Goal: Task Accomplishment & Management: Manage account settings

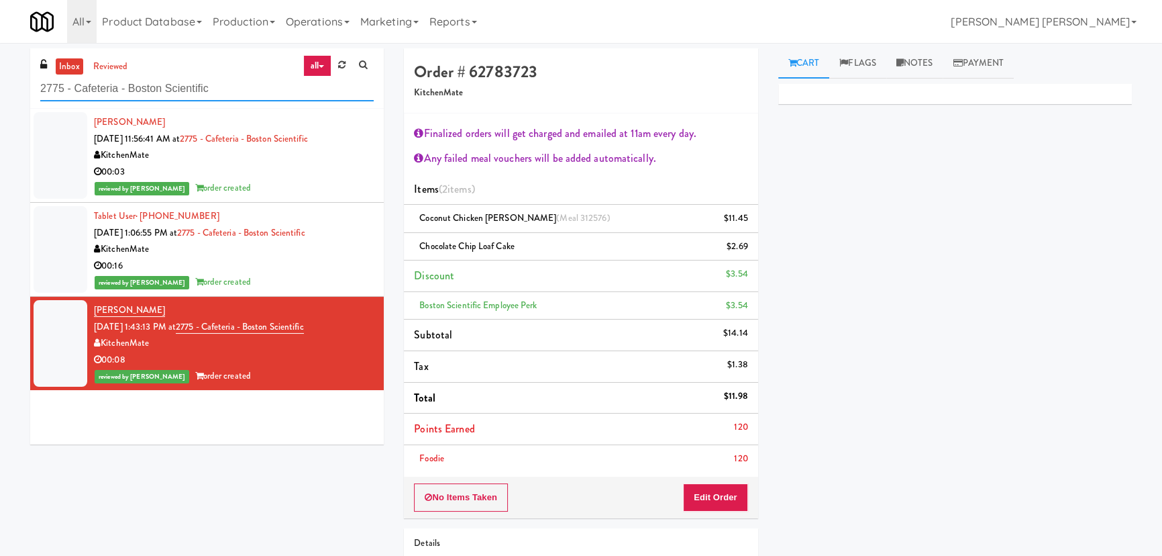
drag, startPoint x: 213, startPoint y: 94, endPoint x: -25, endPoint y: 88, distance: 238.3
click at [0, 88] on html "Are you sure you want to update this order? Okay Cancel Okay Are you sure you w…" at bounding box center [581, 278] width 1162 height 556
paste input "Liberty"
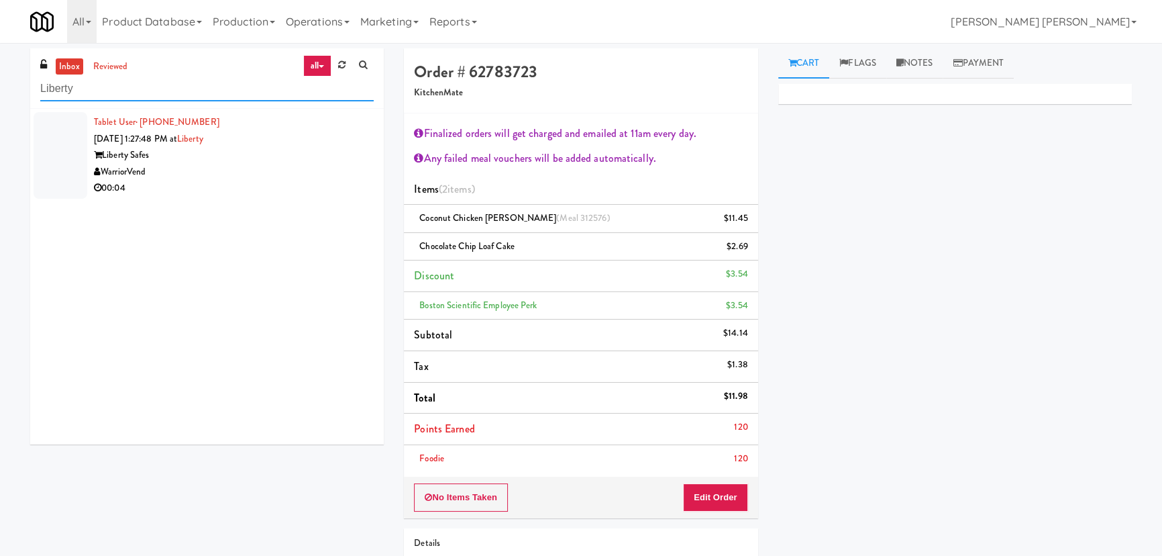
type input "Liberty"
click at [286, 167] on div "WarriorVend" at bounding box center [234, 172] width 280 height 17
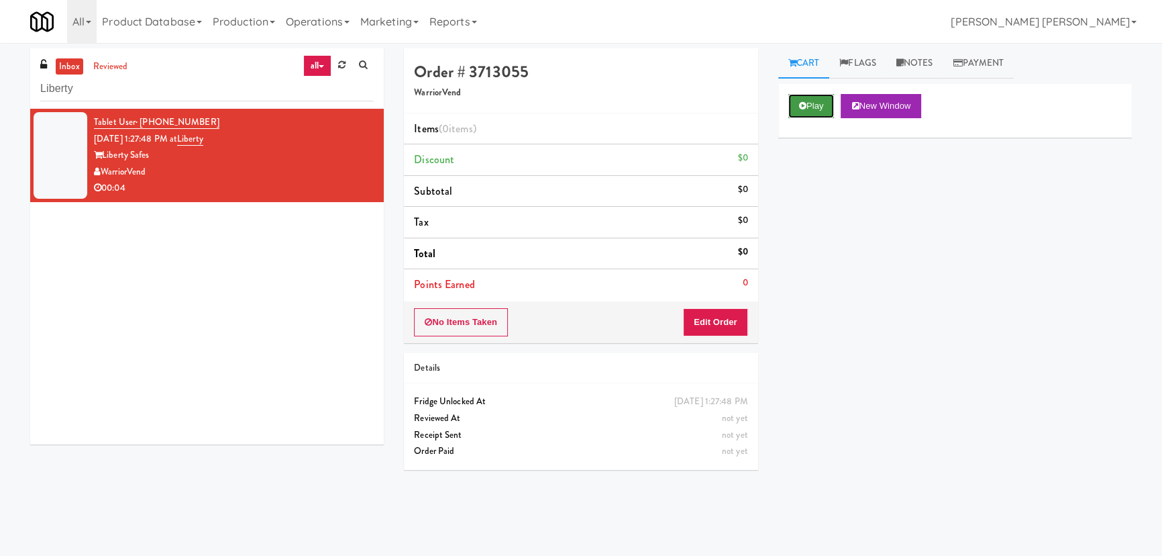
click at [804, 104] on icon at bounding box center [802, 105] width 7 height 9
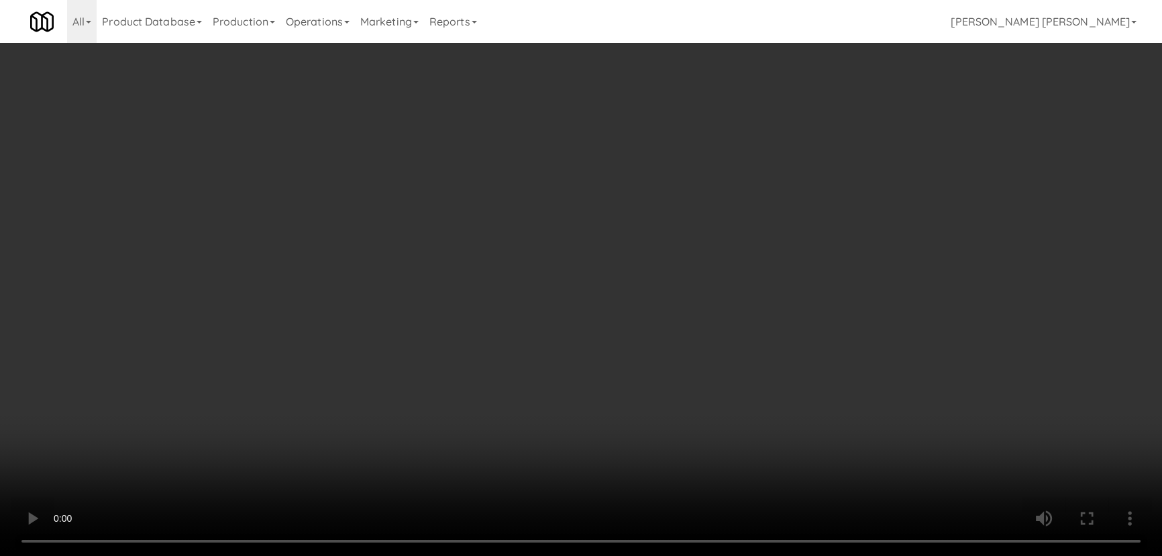
click at [660, 555] on video at bounding box center [581, 278] width 1162 height 556
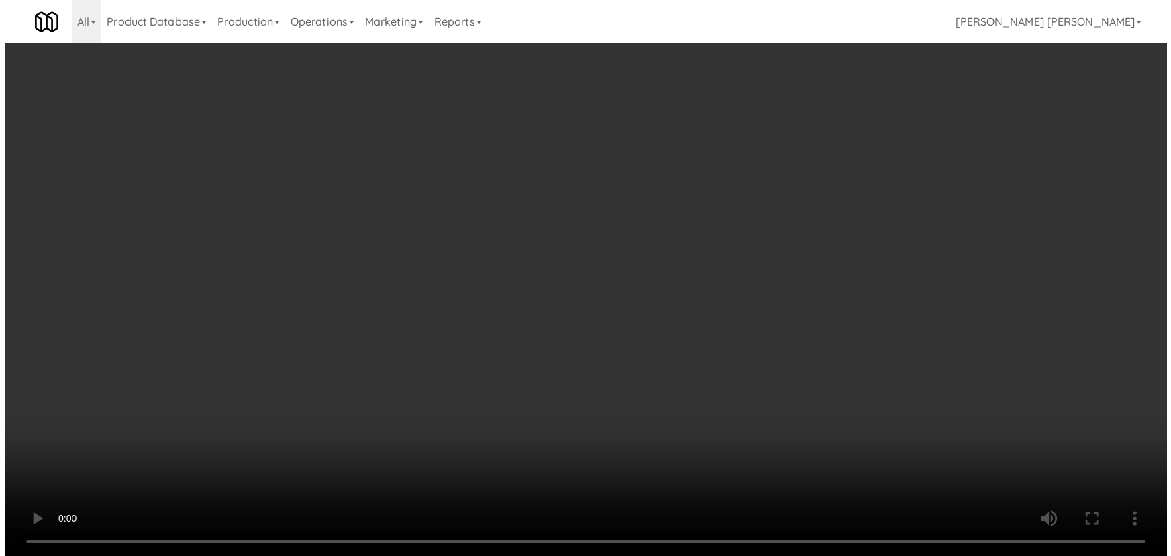
scroll to position [28, 0]
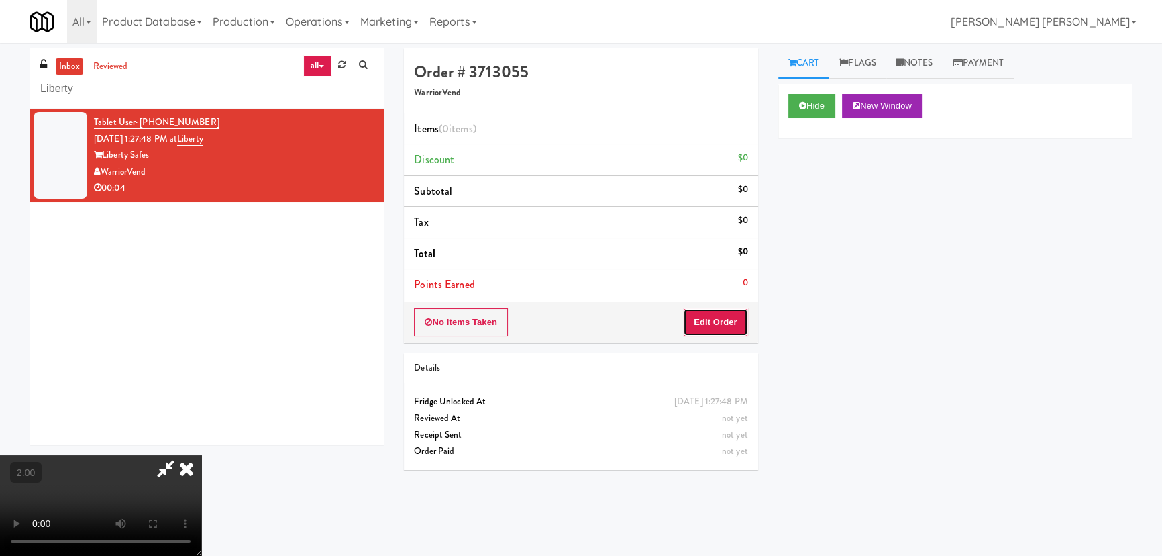
click at [733, 314] on button "Edit Order" at bounding box center [715, 322] width 65 height 28
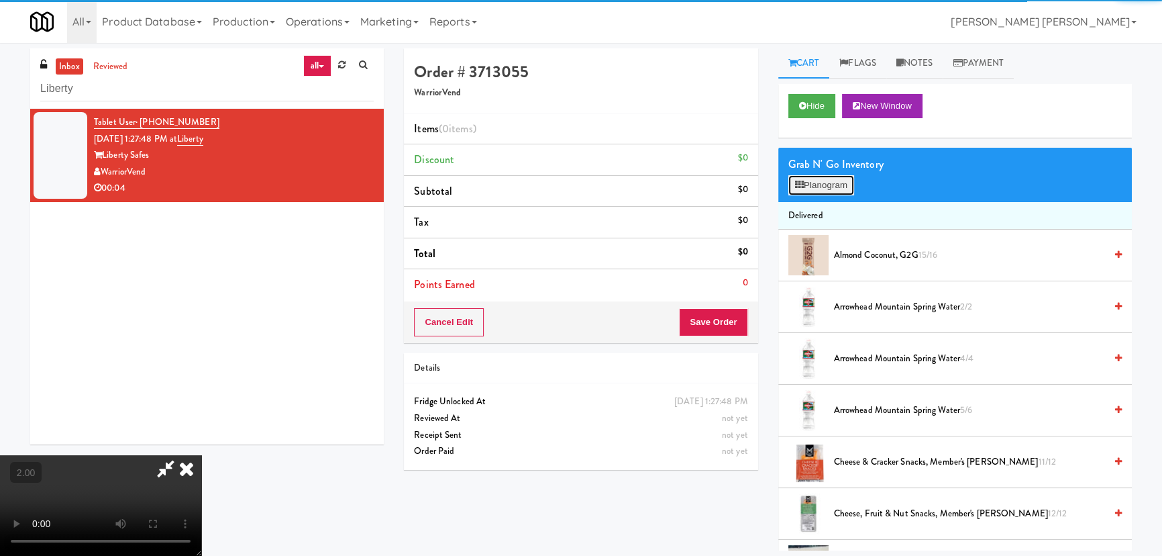
click at [821, 181] on button "Planogram" at bounding box center [821, 185] width 66 height 20
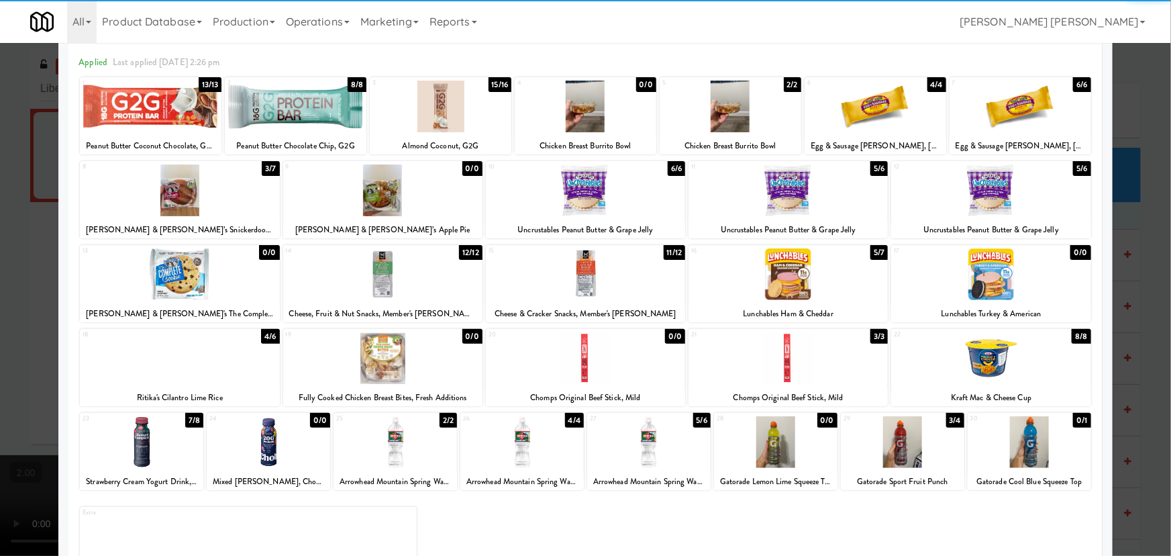
scroll to position [103, 0]
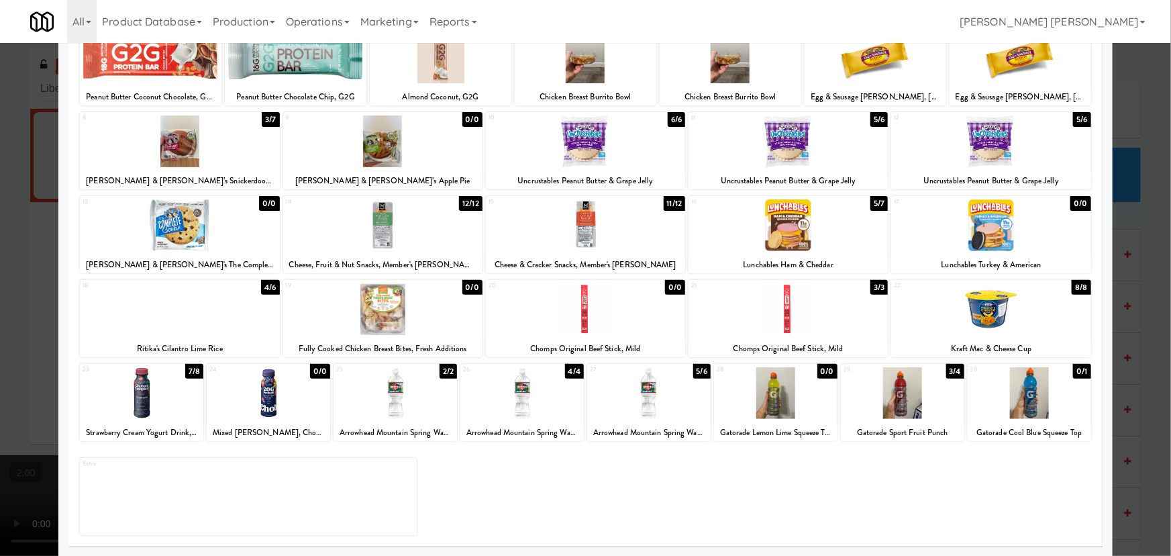
click at [179, 303] on div at bounding box center [179, 309] width 199 height 52
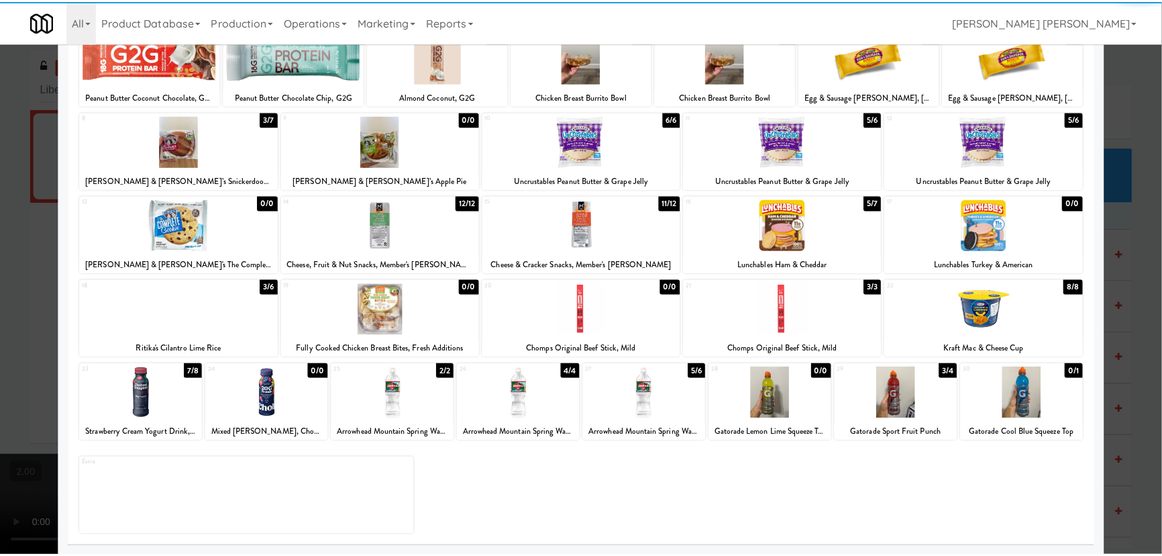
scroll to position [0, 0]
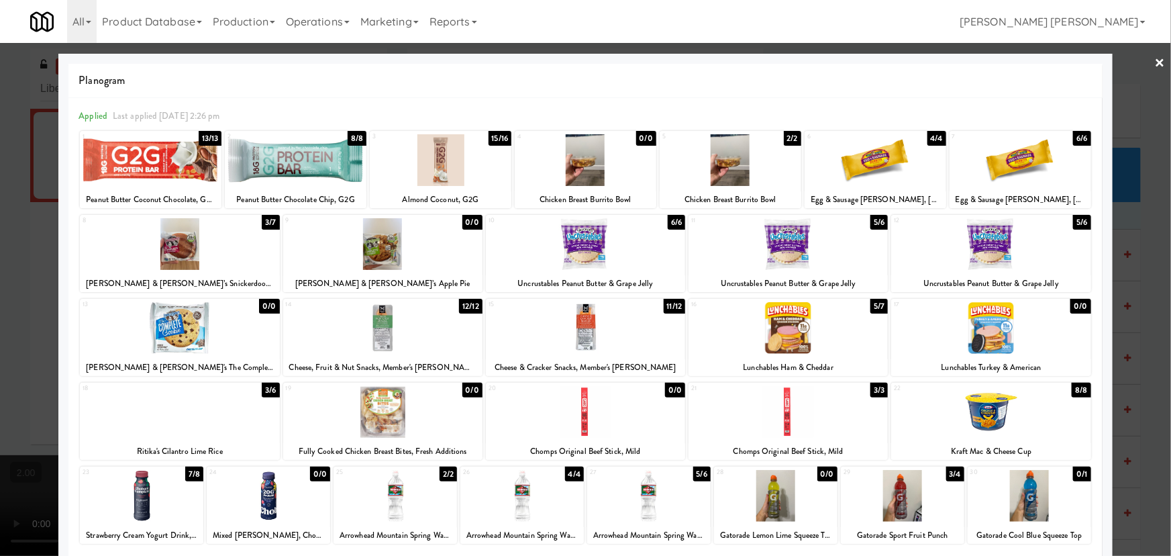
click at [1155, 62] on link "×" at bounding box center [1160, 64] width 11 height 42
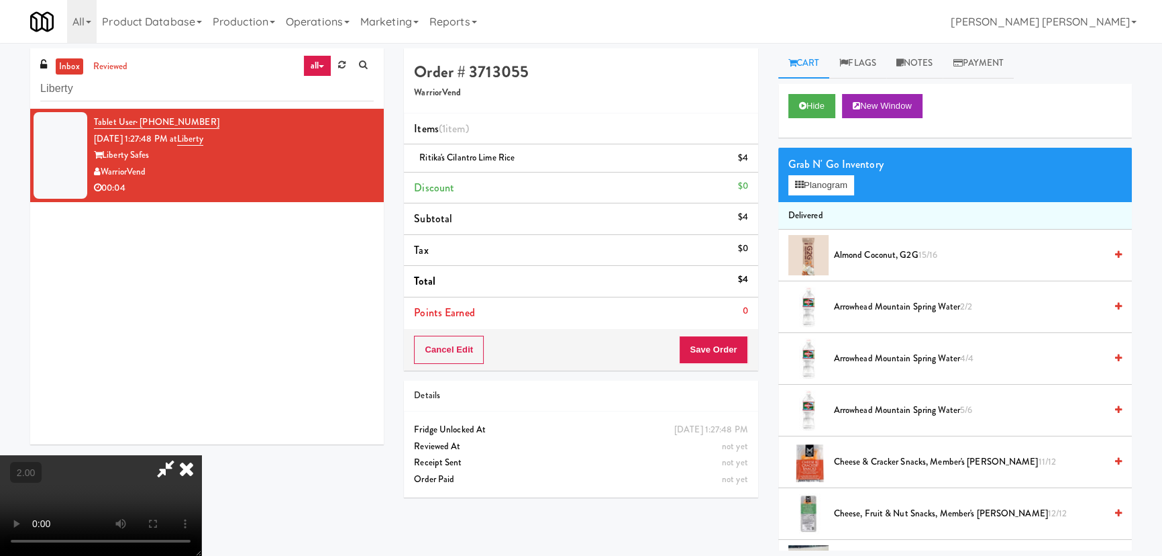
click at [201, 455] on icon at bounding box center [187, 468] width 30 height 27
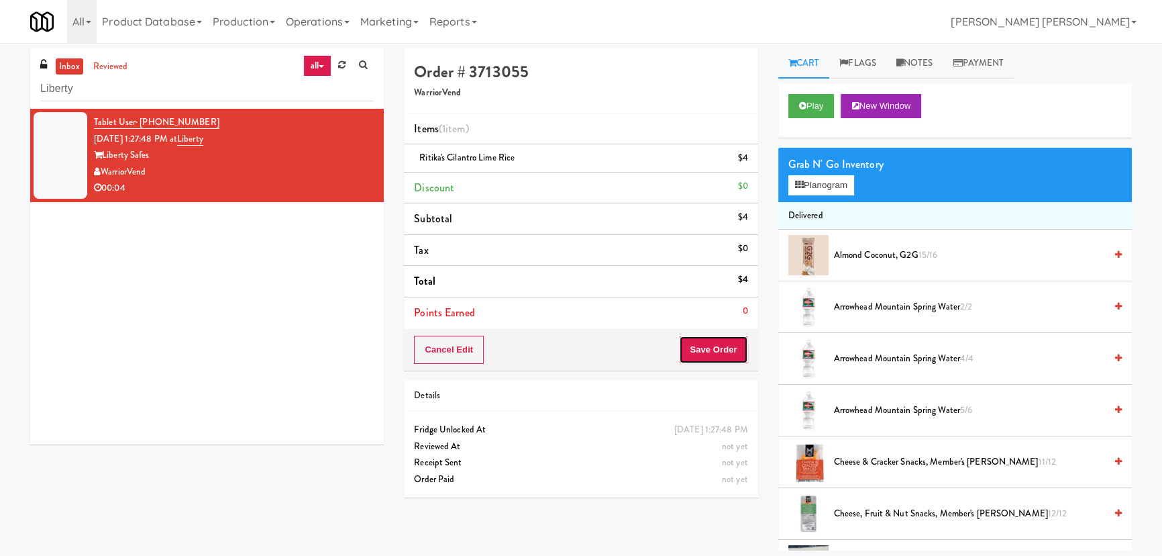
drag, startPoint x: 705, startPoint y: 344, endPoint x: 699, endPoint y: 349, distance: 7.1
click at [703, 346] on button "Save Order" at bounding box center [713, 349] width 68 height 28
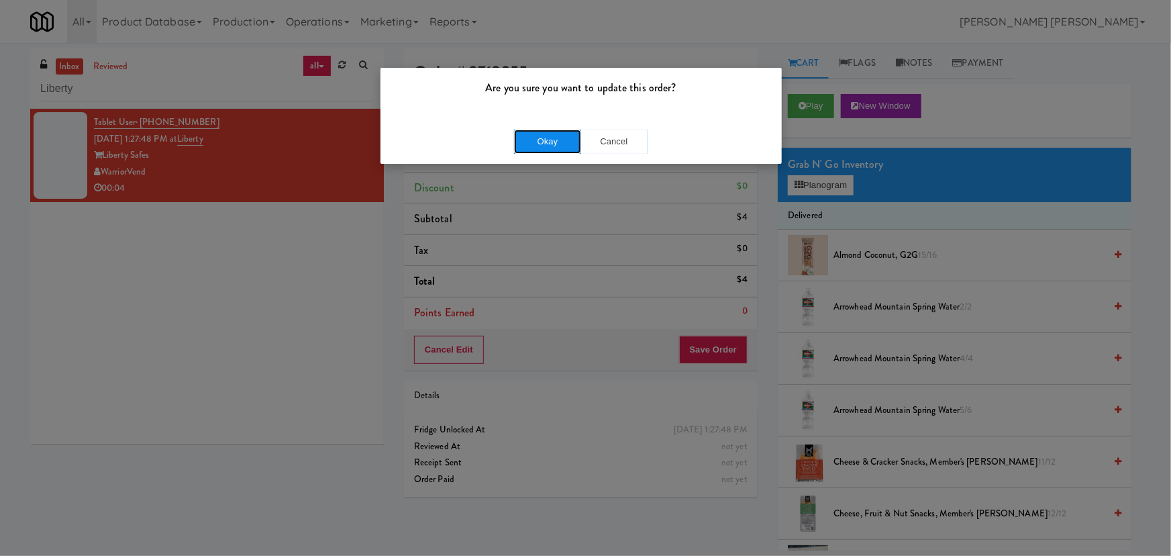
click at [548, 139] on button "Okay" at bounding box center [547, 141] width 67 height 24
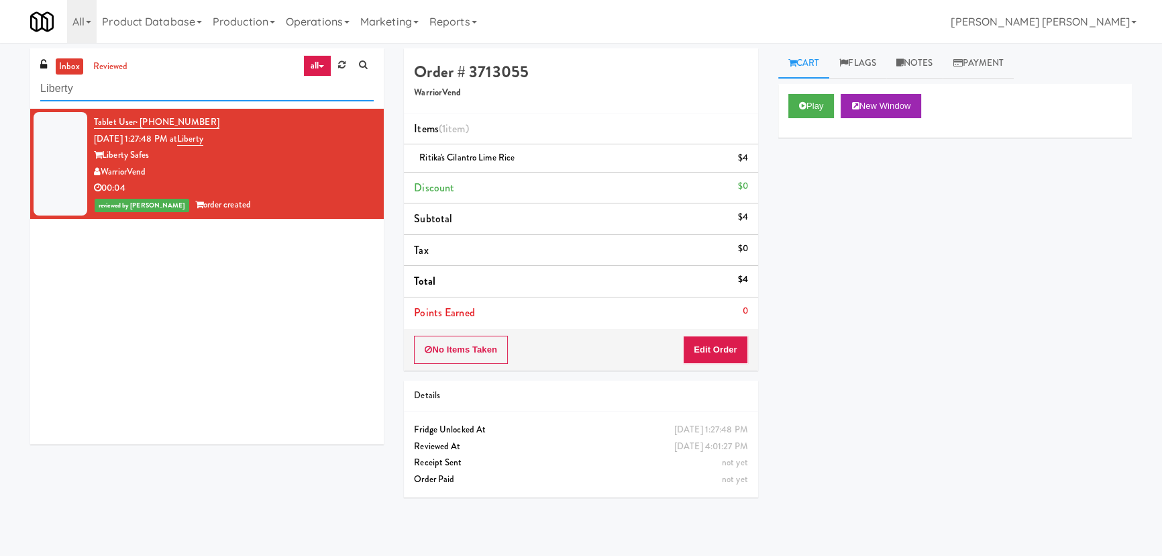
drag, startPoint x: 160, startPoint y: 89, endPoint x: -93, endPoint y: 90, distance: 253.0
click at [0, 90] on html "Are you sure you want to update this order? Okay Cancel Okay Are you sure you w…" at bounding box center [581, 278] width 1162 height 556
paste input "Drink Cooler"
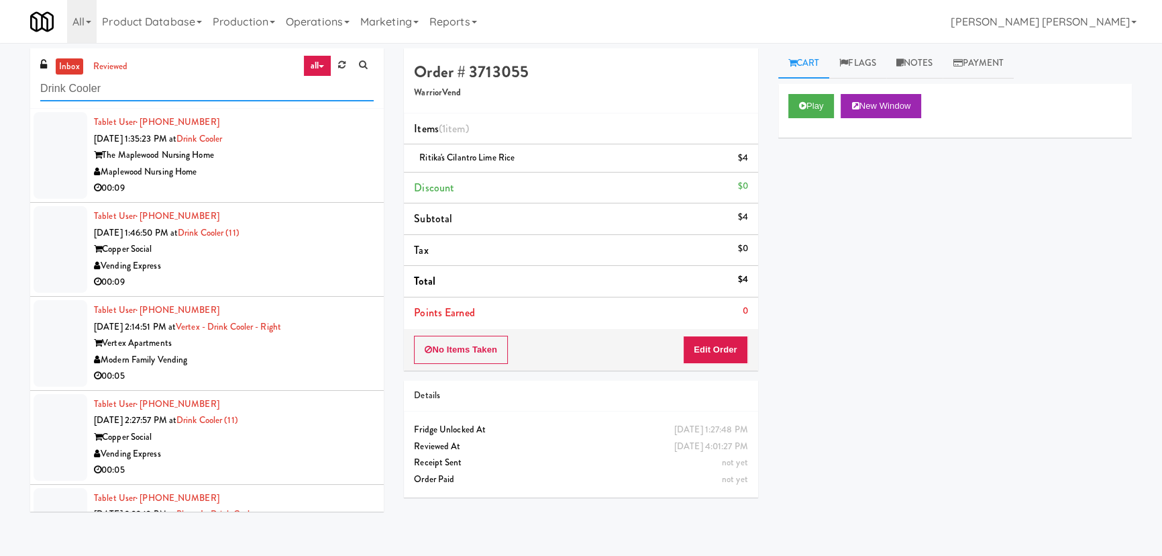
drag, startPoint x: 173, startPoint y: 82, endPoint x: 17, endPoint y: 90, distance: 156.5
click at [17, 90] on div "inbox reviewed all all unclear take inventory issue suspicious failed recent Dr…" at bounding box center [581, 299] width 1162 height 502
paste input "6Fit - Cooler"
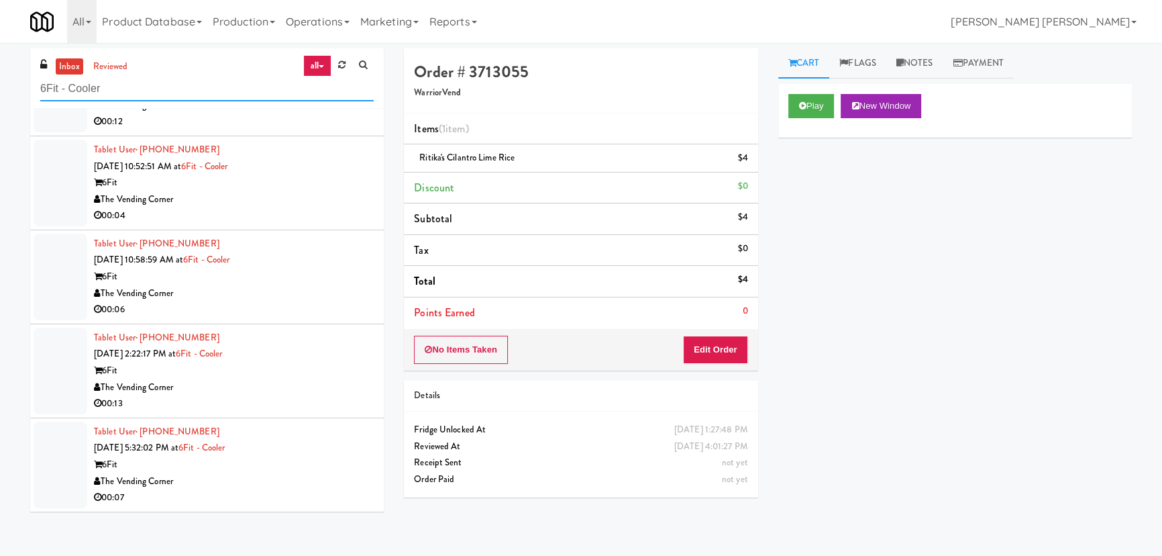
drag, startPoint x: 149, startPoint y: 87, endPoint x: 11, endPoint y: 93, distance: 137.7
click at [11, 93] on div "inbox reviewed all all unclear take inventory issue suspicious failed recent 6F…" at bounding box center [581, 299] width 1162 height 502
paste input "RAW Training - Fridge"
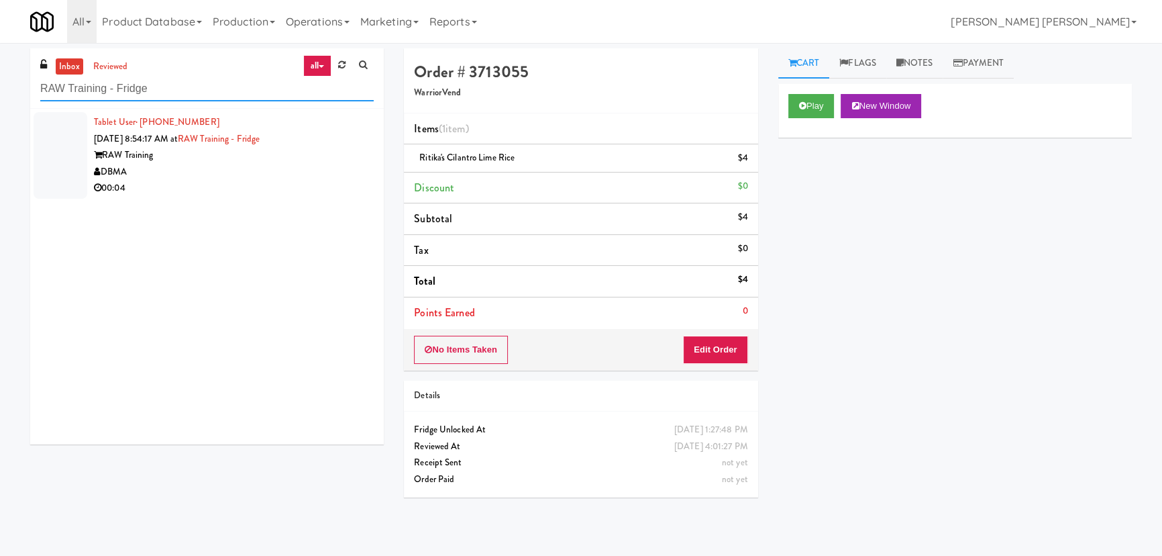
drag, startPoint x: 170, startPoint y: 87, endPoint x: -17, endPoint y: 89, distance: 186.5
click at [0, 89] on html "Are you sure you want to update this order? Okay Cancel Okay Are you sure you w…" at bounding box center [581, 278] width 1162 height 556
paste input "Applewood - Cooler - Right"
click at [311, 152] on div "Applewood Tech Center" at bounding box center [234, 155] width 280 height 17
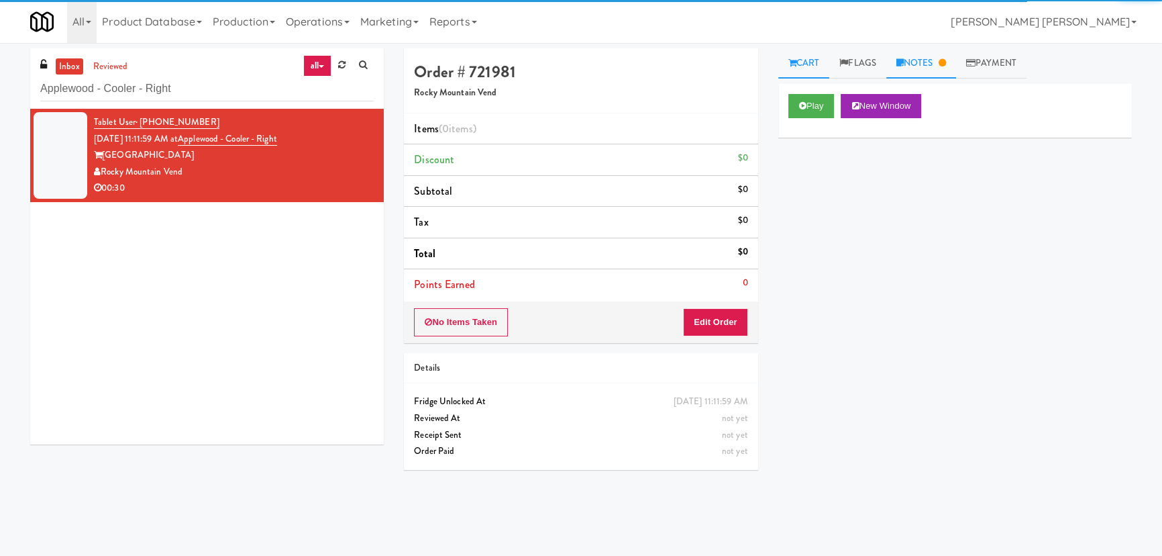
click at [945, 61] on icon at bounding box center [941, 62] width 7 height 9
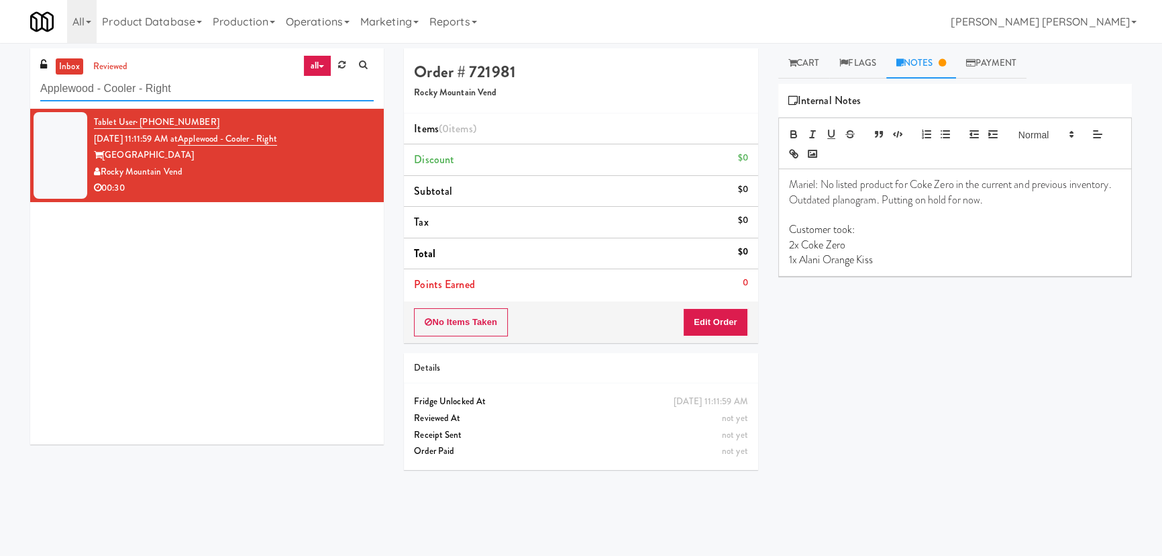
drag, startPoint x: 199, startPoint y: 89, endPoint x: -208, endPoint y: 85, distance: 407.3
click at [0, 85] on html "Are you sure you want to update this order? Okay Cancel Okay Are you sure you w…" at bounding box center [581, 278] width 1162 height 556
click at [133, 87] on input "Applewood - Cooler - Right" at bounding box center [206, 88] width 333 height 25
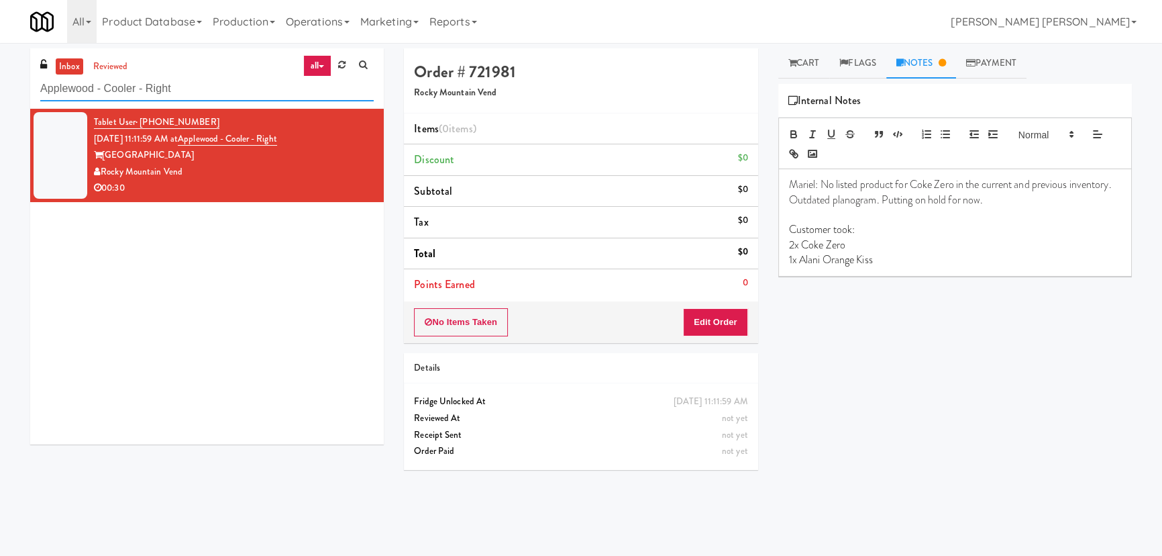
paste input "Drink Cooler"
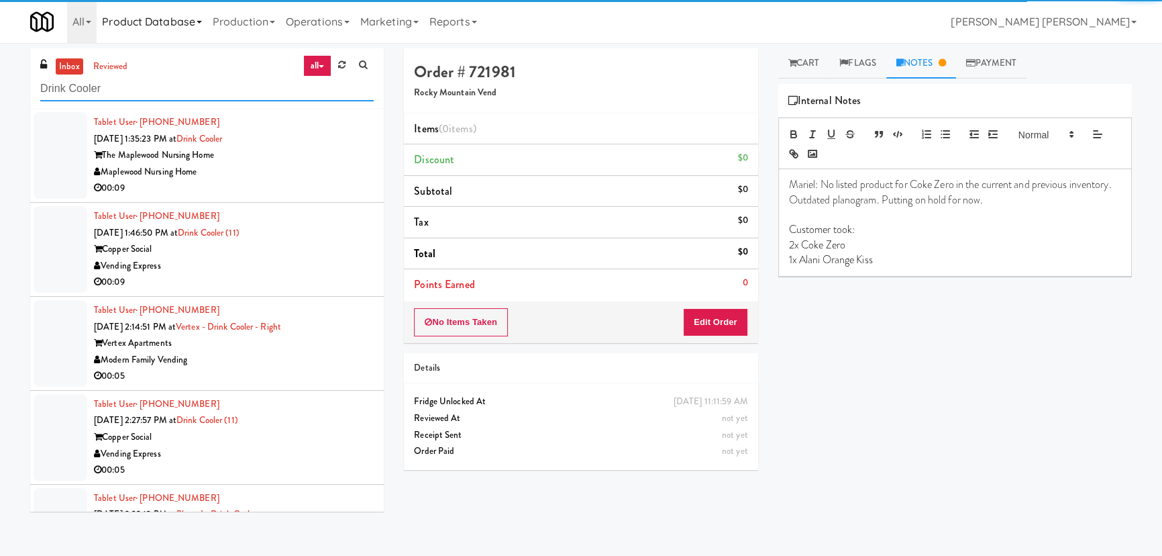
type input "Drink Cooler"
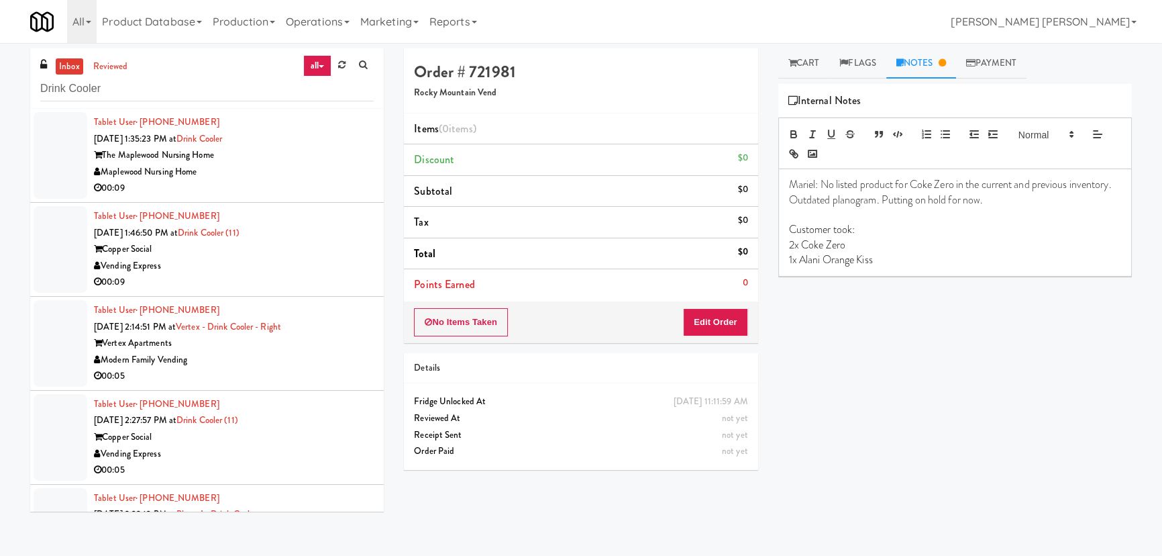
click at [280, 175] on div "Maplewood Nursing Home" at bounding box center [234, 172] width 280 height 17
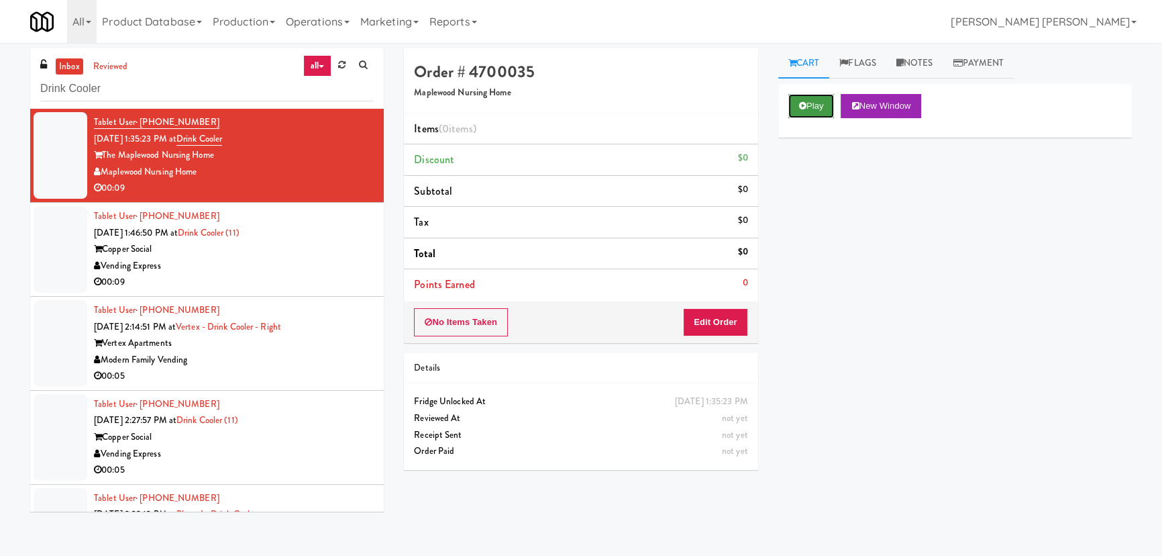
click at [813, 105] on button "Play" at bounding box center [811, 106] width 46 height 24
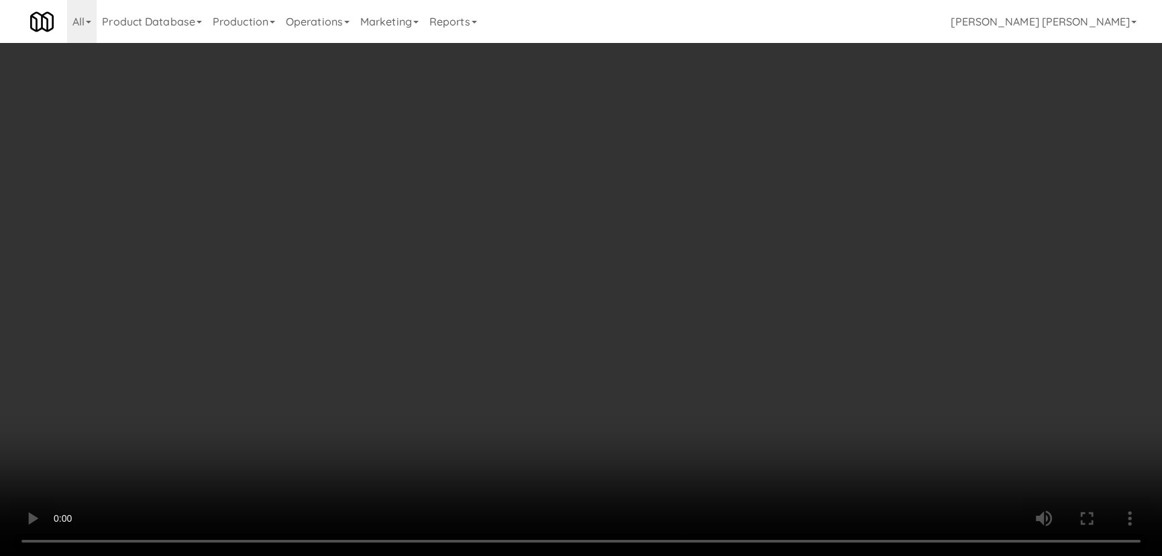
click at [668, 555] on video at bounding box center [581, 278] width 1162 height 556
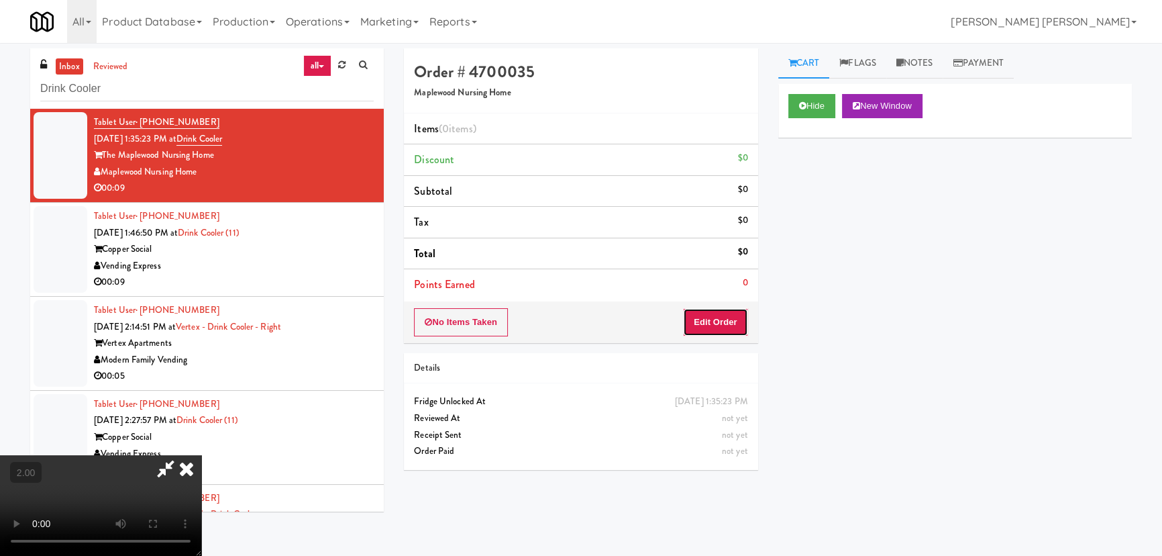
click at [734, 323] on button "Edit Order" at bounding box center [715, 322] width 65 height 28
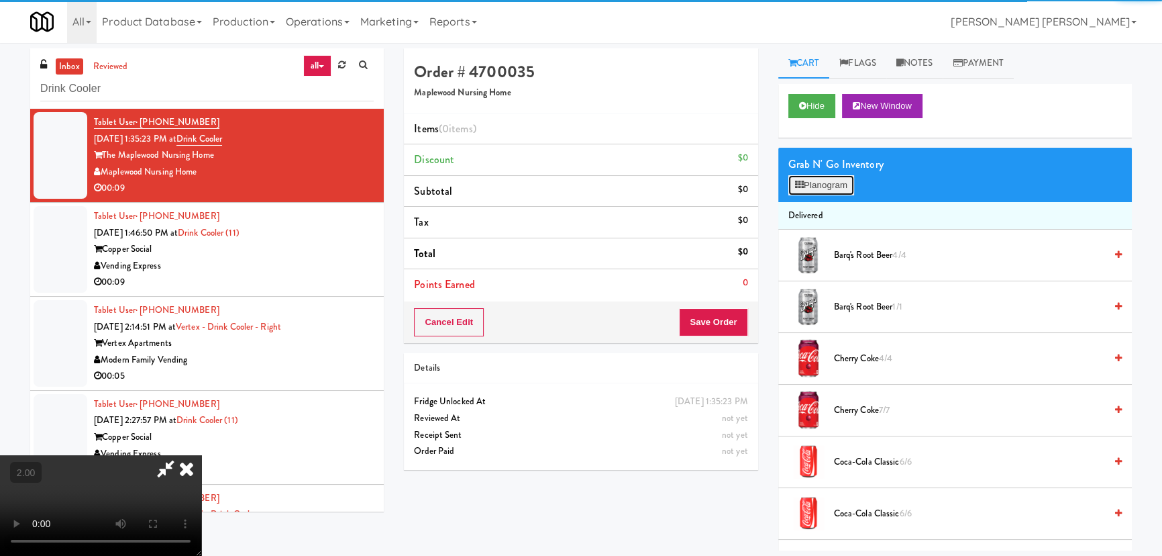
click at [823, 188] on button "Planogram" at bounding box center [821, 185] width 66 height 20
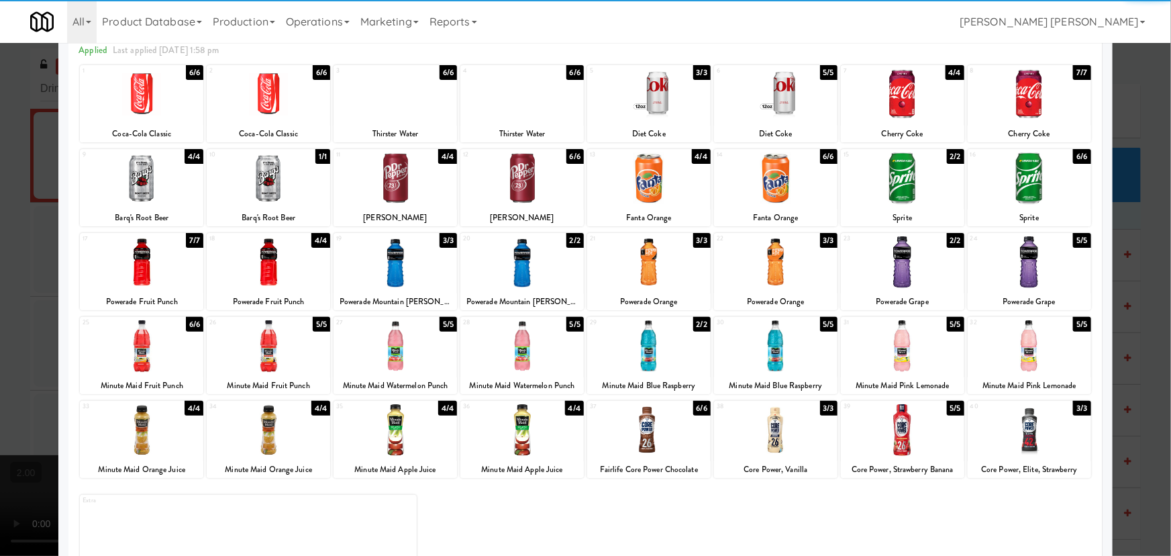
scroll to position [103, 0]
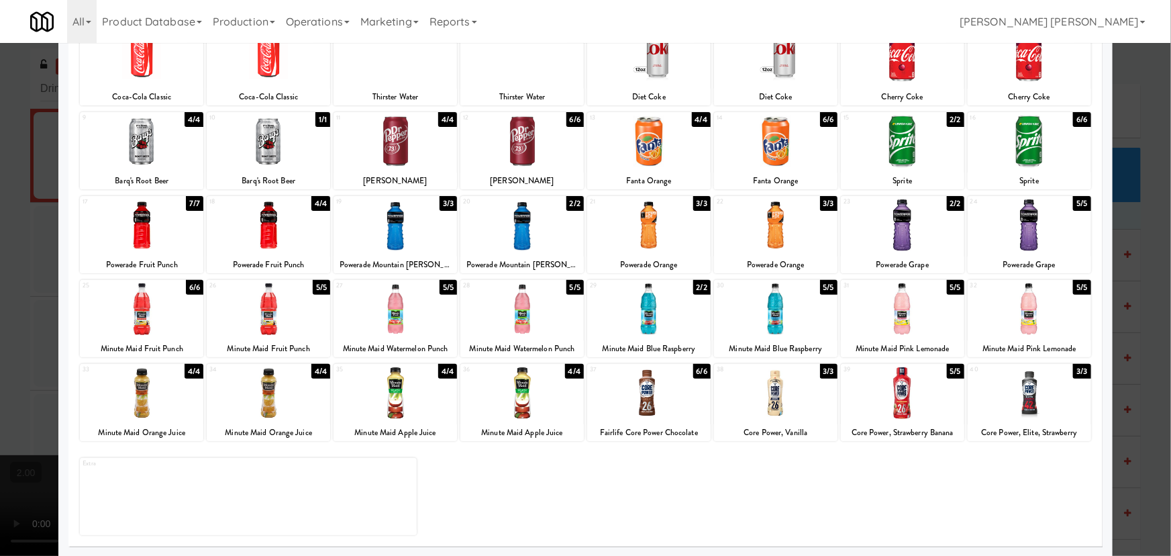
click at [144, 394] on div at bounding box center [141, 393] width 123 height 52
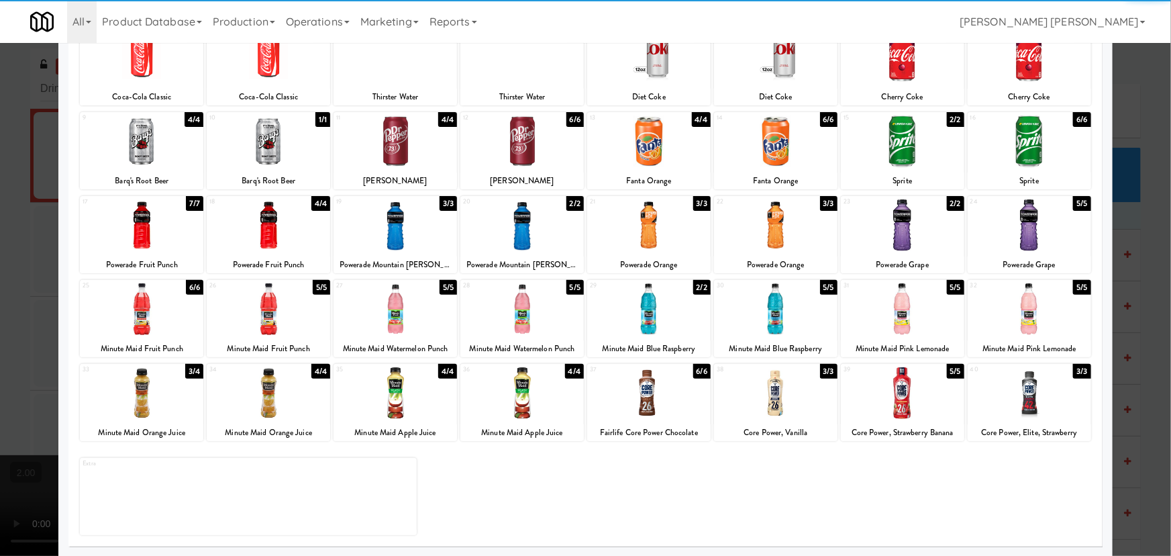
click at [143, 394] on div at bounding box center [141, 393] width 123 height 52
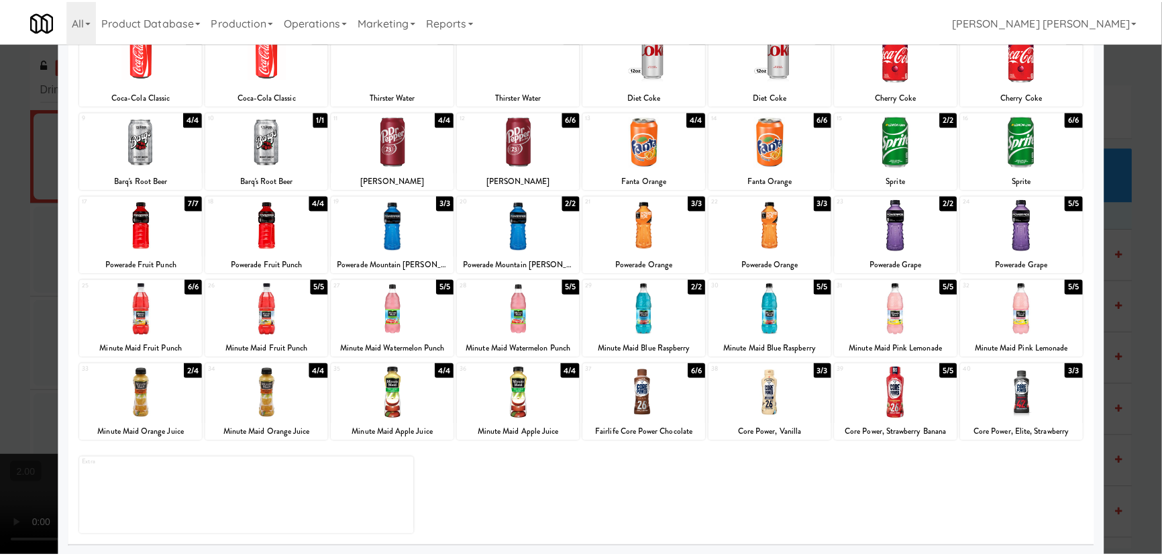
scroll to position [0, 0]
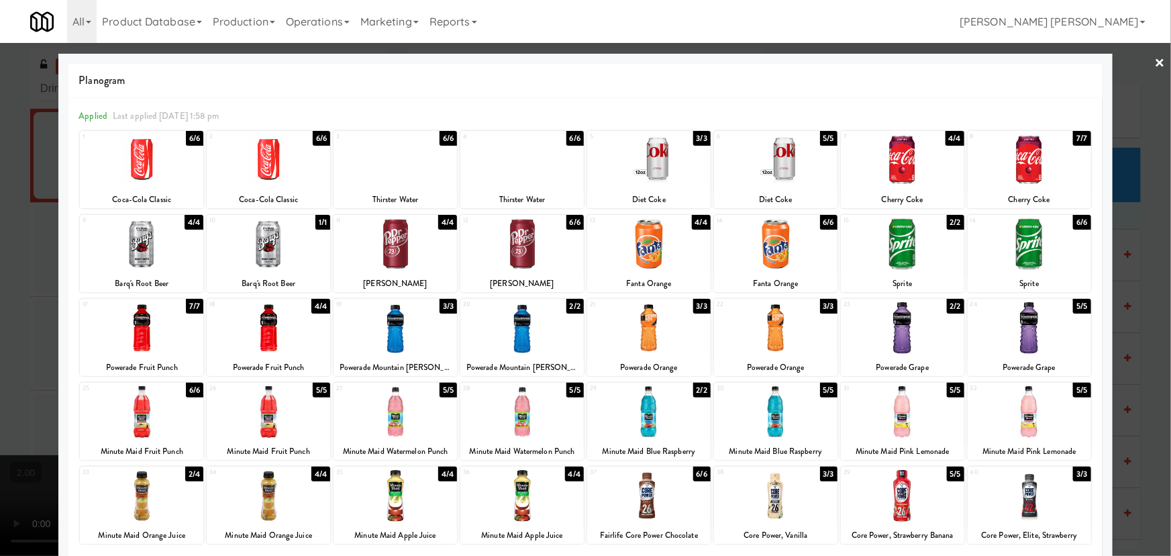
click at [1158, 54] on div at bounding box center [585, 278] width 1171 height 556
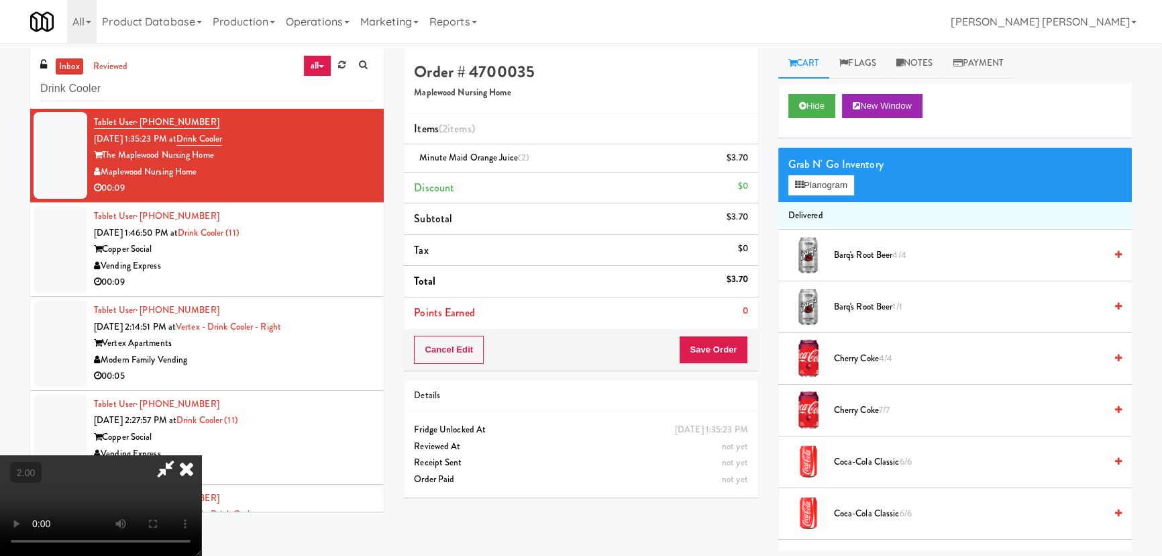
click at [201, 455] on icon at bounding box center [187, 468] width 30 height 27
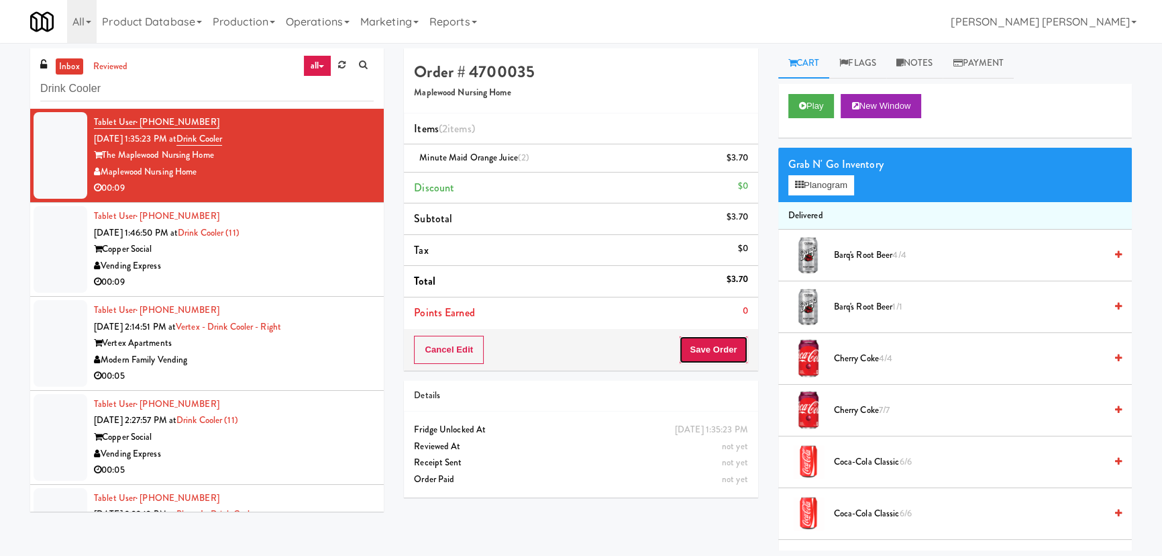
click at [713, 337] on button "Save Order" at bounding box center [713, 349] width 68 height 28
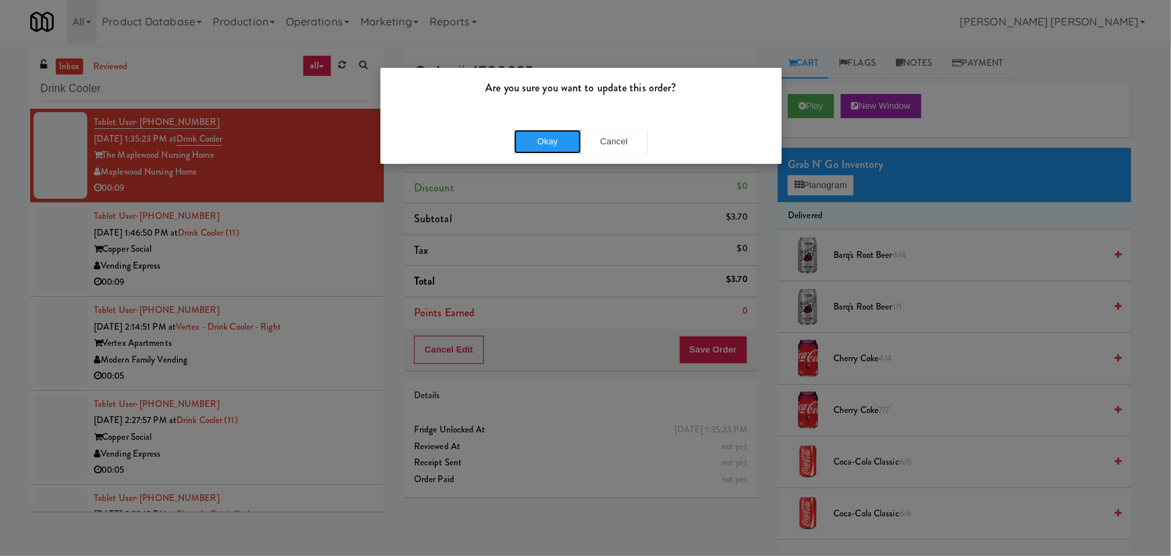
drag, startPoint x: 549, startPoint y: 140, endPoint x: 562, endPoint y: 154, distance: 19.5
click at [549, 141] on button "Okay" at bounding box center [547, 141] width 67 height 24
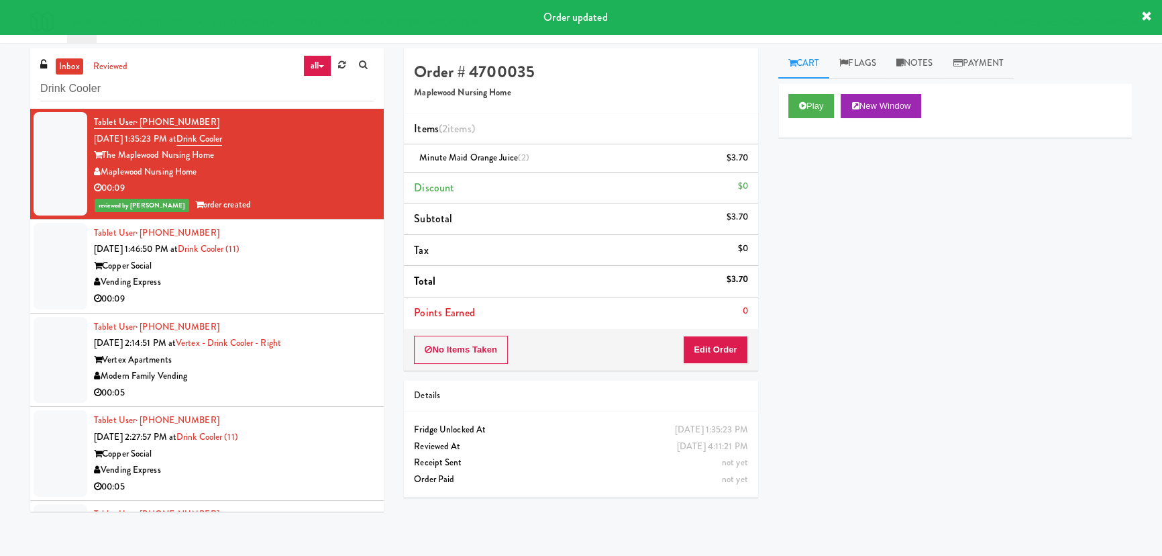
click at [322, 283] on div "Vending Express" at bounding box center [234, 282] width 280 height 17
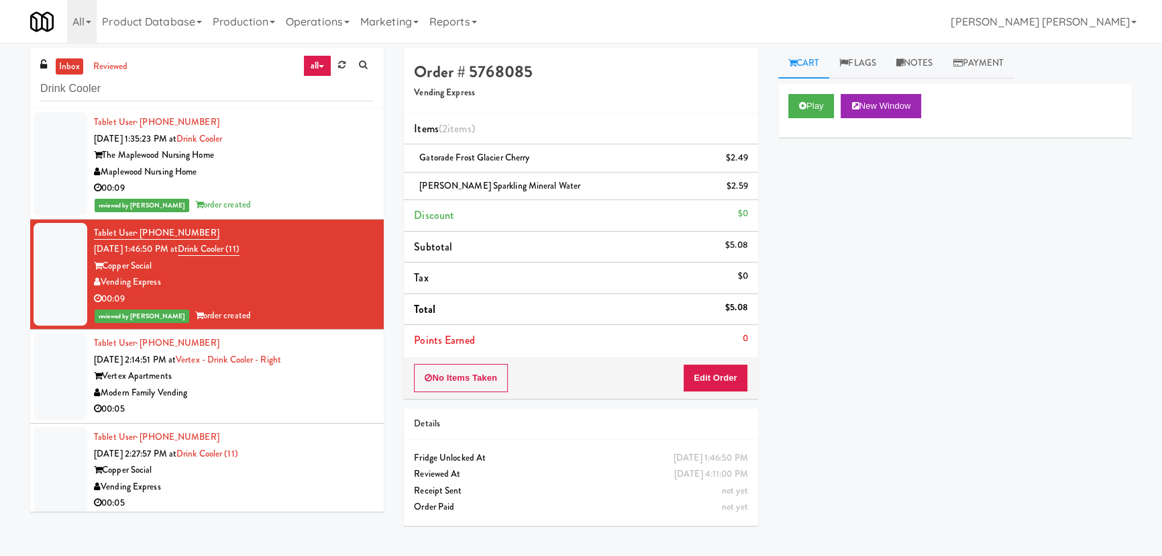
click at [324, 389] on div "Modern Family Vending" at bounding box center [234, 392] width 280 height 17
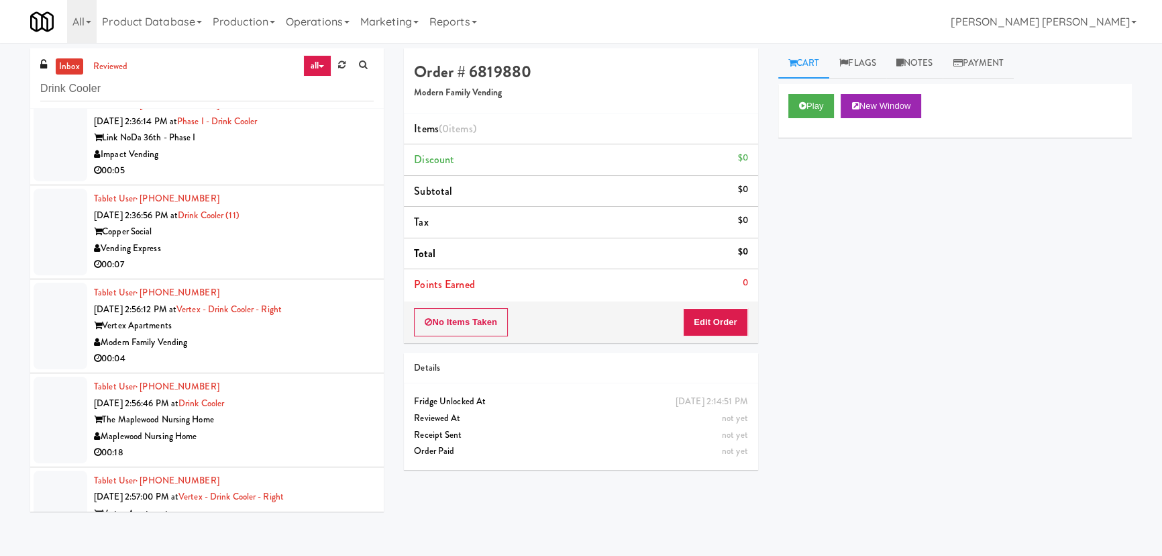
scroll to position [549, 0]
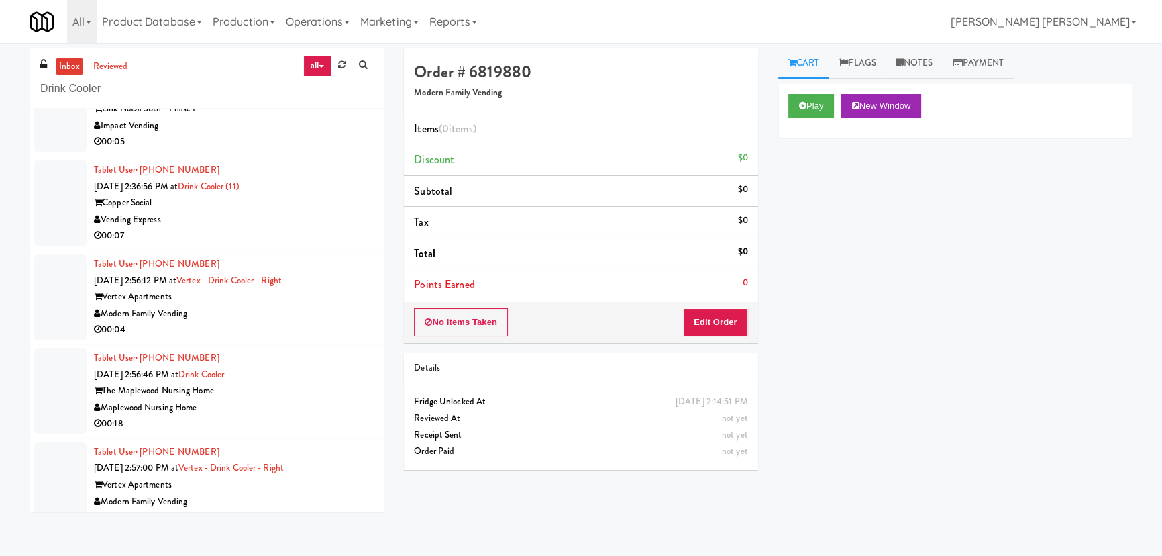
click at [307, 384] on div "The Maplewood Nursing Home" at bounding box center [234, 390] width 280 height 17
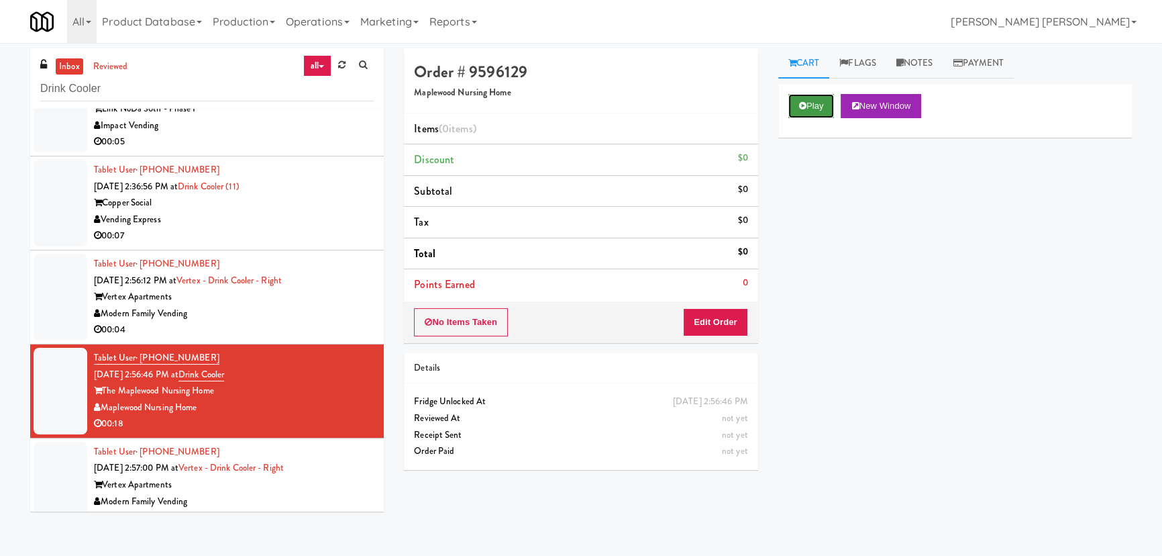
click at [807, 110] on button "Play" at bounding box center [811, 106] width 46 height 24
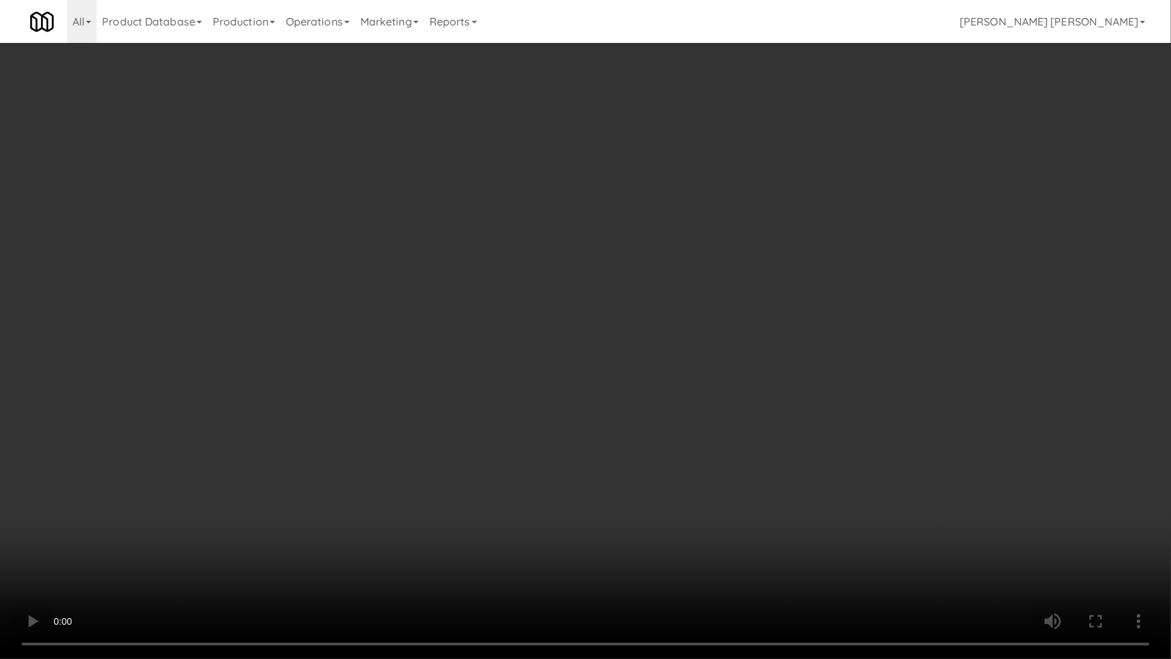
click at [655, 555] on video at bounding box center [585, 329] width 1171 height 659
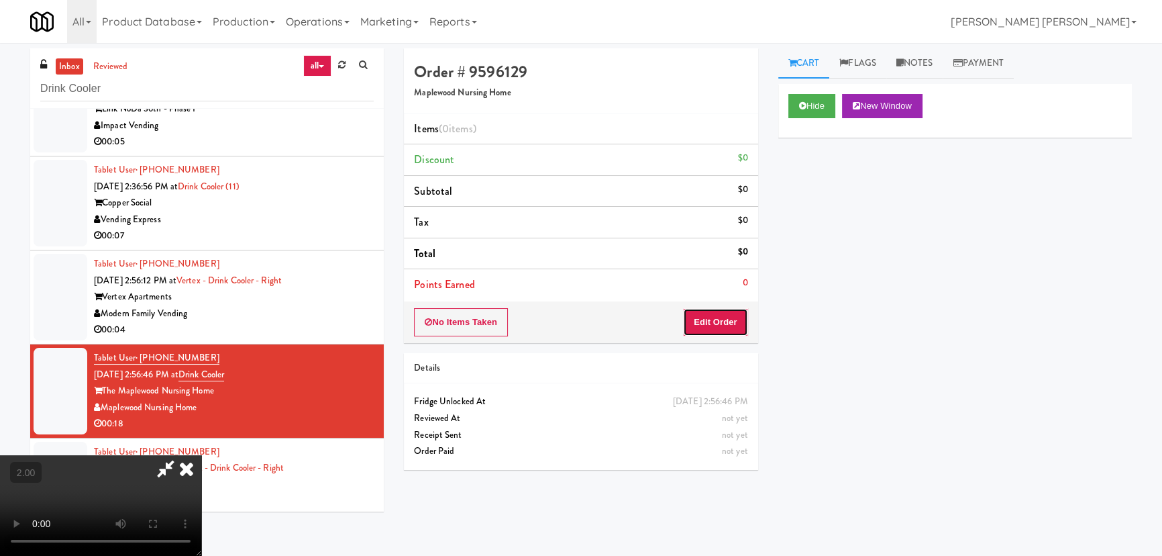
click at [731, 311] on button "Edit Order" at bounding box center [715, 322] width 65 height 28
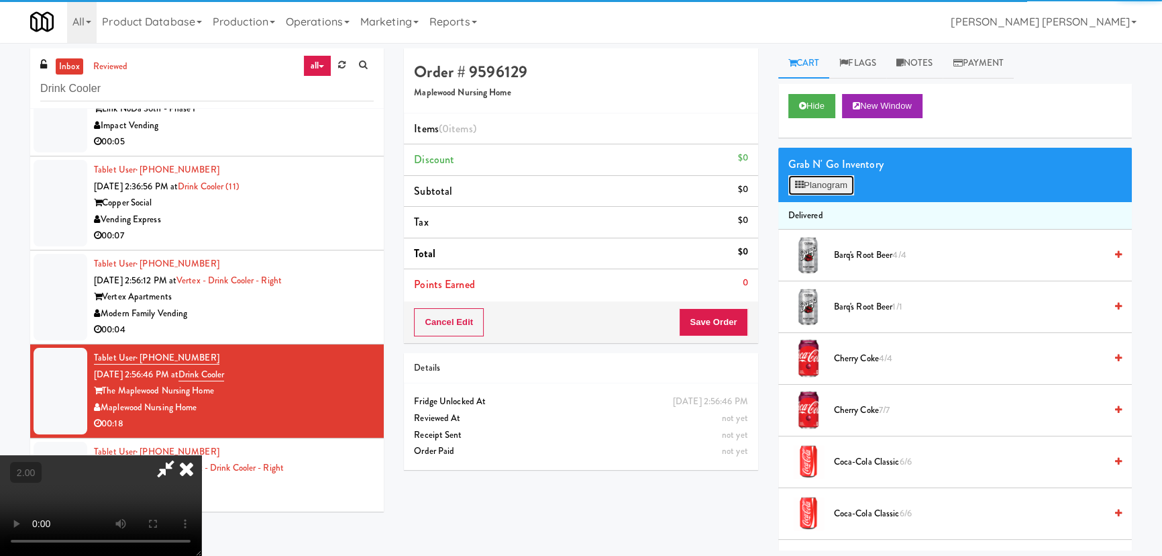
click at [833, 184] on button "Planogram" at bounding box center [821, 185] width 66 height 20
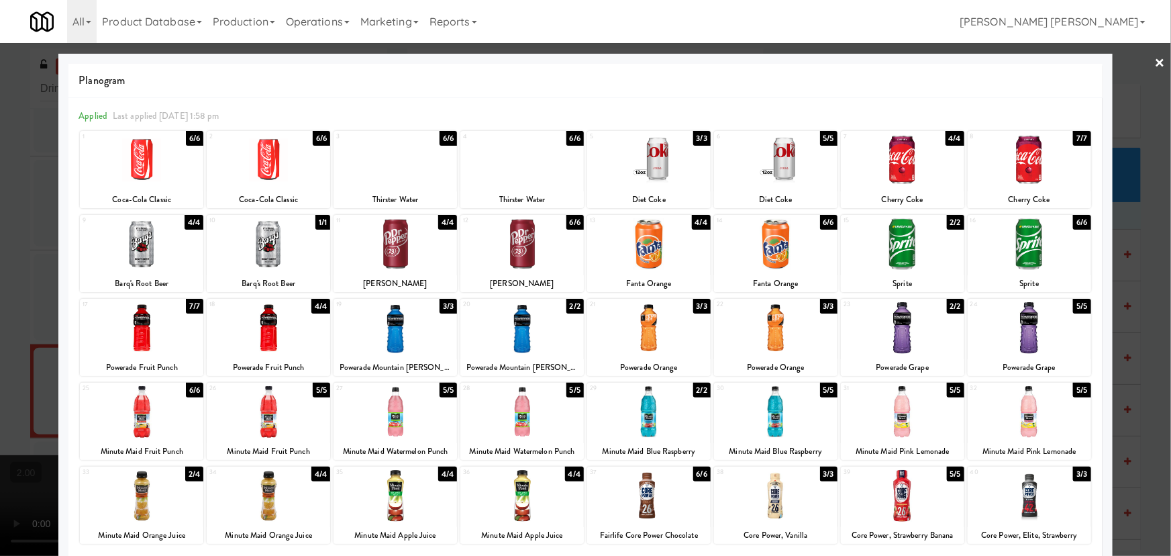
click at [501, 167] on div at bounding box center [521, 160] width 123 height 52
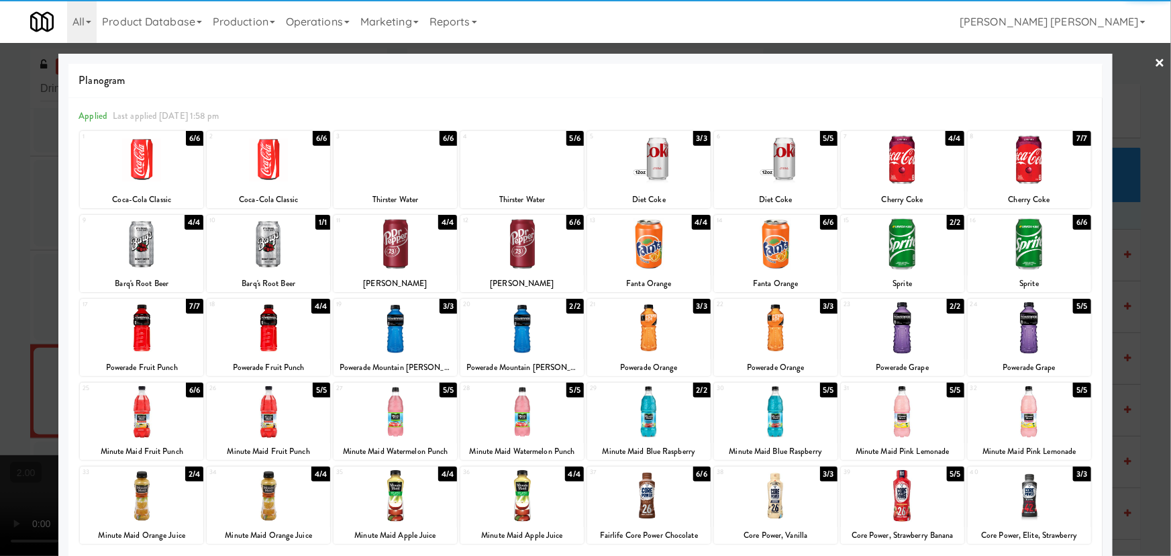
click at [774, 165] on div at bounding box center [775, 160] width 123 height 52
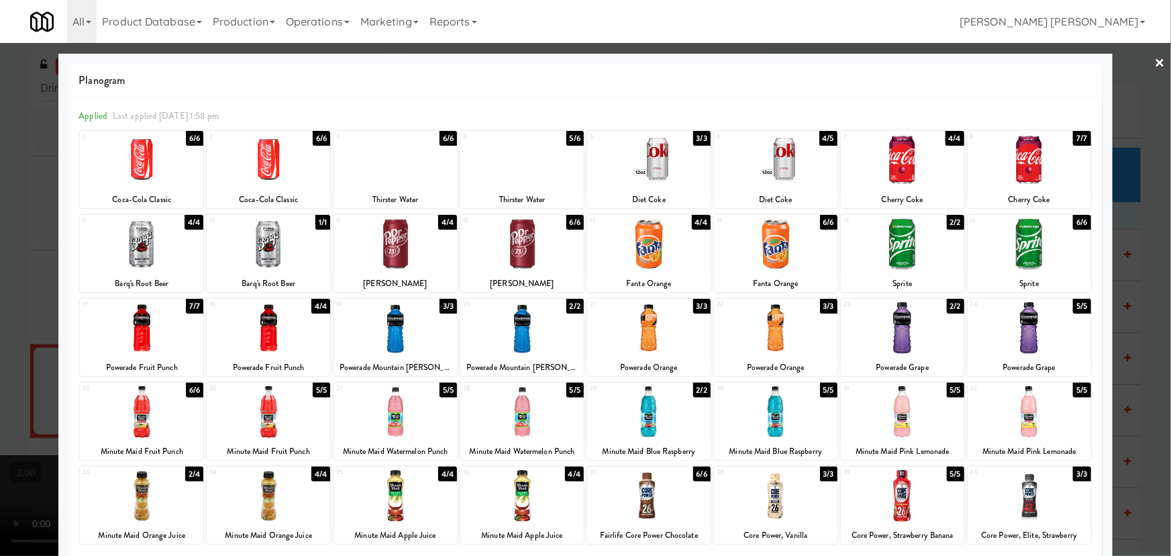
click at [1155, 60] on link "×" at bounding box center [1160, 64] width 11 height 42
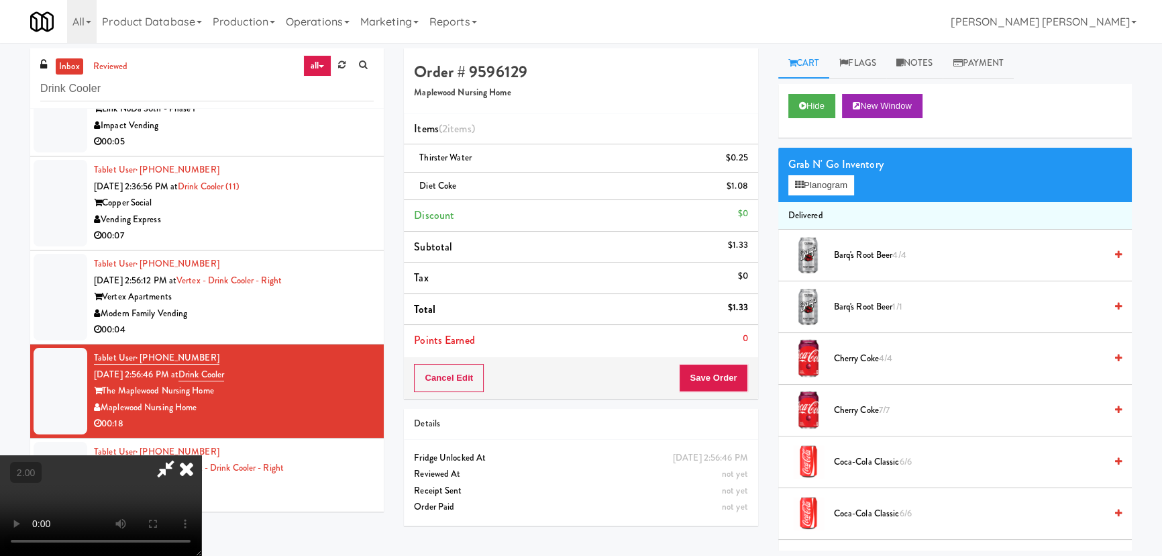
drag, startPoint x: 687, startPoint y: 178, endPoint x: 715, endPoint y: 299, distance: 124.5
click at [201, 455] on icon at bounding box center [187, 468] width 30 height 27
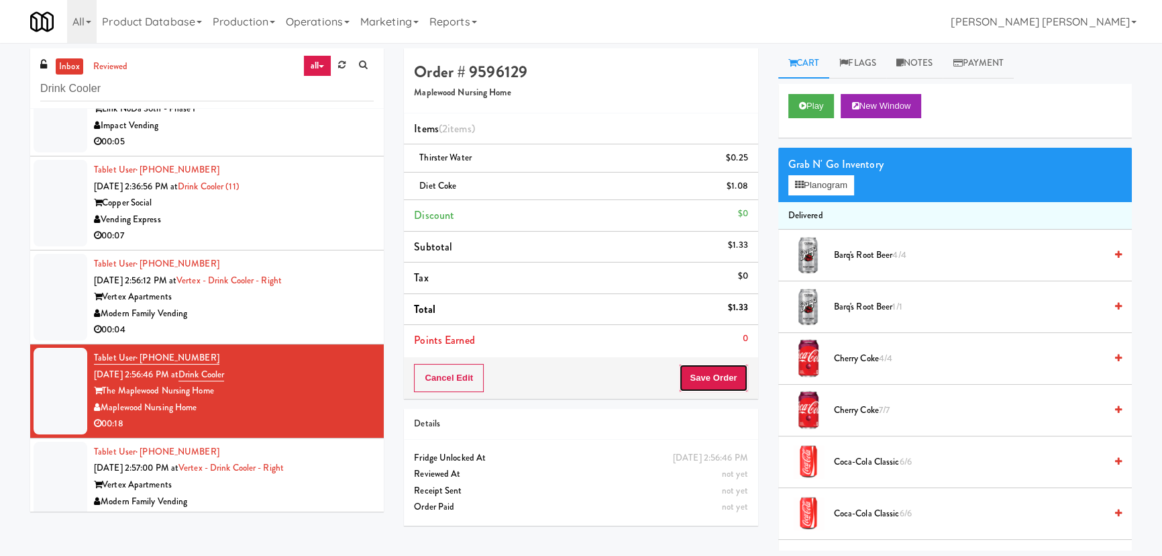
click at [713, 377] on button "Save Order" at bounding box center [713, 378] width 68 height 28
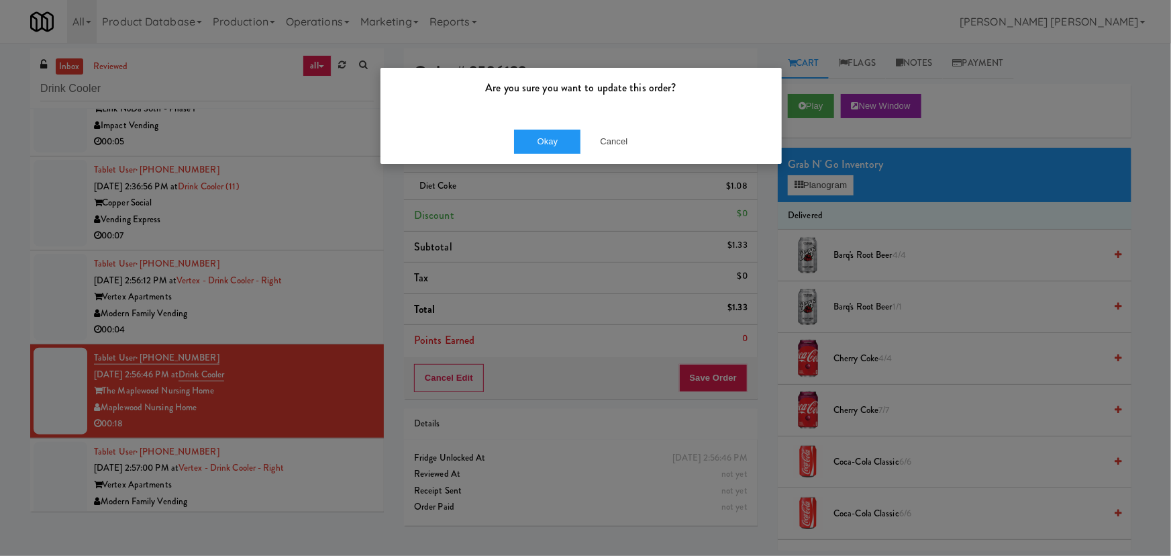
click at [558, 160] on div "Okay Cancel" at bounding box center [580, 141] width 401 height 45
drag, startPoint x: 558, startPoint y: 154, endPoint x: 521, endPoint y: 123, distance: 47.6
click at [557, 154] on div "Okay Cancel" at bounding box center [580, 141] width 401 height 45
click at [535, 136] on button "Okay" at bounding box center [547, 141] width 67 height 24
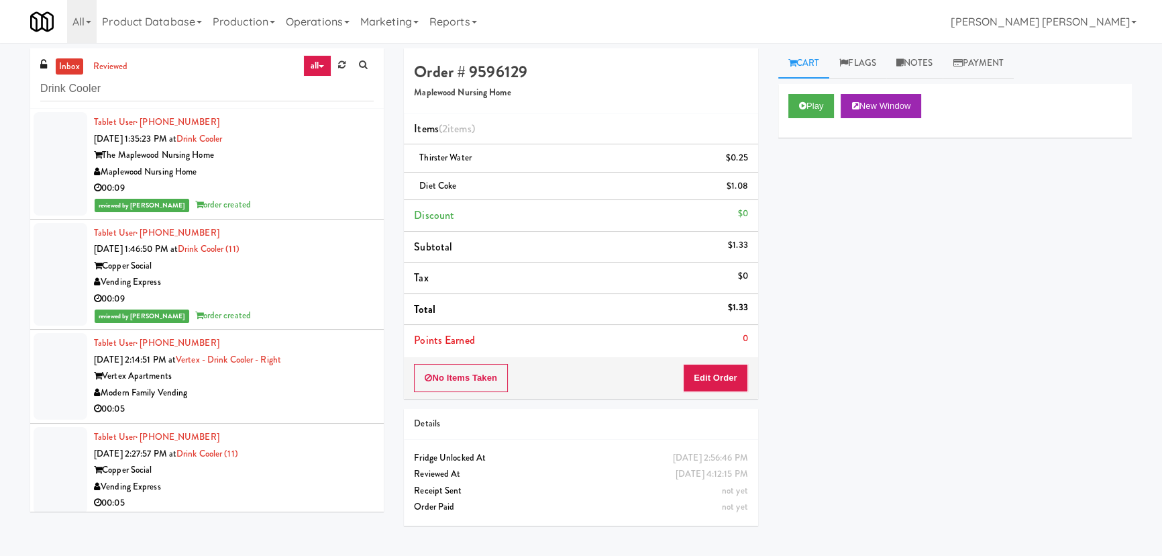
click at [69, 60] on link "inbox" at bounding box center [70, 66] width 28 height 17
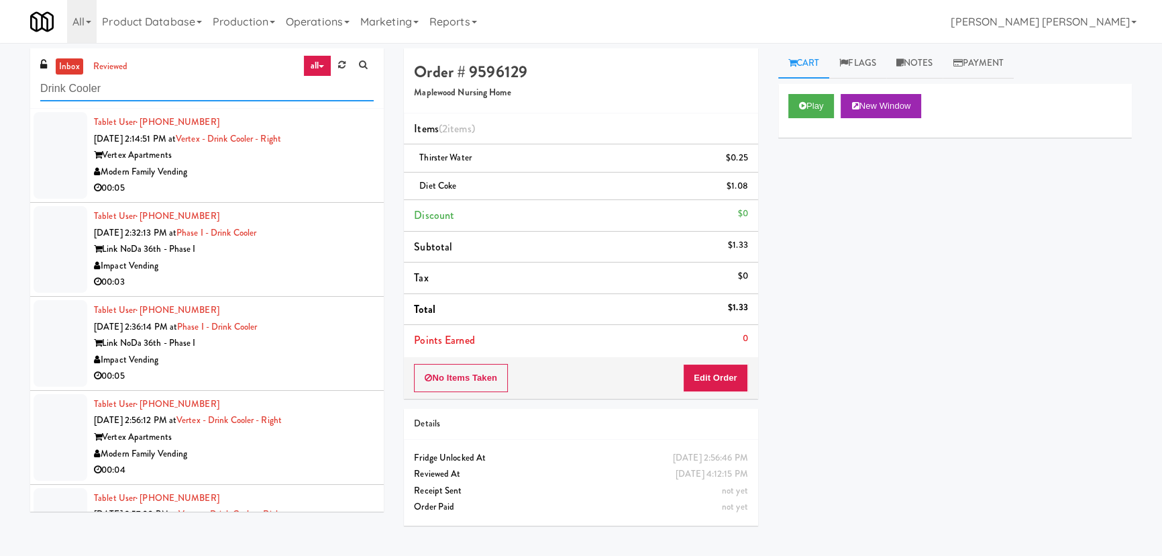
drag, startPoint x: 101, startPoint y: 93, endPoint x: 27, endPoint y: 84, distance: 74.3
click at [27, 84] on div "inbox reviewed all all unclear take inventory issue suspicious failed recent Dr…" at bounding box center [207, 284] width 374 height 473
paste input "Hale - Pantry - Left"
type input "Hale - Pantry - Left"
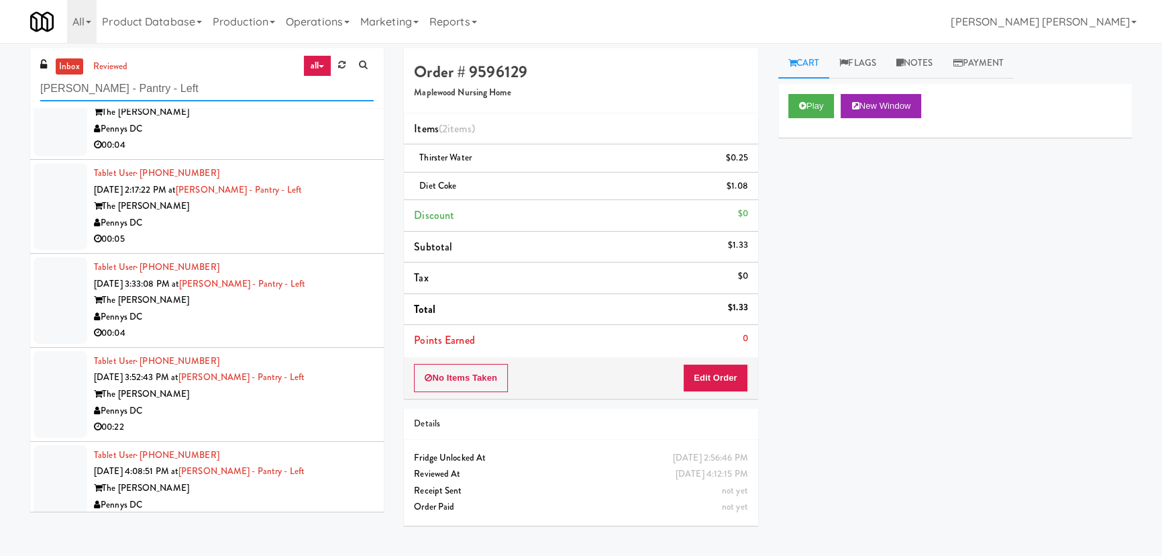
scroll to position [66, 0]
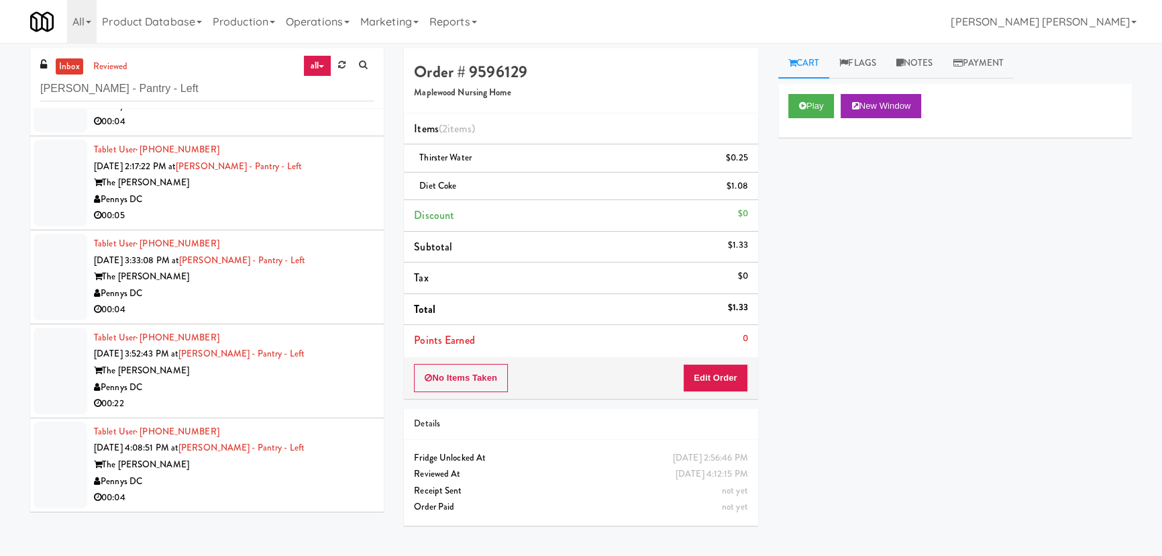
click at [284, 470] on div "The Hale" at bounding box center [234, 464] width 280 height 17
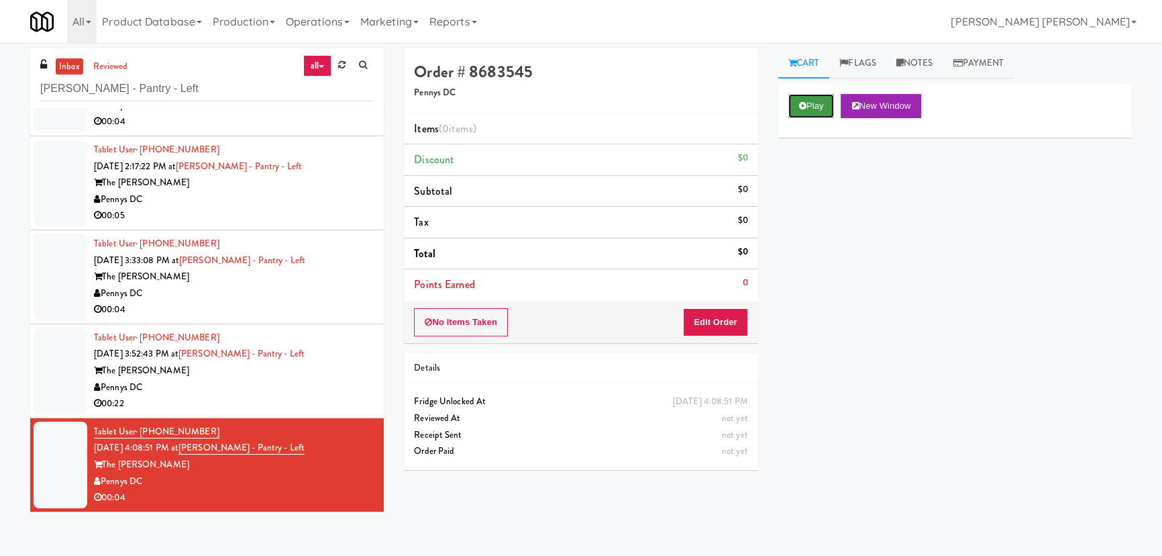
click at [807, 104] on button "Play" at bounding box center [811, 106] width 46 height 24
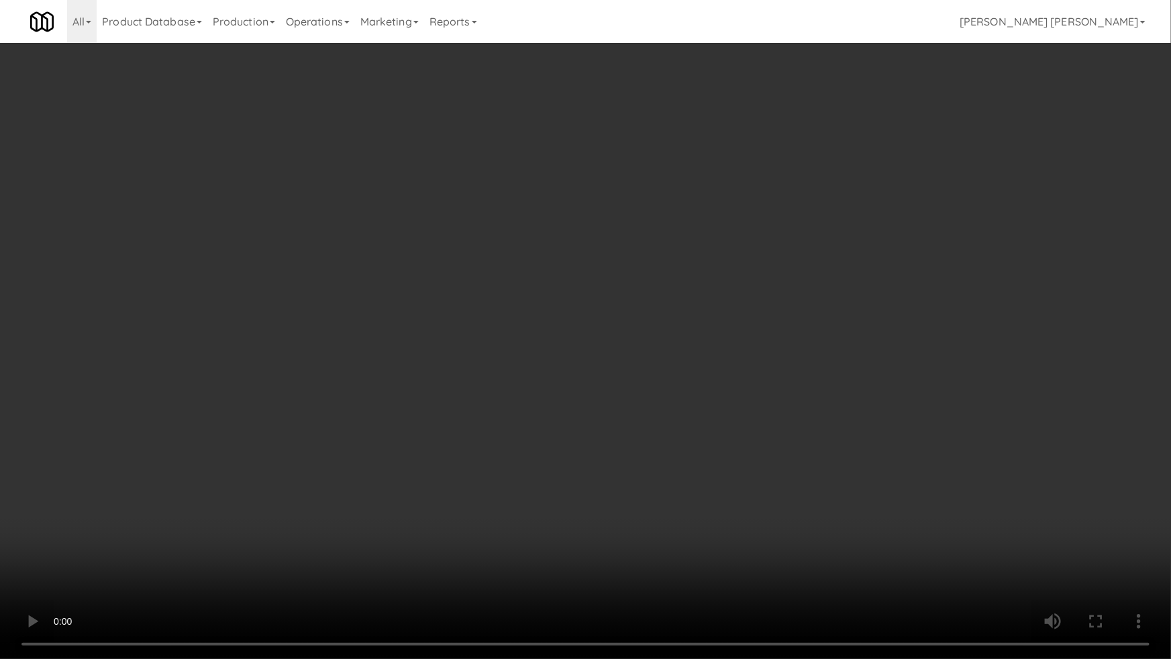
click at [663, 555] on video at bounding box center [585, 329] width 1171 height 659
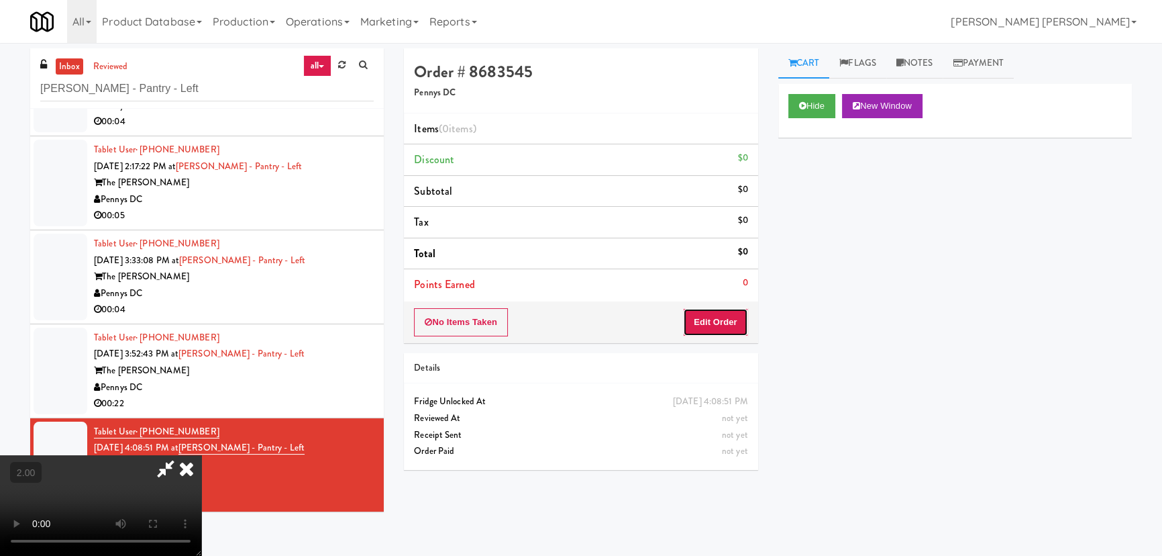
click at [729, 319] on button "Edit Order" at bounding box center [715, 322] width 65 height 28
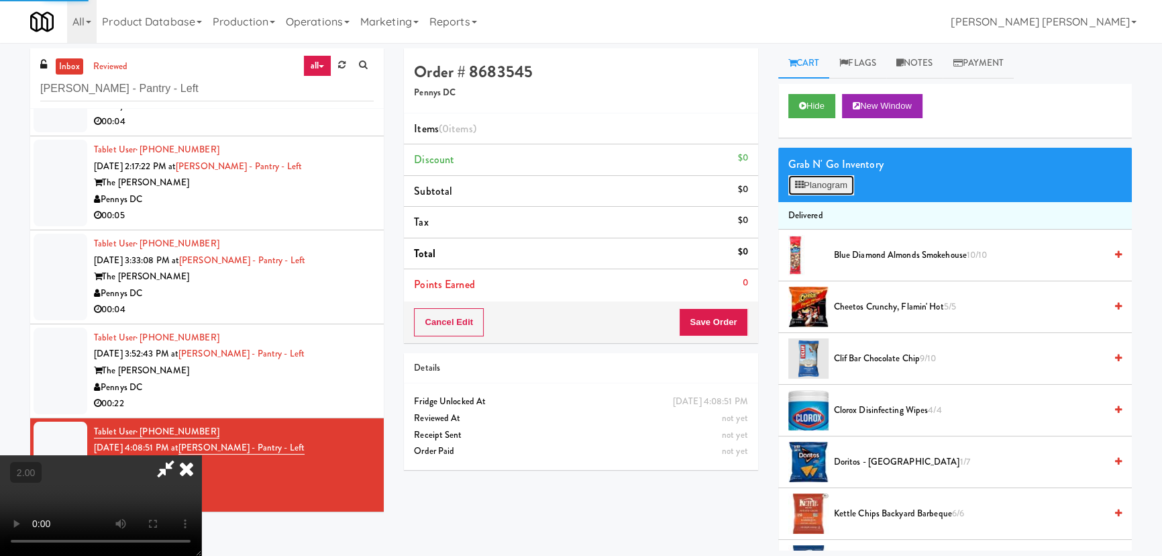
click at [812, 178] on button "Planogram" at bounding box center [821, 185] width 66 height 20
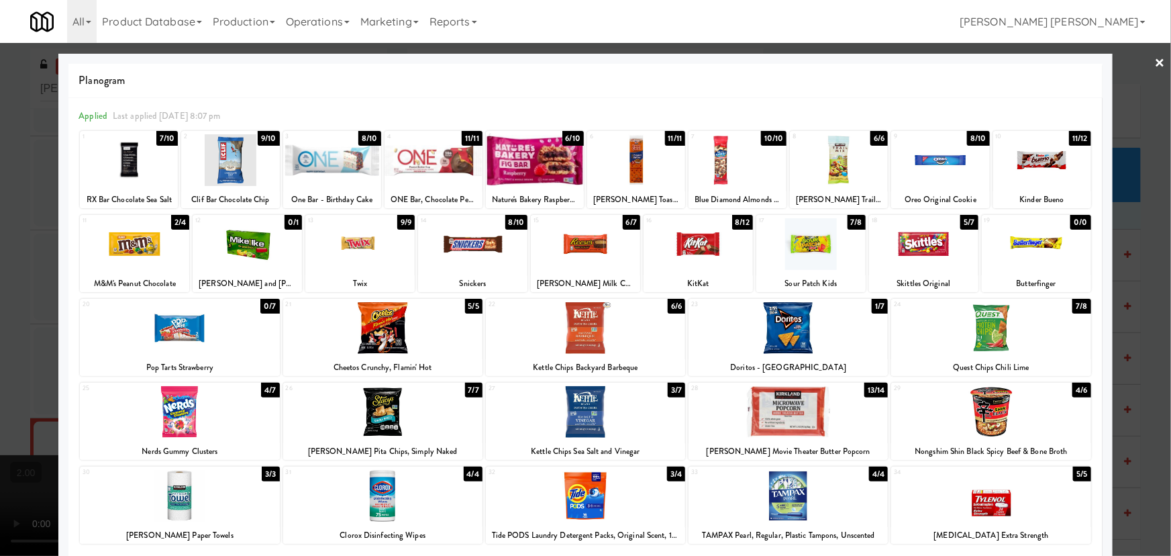
click at [592, 342] on div at bounding box center [585, 328] width 199 height 52
click at [1156, 52] on link "×" at bounding box center [1160, 64] width 11 height 42
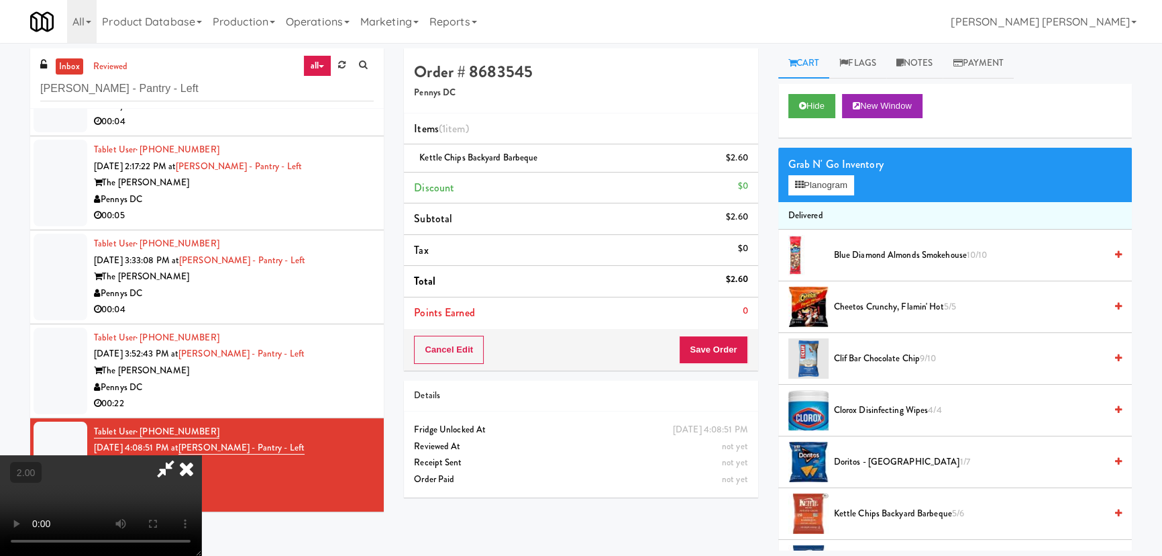
click at [201, 455] on icon at bounding box center [187, 468] width 30 height 27
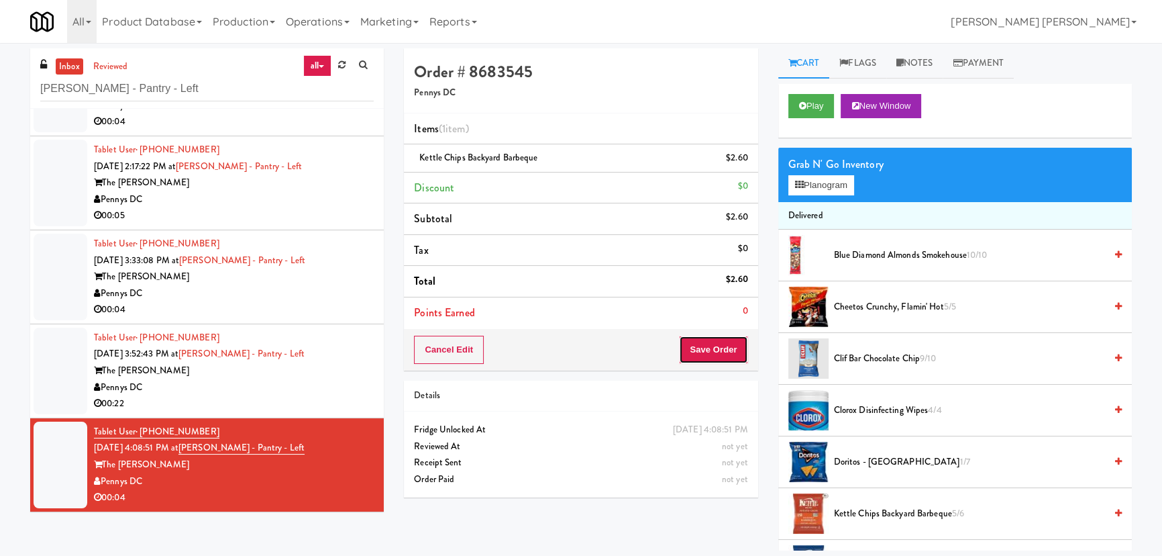
click at [720, 344] on button "Save Order" at bounding box center [713, 349] width 68 height 28
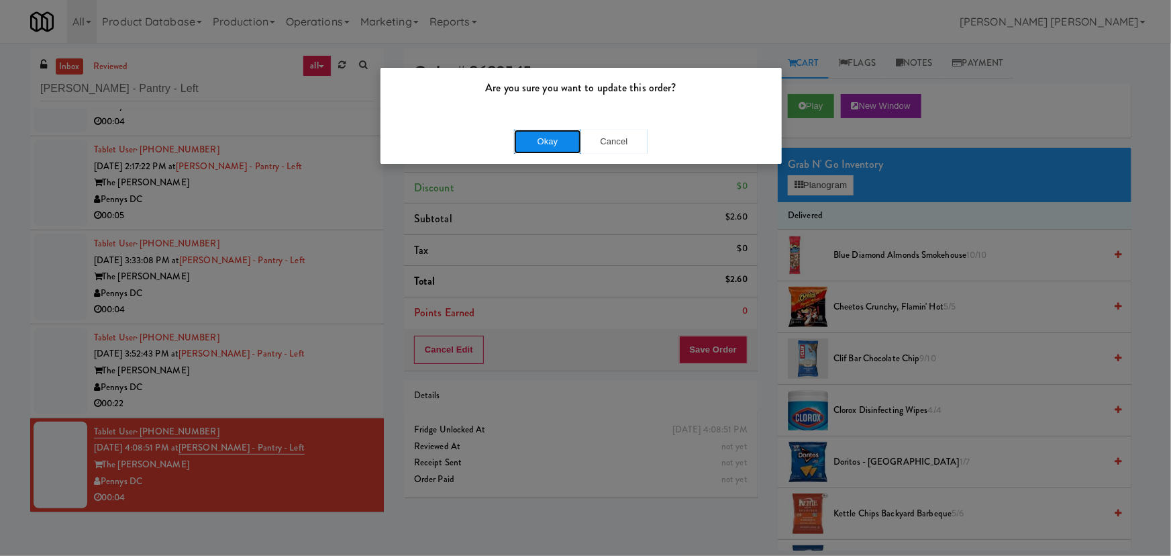
click at [565, 141] on button "Okay" at bounding box center [547, 141] width 67 height 24
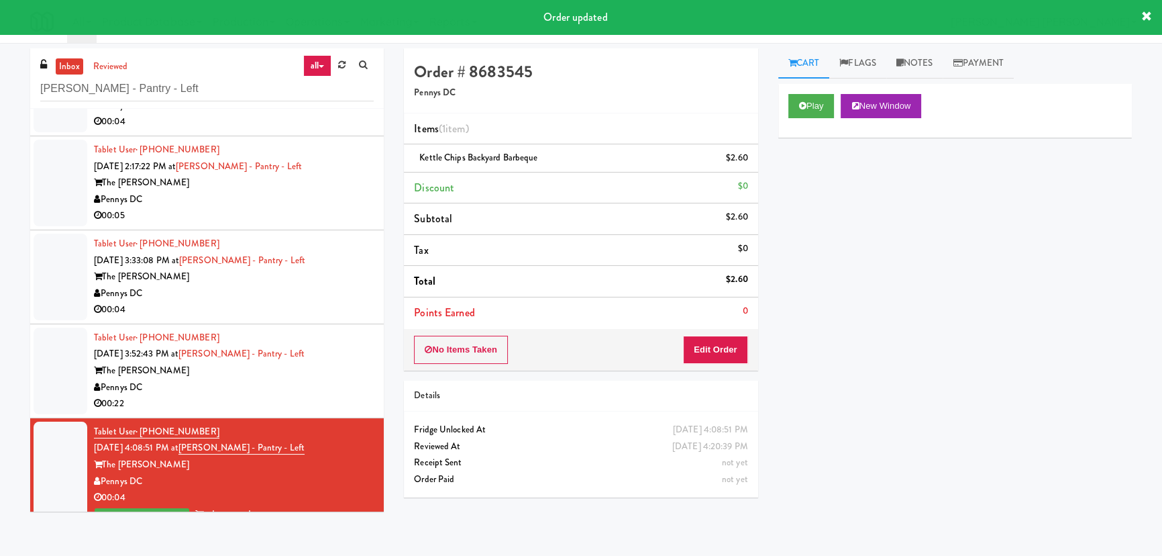
drag, startPoint x: 290, startPoint y: 388, endPoint x: 305, endPoint y: 405, distance: 23.3
click at [290, 388] on div "Pennys DC" at bounding box center [234, 387] width 280 height 17
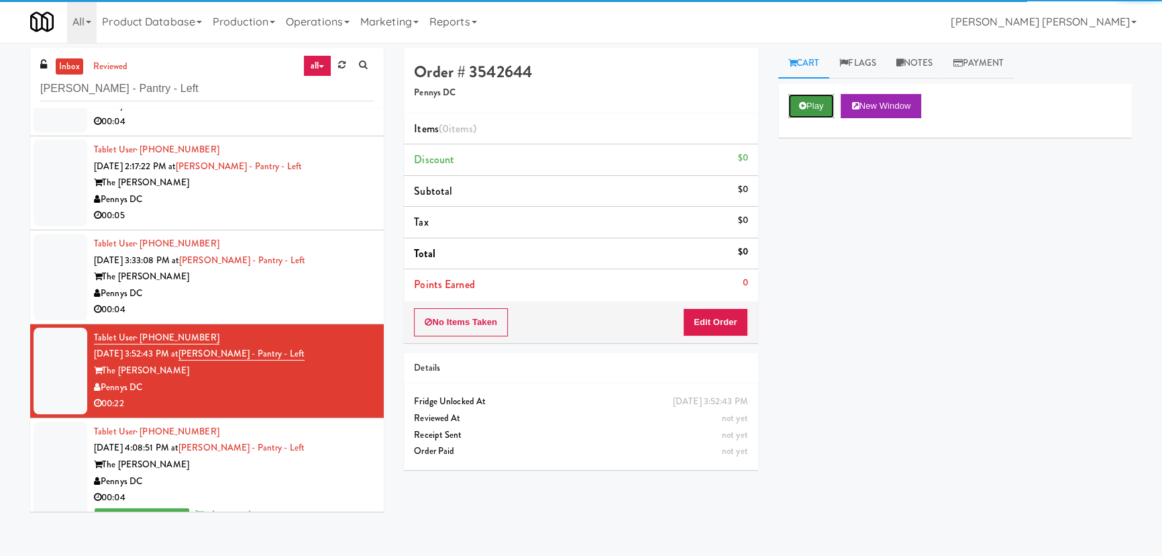
click at [819, 100] on button "Play" at bounding box center [811, 106] width 46 height 24
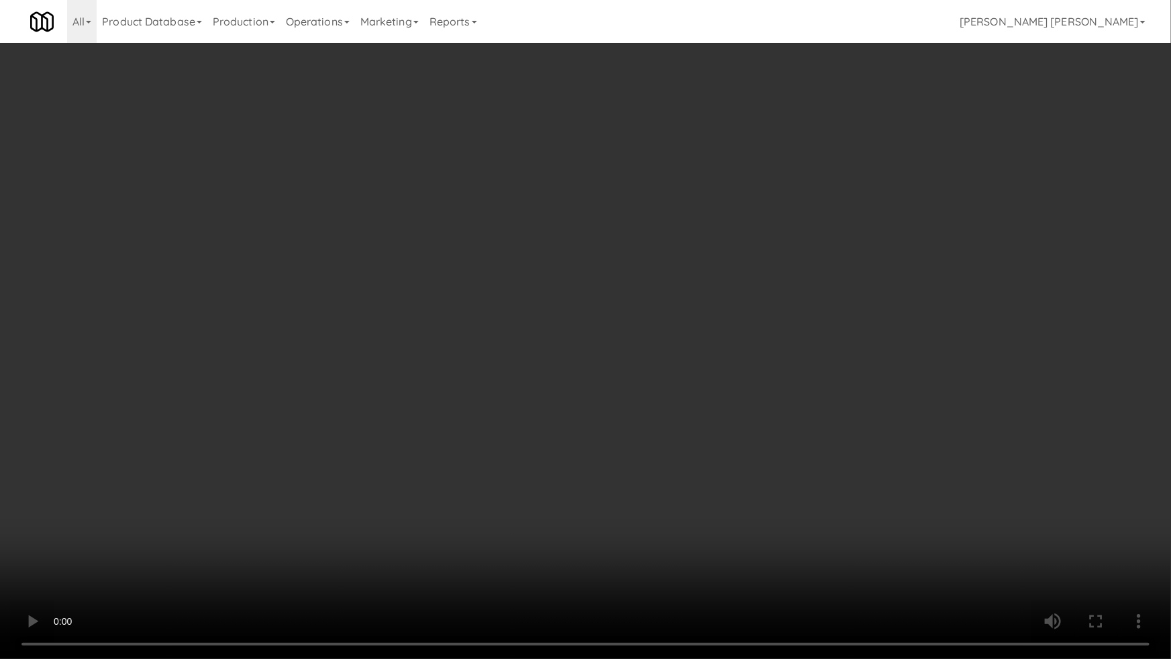
drag, startPoint x: 659, startPoint y: 596, endPoint x: 851, endPoint y: 588, distance: 192.7
click at [705, 555] on video at bounding box center [585, 329] width 1171 height 659
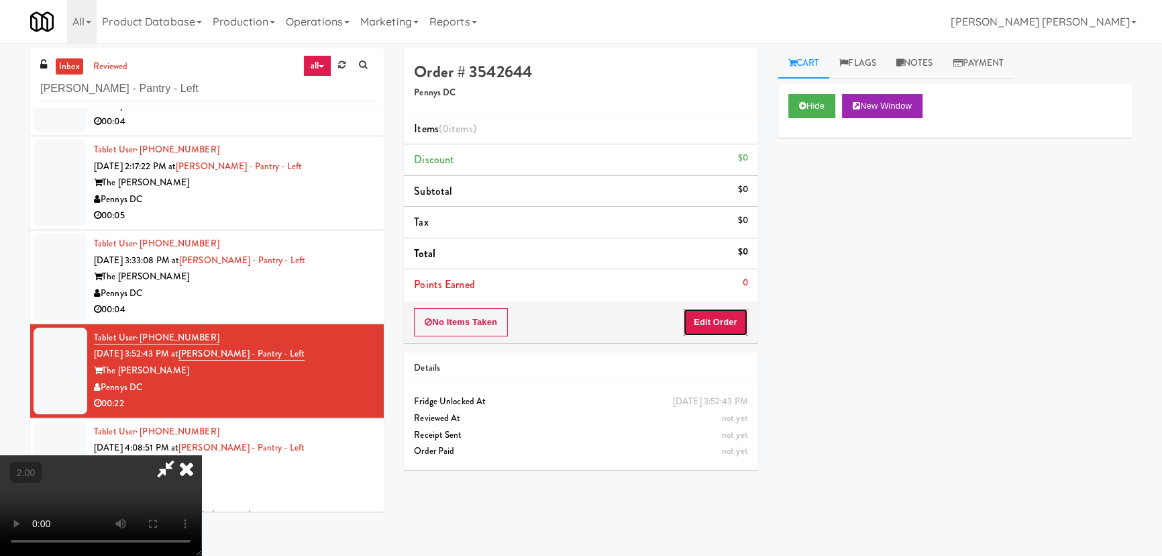
click at [719, 313] on button "Edit Order" at bounding box center [715, 322] width 65 height 28
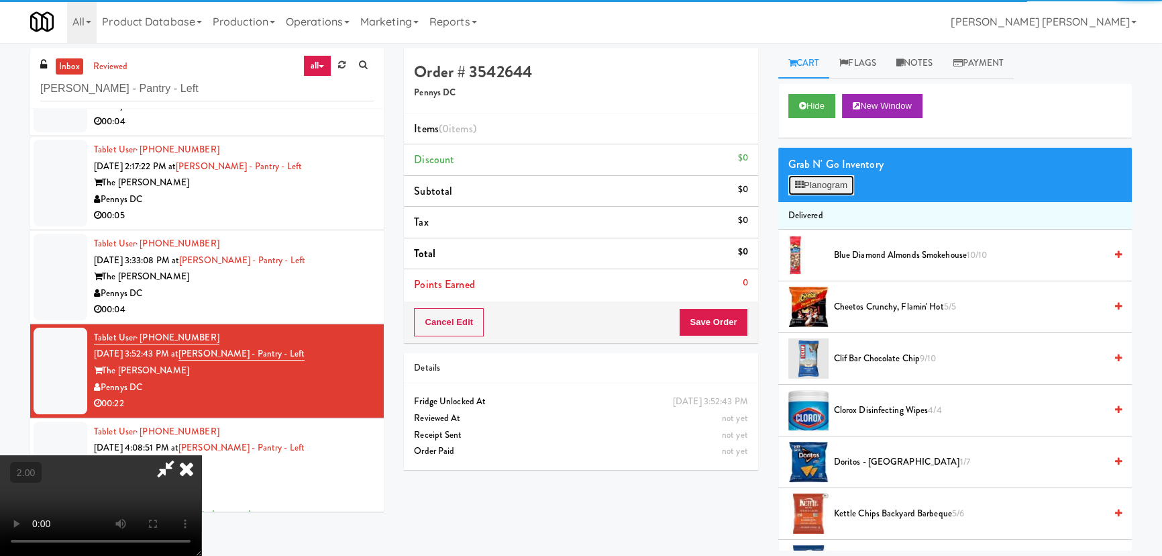
click at [847, 188] on button "Planogram" at bounding box center [821, 185] width 66 height 20
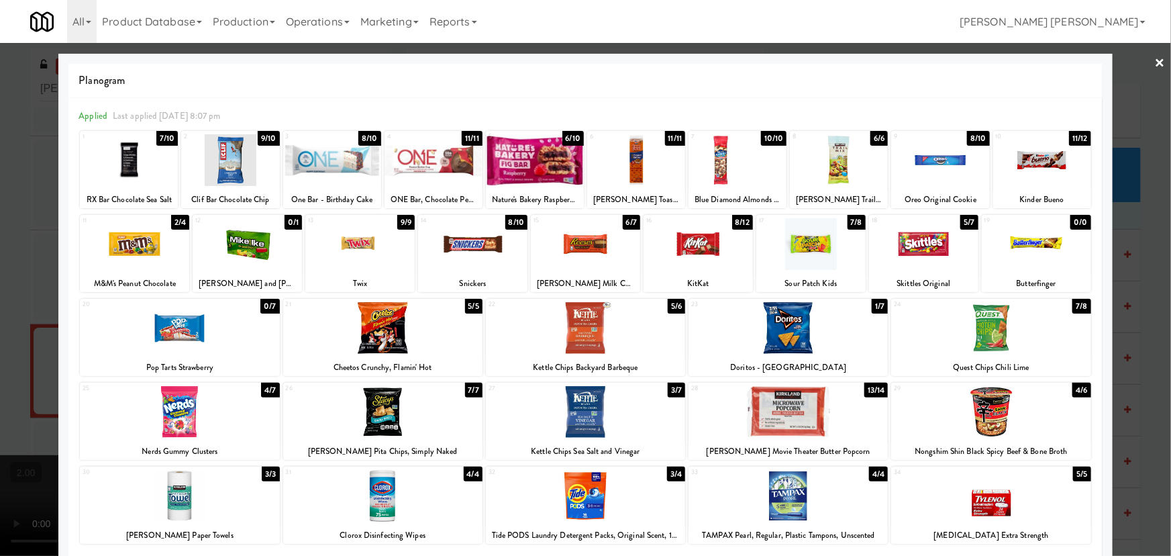
click at [809, 248] on div at bounding box center [810, 244] width 109 height 52
click at [1155, 60] on link "×" at bounding box center [1160, 64] width 11 height 42
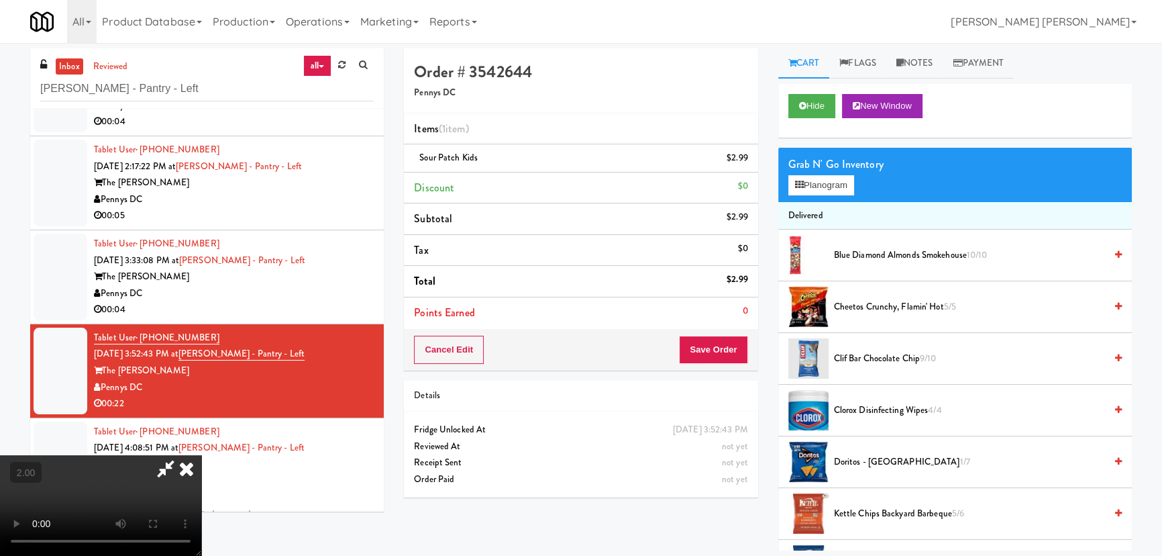
click at [201, 455] on icon at bounding box center [187, 468] width 30 height 27
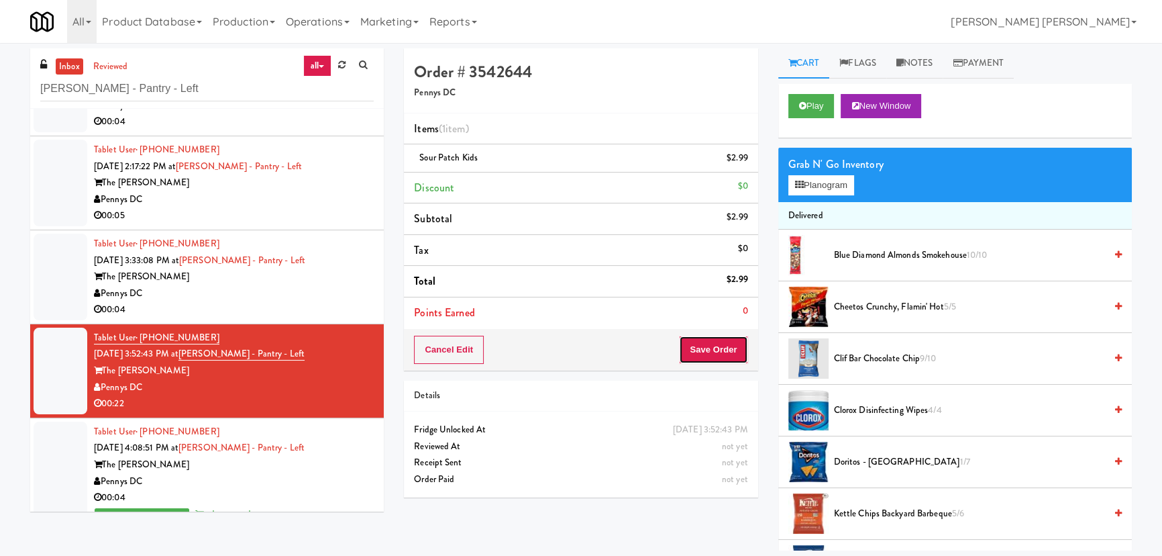
click at [732, 341] on button "Save Order" at bounding box center [713, 349] width 68 height 28
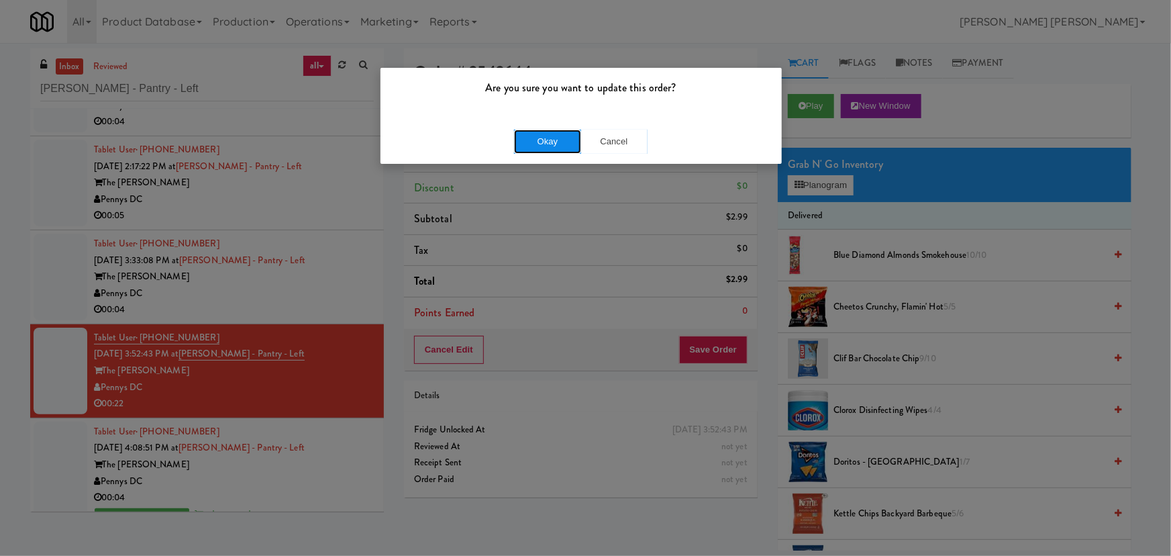
click at [517, 139] on button "Okay" at bounding box center [547, 141] width 67 height 24
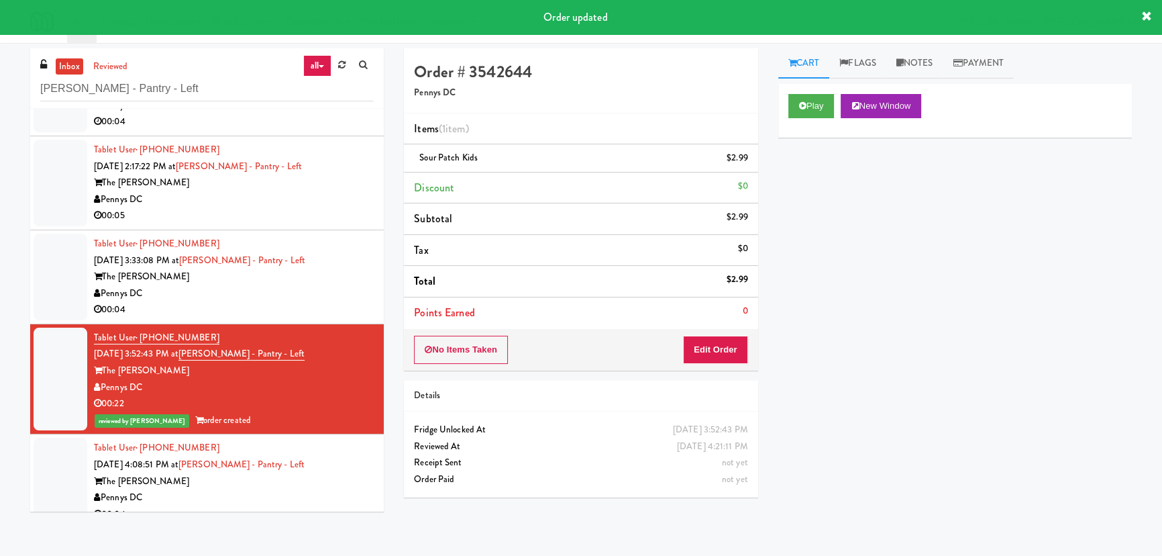
click at [299, 311] on div "00:04" at bounding box center [234, 309] width 280 height 17
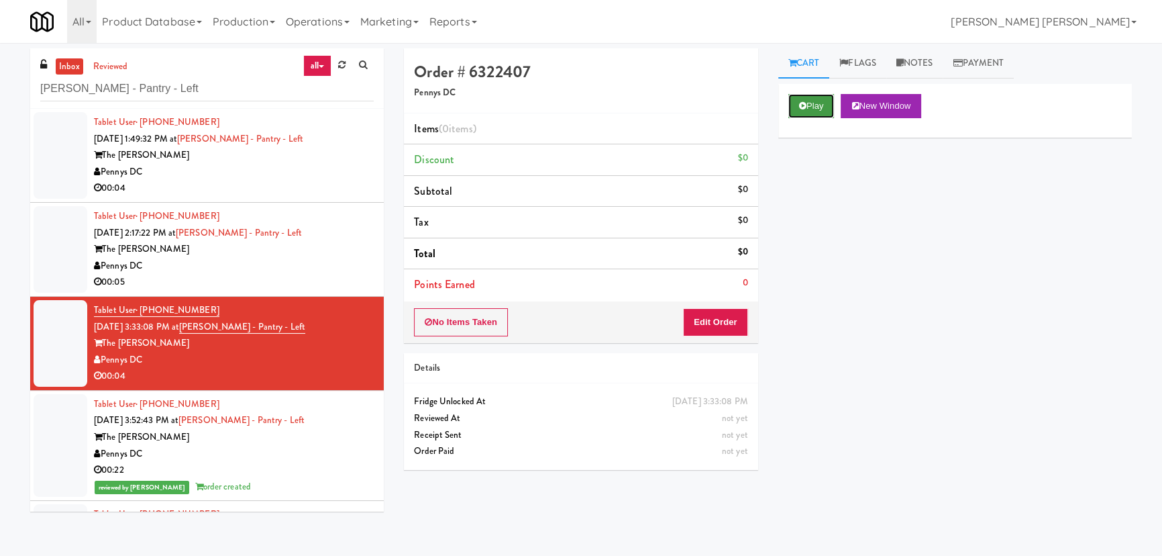
click at [822, 109] on button "Play" at bounding box center [811, 106] width 46 height 24
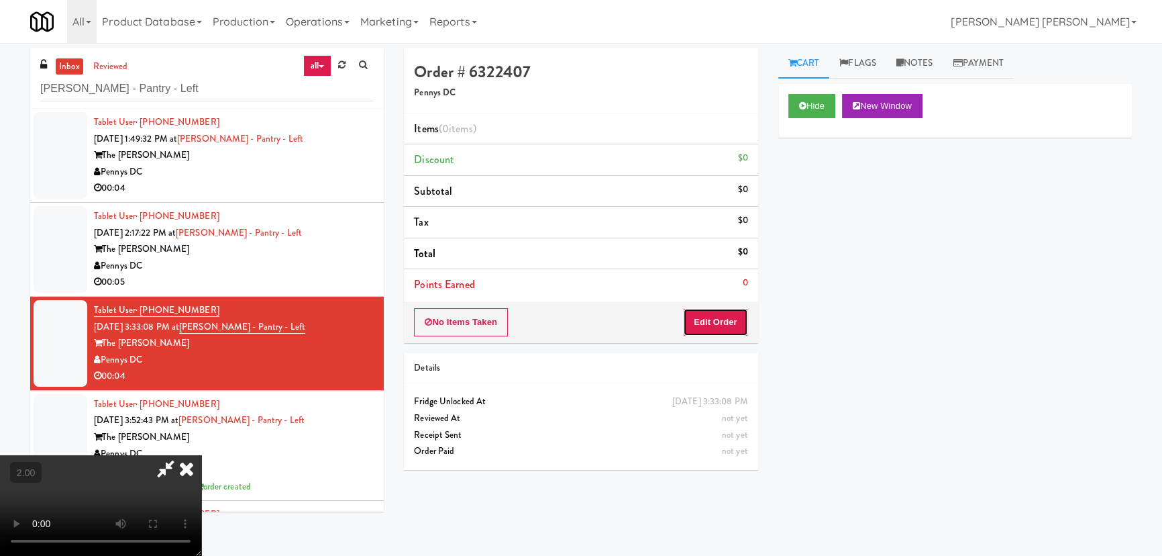
drag, startPoint x: 724, startPoint y: 323, endPoint x: 776, endPoint y: 297, distance: 58.8
click at [724, 324] on button "Edit Order" at bounding box center [715, 322] width 65 height 28
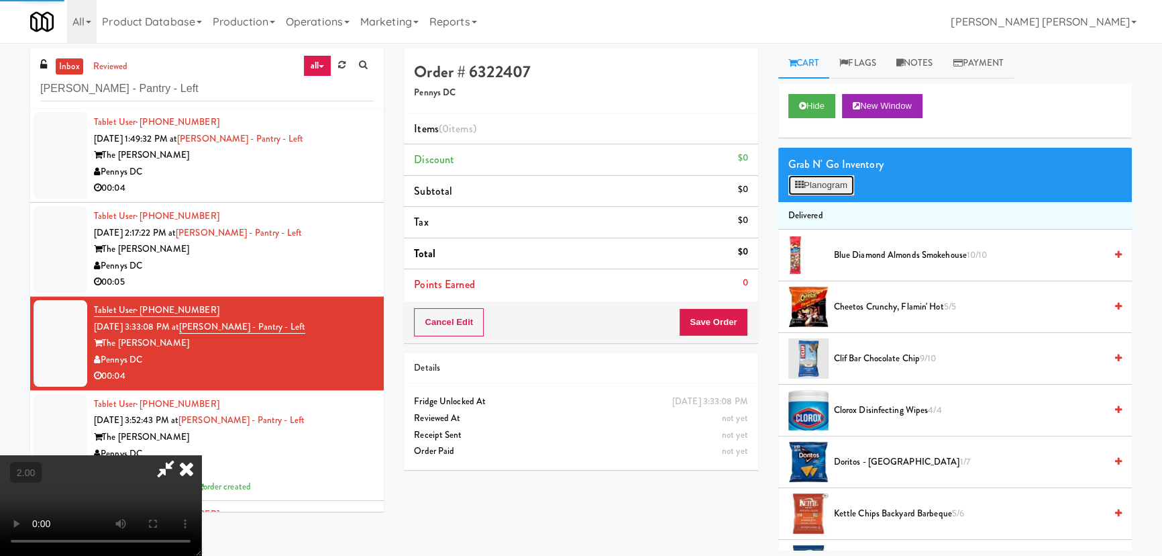
click at [826, 185] on button "Planogram" at bounding box center [821, 185] width 66 height 20
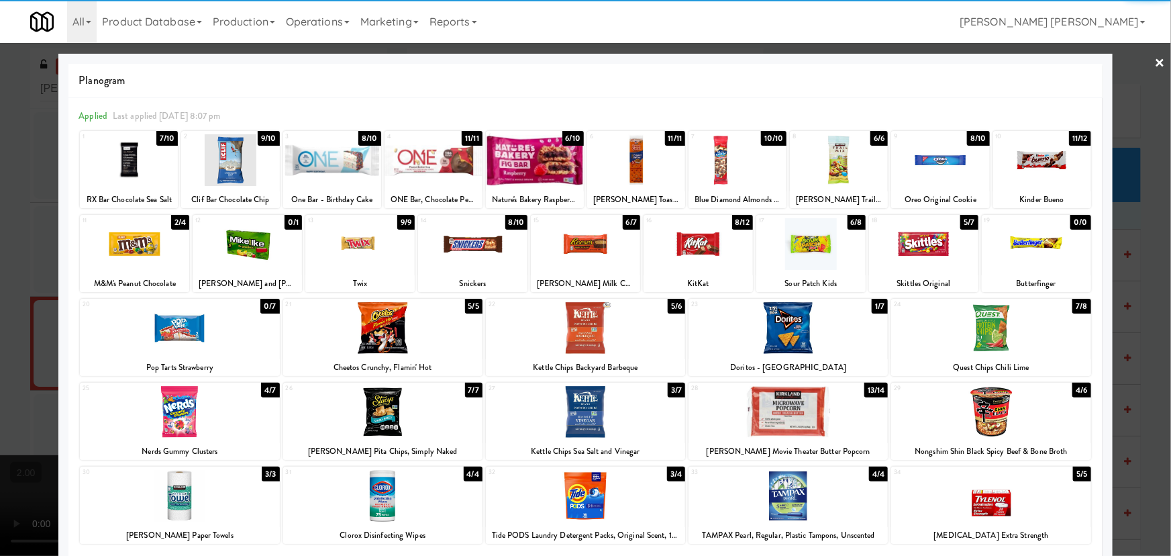
click at [696, 249] on div at bounding box center [697, 244] width 109 height 52
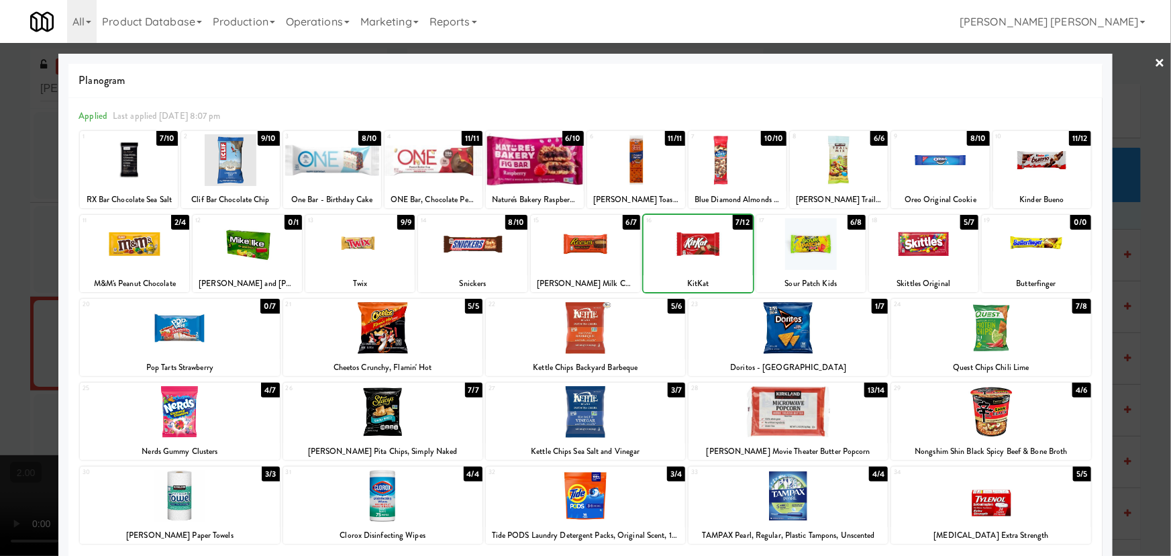
click at [696, 249] on div at bounding box center [697, 244] width 109 height 52
click at [1155, 60] on link "×" at bounding box center [1160, 64] width 11 height 42
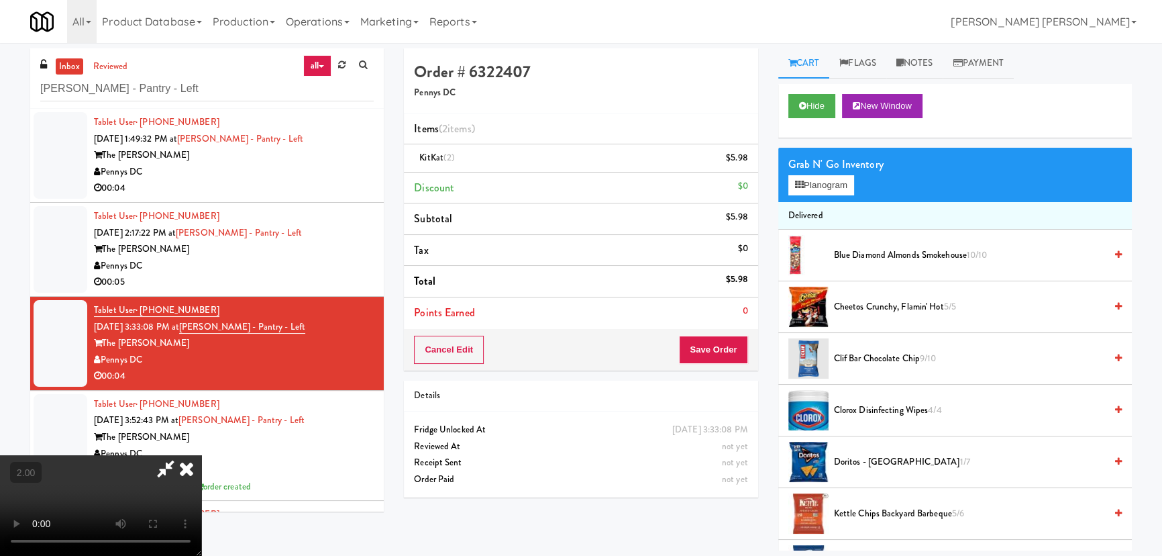
click at [201, 455] on icon at bounding box center [187, 468] width 30 height 27
click at [691, 174] on li "Discount $0" at bounding box center [581, 188] width 354 height 32
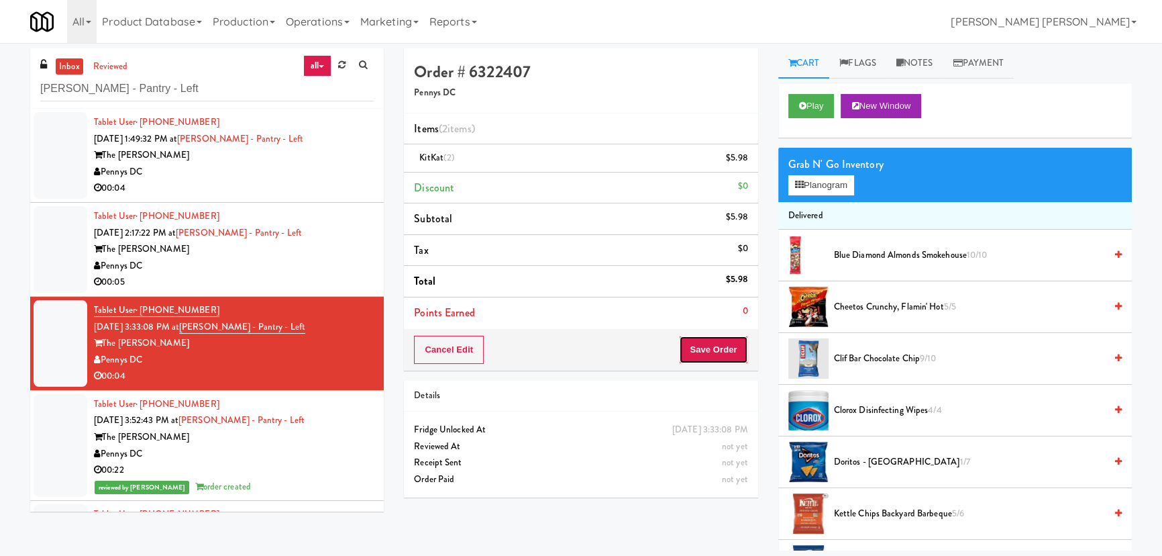
click at [723, 348] on button "Save Order" at bounding box center [713, 349] width 68 height 28
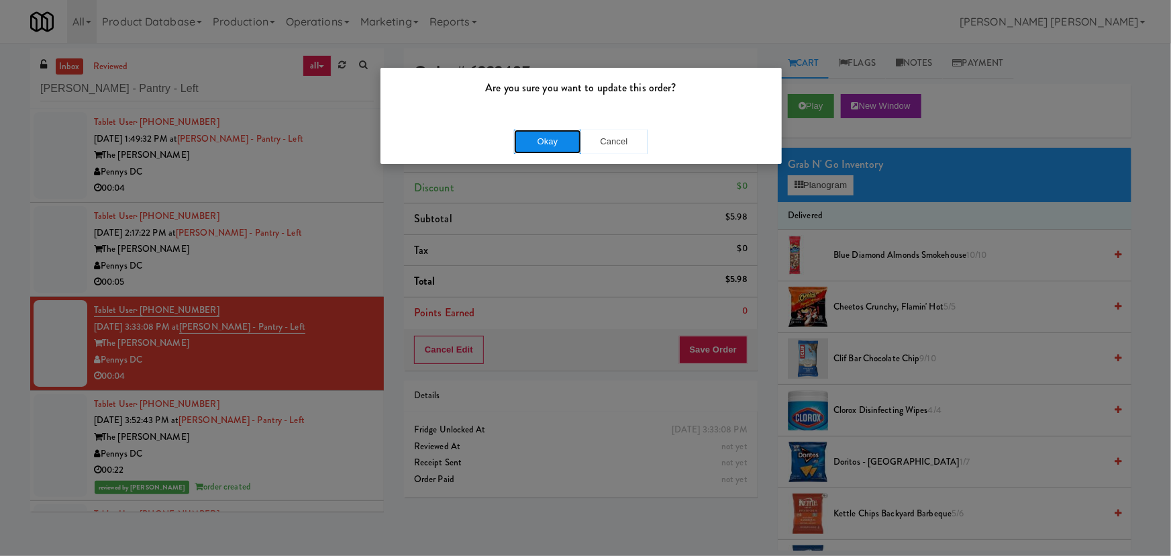
click at [554, 145] on button "Okay" at bounding box center [547, 141] width 67 height 24
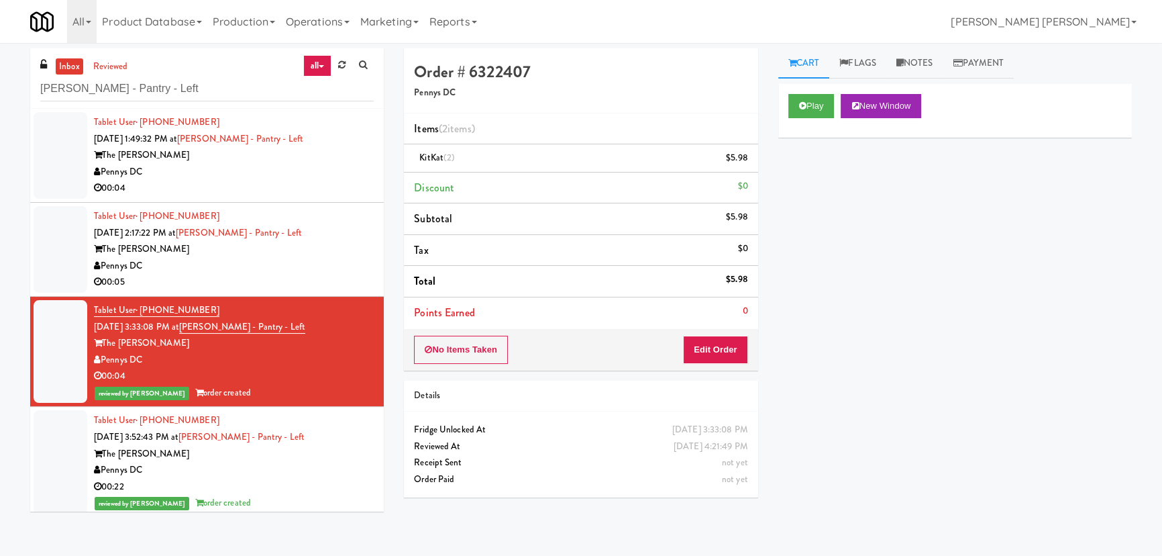
click at [293, 270] on div "Pennys DC" at bounding box center [234, 266] width 280 height 17
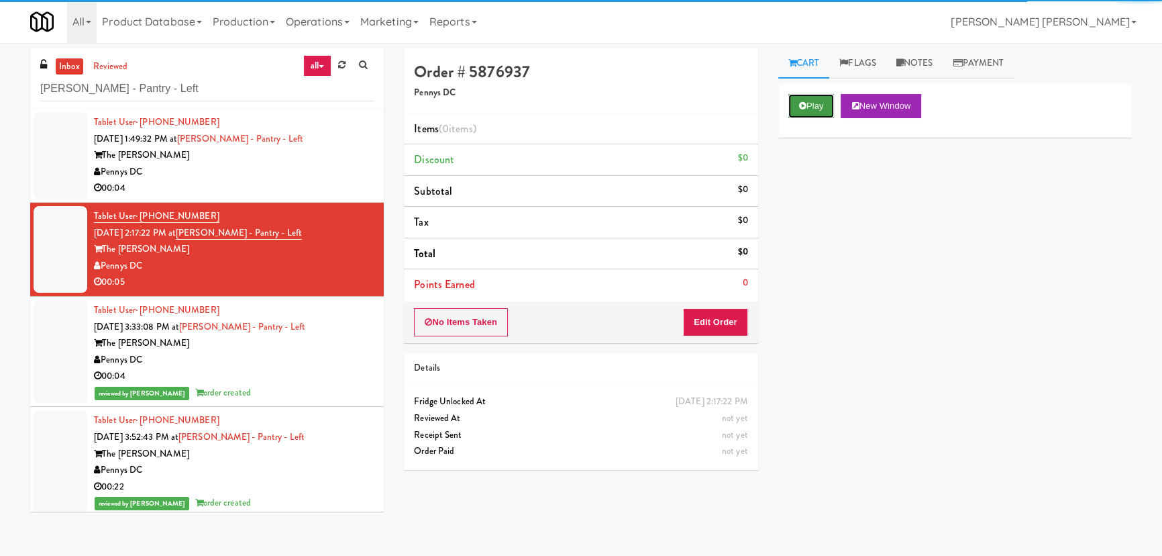
click at [807, 99] on button "Play" at bounding box center [811, 106] width 46 height 24
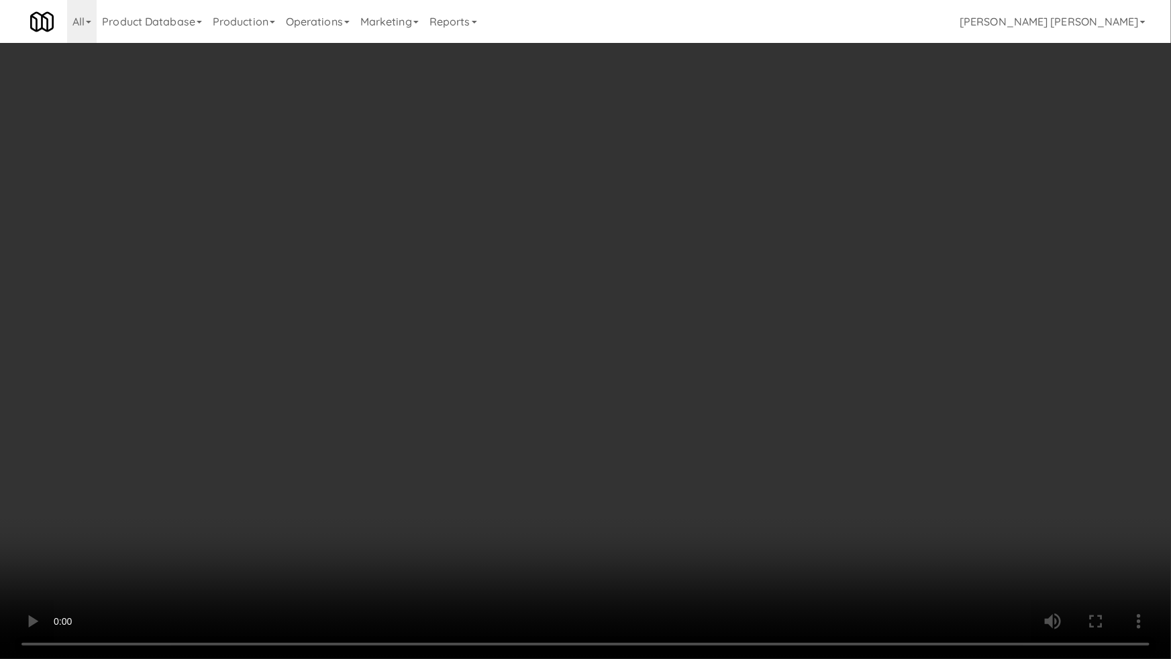
click at [652, 555] on video at bounding box center [585, 329] width 1171 height 659
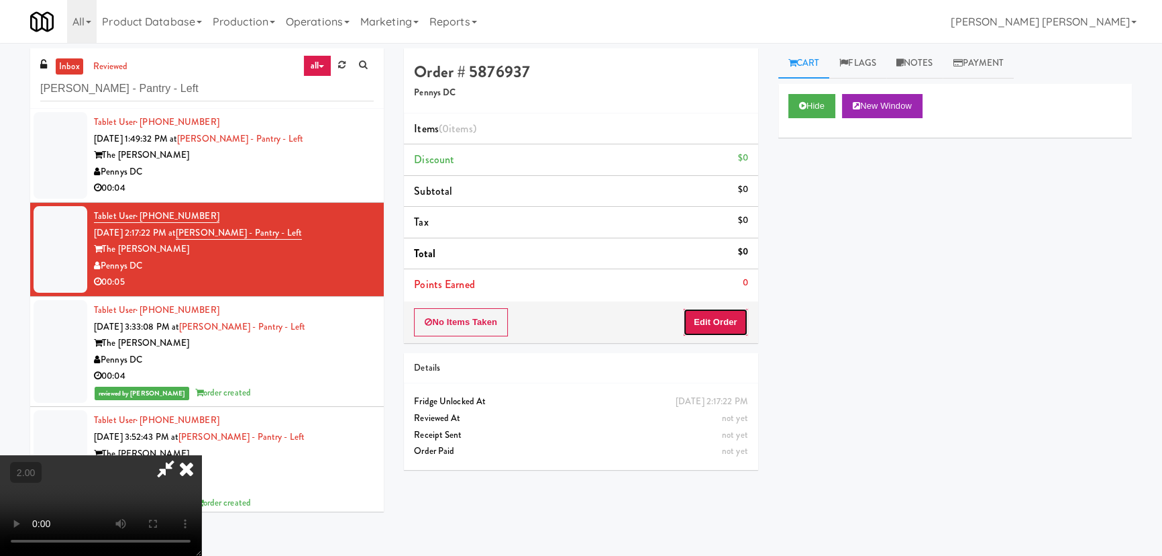
click at [725, 330] on button "Edit Order" at bounding box center [715, 322] width 65 height 28
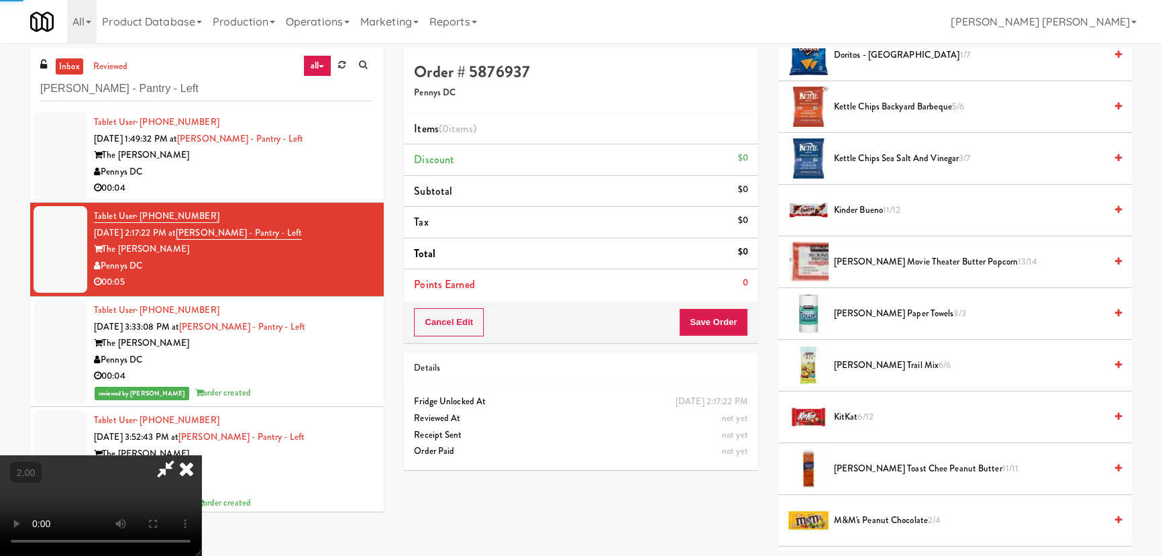
scroll to position [488, 0]
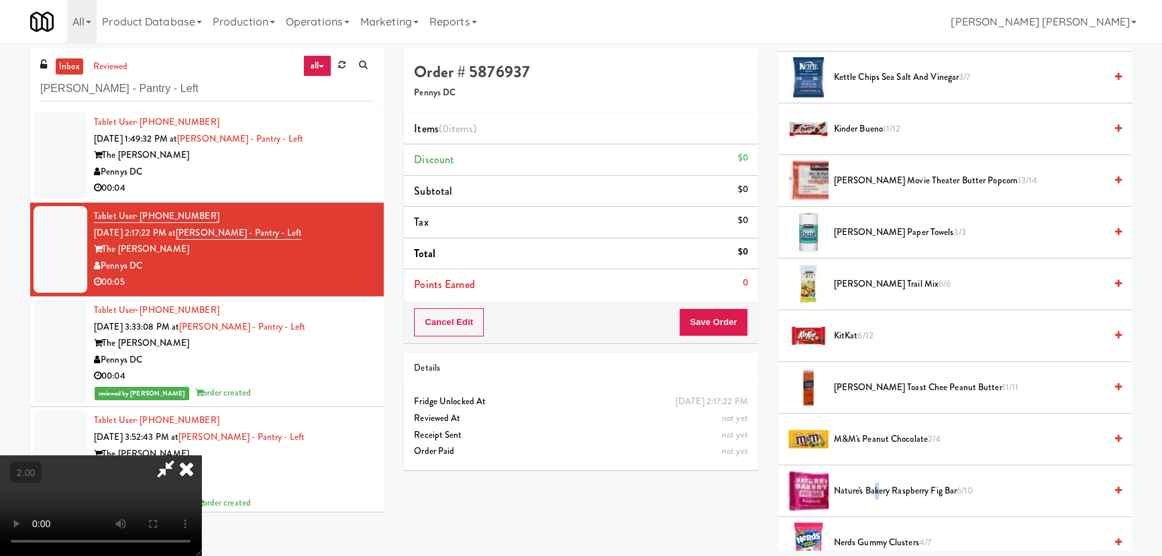
click at [876, 488] on span "Nature's Bakery Raspberry Fig Bar 6/10" at bounding box center [969, 490] width 271 height 17
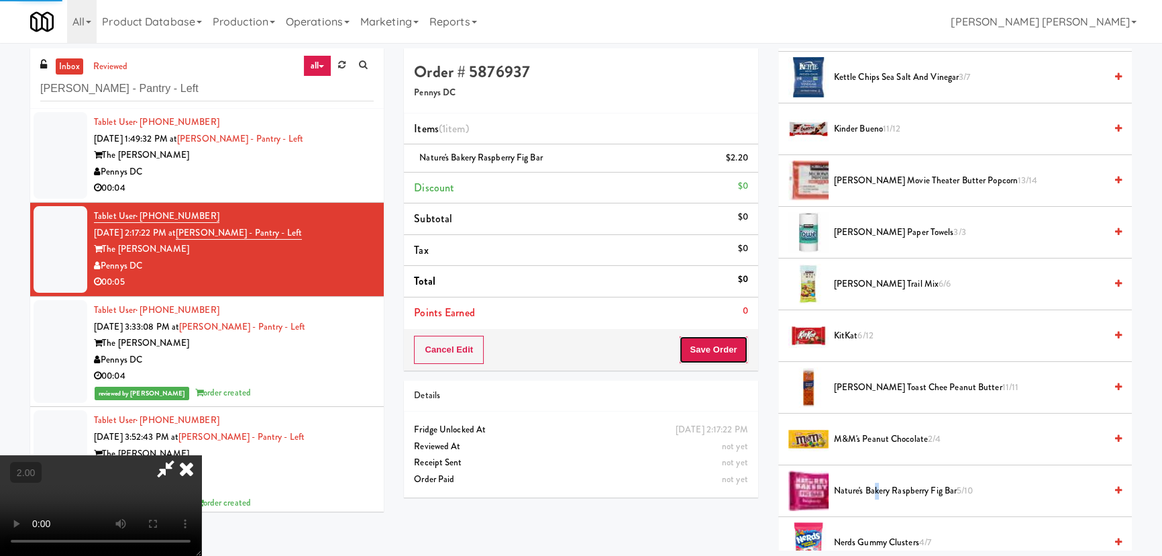
click at [723, 349] on button "Save Order" at bounding box center [713, 349] width 68 height 28
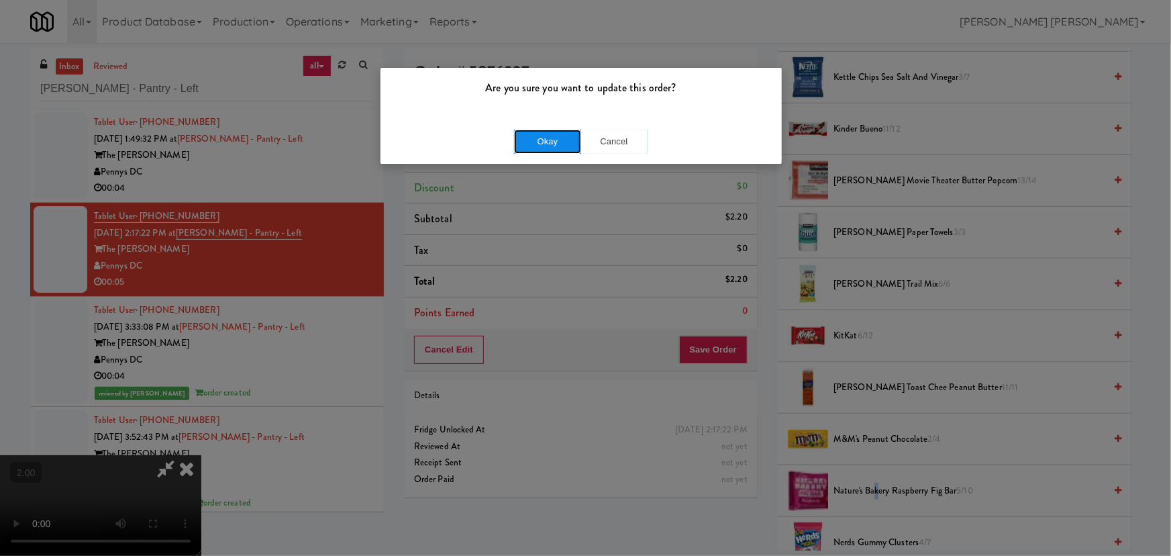
drag, startPoint x: 574, startPoint y: 140, endPoint x: 554, endPoint y: 140, distance: 20.1
click at [573, 139] on button "Okay" at bounding box center [547, 141] width 67 height 24
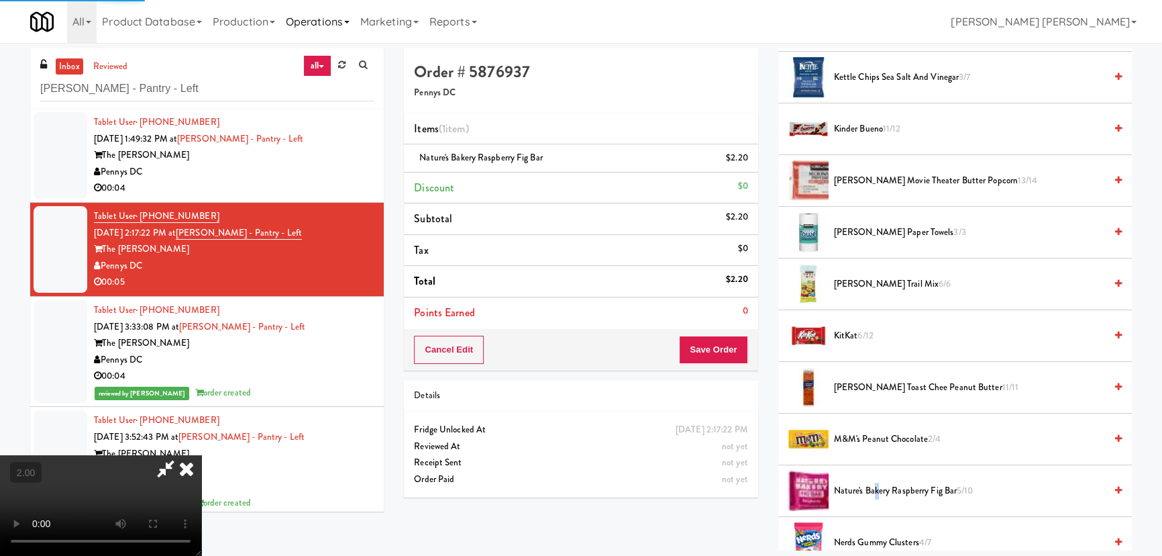
scroll to position [36, 0]
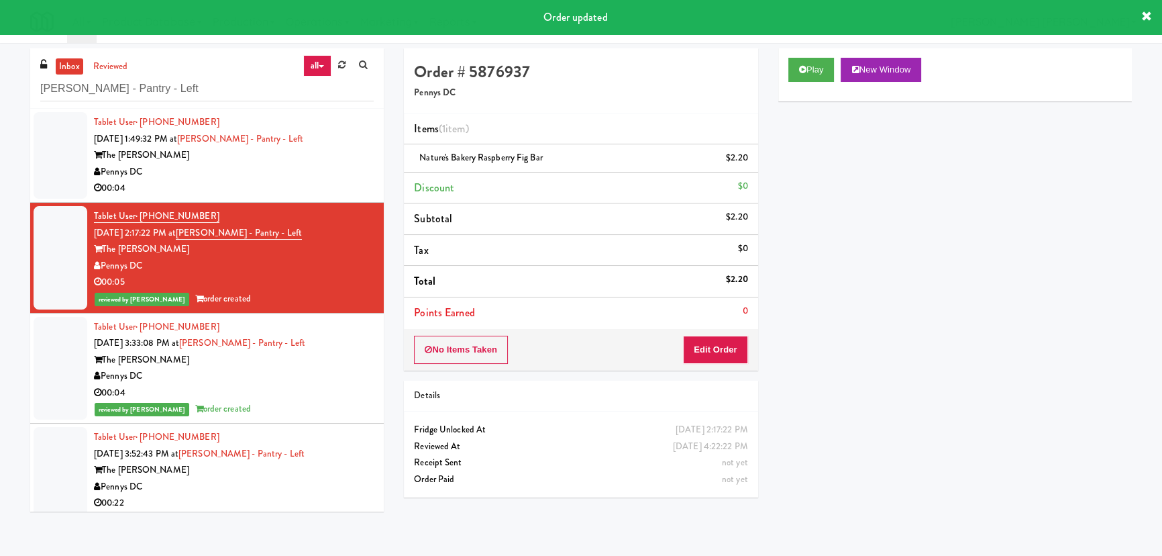
click at [318, 174] on div "Pennys DC" at bounding box center [234, 172] width 280 height 17
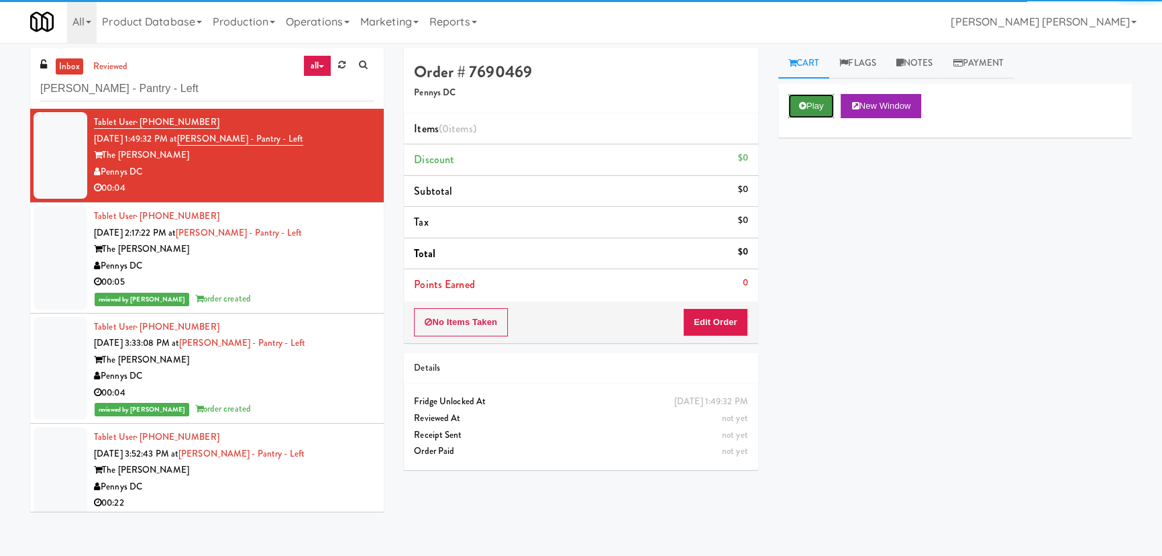
click at [811, 104] on button "Play" at bounding box center [811, 106] width 46 height 24
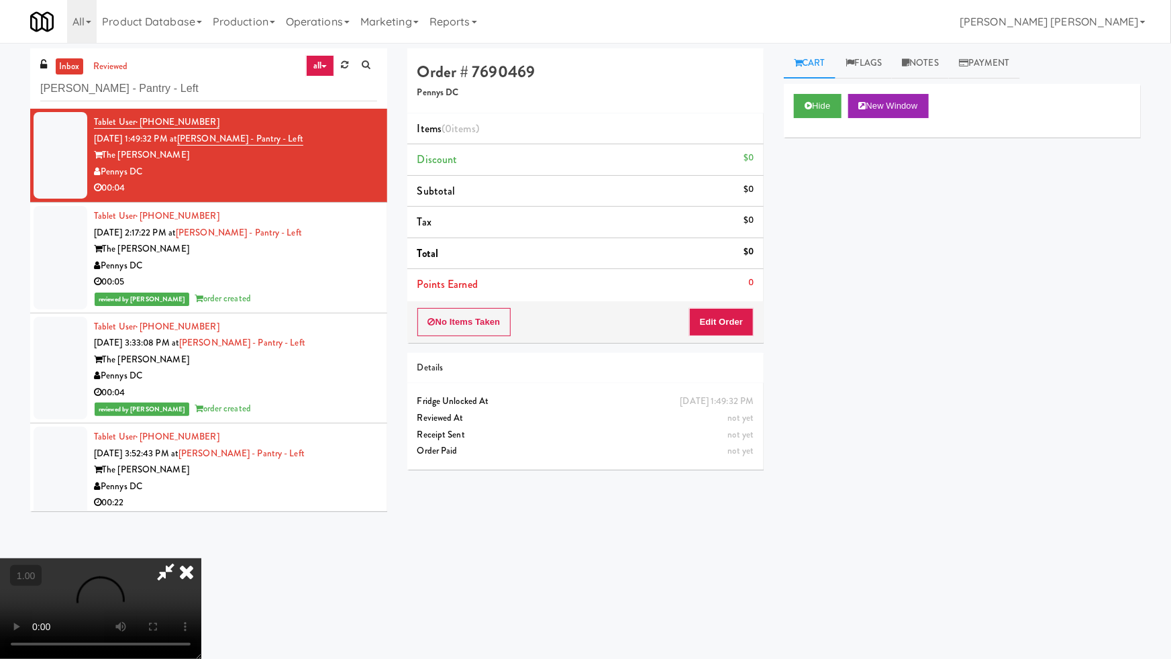
click at [201, 555] on video at bounding box center [100, 608] width 201 height 101
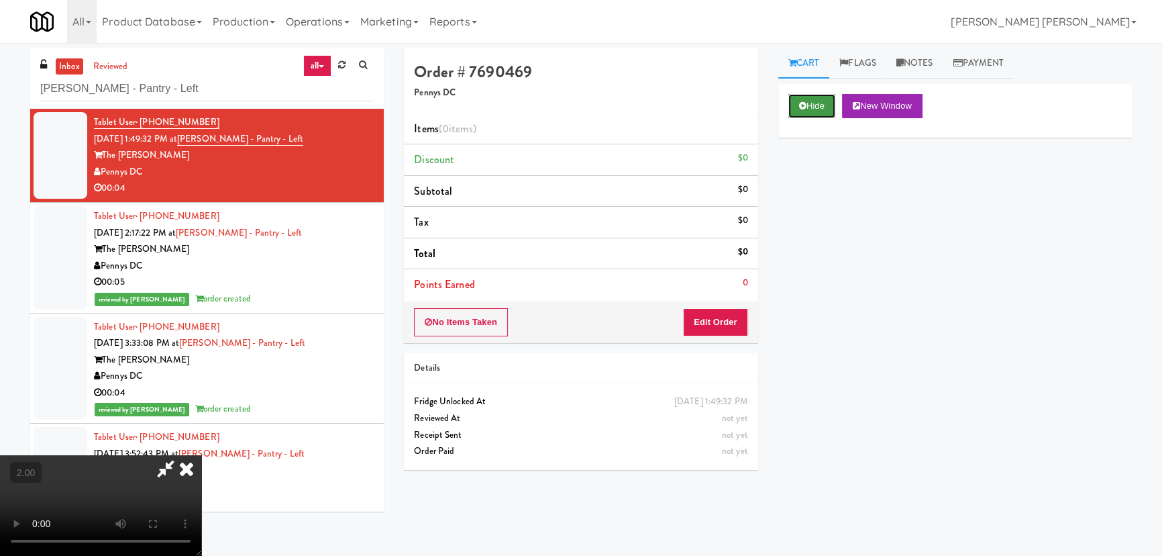
click at [829, 101] on button "Hide" at bounding box center [811, 106] width 47 height 24
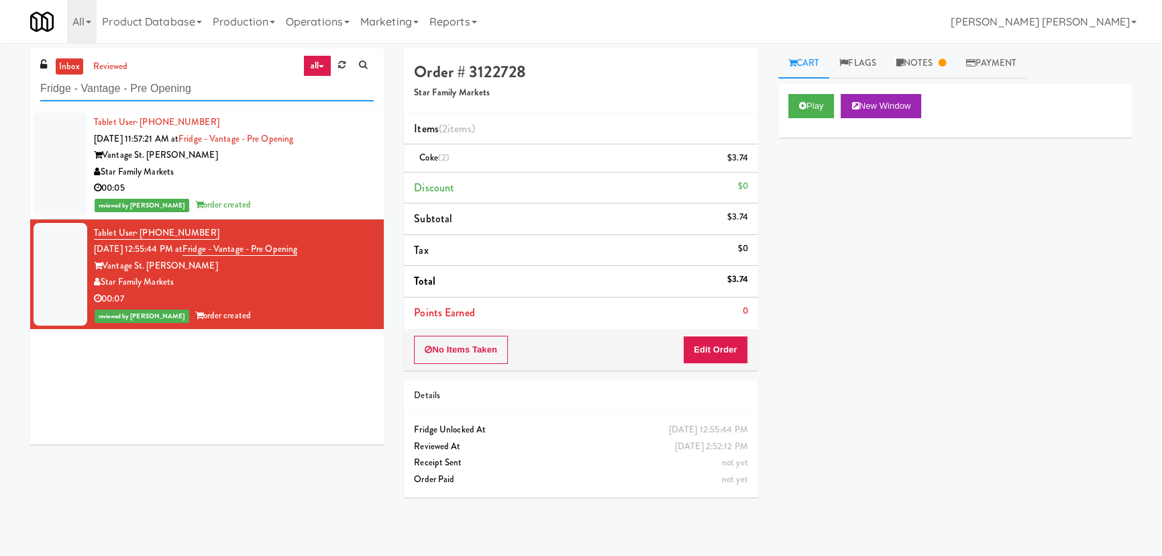
drag, startPoint x: 219, startPoint y: 93, endPoint x: 37, endPoint y: 88, distance: 182.6
click at [25, 93] on div "inbox reviewed all all unclear take inventory issue suspicious failed recent Fr…" at bounding box center [207, 251] width 374 height 406
paste input "Vasara - Pantry - Right"
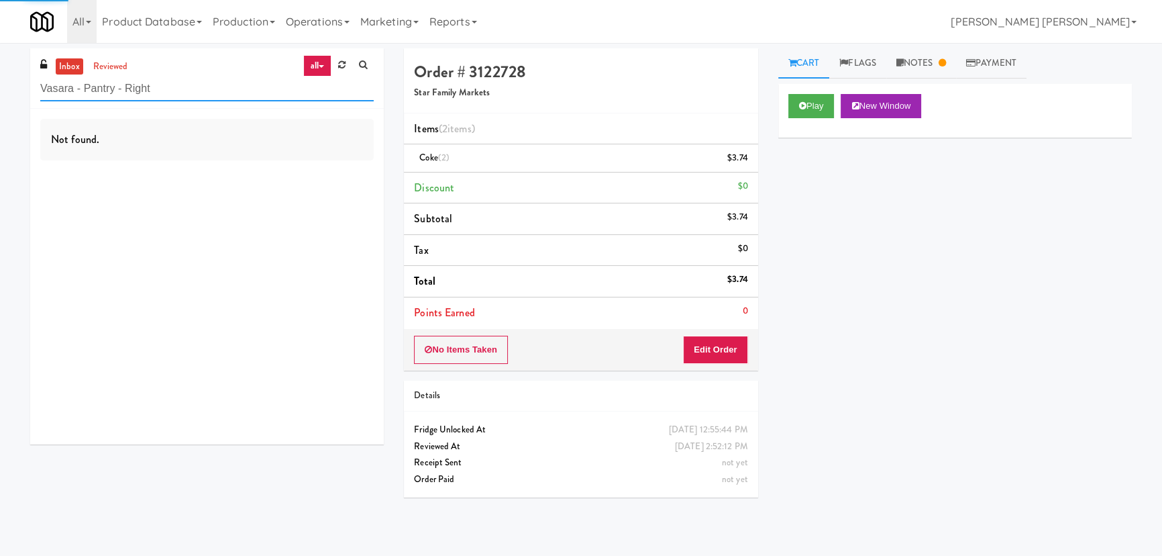
type input "Vasara - Pantry - Right"
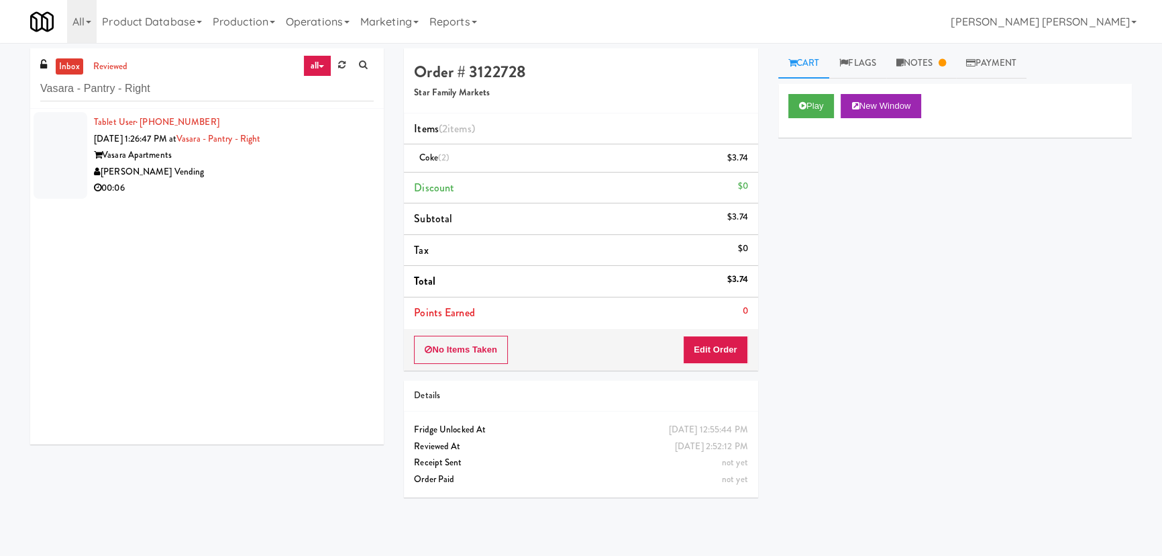
click at [289, 167] on div "[PERSON_NAME] Vending" at bounding box center [234, 172] width 280 height 17
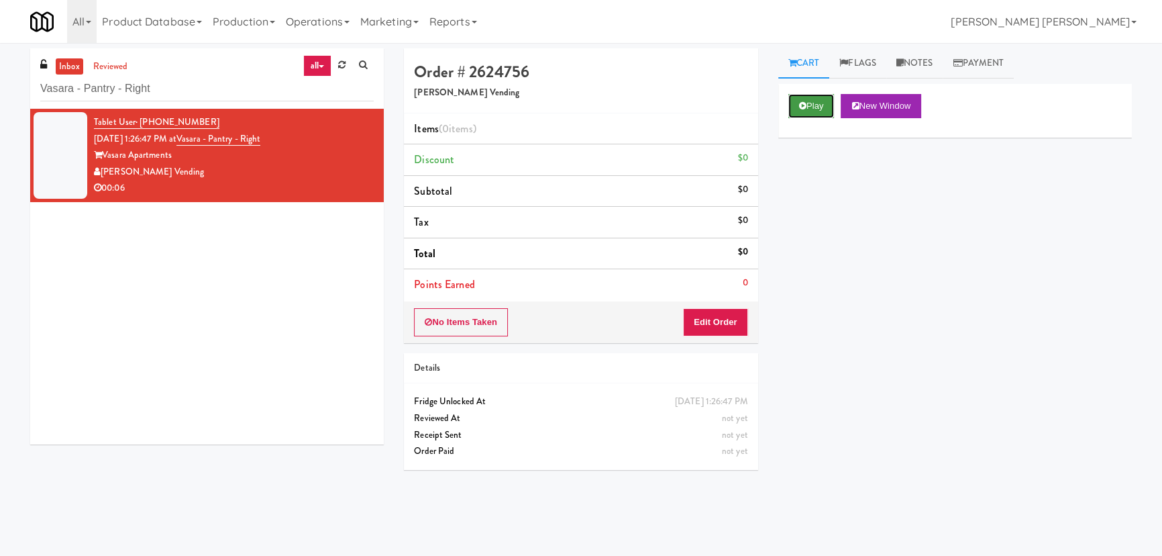
click at [822, 107] on button "Play" at bounding box center [811, 106] width 46 height 24
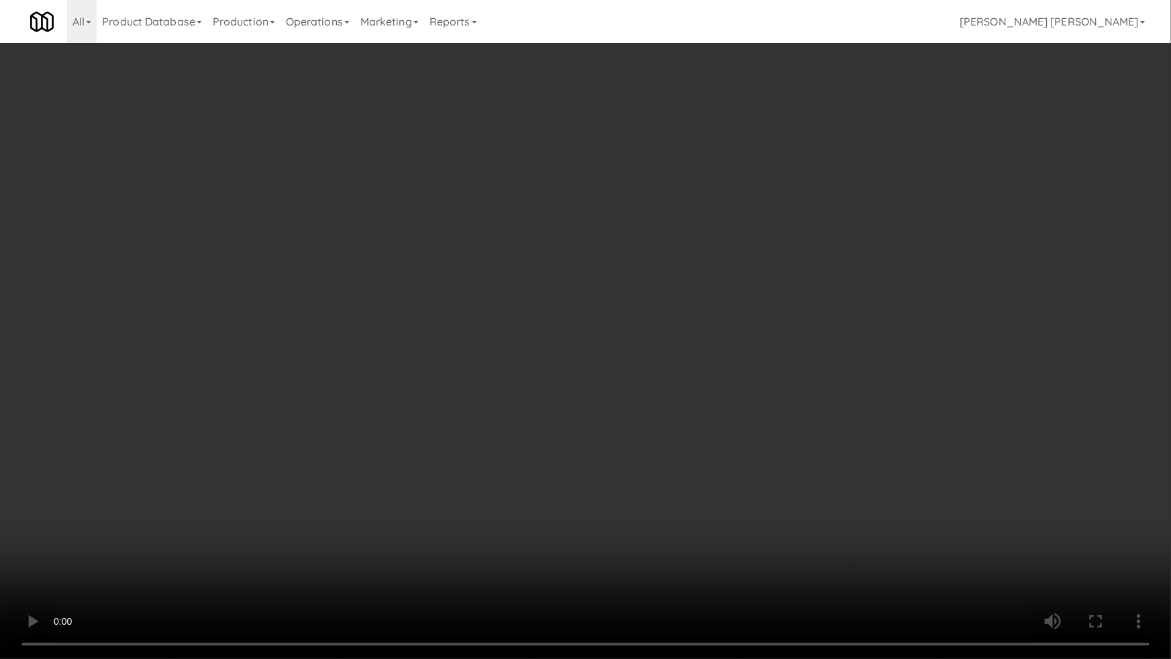
click at [687, 555] on video at bounding box center [585, 329] width 1171 height 659
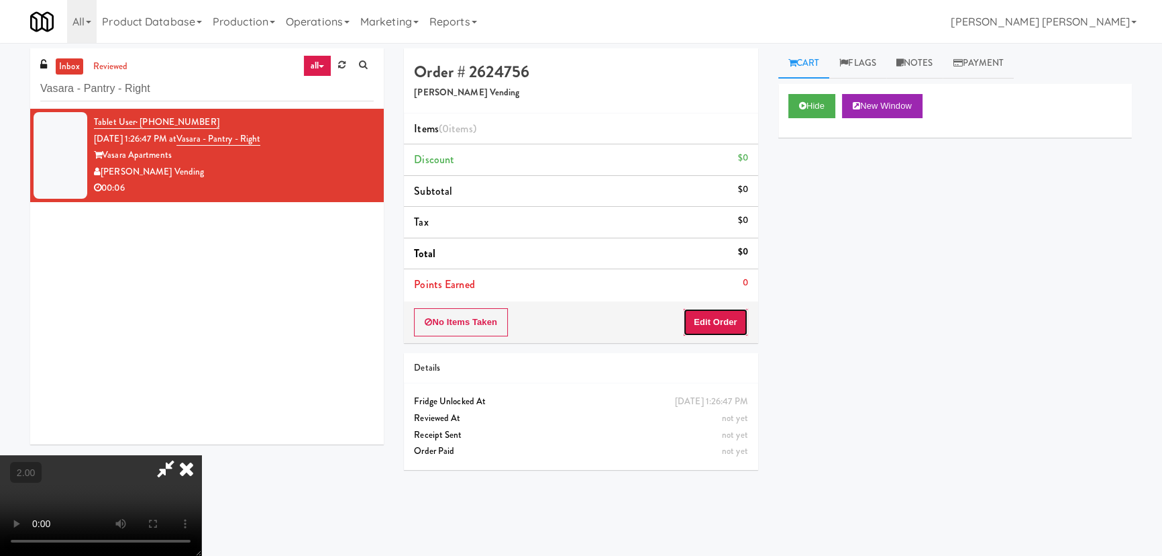
click at [727, 323] on button "Edit Order" at bounding box center [715, 322] width 65 height 28
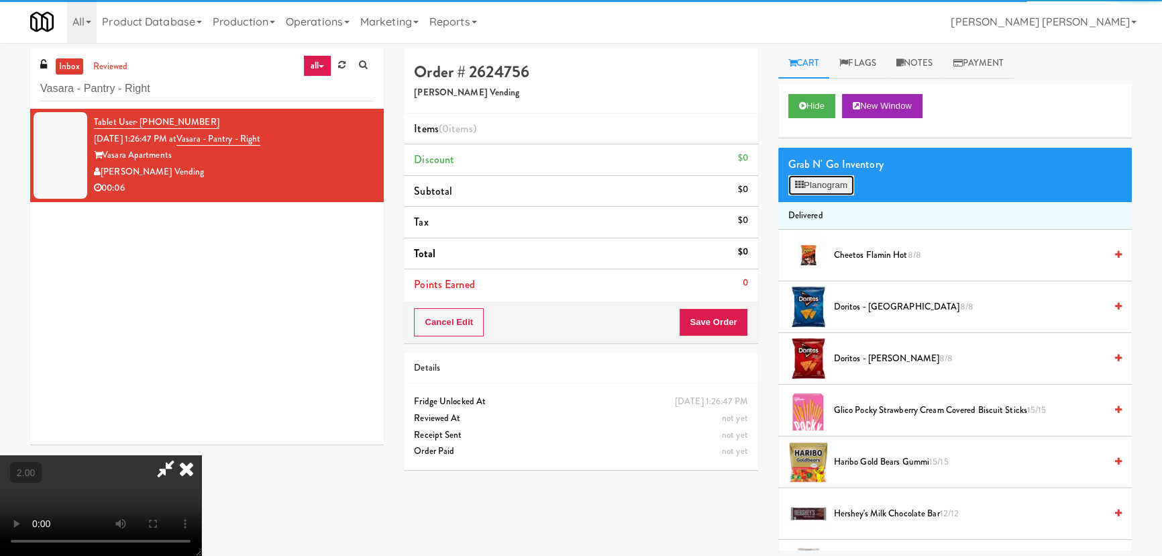
click at [837, 181] on button "Planogram" at bounding box center [821, 185] width 66 height 20
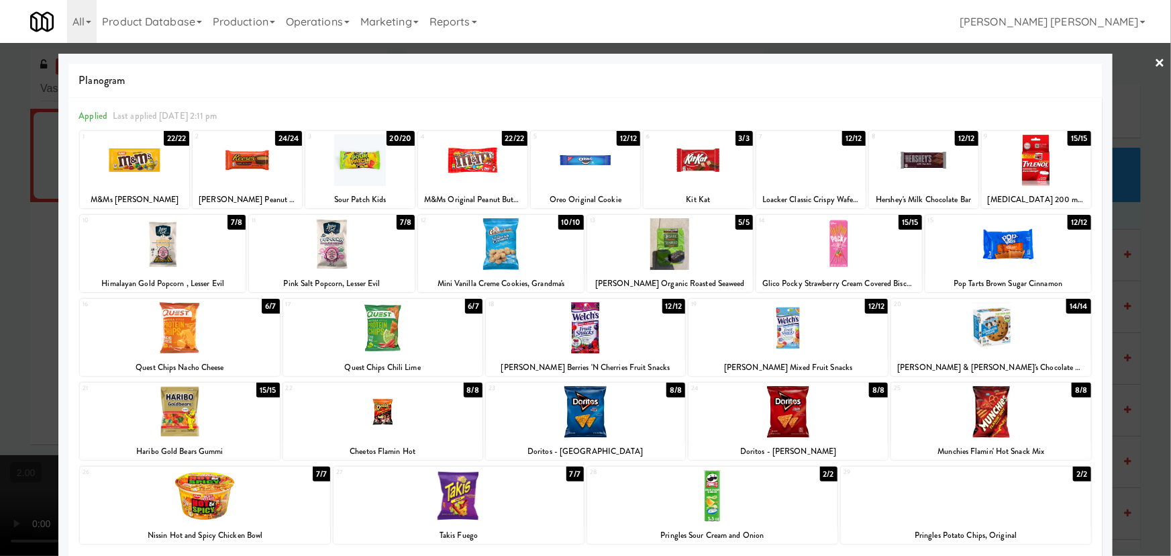
click at [980, 329] on div at bounding box center [990, 328] width 199 height 52
click at [1155, 62] on link "×" at bounding box center [1160, 64] width 11 height 42
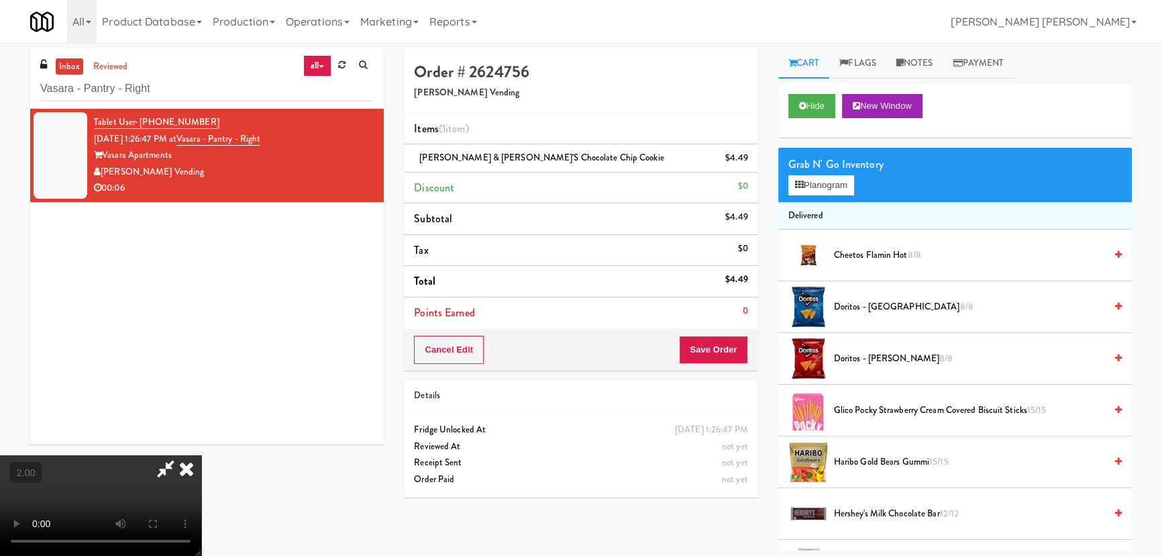
drag, startPoint x: 682, startPoint y: 172, endPoint x: 690, endPoint y: 267, distance: 94.9
click at [201, 455] on icon at bounding box center [187, 468] width 30 height 27
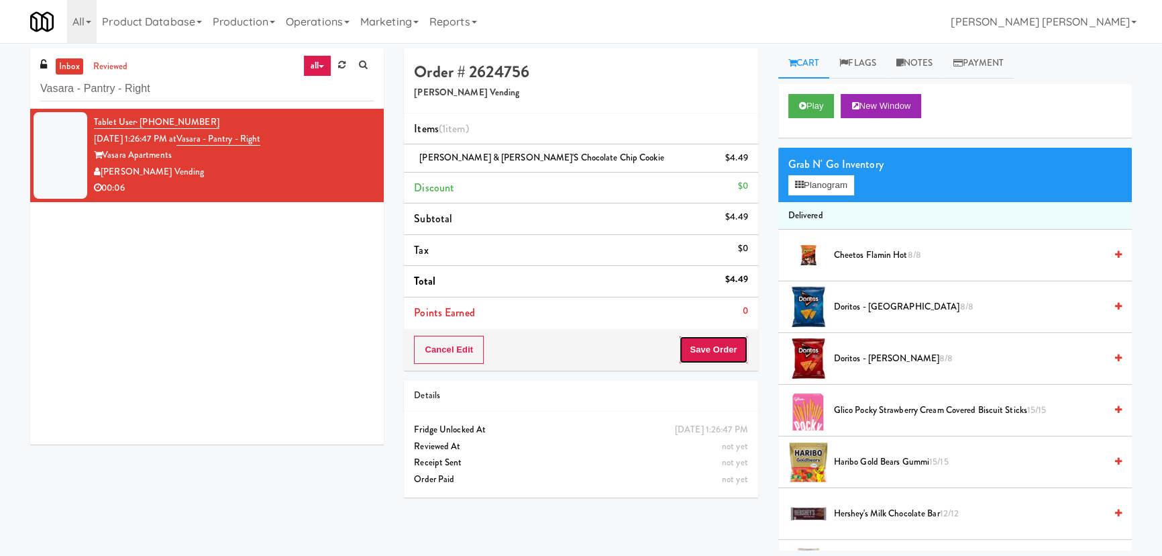
click at [718, 351] on button "Save Order" at bounding box center [713, 349] width 68 height 28
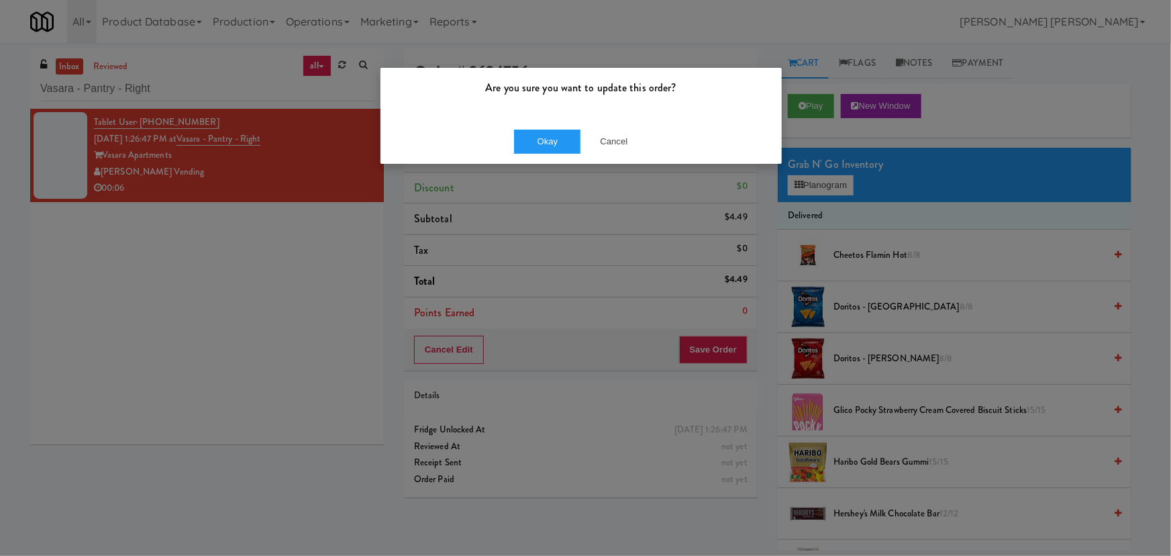
click at [543, 158] on div "Okay Cancel" at bounding box center [580, 141] width 401 height 45
click at [543, 149] on button "Okay" at bounding box center [547, 141] width 67 height 24
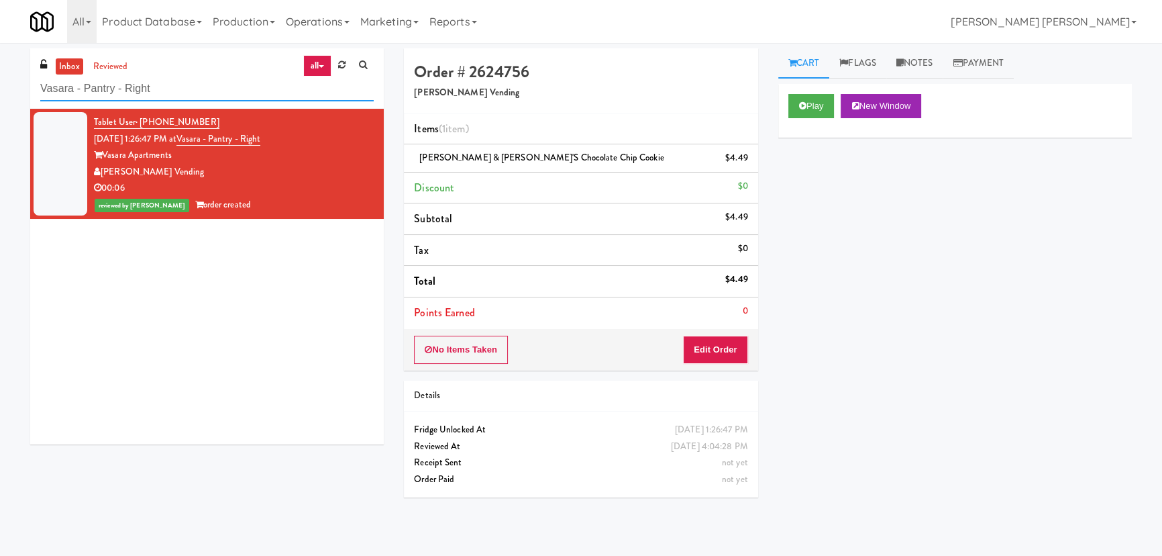
drag, startPoint x: 163, startPoint y: 87, endPoint x: 10, endPoint y: 87, distance: 153.0
click at [10, 87] on div "inbox reviewed all all unclear take inventory issue suspicious failed recent Va…" at bounding box center [581, 299] width 1162 height 502
paste input "Woodlands - Combo"
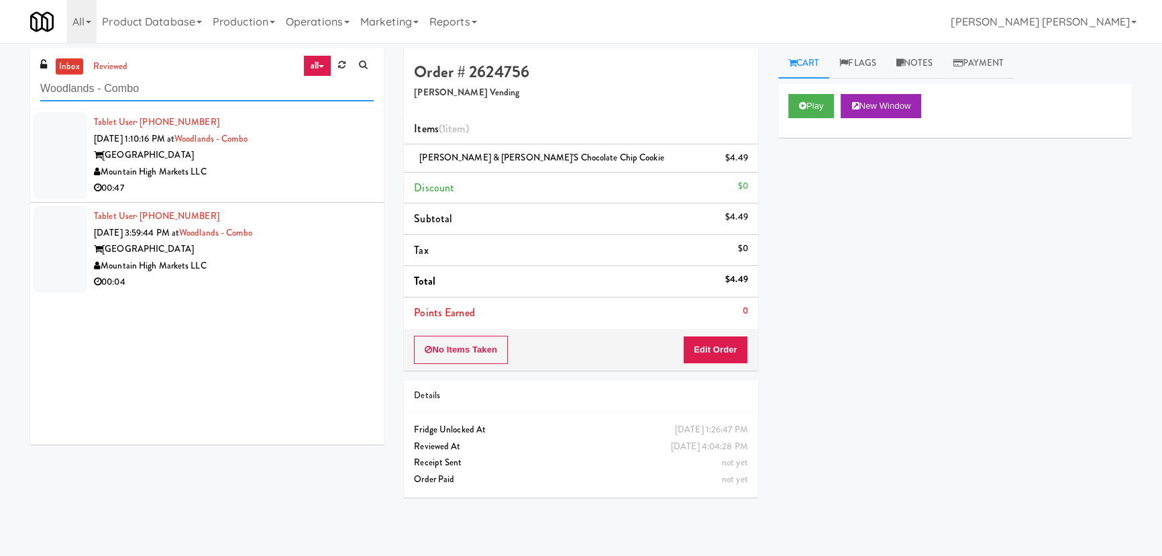
type input "Woodlands - Combo"
click at [287, 168] on div "Mountain High Markets LLC" at bounding box center [234, 172] width 280 height 17
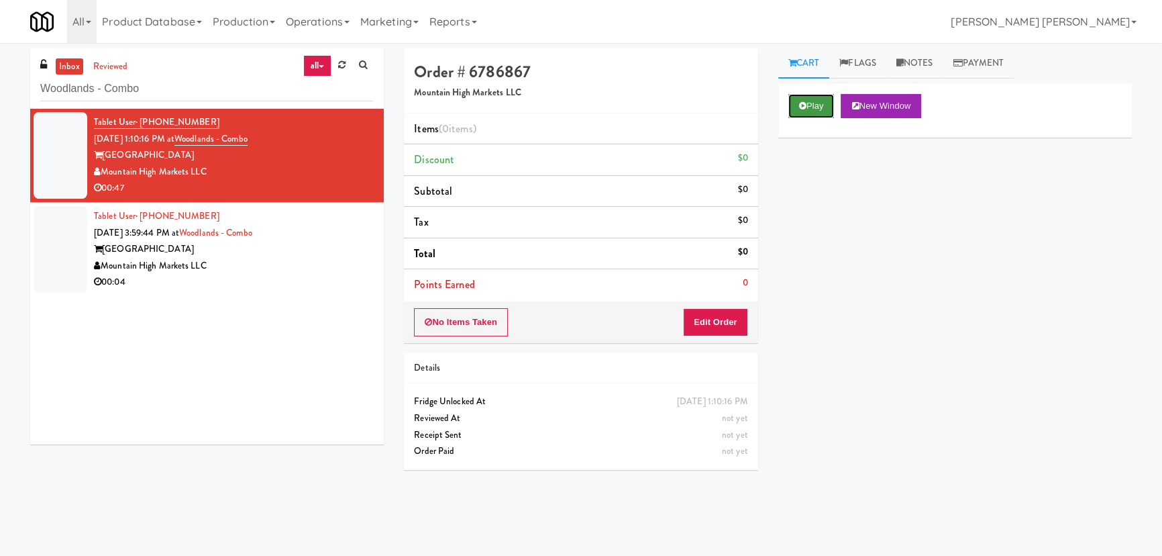
click at [815, 103] on button "Play" at bounding box center [811, 106] width 46 height 24
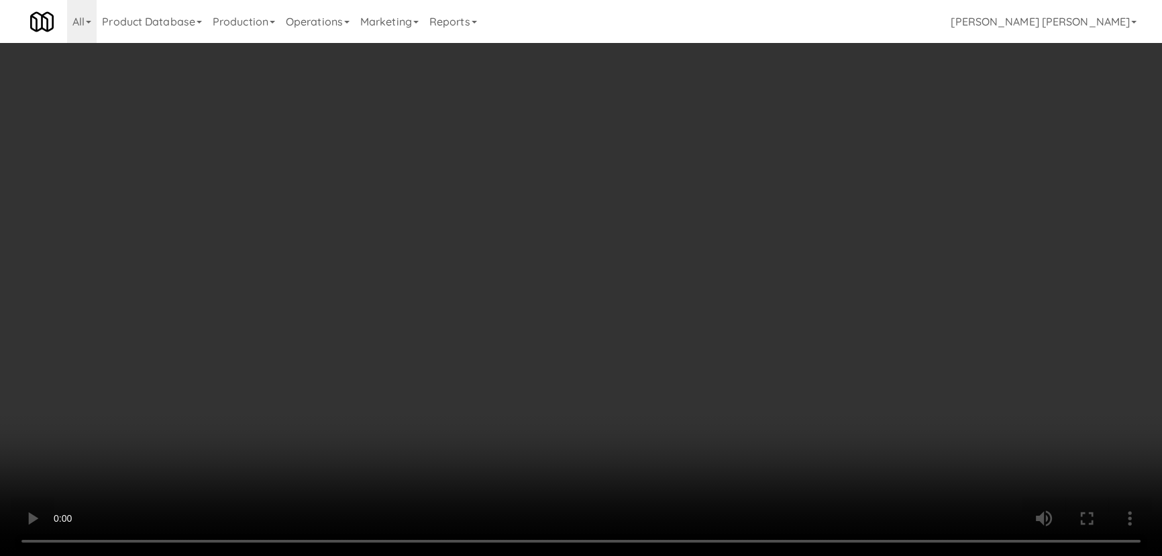
drag, startPoint x: 651, startPoint y: 595, endPoint x: 910, endPoint y: 570, distance: 260.9
click at [670, 555] on video at bounding box center [581, 278] width 1162 height 556
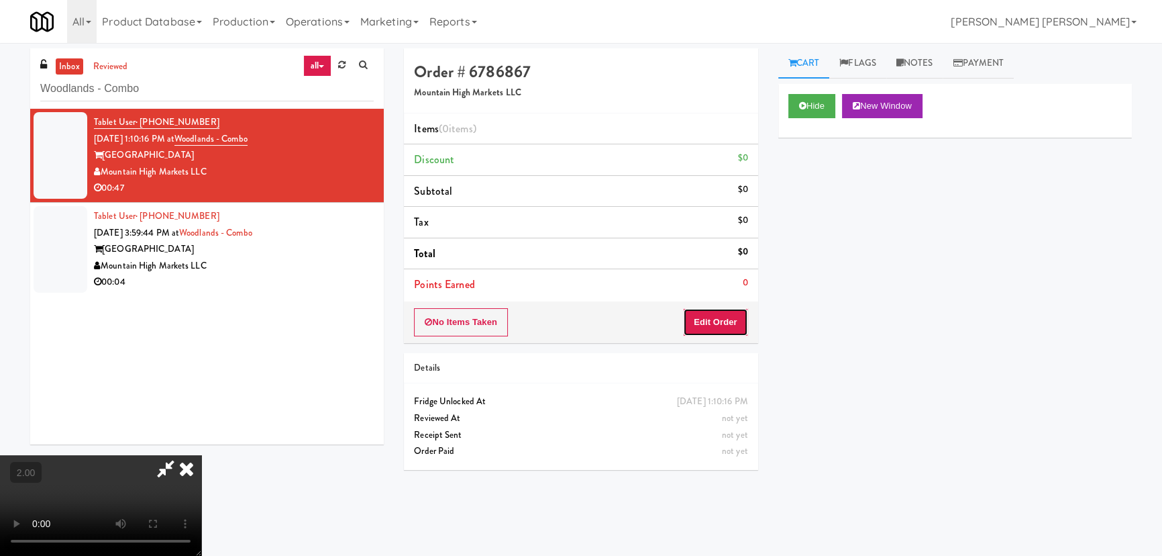
click at [716, 320] on button "Edit Order" at bounding box center [715, 322] width 65 height 28
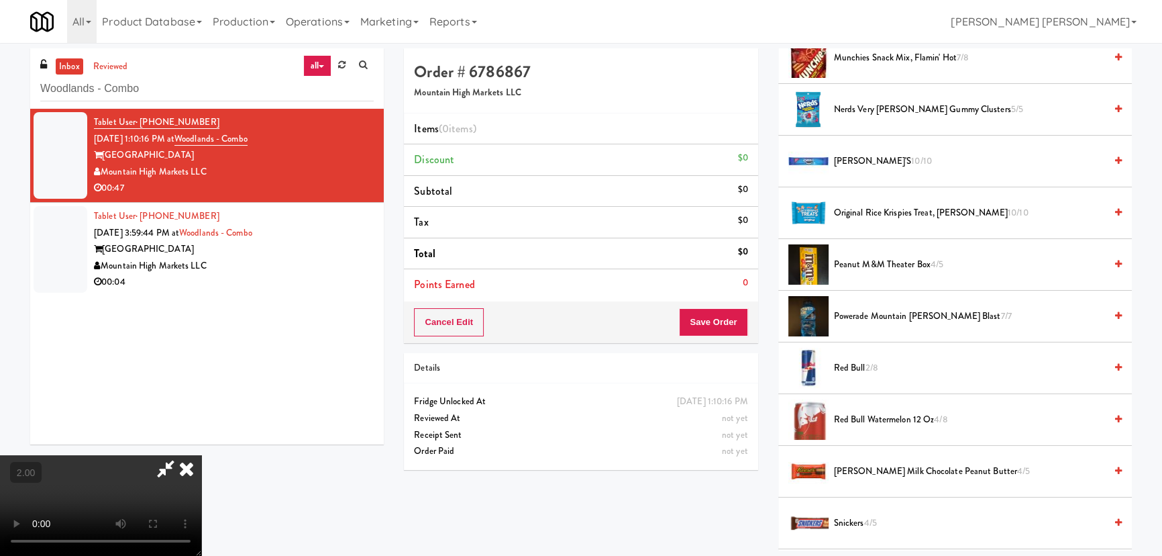
scroll to position [1335, 0]
click at [884, 311] on span "Powerade Mountain Berry Blast 7/7" at bounding box center [969, 315] width 271 height 17
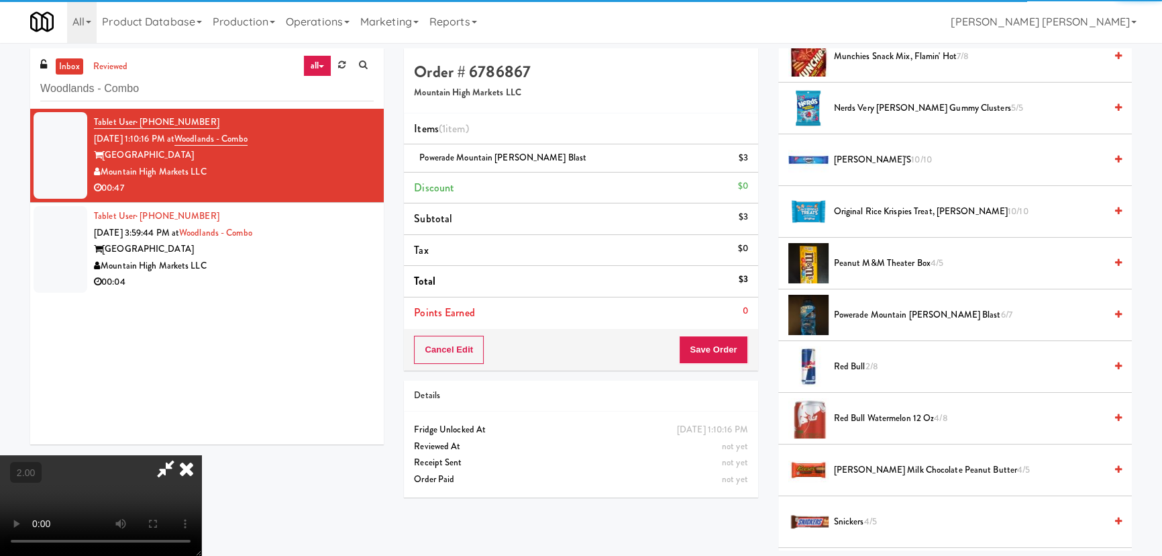
click at [201, 455] on icon at bounding box center [187, 468] width 30 height 27
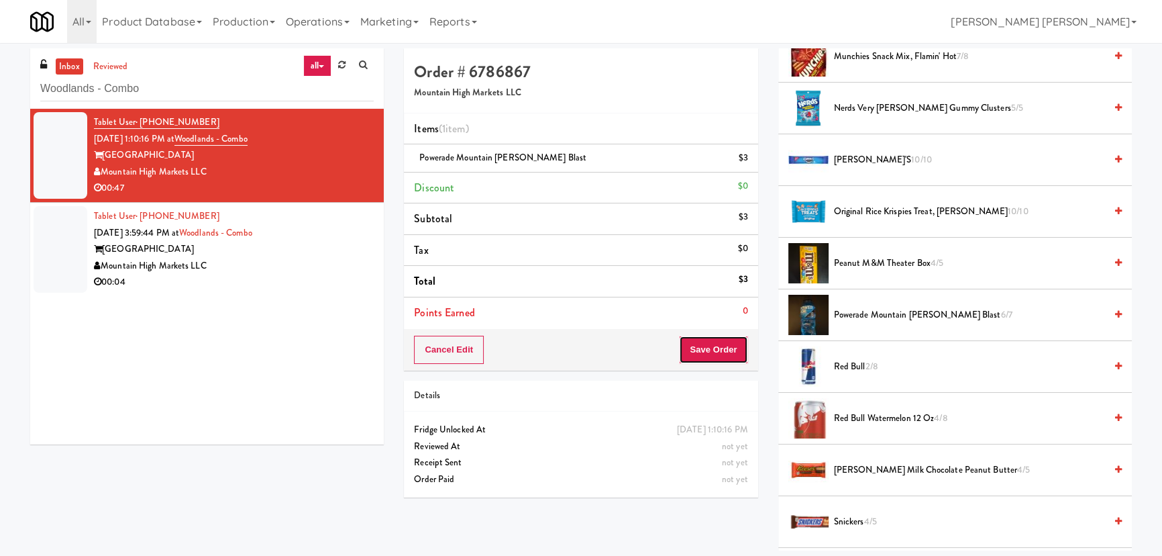
click at [704, 342] on button "Save Order" at bounding box center [713, 349] width 68 height 28
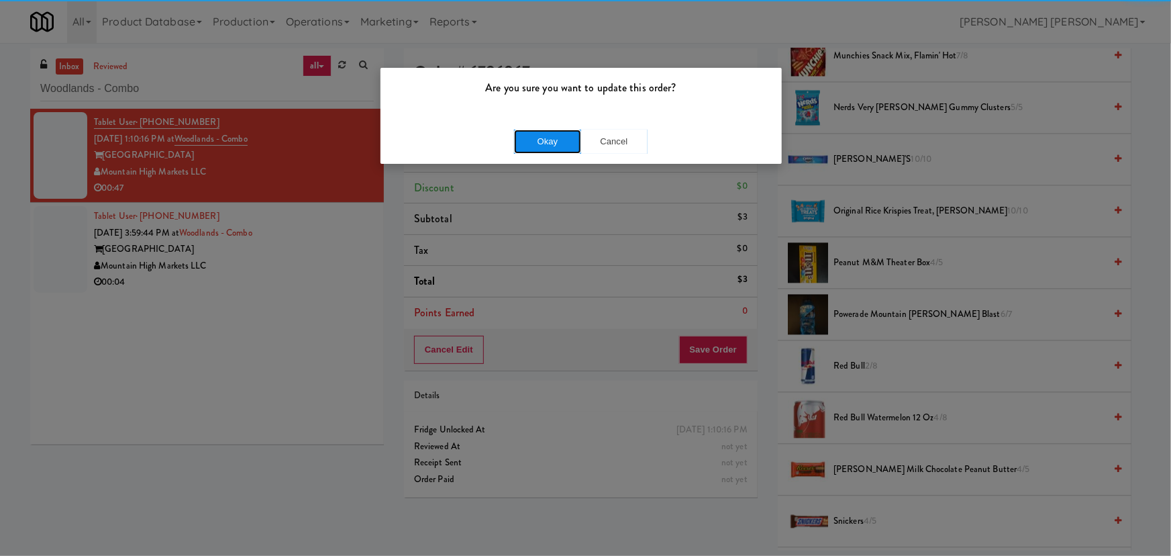
click at [537, 140] on button "Okay" at bounding box center [547, 141] width 67 height 24
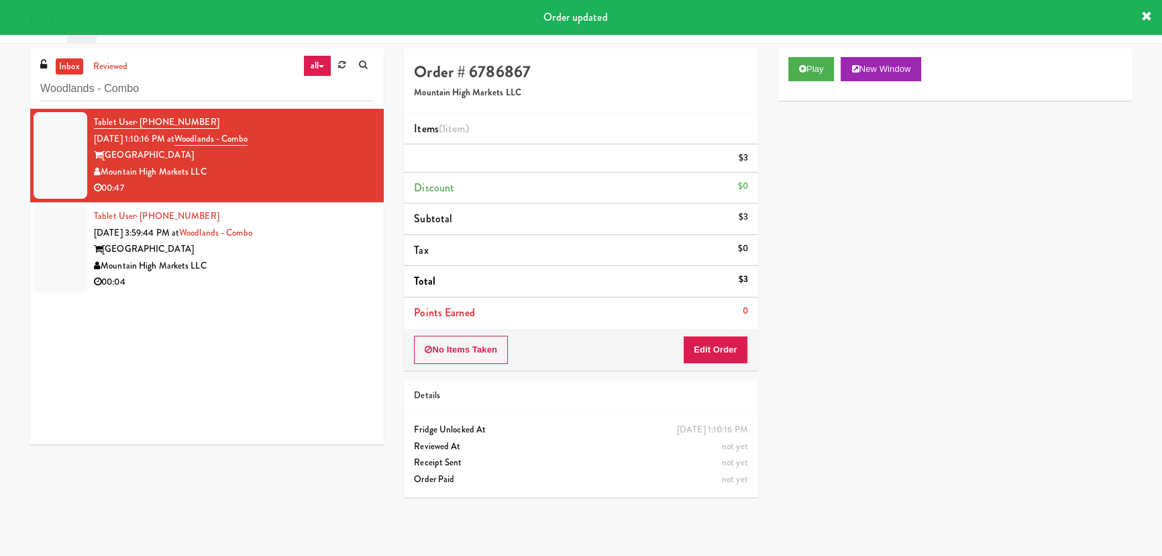
scroll to position [36, 0]
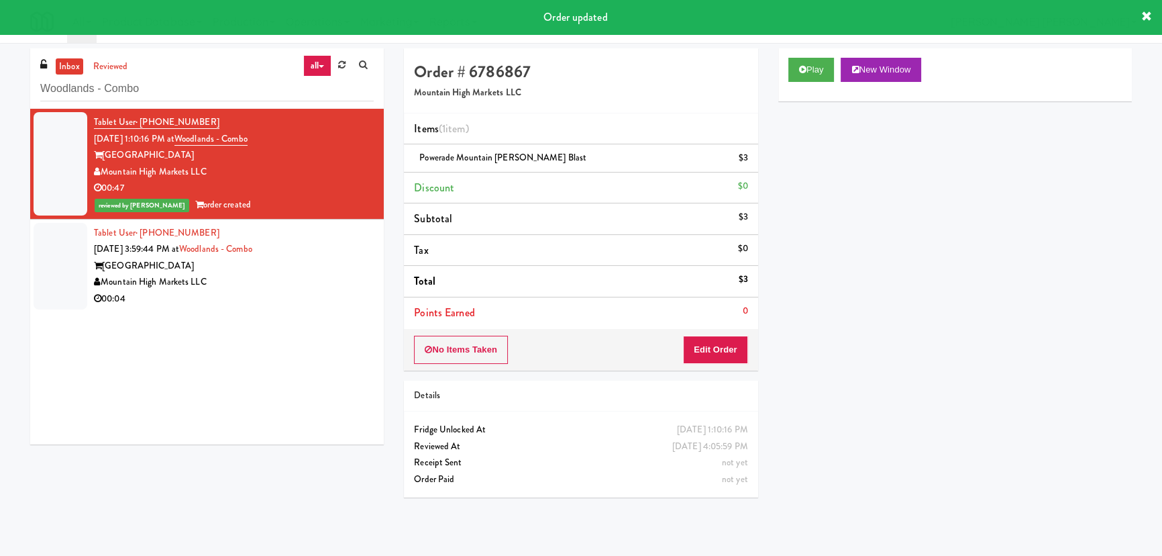
click at [317, 270] on div "Woodlands Village" at bounding box center [234, 266] width 280 height 17
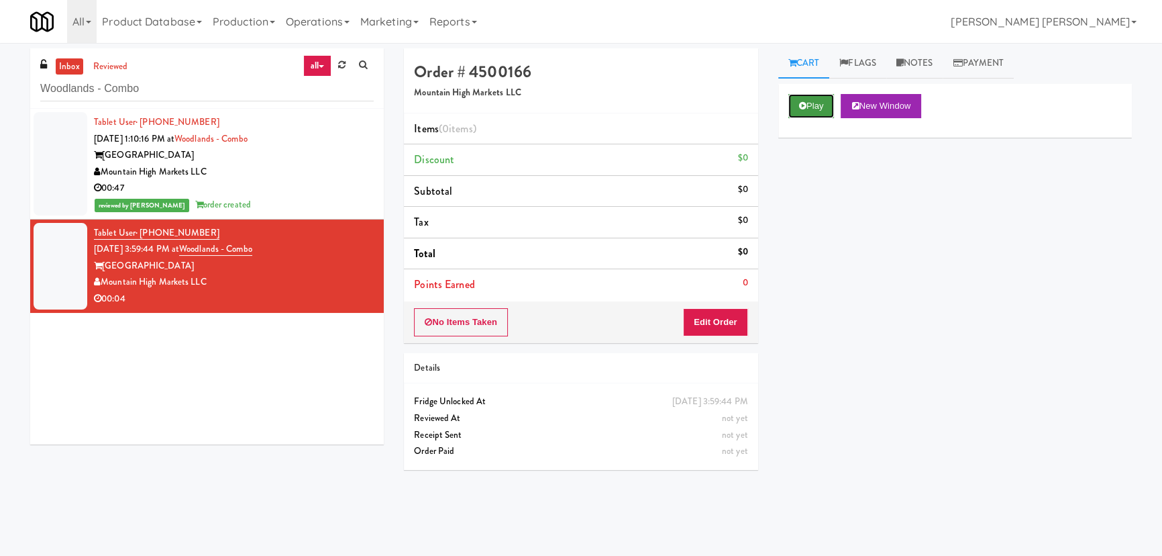
click at [800, 107] on icon at bounding box center [802, 105] width 7 height 9
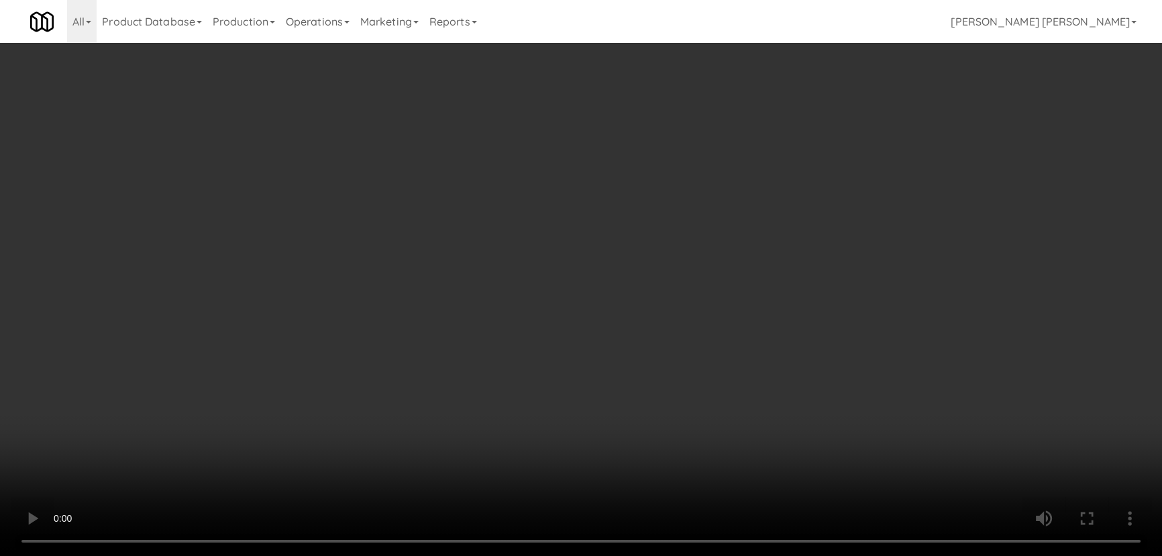
click at [670, 555] on video at bounding box center [581, 278] width 1162 height 556
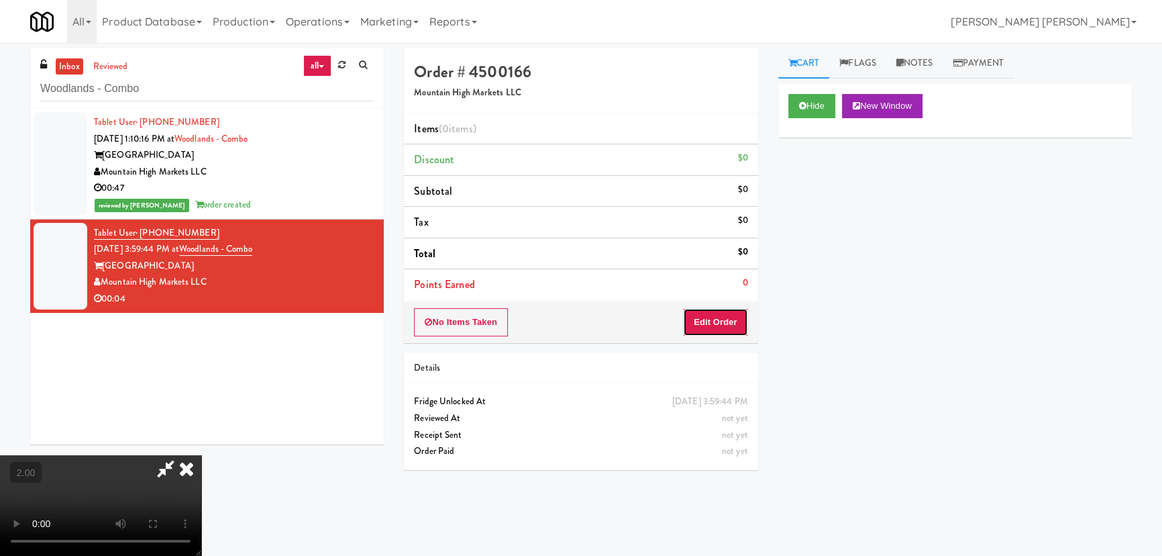
click at [710, 329] on button "Edit Order" at bounding box center [715, 322] width 65 height 28
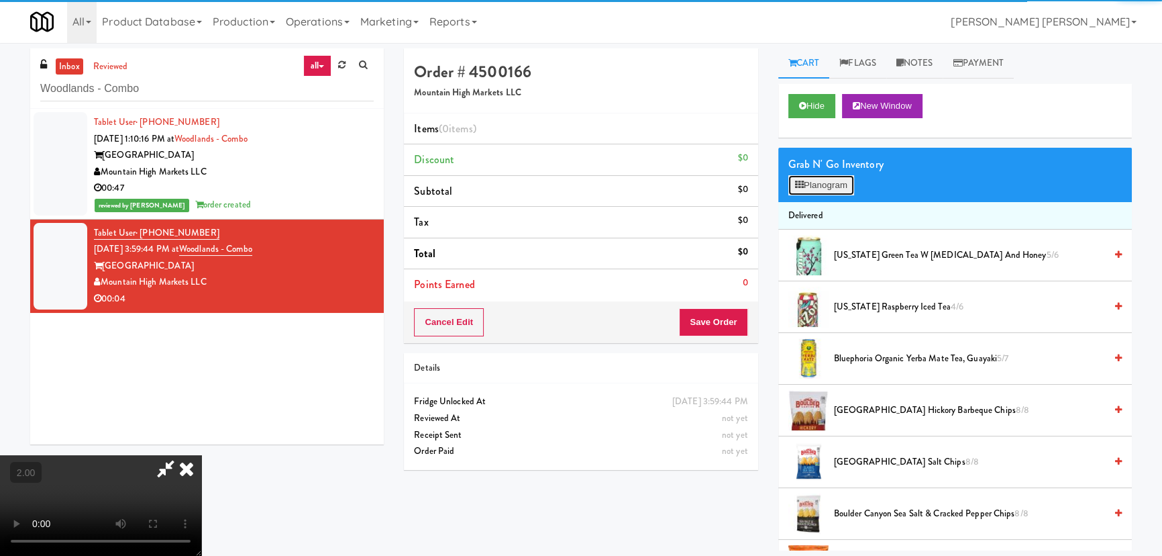
click at [814, 185] on button "Planogram" at bounding box center [821, 185] width 66 height 20
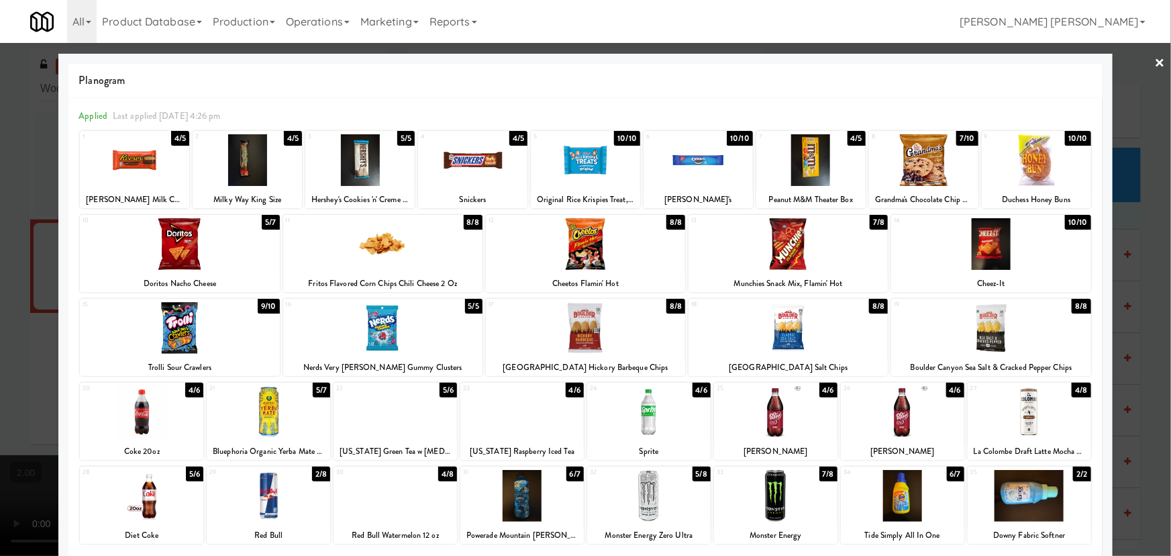
click at [788, 254] on div at bounding box center [787, 244] width 199 height 52
click at [1155, 58] on link "×" at bounding box center [1160, 64] width 11 height 42
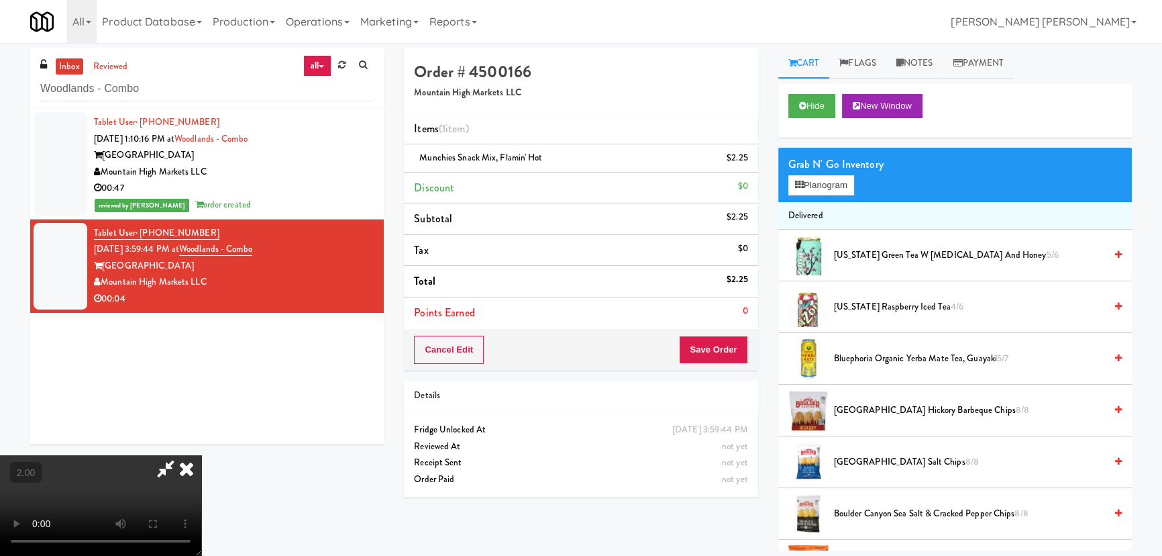
drag, startPoint x: 688, startPoint y: 180, endPoint x: 700, endPoint y: 309, distance: 129.4
click at [201, 455] on icon at bounding box center [187, 468] width 30 height 27
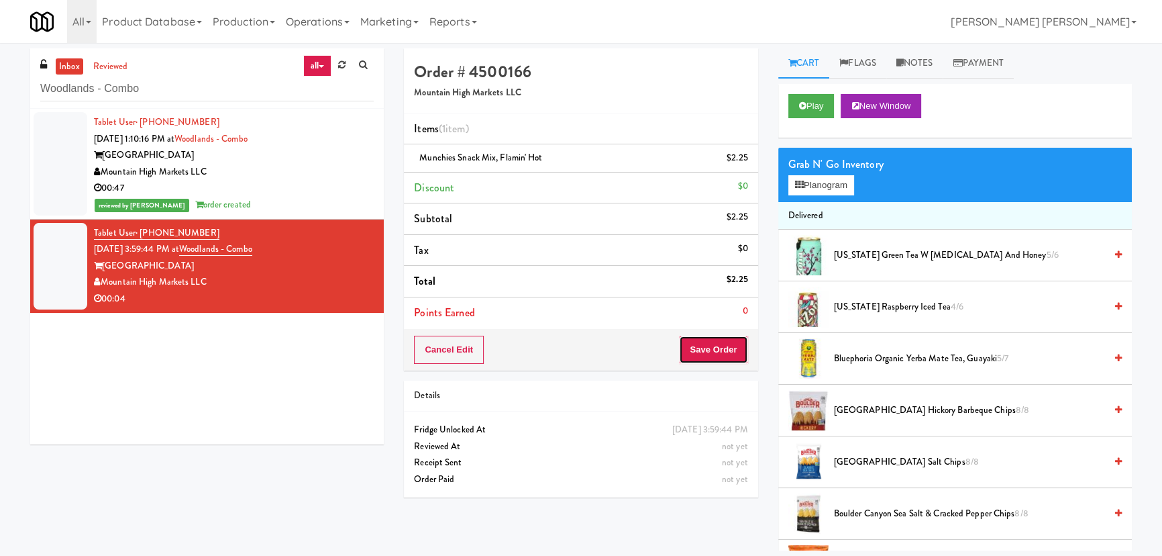
click at [706, 349] on button "Save Order" at bounding box center [713, 349] width 68 height 28
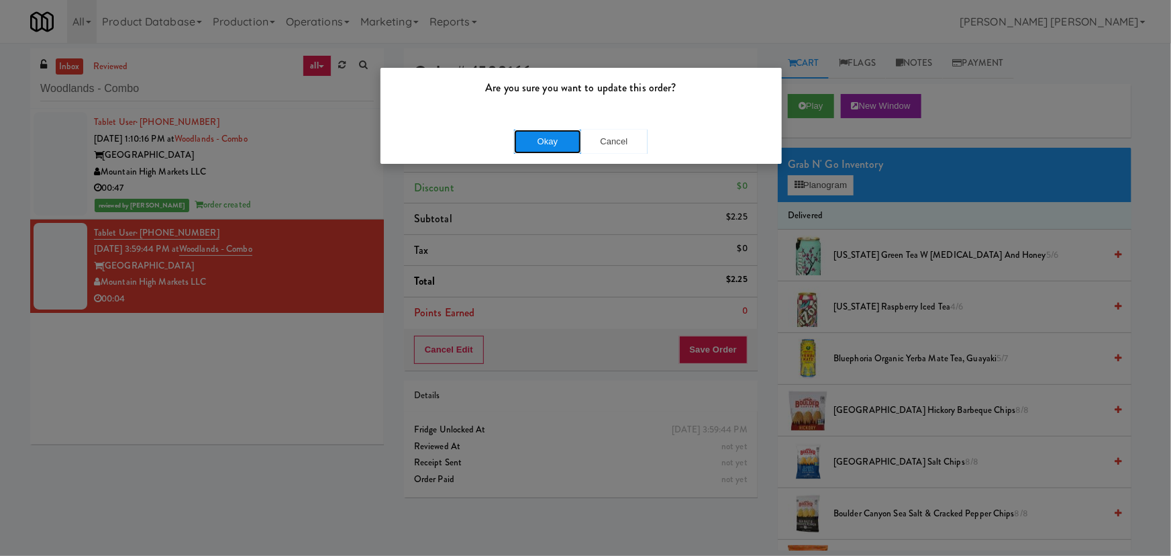
click at [527, 145] on button "Okay" at bounding box center [547, 141] width 67 height 24
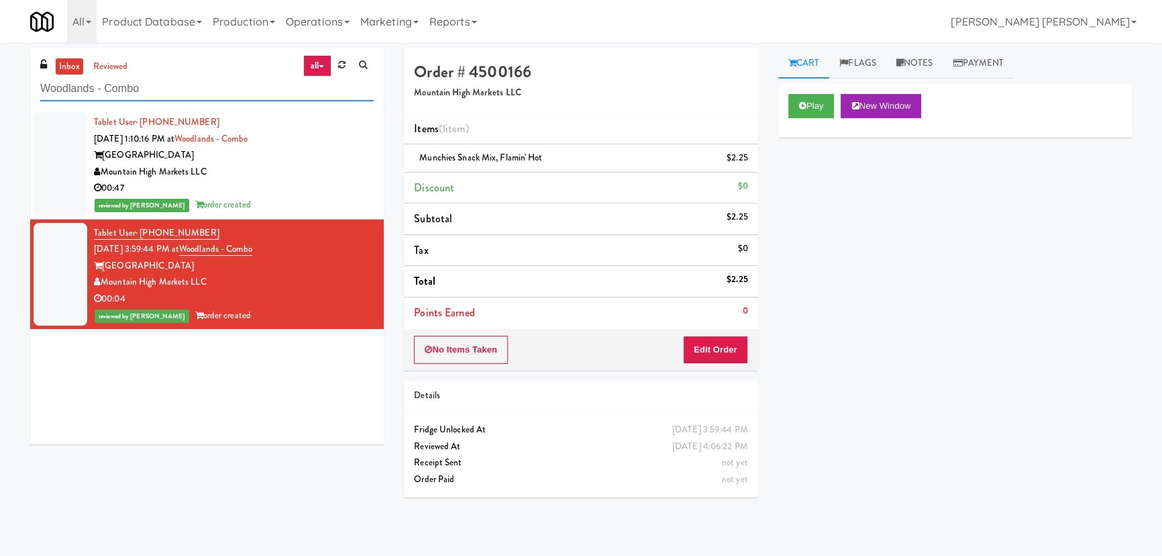
drag, startPoint x: 145, startPoint y: 92, endPoint x: -123, endPoint y: 74, distance: 269.0
click at [0, 74] on html "Are you sure you want to update this order? Okay Cancel Okay Are you sure you w…" at bounding box center [581, 278] width 1162 height 556
paste input "Redfish Laundry"
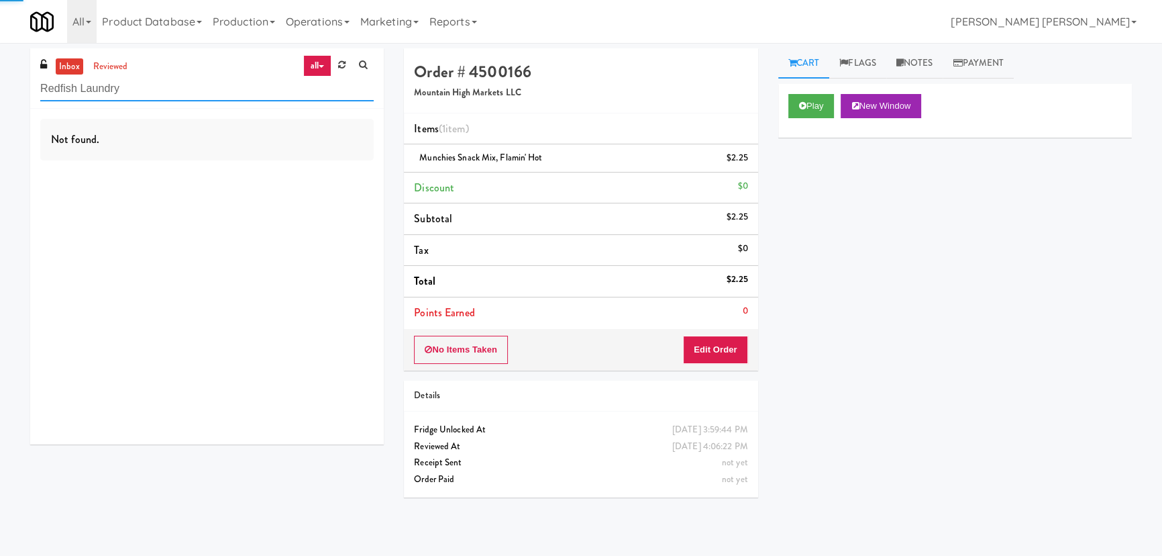
type input "Redfish Laundry"
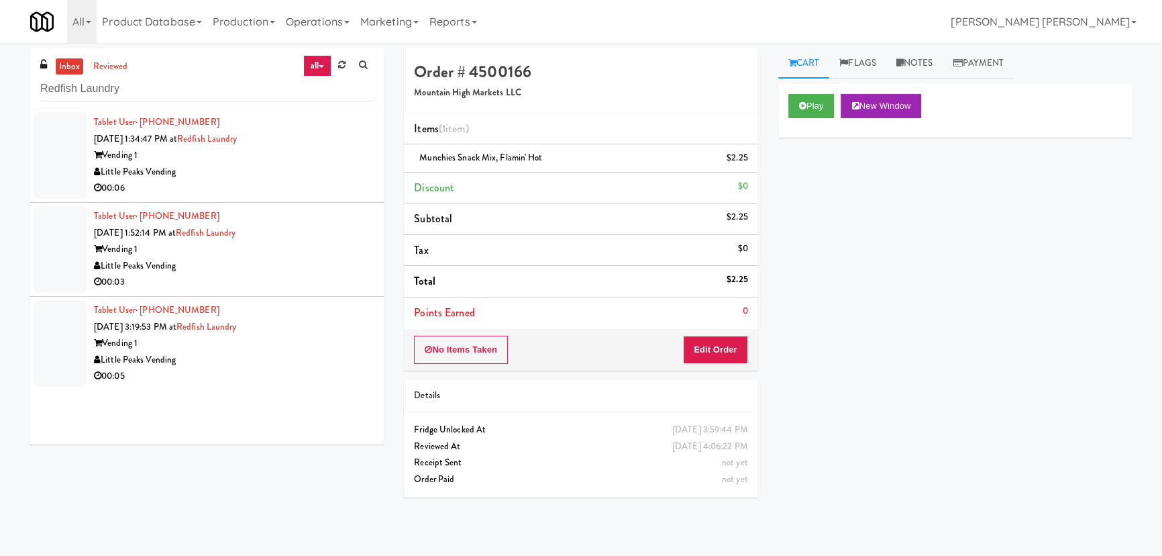
click at [283, 174] on div "Little Peaks Vending" at bounding box center [234, 172] width 280 height 17
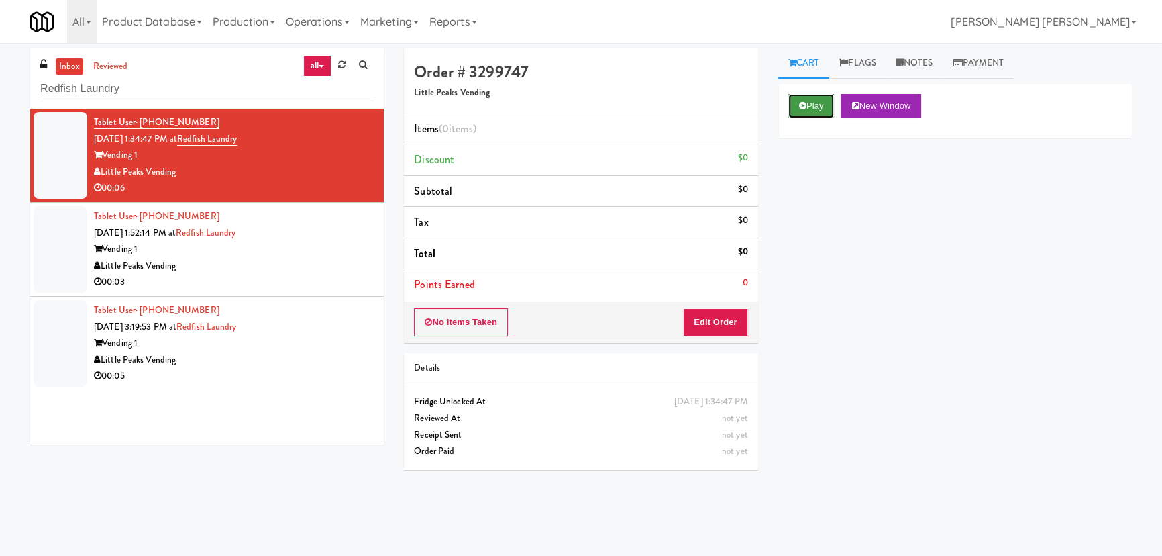
click at [817, 102] on button "Play" at bounding box center [811, 106] width 46 height 24
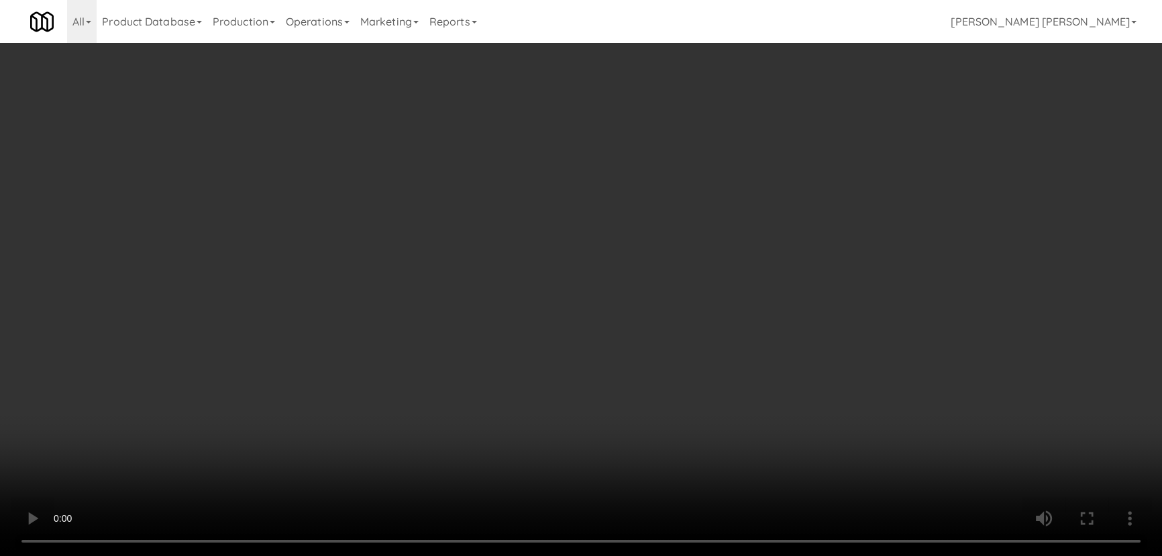
click at [643, 555] on video at bounding box center [581, 278] width 1162 height 556
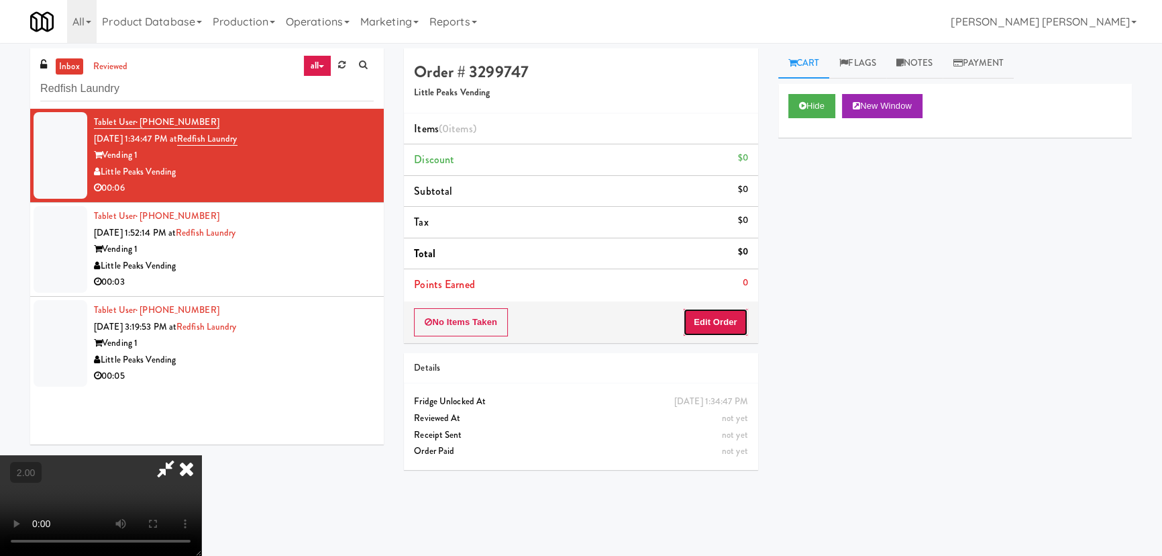
click at [731, 327] on button "Edit Order" at bounding box center [715, 322] width 65 height 28
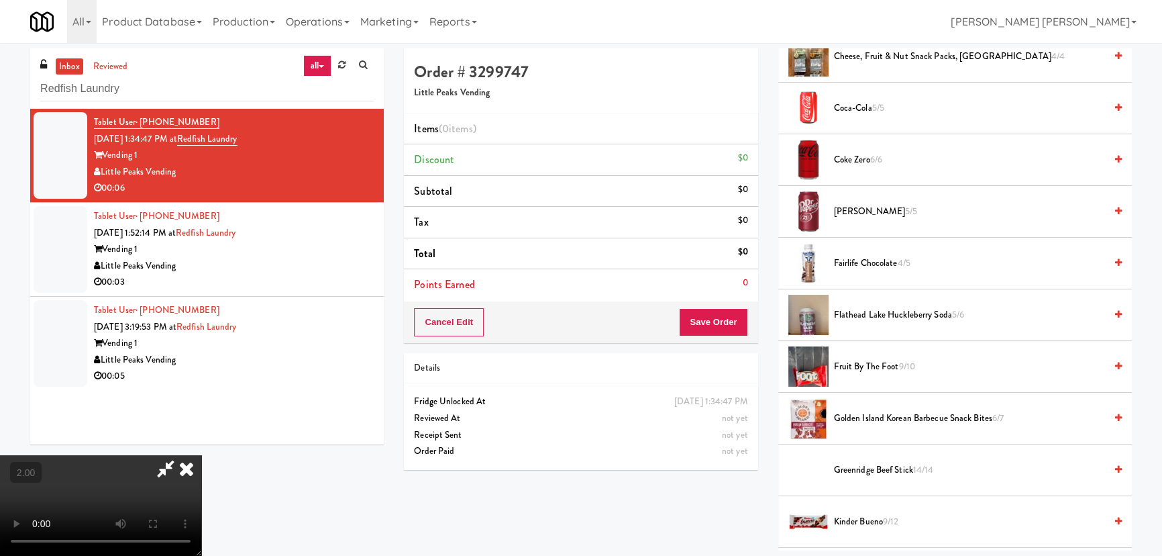
scroll to position [427, 0]
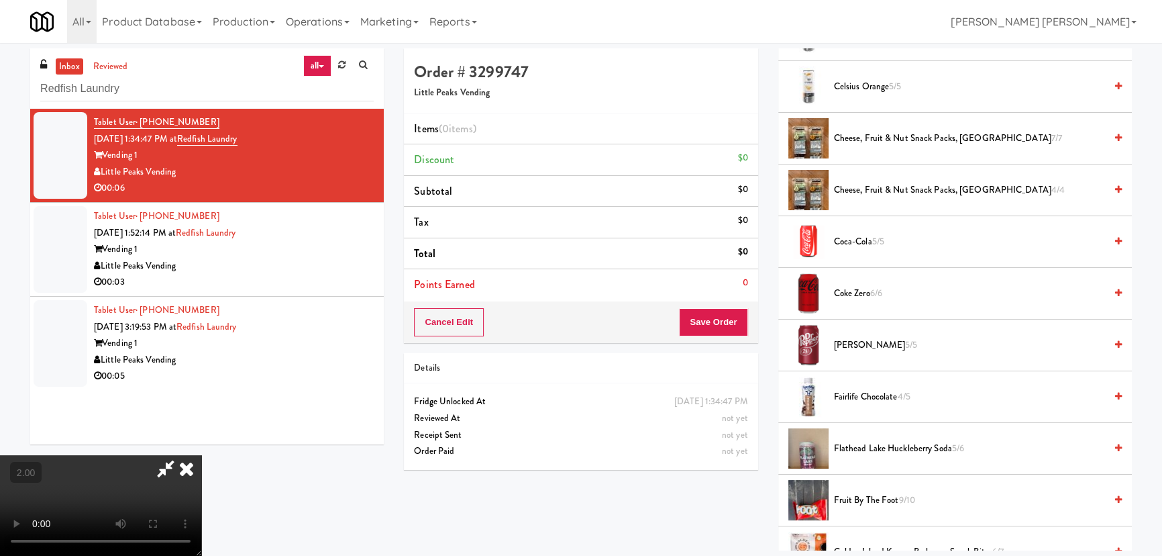
click at [831, 291] on div "Coke Zero 6/6" at bounding box center [975, 293] width 293 height 17
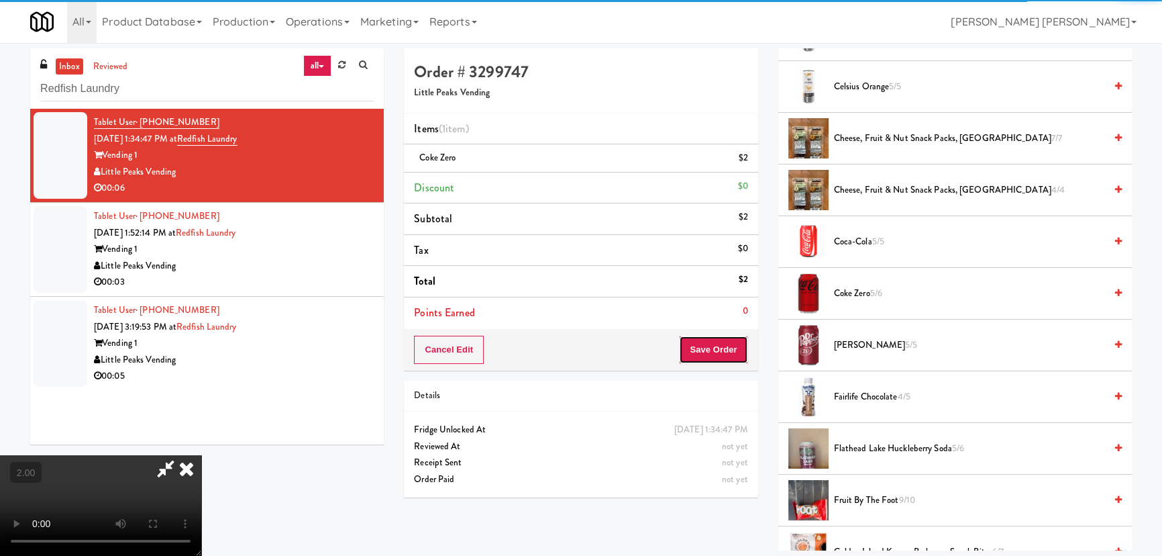
click at [725, 345] on button "Save Order" at bounding box center [713, 349] width 68 height 28
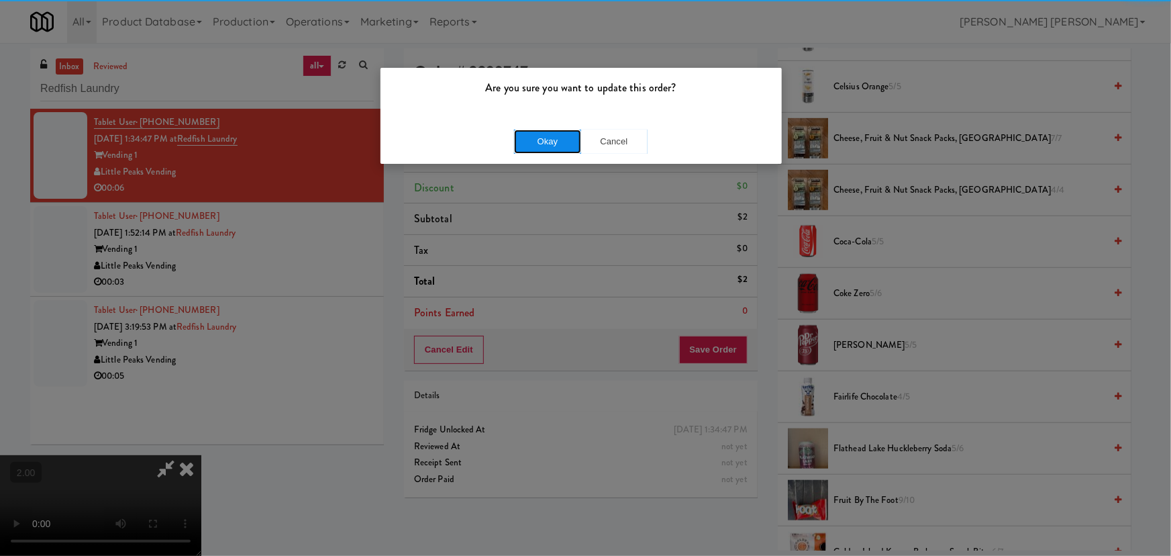
click at [539, 136] on button "Okay" at bounding box center [547, 141] width 67 height 24
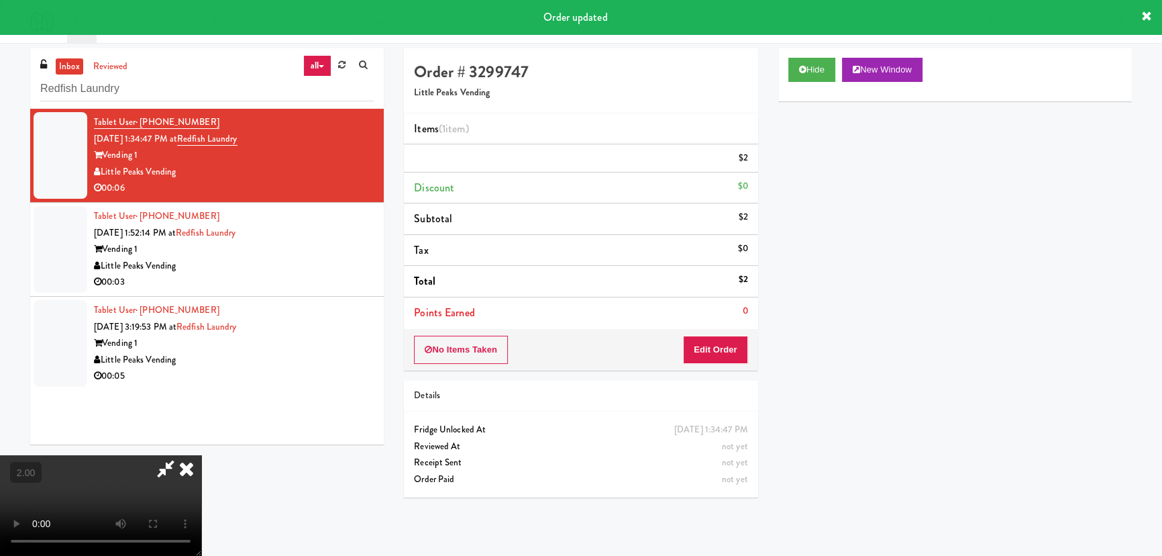
scroll to position [0, 0]
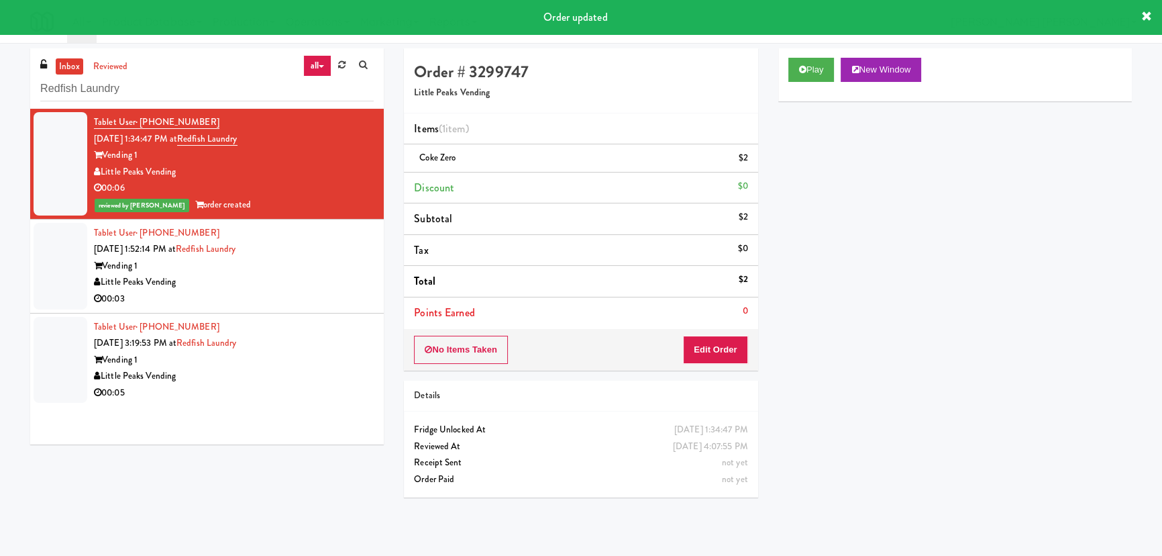
click at [276, 264] on div "Vending 1" at bounding box center [234, 266] width 280 height 17
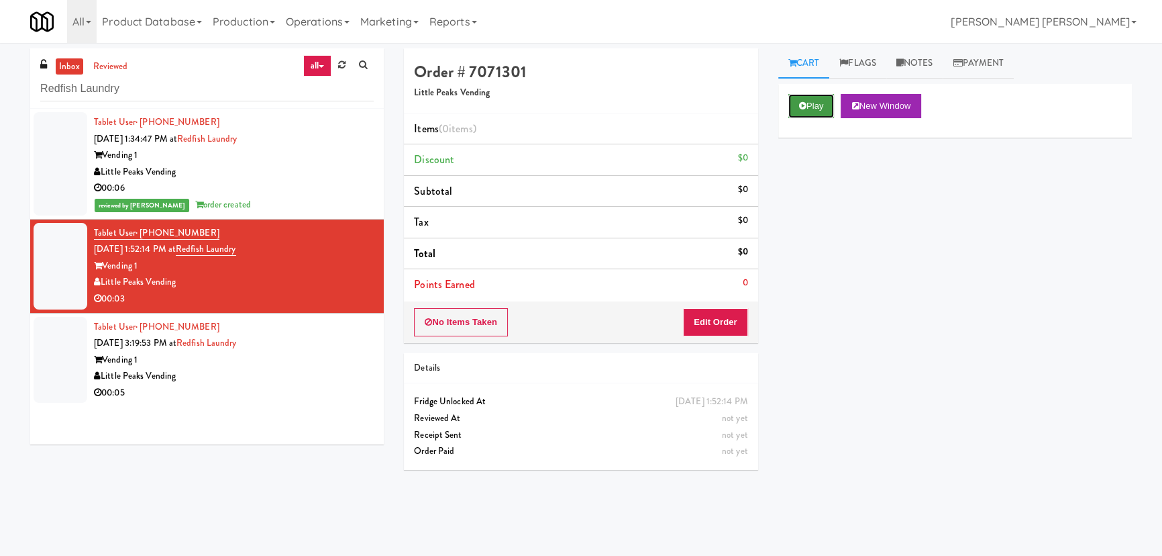
click at [809, 107] on button "Play" at bounding box center [811, 106] width 46 height 24
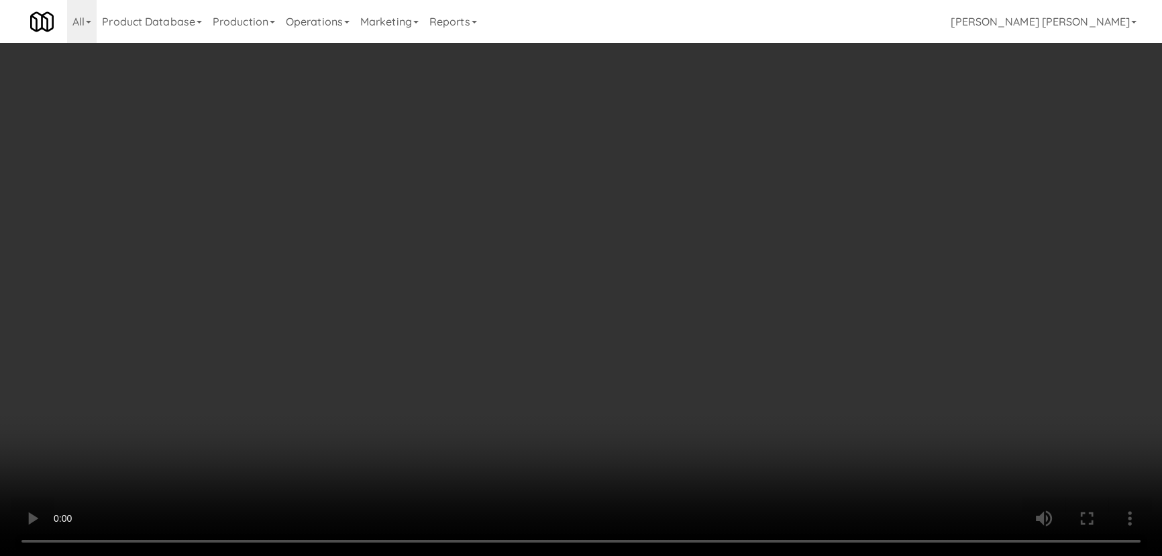
click at [666, 555] on video at bounding box center [581, 278] width 1162 height 556
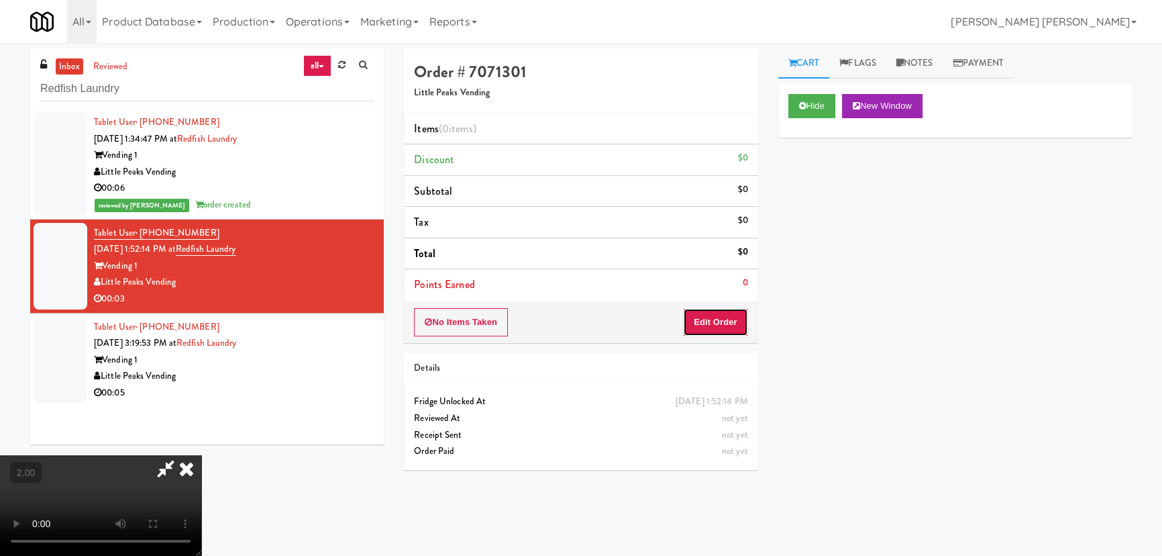
click at [744, 314] on button "Edit Order" at bounding box center [715, 322] width 65 height 28
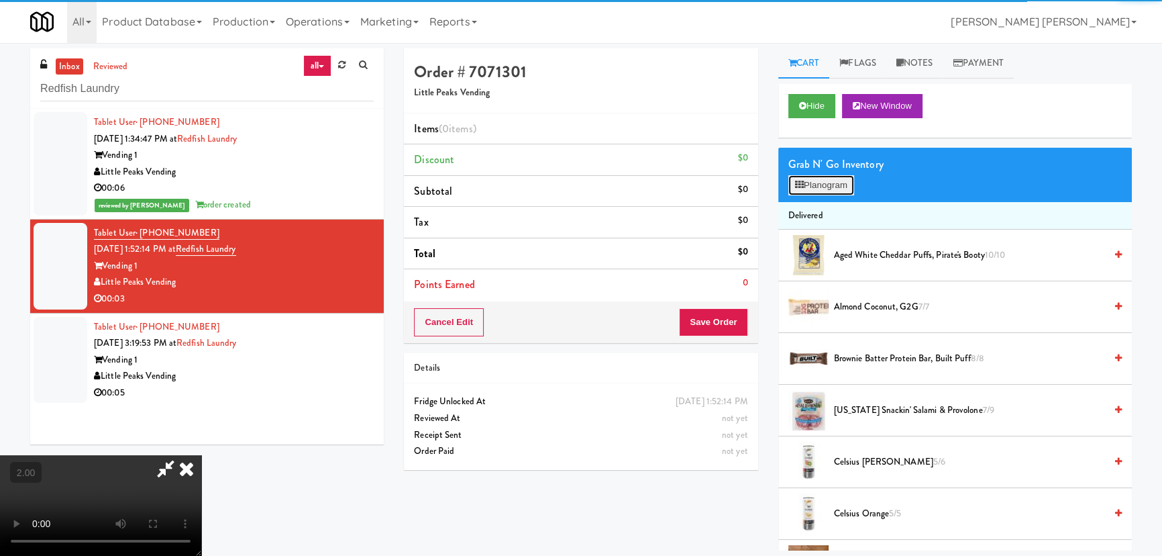
click at [814, 188] on button "Planogram" at bounding box center [821, 185] width 66 height 20
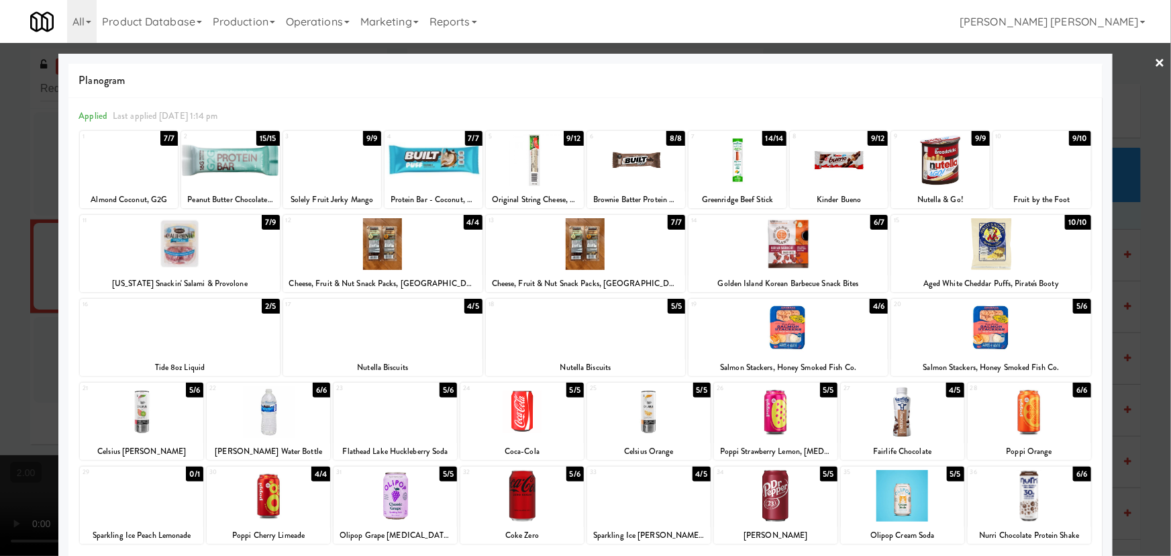
click at [592, 342] on div at bounding box center [585, 328] width 199 height 52
click at [1155, 63] on link "×" at bounding box center [1160, 64] width 11 height 42
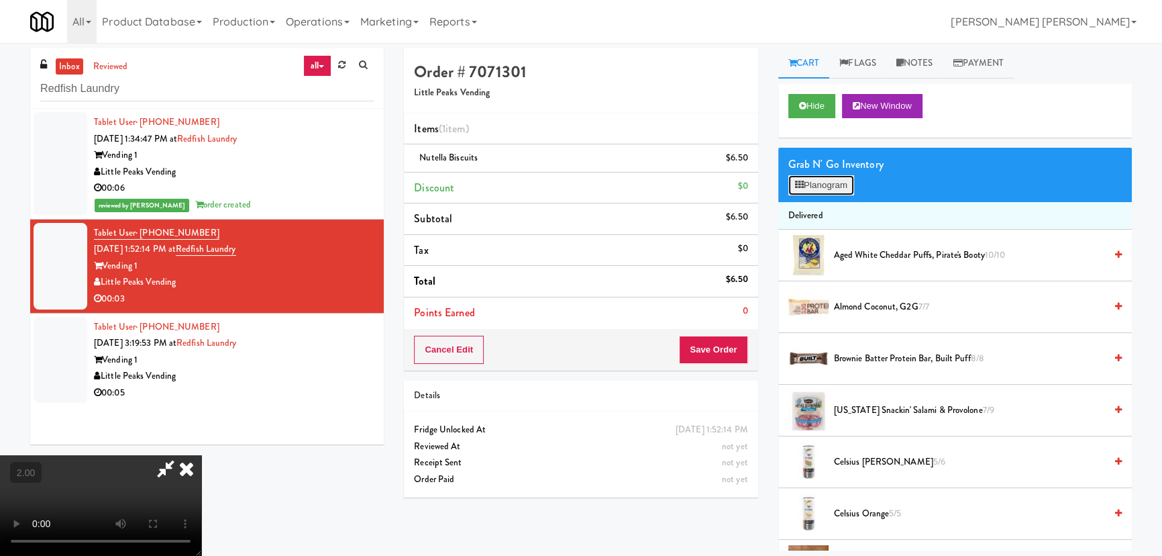
click at [832, 183] on button "Planogram" at bounding box center [821, 185] width 66 height 20
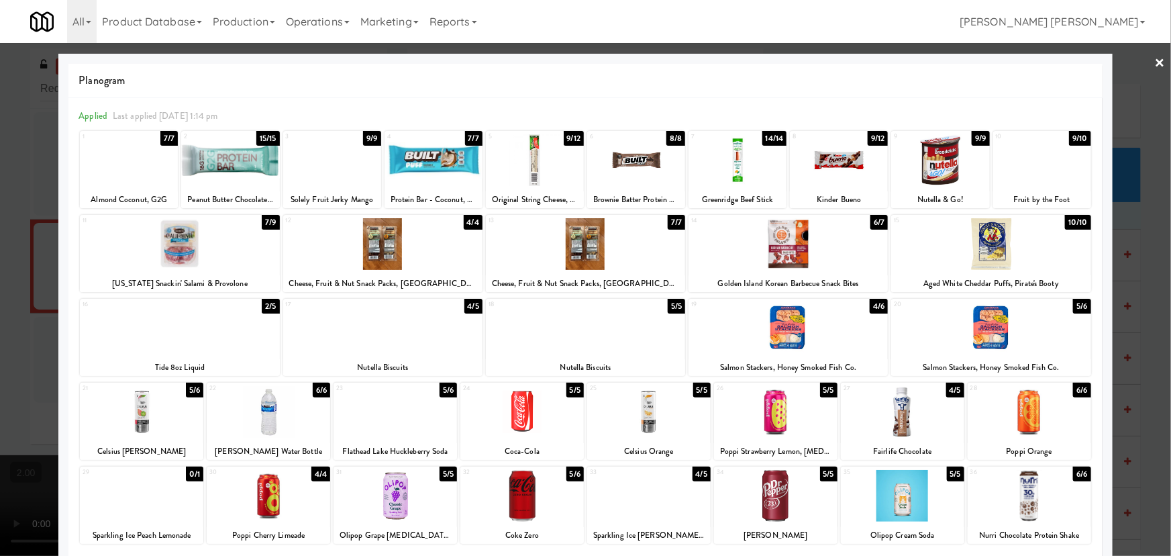
click at [578, 254] on div at bounding box center [585, 244] width 199 height 52
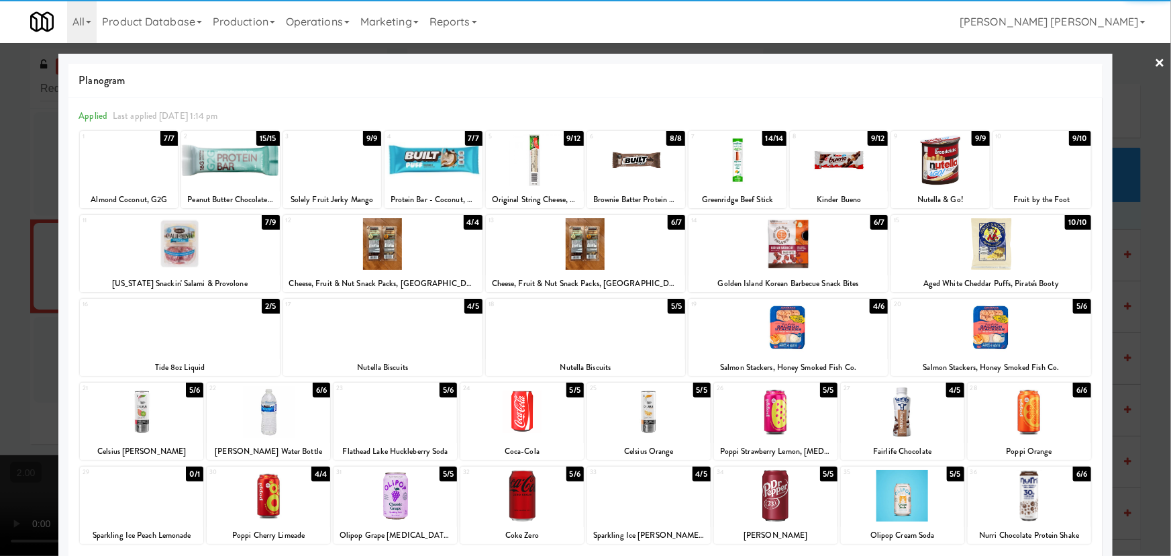
click at [1155, 63] on link "×" at bounding box center [1160, 64] width 11 height 42
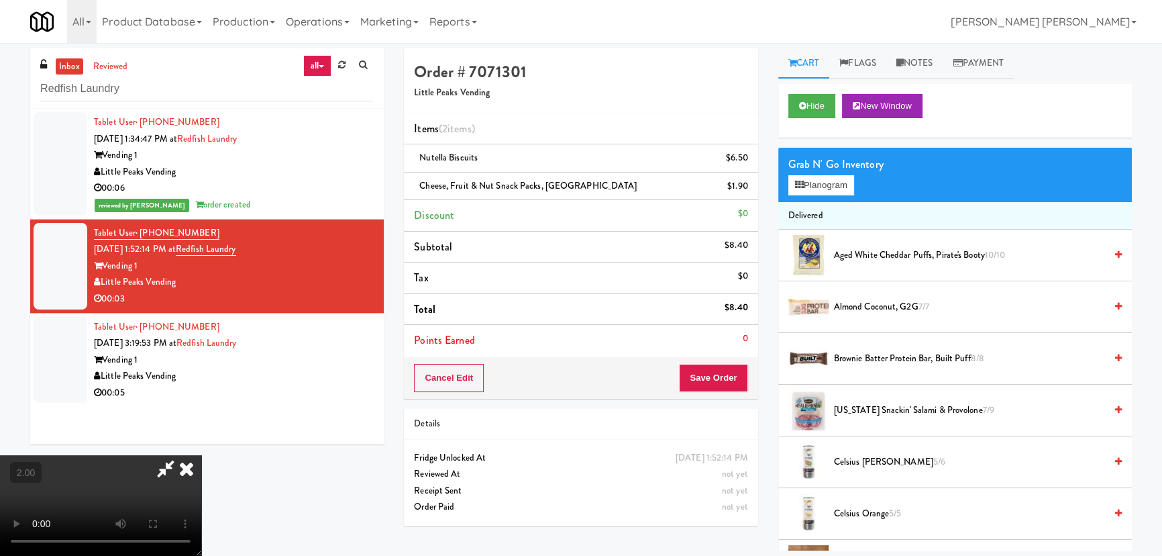
click at [181, 455] on icon at bounding box center [165, 468] width 31 height 27
click at [750, 161] on li "Nutella Biscuits $6.50" at bounding box center [581, 158] width 354 height 28
click at [201, 455] on icon at bounding box center [187, 468] width 30 height 27
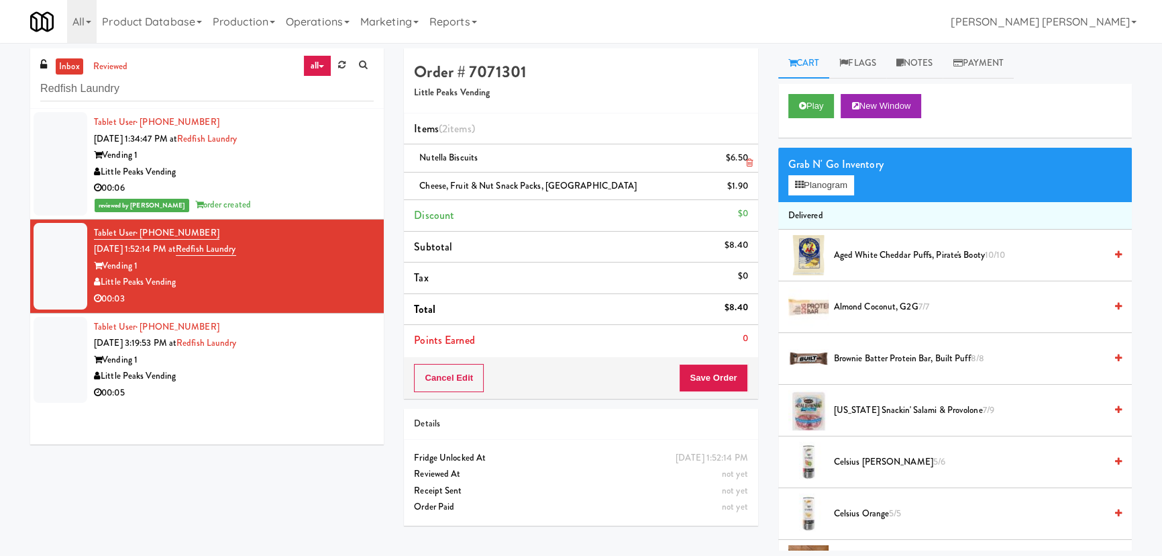
click at [748, 161] on icon at bounding box center [749, 162] width 7 height 9
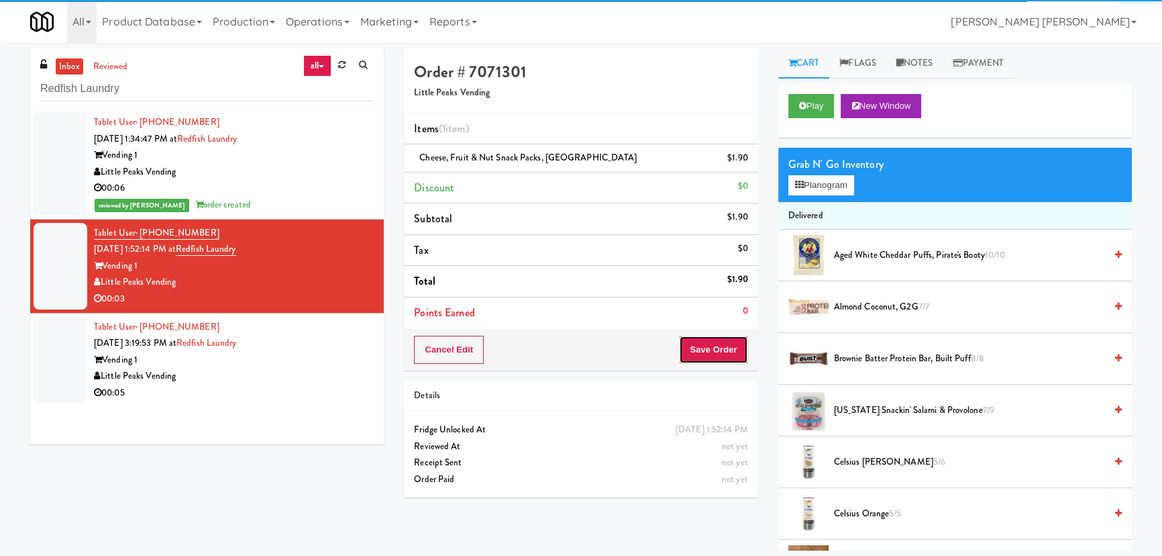
click at [731, 340] on button "Save Order" at bounding box center [713, 349] width 68 height 28
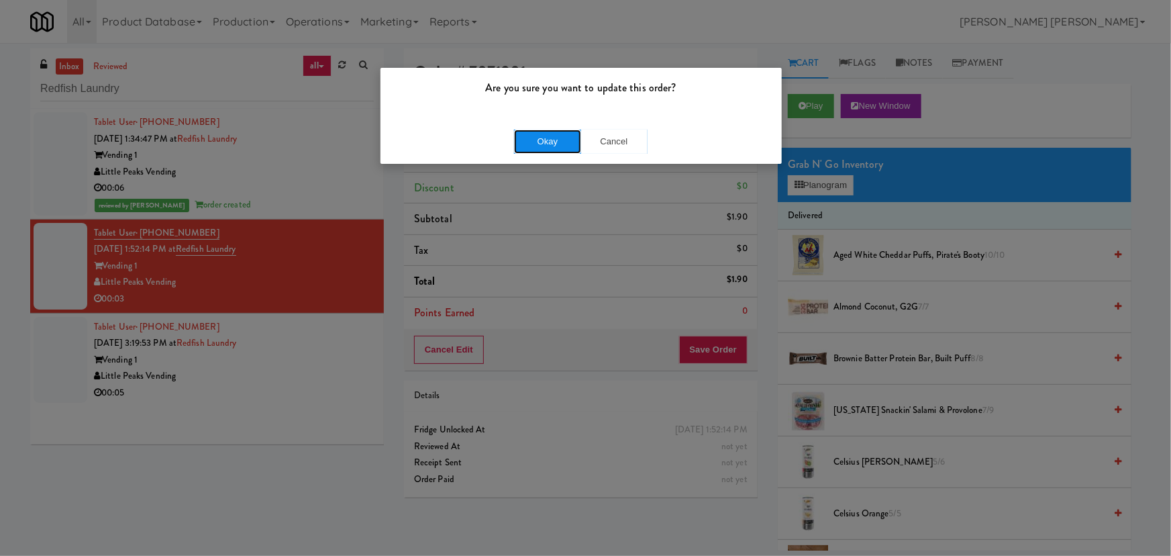
click at [550, 139] on button "Okay" at bounding box center [547, 141] width 67 height 24
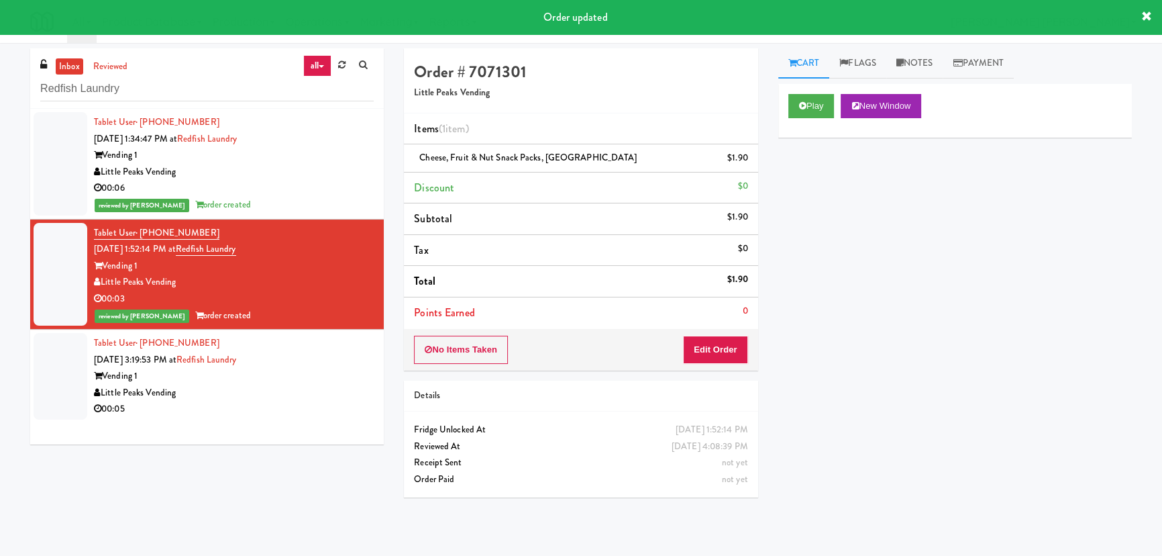
click at [331, 376] on div "Vending 1" at bounding box center [234, 376] width 280 height 17
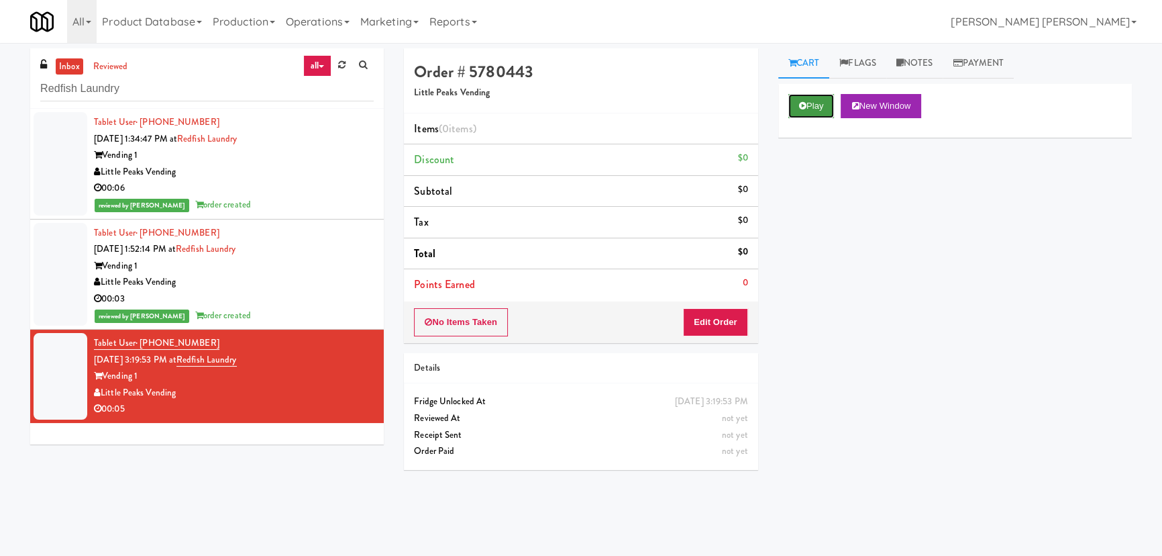
click at [815, 110] on button "Play" at bounding box center [811, 106] width 46 height 24
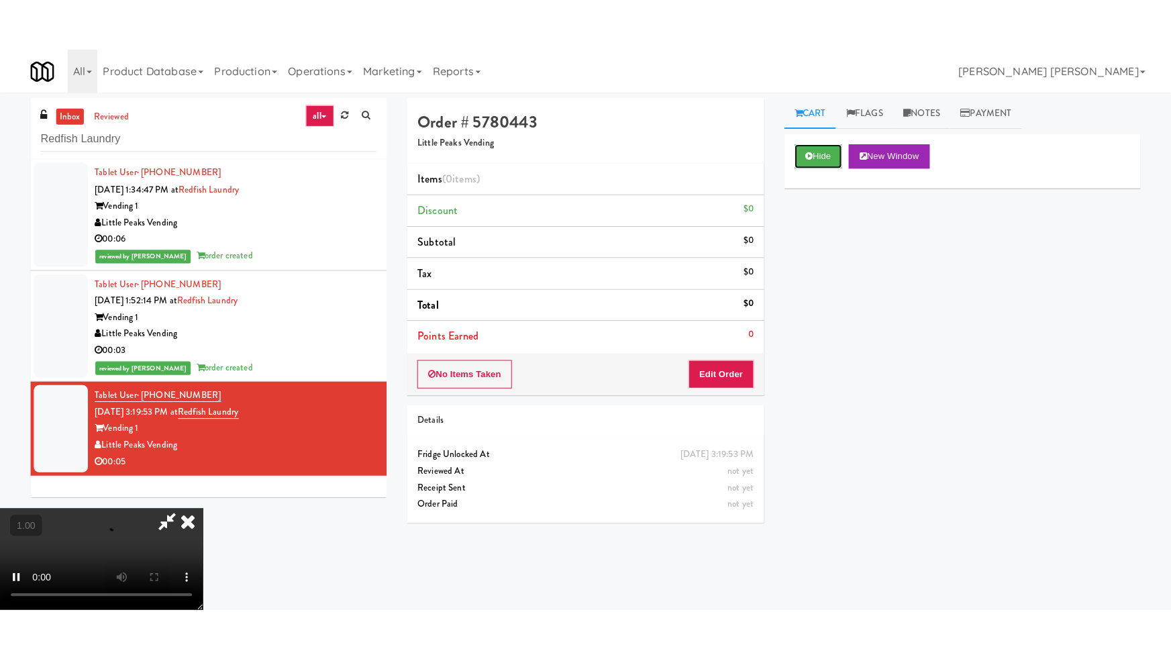
scroll to position [213, 0]
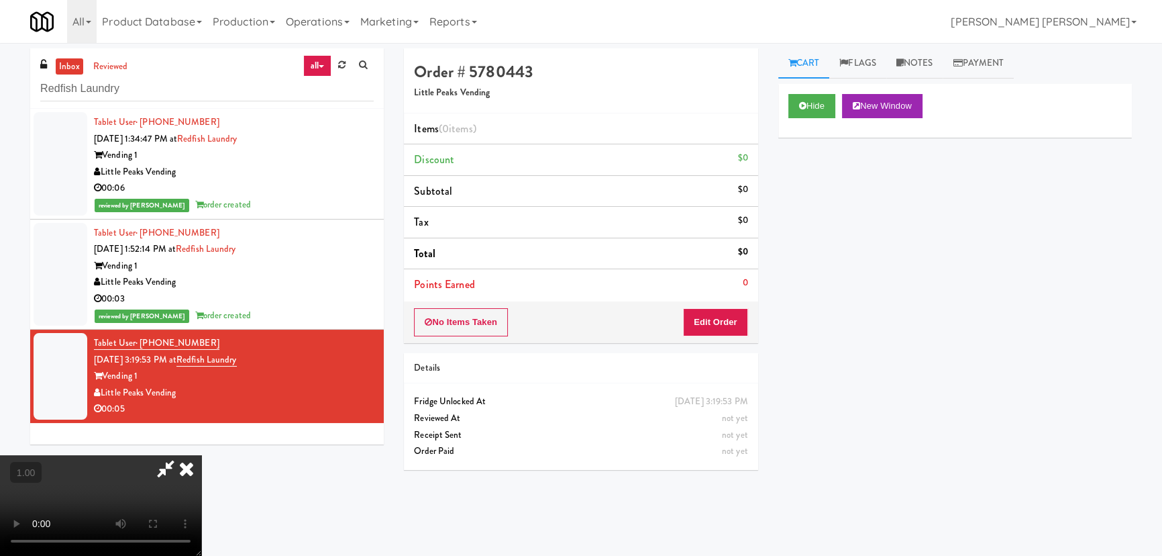
click at [201, 555] on video at bounding box center [100, 505] width 201 height 101
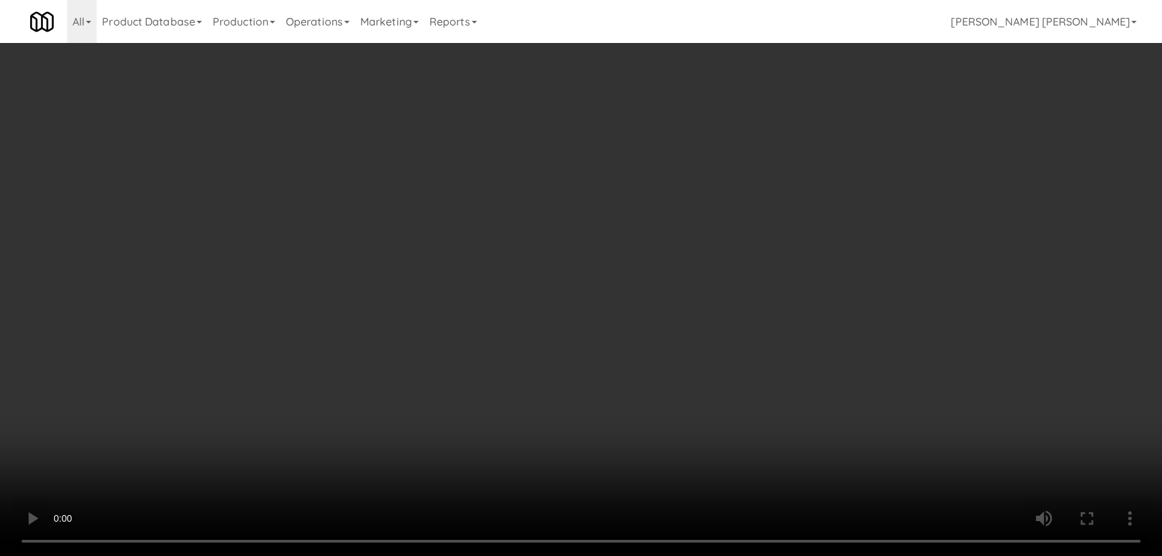
scroll to position [28, 0]
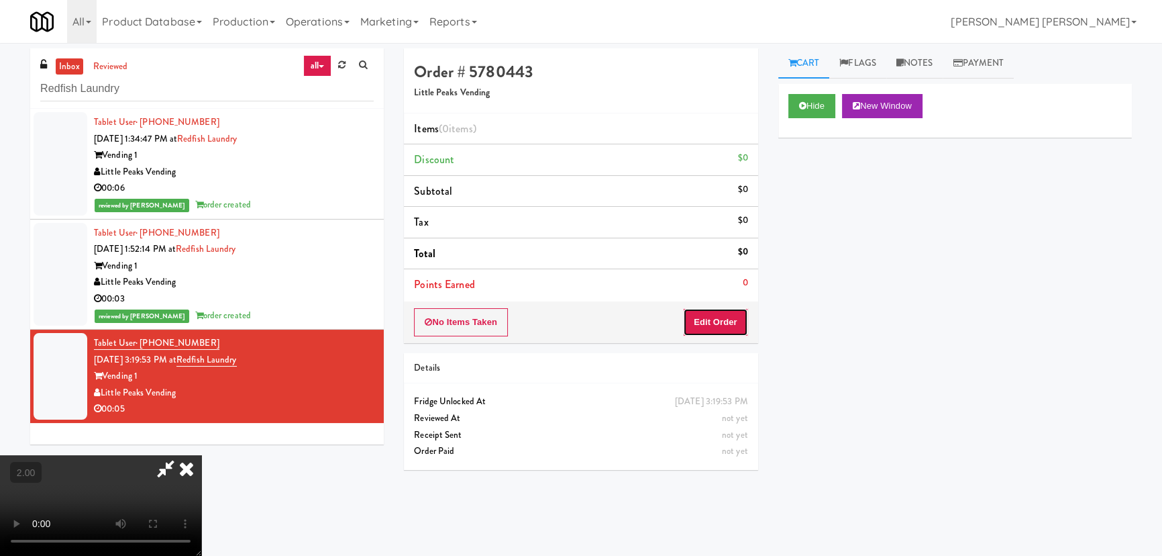
click at [729, 322] on button "Edit Order" at bounding box center [715, 322] width 65 height 28
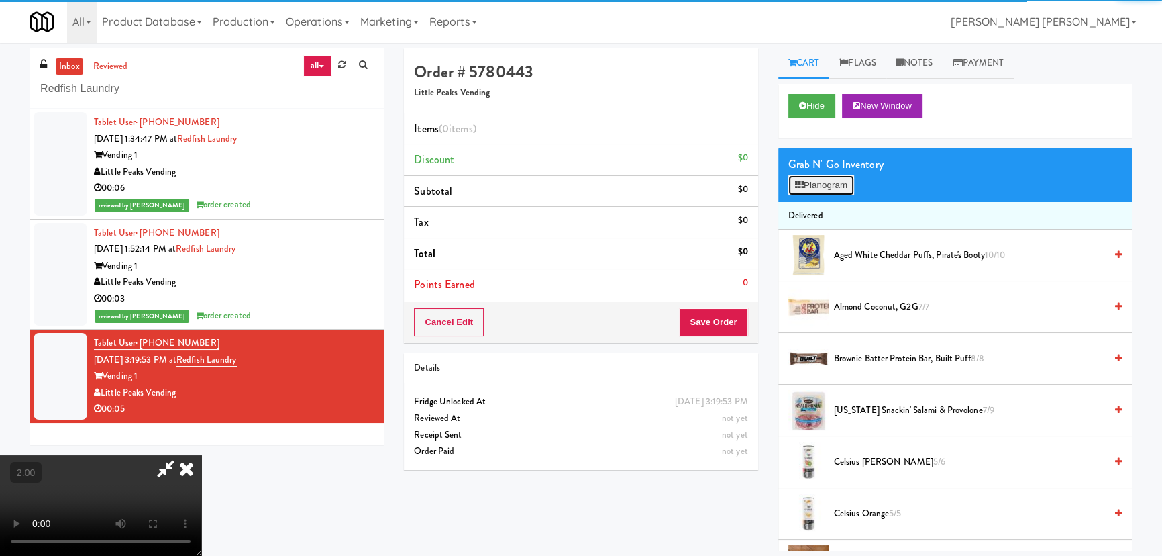
click at [825, 193] on button "Planogram" at bounding box center [821, 185] width 66 height 20
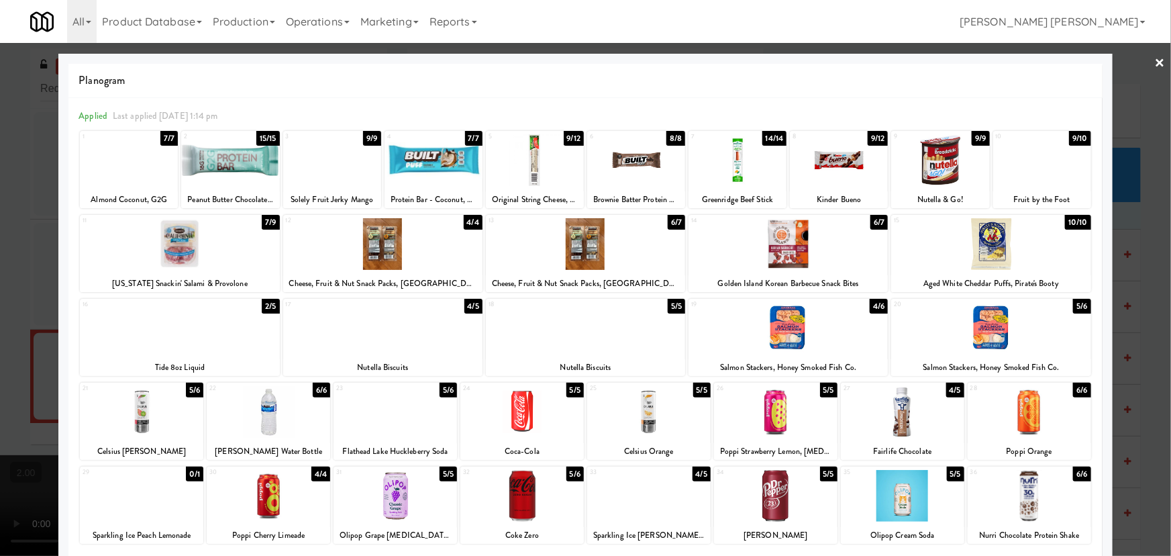
click at [262, 499] on div at bounding box center [268, 496] width 123 height 52
click at [1155, 57] on link "×" at bounding box center [1160, 64] width 11 height 42
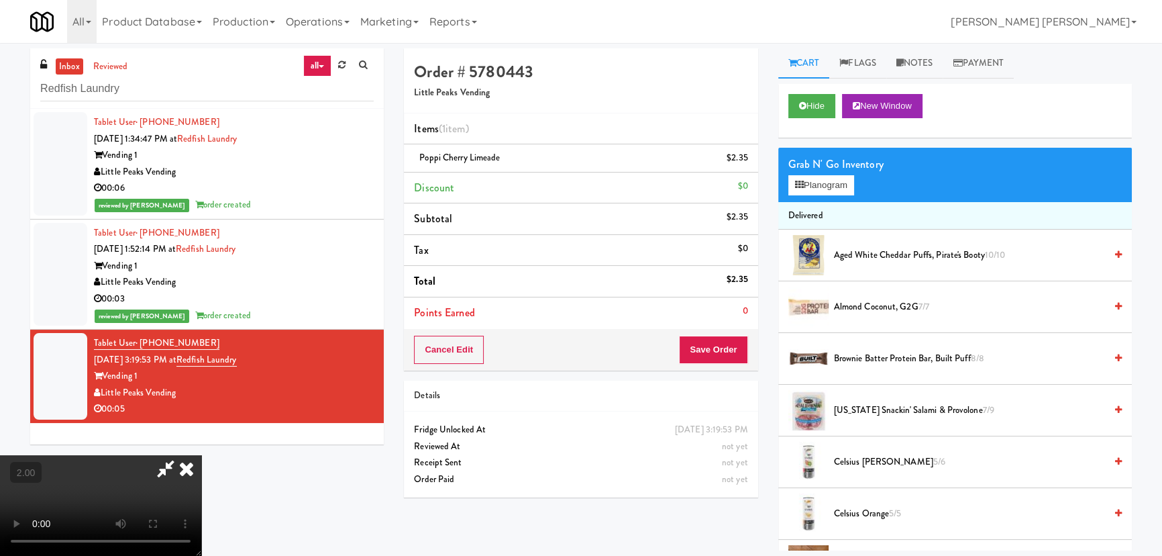
drag, startPoint x: 671, startPoint y: 56, endPoint x: 721, endPoint y: 305, distance: 253.3
click at [201, 455] on icon at bounding box center [187, 468] width 30 height 27
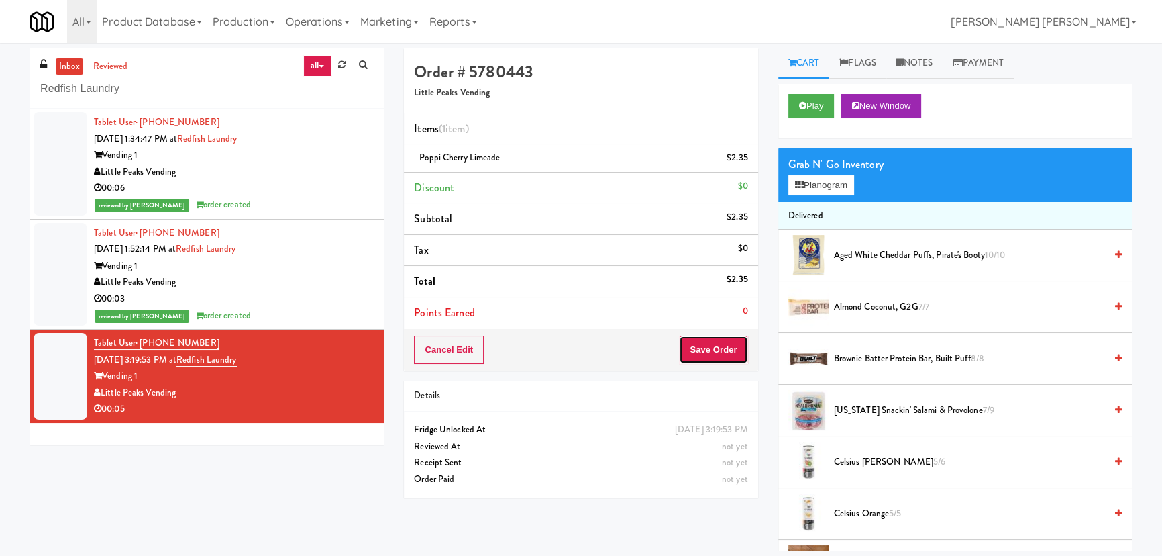
click at [731, 340] on button "Save Order" at bounding box center [713, 349] width 68 height 28
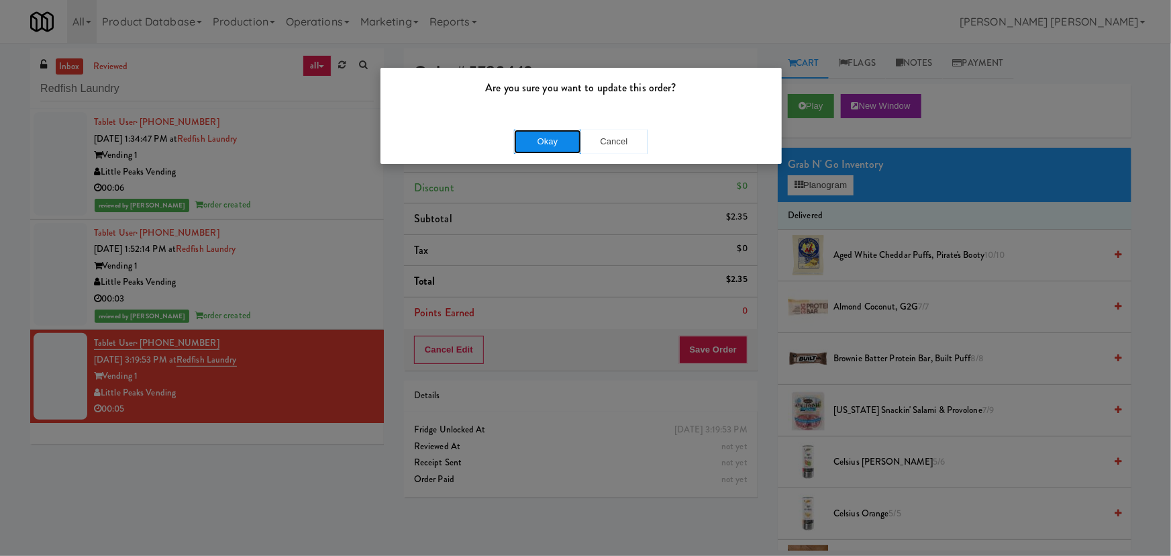
click at [560, 138] on button "Okay" at bounding box center [547, 141] width 67 height 24
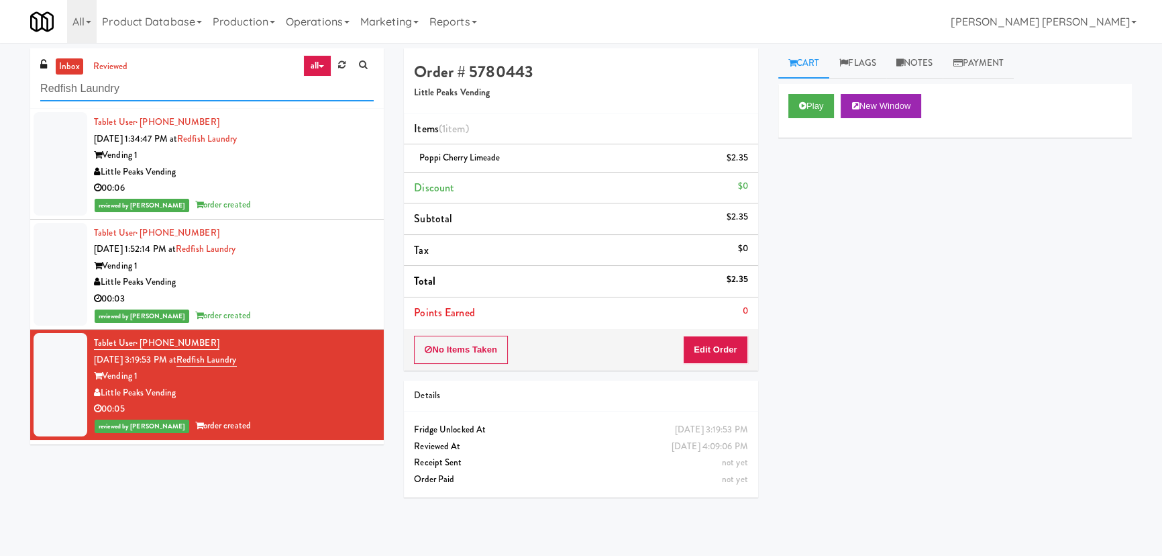
drag, startPoint x: 146, startPoint y: 95, endPoint x: -40, endPoint y: 88, distance: 186.0
click at [0, 88] on html "Are you sure you want to update this order? Okay Cancel Okay Are you sure you w…" at bounding box center [581, 278] width 1162 height 556
paste input "The Kiley - Pantry - Left"
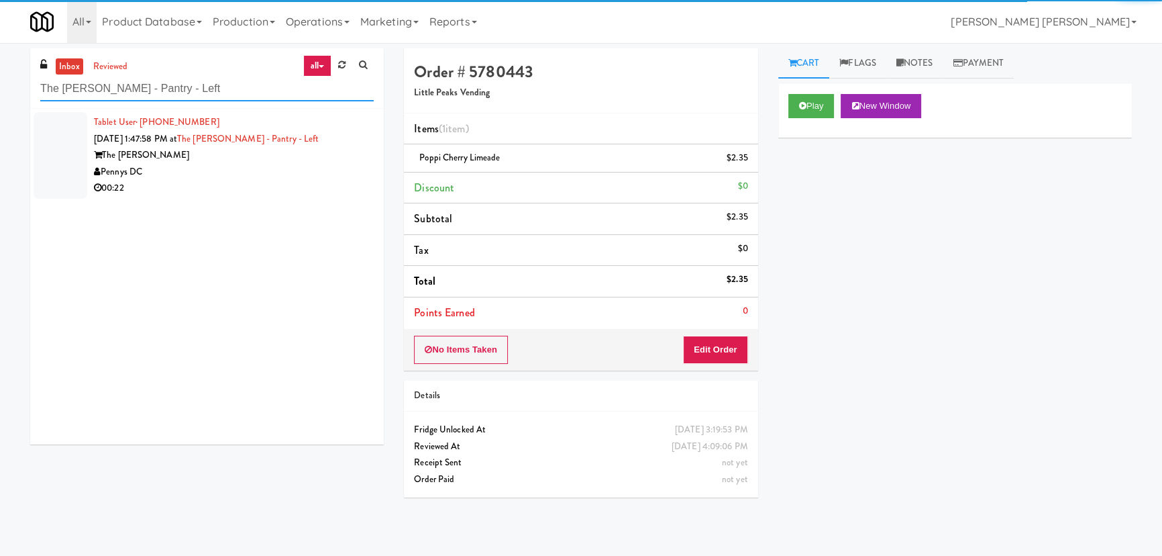
type input "The Kiley - Pantry - Left"
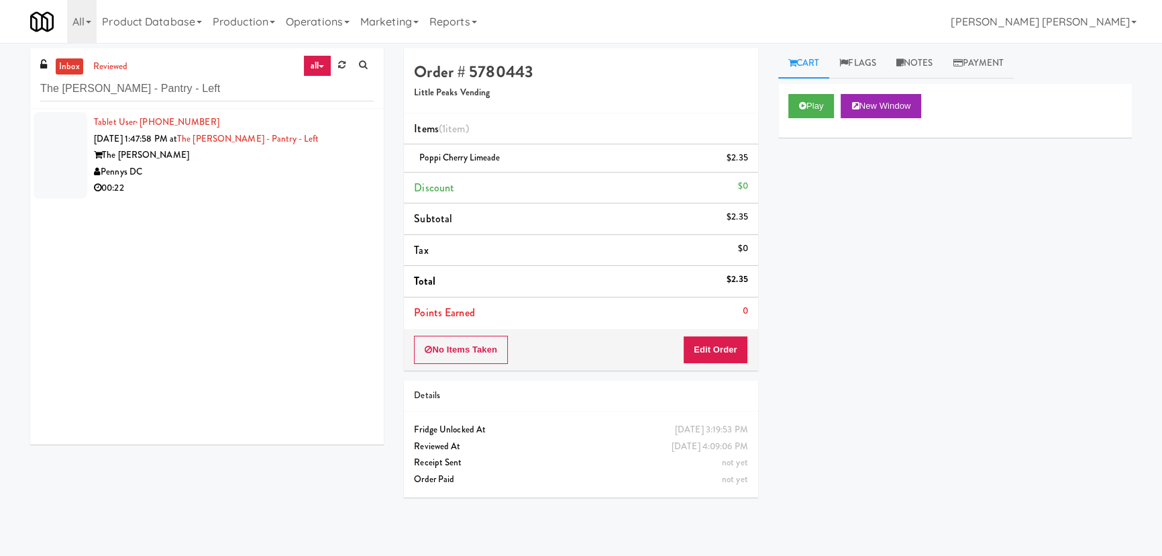
click at [266, 185] on div "00:22" at bounding box center [234, 188] width 280 height 17
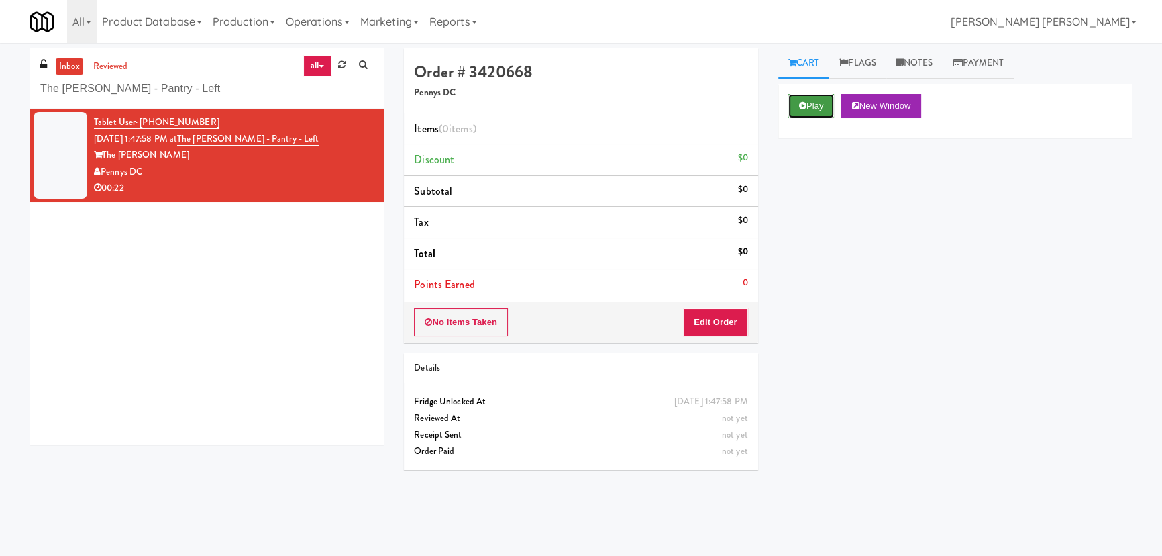
click at [802, 105] on icon at bounding box center [802, 105] width 7 height 9
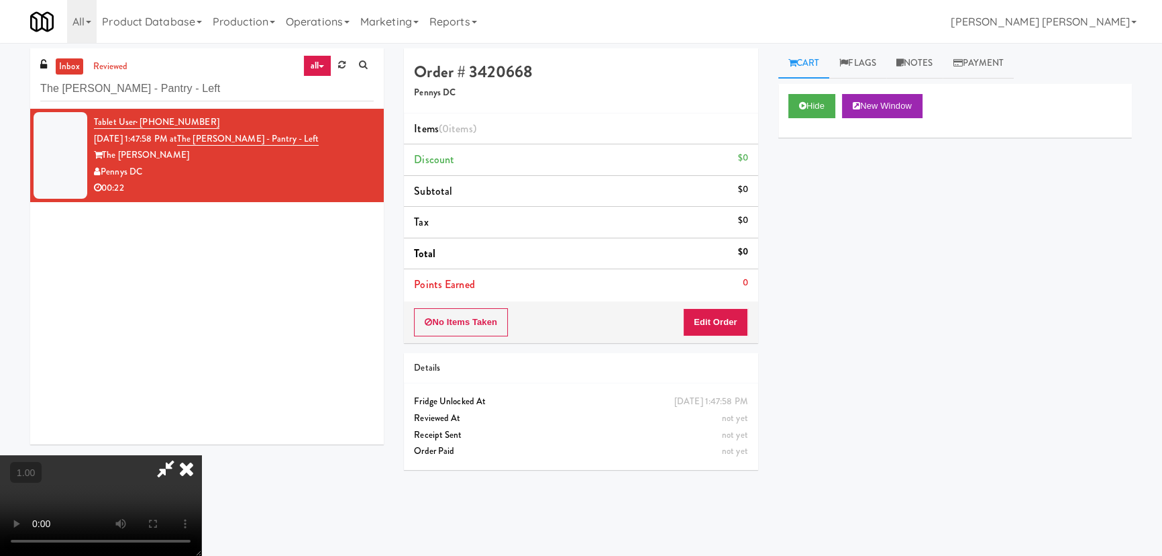
scroll to position [213, 0]
click at [61, 542] on video at bounding box center [100, 505] width 201 height 101
click at [809, 103] on button "Hide" at bounding box center [811, 106] width 47 height 24
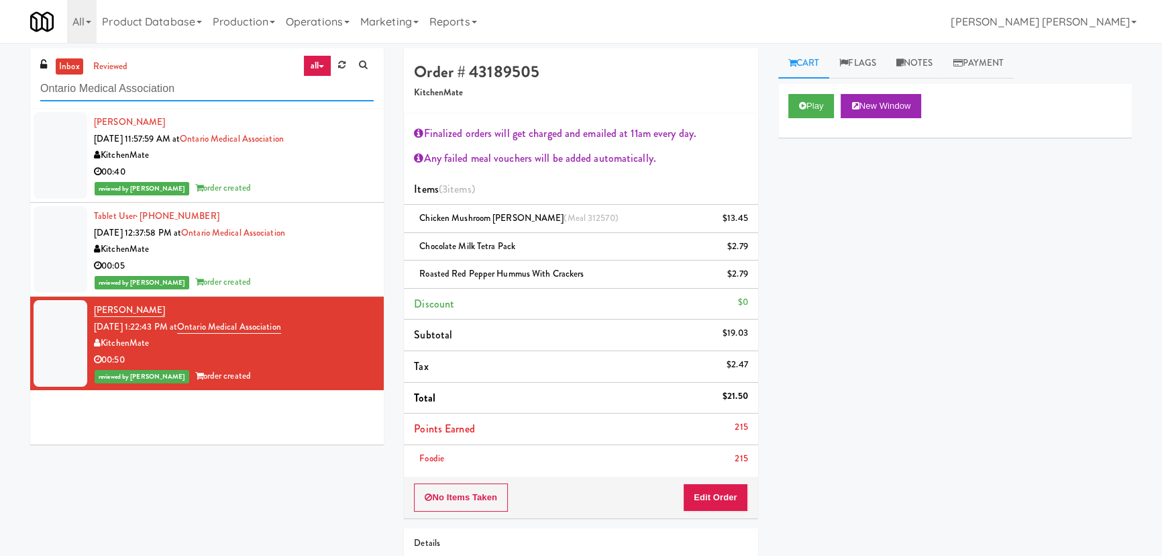
scroll to position [36, 0]
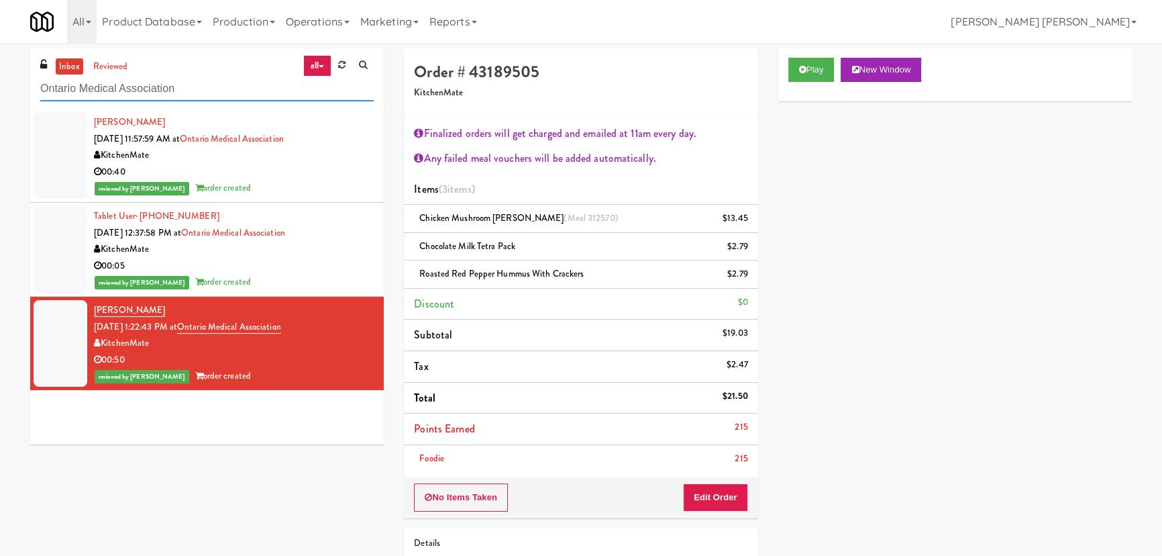
drag, startPoint x: 0, startPoint y: 0, endPoint x: 9, endPoint y: 89, distance: 89.7
click at [9, 89] on div "inbox reviewed all all unclear take inventory issue suspicious failed recent On…" at bounding box center [581, 351] width 1162 height 607
paste input "315 Front St - Pantry"
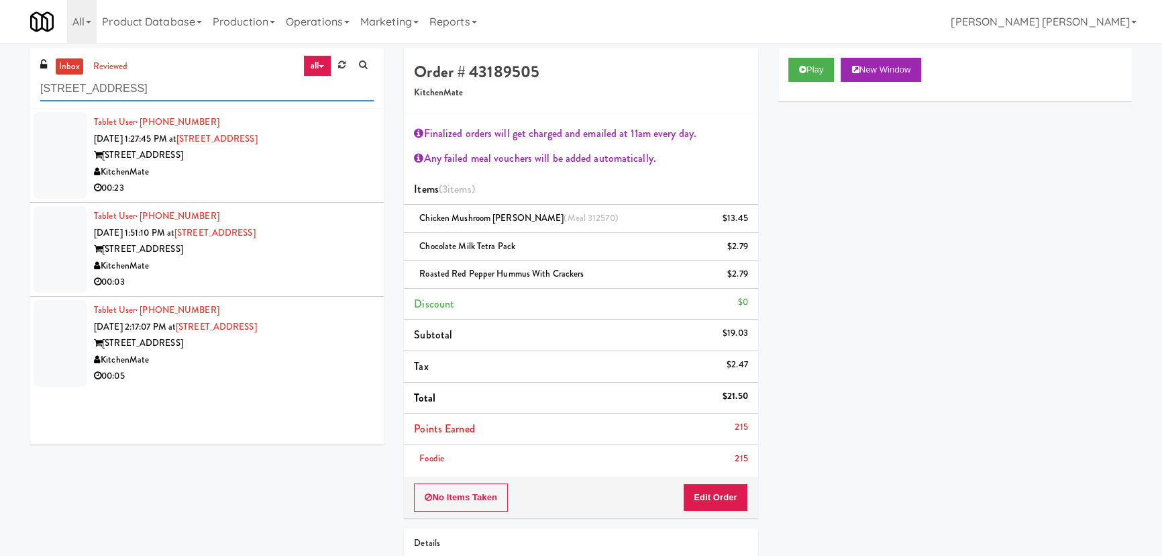
type input "315 Front St - Pantry"
click at [329, 176] on div "KitchenMate" at bounding box center [234, 172] width 280 height 17
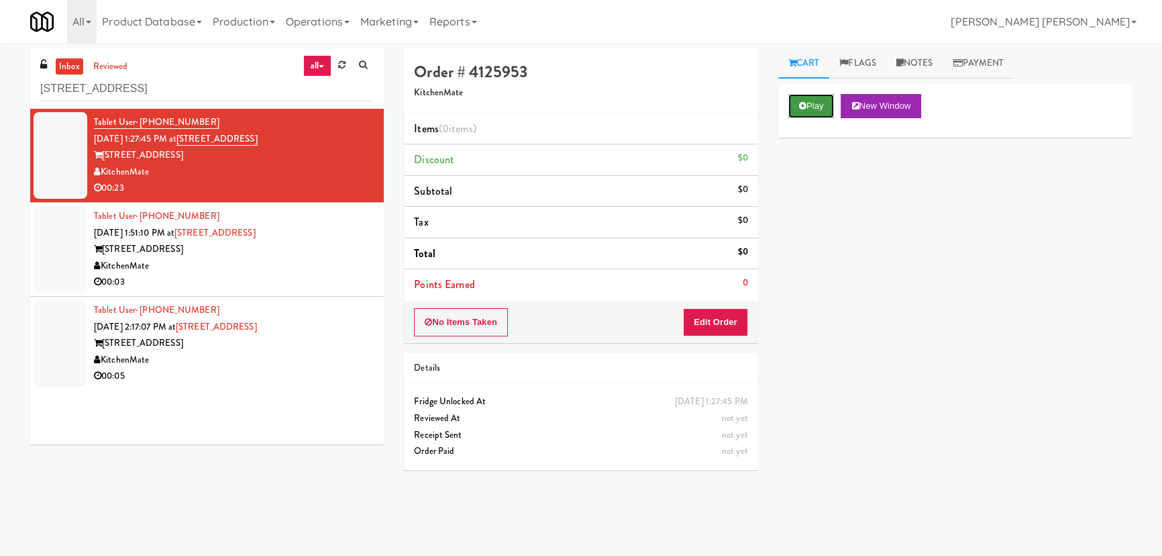
click at [805, 99] on button "Play" at bounding box center [811, 106] width 46 height 24
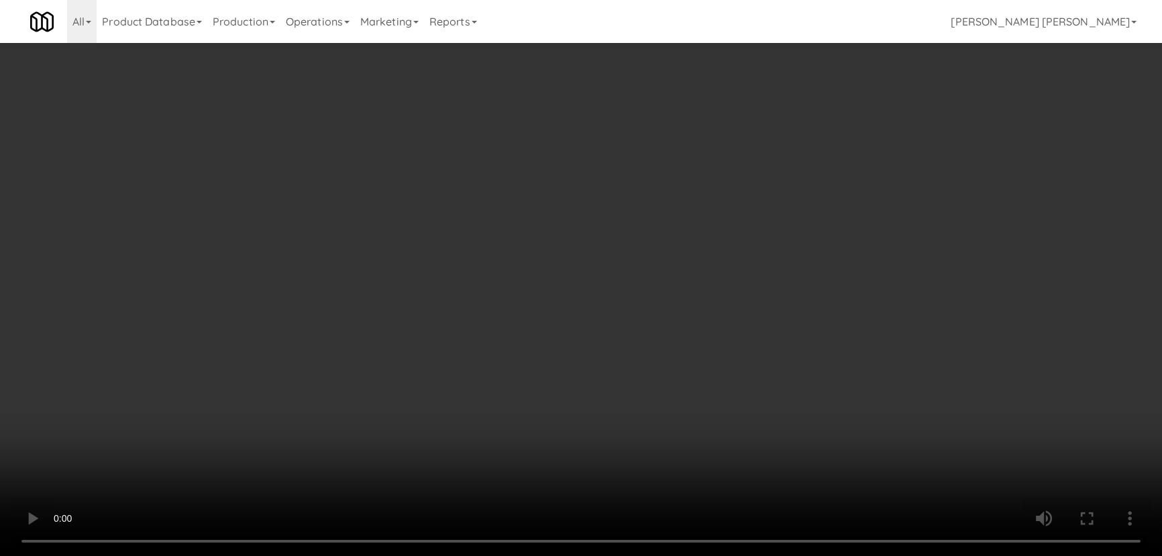
click at [684, 555] on video at bounding box center [581, 278] width 1162 height 556
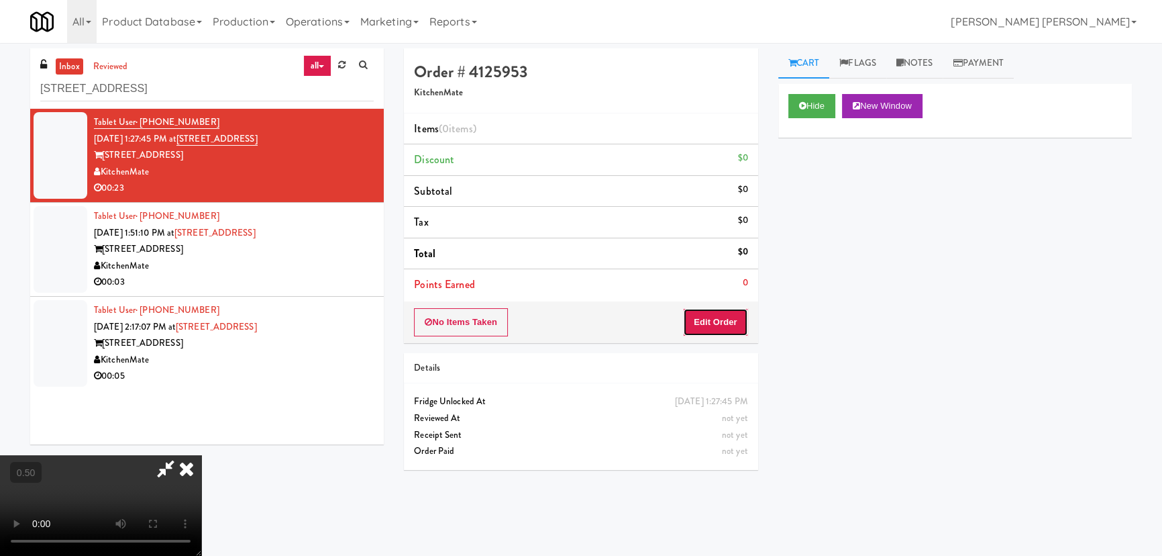
click at [719, 313] on button "Edit Order" at bounding box center [715, 322] width 65 height 28
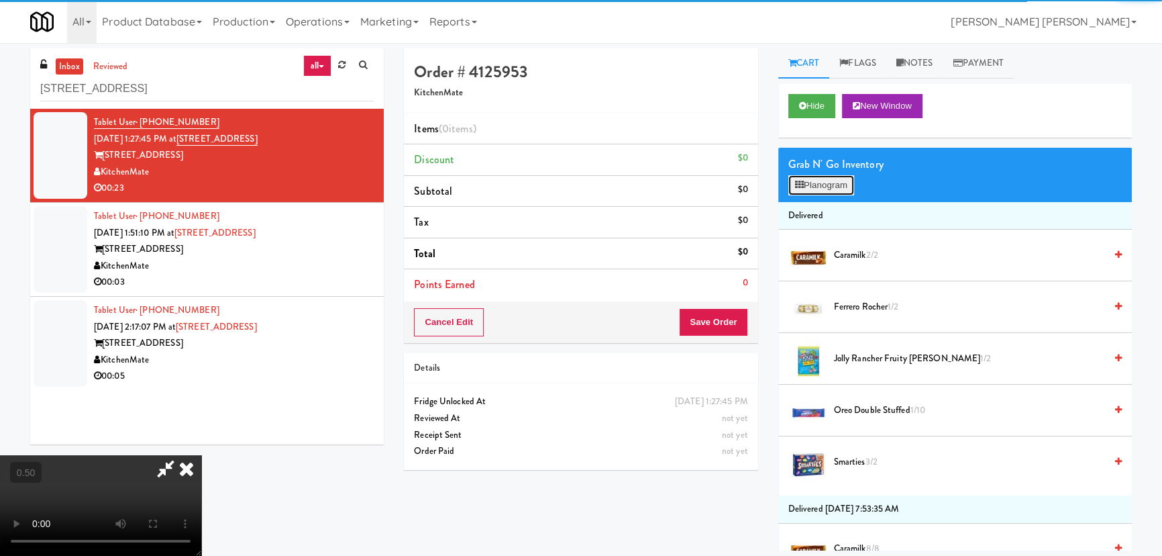
click at [823, 191] on button "Planogram" at bounding box center [821, 185] width 66 height 20
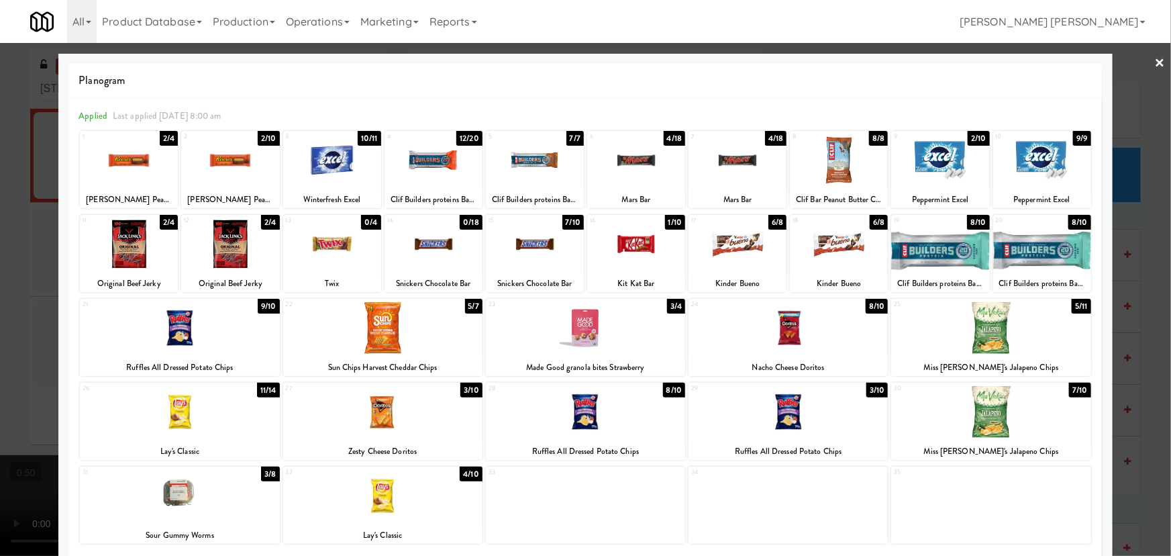
click at [1029, 160] on div at bounding box center [1042, 160] width 98 height 52
click at [532, 235] on div at bounding box center [535, 244] width 98 height 52
click at [1155, 63] on link "×" at bounding box center [1160, 64] width 11 height 42
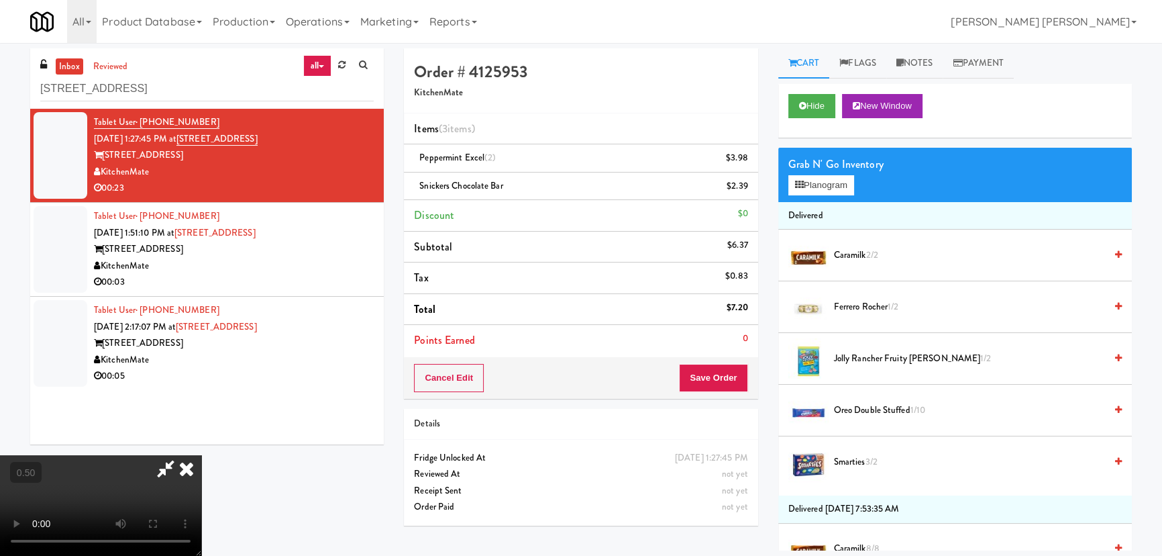
click at [201, 455] on video at bounding box center [100, 505] width 201 height 101
click at [854, 256] on span "Caramilk 2/2" at bounding box center [969, 255] width 271 height 17
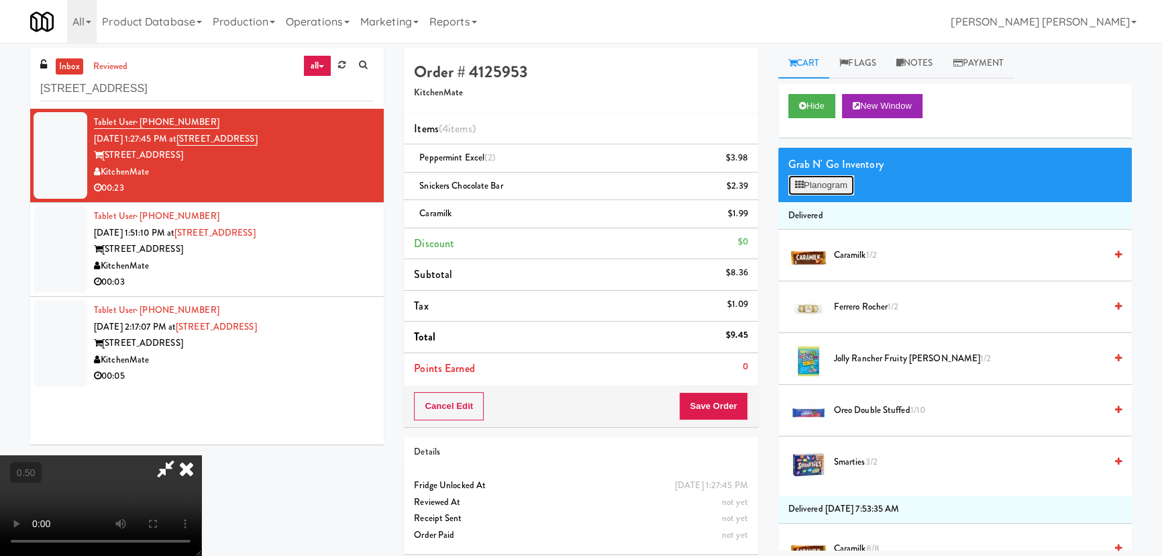
click at [796, 181] on icon at bounding box center [799, 184] width 9 height 9
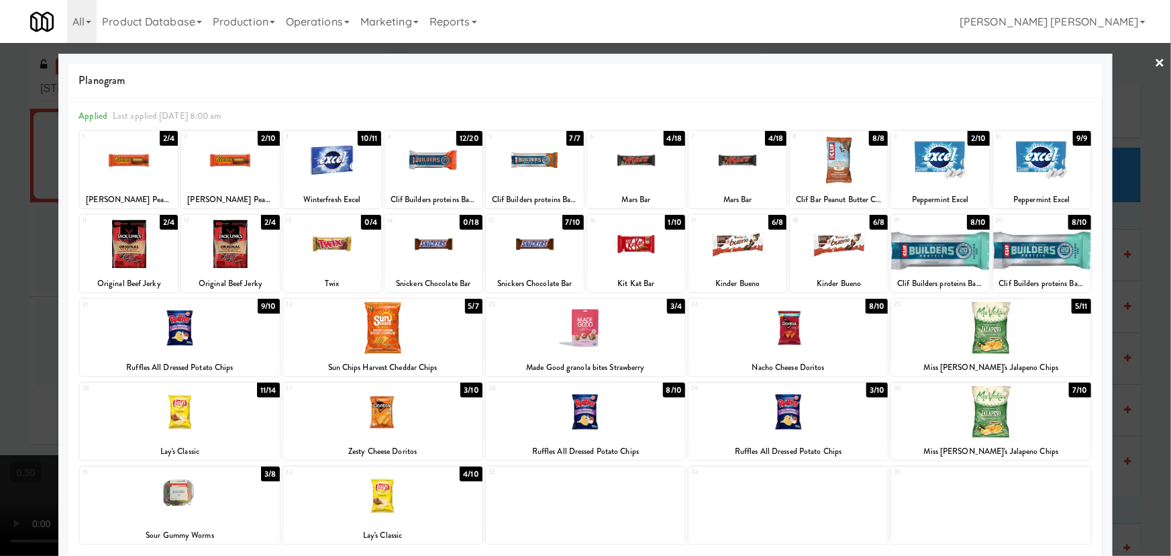
click at [1155, 63] on link "×" at bounding box center [1160, 64] width 11 height 42
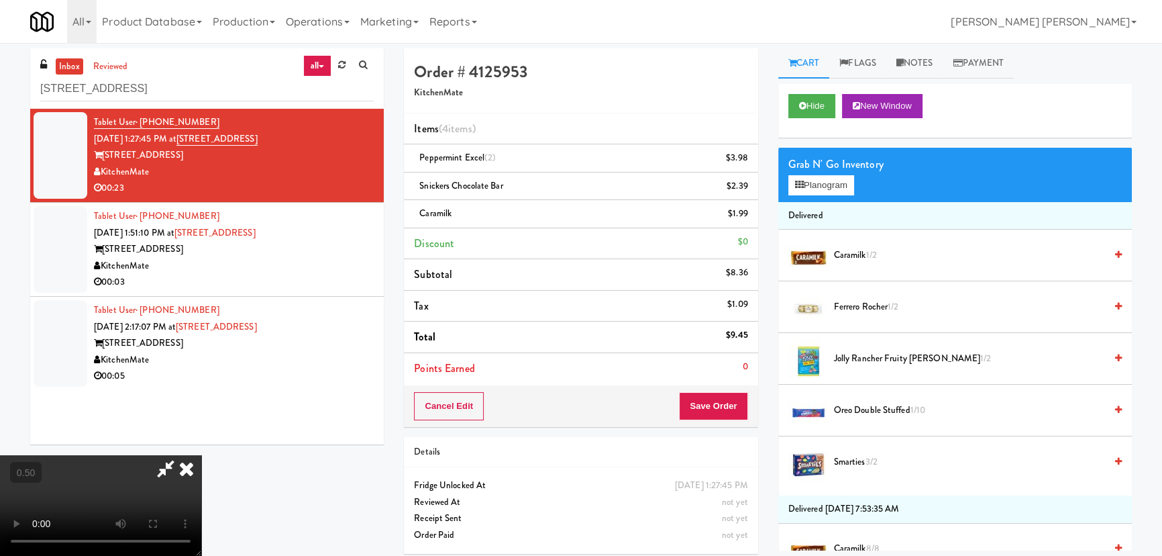
click at [201, 455] on icon at bounding box center [187, 468] width 30 height 27
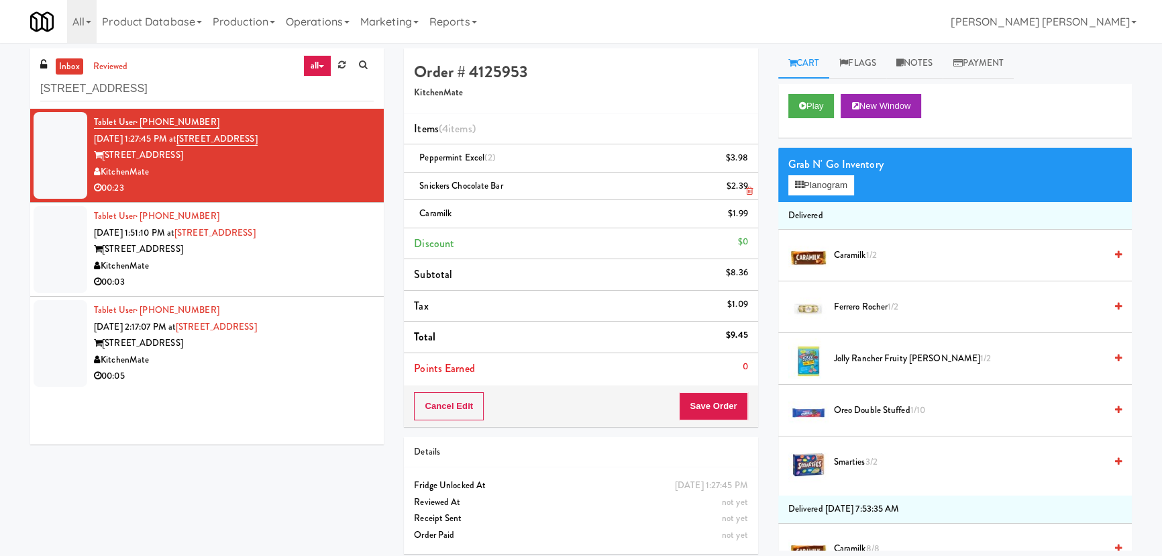
click at [751, 191] on icon at bounding box center [749, 191] width 7 height 9
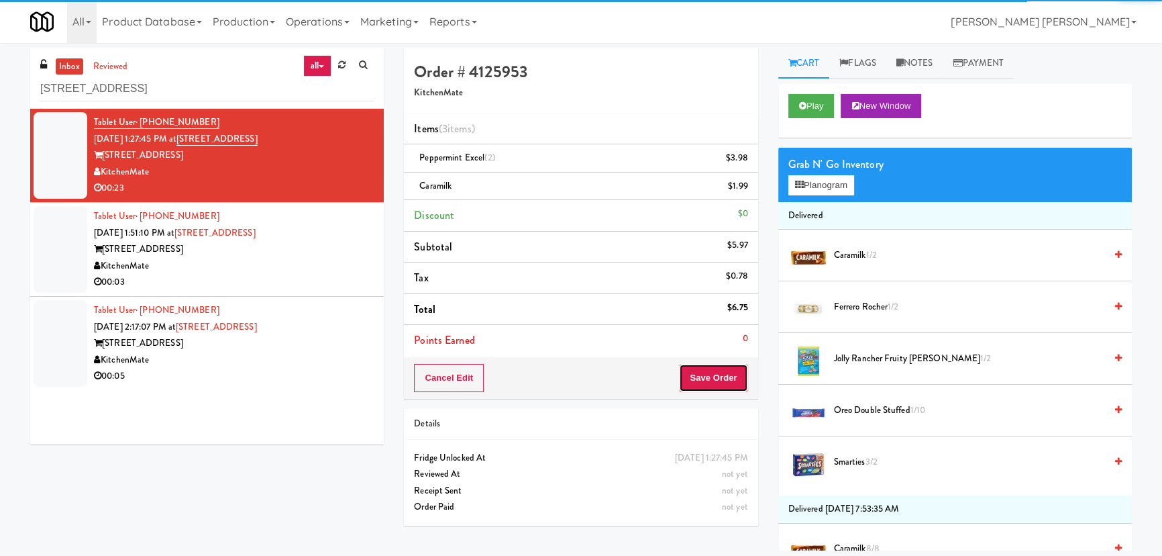
click at [711, 379] on button "Save Order" at bounding box center [713, 378] width 68 height 28
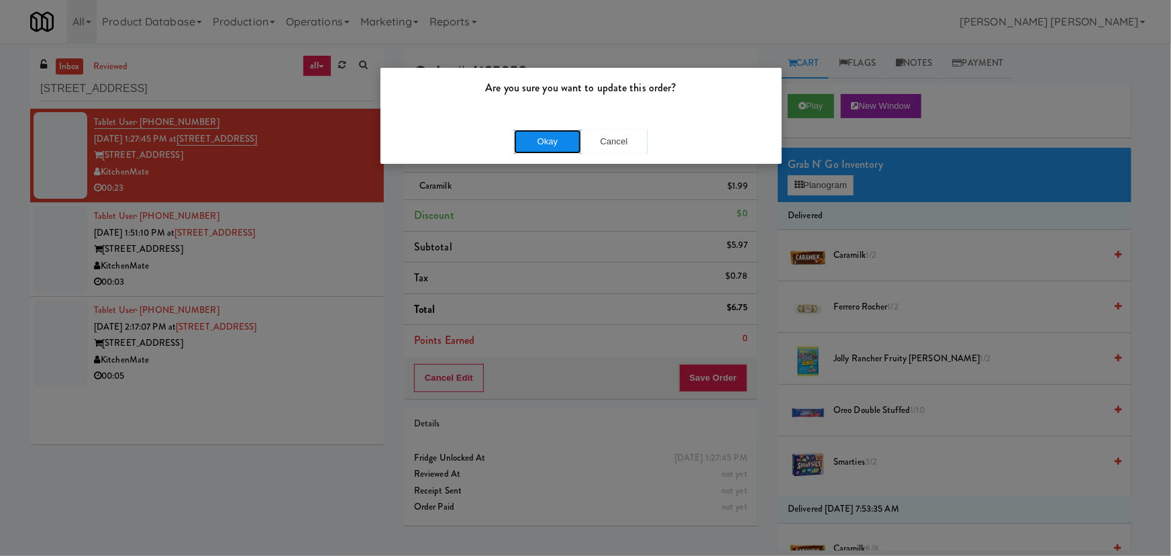
drag, startPoint x: 552, startPoint y: 142, endPoint x: 293, endPoint y: 17, distance: 287.2
click at [552, 142] on button "Okay" at bounding box center [547, 141] width 67 height 24
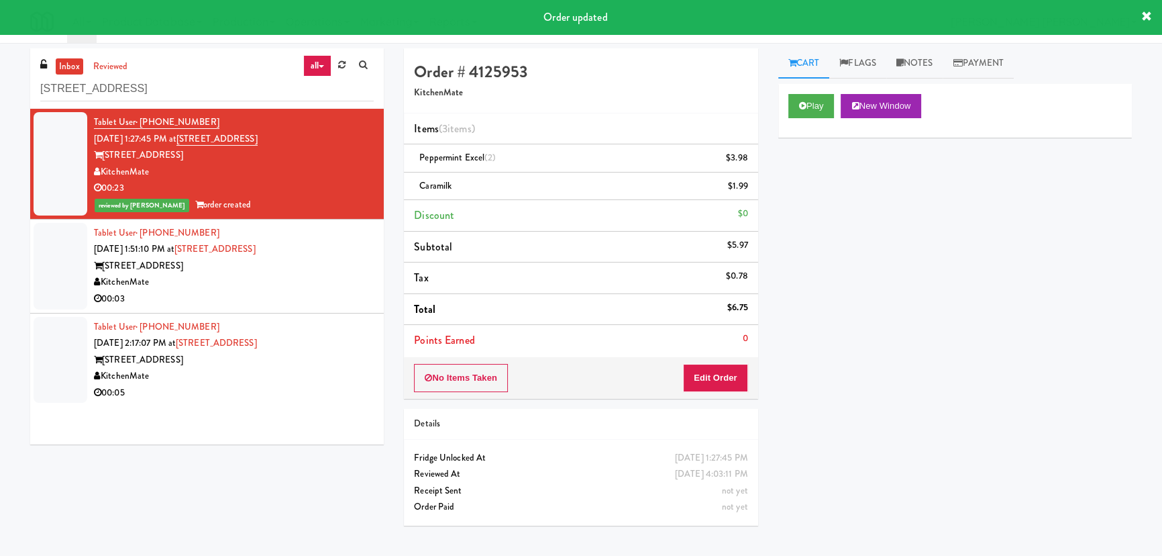
click at [328, 282] on div "KitchenMate" at bounding box center [234, 282] width 280 height 17
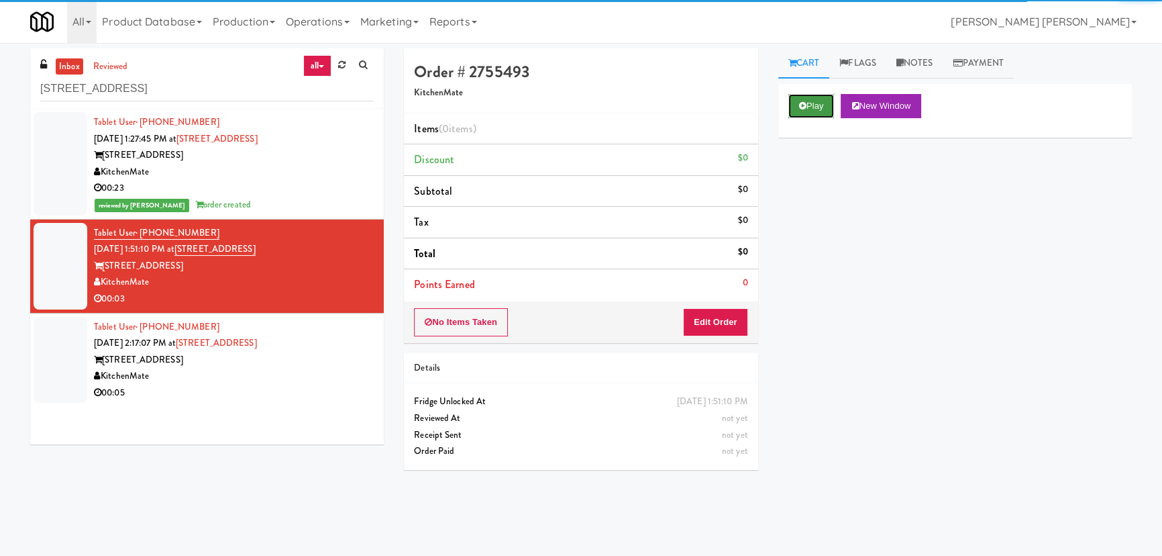
click at [805, 101] on icon at bounding box center [802, 105] width 7 height 9
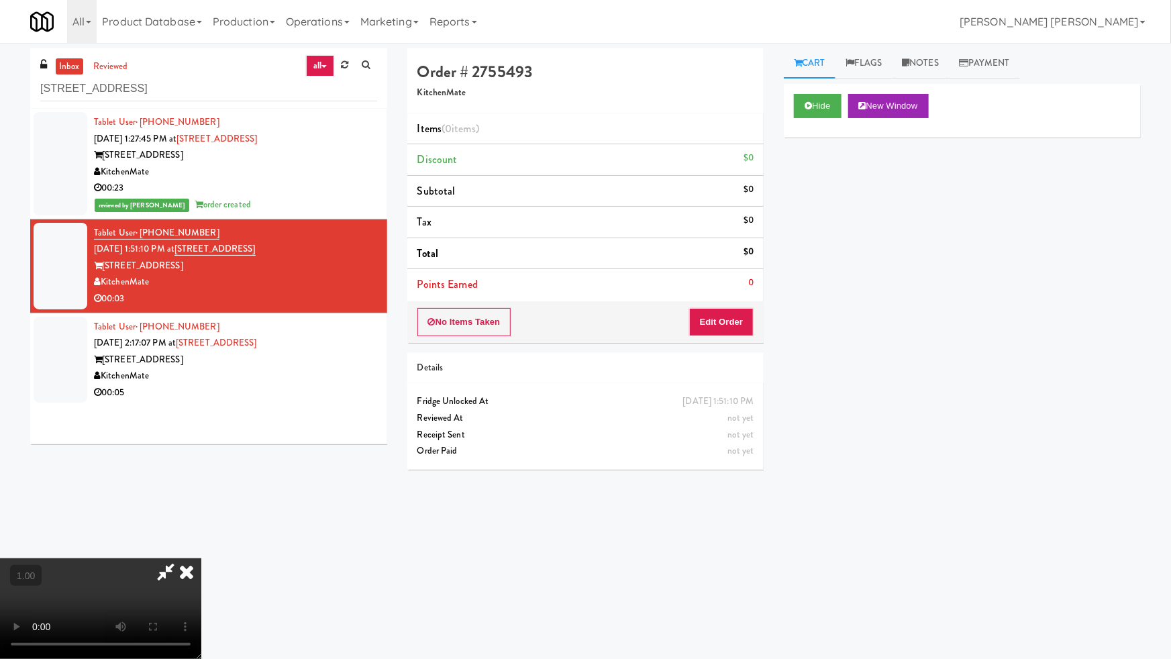
drag, startPoint x: 645, startPoint y: 599, endPoint x: 762, endPoint y: 577, distance: 118.7
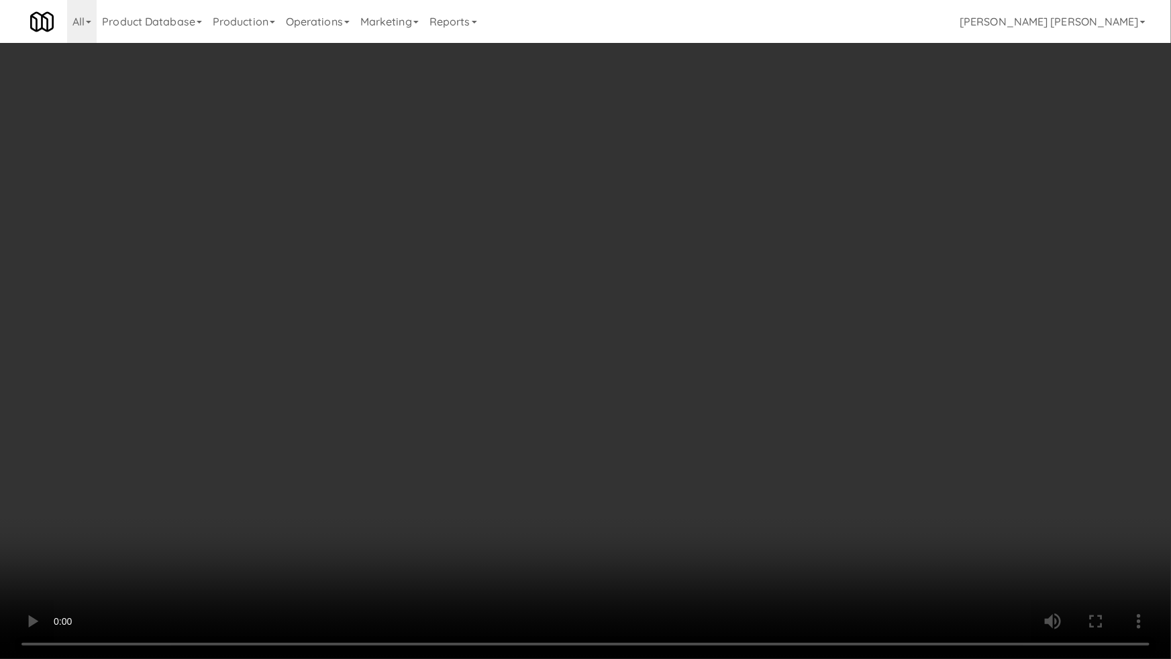
click at [670, 555] on video at bounding box center [585, 329] width 1171 height 659
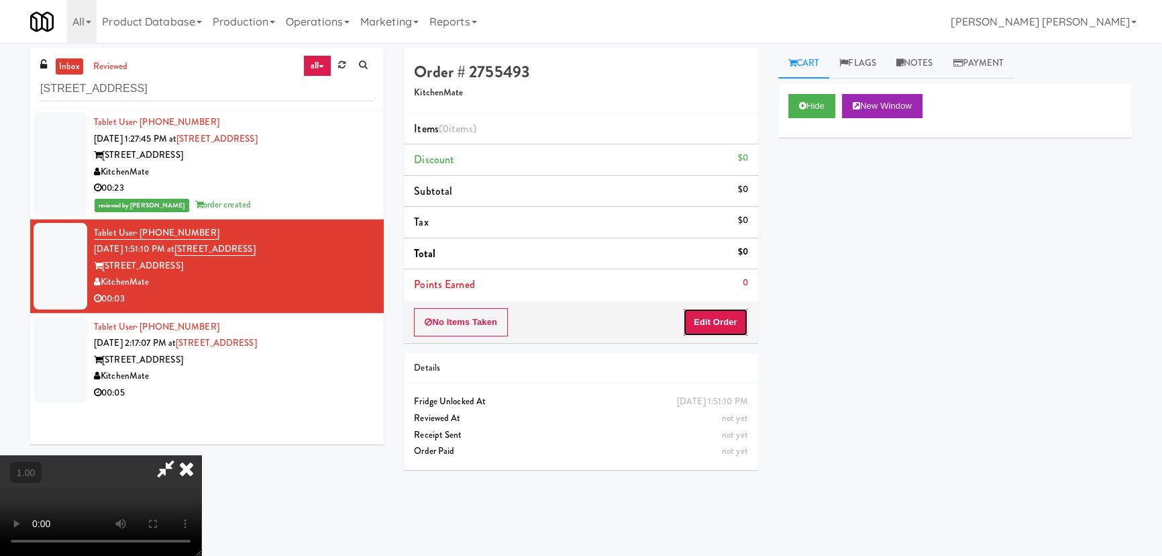
click at [700, 319] on button "Edit Order" at bounding box center [715, 322] width 65 height 28
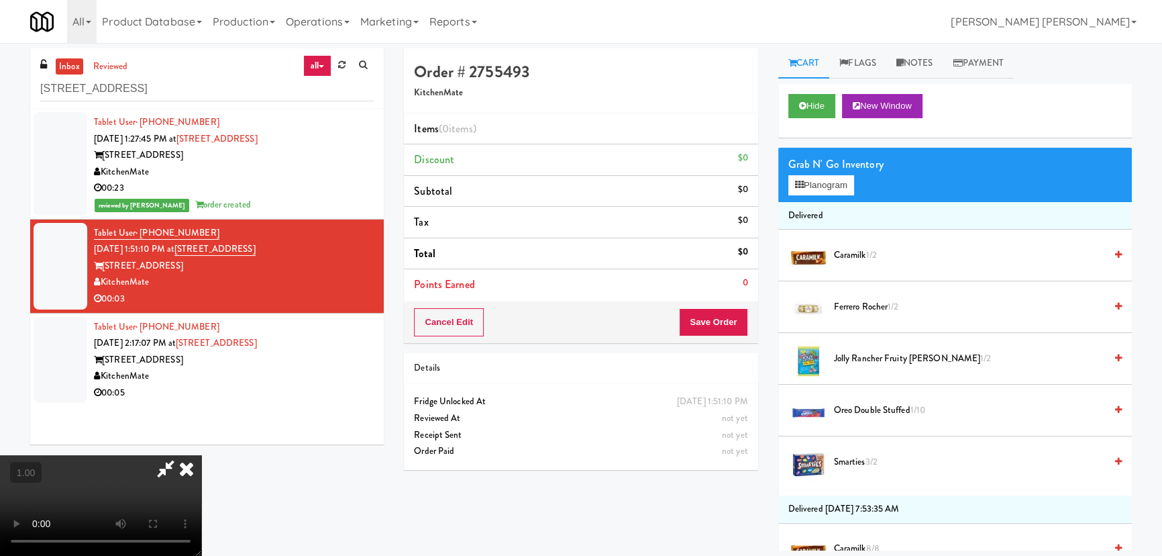
click at [855, 255] on span "Caramilk 1/2" at bounding box center [969, 255] width 271 height 17
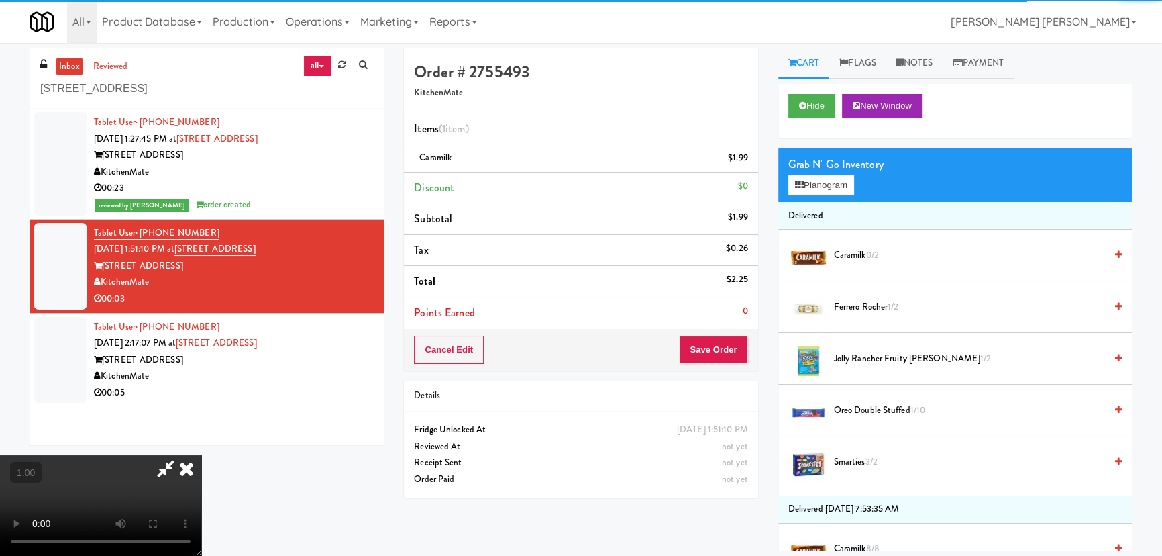
click at [201, 455] on icon at bounding box center [187, 468] width 30 height 27
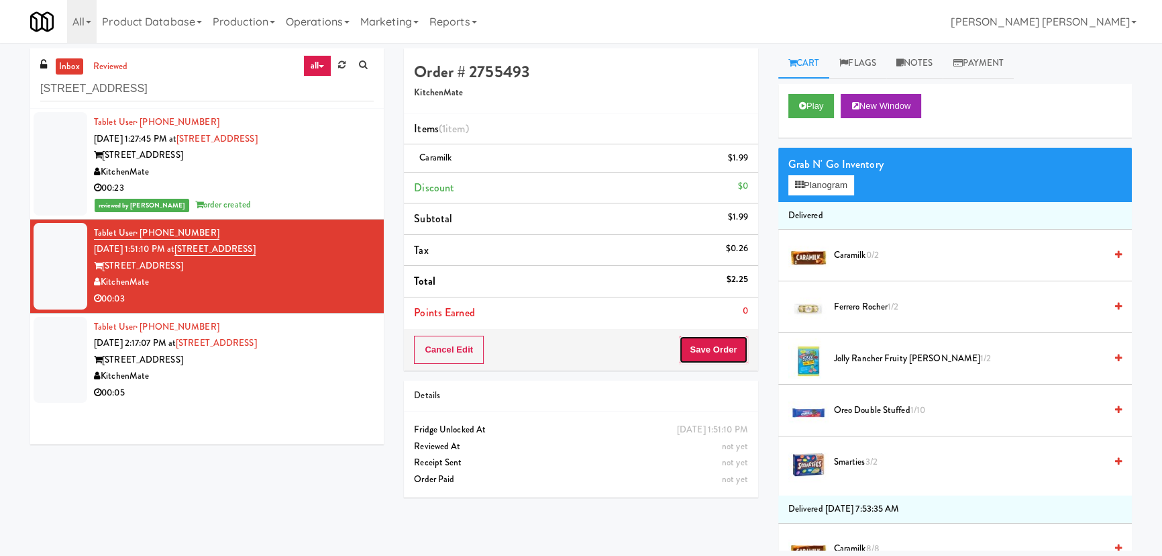
click at [715, 354] on button "Save Order" at bounding box center [713, 349] width 68 height 28
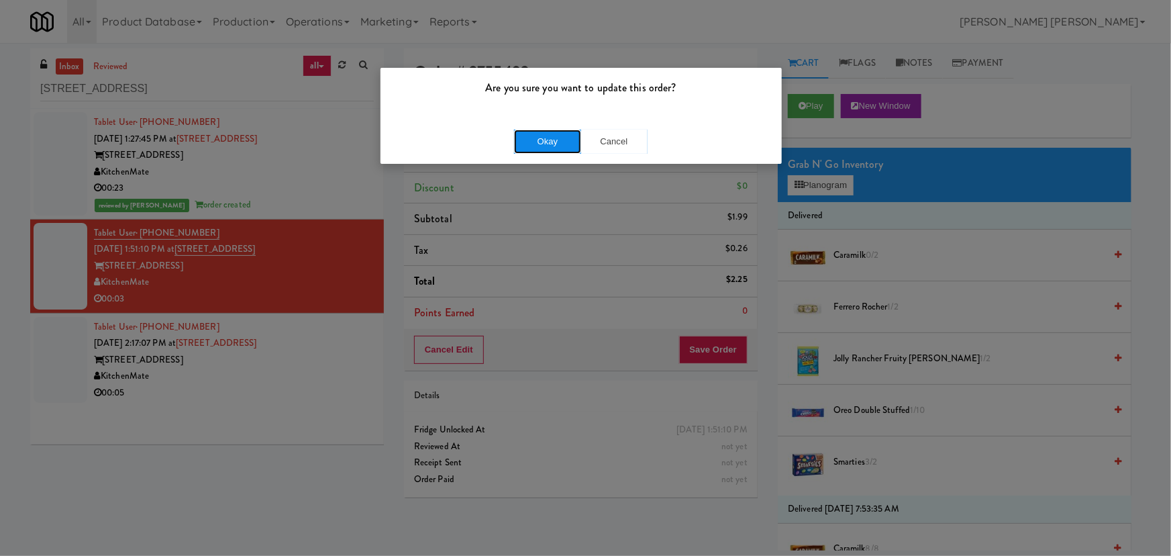
click at [559, 135] on button "Okay" at bounding box center [547, 141] width 67 height 24
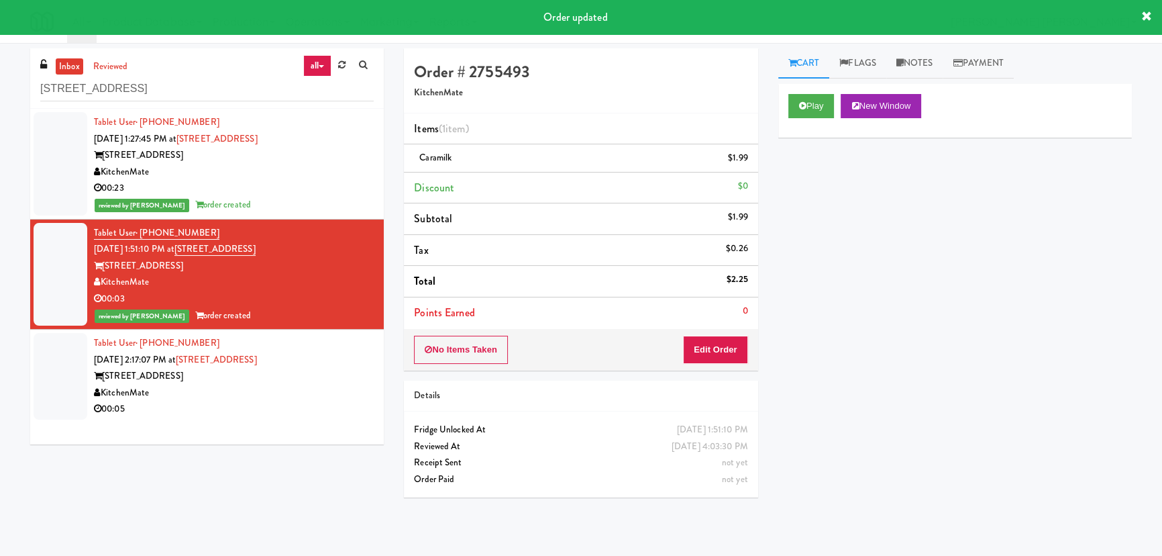
click at [297, 401] on div "00:05" at bounding box center [234, 409] width 280 height 17
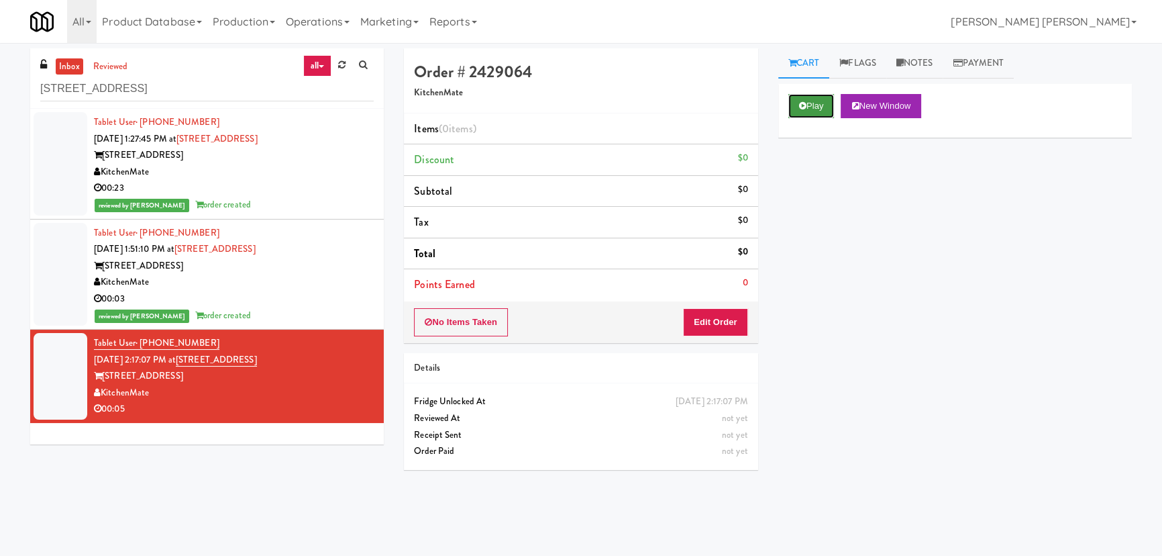
click at [806, 105] on button "Play" at bounding box center [811, 106] width 46 height 24
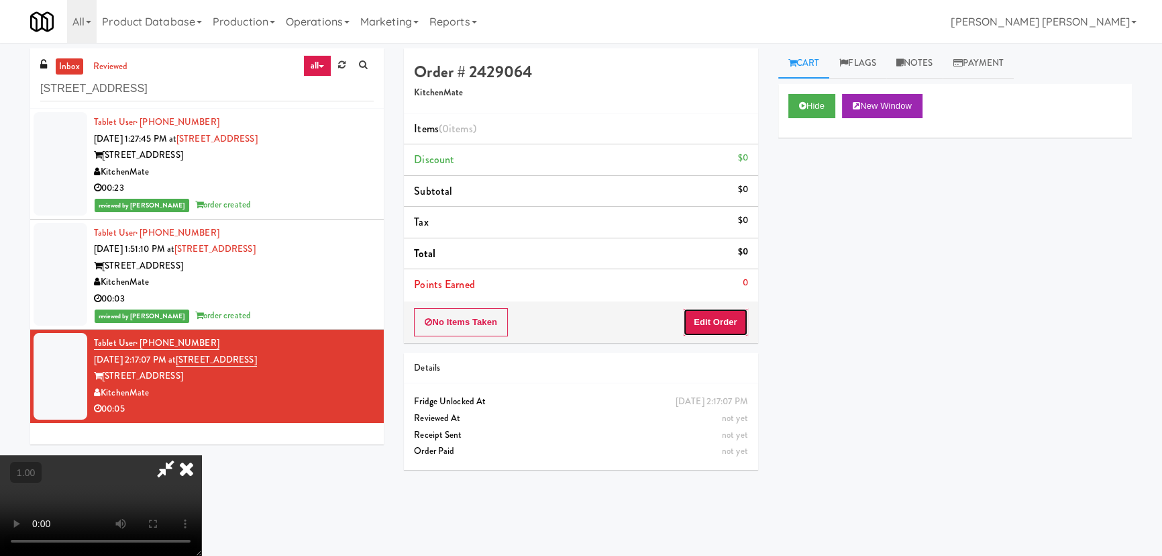
click at [737, 319] on button "Edit Order" at bounding box center [715, 322] width 65 height 28
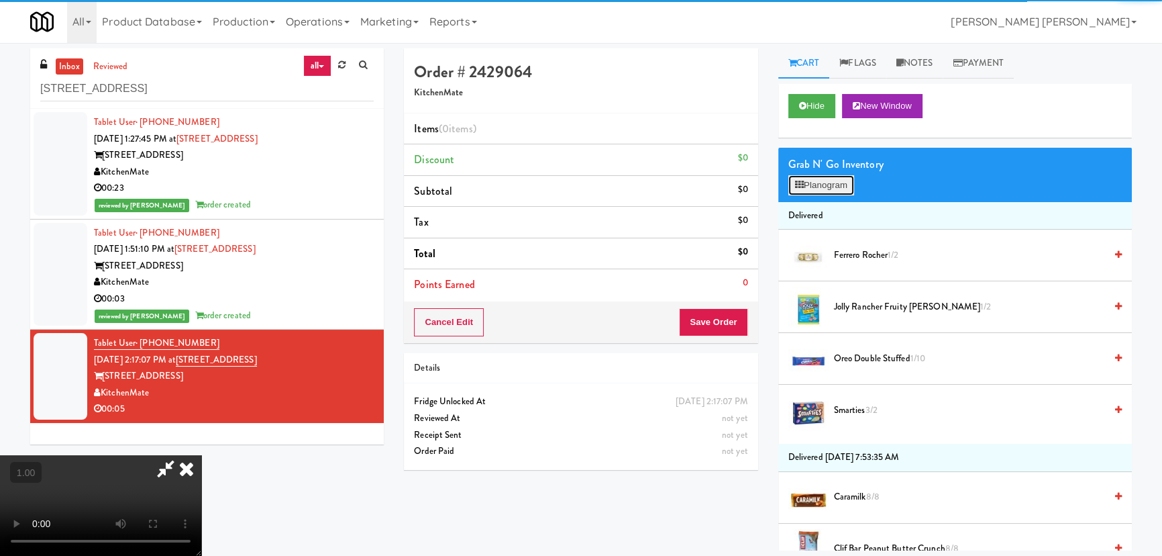
click at [837, 180] on button "Planogram" at bounding box center [821, 185] width 66 height 20
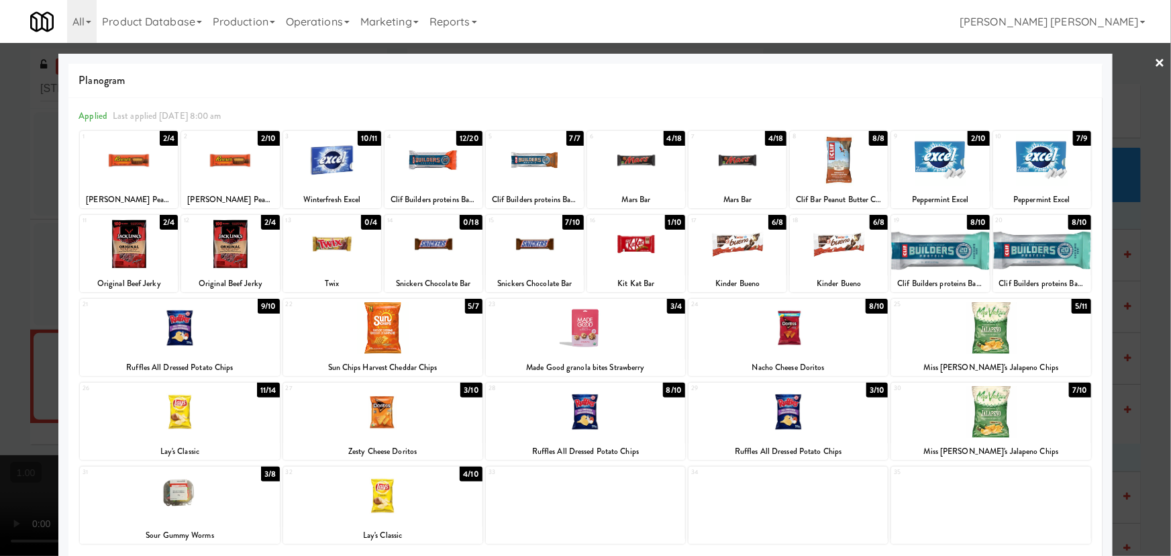
click at [335, 239] on div at bounding box center [332, 244] width 98 height 52
click at [1155, 60] on link "×" at bounding box center [1160, 64] width 11 height 42
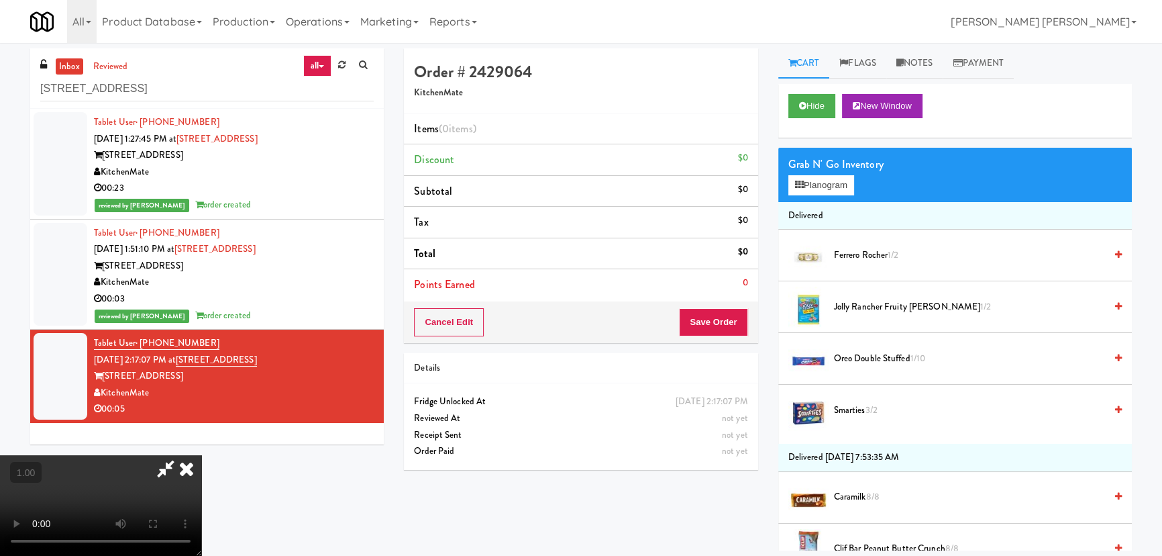
click at [201, 455] on icon at bounding box center [187, 468] width 30 height 27
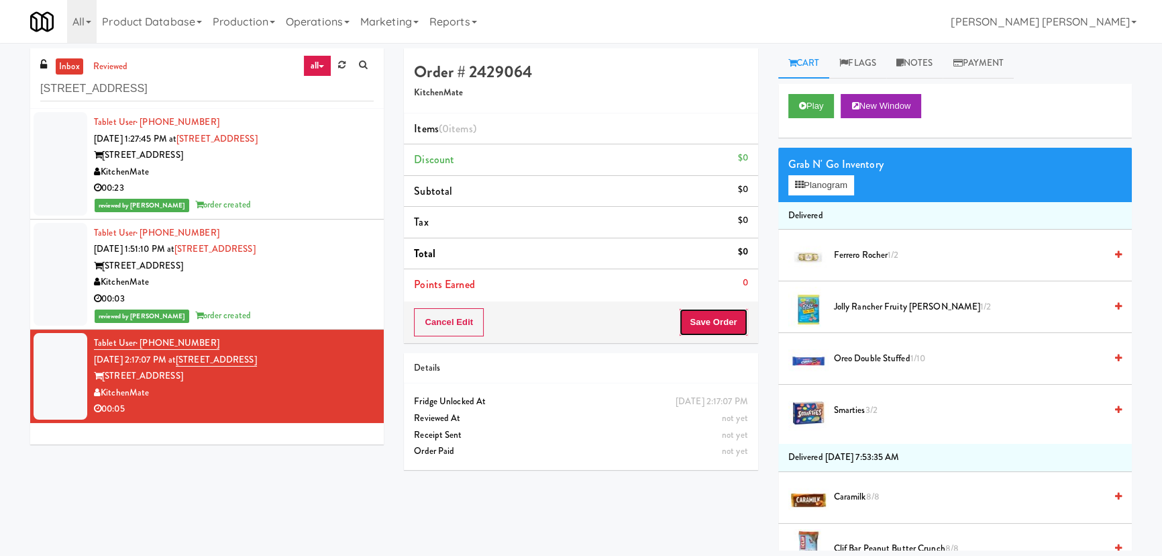
click at [723, 317] on button "Save Order" at bounding box center [713, 322] width 68 height 28
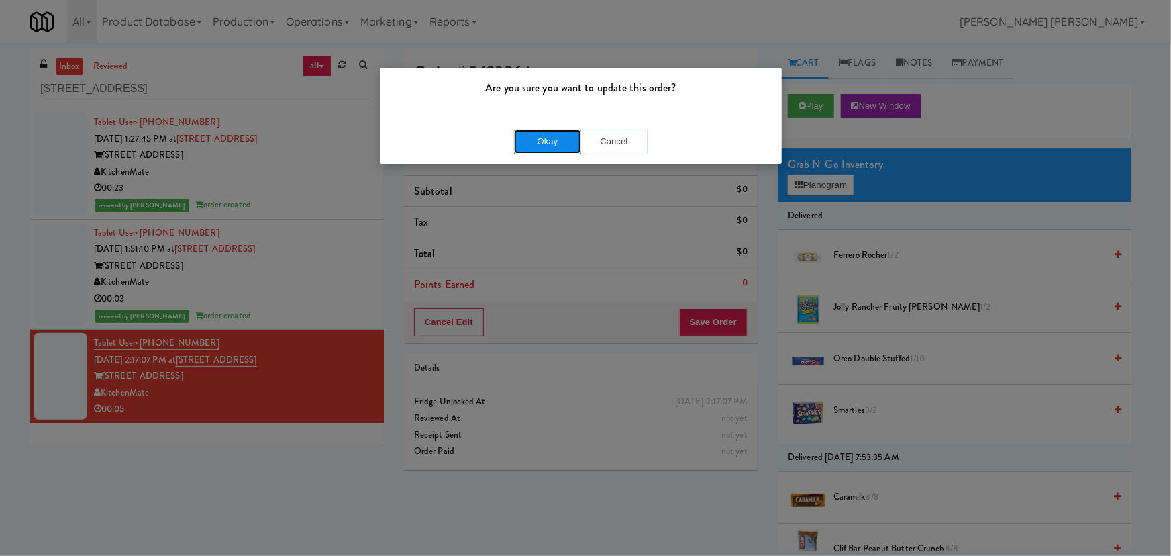
click at [545, 147] on button "Okay" at bounding box center [547, 141] width 67 height 24
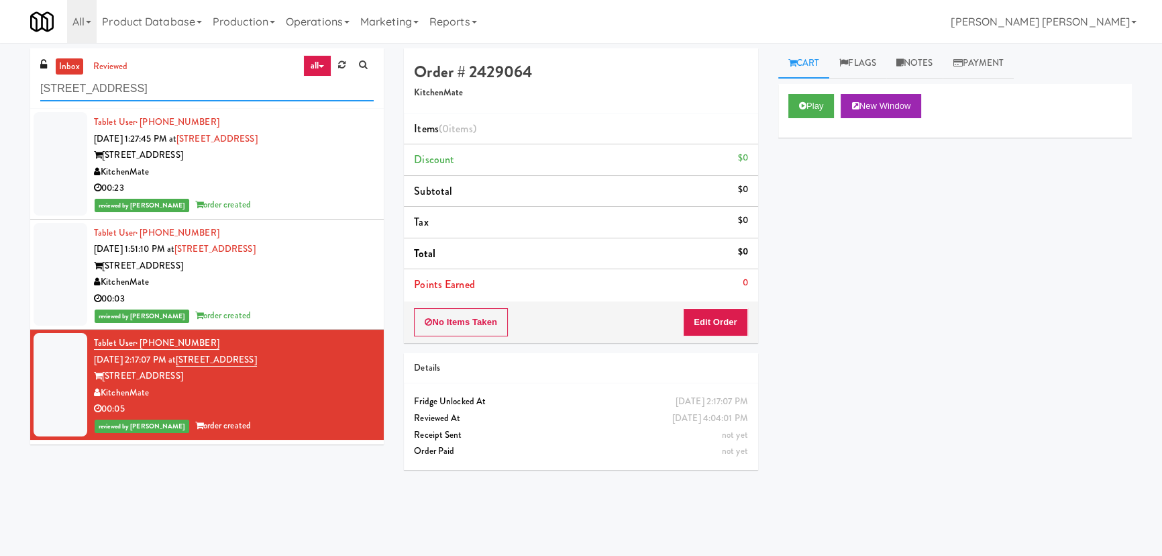
drag, startPoint x: 180, startPoint y: 87, endPoint x: -123, endPoint y: 103, distance: 303.0
click at [0, 103] on html "Are you sure you want to update this order? Okay Cancel Okay Are you sure you w…" at bounding box center [581, 278] width 1162 height 556
paste input "Elara - Cooler - Middle"
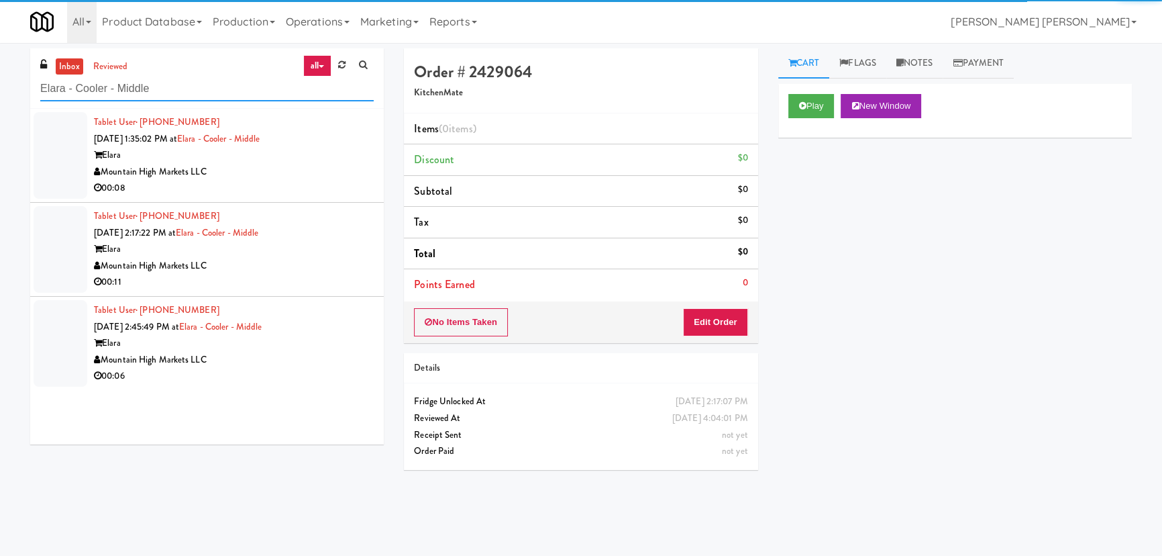
type input "Elara - Cooler - Middle"
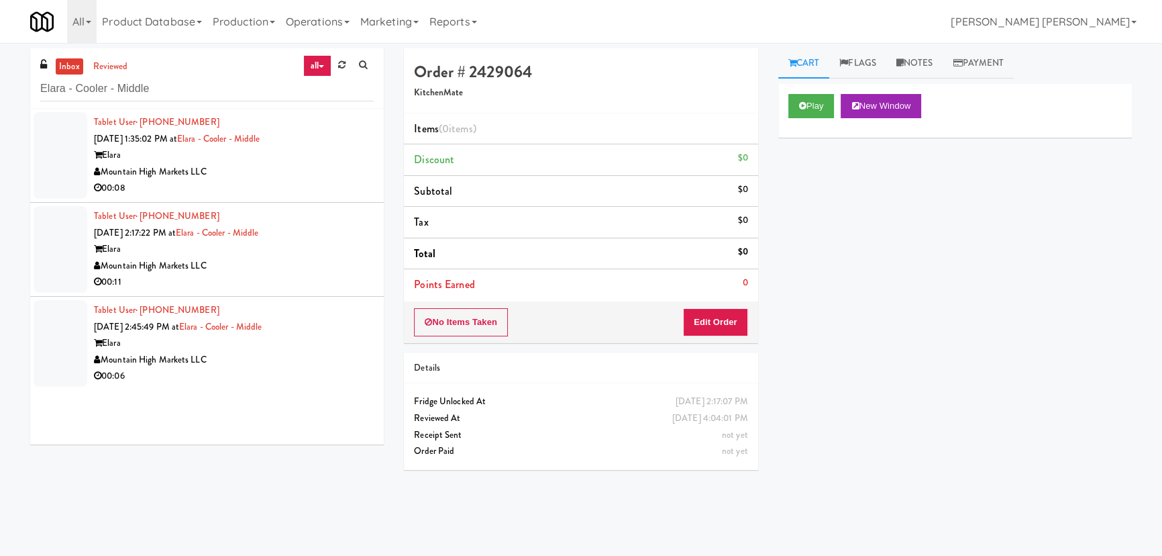
click at [315, 176] on div "Mountain High Markets LLC" at bounding box center [234, 172] width 280 height 17
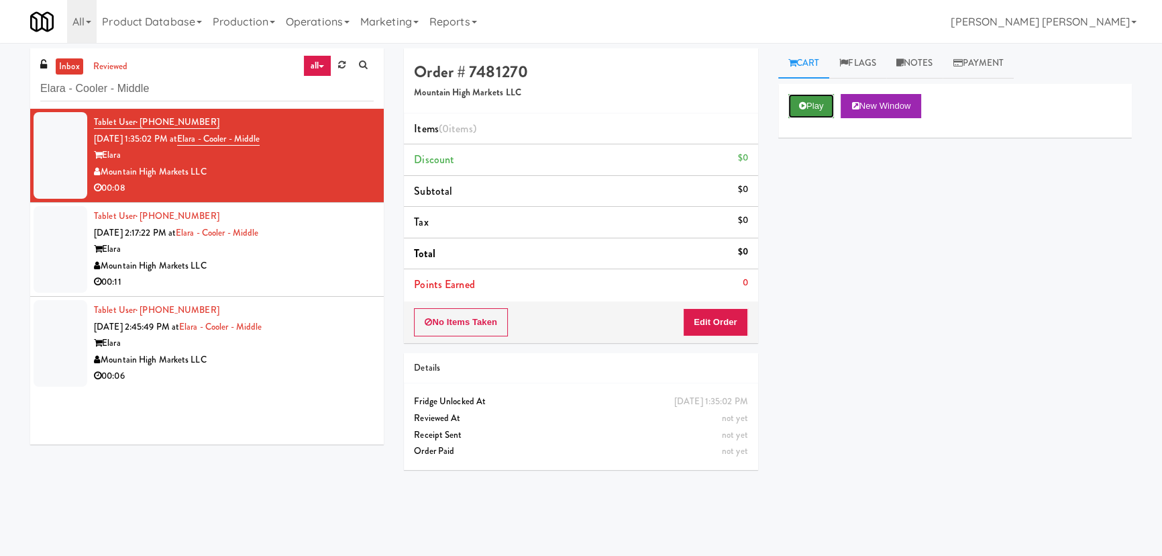
click at [819, 110] on button "Play" at bounding box center [811, 106] width 46 height 24
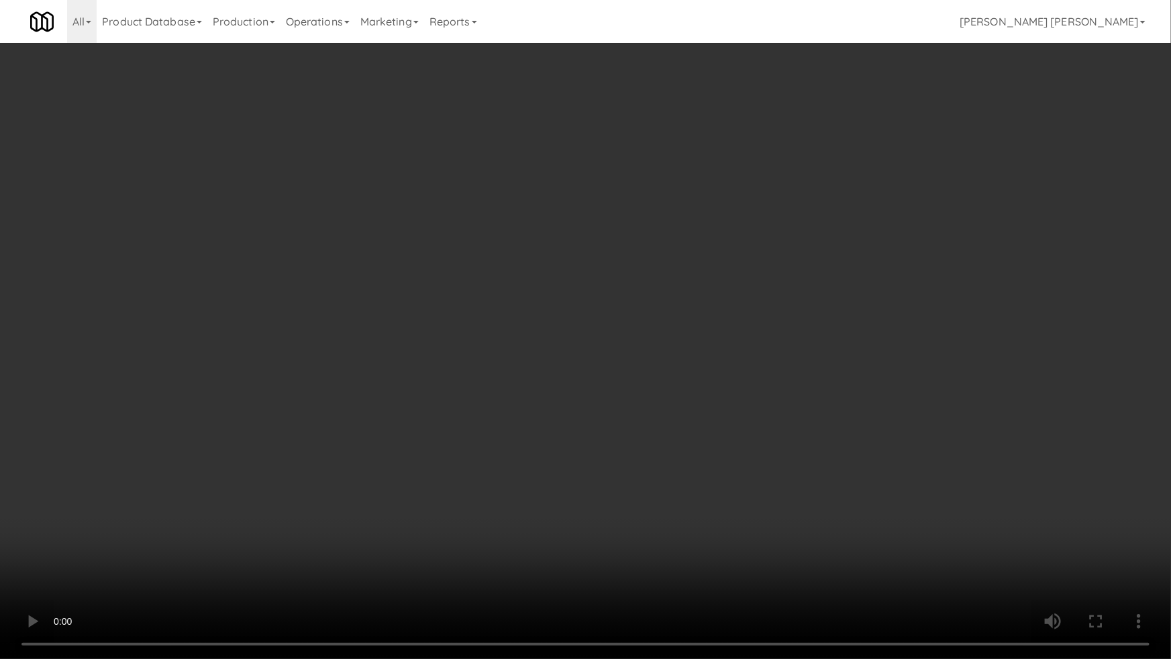
click at [1159, 553] on video at bounding box center [585, 329] width 1171 height 659
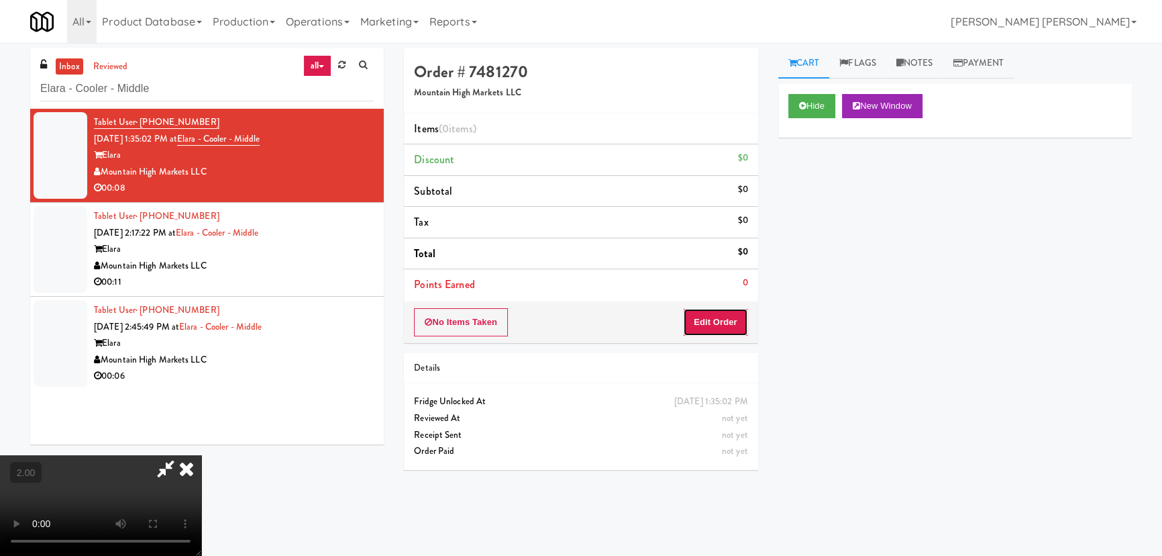
click at [723, 321] on button "Edit Order" at bounding box center [715, 322] width 65 height 28
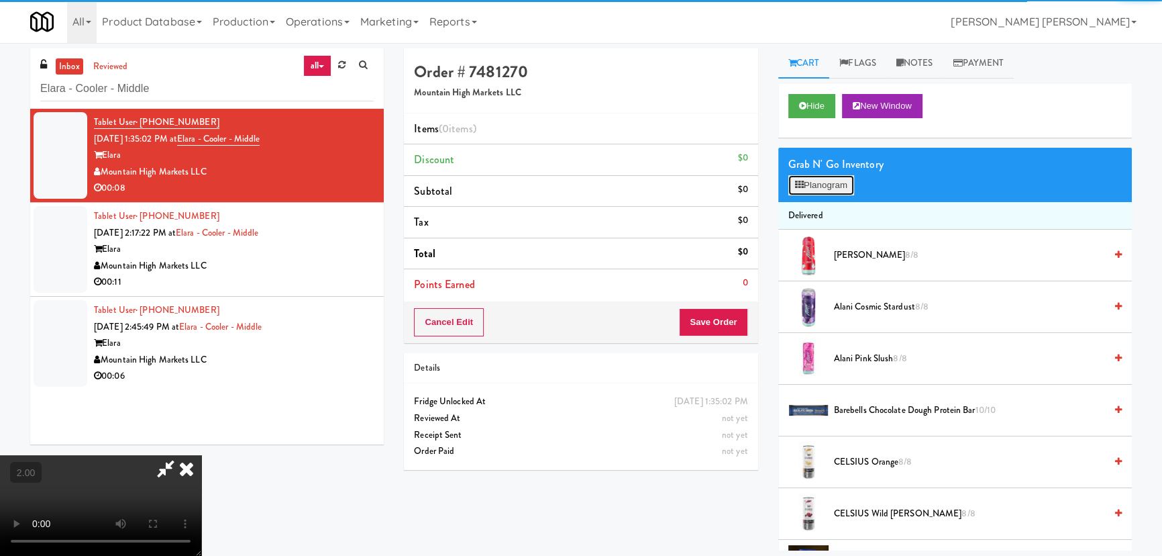
click at [836, 185] on button "Planogram" at bounding box center [821, 185] width 66 height 20
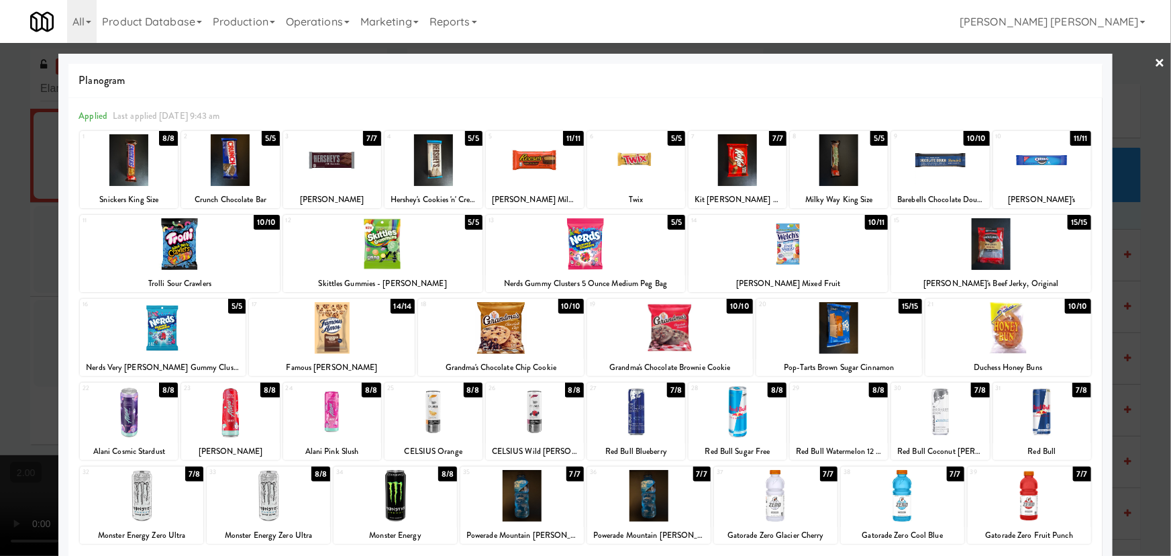
click at [733, 423] on div at bounding box center [737, 412] width 98 height 52
click at [1155, 62] on link "×" at bounding box center [1160, 64] width 11 height 42
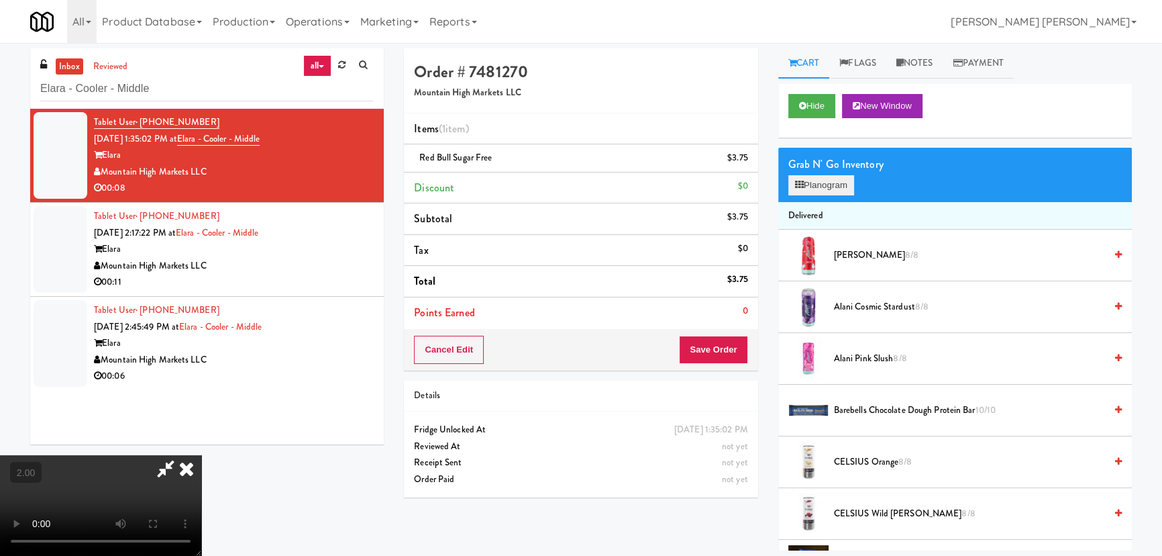
drag, startPoint x: 748, startPoint y: 160, endPoint x: 830, endPoint y: 181, distance: 84.6
click at [749, 160] on icon at bounding box center [749, 162] width 7 height 9
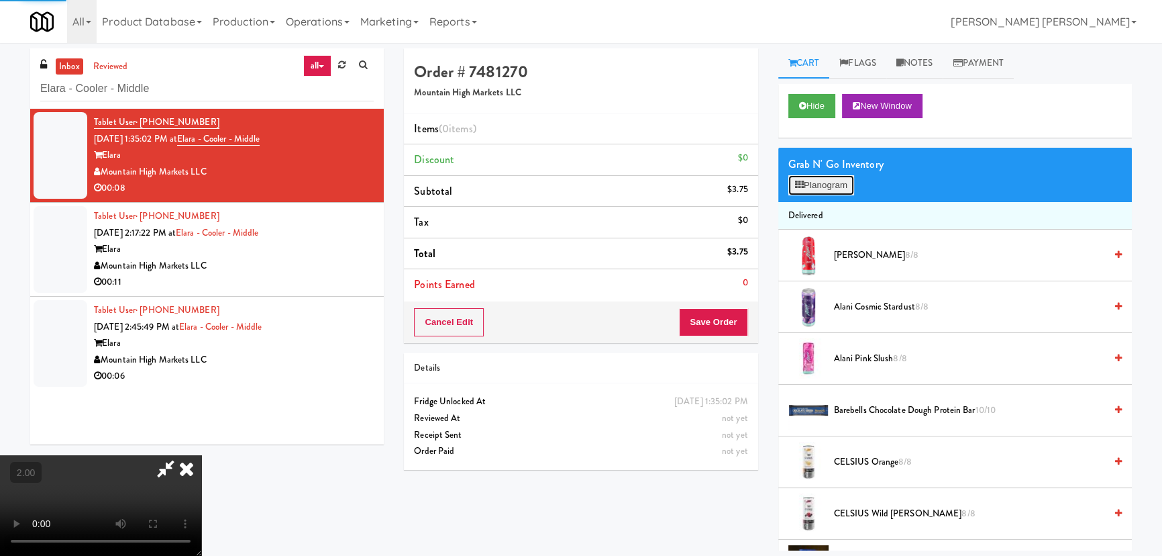
drag, startPoint x: 831, startPoint y: 183, endPoint x: 842, endPoint y: 188, distance: 12.0
click at [831, 183] on button "Planogram" at bounding box center [821, 185] width 66 height 20
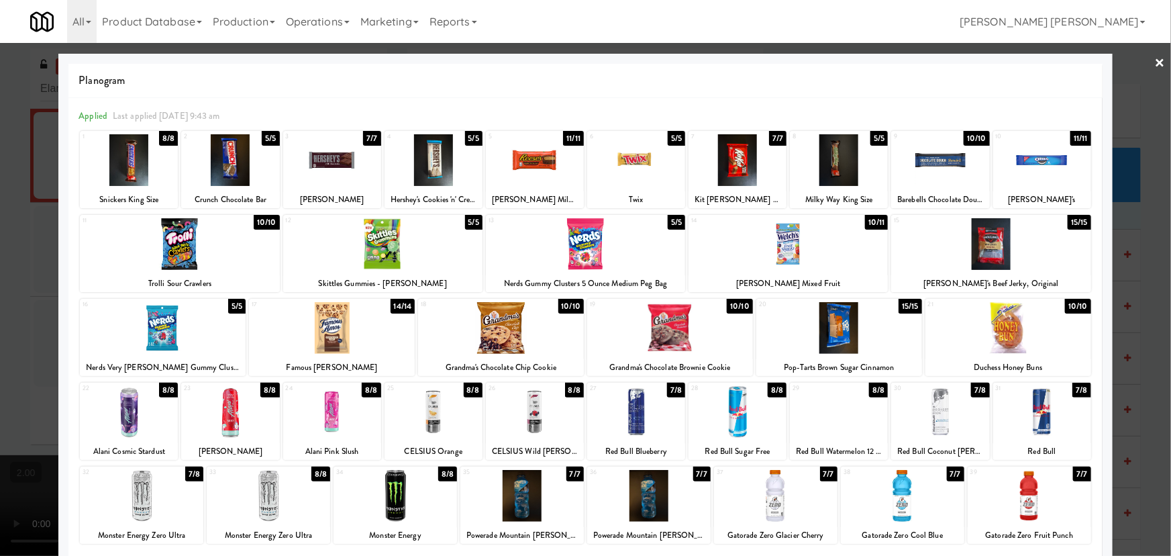
click at [634, 417] on div at bounding box center [636, 412] width 98 height 52
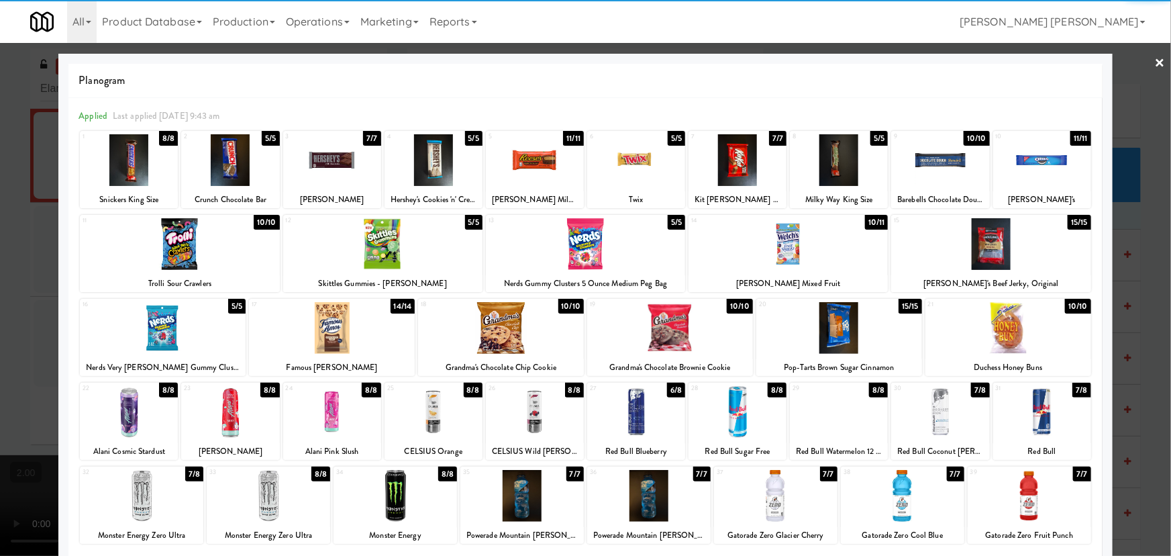
click at [1155, 60] on link "×" at bounding box center [1160, 64] width 11 height 42
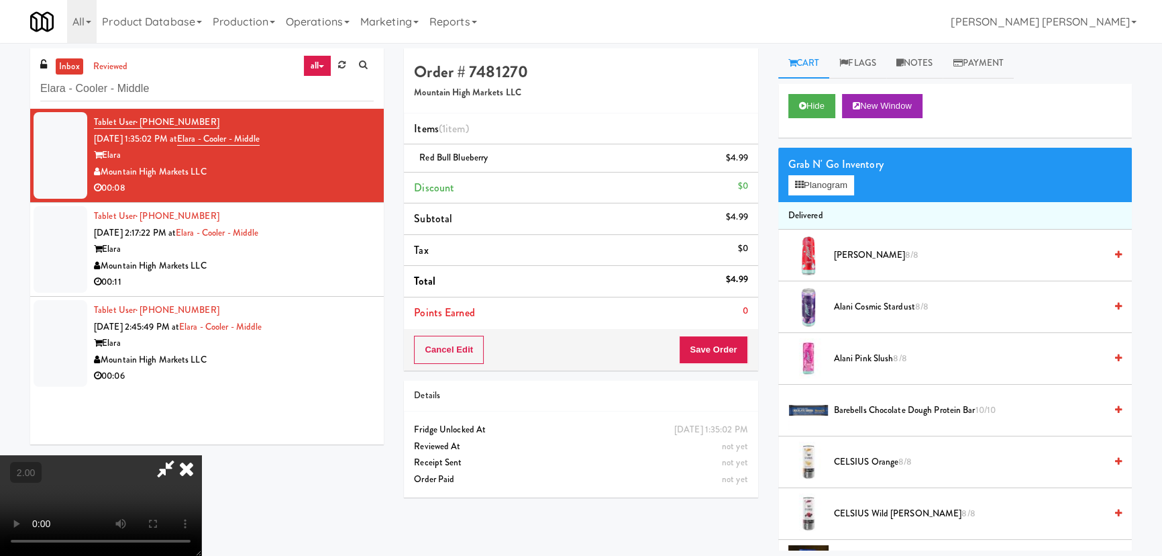
click at [201, 460] on video at bounding box center [100, 505] width 201 height 101
click at [201, 455] on icon at bounding box center [187, 468] width 30 height 27
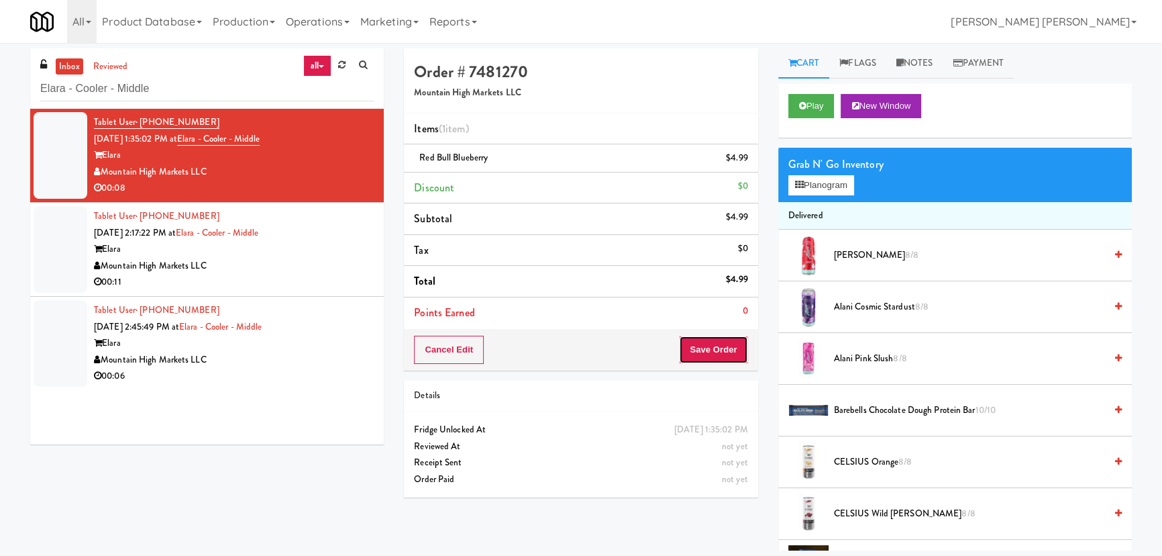
click at [713, 350] on button "Save Order" at bounding box center [713, 349] width 68 height 28
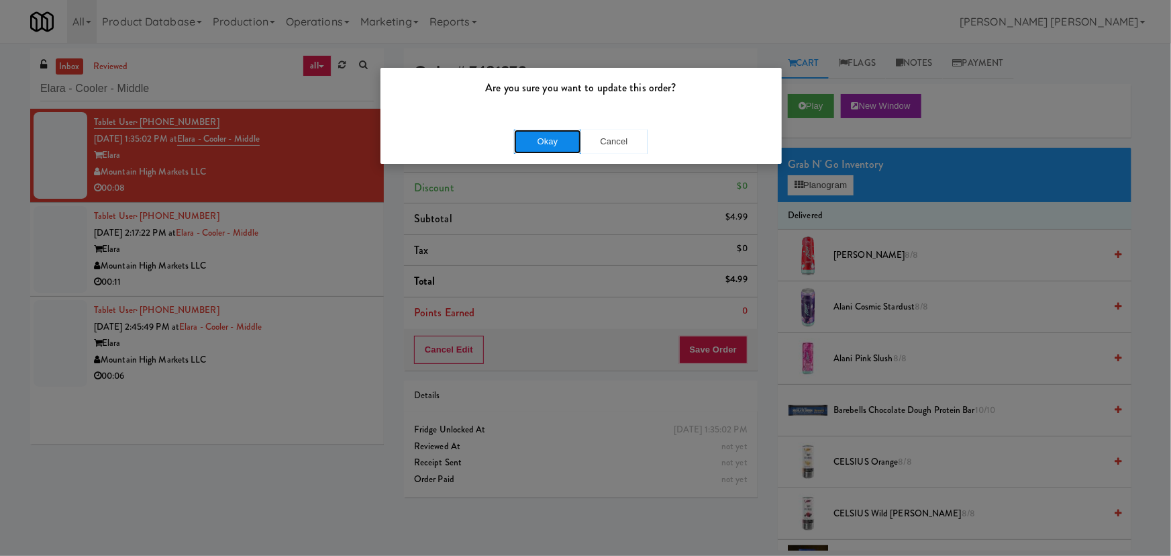
click at [576, 140] on button "Okay" at bounding box center [547, 141] width 67 height 24
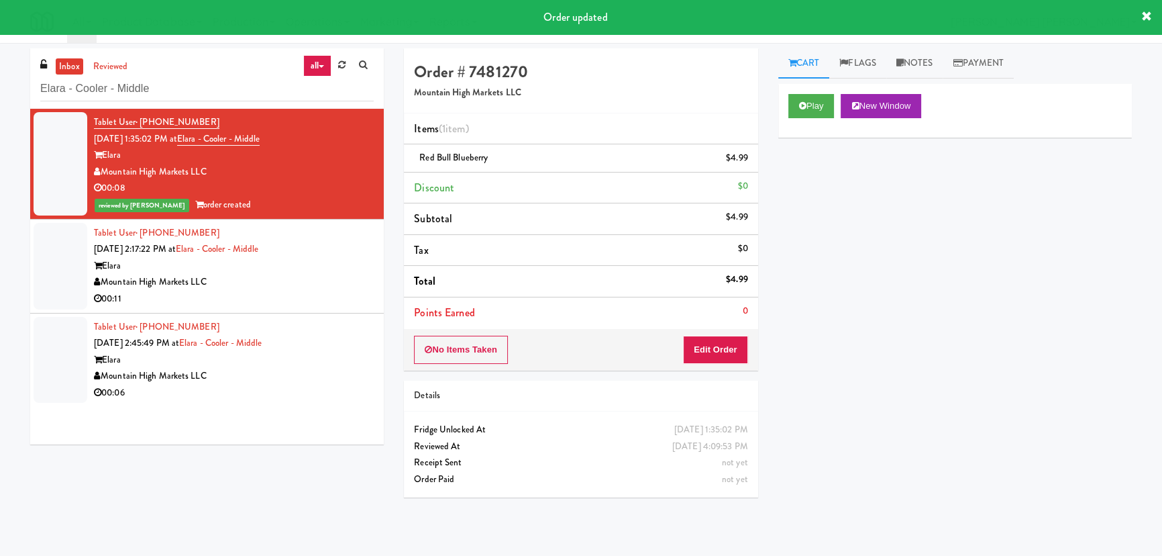
click at [278, 276] on div "Mountain High Markets LLC" at bounding box center [234, 282] width 280 height 17
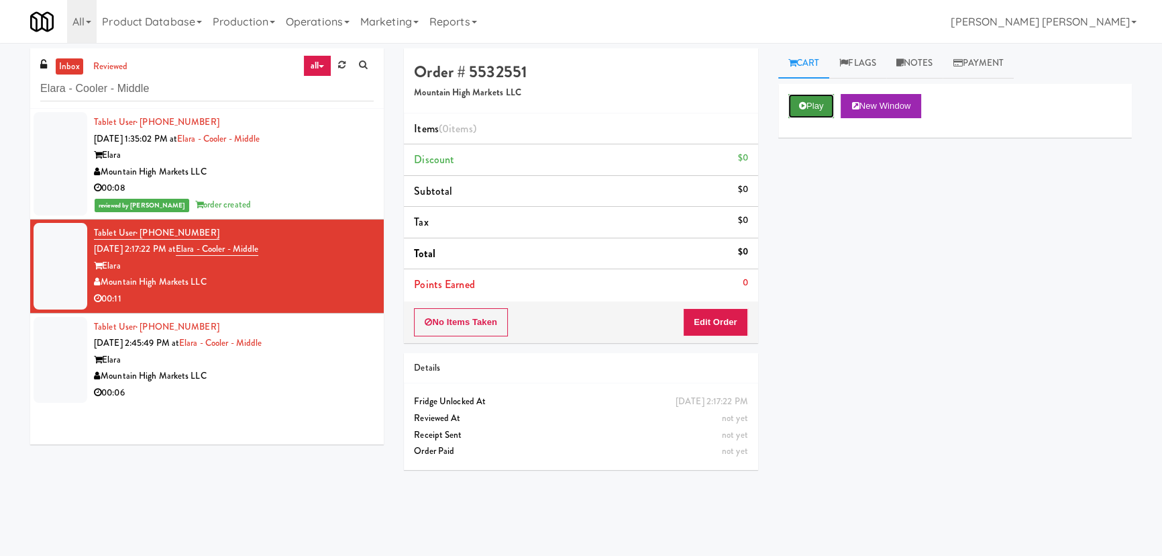
click at [815, 111] on button "Play" at bounding box center [811, 106] width 46 height 24
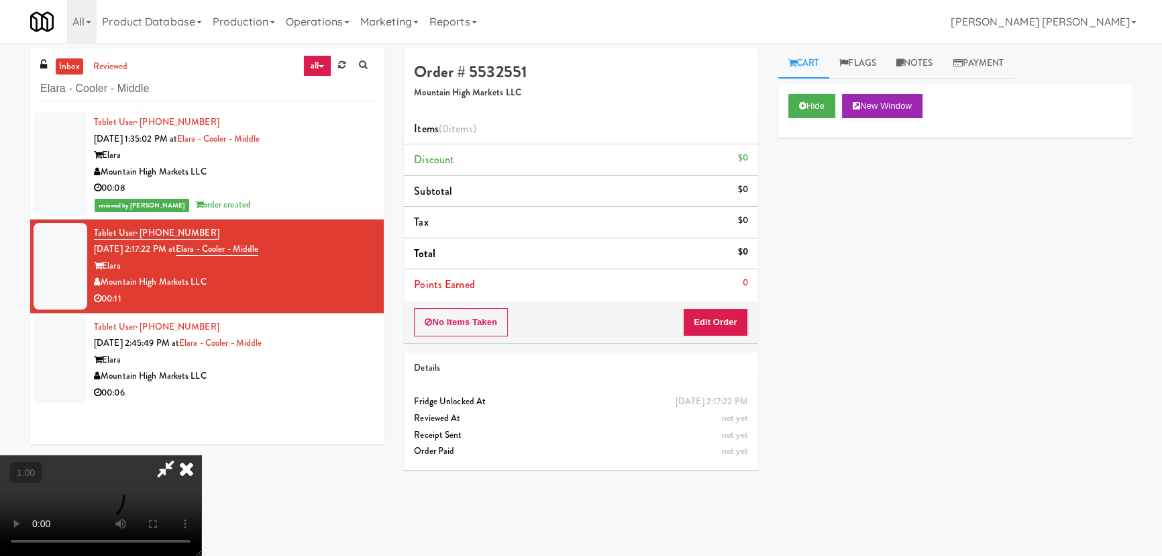
click at [201, 555] on video at bounding box center [100, 505] width 201 height 101
click at [713, 329] on button "Edit Order" at bounding box center [715, 322] width 65 height 28
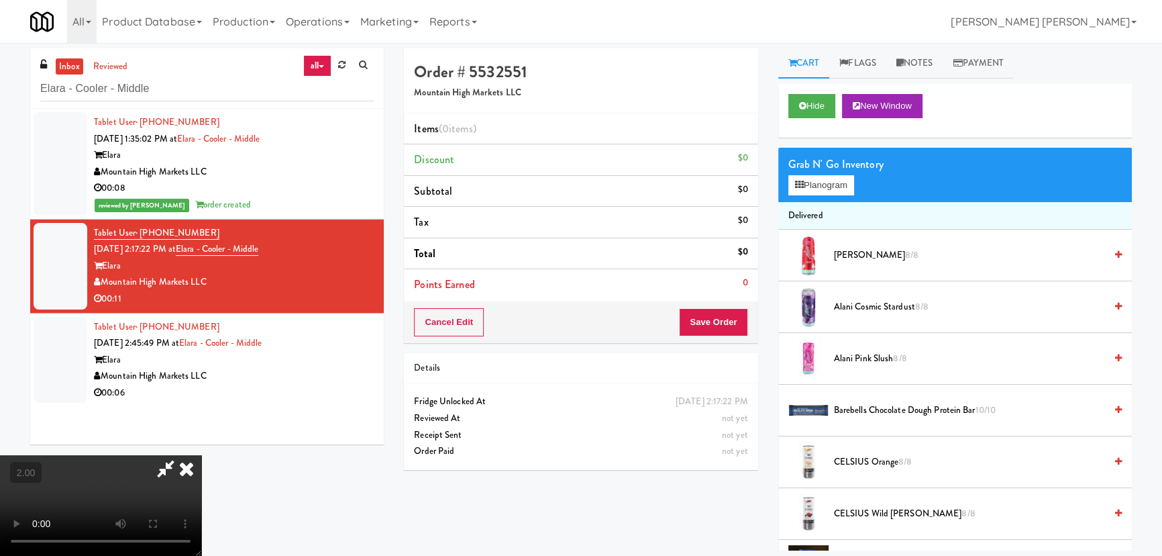
click at [878, 356] on span "Alani Pink Slush 8/8" at bounding box center [969, 358] width 271 height 17
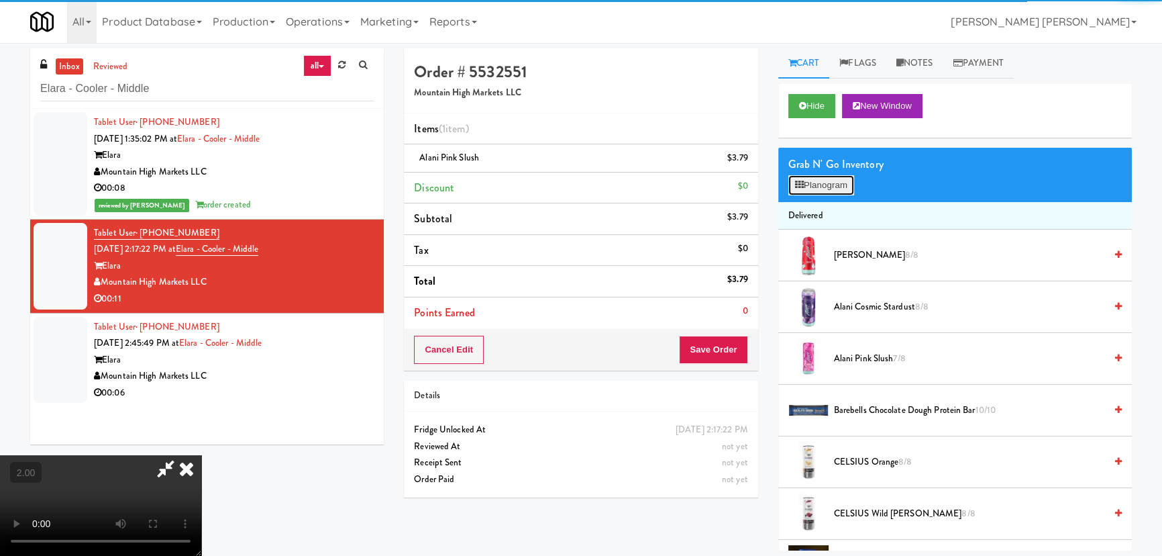
click at [837, 189] on button "Planogram" at bounding box center [821, 185] width 66 height 20
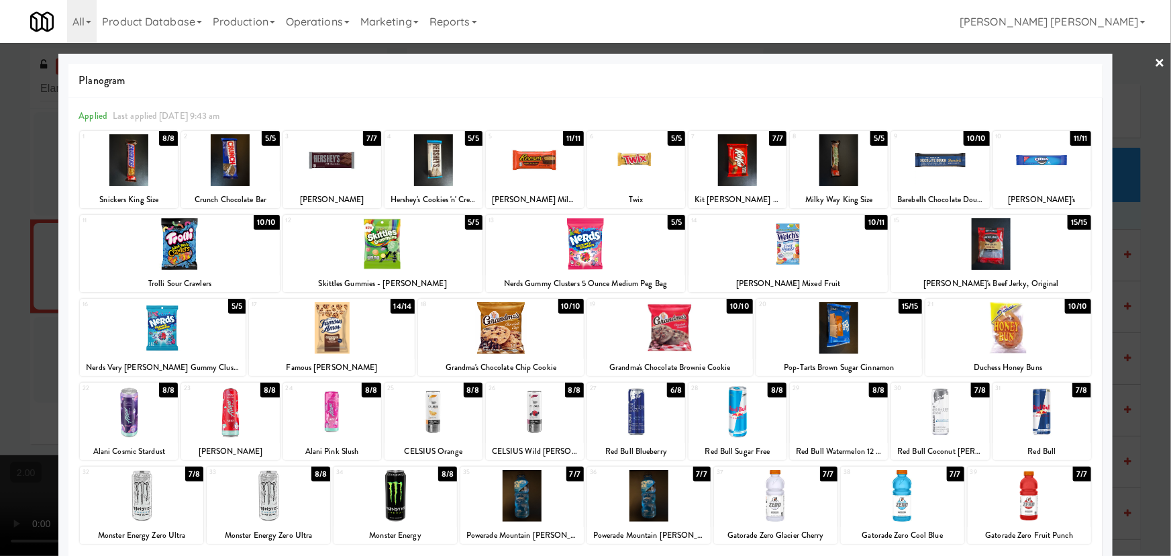
click at [1155, 60] on link "×" at bounding box center [1160, 64] width 11 height 42
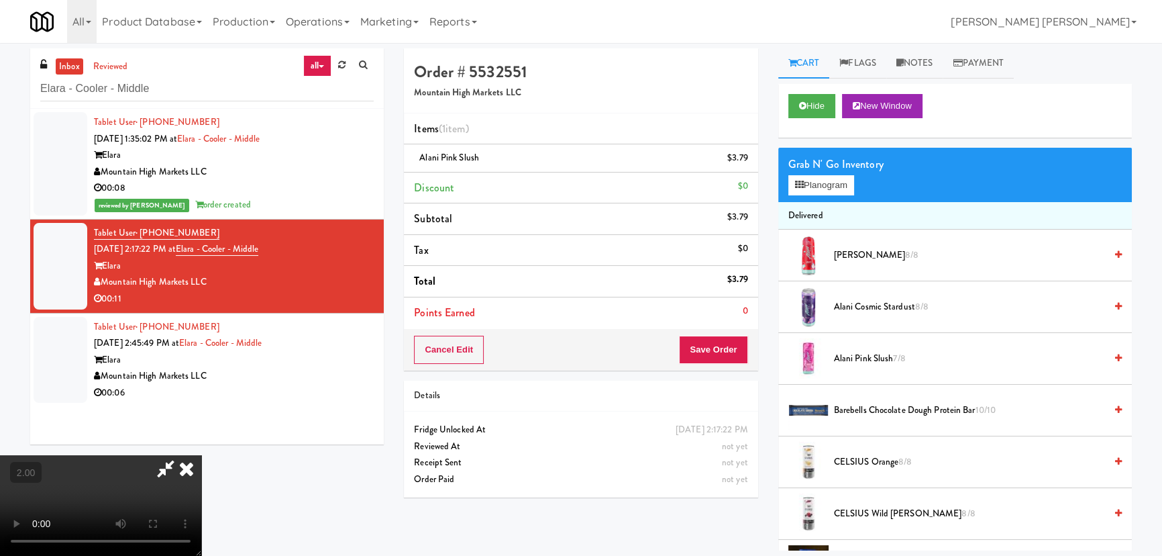
drag, startPoint x: 689, startPoint y: 174, endPoint x: 720, endPoint y: 270, distance: 100.2
click at [201, 455] on icon at bounding box center [187, 468] width 30 height 27
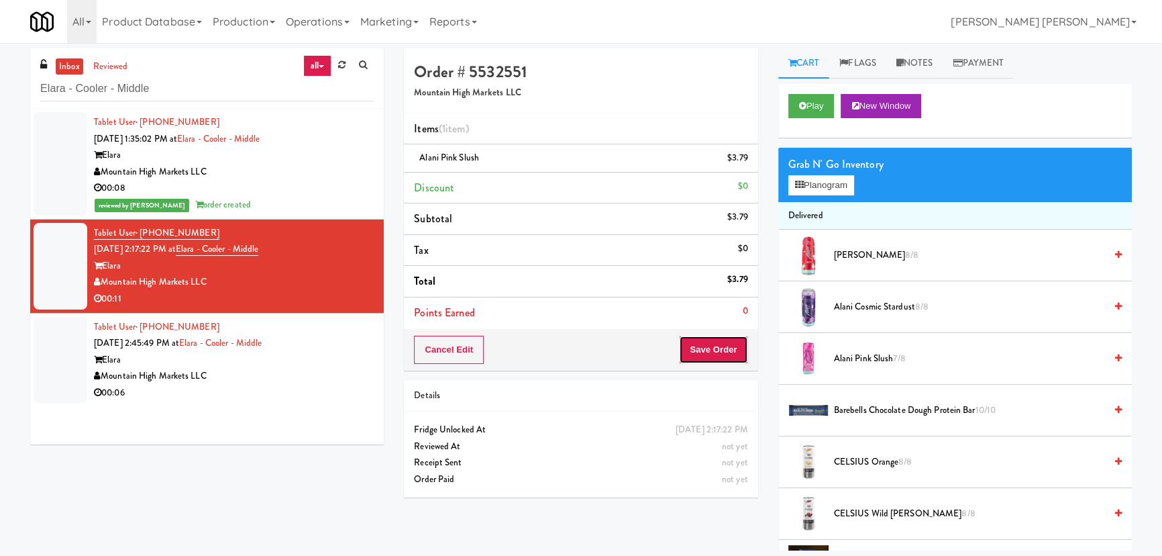
click at [718, 344] on button "Save Order" at bounding box center [713, 349] width 68 height 28
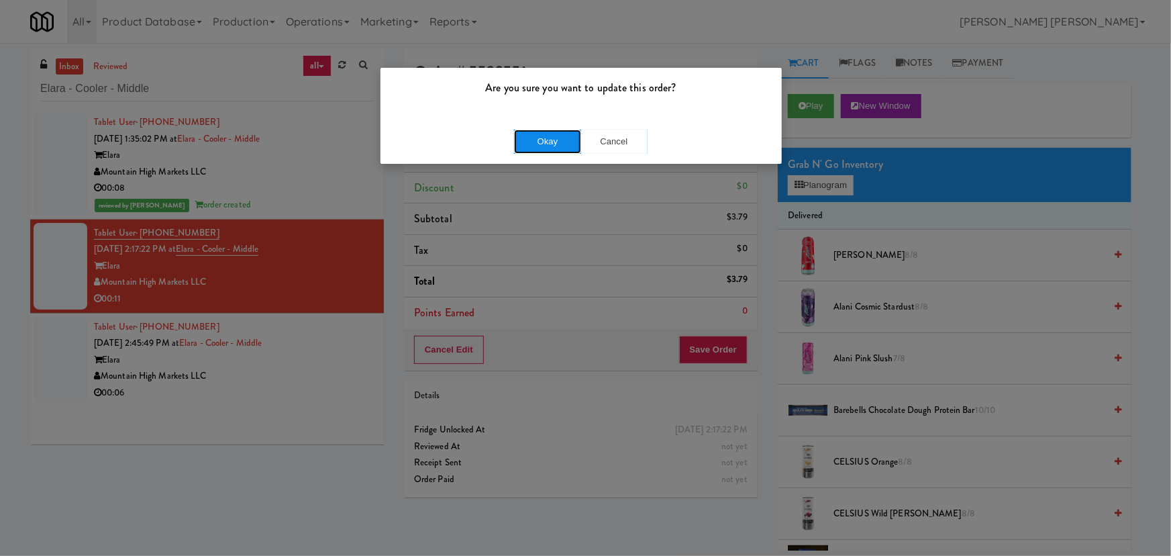
click at [544, 142] on button "Okay" at bounding box center [547, 141] width 67 height 24
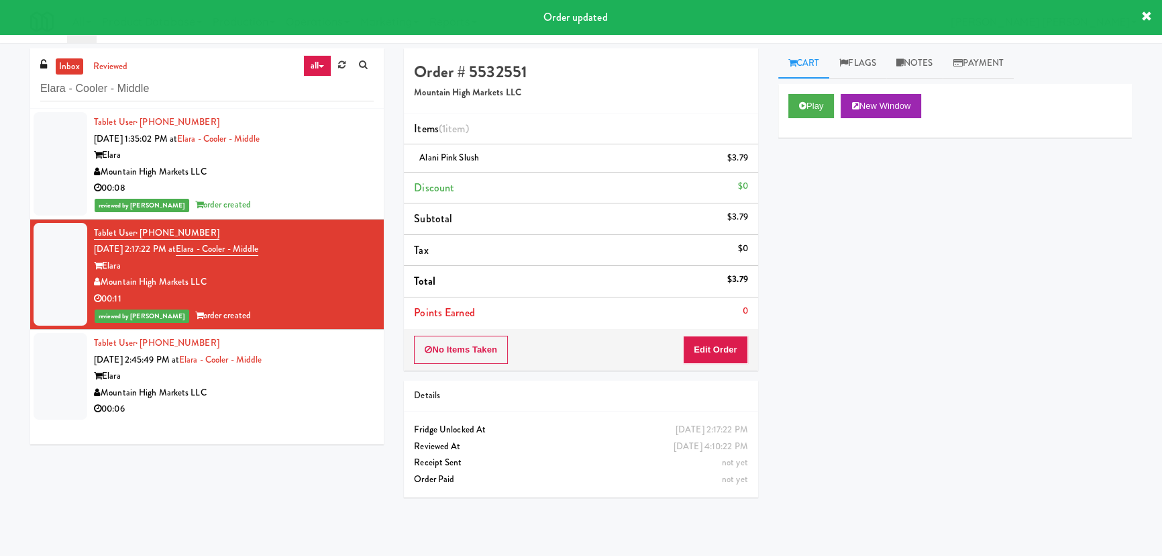
click at [300, 378] on div "Elara" at bounding box center [234, 376] width 280 height 17
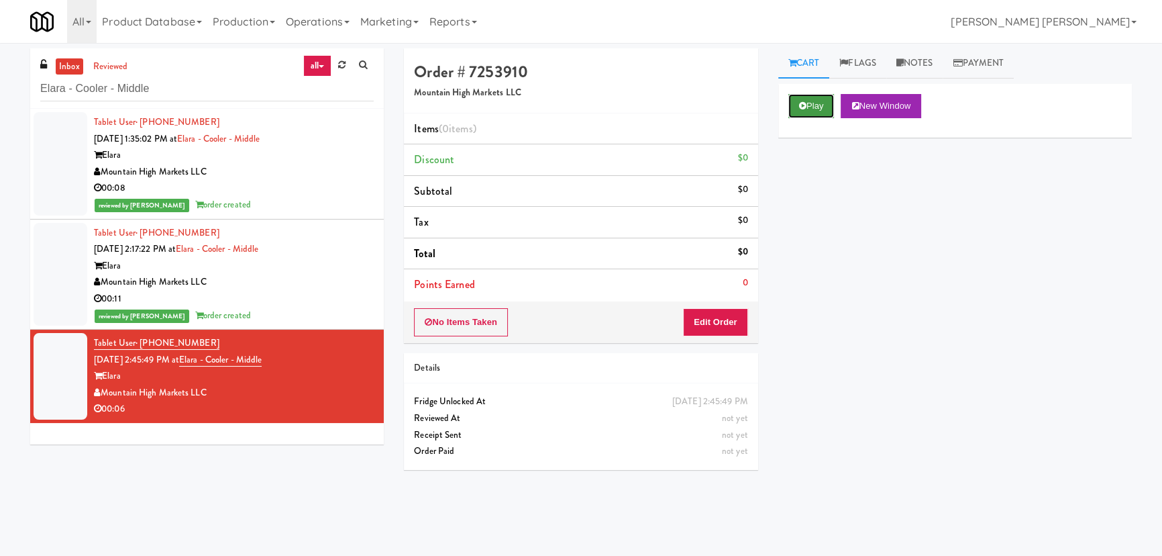
click at [805, 101] on icon at bounding box center [802, 105] width 7 height 9
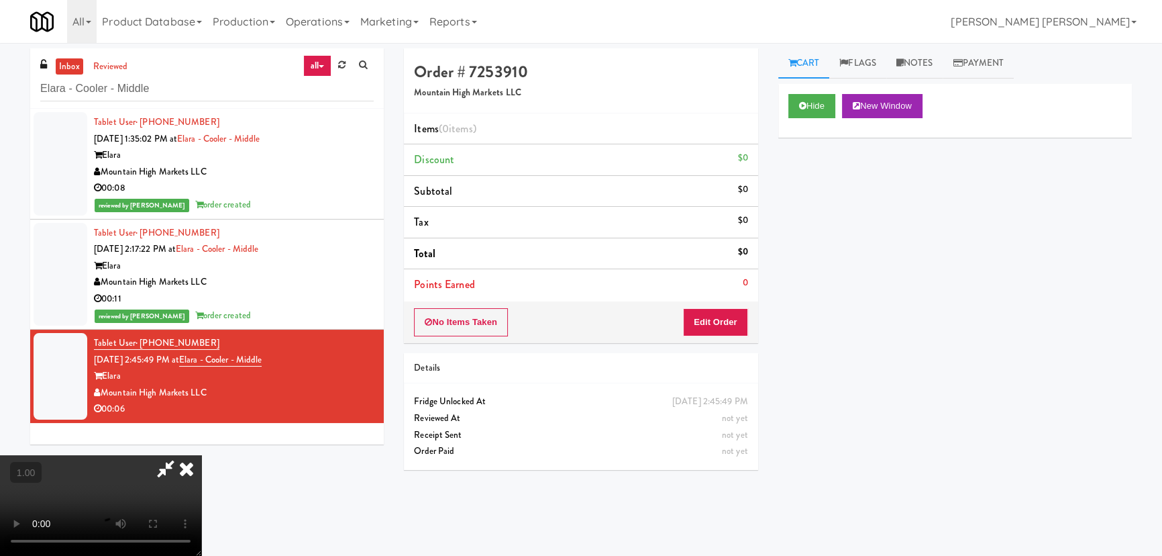
click at [201, 555] on video at bounding box center [100, 505] width 201 height 101
click at [725, 315] on button "Edit Order" at bounding box center [715, 322] width 65 height 28
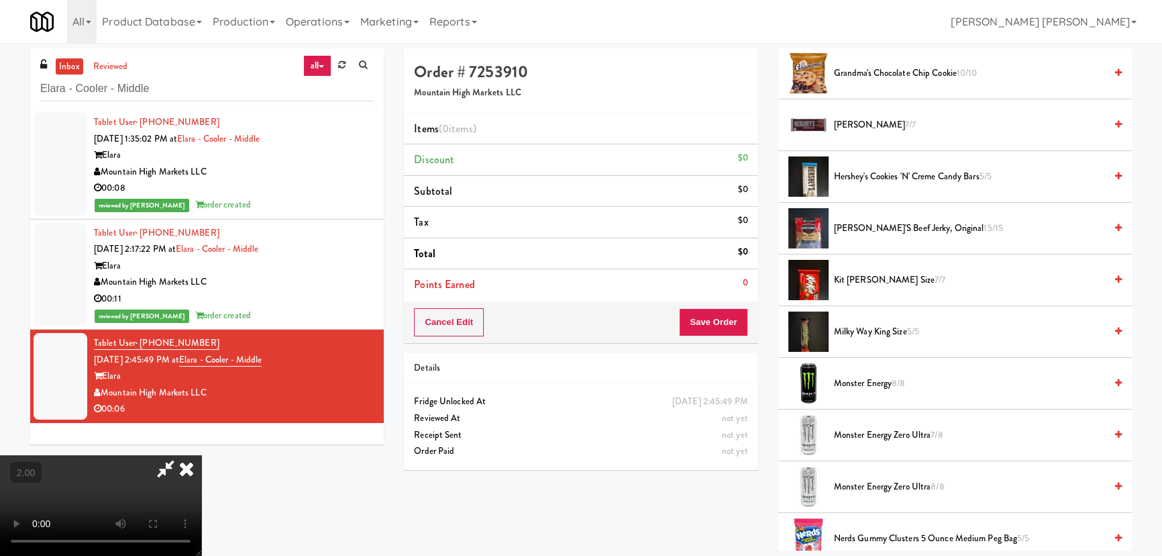
scroll to position [1159, 0]
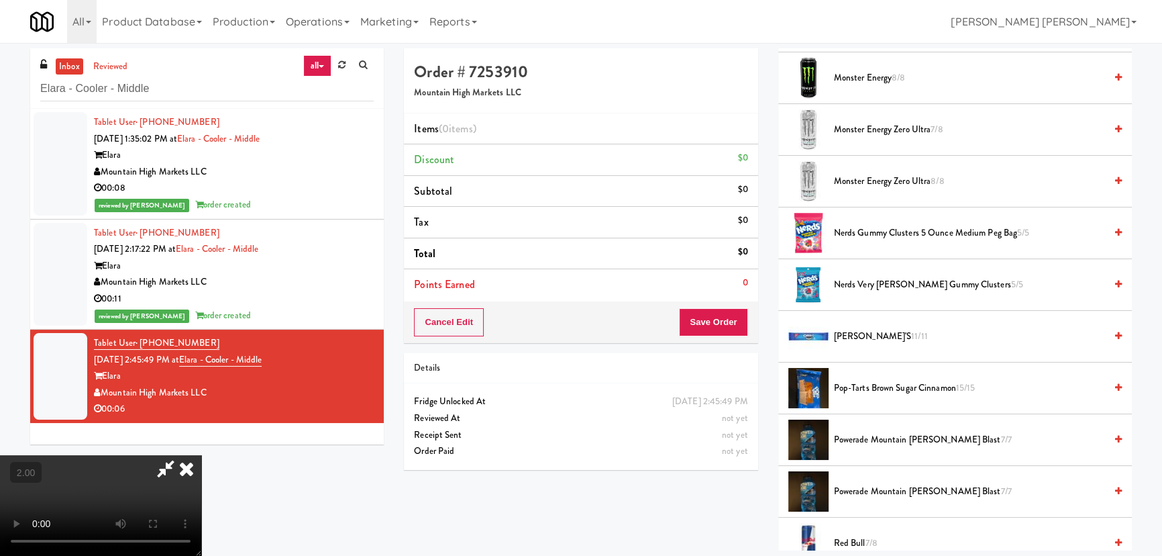
click at [886, 442] on span "Powerade Mountain Berry Blast 7/7" at bounding box center [969, 439] width 271 height 17
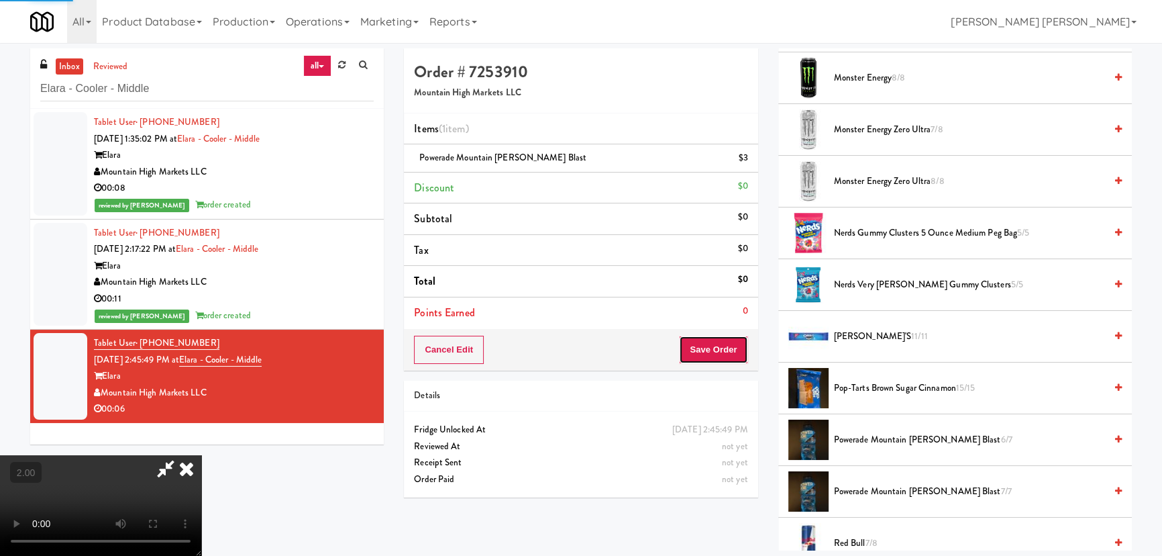
drag, startPoint x: 746, startPoint y: 361, endPoint x: 739, endPoint y: 358, distance: 7.2
click at [745, 362] on button "Save Order" at bounding box center [713, 349] width 68 height 28
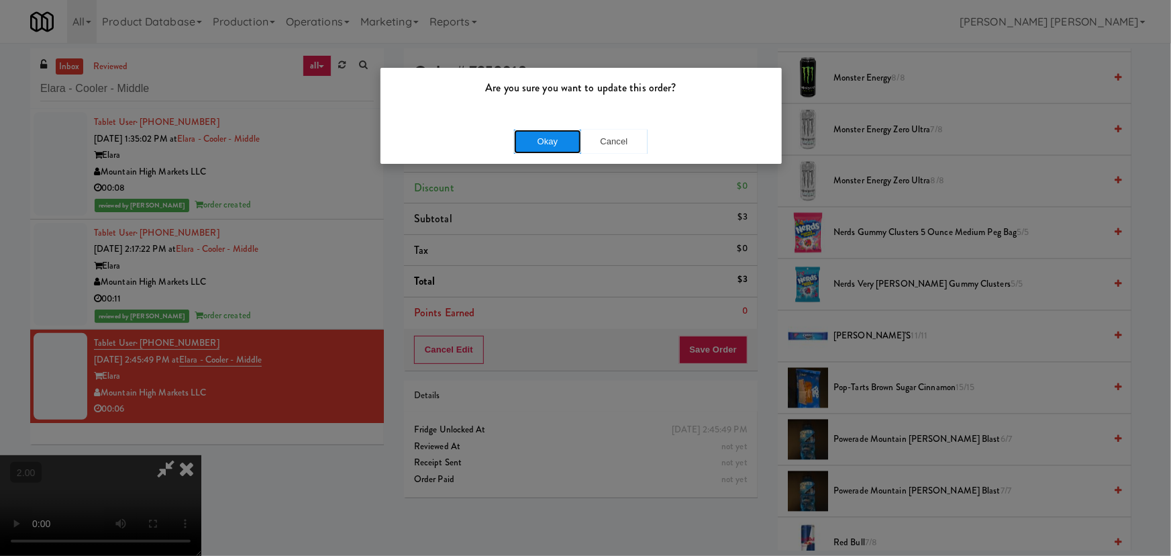
click at [550, 148] on button "Okay" at bounding box center [547, 141] width 67 height 24
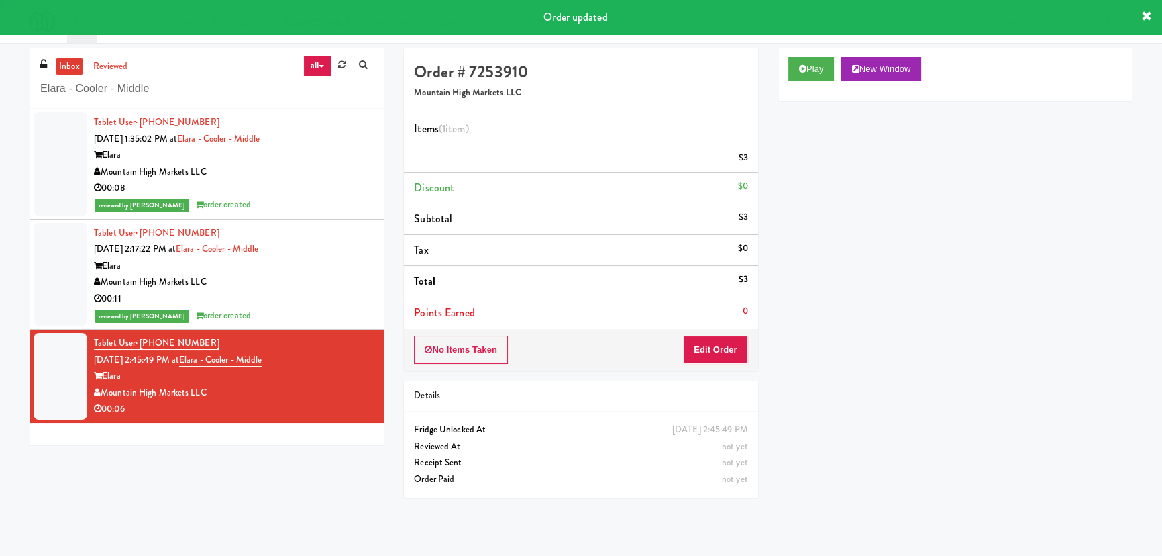
scroll to position [36, 0]
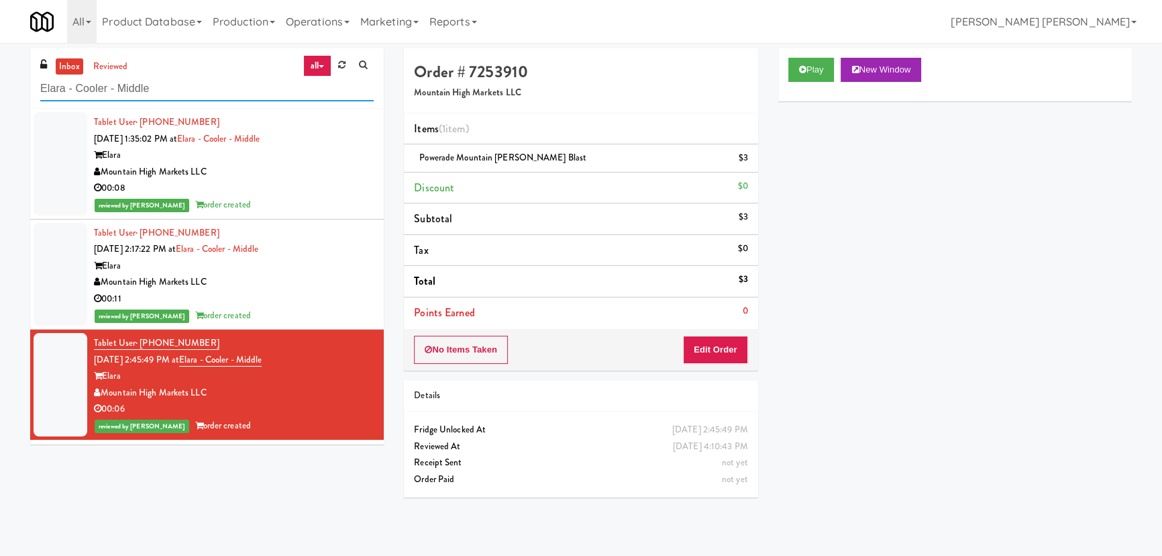
drag, startPoint x: 160, startPoint y: 86, endPoint x: 40, endPoint y: 72, distance: 120.9
click at [30, 77] on div "inbox reviewed all all unclear take inventory issue suspicious failed recent El…" at bounding box center [207, 78] width 354 height 60
paste input "Archer Tower Fridg"
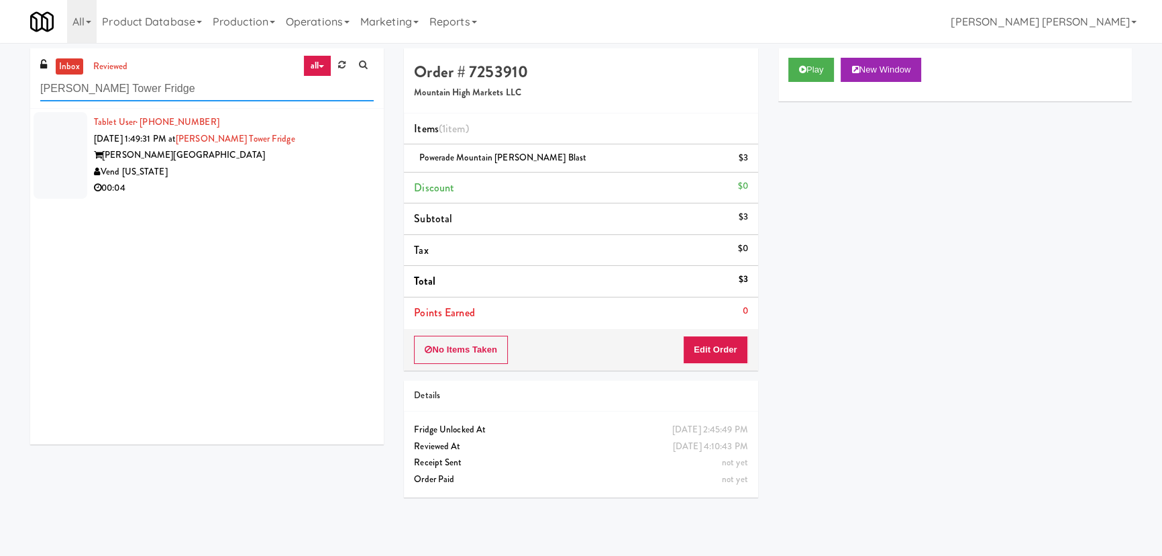
type input "Archer Tower Fridge"
click at [235, 160] on div "Archer Tower" at bounding box center [234, 155] width 280 height 17
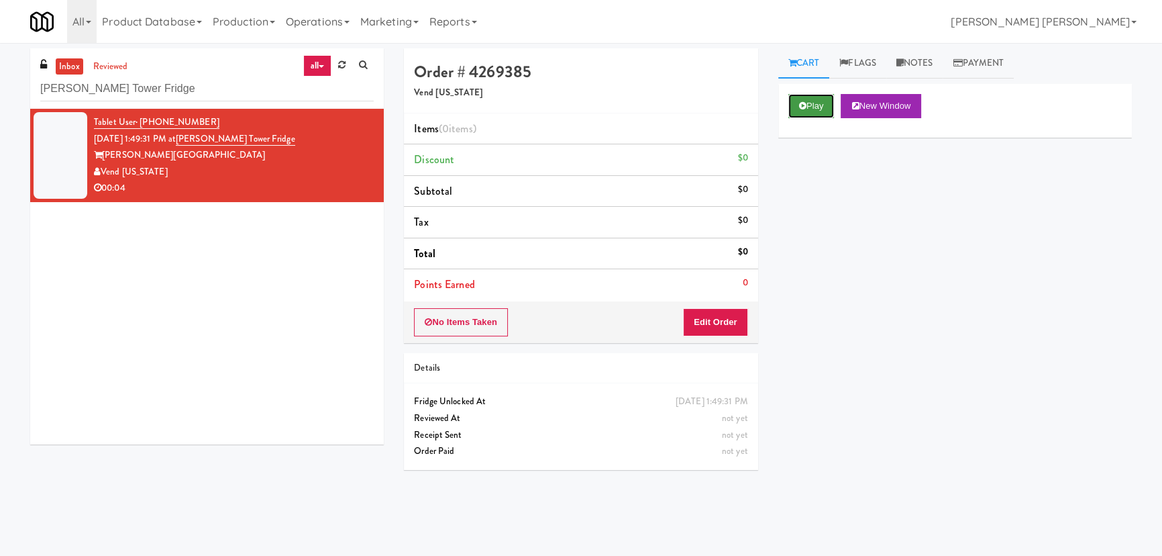
click at [799, 101] on button "Play" at bounding box center [811, 106] width 46 height 24
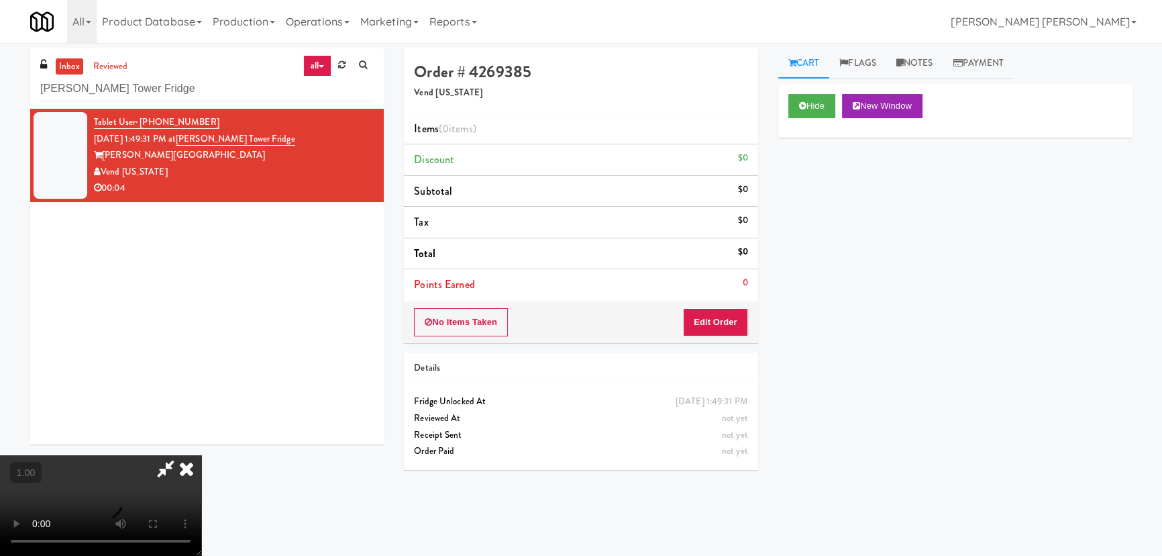
scroll to position [28, 0]
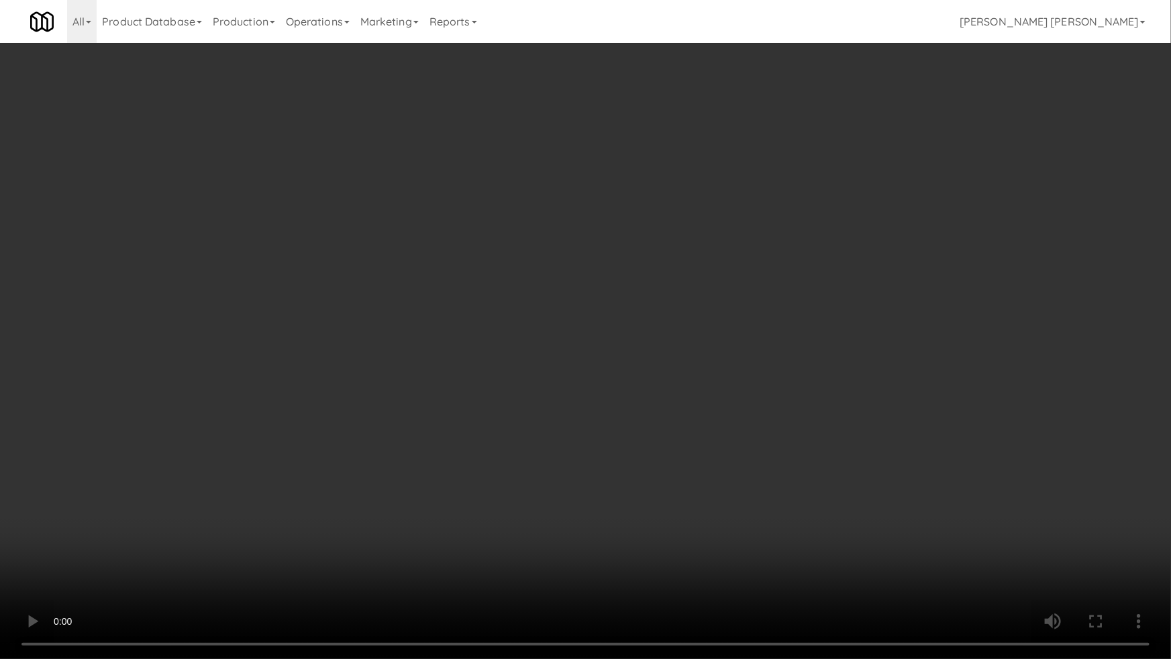
drag, startPoint x: 1115, startPoint y: 531, endPoint x: 1132, endPoint y: 579, distance: 51.1
click at [1120, 550] on video at bounding box center [585, 329] width 1171 height 659
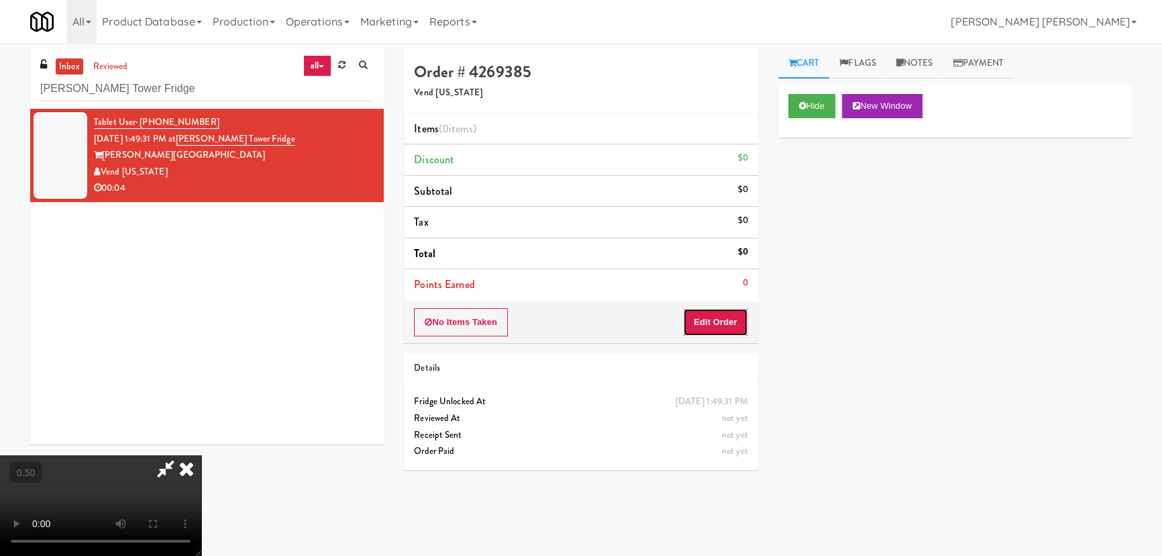
click at [739, 326] on button "Edit Order" at bounding box center [715, 322] width 65 height 28
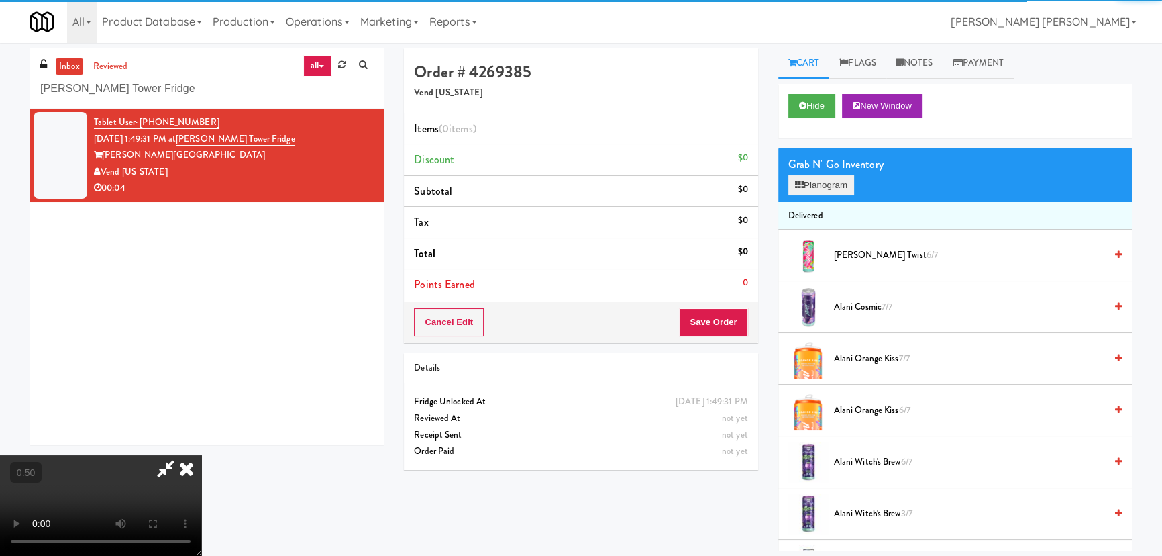
click at [837, 173] on div "Grab N' Go Inventory Planogram" at bounding box center [955, 175] width 354 height 54
click at [836, 181] on button "Planogram" at bounding box center [821, 185] width 66 height 20
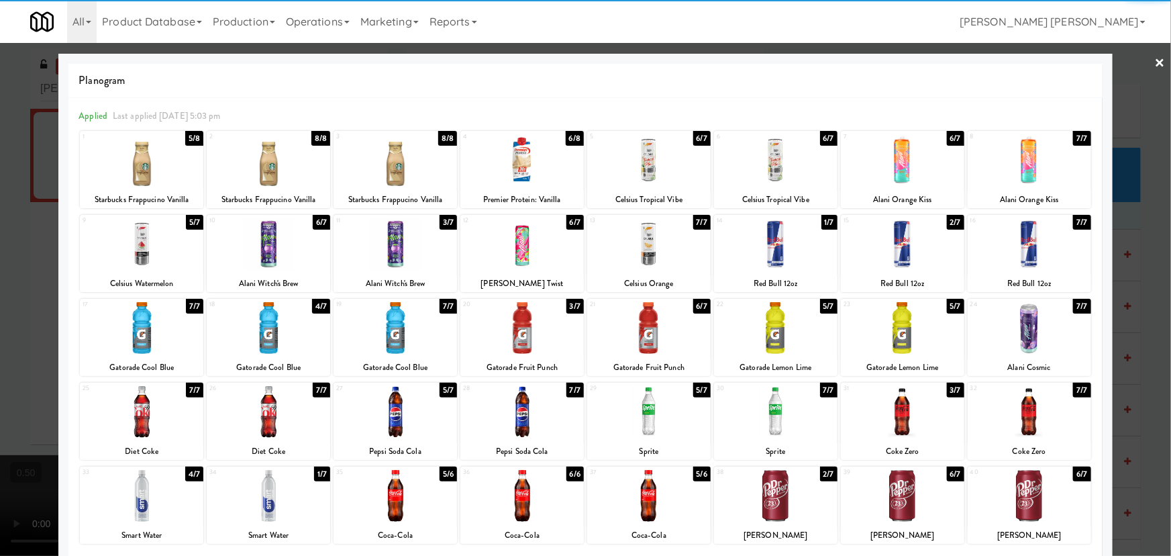
click at [890, 435] on div at bounding box center [902, 412] width 123 height 52
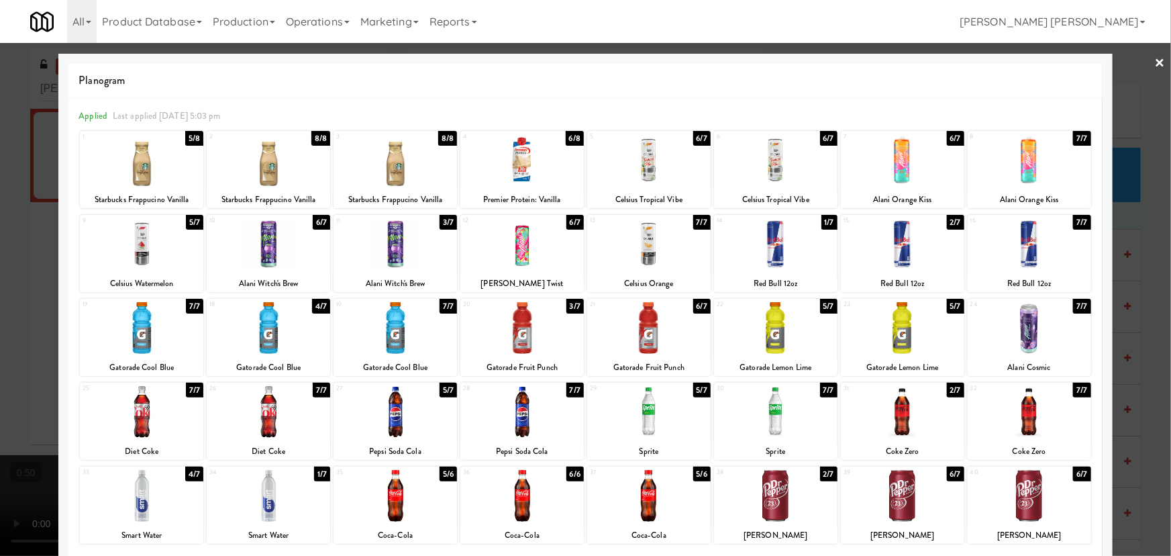
drag, startPoint x: 1151, startPoint y: 60, endPoint x: 776, endPoint y: 80, distance: 374.9
click at [1155, 61] on link "×" at bounding box center [1160, 64] width 11 height 42
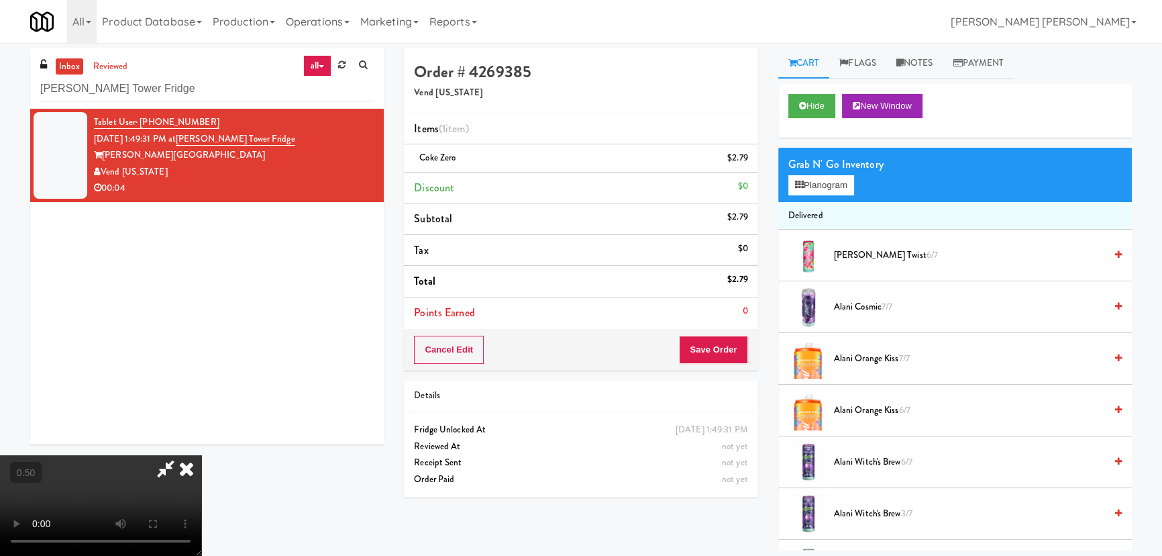
click at [201, 455] on icon at bounding box center [187, 468] width 30 height 27
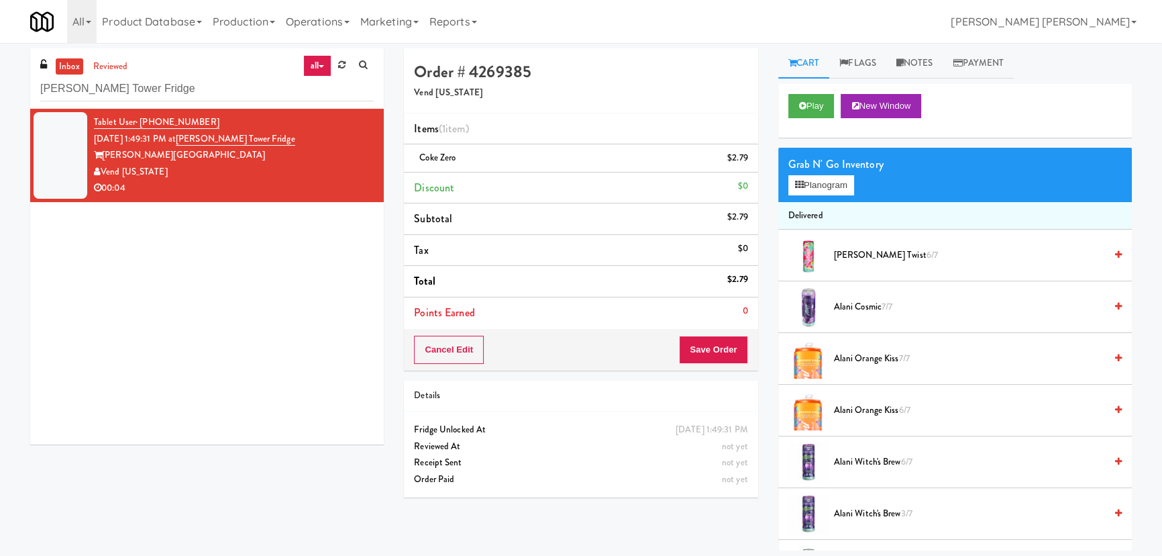
click at [707, 341] on div "Cancel Edit Save Order" at bounding box center [581, 350] width 354 height 42
click at [707, 341] on button "Save Order" at bounding box center [713, 349] width 68 height 28
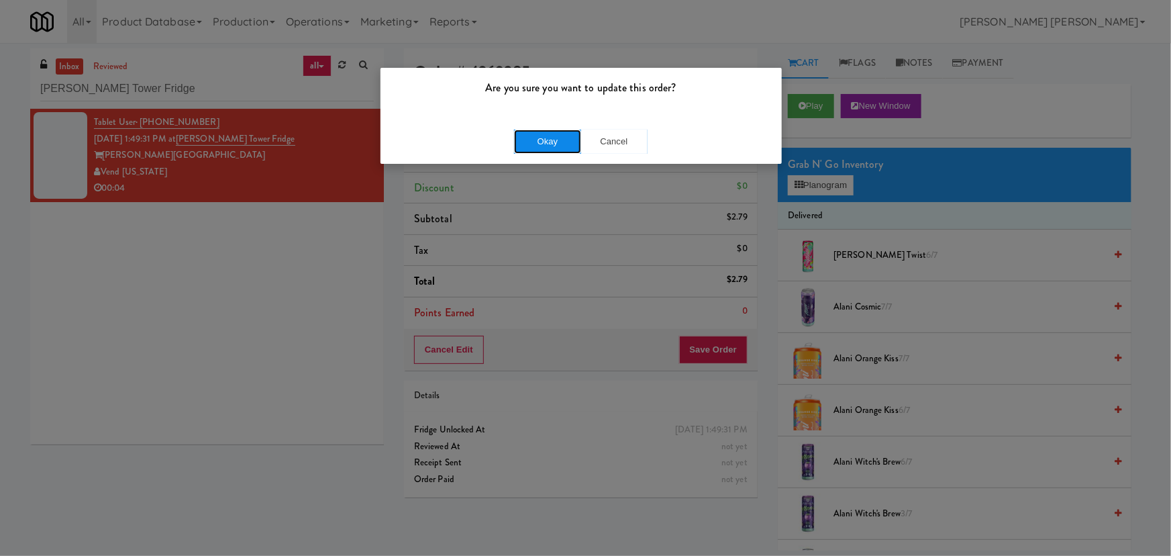
click at [543, 147] on button "Okay" at bounding box center [547, 141] width 67 height 24
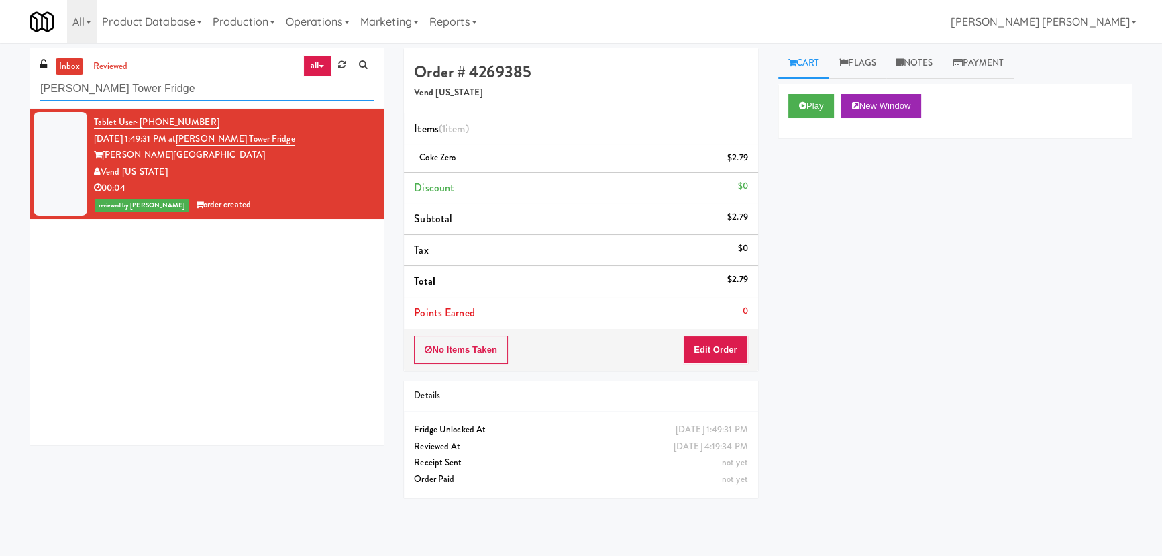
drag, startPoint x: 181, startPoint y: 99, endPoint x: -27, endPoint y: 93, distance: 208.1
click at [0, 93] on html "Are you sure you want to update this order? Okay Cancel Okay Are you sure you w…" at bounding box center [581, 278] width 1162 height 556
paste input "1000 S Clark - Left -"
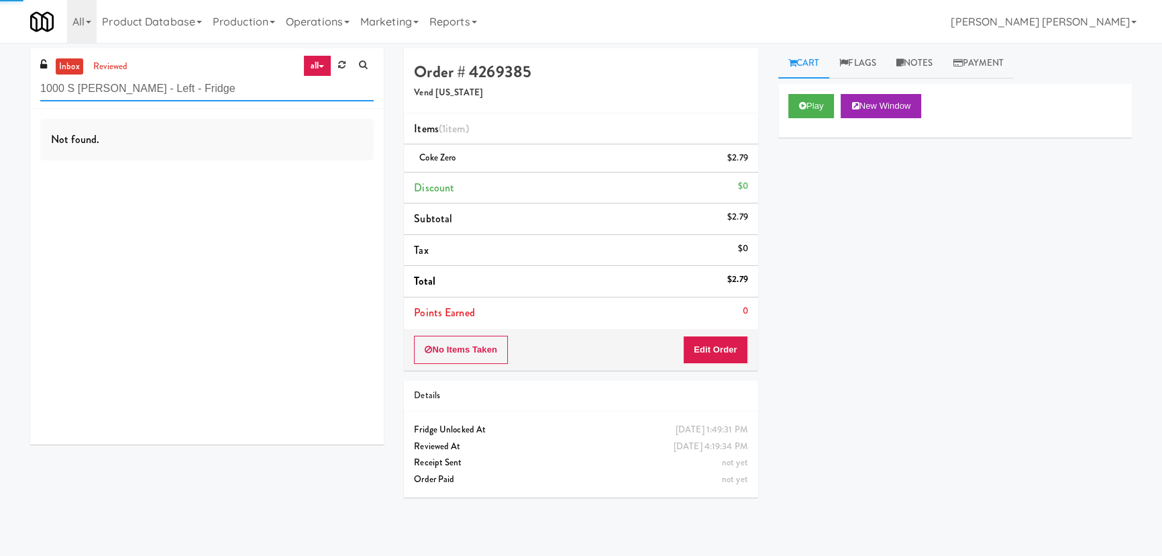
type input "1000 S Clark - Left - Fridge"
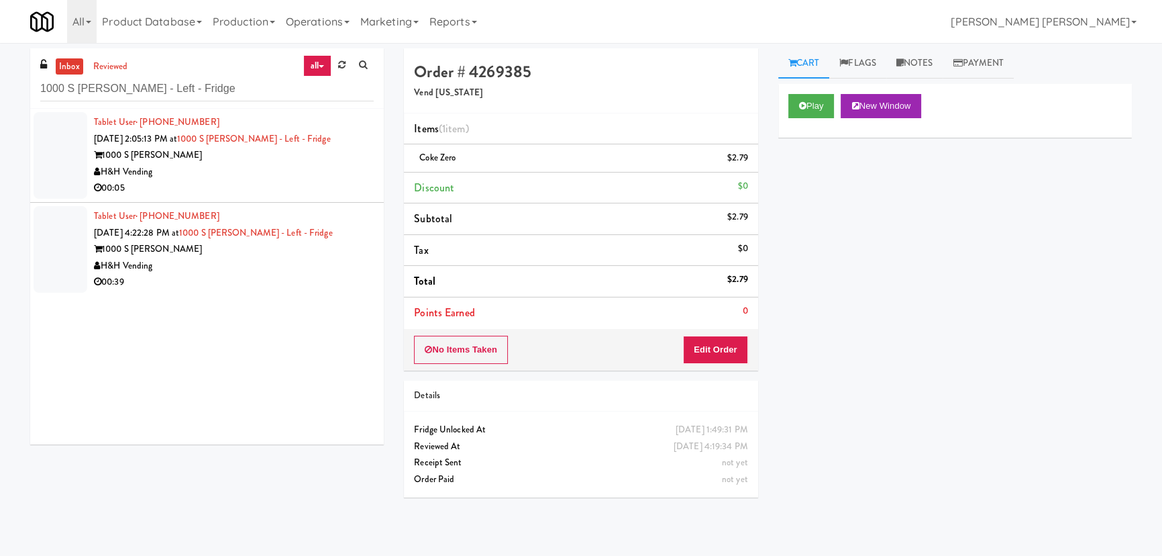
click at [224, 161] on div "1000 S Clark" at bounding box center [234, 155] width 280 height 17
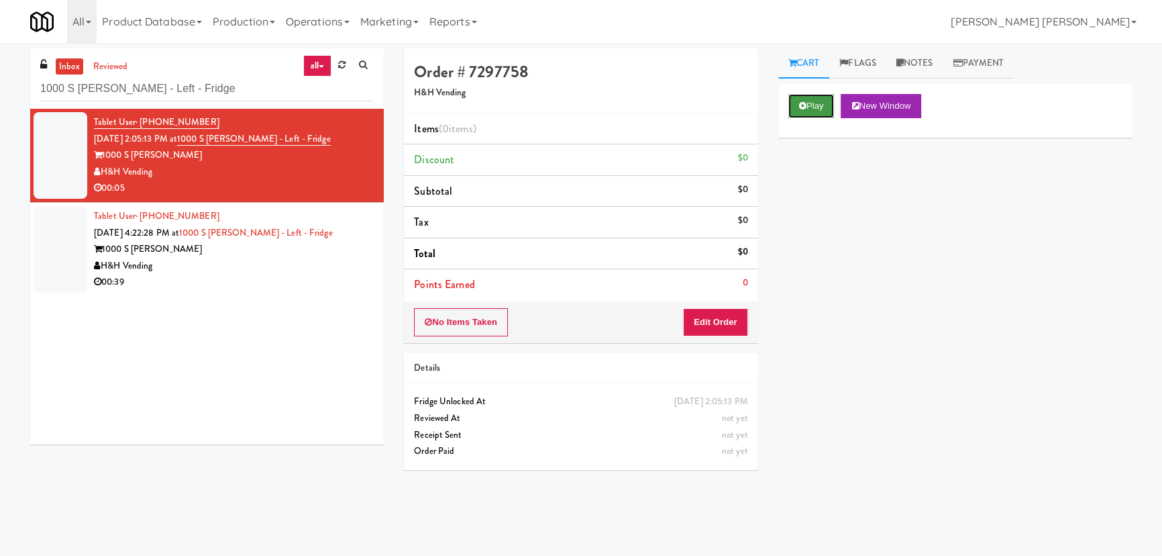
click at [798, 110] on button "Play" at bounding box center [811, 106] width 46 height 24
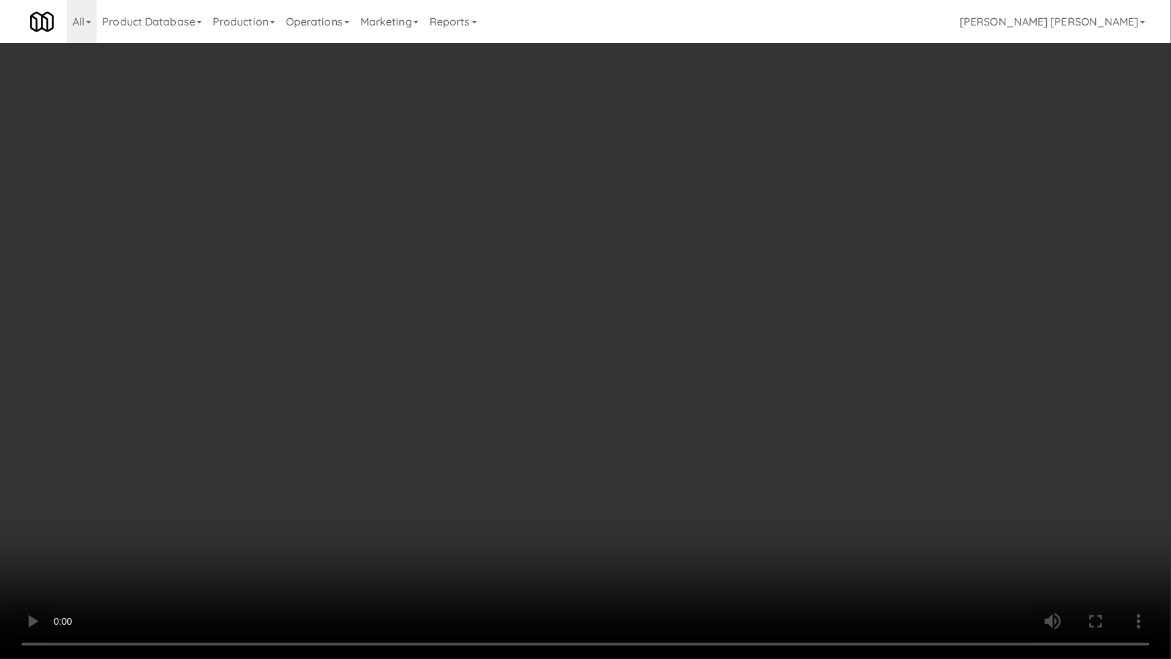
click at [955, 539] on video at bounding box center [585, 329] width 1171 height 659
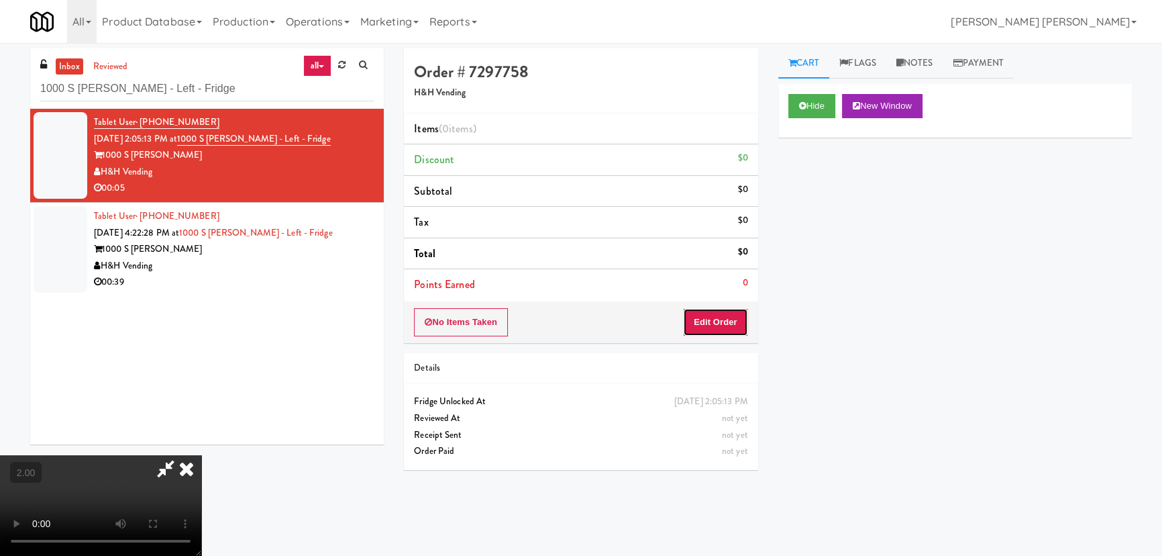
click at [735, 321] on button "Edit Order" at bounding box center [715, 322] width 65 height 28
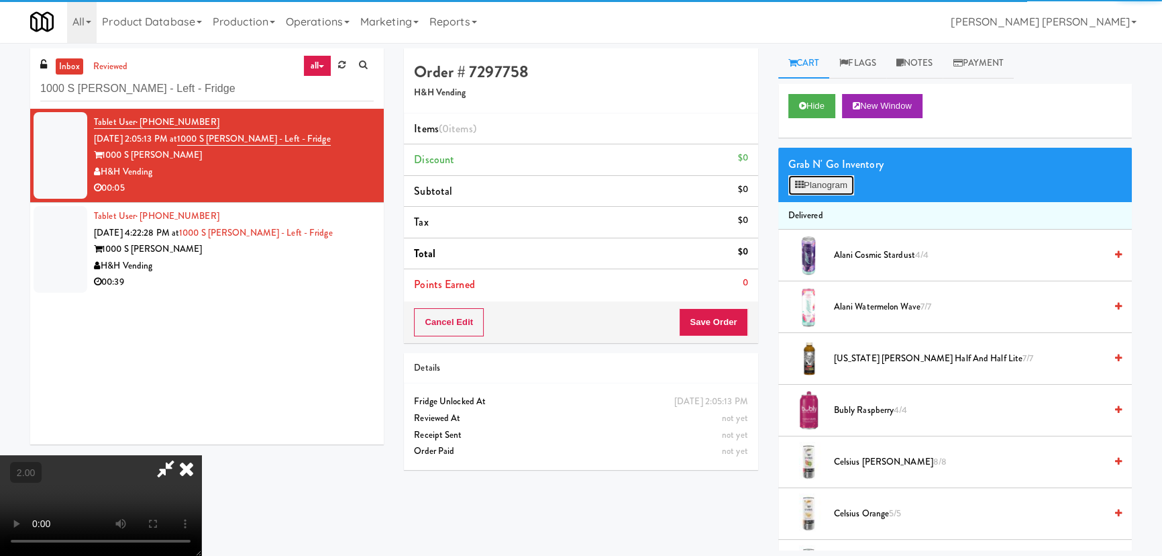
click at [816, 188] on button "Planogram" at bounding box center [821, 185] width 66 height 20
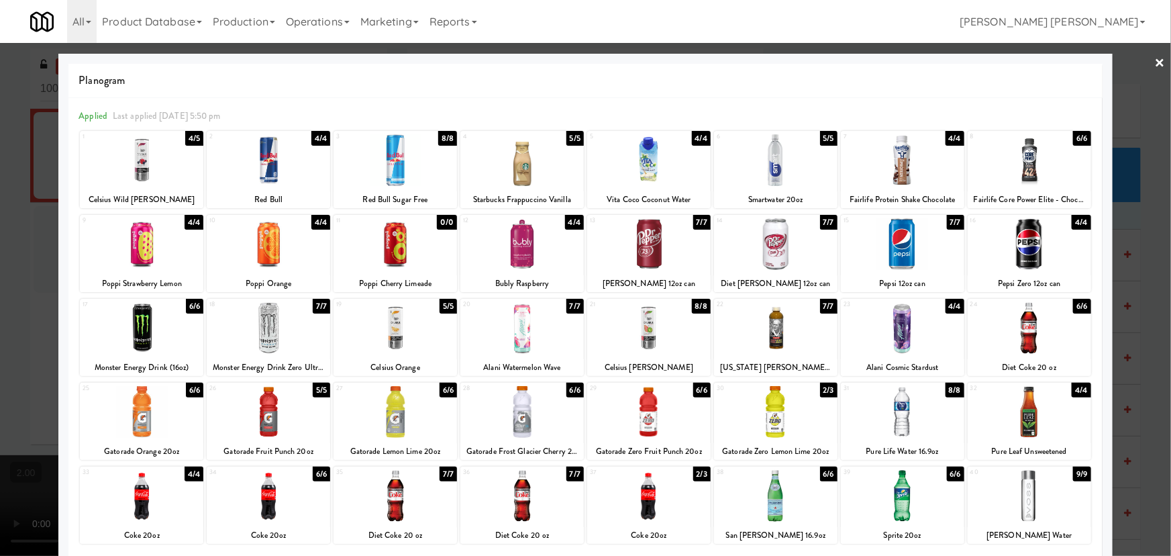
click at [146, 161] on div at bounding box center [141, 160] width 123 height 52
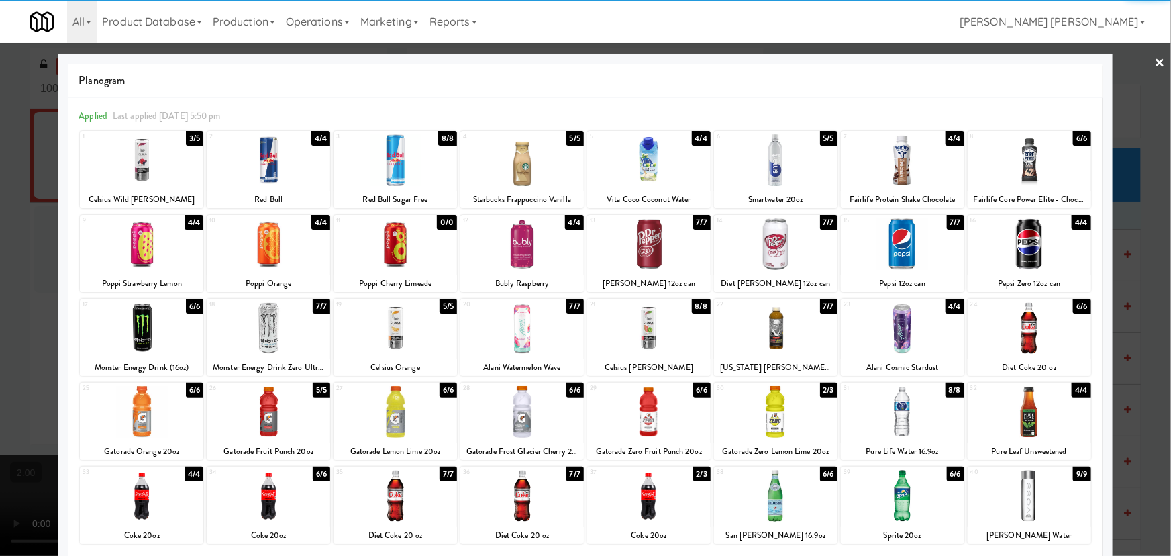
click at [1155, 61] on link "×" at bounding box center [1160, 64] width 11 height 42
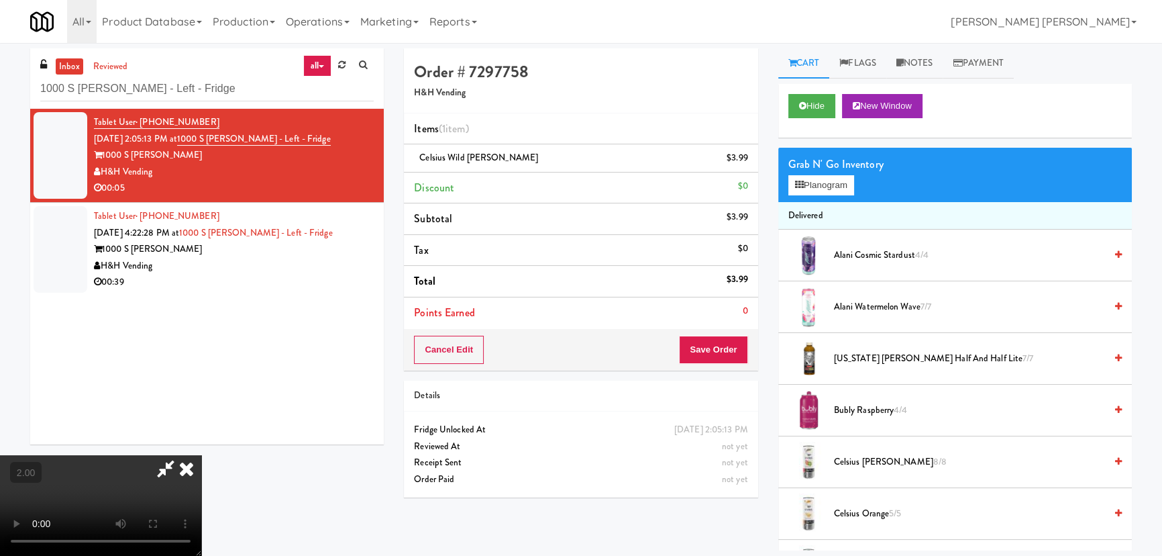
drag, startPoint x: 686, startPoint y: 181, endPoint x: 699, endPoint y: 252, distance: 72.4
click at [201, 455] on icon at bounding box center [187, 468] width 30 height 27
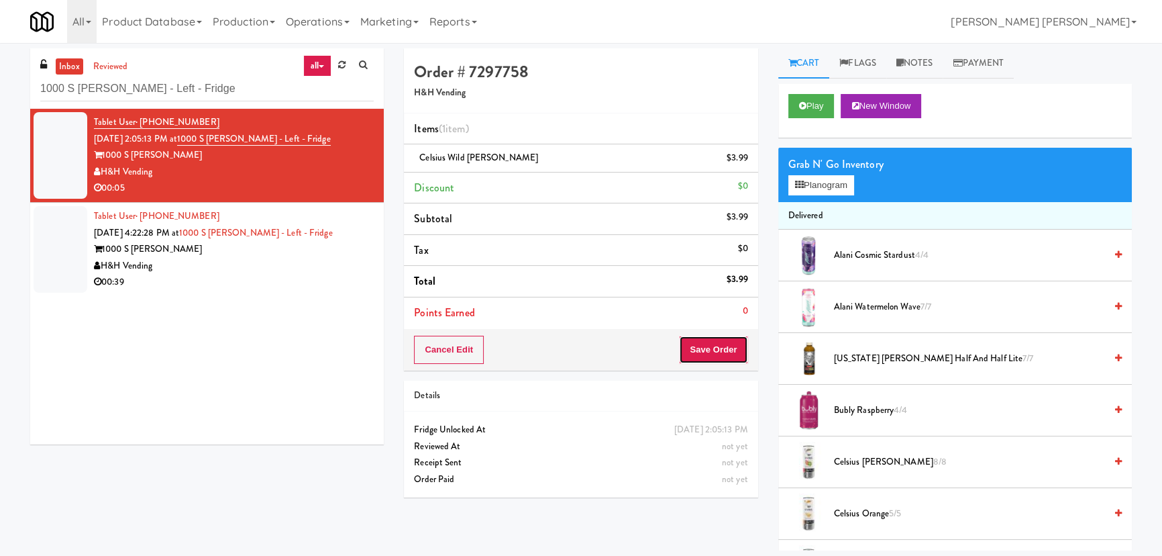
click at [708, 361] on button "Save Order" at bounding box center [713, 349] width 68 height 28
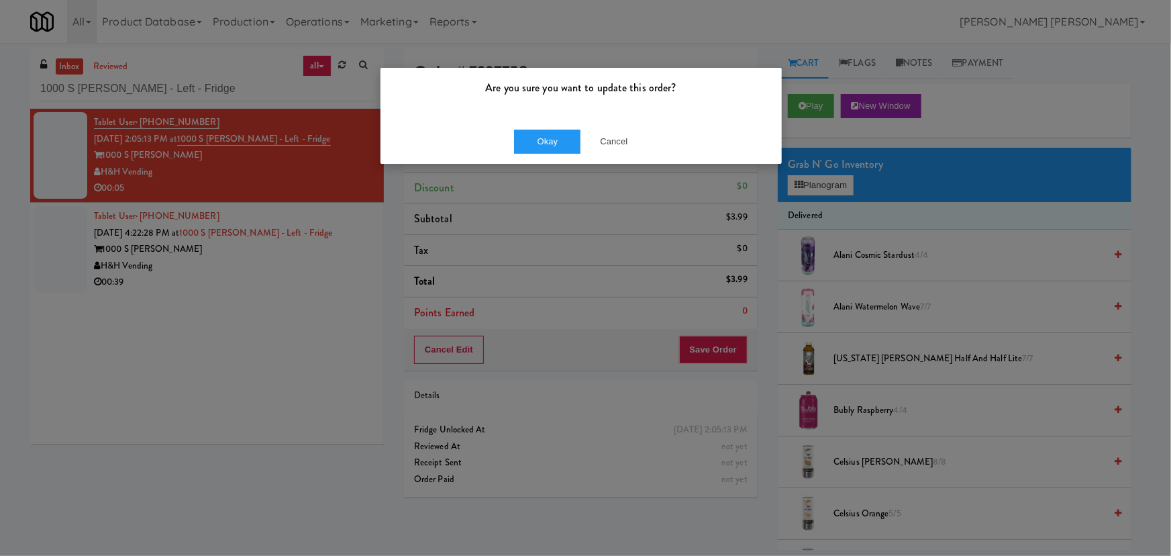
click at [538, 158] on div "Okay Cancel" at bounding box center [580, 141] width 401 height 45
click at [540, 147] on button "Okay" at bounding box center [547, 141] width 67 height 24
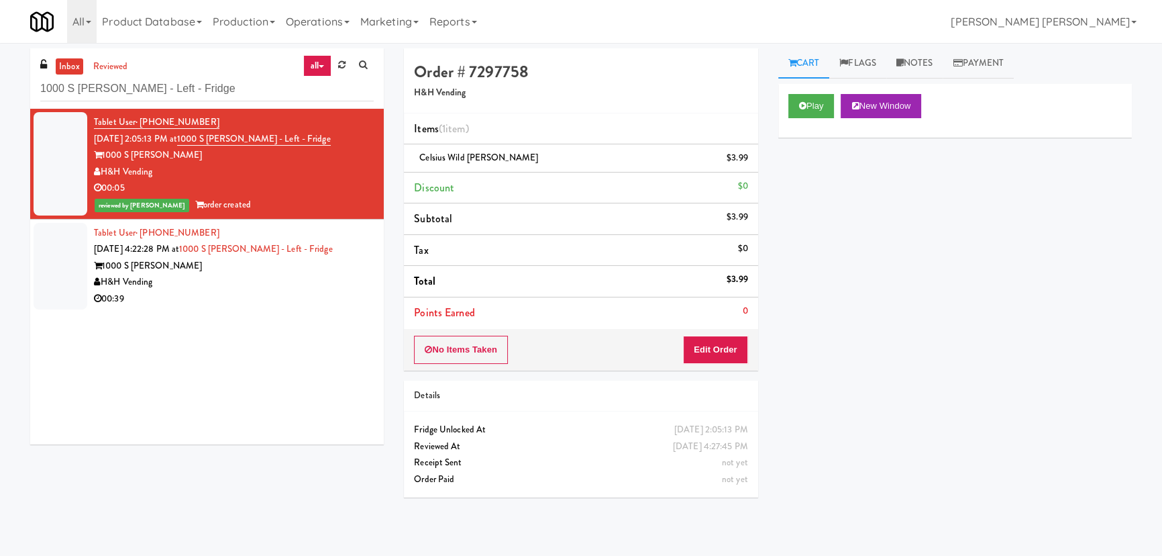
click at [248, 281] on div "H&H Vending" at bounding box center [234, 282] width 280 height 17
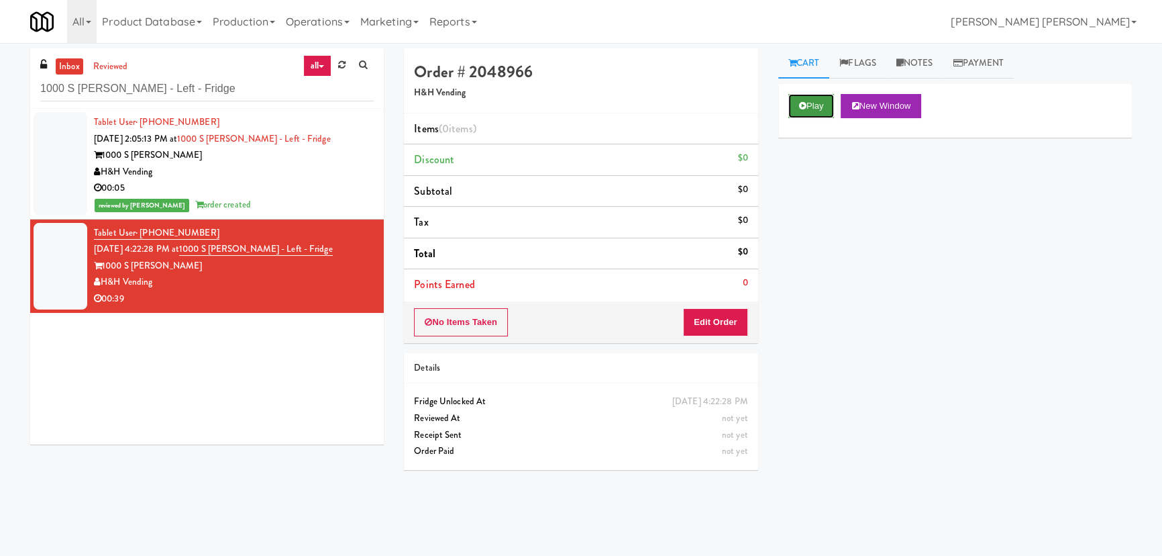
click at [825, 105] on button "Play" at bounding box center [811, 106] width 46 height 24
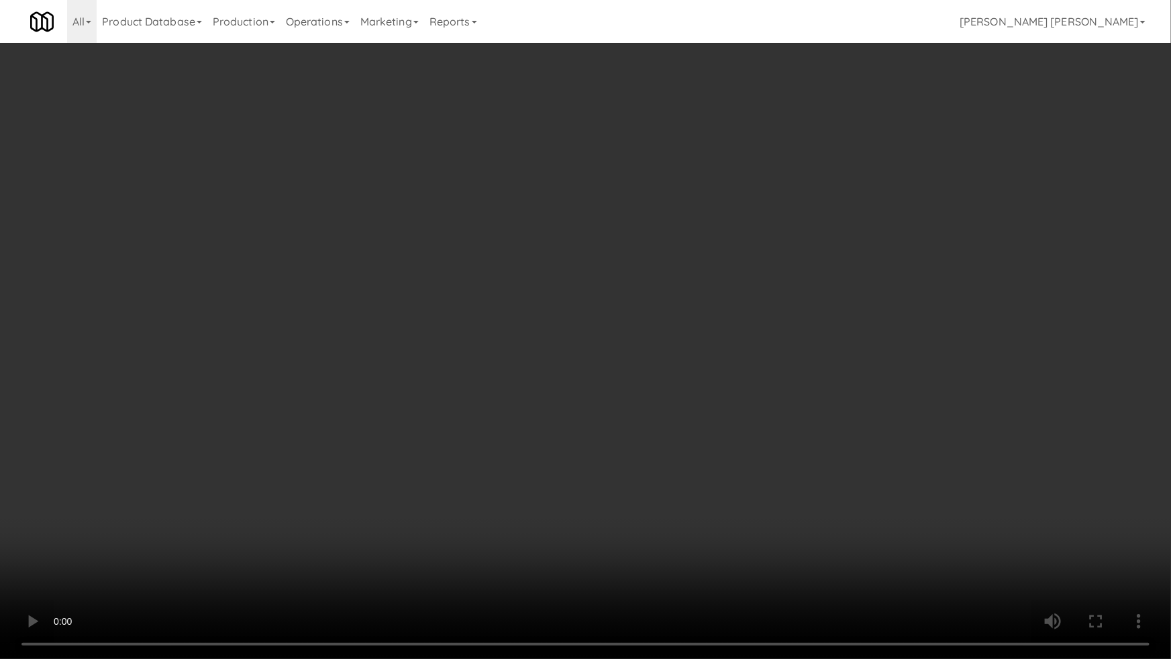
drag, startPoint x: 937, startPoint y: 545, endPoint x: 913, endPoint y: 537, distance: 25.5
click at [923, 541] on video at bounding box center [585, 329] width 1171 height 659
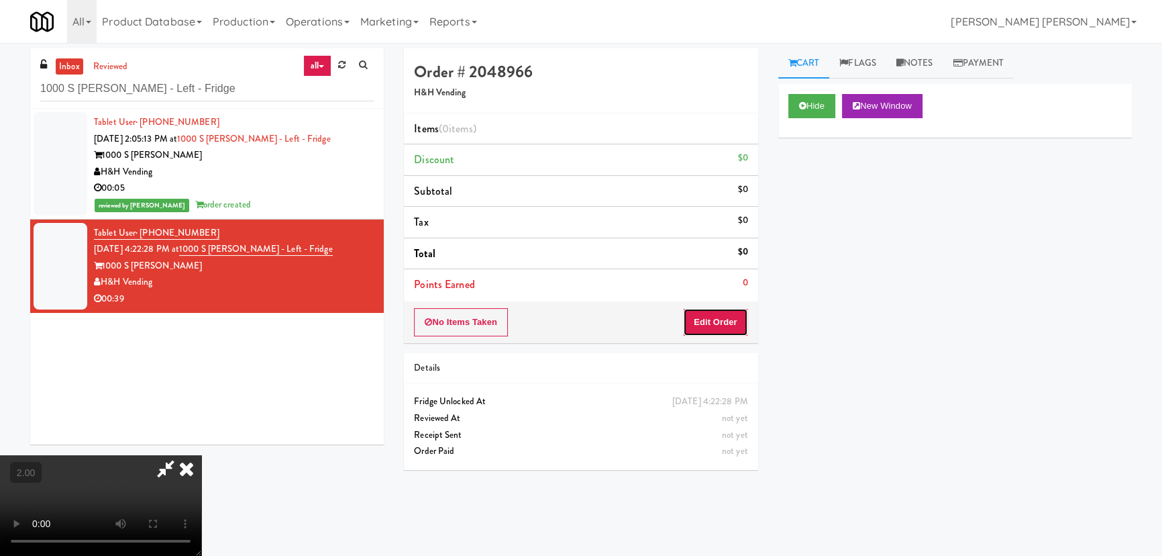
click at [738, 321] on button "Edit Order" at bounding box center [715, 322] width 65 height 28
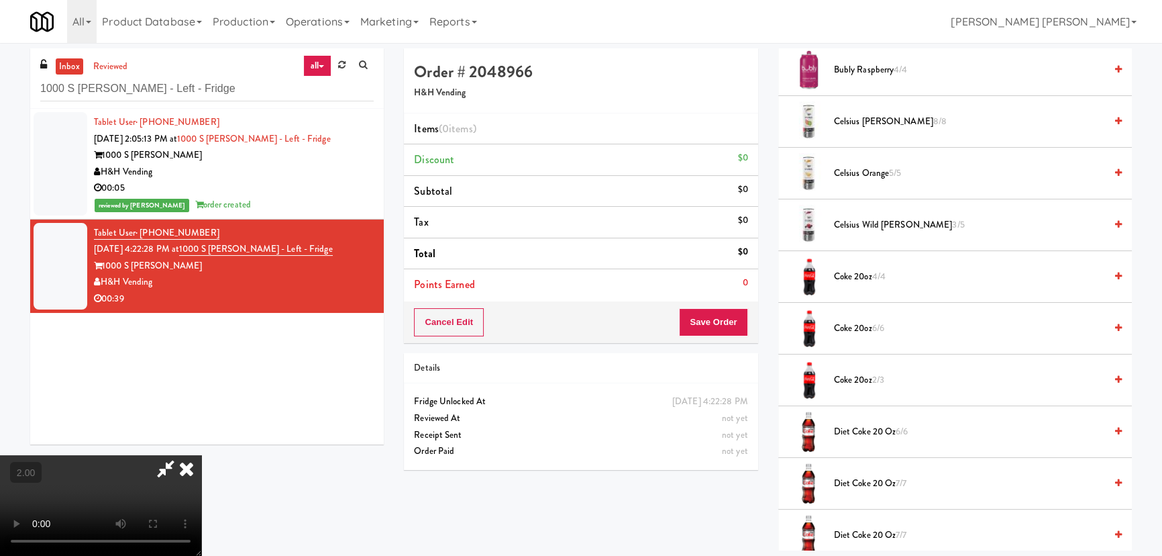
scroll to position [549, 0]
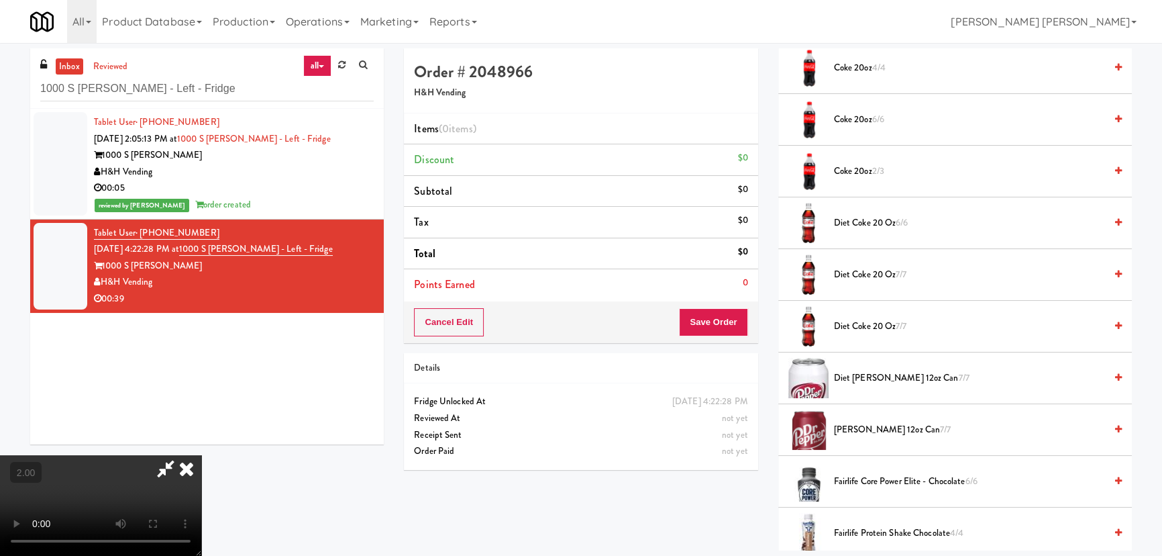
drag, startPoint x: 852, startPoint y: 268, endPoint x: 796, endPoint y: 240, distance: 62.7
click at [852, 269] on span "Diet Coke 20 oz 7/7" at bounding box center [969, 274] width 271 height 17
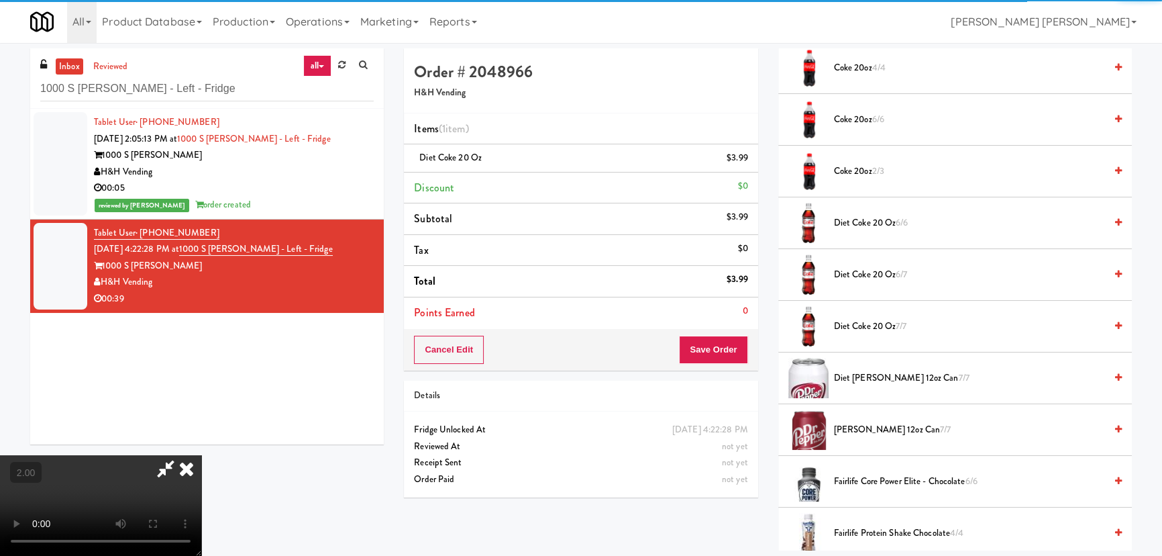
click at [201, 455] on icon at bounding box center [187, 468] width 30 height 27
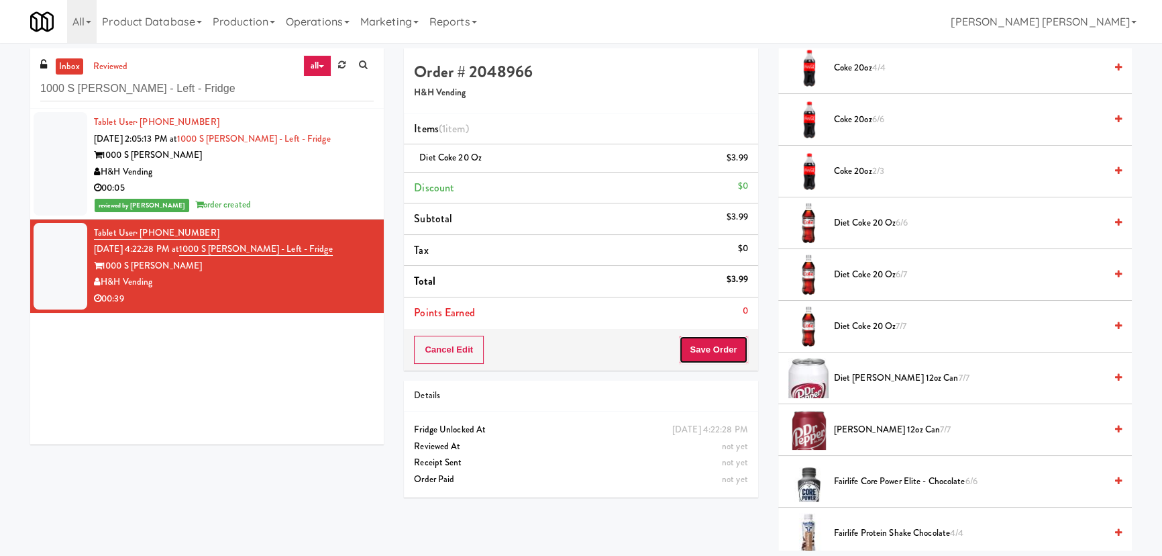
click at [700, 360] on button "Save Order" at bounding box center [713, 349] width 68 height 28
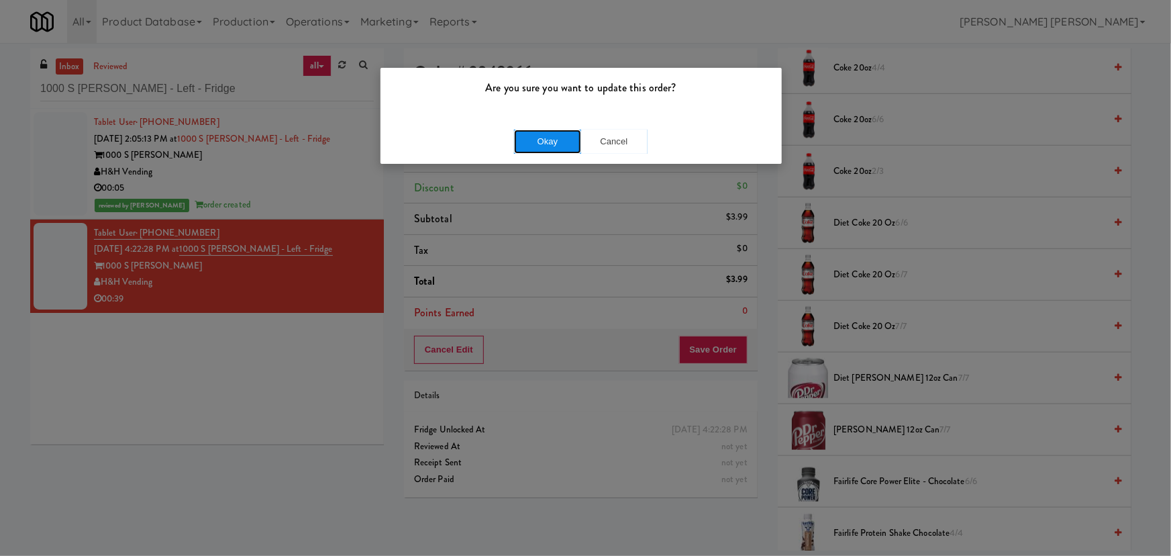
click at [543, 142] on button "Okay" at bounding box center [547, 141] width 67 height 24
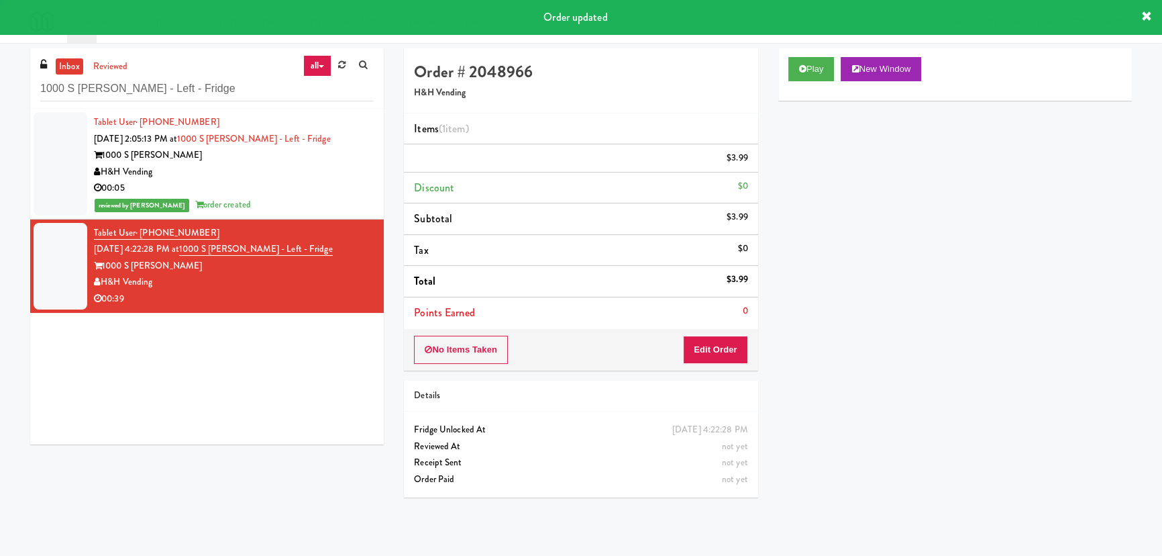
scroll to position [36, 0]
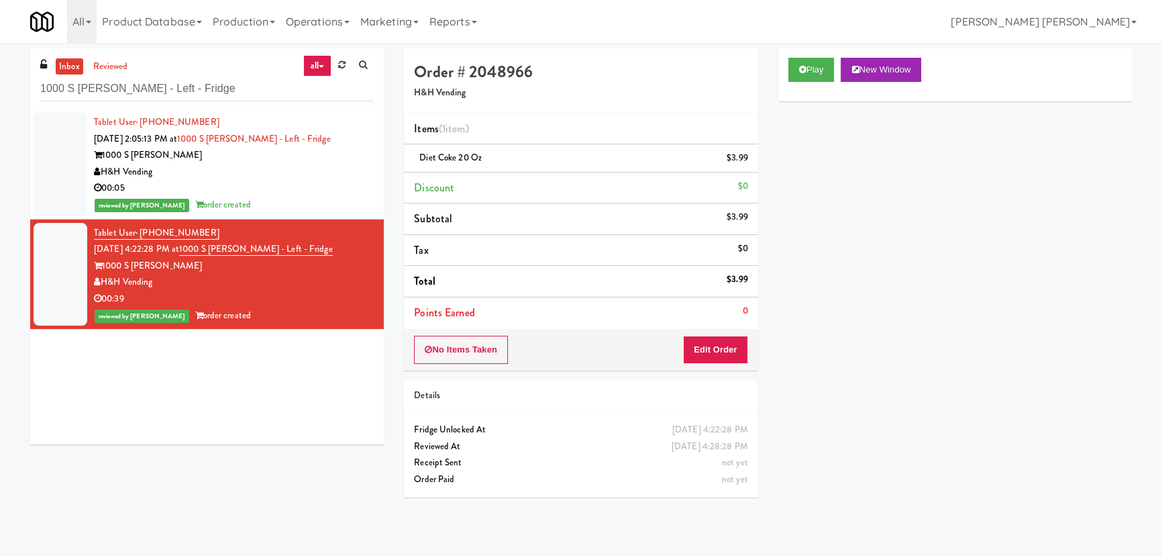
drag, startPoint x: 72, startPoint y: 62, endPoint x: 119, endPoint y: 48, distance: 48.2
click at [72, 62] on link "inbox" at bounding box center [70, 66] width 28 height 17
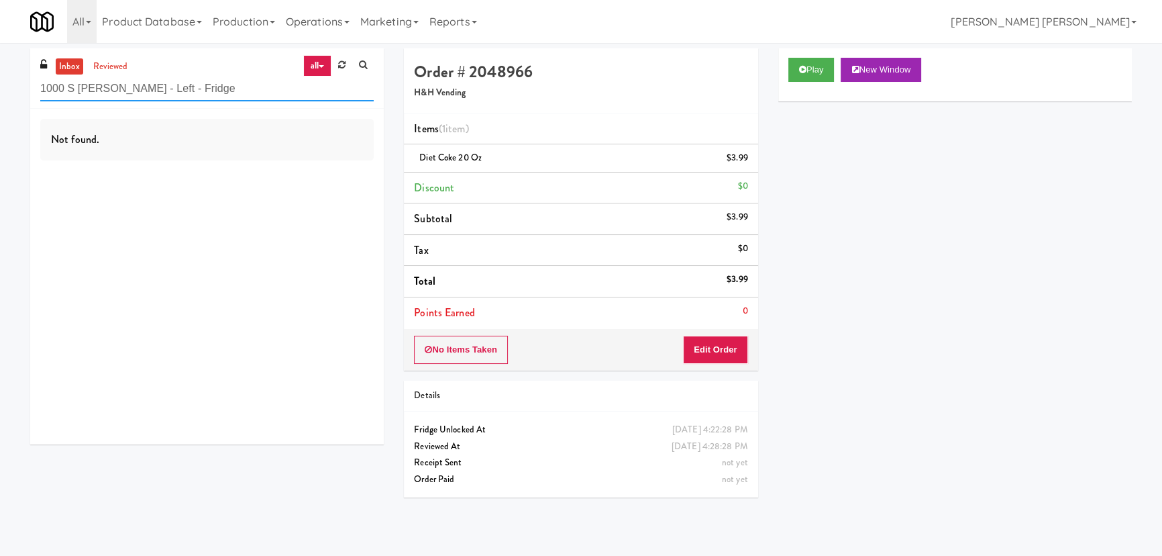
drag, startPoint x: 187, startPoint y: 95, endPoint x: 5, endPoint y: 85, distance: 182.8
click at [5, 85] on div "inbox reviewed all all unclear take inventory issue suspicious failed recent 10…" at bounding box center [581, 299] width 1162 height 502
paste input "222 W Erie"
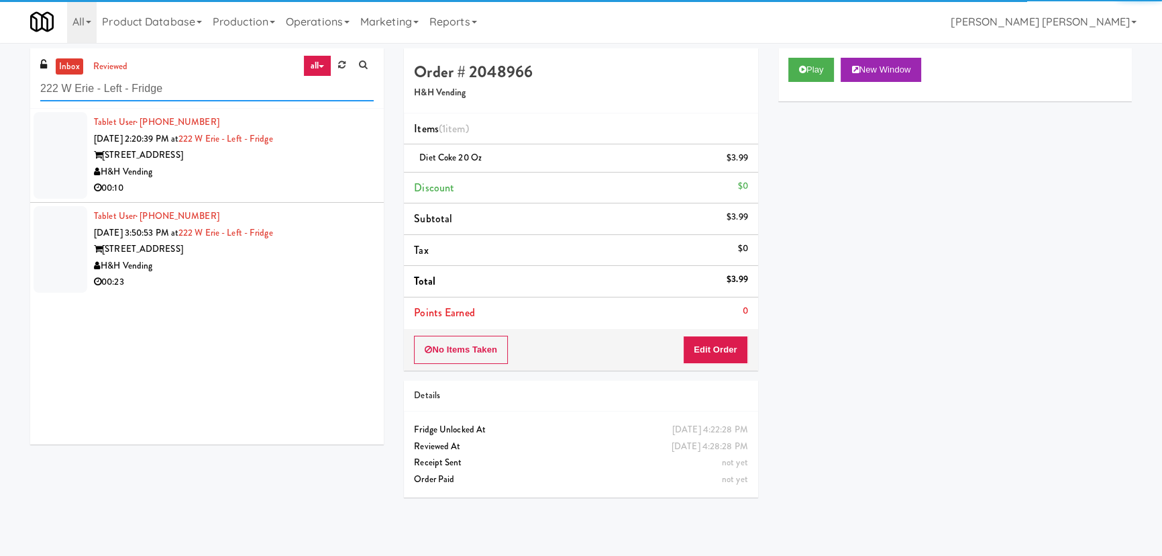
type input "222 W Erie - Left - Fridge"
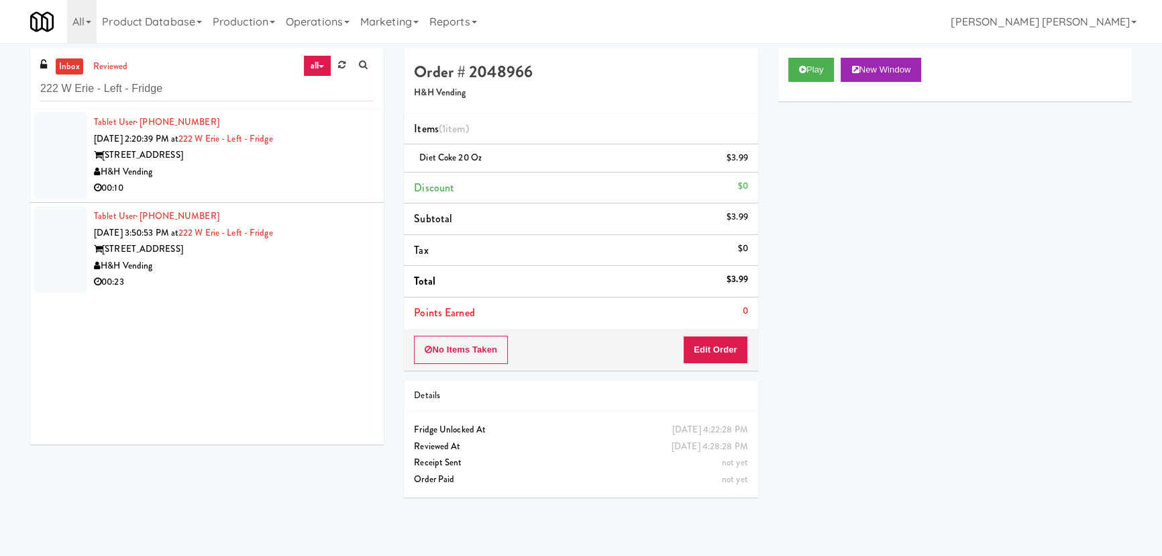
drag, startPoint x: 290, startPoint y: 181, endPoint x: 304, endPoint y: 182, distance: 14.1
click at [290, 181] on div "00:10" at bounding box center [234, 188] width 280 height 17
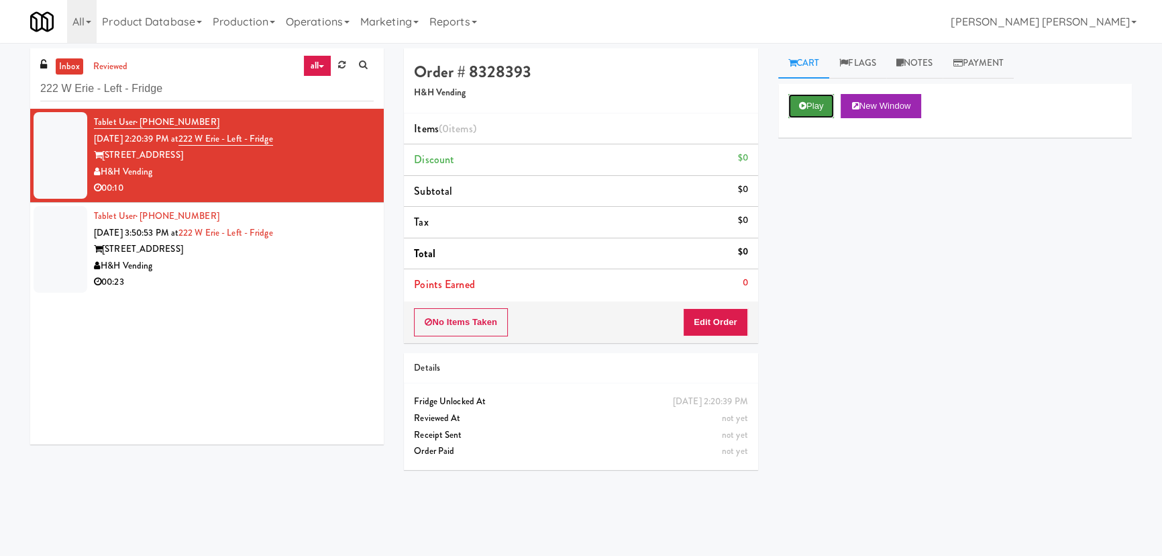
click at [802, 105] on icon at bounding box center [802, 105] width 7 height 9
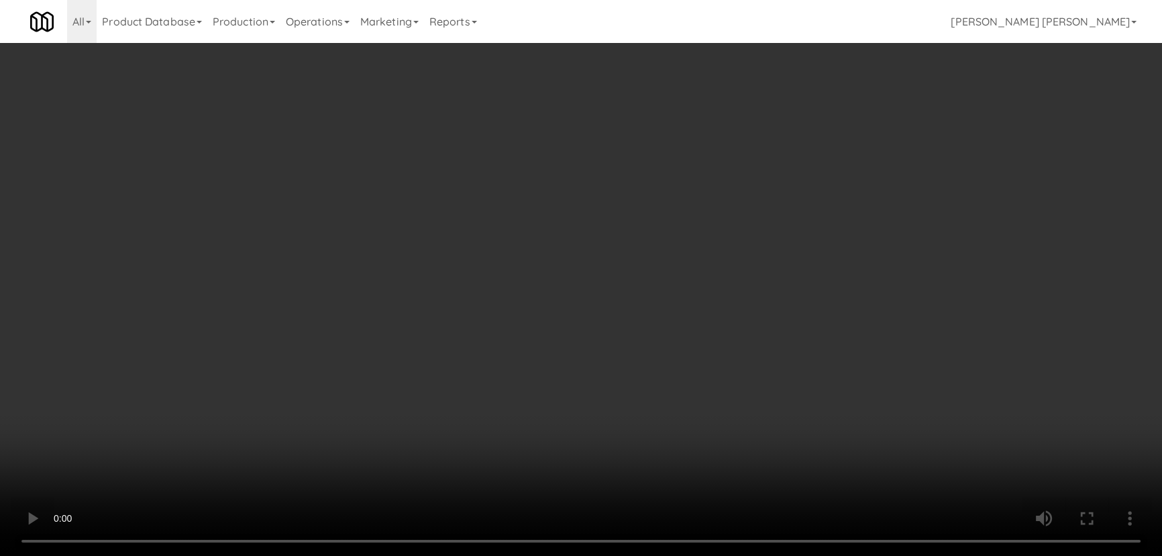
scroll to position [28, 0]
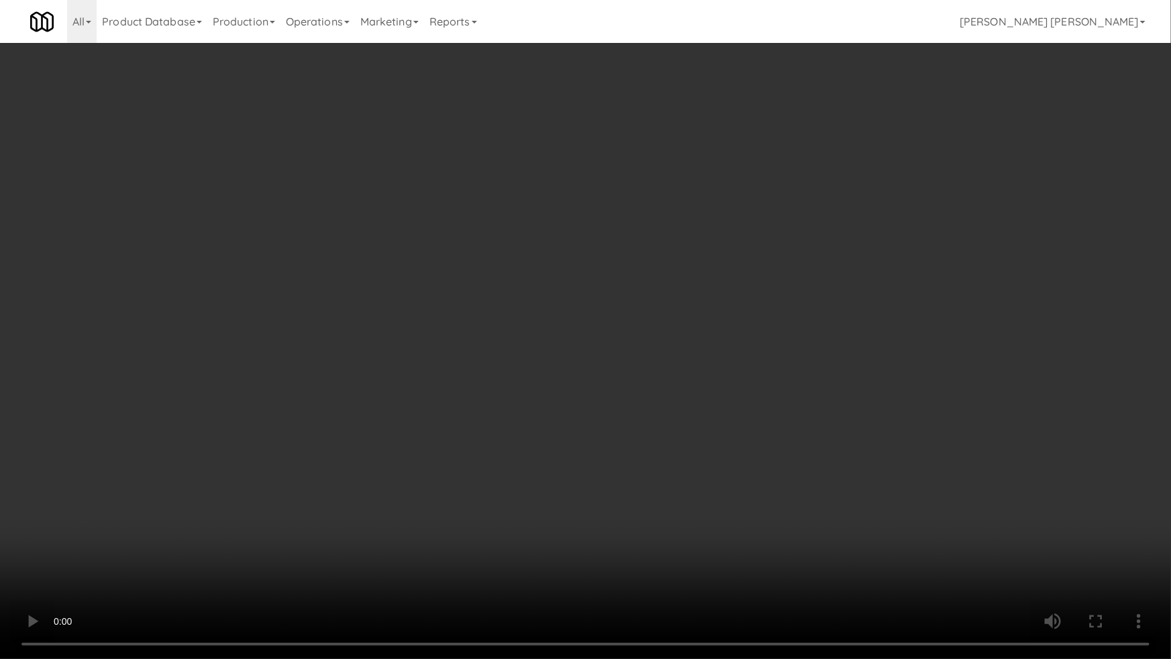
click at [690, 555] on video at bounding box center [585, 329] width 1171 height 659
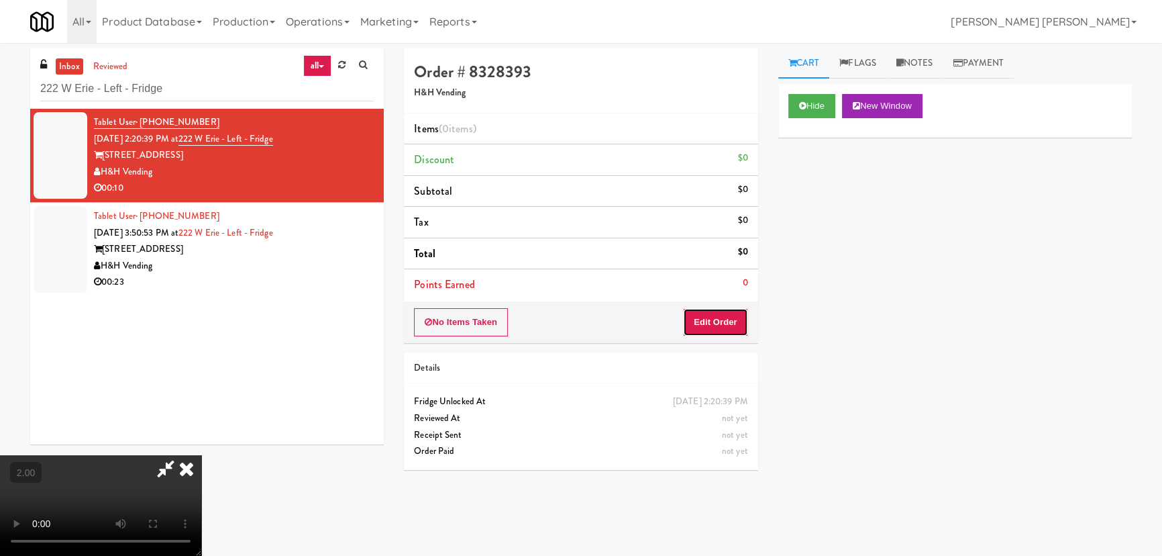
click at [727, 325] on button "Edit Order" at bounding box center [715, 322] width 65 height 28
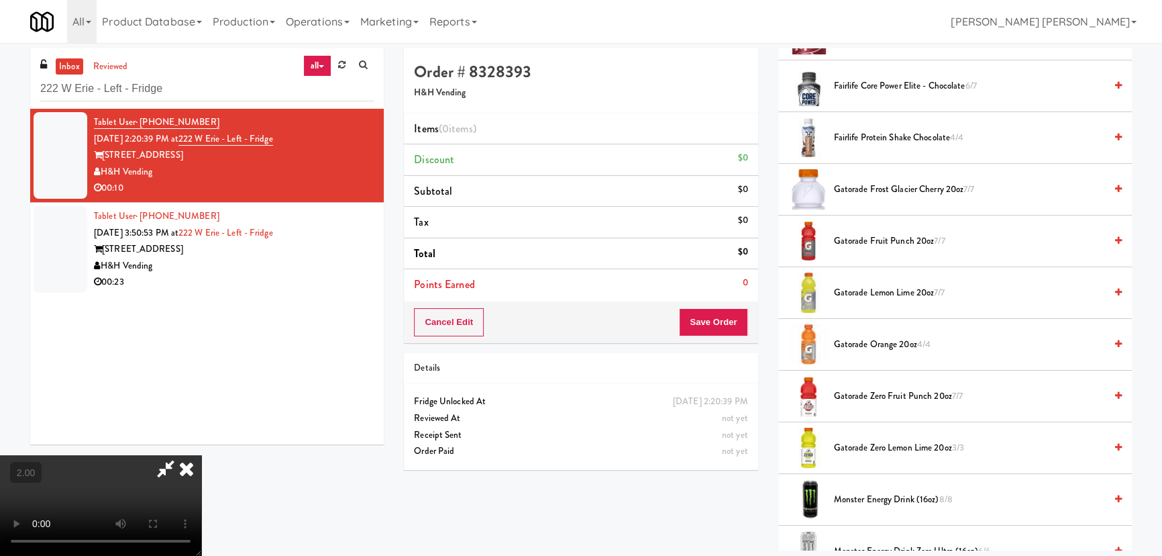
scroll to position [488, 0]
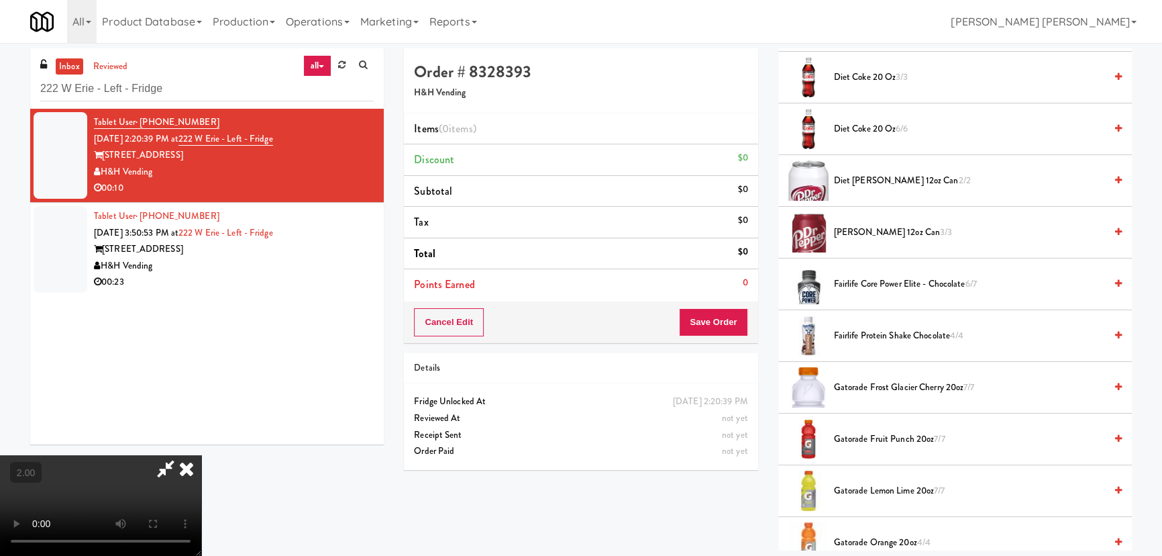
click at [860, 236] on span "Dr Pepper 12oz can 3/3" at bounding box center [969, 232] width 271 height 17
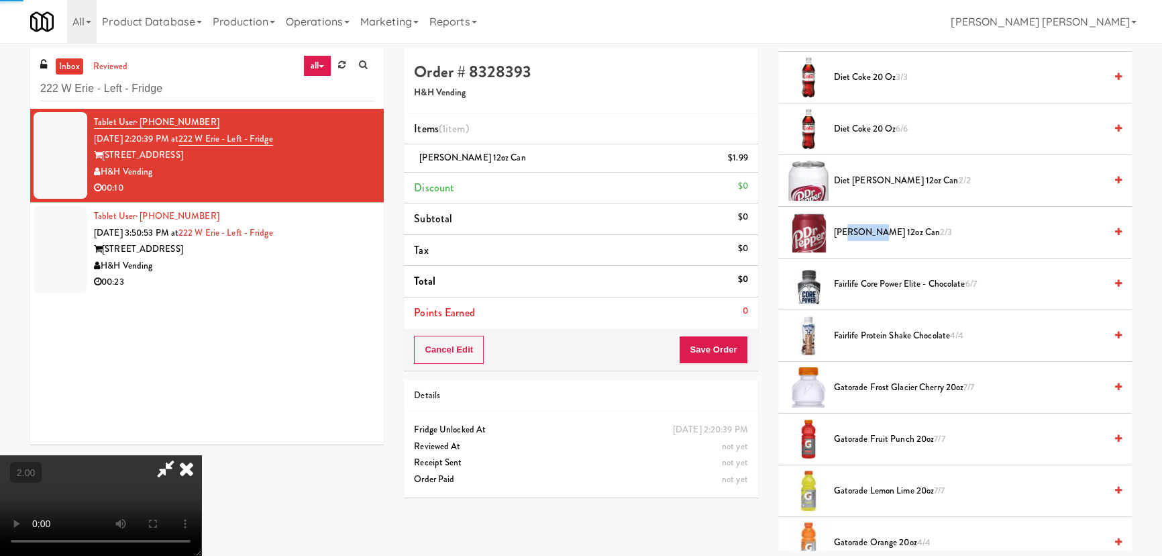
click at [860, 236] on span "Dr Pepper 12oz can 2/3" at bounding box center [969, 232] width 271 height 17
click at [201, 455] on icon at bounding box center [187, 468] width 30 height 27
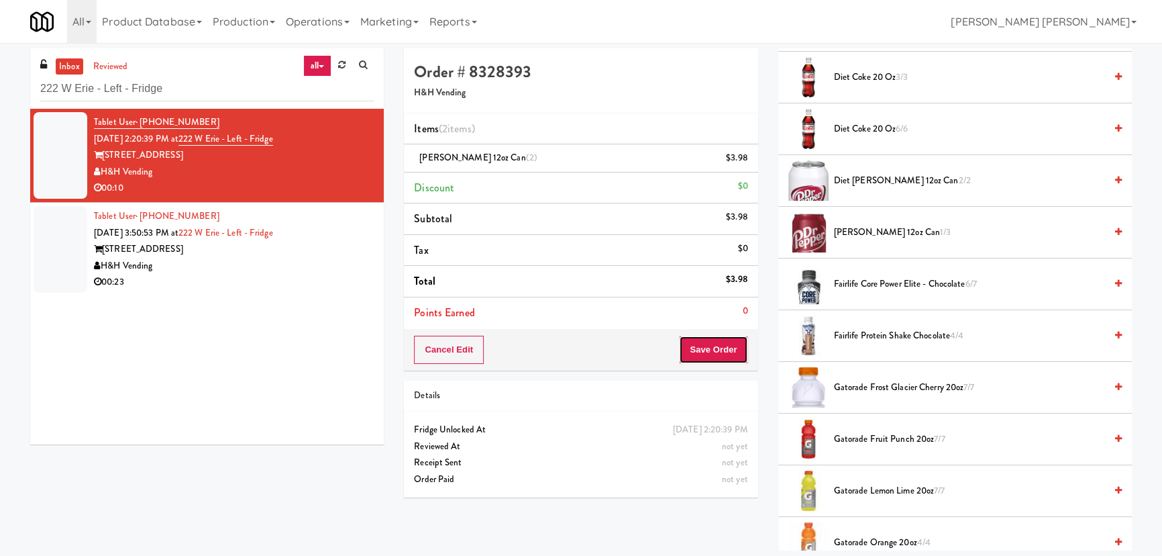
click at [716, 362] on button "Save Order" at bounding box center [713, 349] width 68 height 28
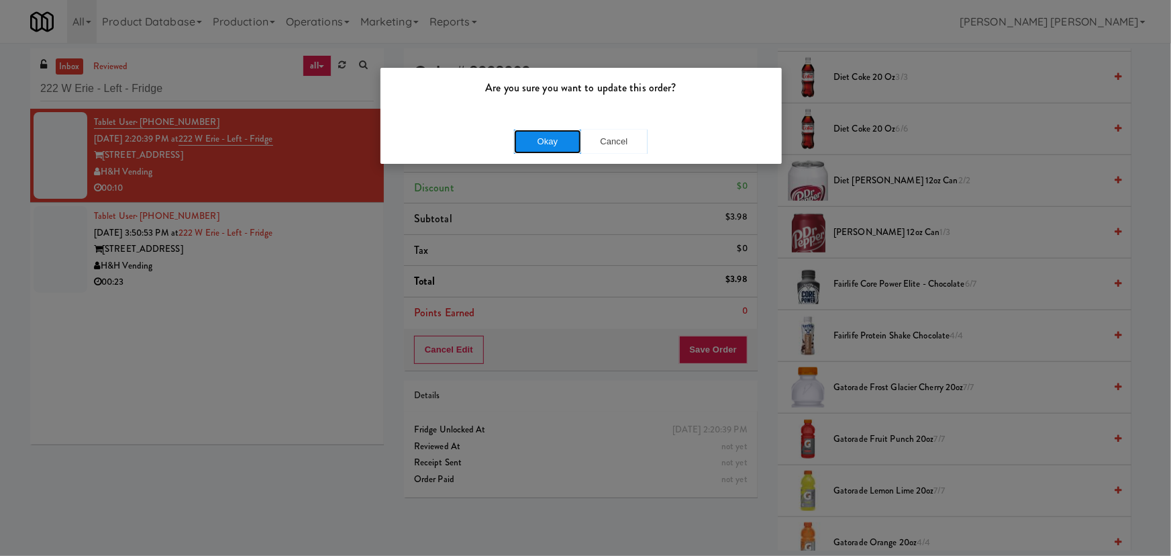
click at [545, 136] on button "Okay" at bounding box center [547, 141] width 67 height 24
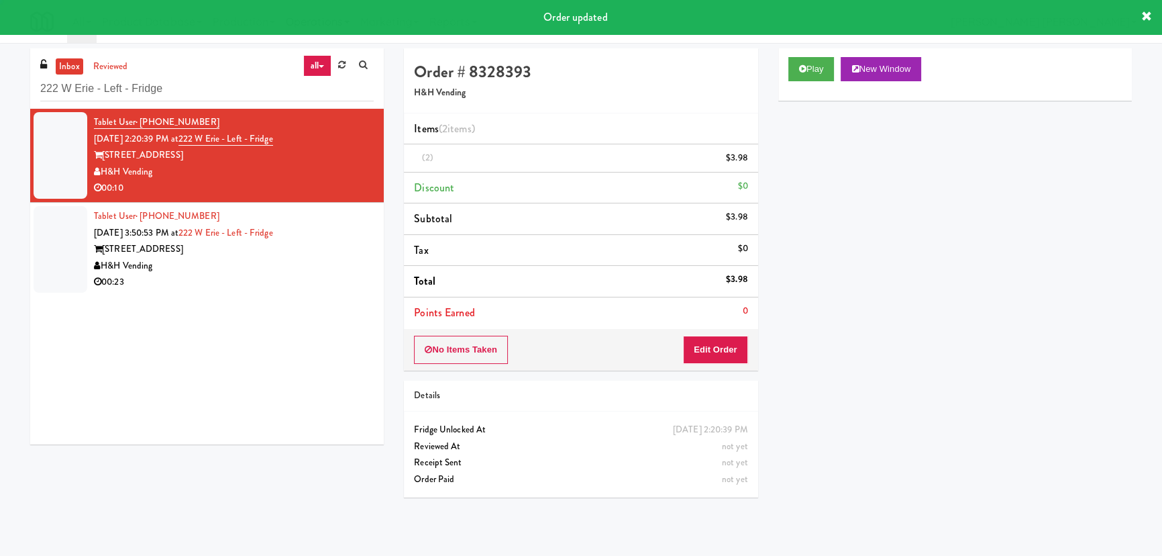
scroll to position [36, 0]
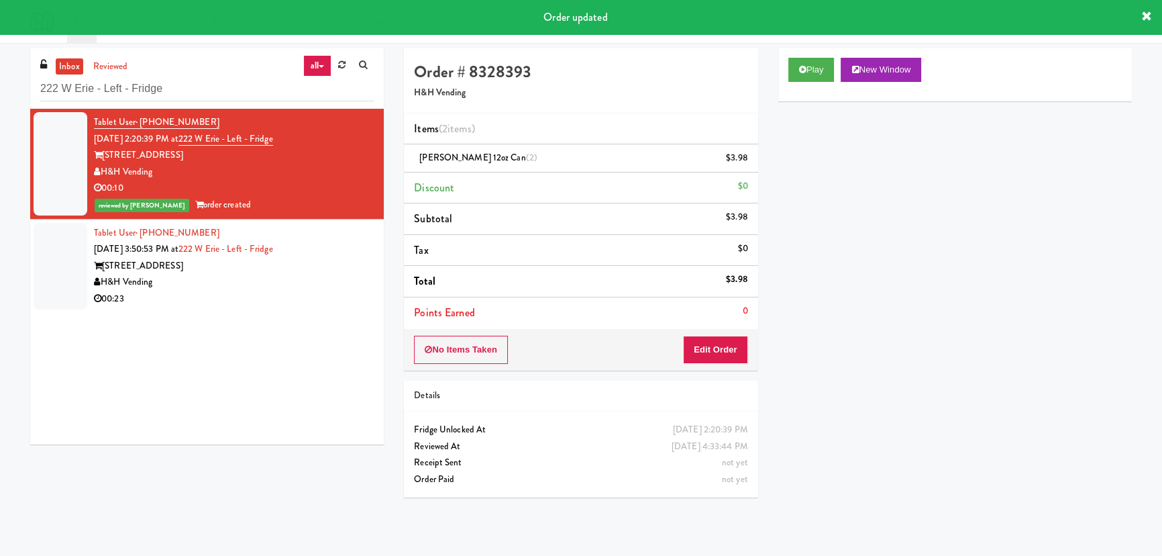
click at [315, 275] on div "H&H Vending" at bounding box center [234, 282] width 280 height 17
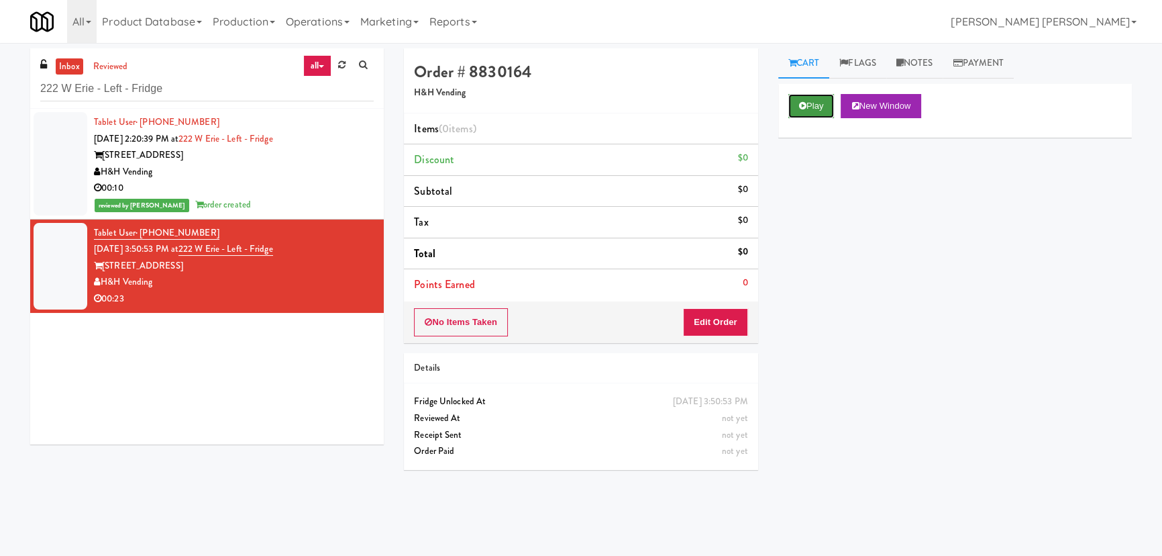
click at [824, 111] on button "Play" at bounding box center [811, 106] width 46 height 24
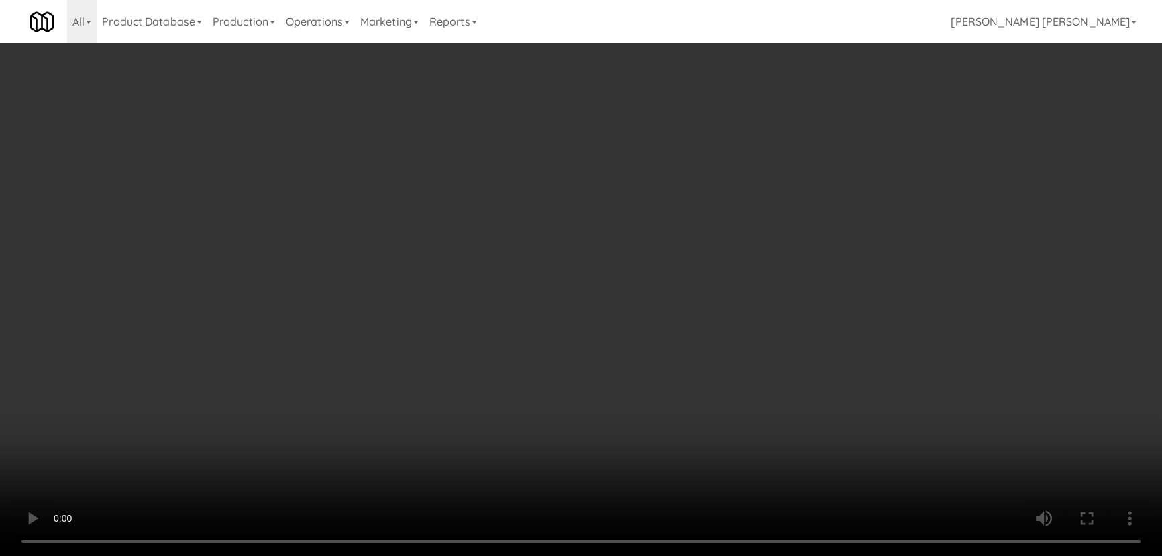
scroll to position [28, 0]
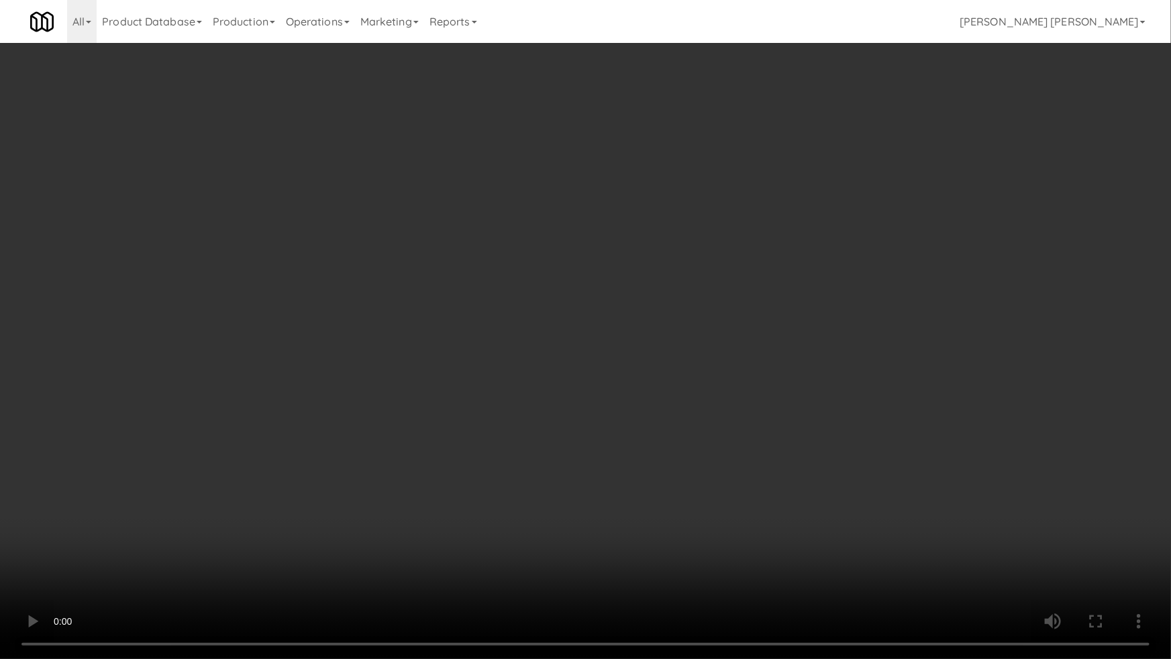
drag, startPoint x: 640, startPoint y: 584, endPoint x: 988, endPoint y: 559, distance: 349.2
click at [645, 555] on video at bounding box center [585, 329] width 1171 height 659
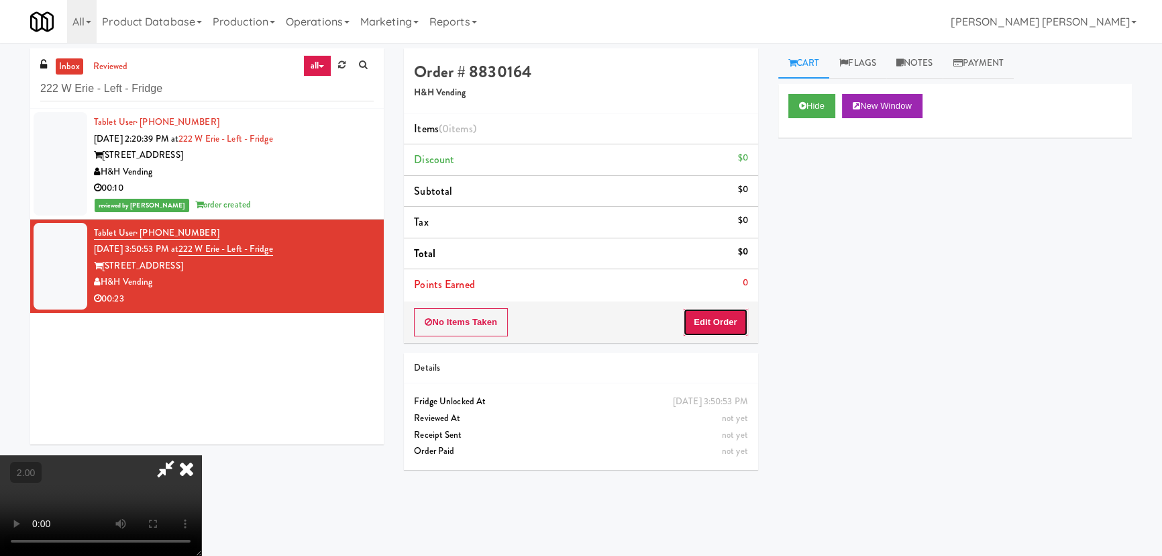
click at [729, 317] on button "Edit Order" at bounding box center [715, 322] width 65 height 28
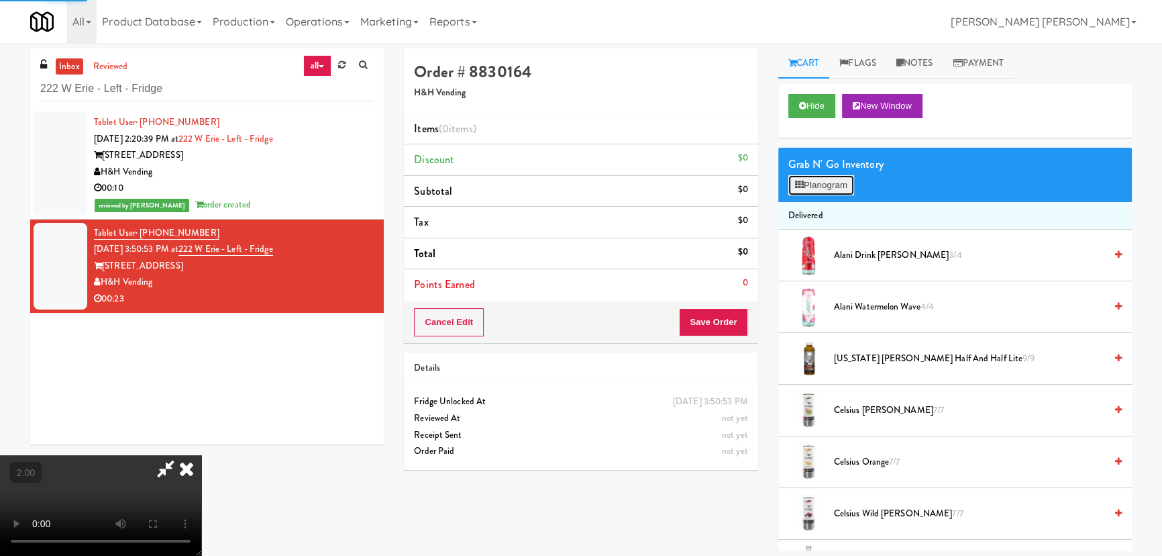
click at [839, 187] on button "Planogram" at bounding box center [821, 185] width 66 height 20
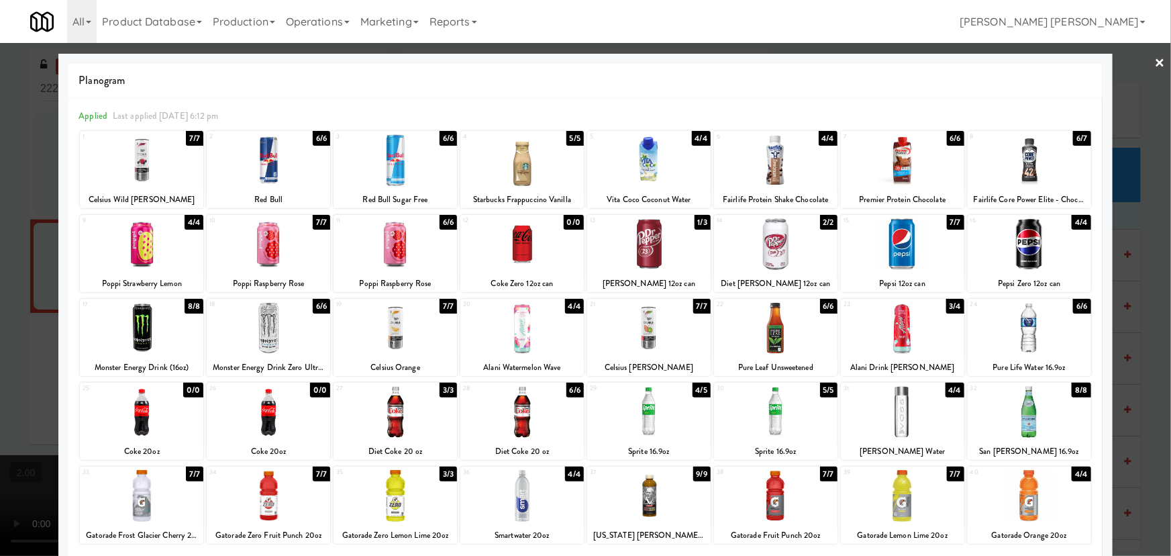
click at [770, 162] on div at bounding box center [775, 160] width 123 height 52
click at [386, 426] on div at bounding box center [394, 412] width 123 height 52
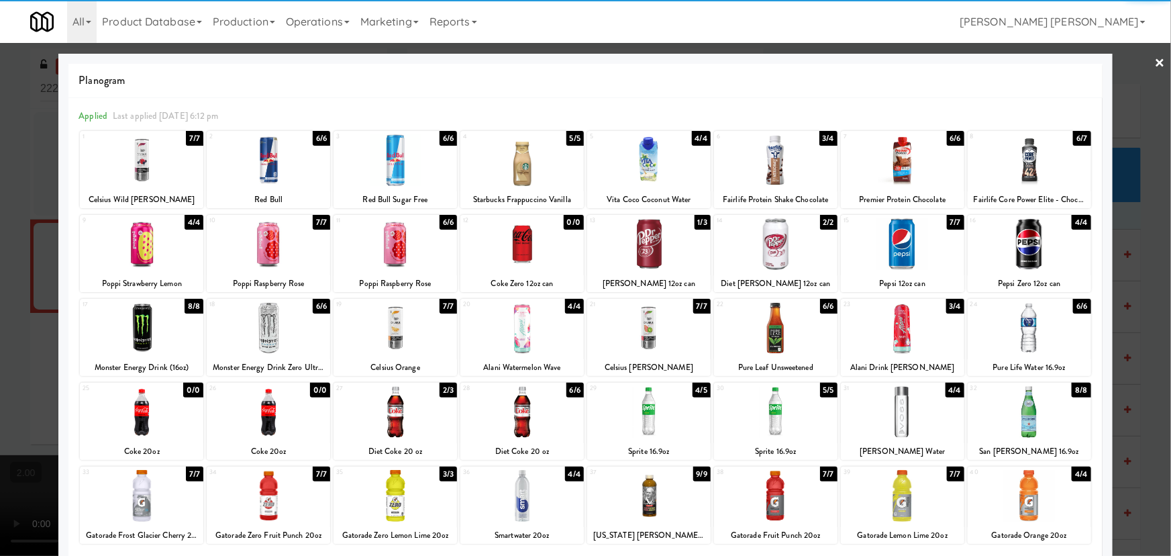
click at [273, 500] on div at bounding box center [268, 496] width 123 height 52
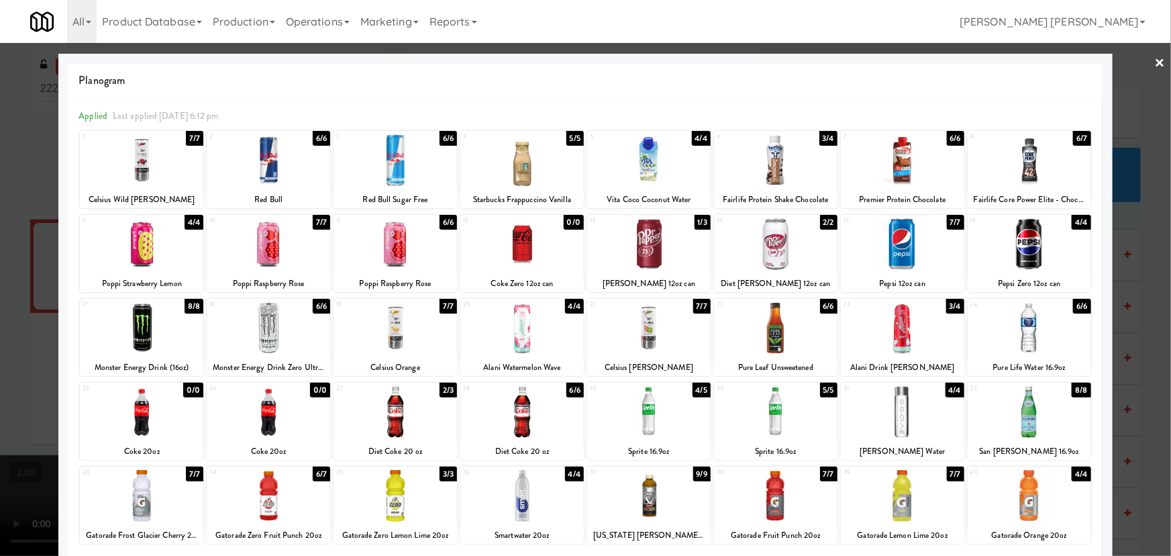
click at [1155, 54] on link "×" at bounding box center [1160, 64] width 11 height 42
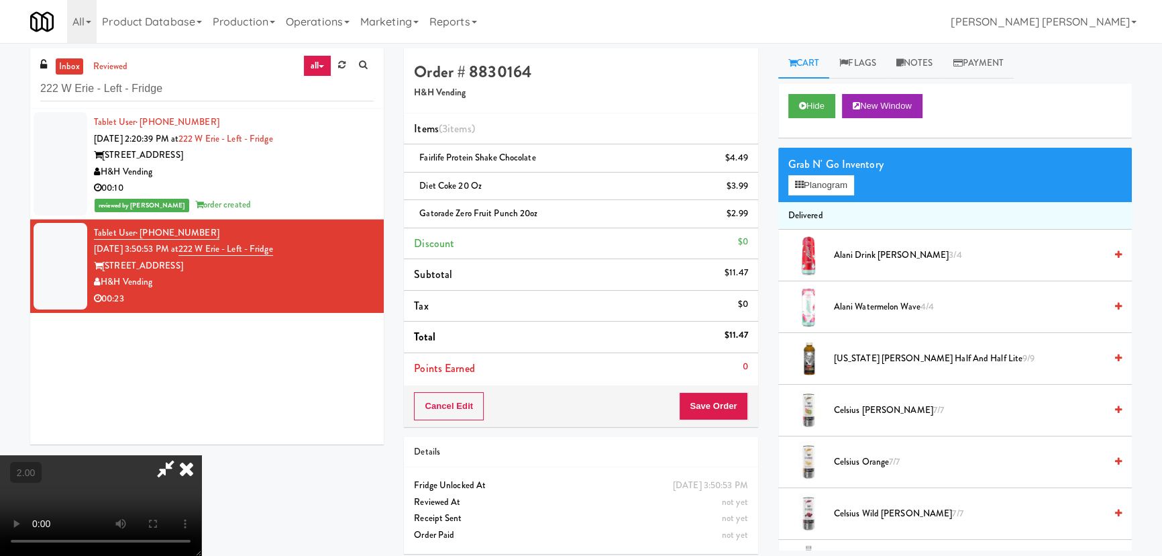
click at [201, 455] on icon at bounding box center [187, 468] width 30 height 27
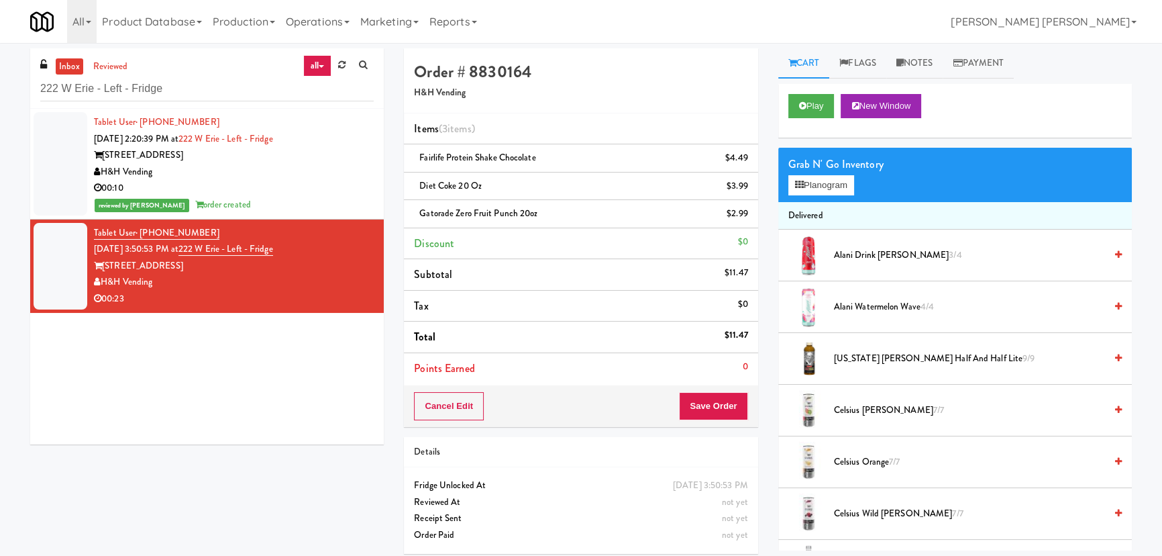
click at [722, 386] on div "Cancel Edit Save Order" at bounding box center [581, 406] width 354 height 42
click at [723, 408] on button "Save Order" at bounding box center [713, 406] width 68 height 28
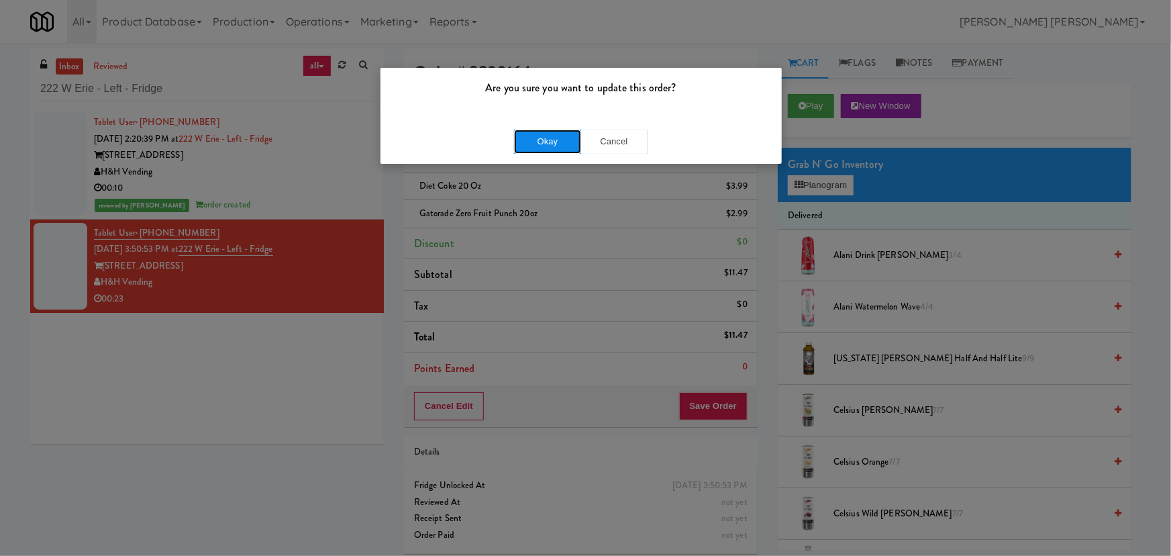
click at [550, 133] on button "Okay" at bounding box center [547, 141] width 67 height 24
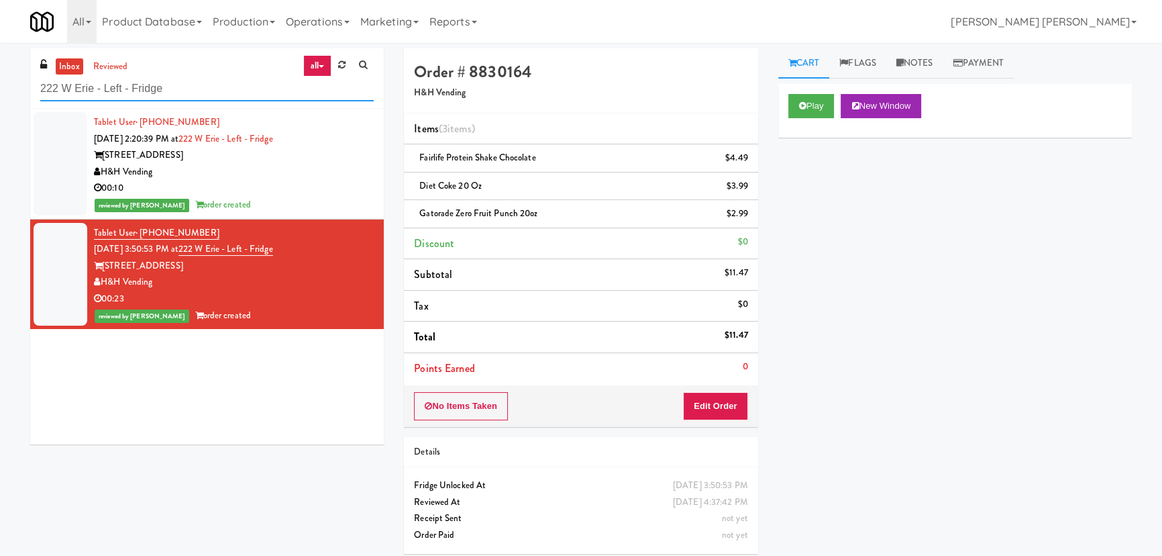
drag, startPoint x: 180, startPoint y: 97, endPoint x: 28, endPoint y: 83, distance: 153.6
click at [28, 83] on div "inbox reviewed all all unclear take inventory issue suspicious failed recent 22…" at bounding box center [207, 251] width 374 height 406
paste input "PFT"
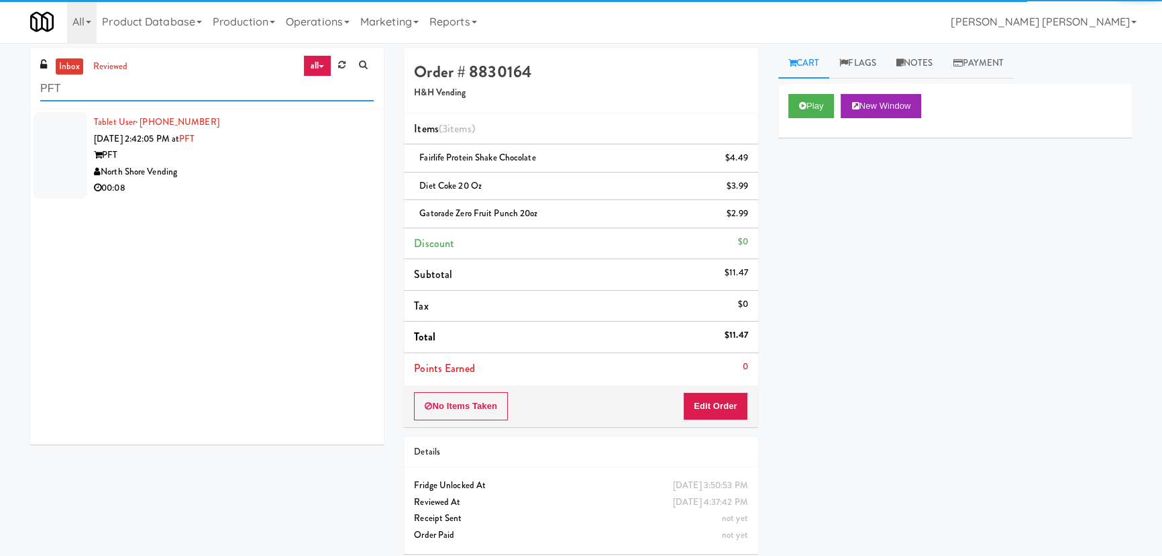
type input "PFT"
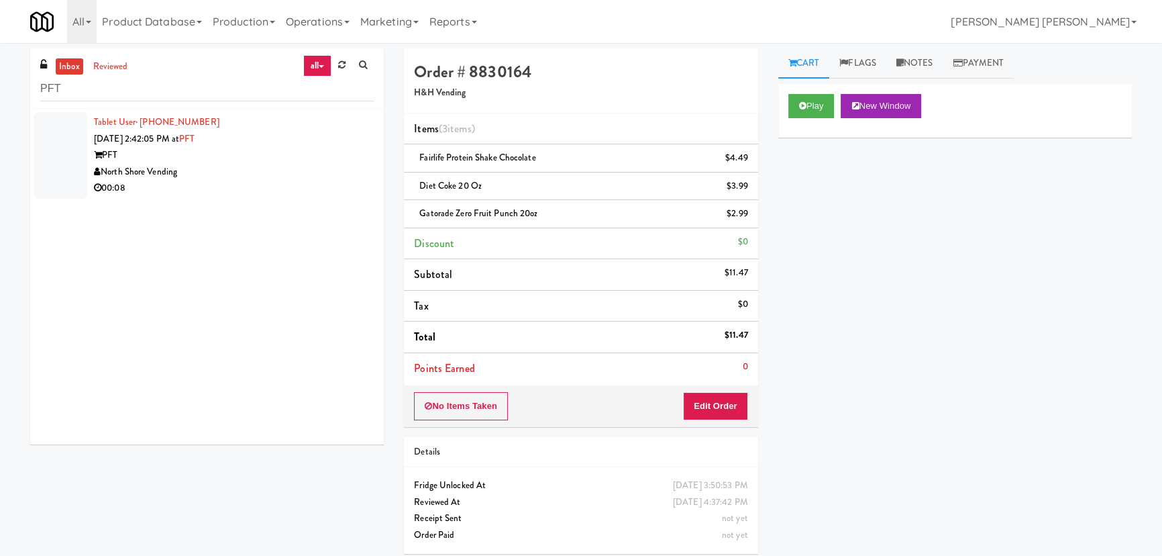
click at [259, 177] on div "North Shore Vending" at bounding box center [234, 172] width 280 height 17
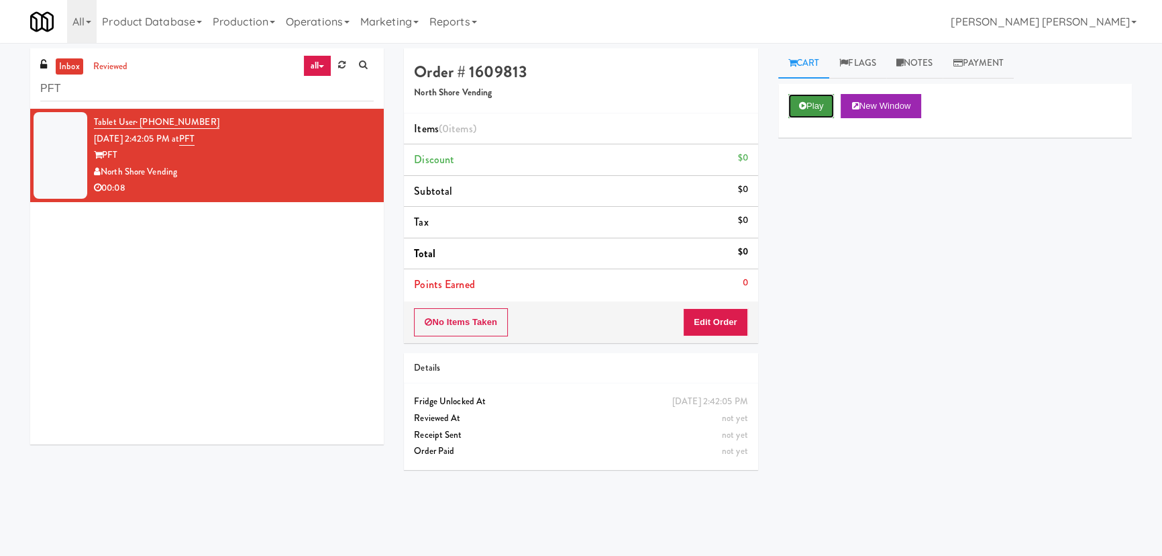
click at [820, 102] on button "Play" at bounding box center [811, 106] width 46 height 24
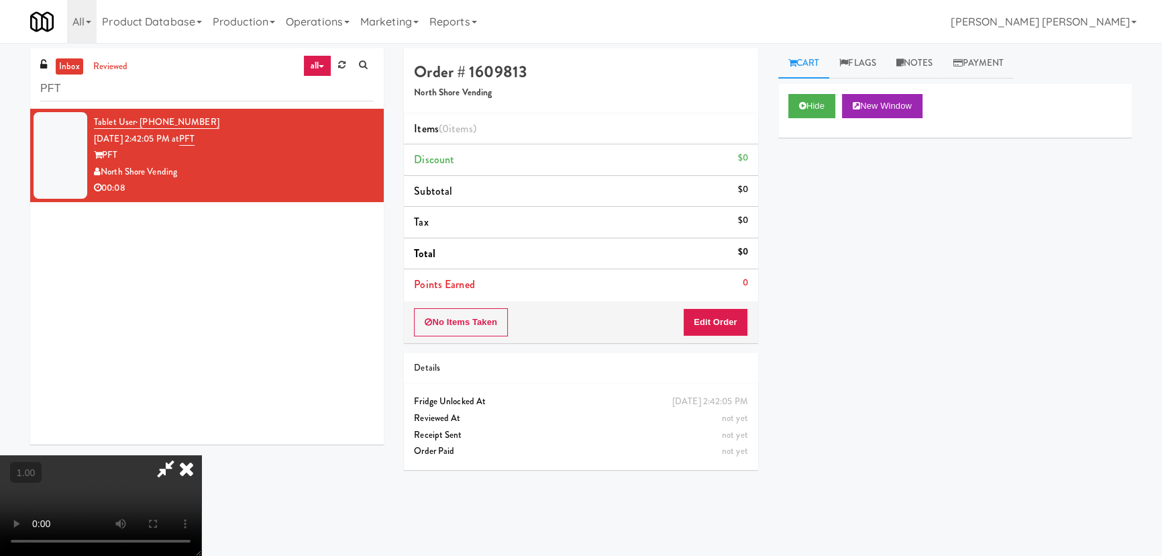
scroll to position [213, 0]
click at [801, 110] on button "Hide" at bounding box center [811, 106] width 47 height 24
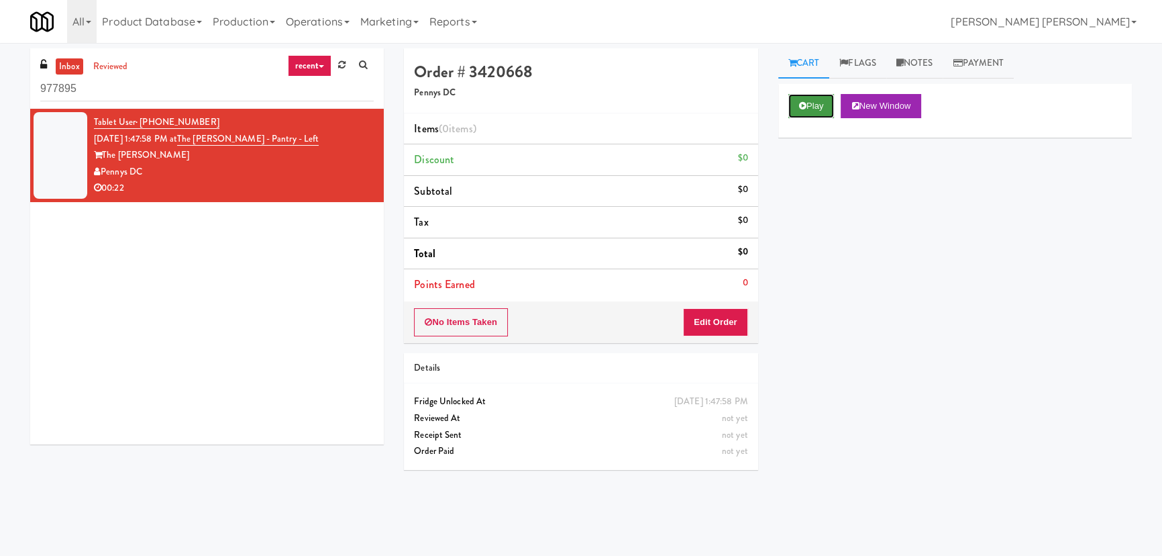
click at [811, 99] on button "Play" at bounding box center [811, 106] width 46 height 24
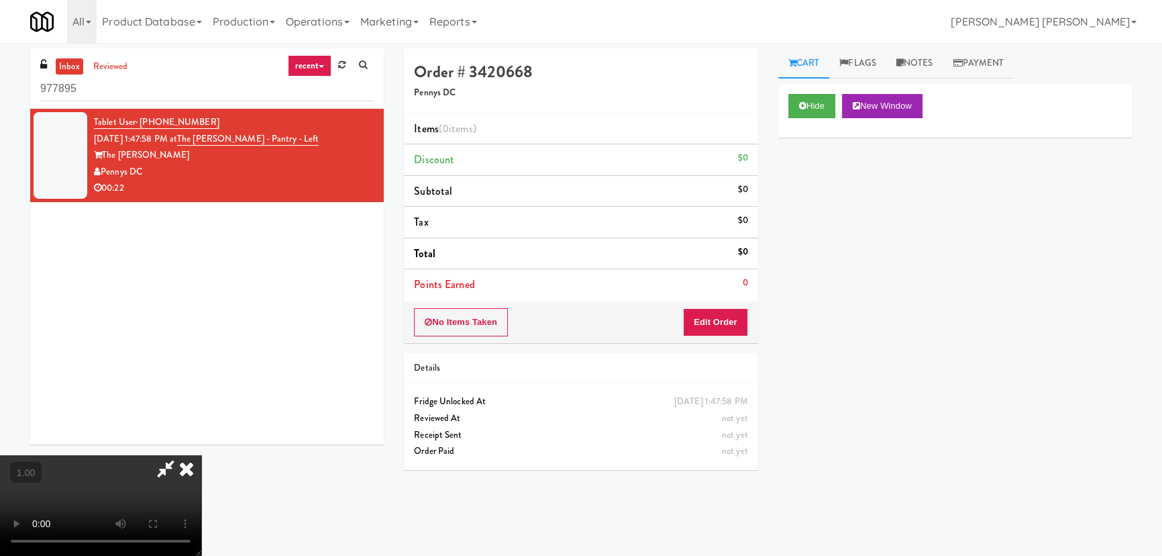
scroll to position [28, 0]
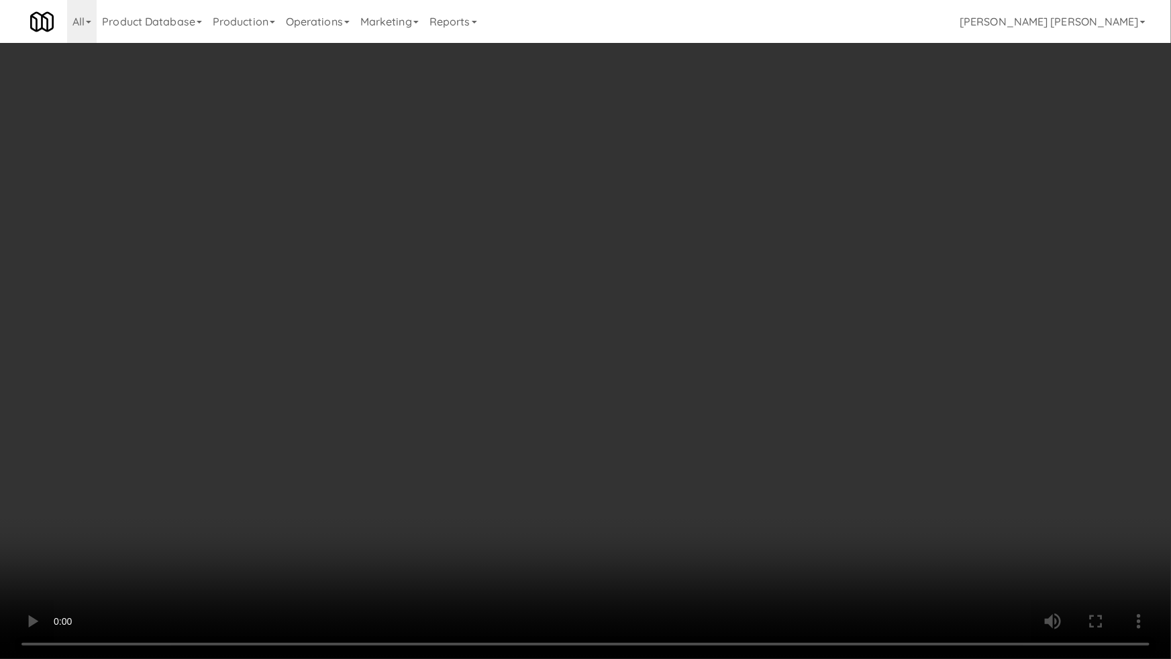
drag, startPoint x: 931, startPoint y: 530, endPoint x: 845, endPoint y: 495, distance: 92.7
click at [928, 529] on video at bounding box center [585, 329] width 1171 height 659
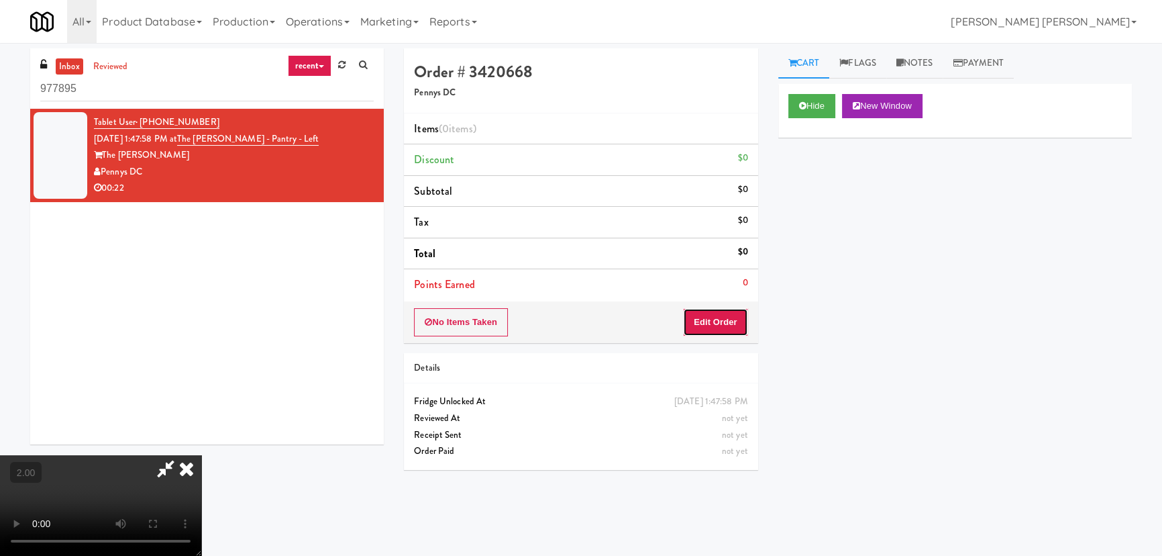
click at [735, 314] on button "Edit Order" at bounding box center [715, 322] width 65 height 28
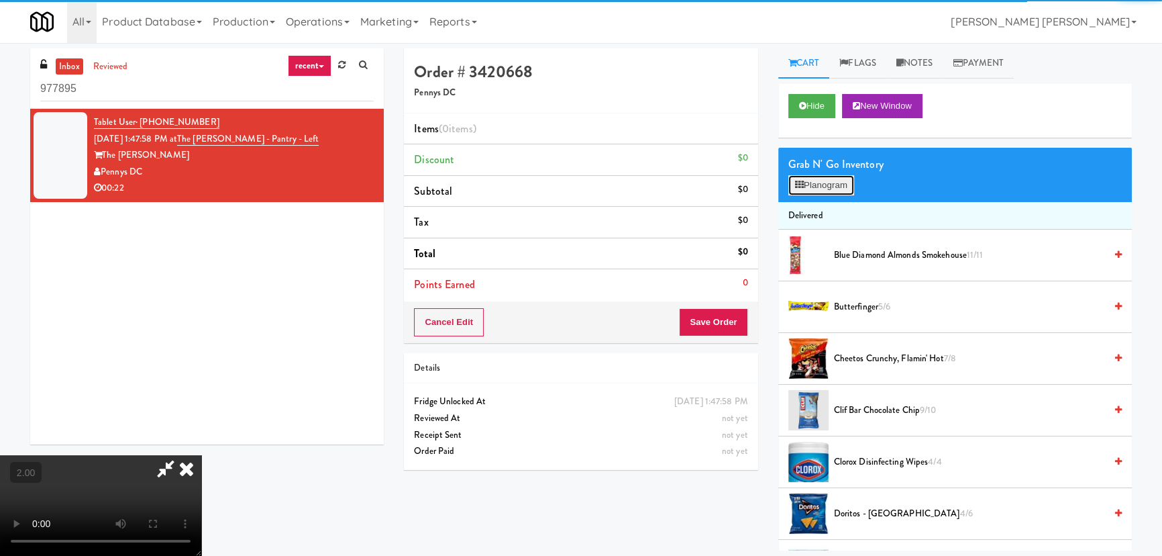
click at [839, 188] on button "Planogram" at bounding box center [821, 185] width 66 height 20
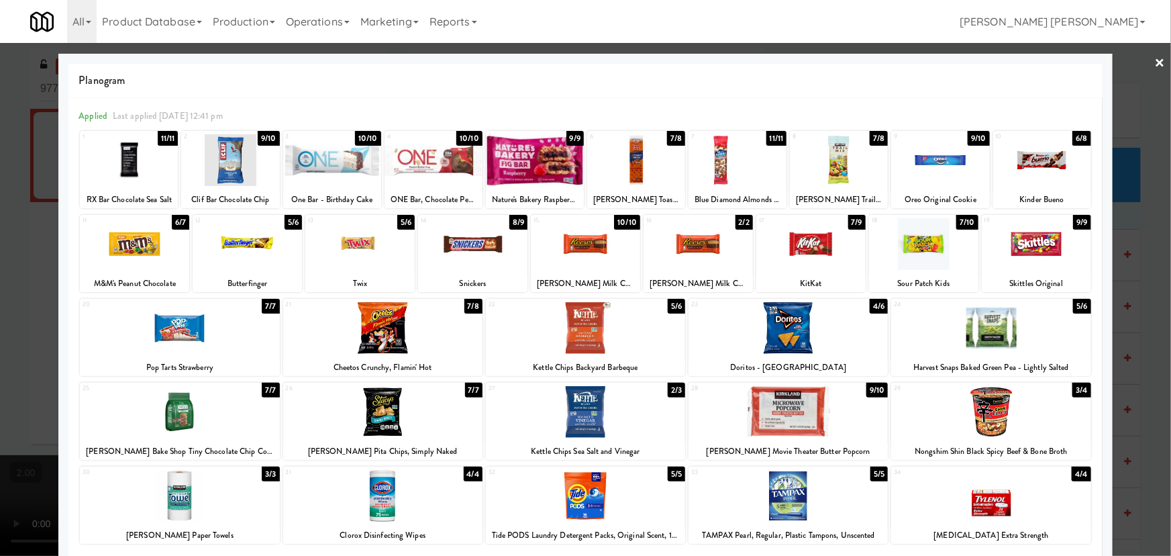
click at [1045, 156] on div at bounding box center [1042, 160] width 98 height 52
drag, startPoint x: 1157, startPoint y: 59, endPoint x: 1128, endPoint y: 59, distance: 29.5
click at [1157, 59] on div at bounding box center [585, 278] width 1171 height 556
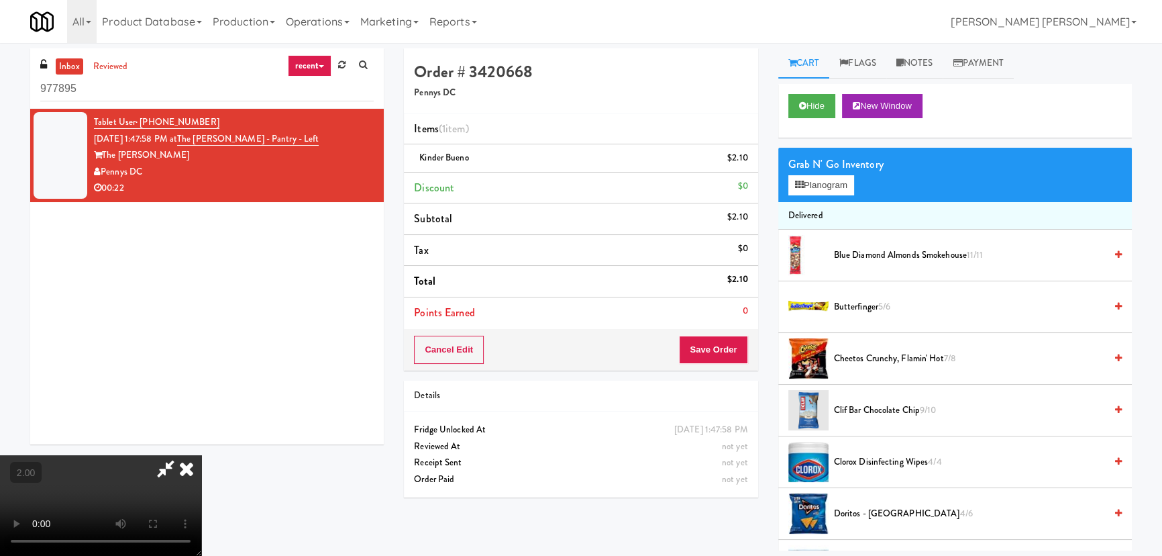
drag, startPoint x: 672, startPoint y: 53, endPoint x: 691, endPoint y: 372, distance: 319.3
click at [201, 455] on icon at bounding box center [187, 468] width 30 height 27
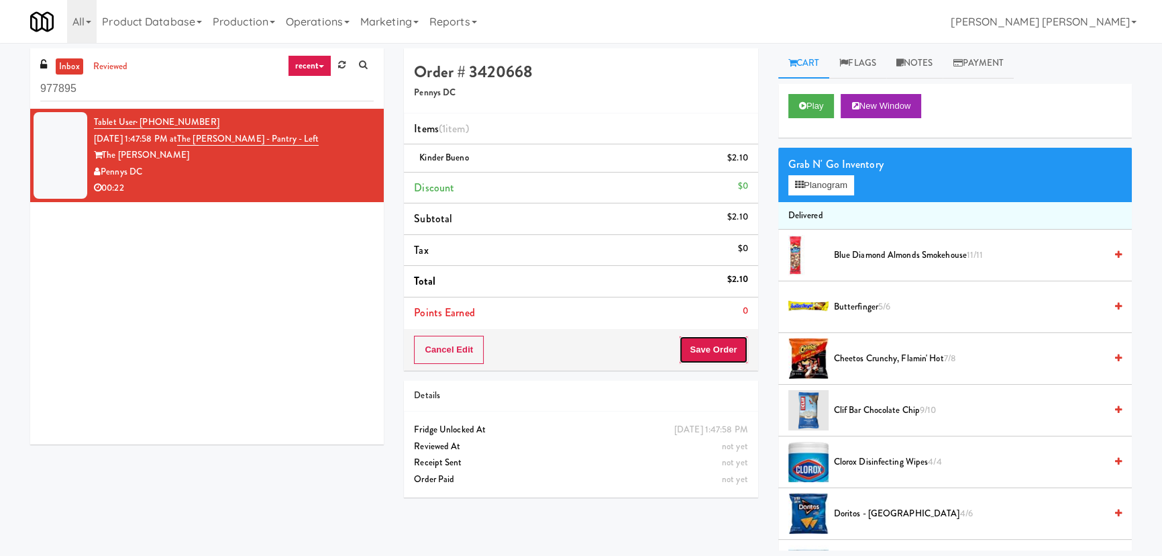
click at [700, 343] on button "Save Order" at bounding box center [713, 349] width 68 height 28
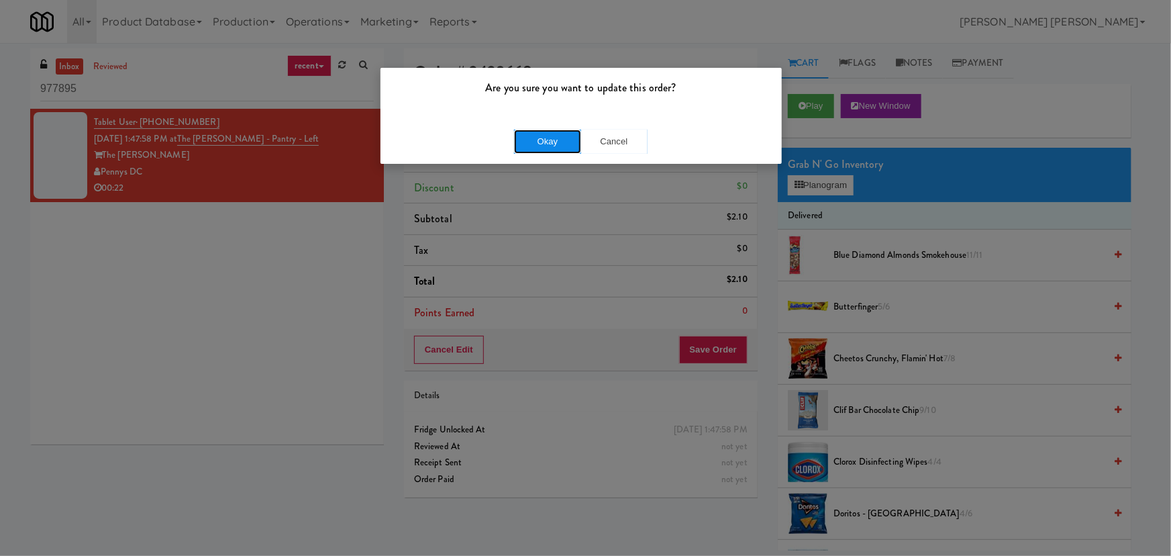
click at [564, 149] on button "Okay" at bounding box center [547, 141] width 67 height 24
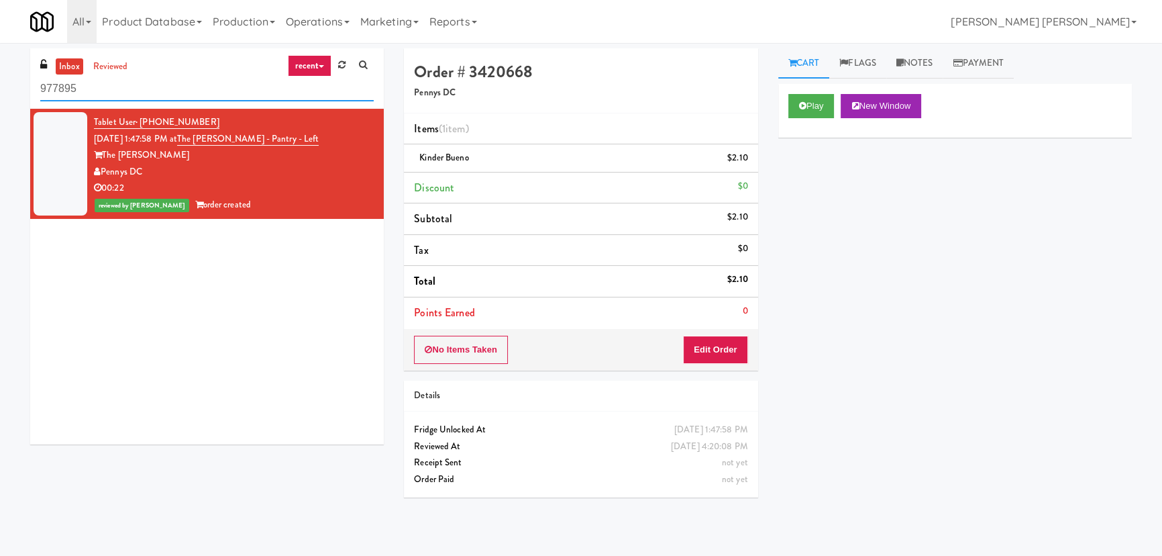
drag, startPoint x: 101, startPoint y: 93, endPoint x: 27, endPoint y: 93, distance: 74.5
click at [27, 93] on div "inbox reviewed recent all unclear take inventory issue suspicious failed recent…" at bounding box center [207, 251] width 374 height 406
paste input "Peabody - Ambient"
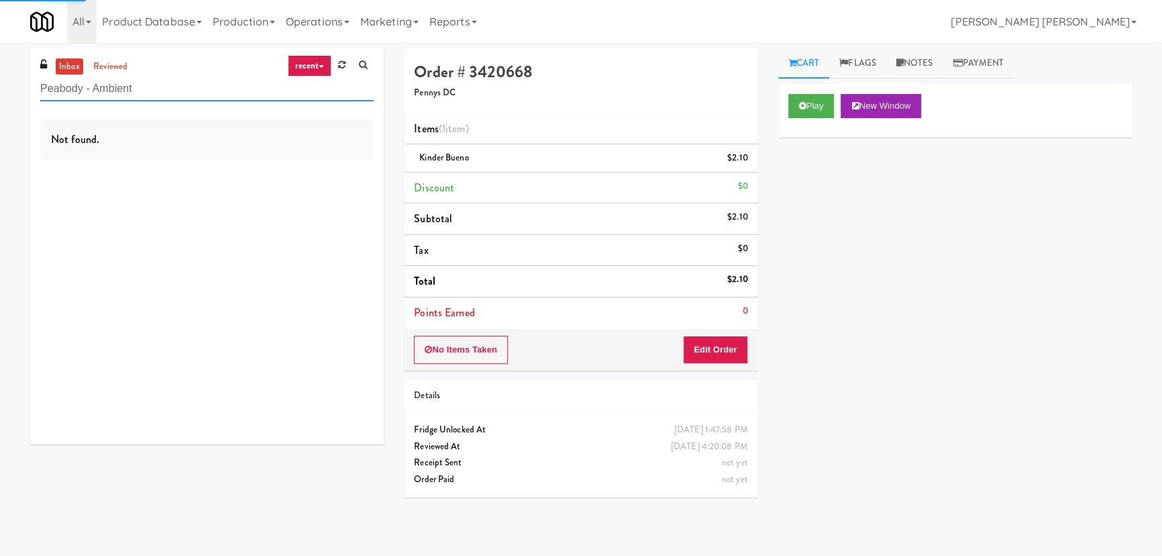
type input "Peabody - Ambient"
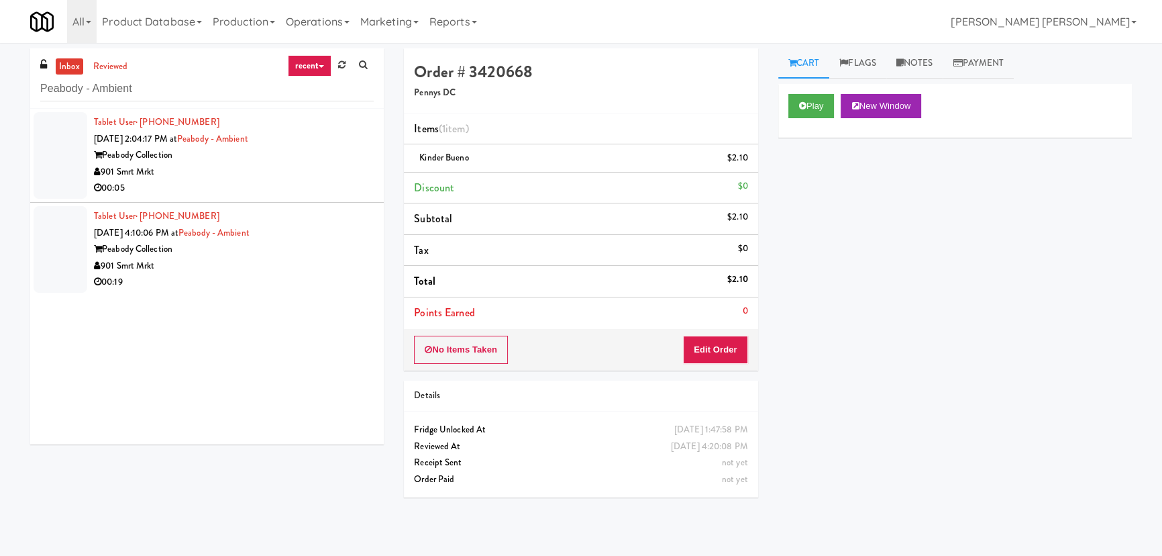
click at [233, 174] on div "901 Smrt Mrkt" at bounding box center [234, 172] width 280 height 17
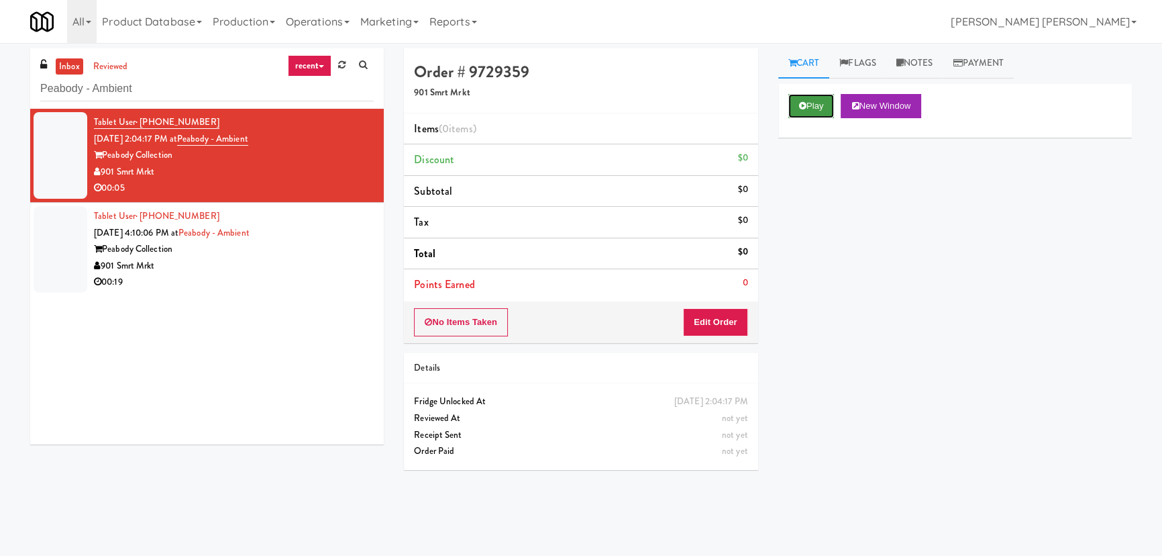
click at [806, 98] on button "Play" at bounding box center [811, 106] width 46 height 24
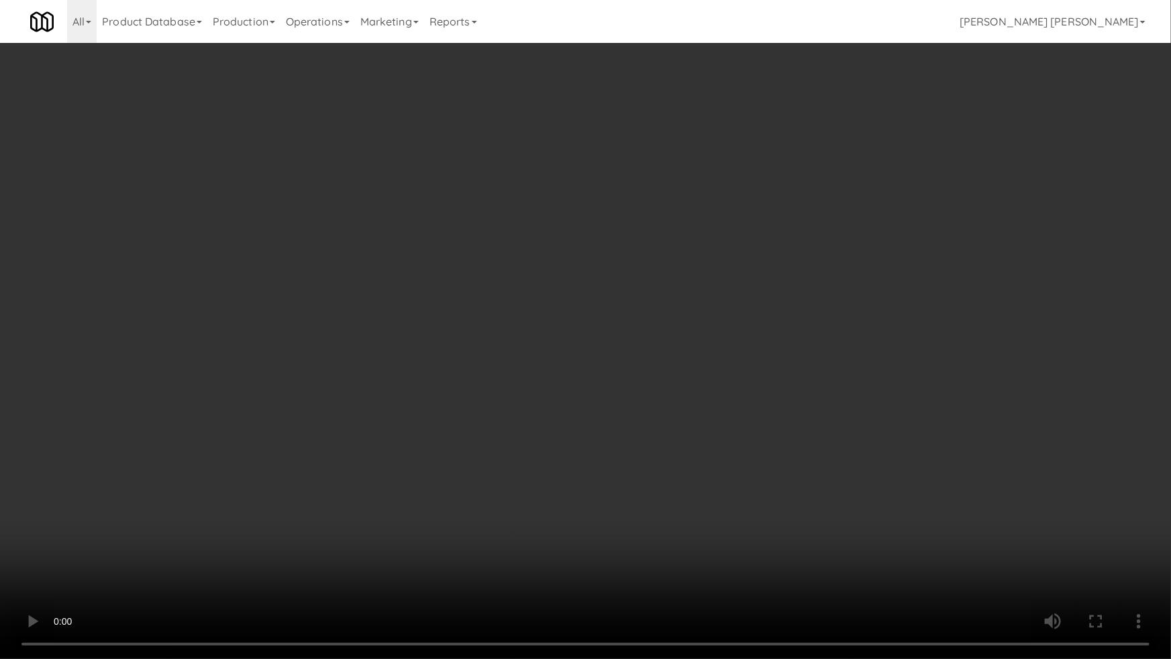
click at [670, 555] on video at bounding box center [585, 329] width 1171 height 659
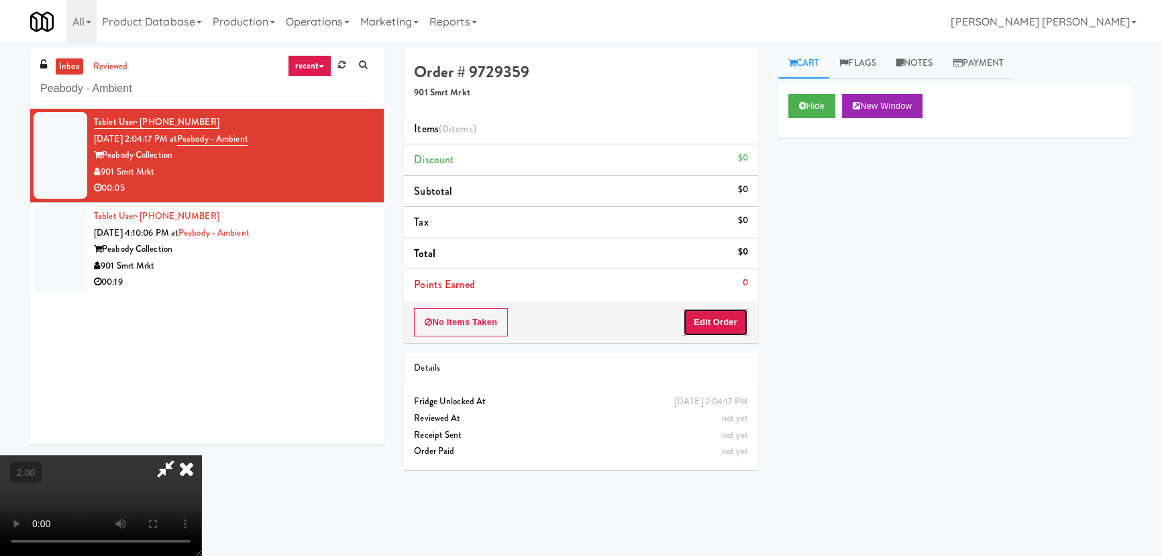
click at [731, 315] on button "Edit Order" at bounding box center [715, 322] width 65 height 28
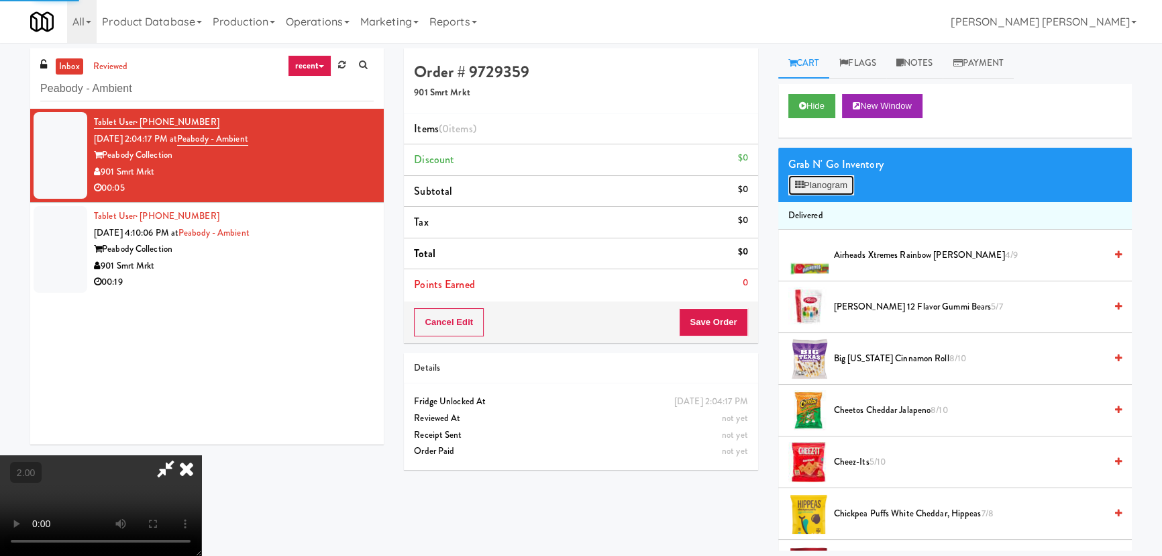
click at [815, 189] on button "Planogram" at bounding box center [821, 185] width 66 height 20
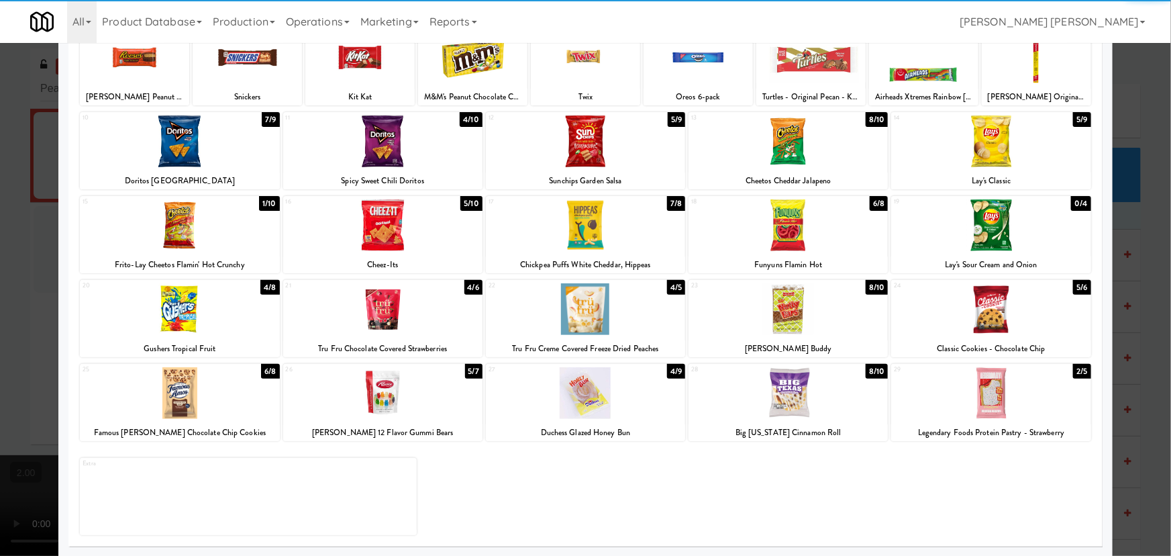
click at [984, 399] on div at bounding box center [990, 393] width 199 height 52
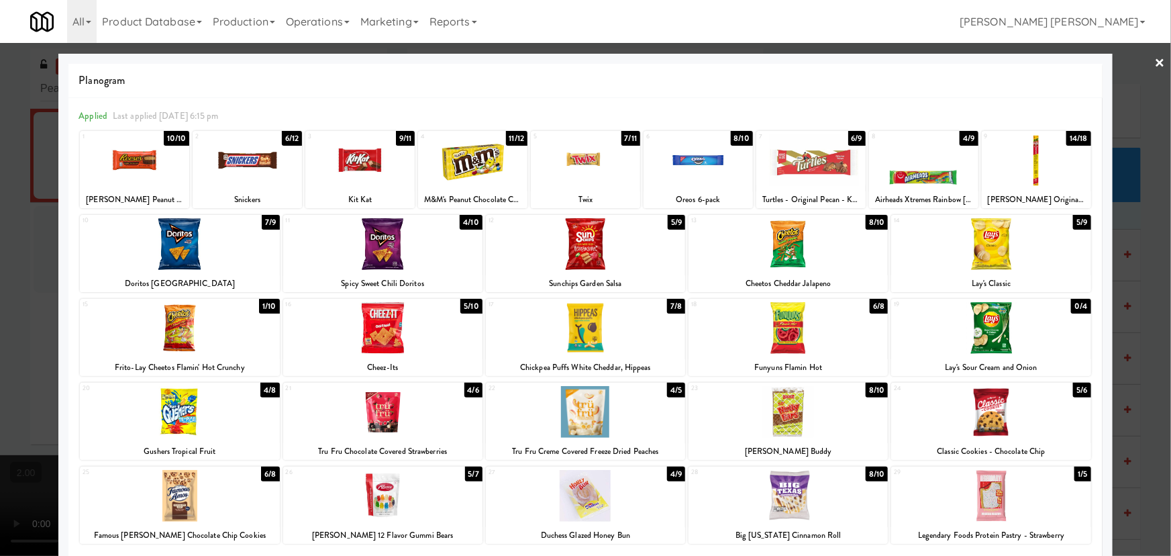
click at [1155, 64] on link "×" at bounding box center [1160, 64] width 11 height 42
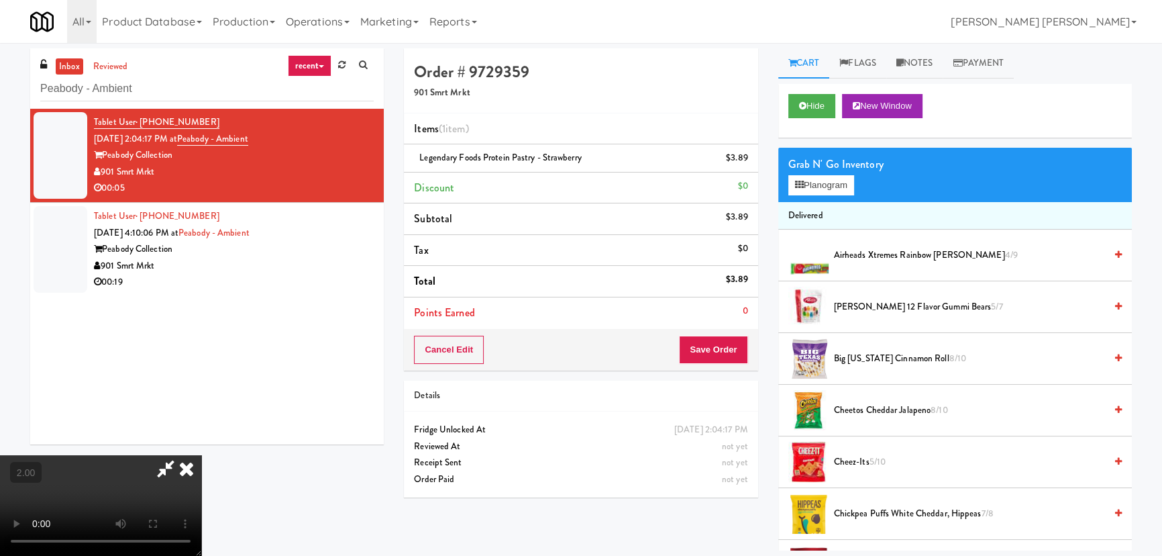
click at [201, 455] on icon at bounding box center [187, 468] width 30 height 27
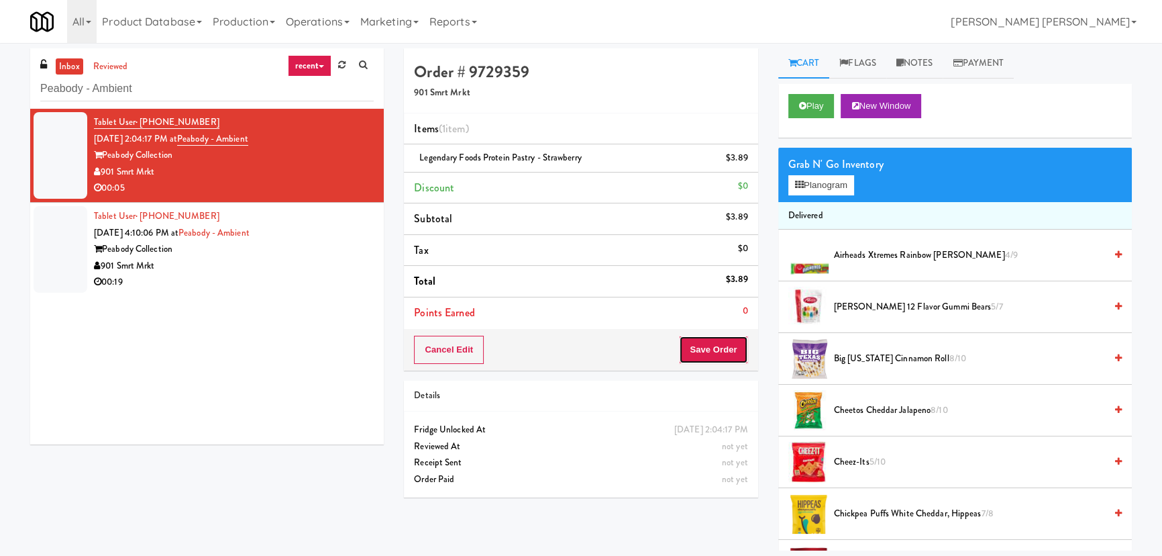
click at [710, 344] on button "Save Order" at bounding box center [713, 349] width 68 height 28
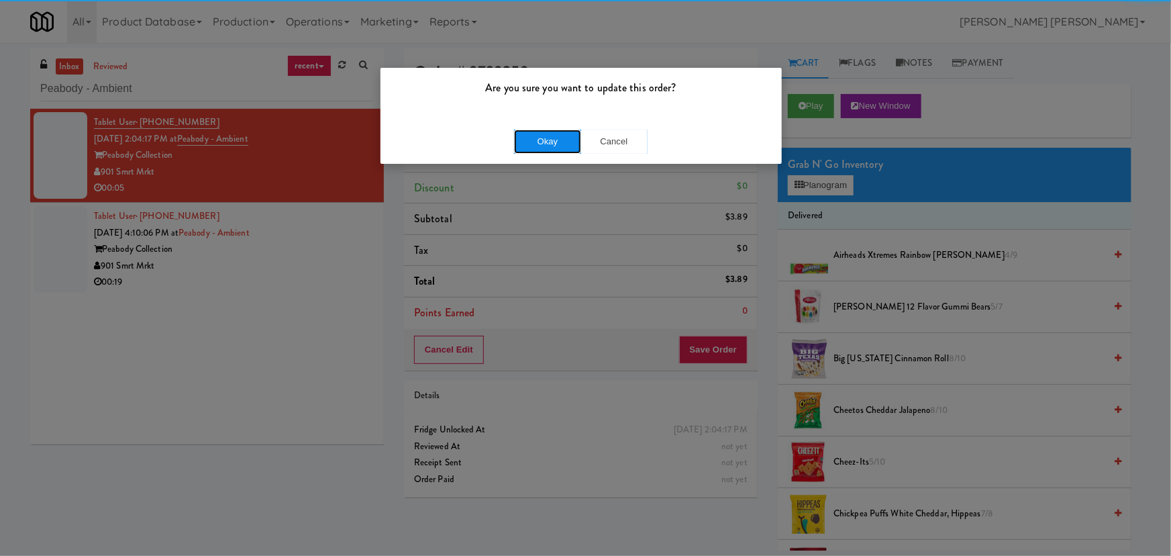
click at [543, 137] on button "Okay" at bounding box center [547, 141] width 67 height 24
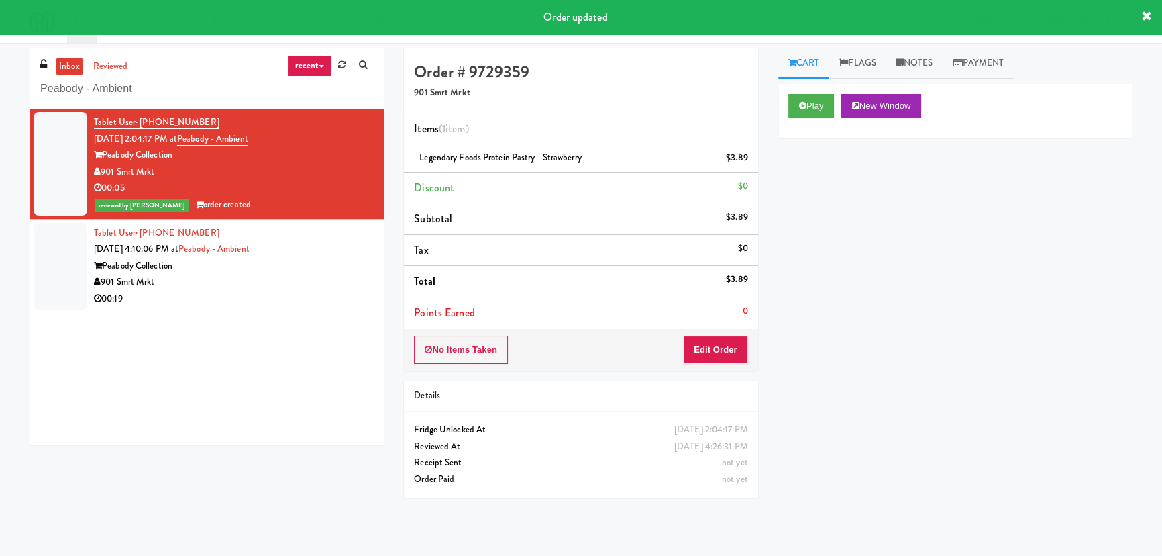
click at [303, 291] on div "00:19" at bounding box center [234, 299] width 280 height 17
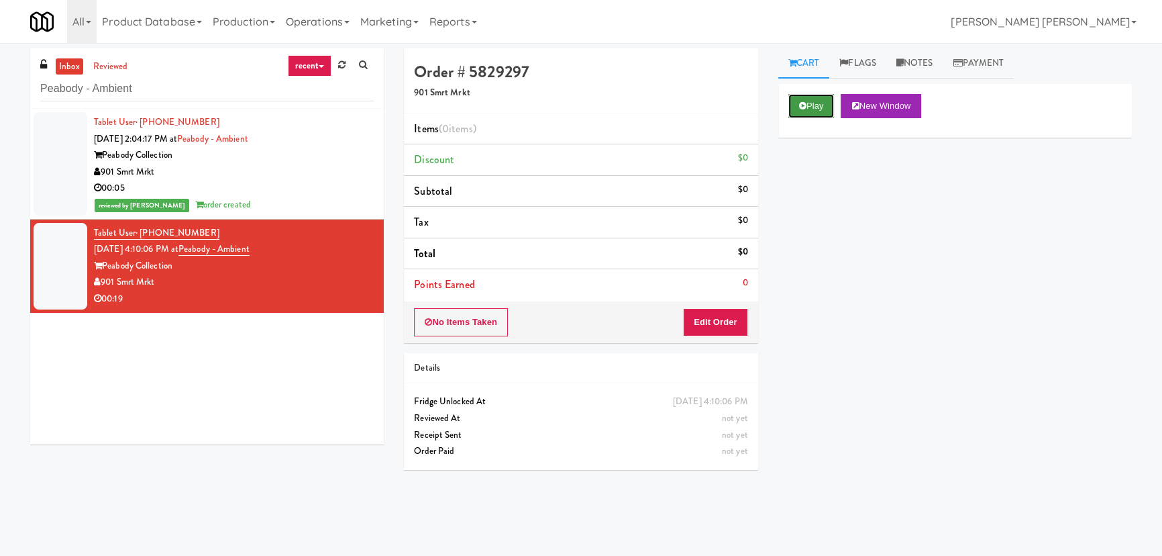
click at [811, 101] on button "Play" at bounding box center [811, 106] width 46 height 24
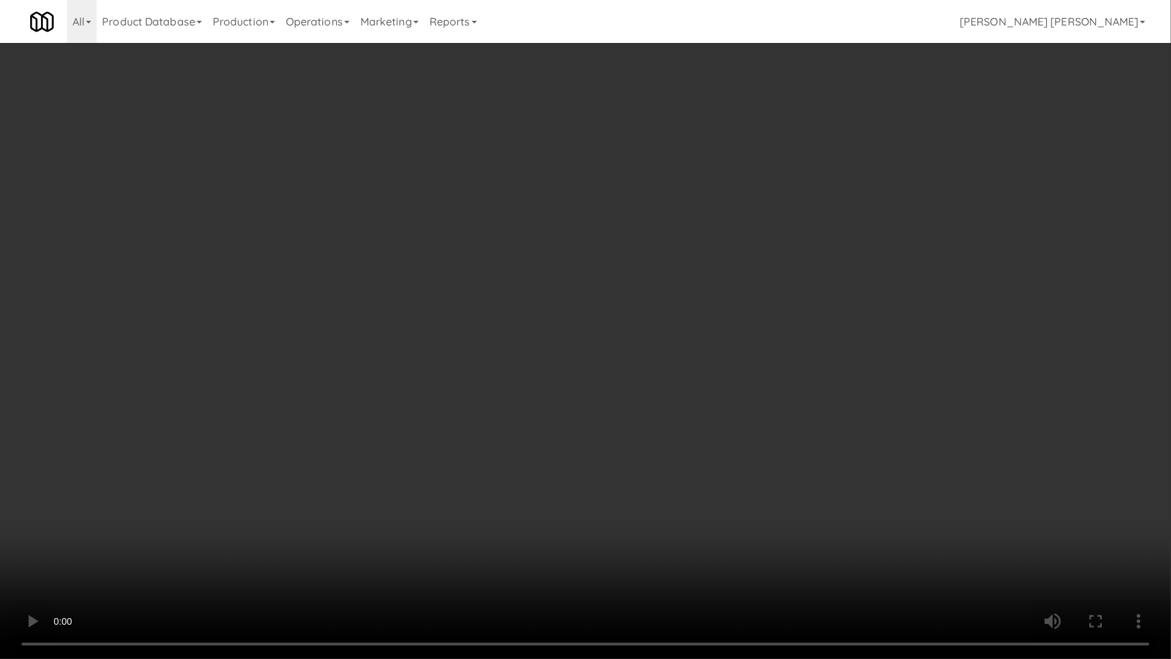
drag, startPoint x: 637, startPoint y: 593, endPoint x: 1131, endPoint y: 543, distance: 496.3
click at [642, 555] on video at bounding box center [585, 329] width 1171 height 659
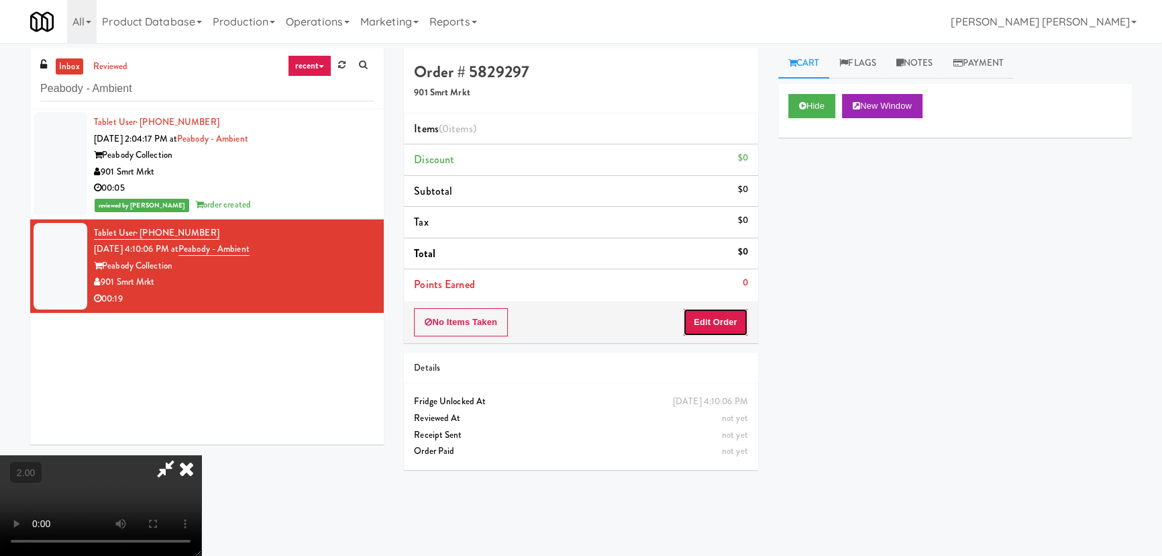
click at [728, 315] on button "Edit Order" at bounding box center [715, 322] width 65 height 28
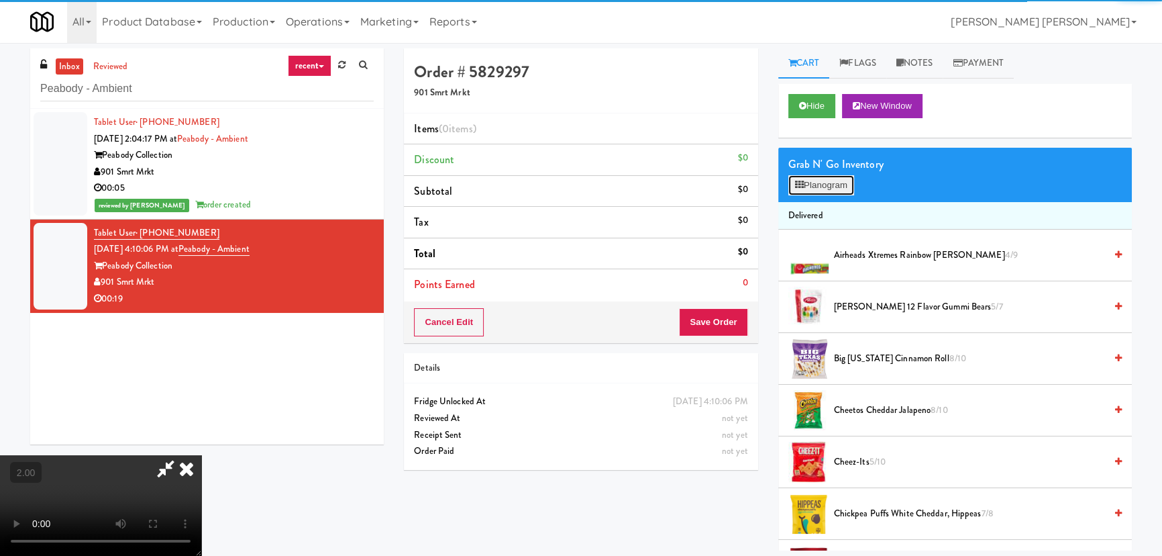
click at [816, 176] on button "Planogram" at bounding box center [821, 185] width 66 height 20
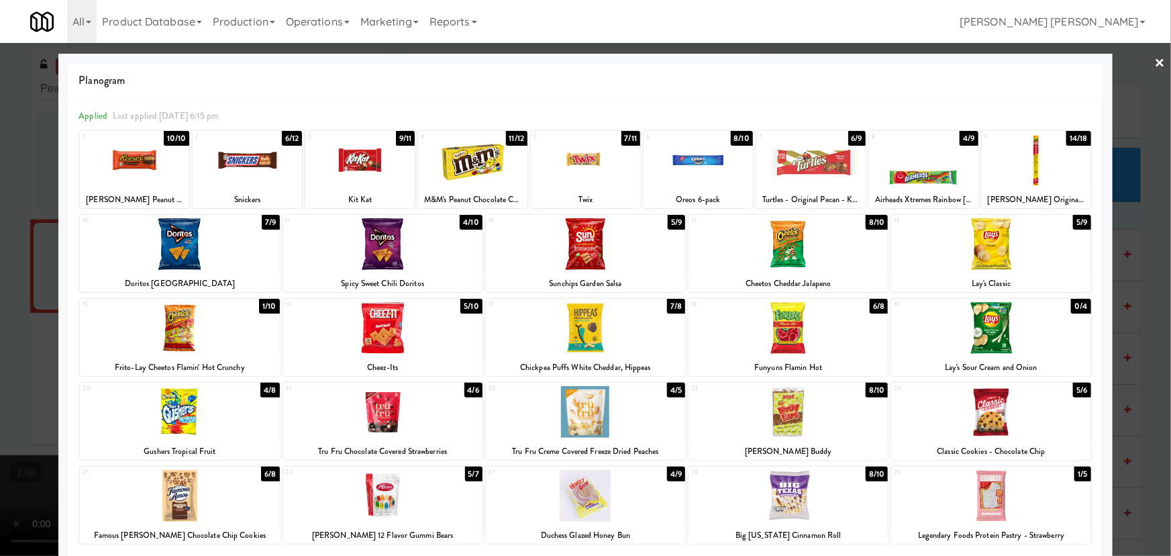
click at [134, 164] on div at bounding box center [134, 160] width 109 height 52
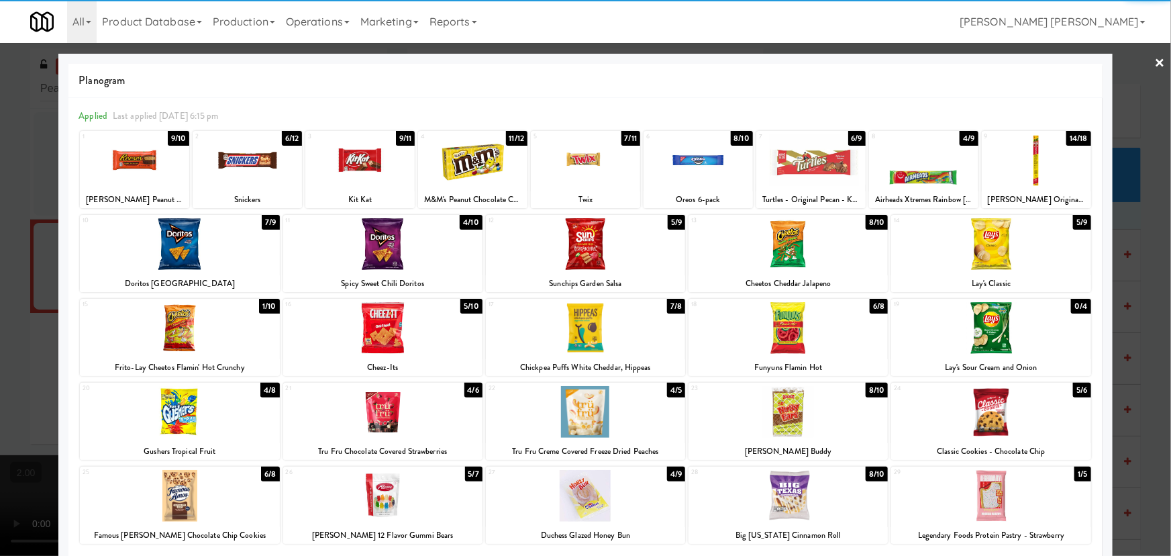
click at [388, 246] on div at bounding box center [382, 244] width 199 height 52
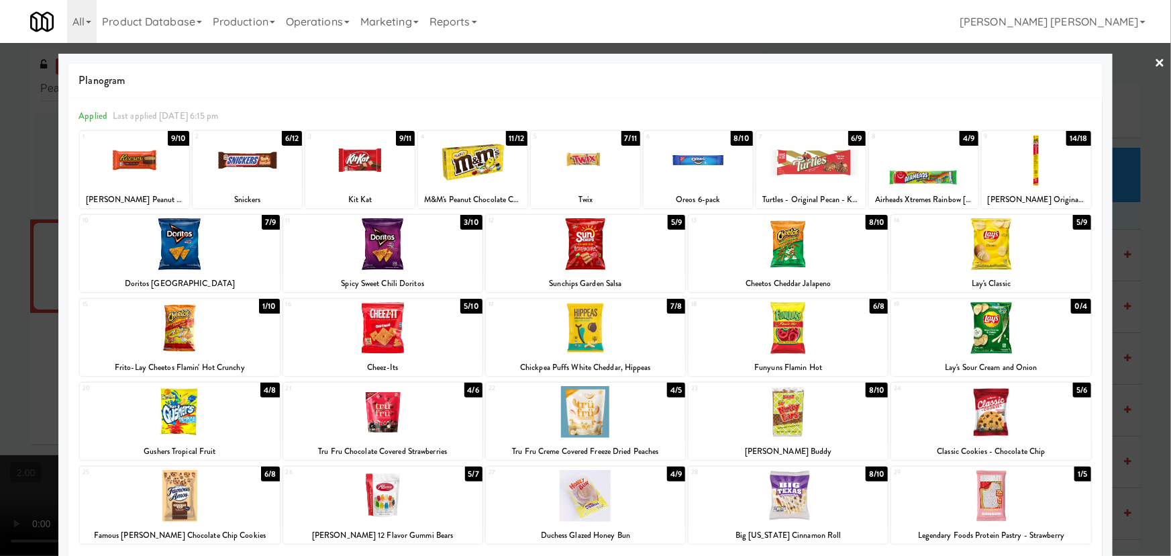
click at [1155, 58] on link "×" at bounding box center [1160, 64] width 11 height 42
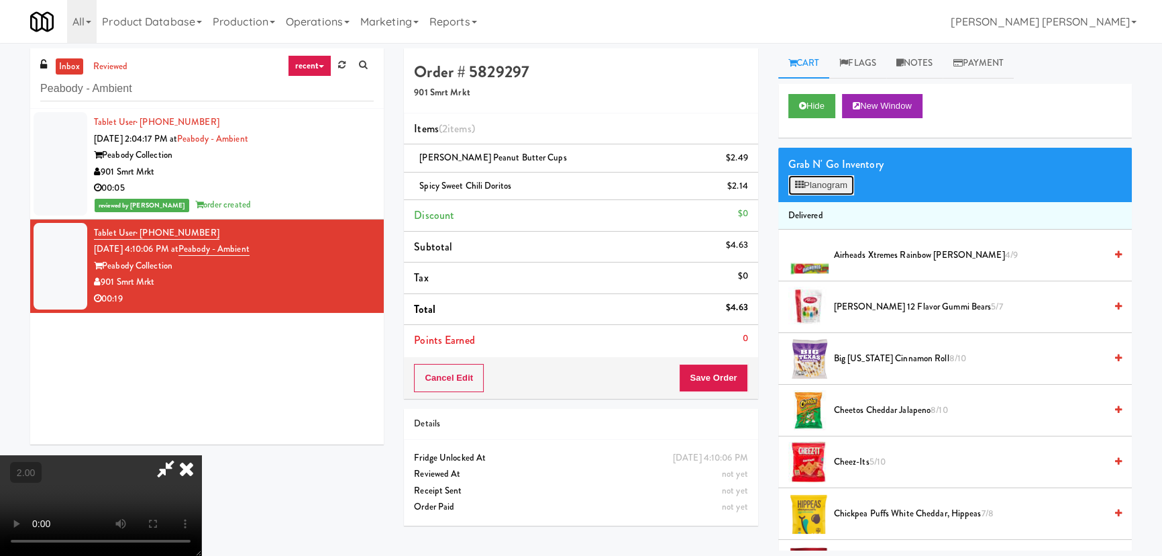
click at [810, 183] on button "Planogram" at bounding box center [821, 185] width 66 height 20
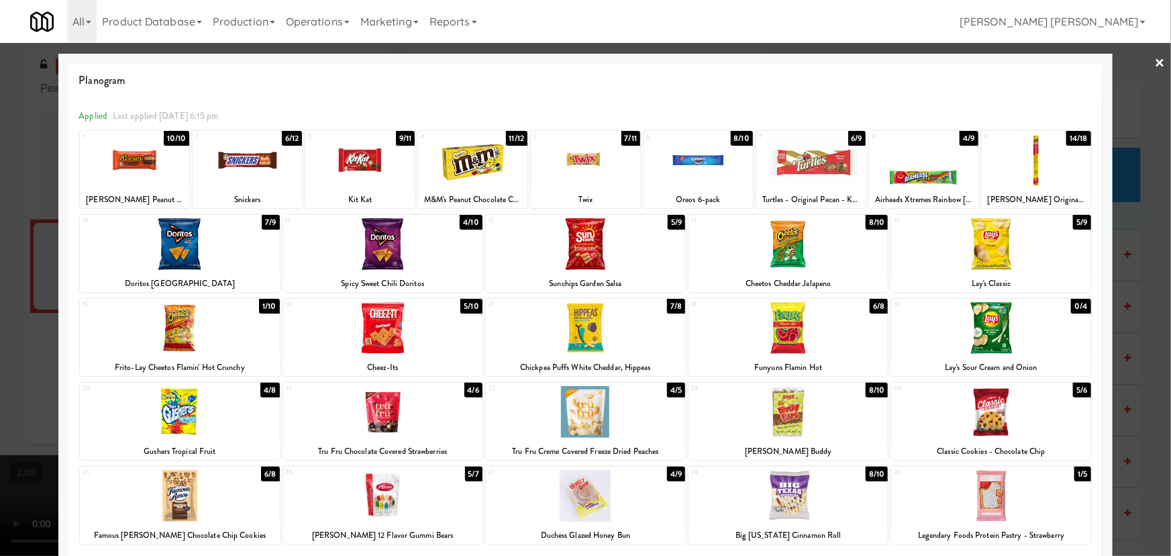
click at [774, 415] on div at bounding box center [787, 412] width 199 height 52
click at [1155, 58] on link "×" at bounding box center [1160, 64] width 11 height 42
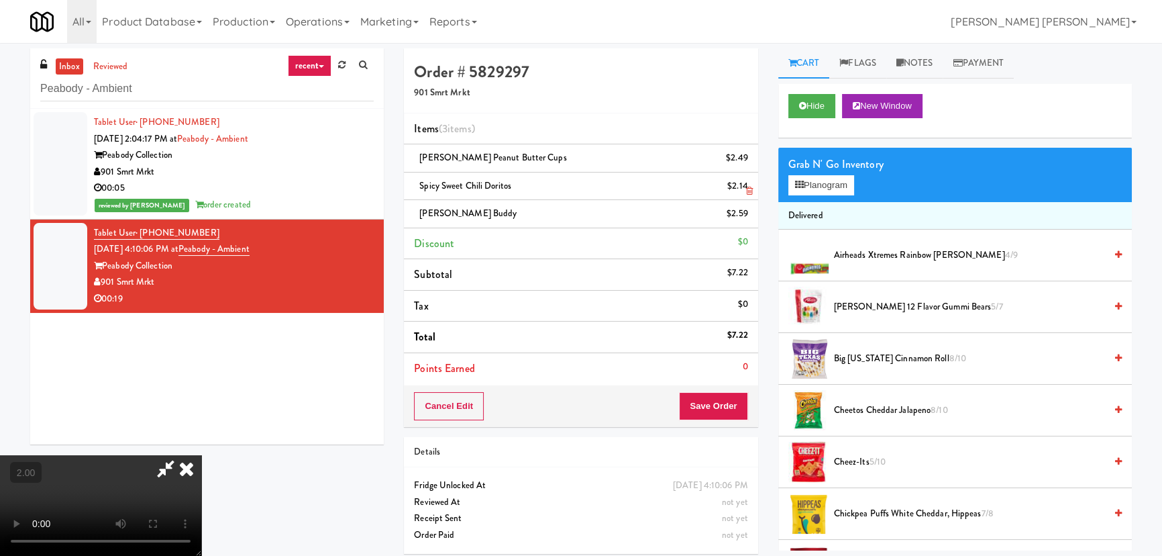
drag, startPoint x: 685, startPoint y: 173, endPoint x: 692, endPoint y: 193, distance: 21.4
click at [201, 455] on icon at bounding box center [187, 468] width 30 height 27
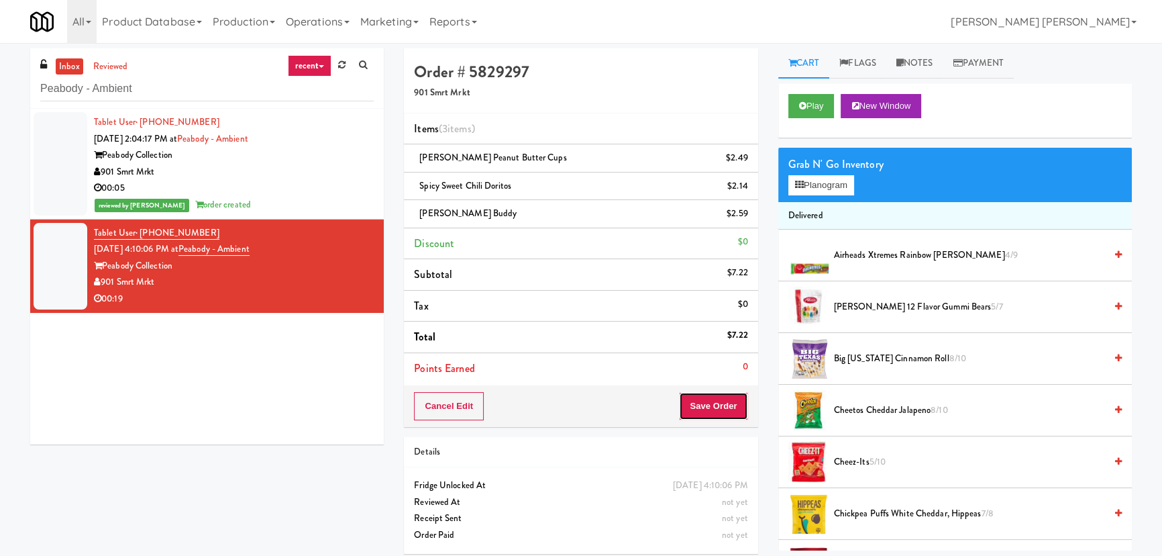
click at [723, 403] on button "Save Order" at bounding box center [713, 406] width 68 height 28
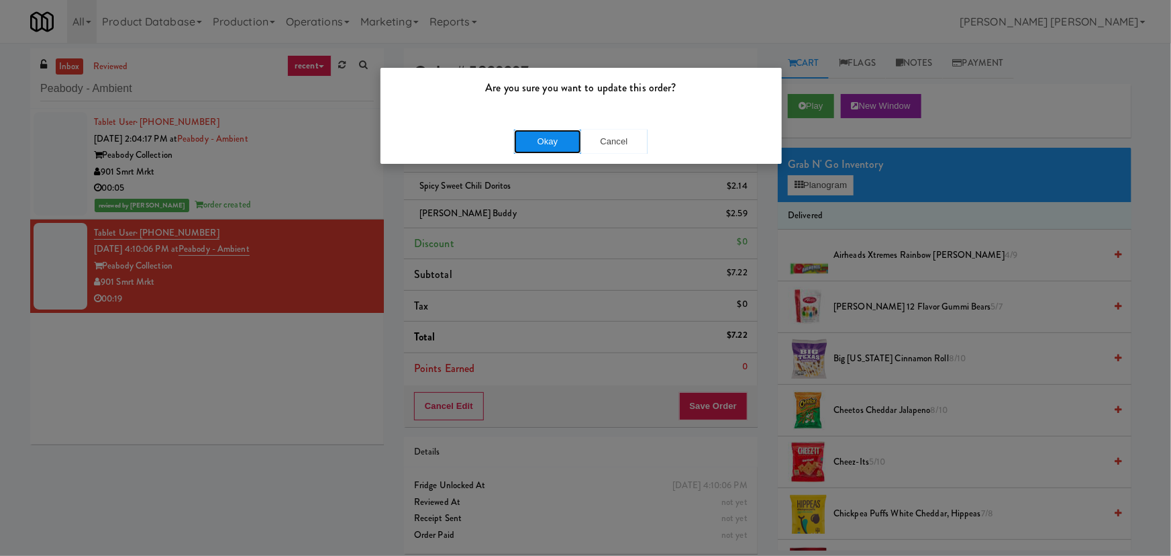
click at [543, 142] on button "Okay" at bounding box center [547, 141] width 67 height 24
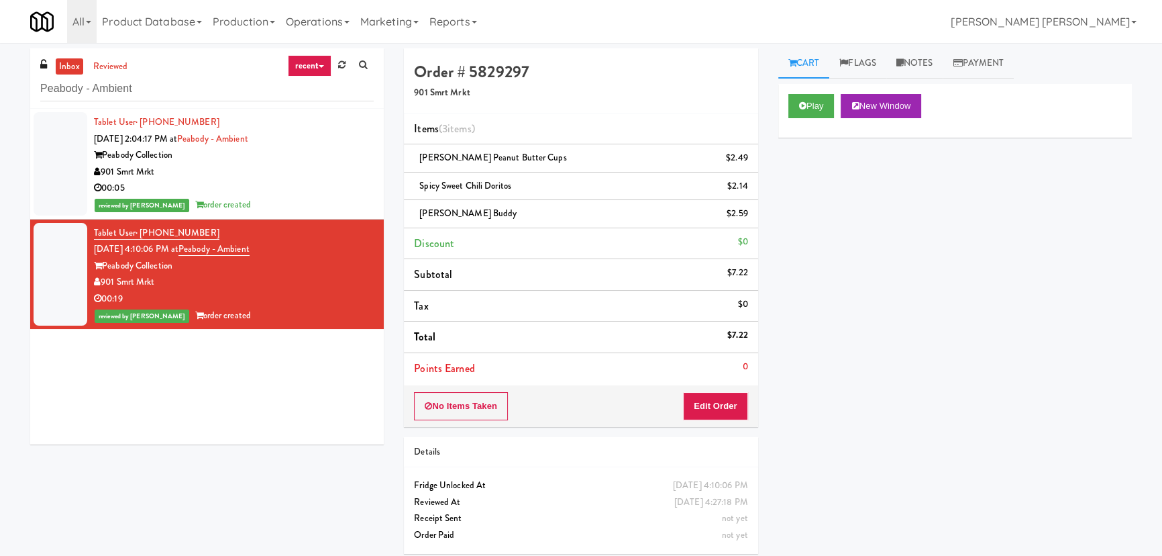
click at [73, 61] on link "inbox" at bounding box center [70, 66] width 28 height 17
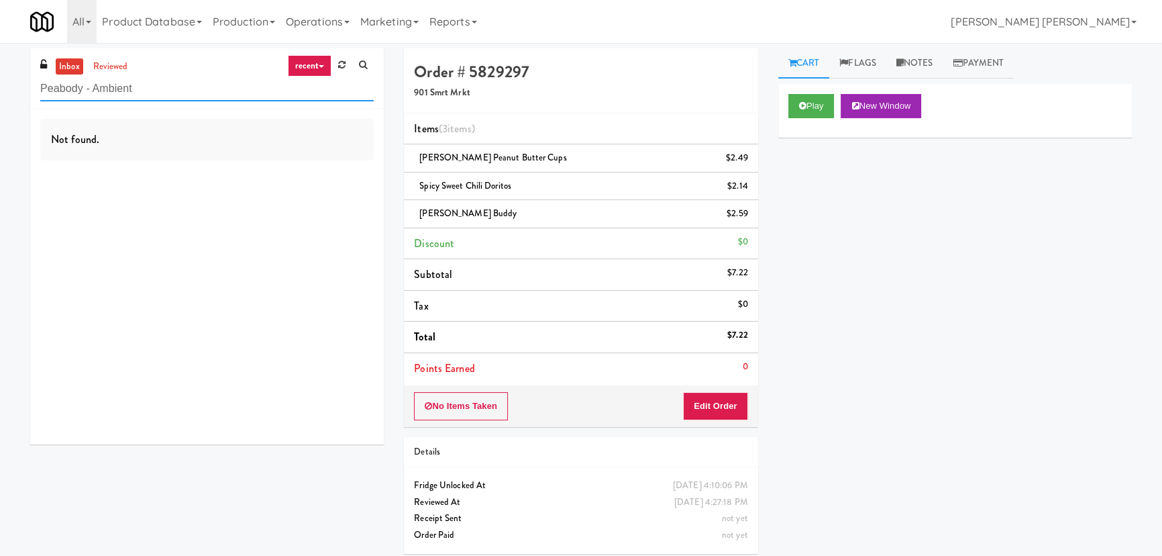
drag, startPoint x: 187, startPoint y: 87, endPoint x: 1, endPoint y: 86, distance: 185.9
click at [1, 87] on div "inbox reviewed recent all unclear take inventory issue suspicious failed recent…" at bounding box center [581, 305] width 1162 height 515
click at [1, 86] on div "inbox reviewed recent all unclear take inventory issue suspicious failed recent…" at bounding box center [581, 305] width 1162 height 515
drag, startPoint x: 162, startPoint y: 92, endPoint x: 32, endPoint y: 90, distance: 130.2
click at [32, 90] on div "inbox reviewed recent all unclear take inventory issue suspicious failed recent…" at bounding box center [207, 78] width 354 height 60
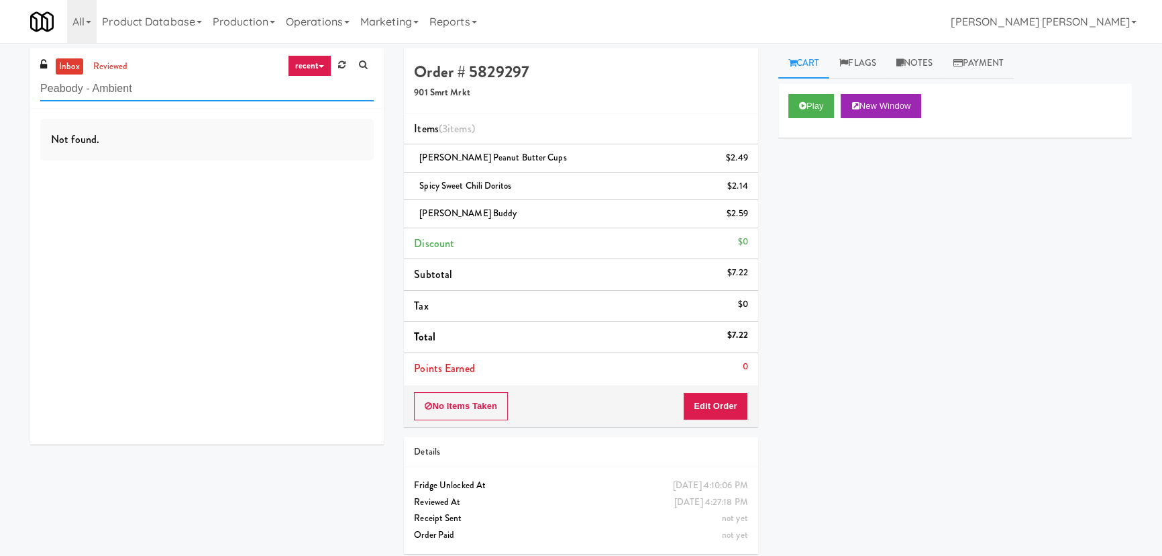
paste input "Lofts @ Lincoln - Cooler"
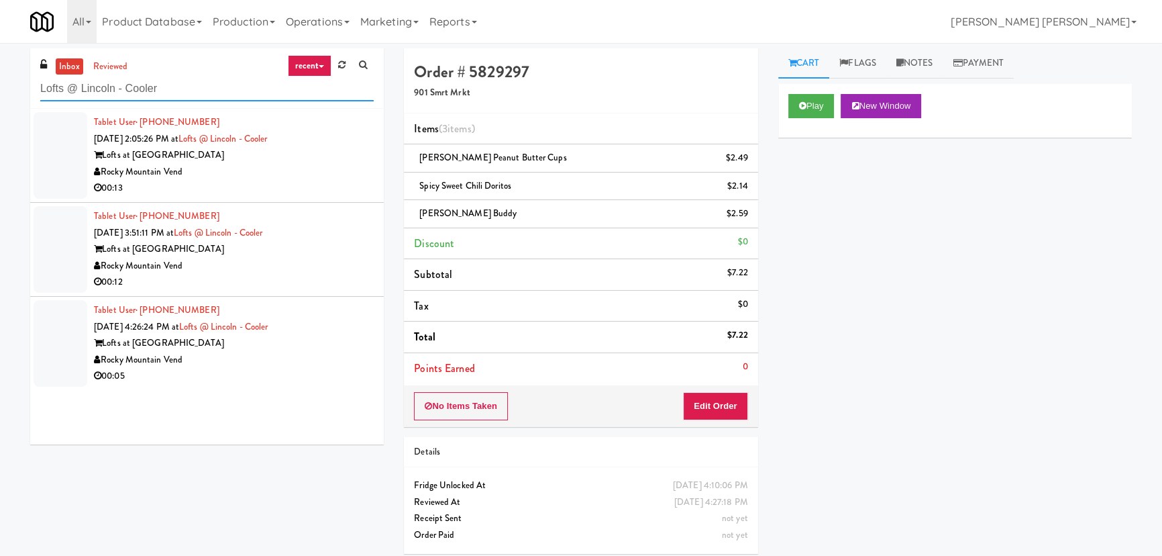
type input "Lofts @ Lincoln - Cooler"
click at [270, 164] on div "Rocky Mountain Vend" at bounding box center [234, 172] width 280 height 17
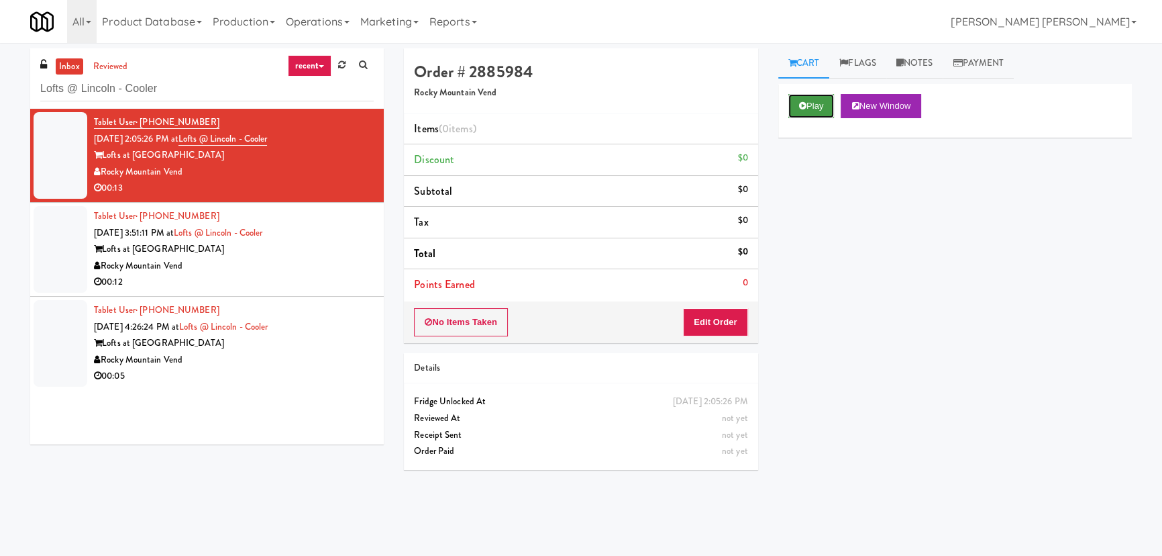
click at [811, 111] on button "Play" at bounding box center [811, 106] width 46 height 24
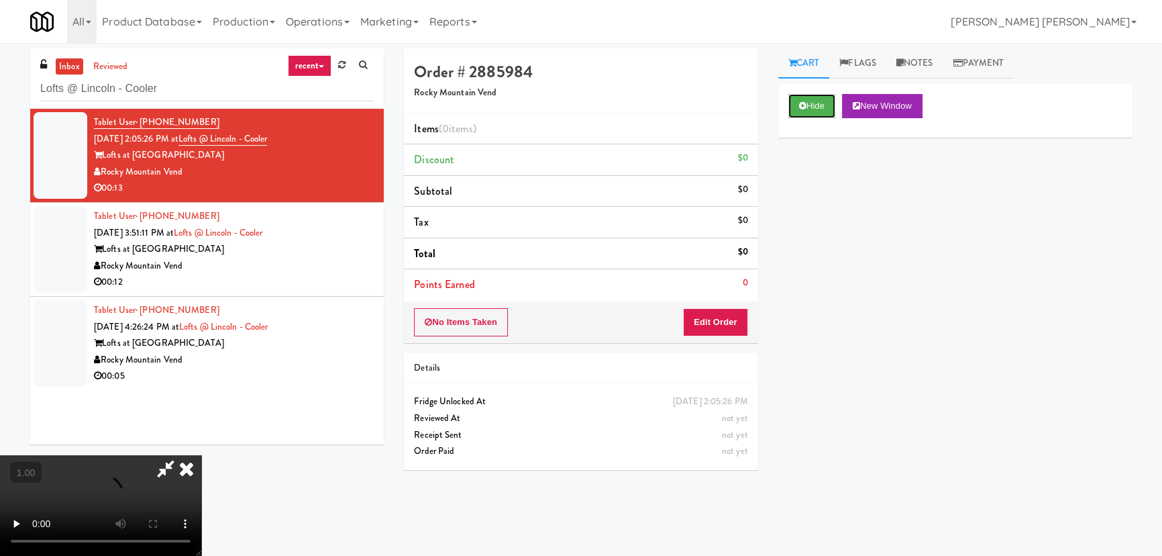
scroll to position [213, 0]
click at [13, 547] on video at bounding box center [100, 505] width 201 height 101
click at [33, 550] on video at bounding box center [100, 505] width 201 height 101
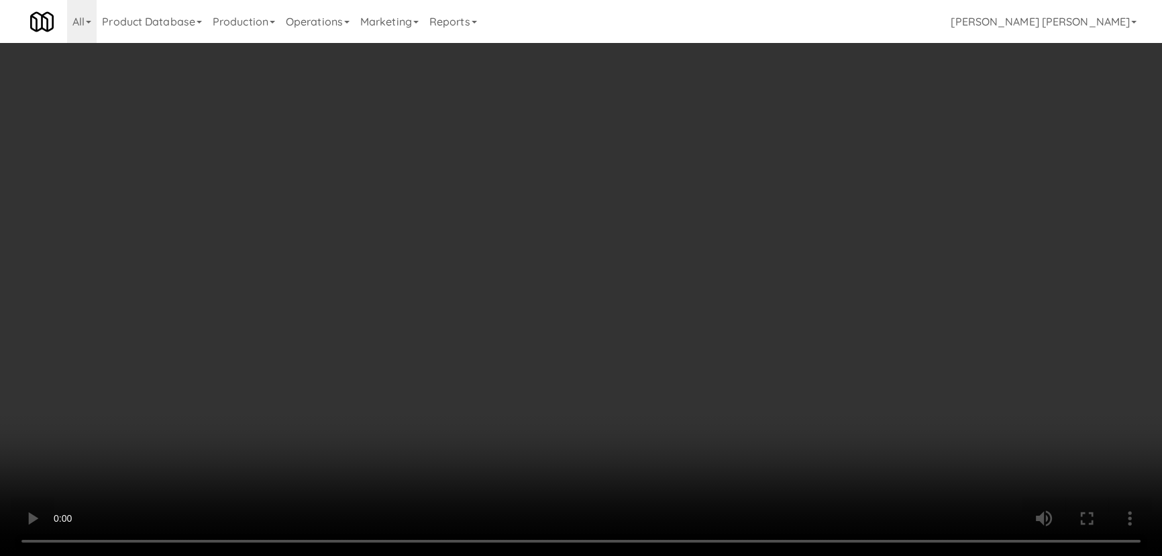
click at [641, 555] on video at bounding box center [581, 278] width 1162 height 556
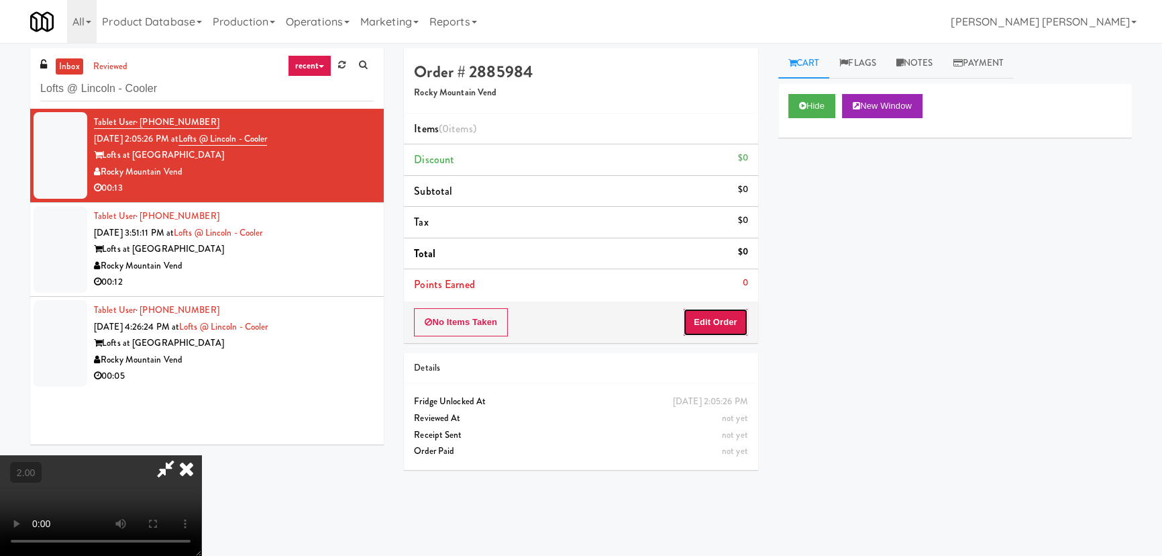
click at [709, 321] on button "Edit Order" at bounding box center [715, 322] width 65 height 28
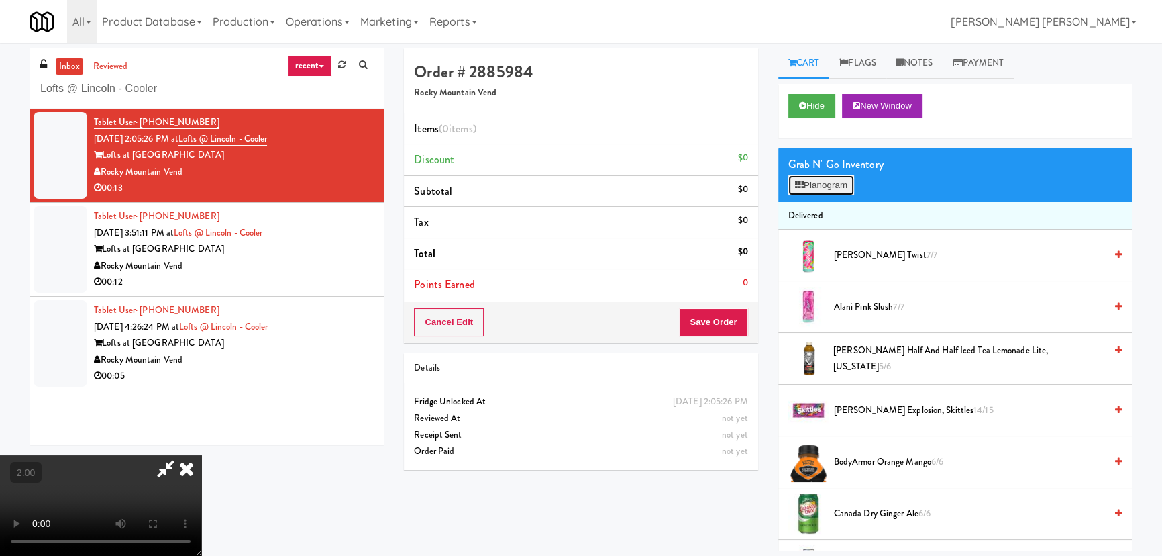
click at [824, 185] on button "Planogram" at bounding box center [821, 185] width 66 height 20
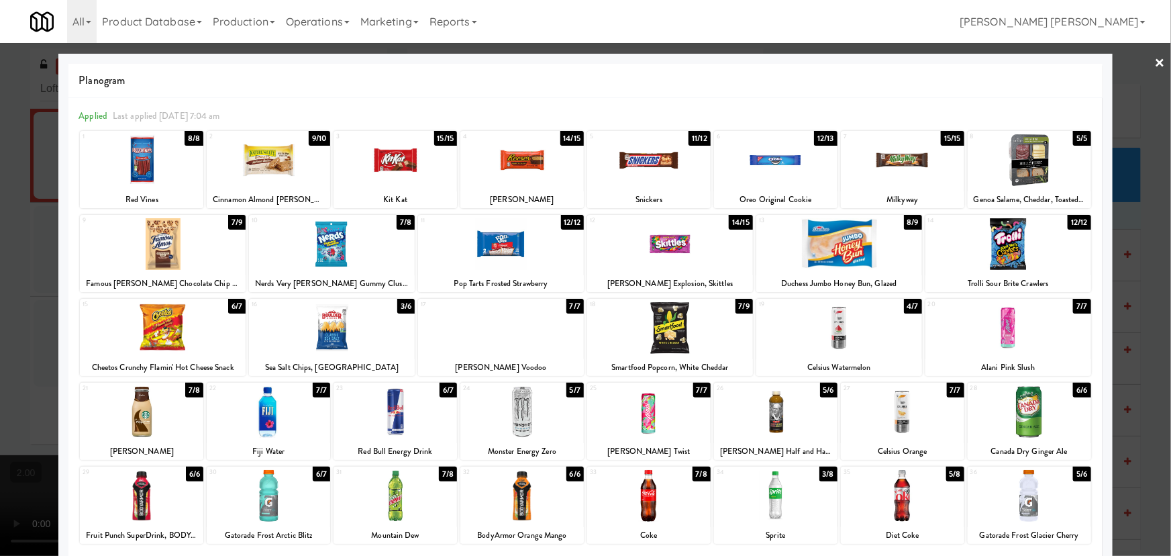
click at [773, 425] on div at bounding box center [775, 412] width 123 height 52
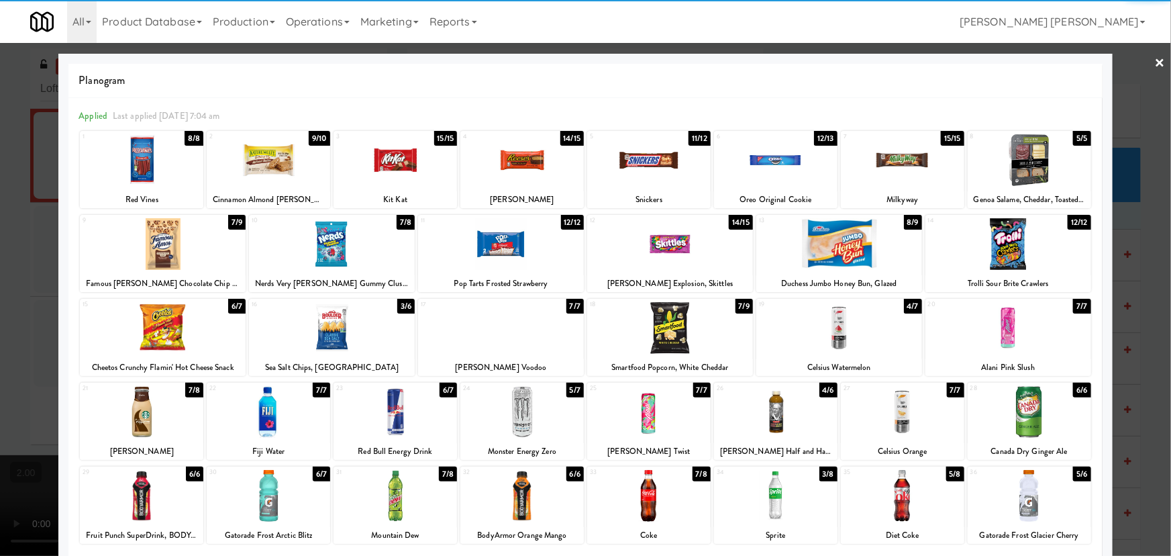
drag, startPoint x: 1150, startPoint y: 64, endPoint x: 730, endPoint y: 149, distance: 428.6
click at [1155, 64] on link "×" at bounding box center [1160, 64] width 11 height 42
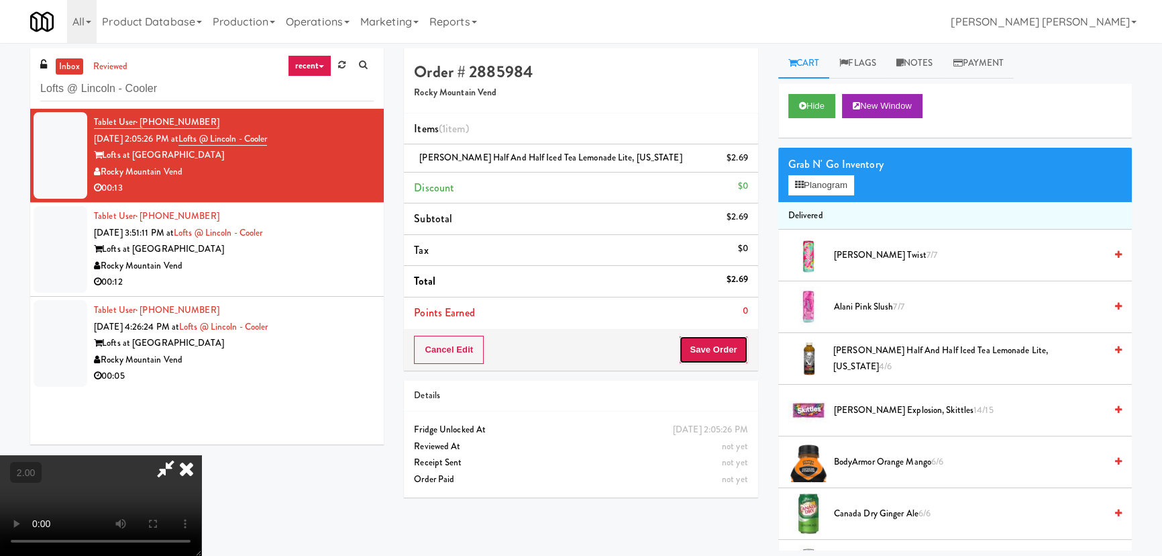
click at [731, 350] on button "Save Order" at bounding box center [713, 349] width 68 height 28
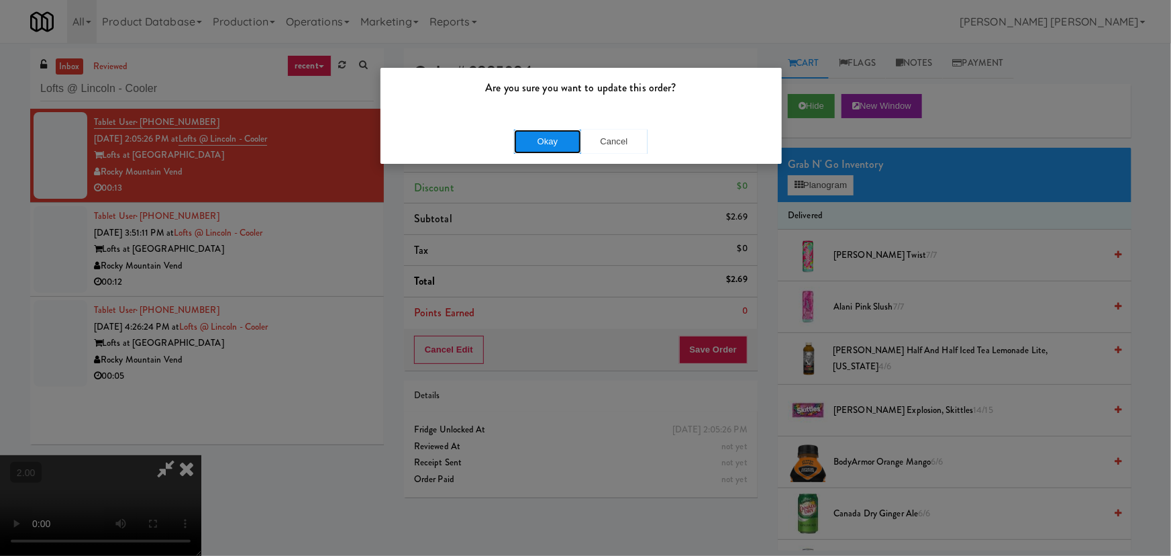
click at [533, 144] on button "Okay" at bounding box center [547, 141] width 67 height 24
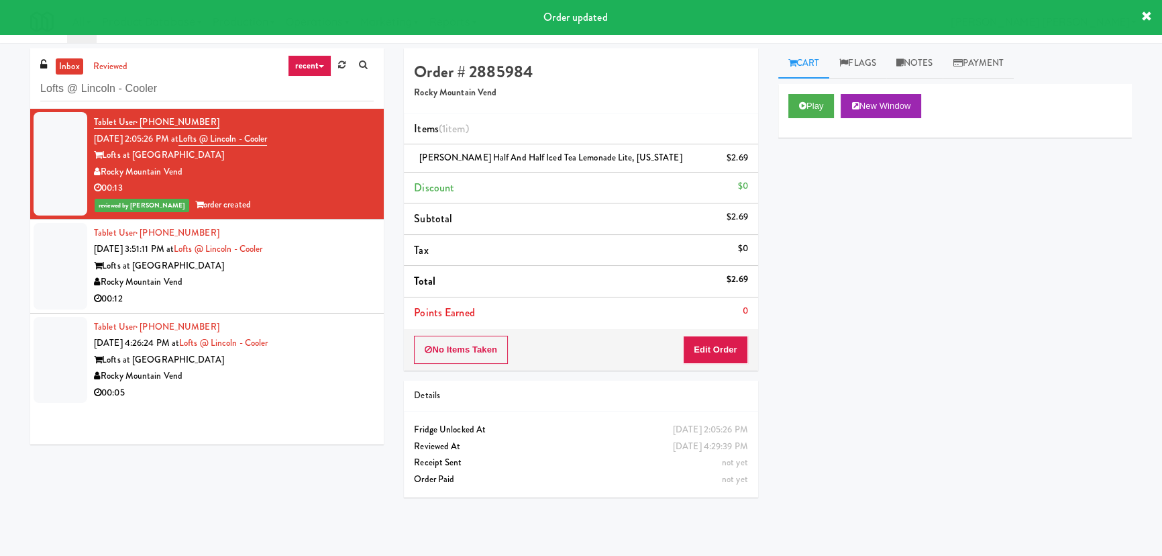
click at [318, 280] on div "Rocky Mountain Vend" at bounding box center [234, 282] width 280 height 17
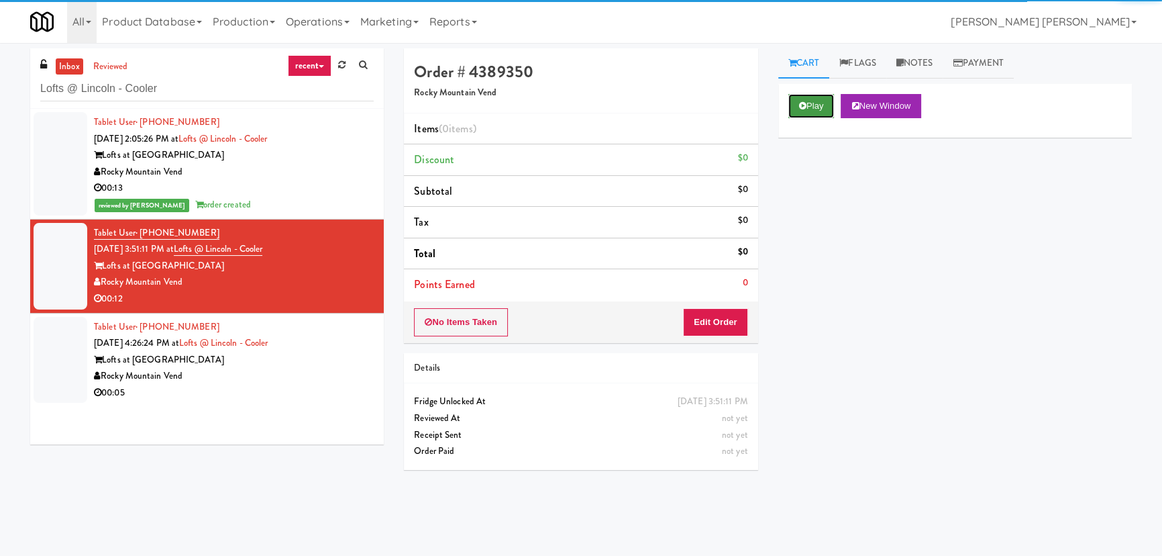
click at [823, 101] on button "Play" at bounding box center [811, 106] width 46 height 24
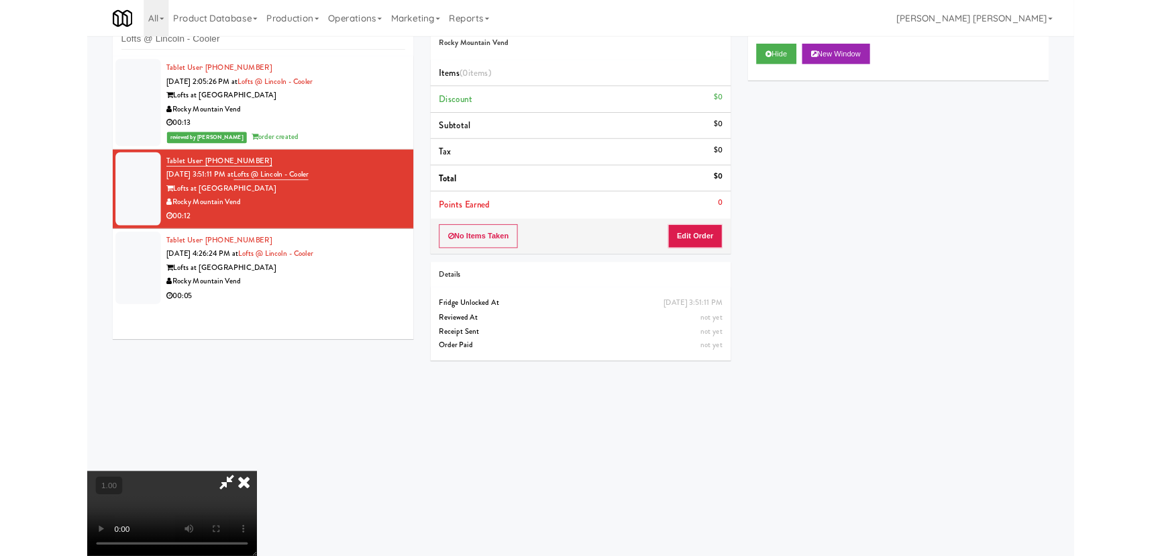
scroll to position [28, 0]
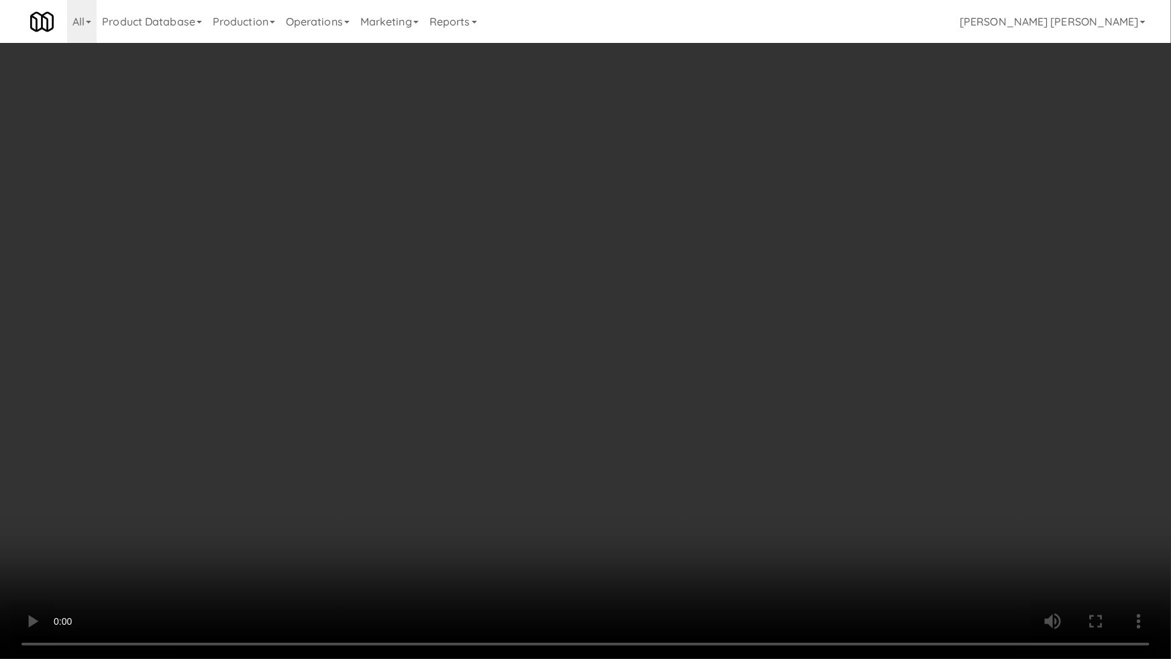
click at [666, 555] on video at bounding box center [585, 329] width 1171 height 659
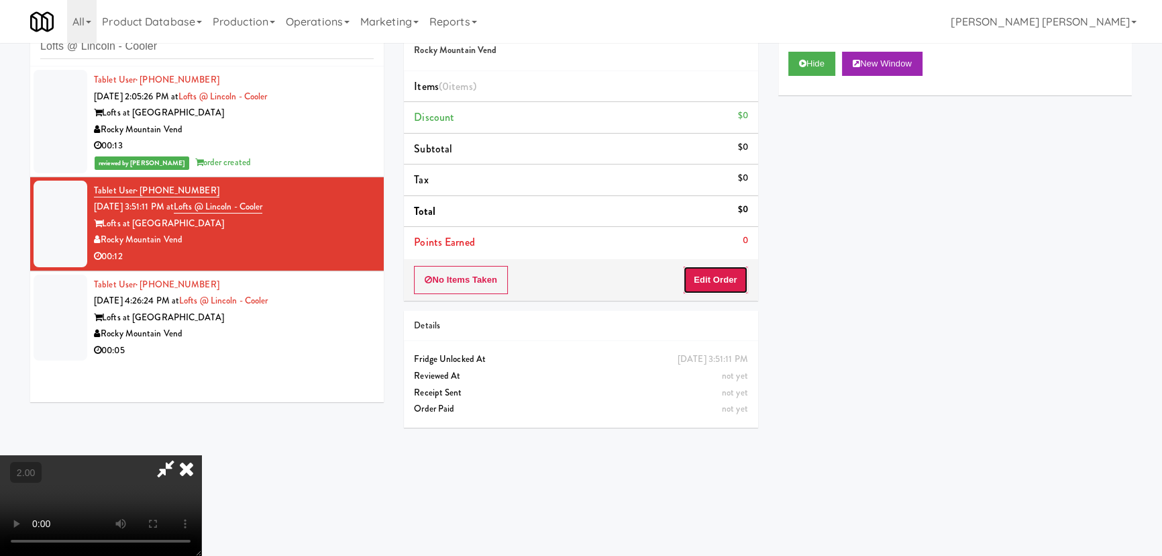
click at [725, 285] on button "Edit Order" at bounding box center [715, 280] width 65 height 28
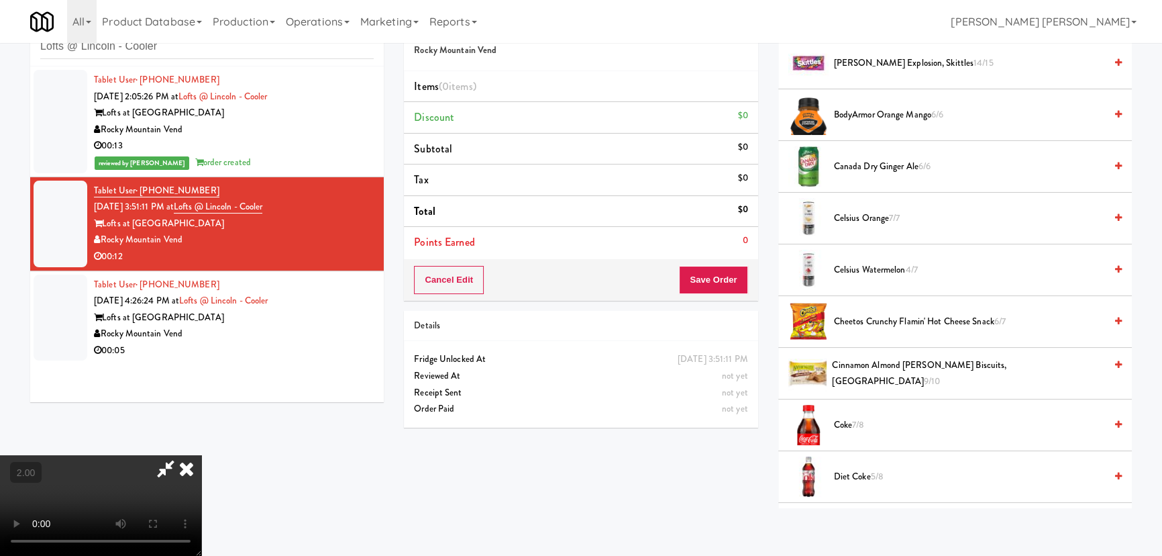
scroll to position [0, 0]
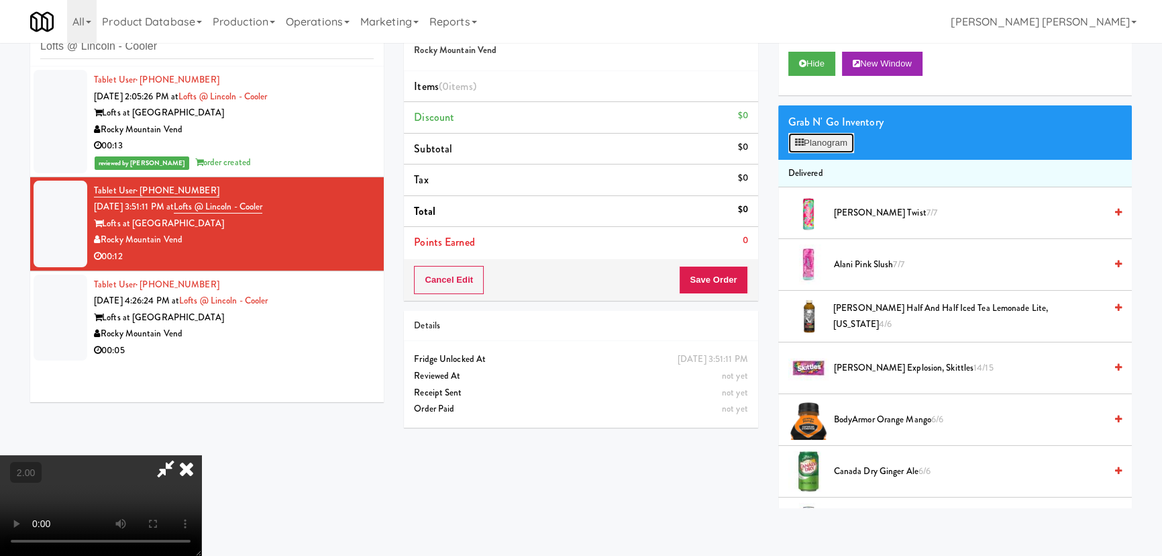
click at [826, 140] on button "Planogram" at bounding box center [821, 143] width 66 height 20
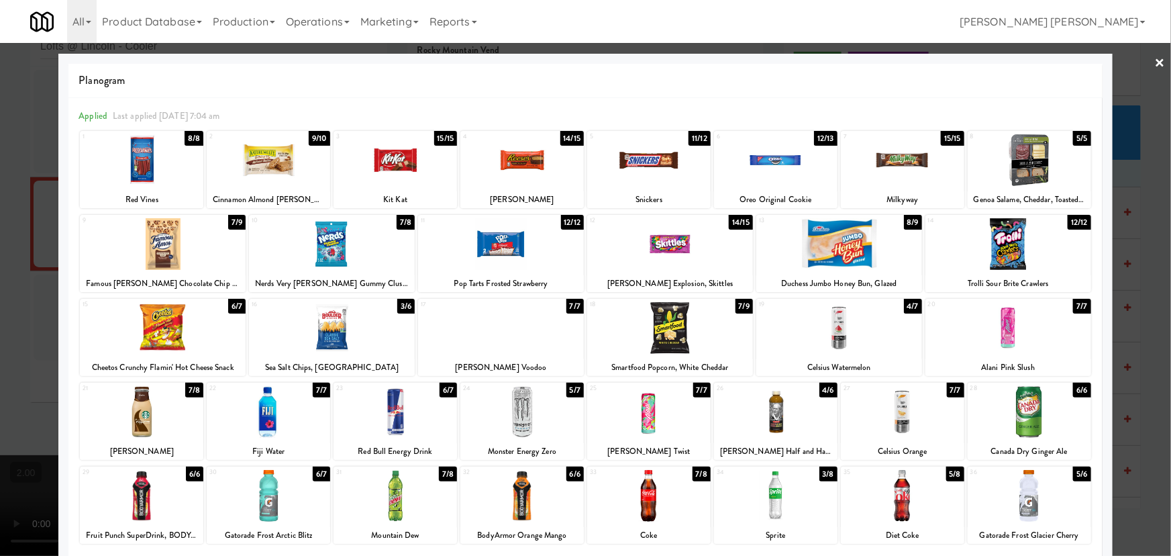
click at [902, 158] on div at bounding box center [902, 160] width 123 height 52
click at [1155, 54] on link "×" at bounding box center [1160, 64] width 11 height 42
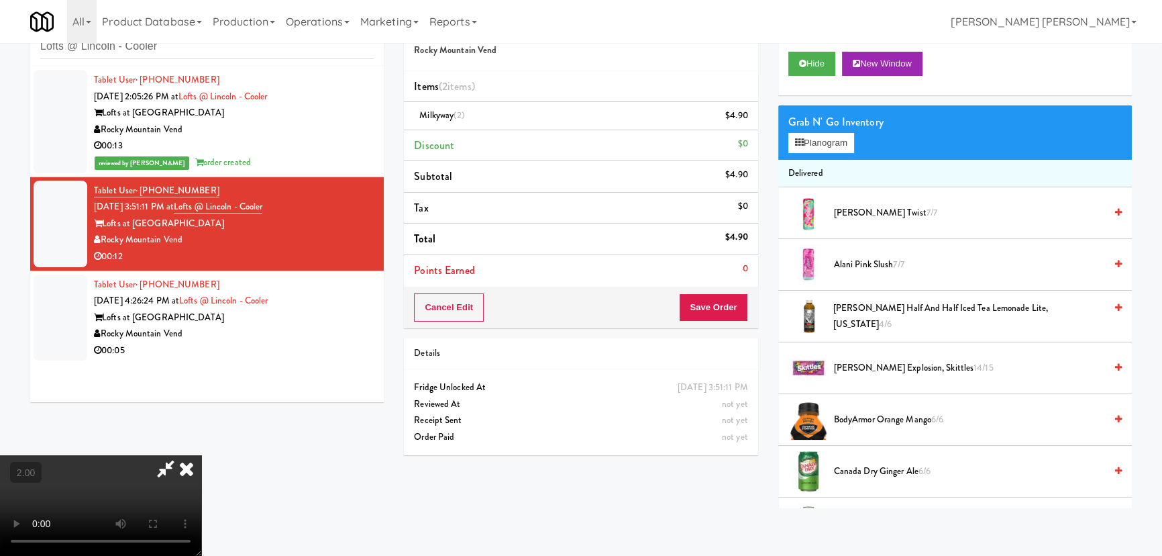
drag, startPoint x: 674, startPoint y: 57, endPoint x: 717, endPoint y: 261, distance: 208.6
click at [201, 455] on icon at bounding box center [187, 468] width 30 height 27
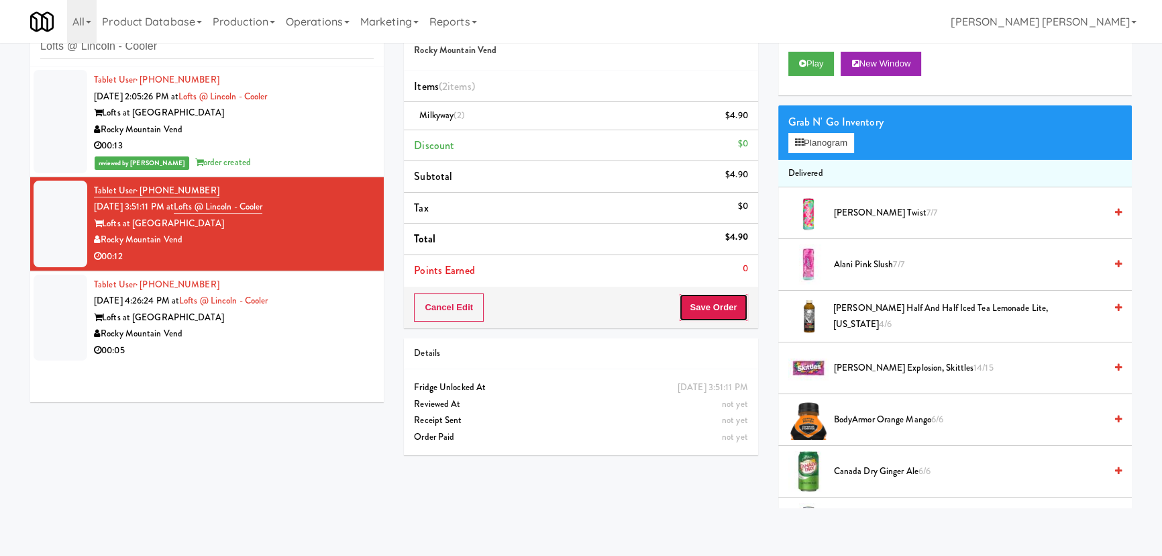
click at [707, 297] on button "Save Order" at bounding box center [713, 307] width 68 height 28
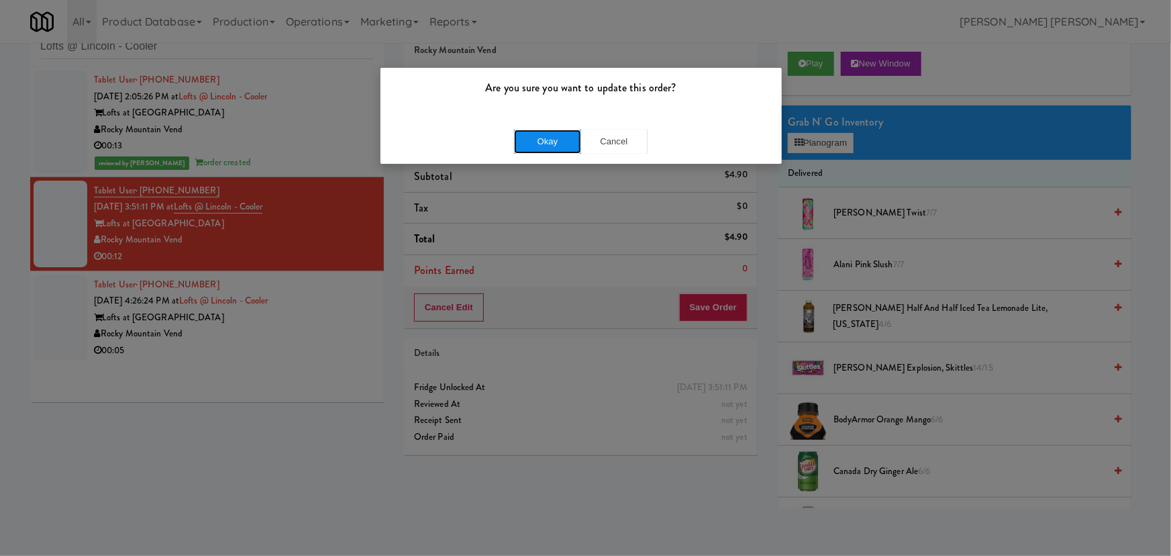
click at [534, 135] on button "Okay" at bounding box center [547, 141] width 67 height 24
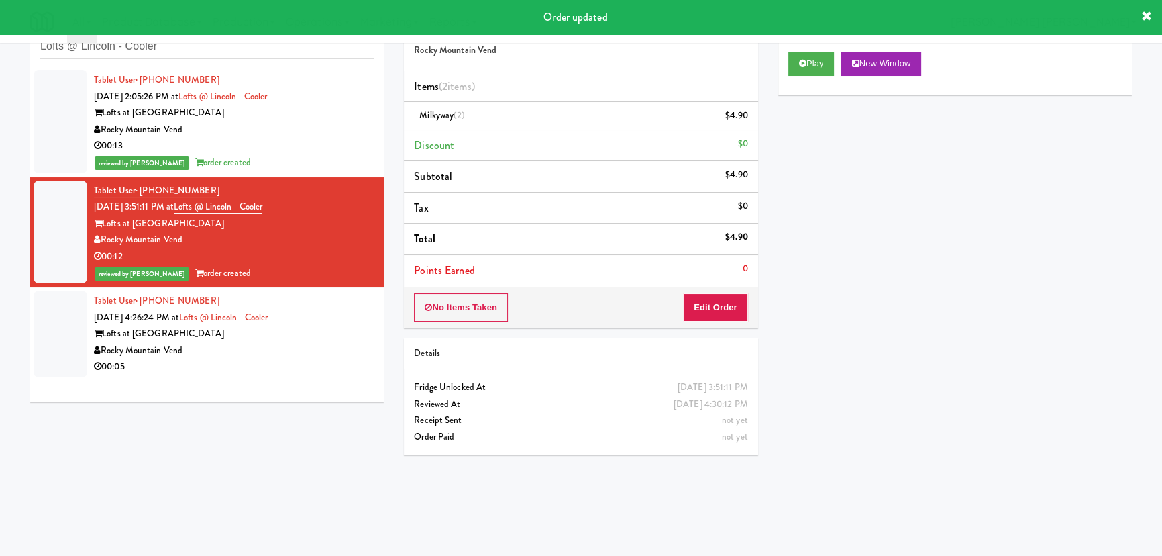
click at [331, 365] on div "00:05" at bounding box center [234, 366] width 280 height 17
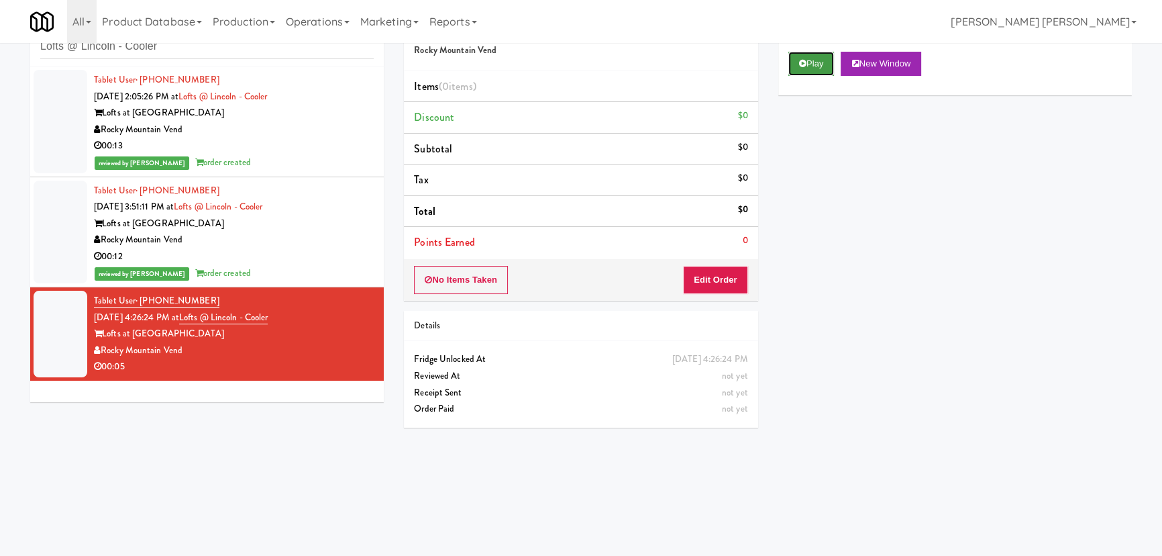
click at [805, 65] on icon at bounding box center [802, 63] width 7 height 9
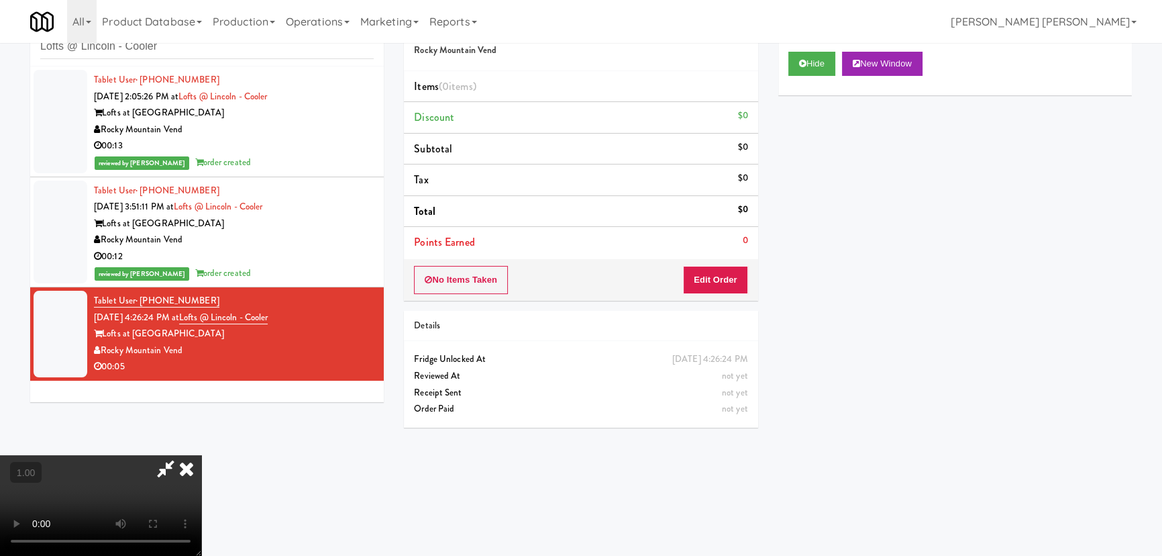
scroll to position [213, 0]
click at [824, 59] on button "Hide" at bounding box center [811, 64] width 47 height 24
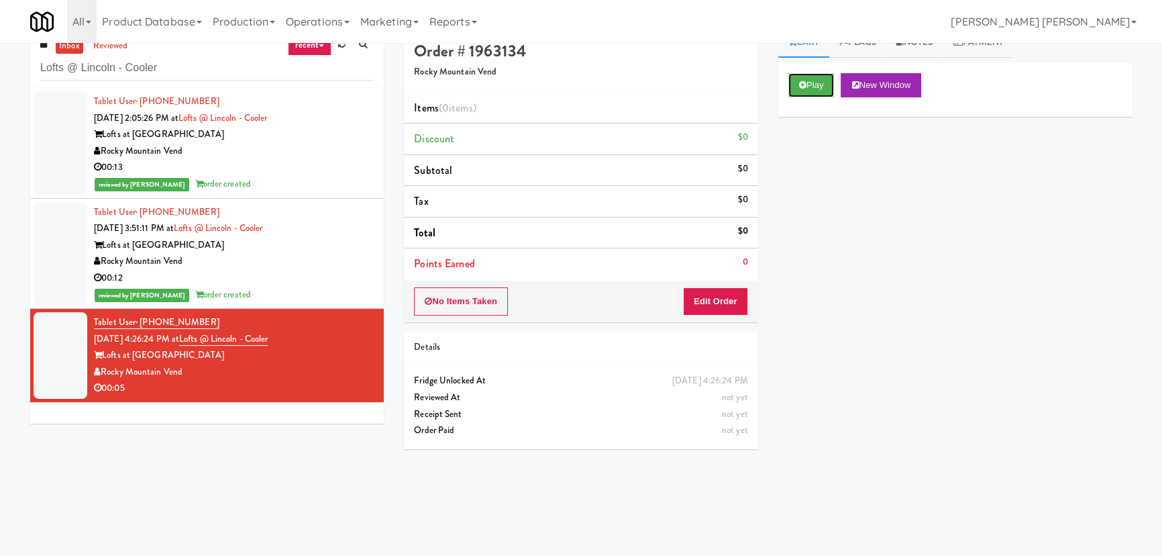
scroll to position [0, 0]
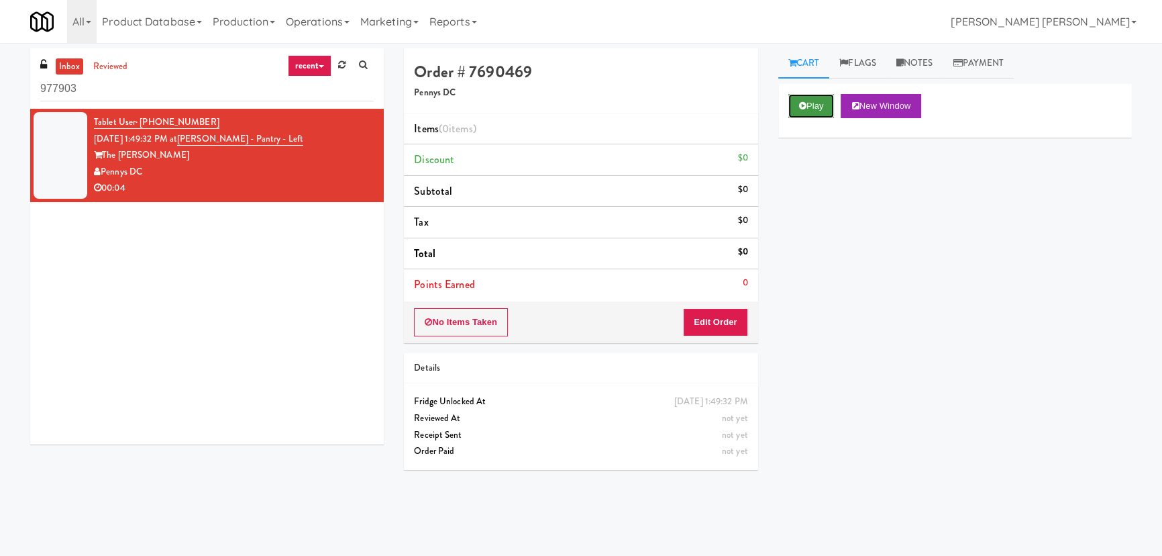
click at [812, 101] on button "Play" at bounding box center [811, 106] width 46 height 24
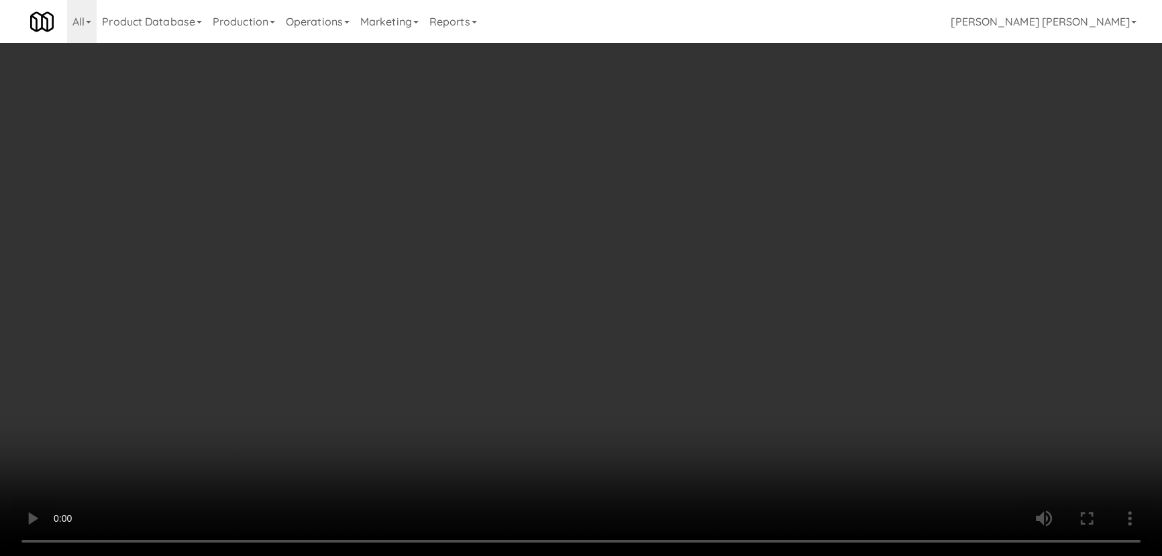
click at [722, 555] on video at bounding box center [581, 278] width 1162 height 556
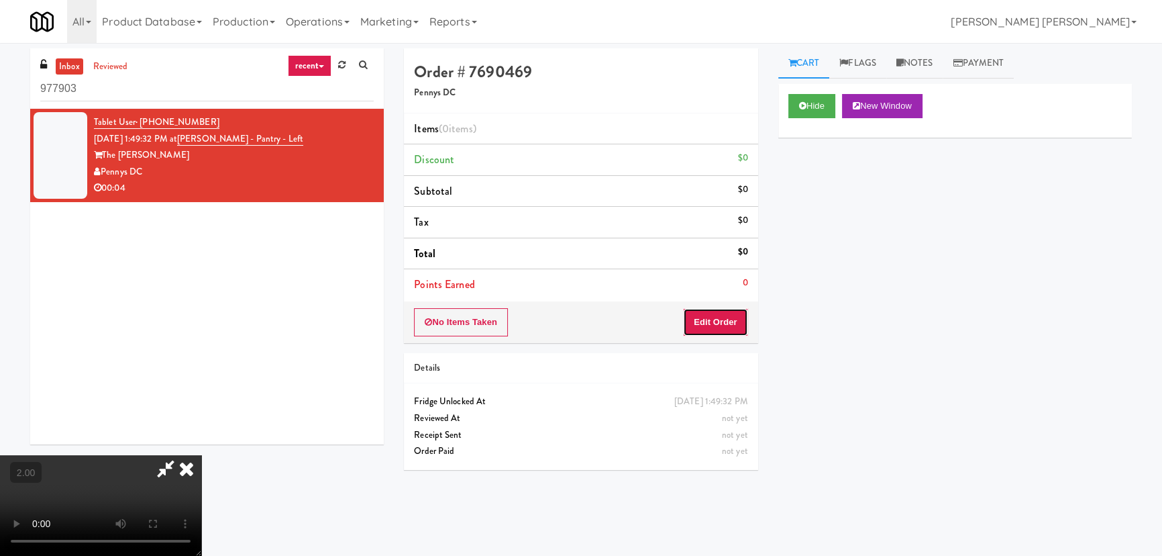
click at [723, 319] on button "Edit Order" at bounding box center [715, 322] width 65 height 28
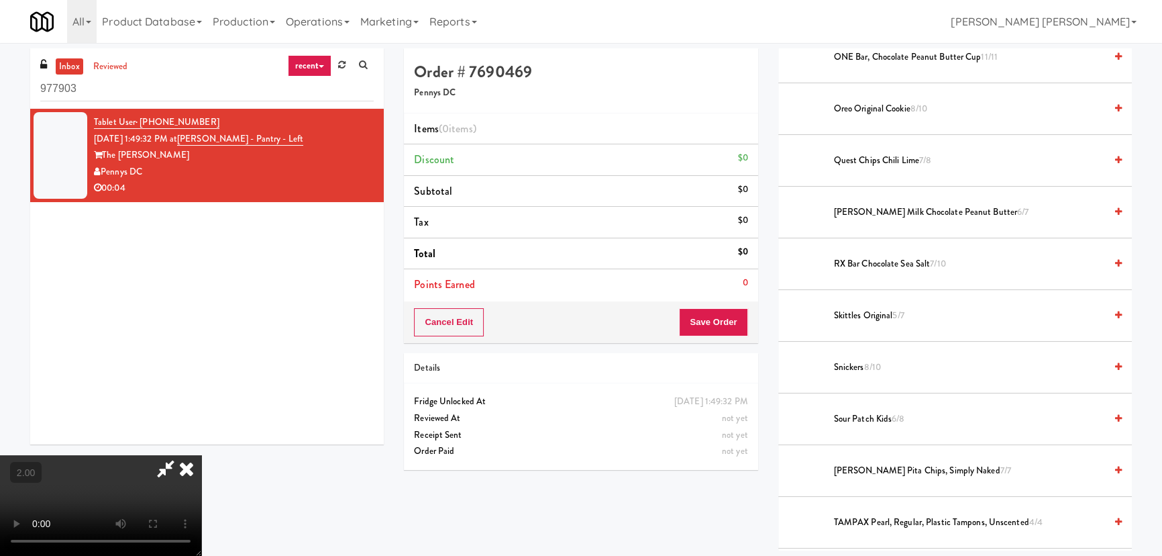
scroll to position [976, 0]
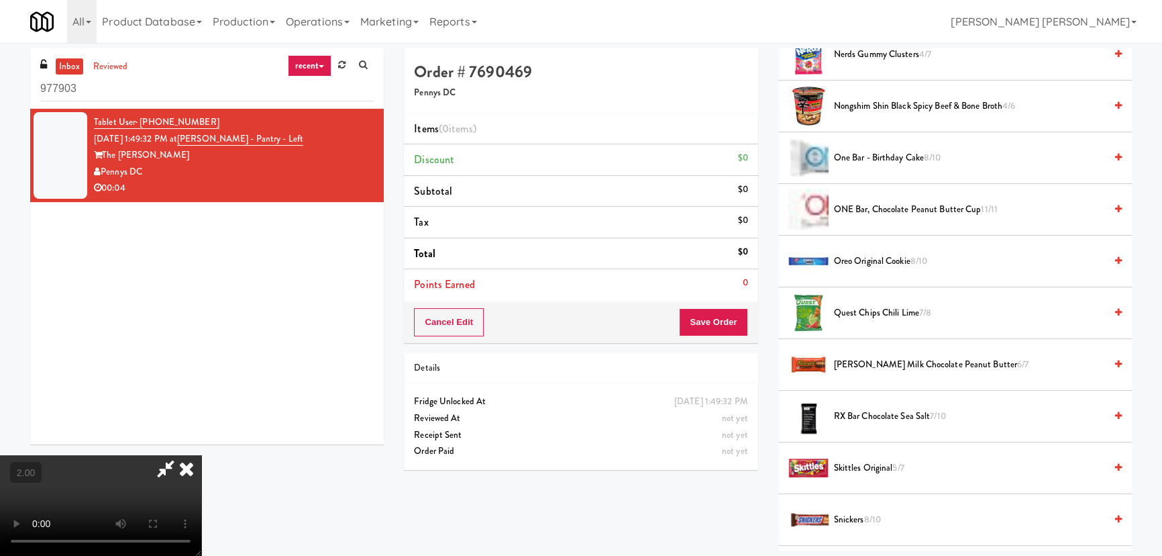
click at [862, 360] on span "[PERSON_NAME] Milk Chocolate Peanut Butter 6/7" at bounding box center [969, 364] width 271 height 17
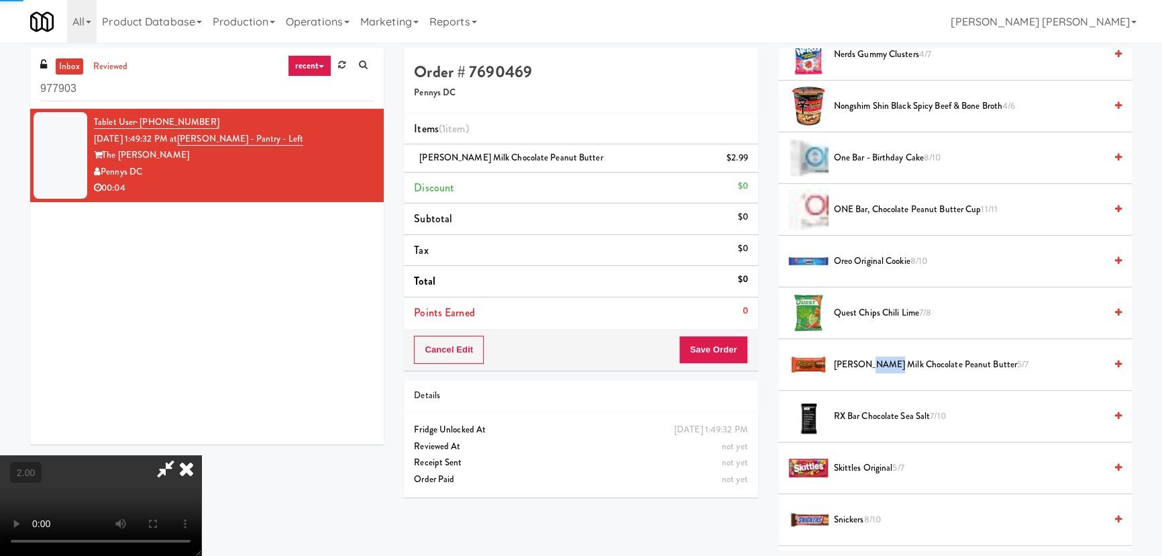
click at [862, 360] on span "[PERSON_NAME] Milk Chocolate Peanut Butter 5/7" at bounding box center [969, 364] width 271 height 17
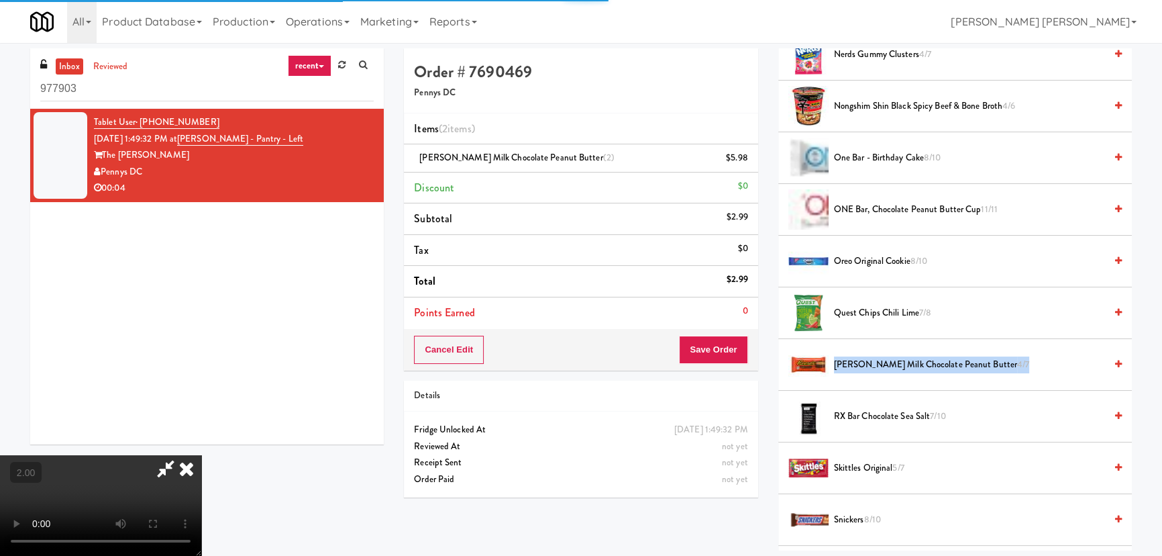
click at [862, 360] on span "[PERSON_NAME] Milk Chocolate Peanut Butter 4/7" at bounding box center [969, 364] width 271 height 17
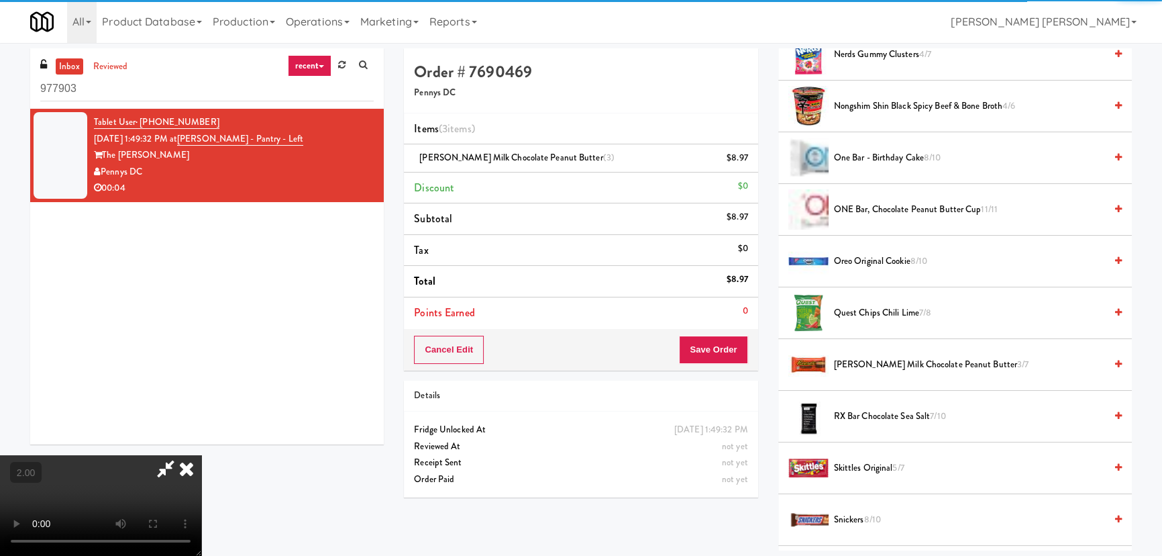
click at [201, 455] on icon at bounding box center [187, 468] width 30 height 27
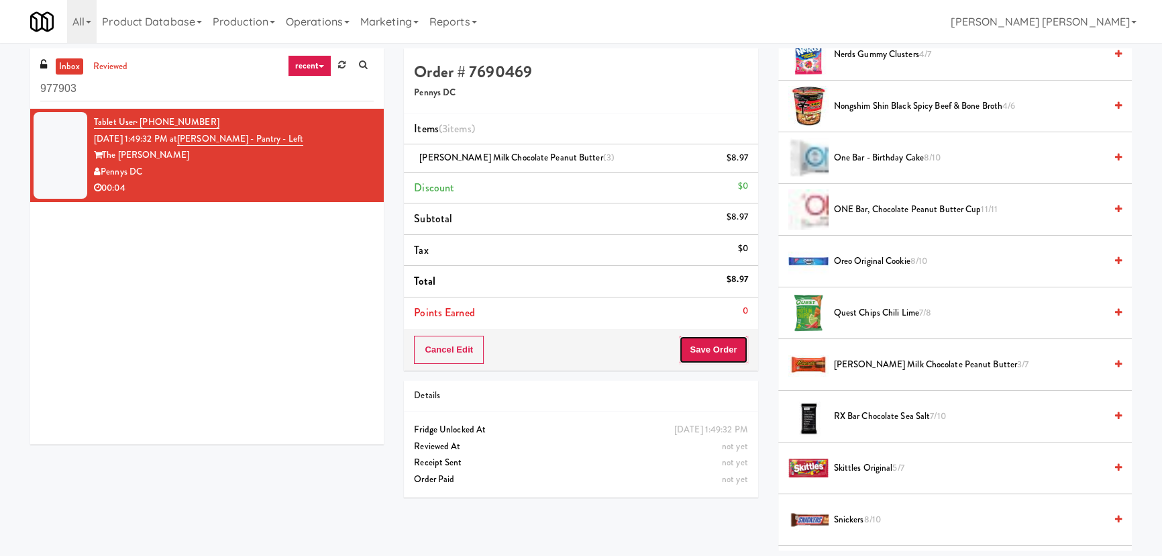
click at [696, 341] on button "Save Order" at bounding box center [713, 349] width 68 height 28
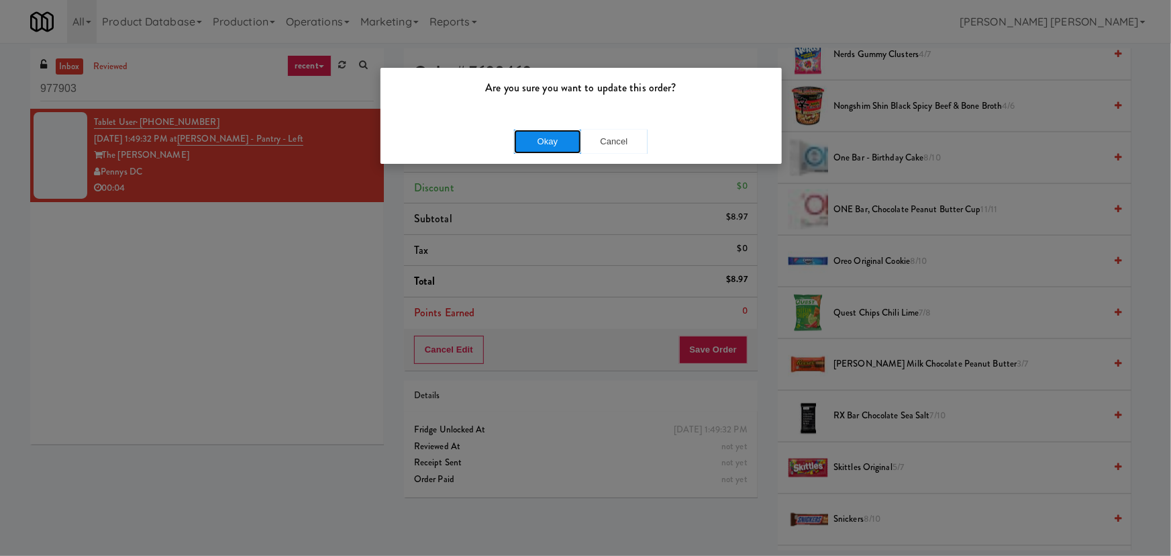
click at [544, 140] on button "Okay" at bounding box center [547, 141] width 67 height 24
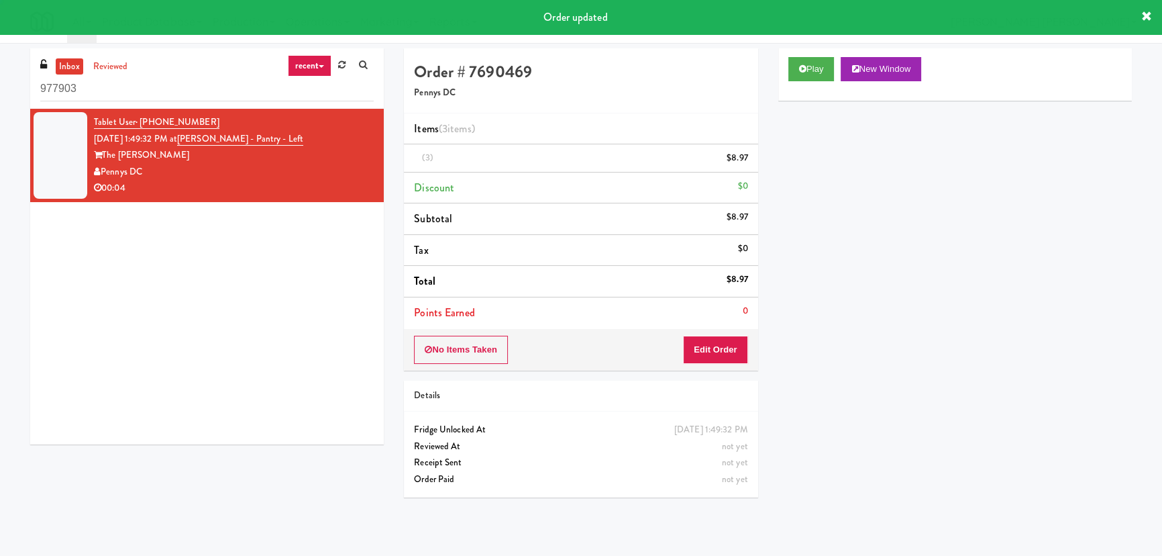
scroll to position [36, 0]
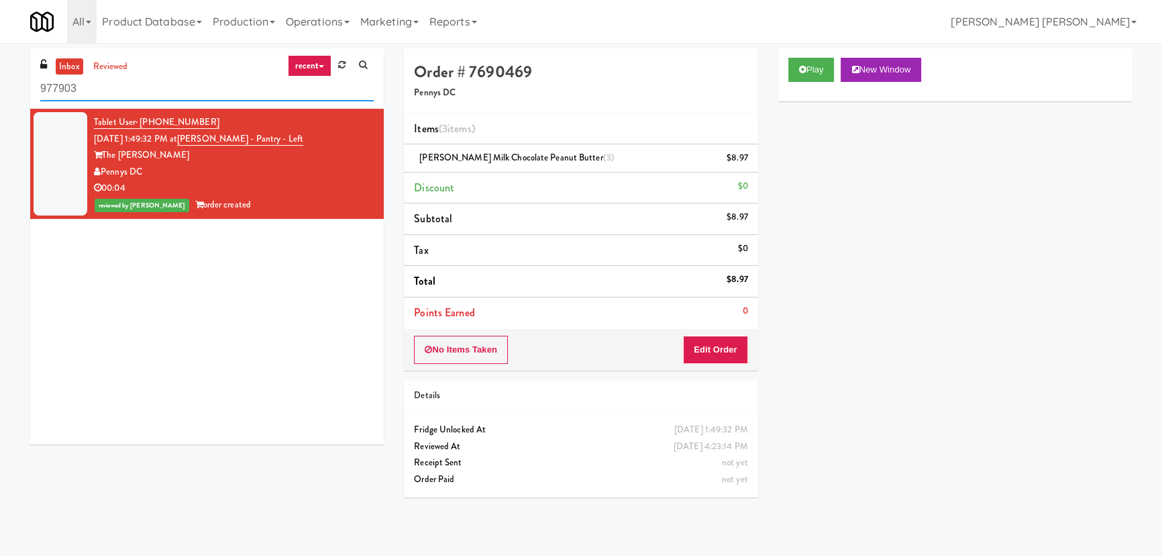
drag, startPoint x: 215, startPoint y: 84, endPoint x: -10, endPoint y: 89, distance: 224.8
click at [0, 89] on html "Are you sure you want to update this order? Okay Cancel Okay Are you sure you w…" at bounding box center [581, 278] width 1162 height 556
paste input "Lofts @ Lincoln - Cooler"
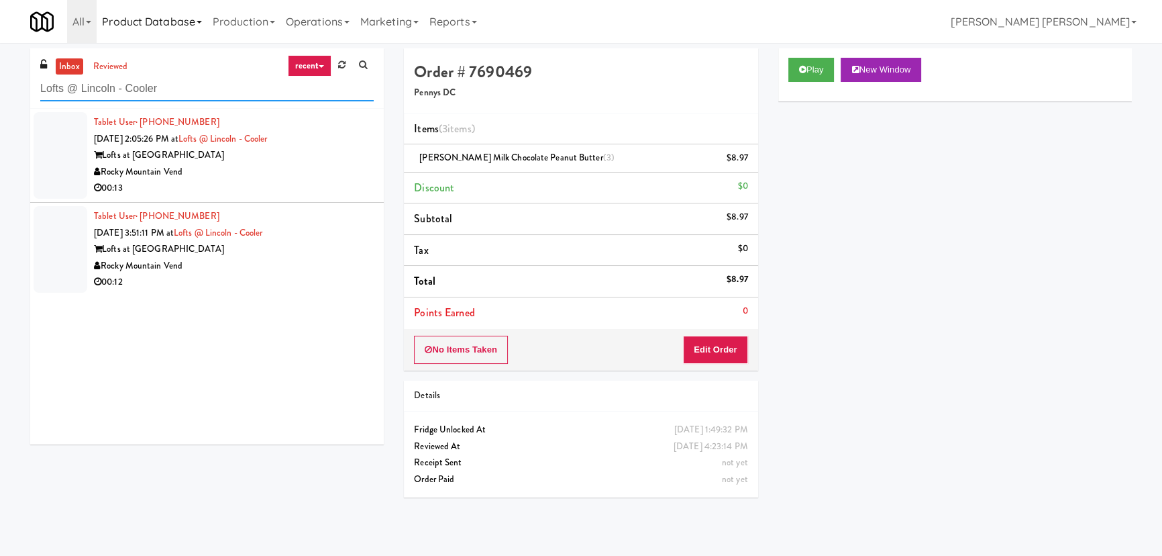
type input "Lofts @ Lincoln - Cooler"
click at [322, 160] on div "Lofts at [GEOGRAPHIC_DATA]" at bounding box center [234, 155] width 280 height 17
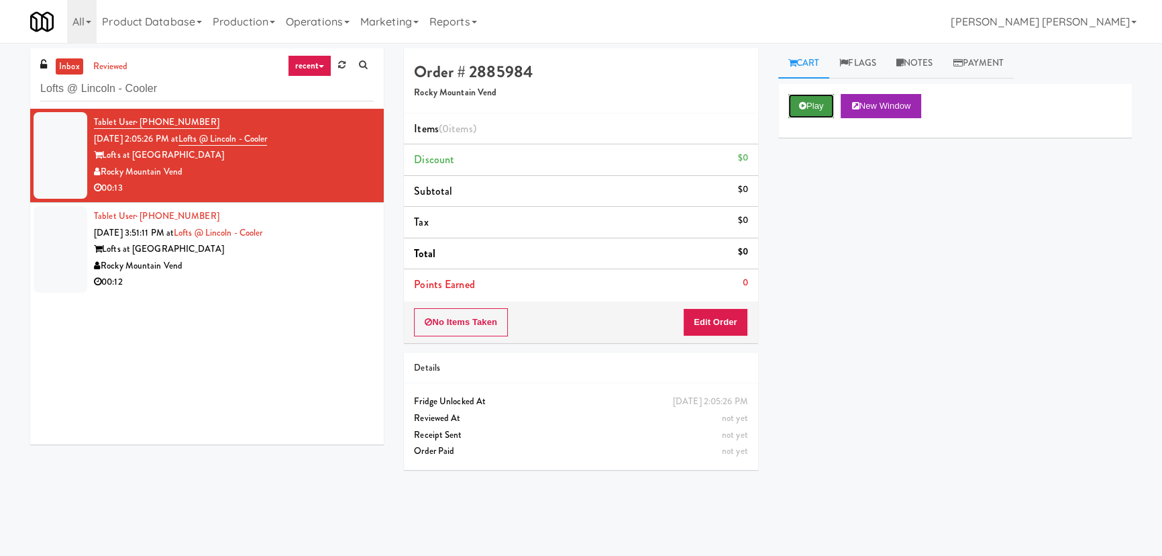
click at [808, 103] on button "Play" at bounding box center [811, 106] width 46 height 24
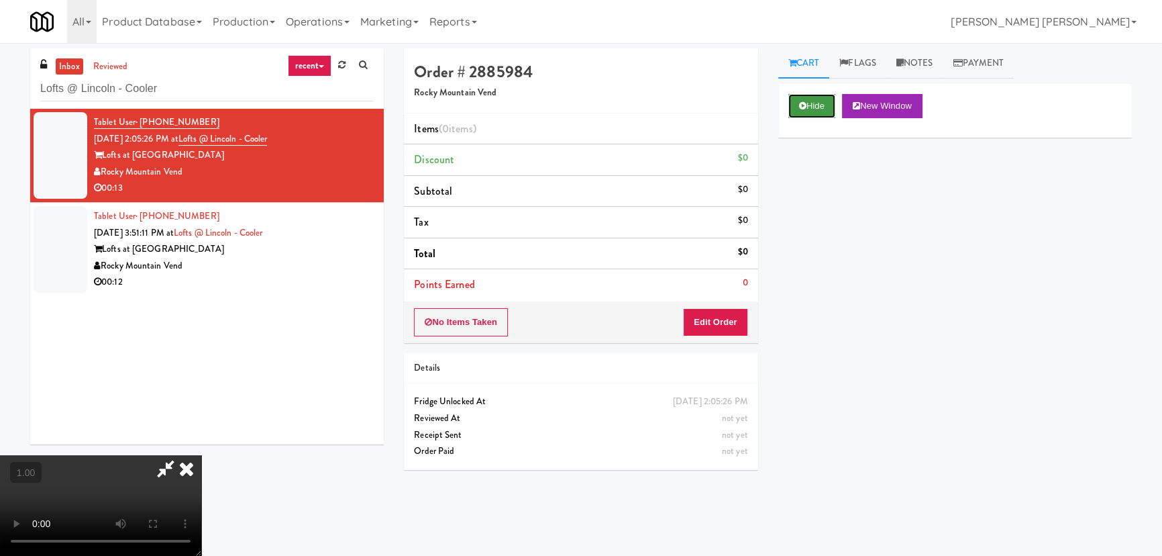
click at [823, 95] on button "Hide" at bounding box center [811, 106] width 47 height 24
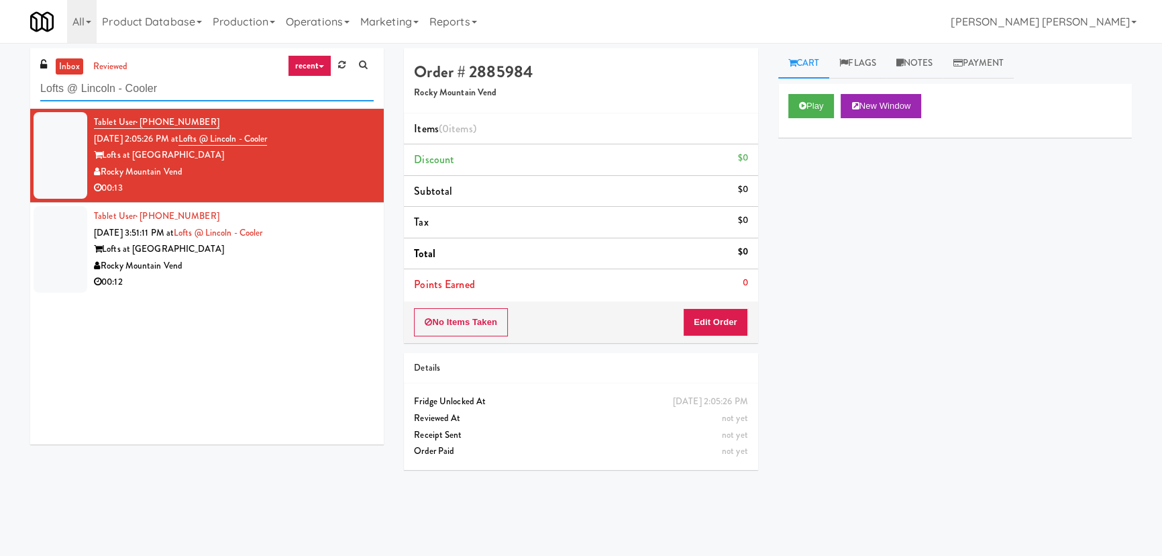
drag, startPoint x: 183, startPoint y: 83, endPoint x: 29, endPoint y: 46, distance: 158.0
click at [27, 81] on div "inbox reviewed recent all unclear take inventory issue suspicious failed recent…" at bounding box center [207, 251] width 374 height 406
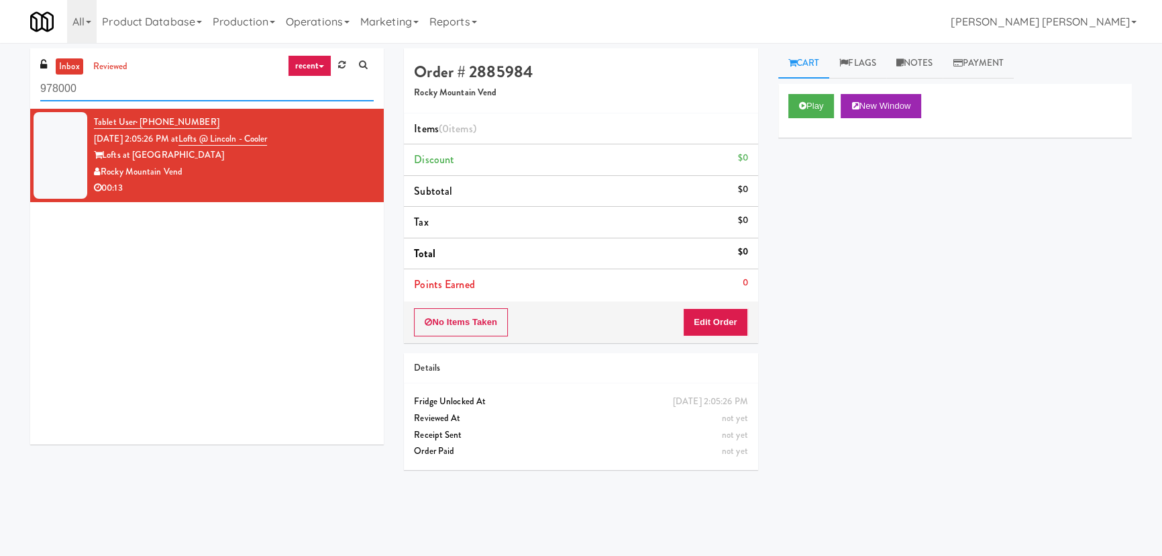
drag, startPoint x: 150, startPoint y: 89, endPoint x: 15, endPoint y: 88, distance: 134.9
click at [15, 88] on div "inbox reviewed recent all unclear take inventory issue suspicious failed recent…" at bounding box center [581, 299] width 1162 height 502
paste input "[PERSON_NAME] EMT Cooler"
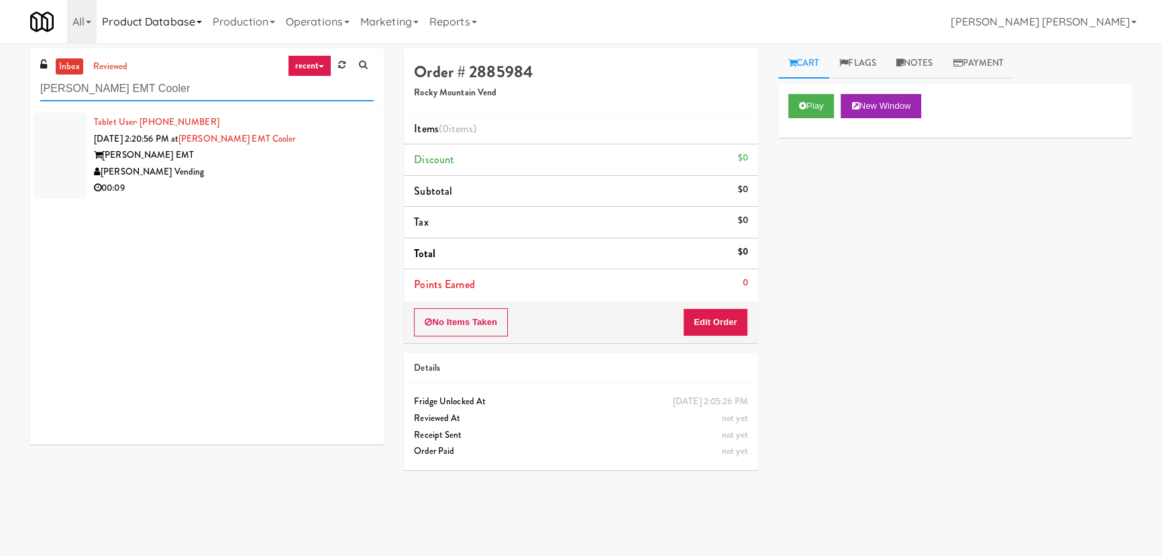
type input "[PERSON_NAME] EMT Cooler"
click at [307, 181] on div "00:09" at bounding box center [234, 188] width 280 height 17
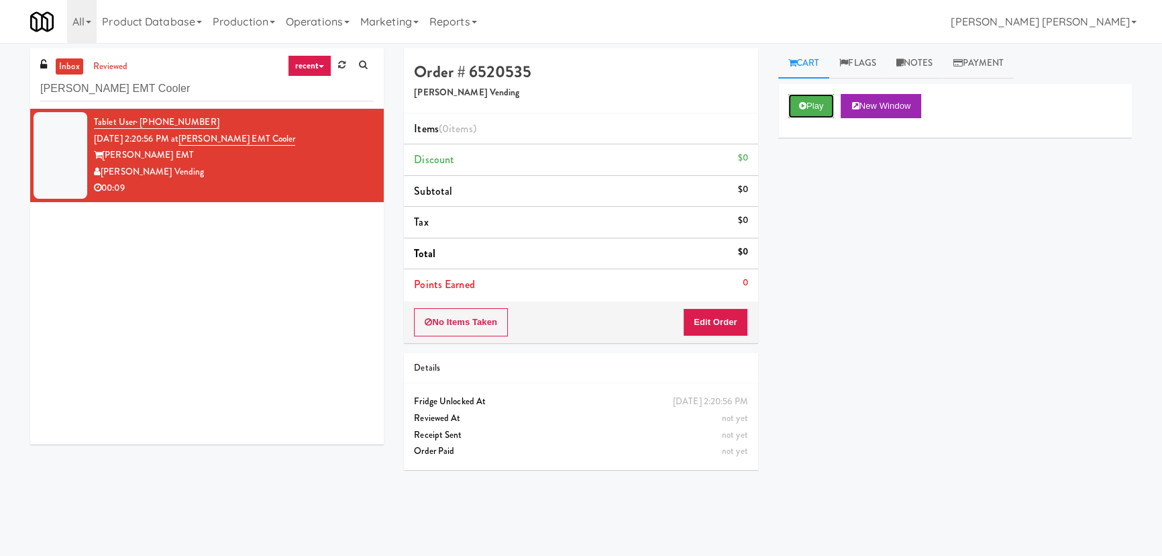
click at [799, 105] on icon at bounding box center [802, 105] width 7 height 9
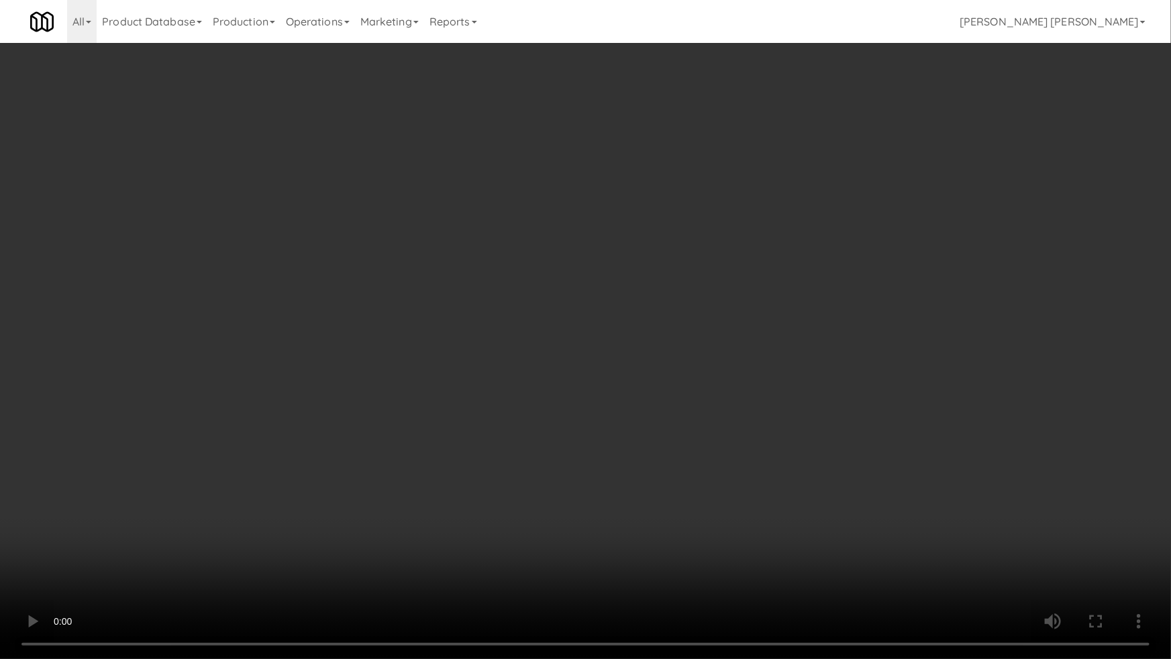
drag, startPoint x: 654, startPoint y: 590, endPoint x: 1152, endPoint y: 590, distance: 497.9
click at [670, 555] on video at bounding box center [585, 329] width 1171 height 659
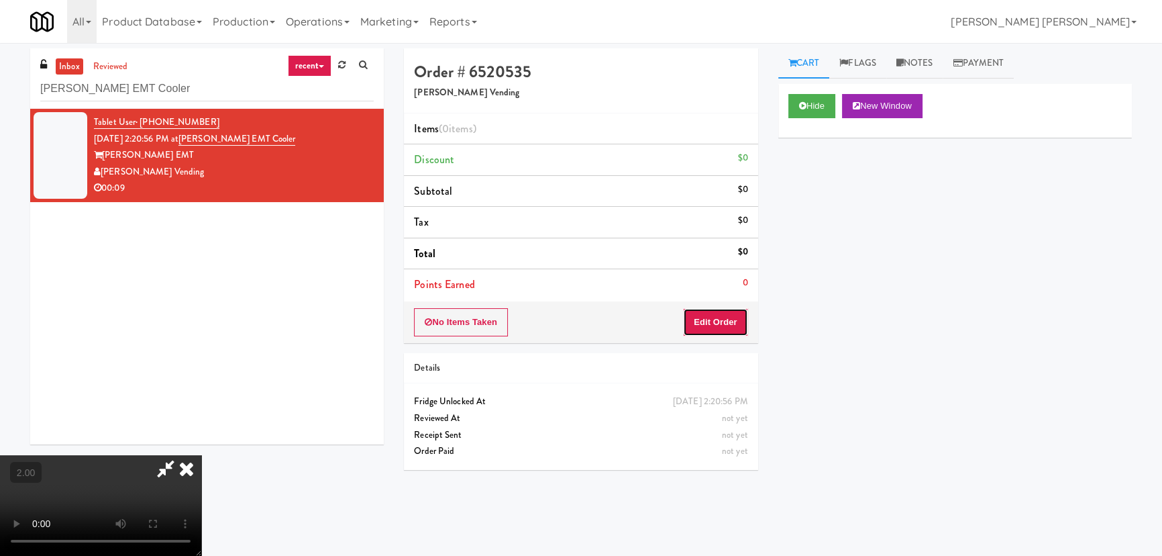
click at [732, 311] on button "Edit Order" at bounding box center [715, 322] width 65 height 28
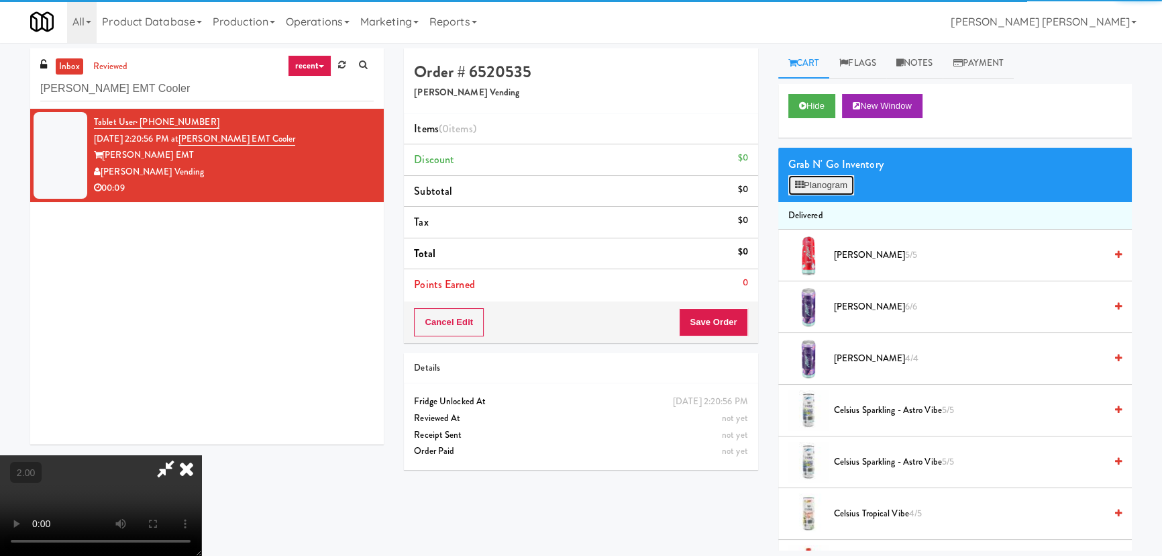
click at [809, 185] on button "Planogram" at bounding box center [821, 185] width 66 height 20
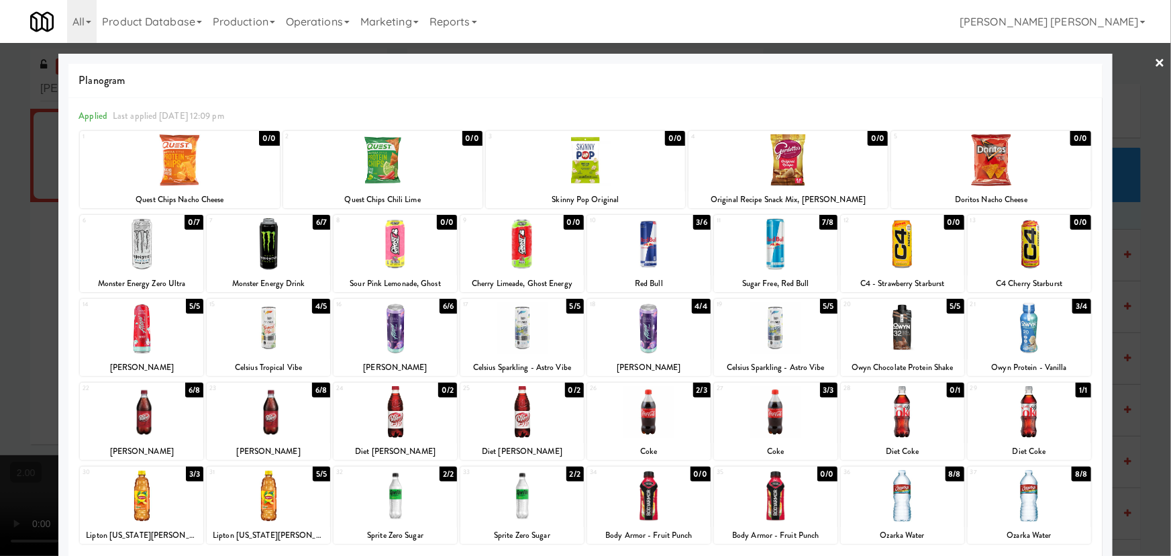
click at [266, 419] on div at bounding box center [268, 412] width 123 height 52
click at [1155, 61] on link "×" at bounding box center [1160, 64] width 11 height 42
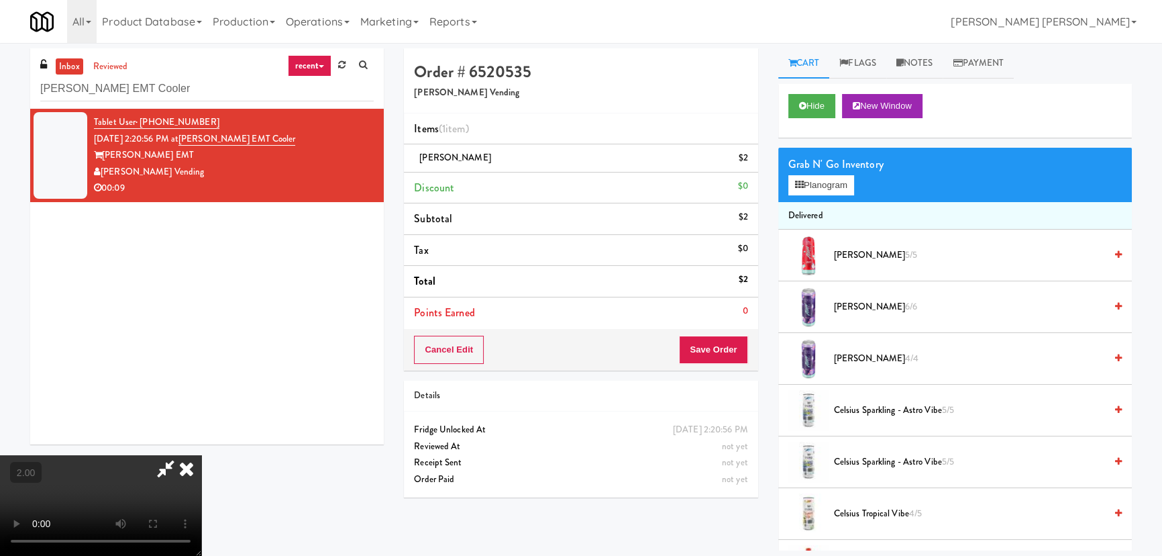
click at [181, 455] on icon at bounding box center [165, 468] width 31 height 27
drag, startPoint x: 728, startPoint y: 347, endPoint x: 721, endPoint y: 347, distance: 7.4
click at [728, 348] on button "Save Order" at bounding box center [713, 349] width 68 height 28
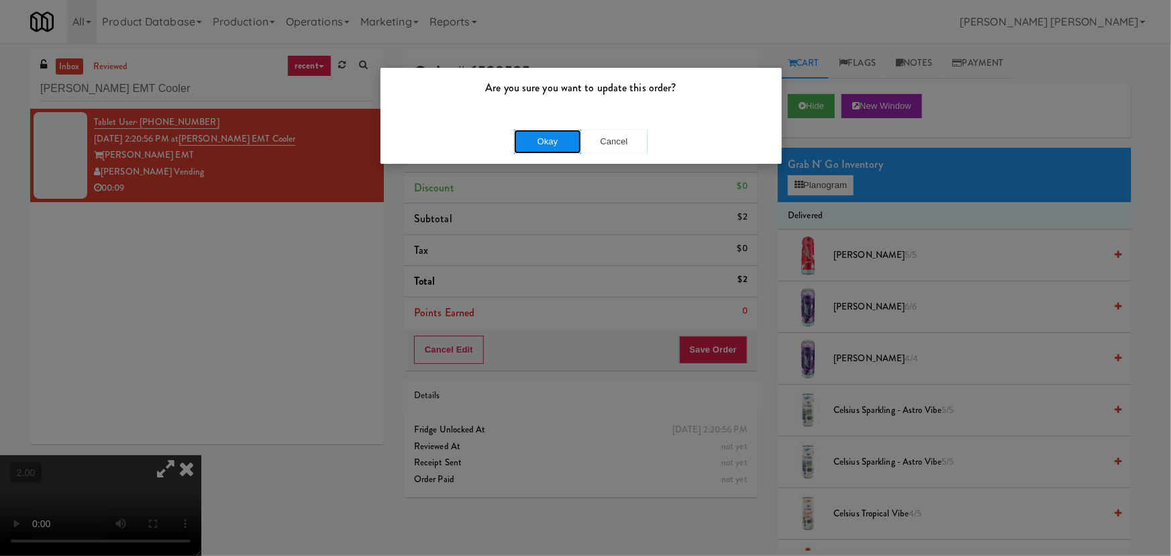
click at [532, 142] on button "Okay" at bounding box center [547, 141] width 67 height 24
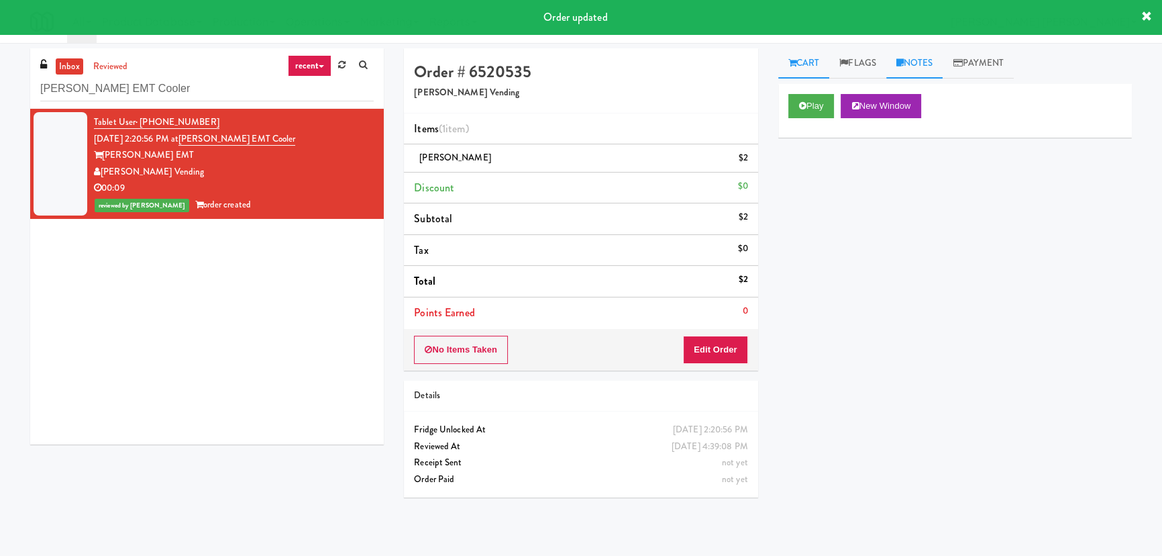
click at [935, 59] on link "Notes" at bounding box center [914, 63] width 57 height 30
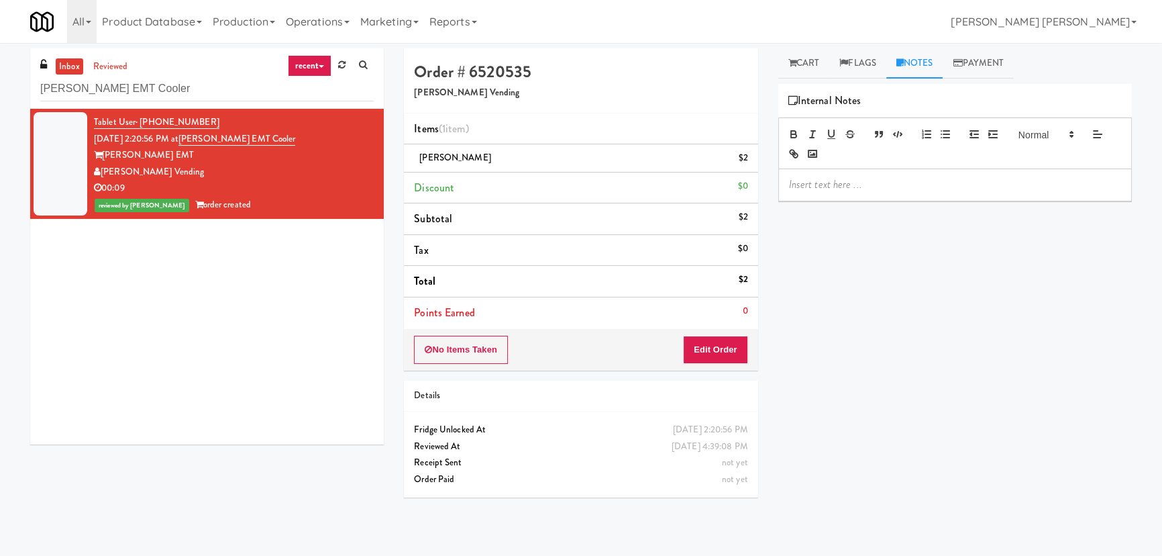
click at [886, 187] on p at bounding box center [955, 184] width 332 height 15
drag, startPoint x: 954, startPoint y: 174, endPoint x: 819, endPoint y: 172, distance: 134.9
click at [819, 172] on div "ERick- https://classic.micromart.com/vision-orders/978088" at bounding box center [955, 184] width 352 height 31
drag, startPoint x: 912, startPoint y: 185, endPoint x: 941, endPoint y: 185, distance: 29.5
click at [941, 185] on p "ERick- #DisabledCamera #BottomLeft" at bounding box center [955, 184] width 332 height 15
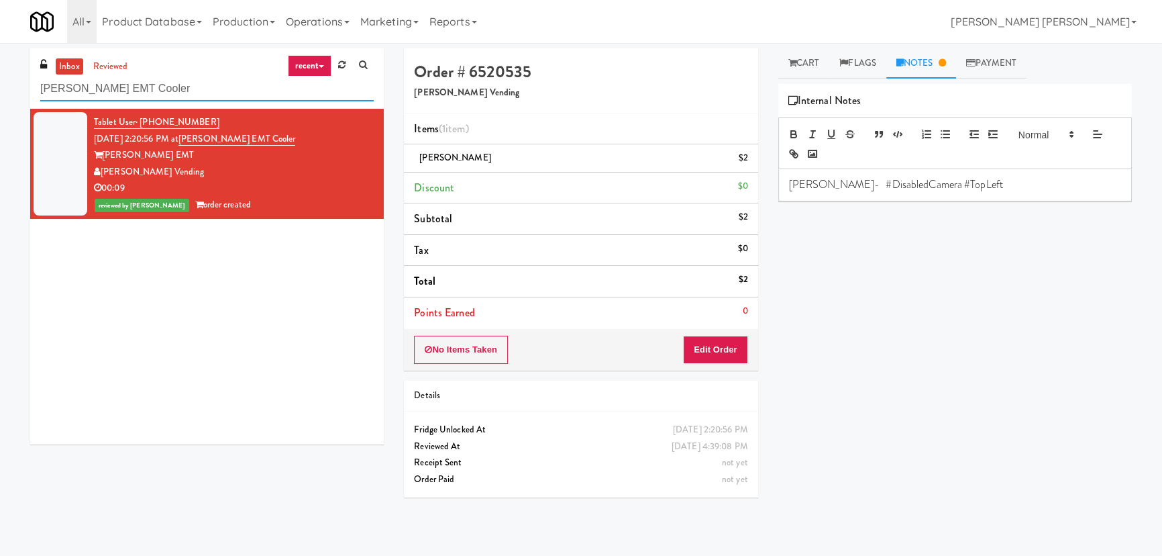
drag, startPoint x: 182, startPoint y: 89, endPoint x: -111, endPoint y: 85, distance: 292.6
click at [0, 85] on html "Are you sure you want to update this order? Okay Cancel Okay Are you sure you w…" at bounding box center [581, 278] width 1162 height 556
paste input "CC2 Snack Pantry"
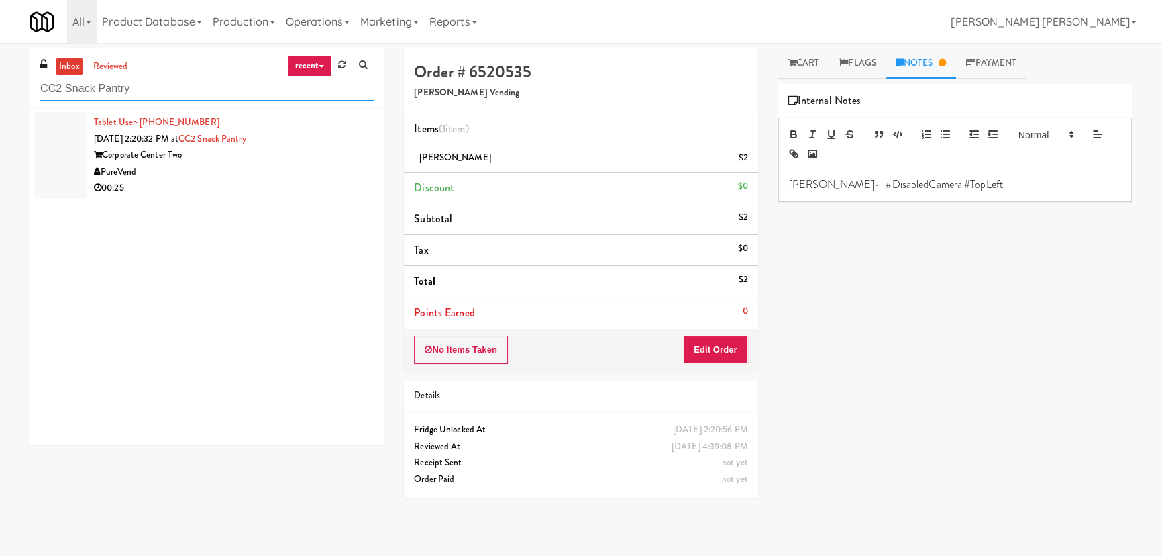
type input "CC2 Snack Pantry"
click at [282, 199] on li "Tablet User · (832) 692-7309 [DATE] 2:20:32 PM at [GEOGRAPHIC_DATA] Two PureVen…" at bounding box center [207, 155] width 354 height 93
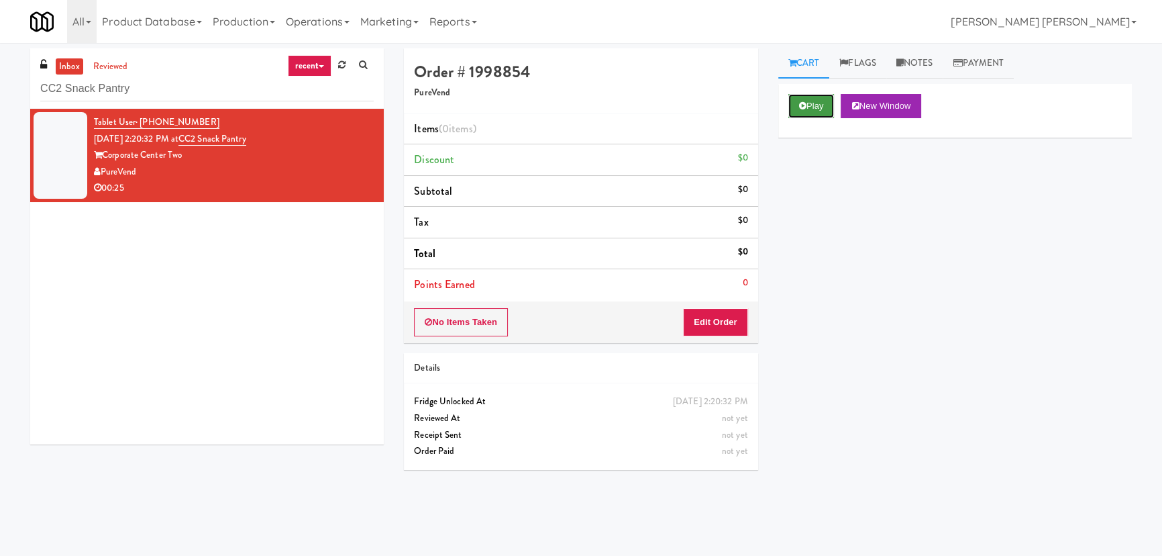
click at [817, 95] on button "Play" at bounding box center [811, 106] width 46 height 24
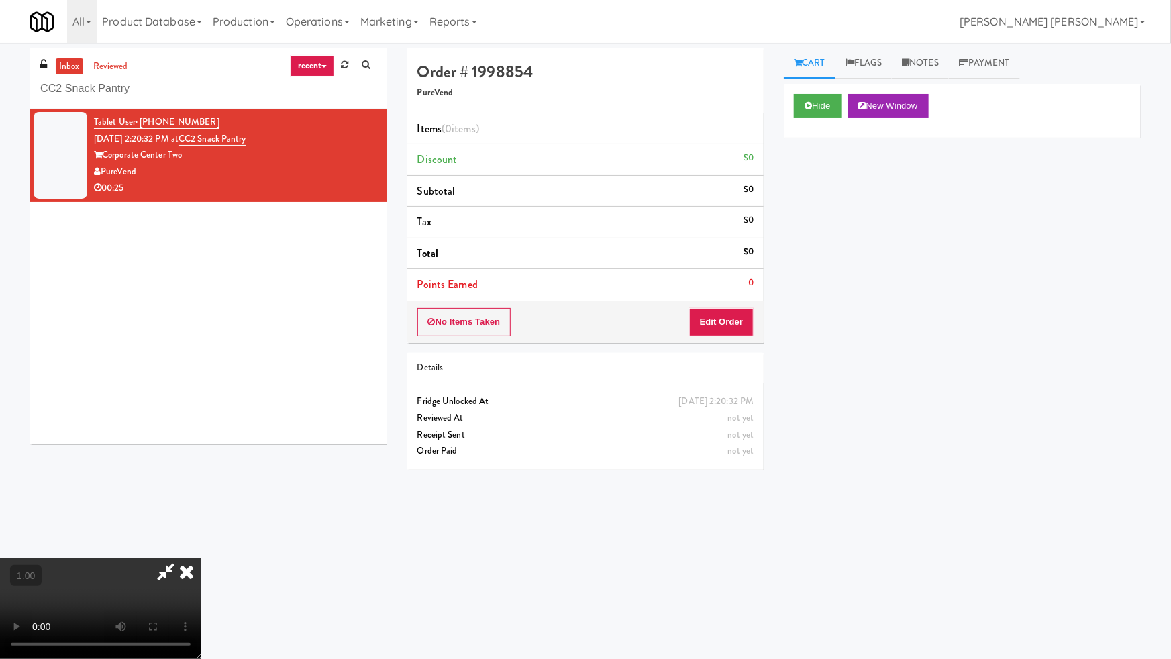
click at [201, 555] on video at bounding box center [100, 608] width 201 height 101
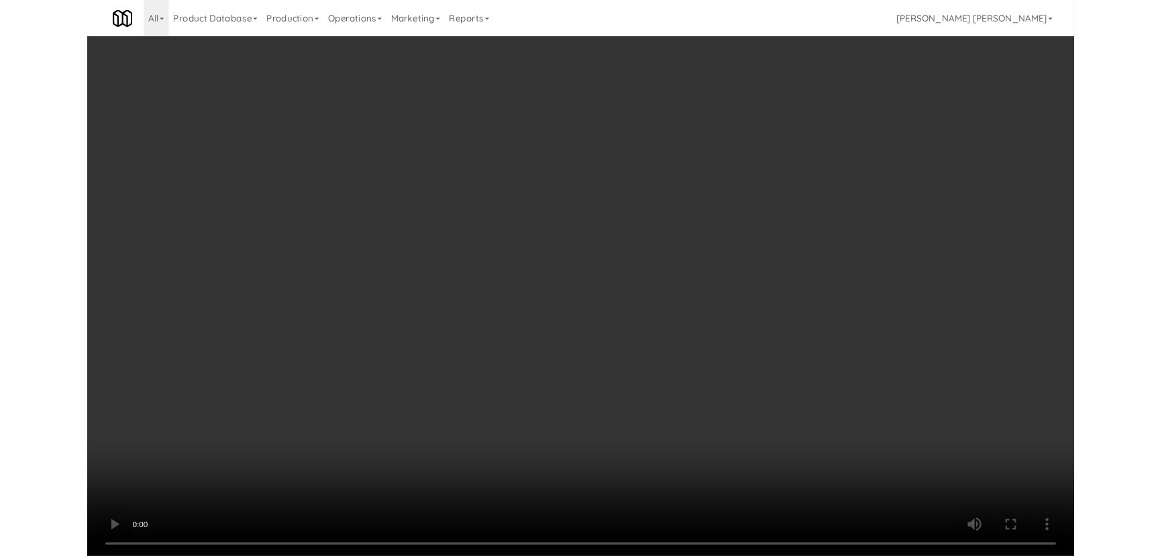
scroll to position [28, 0]
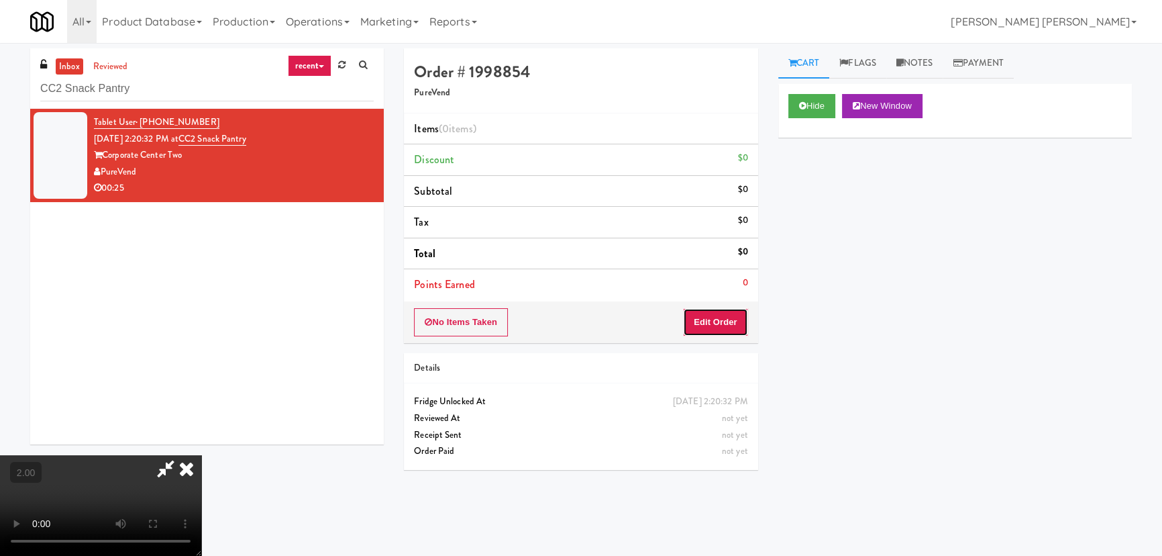
click at [716, 317] on button "Edit Order" at bounding box center [715, 322] width 65 height 28
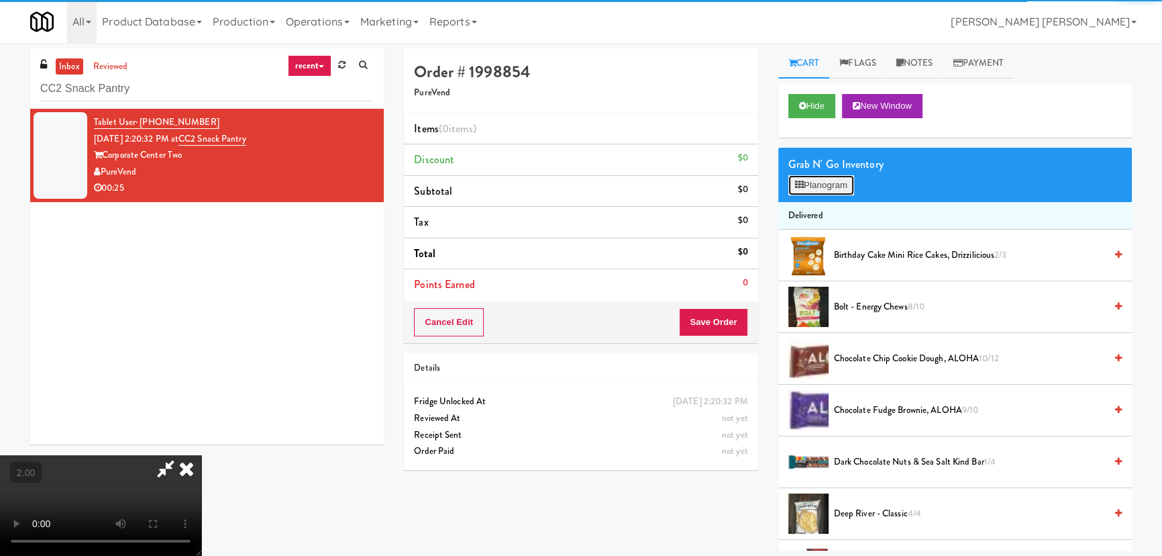
click at [833, 181] on button "Planogram" at bounding box center [821, 185] width 66 height 20
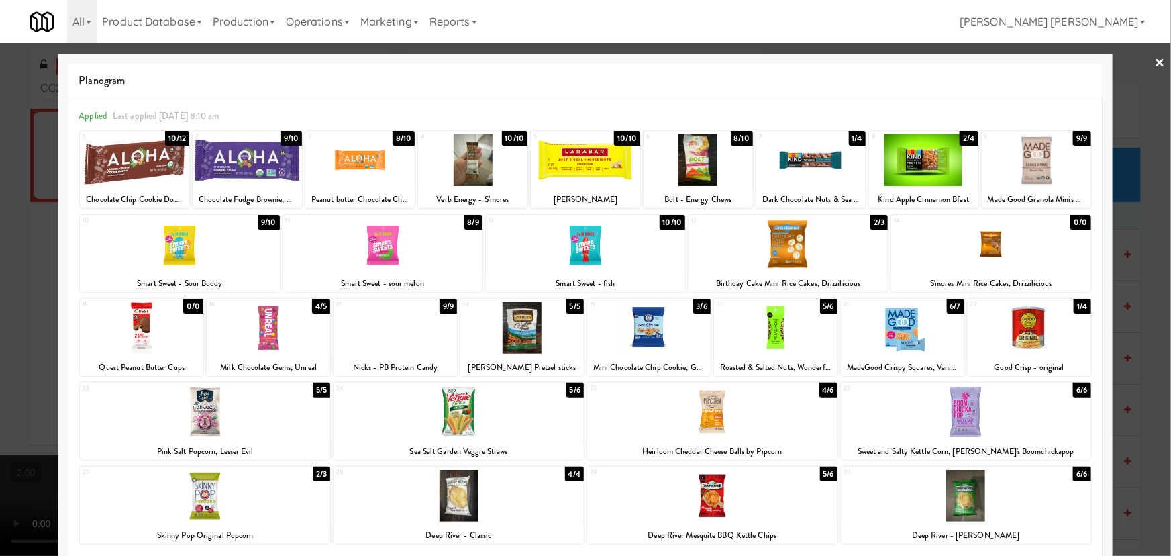
click at [985, 246] on div at bounding box center [990, 244] width 199 height 52
drag, startPoint x: 969, startPoint y: 398, endPoint x: 985, endPoint y: 397, distance: 16.1
click at [969, 399] on div at bounding box center [966, 412] width 250 height 52
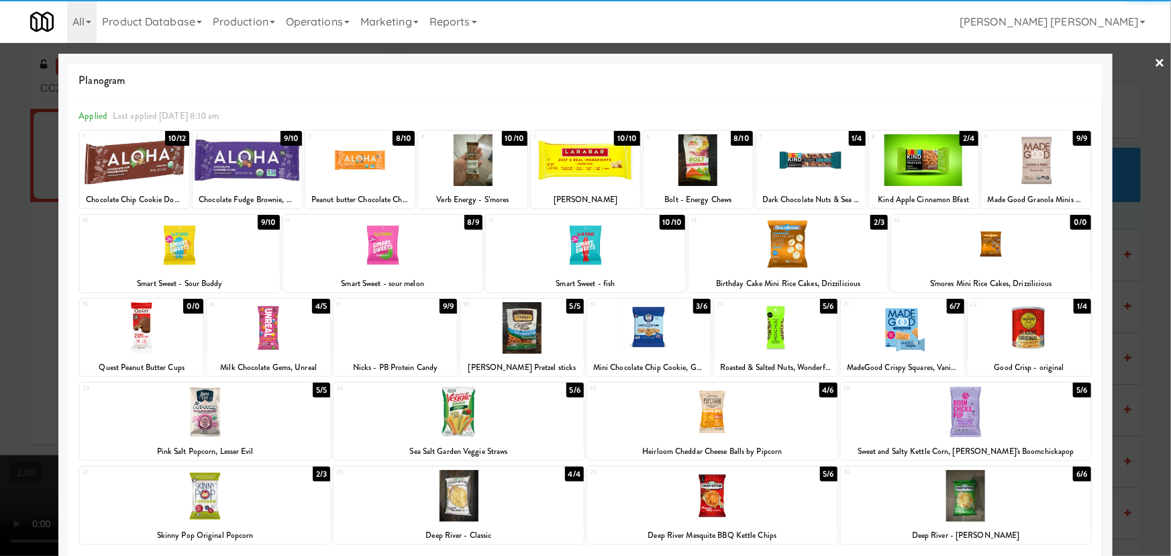
click at [1155, 61] on link "×" at bounding box center [1160, 64] width 11 height 42
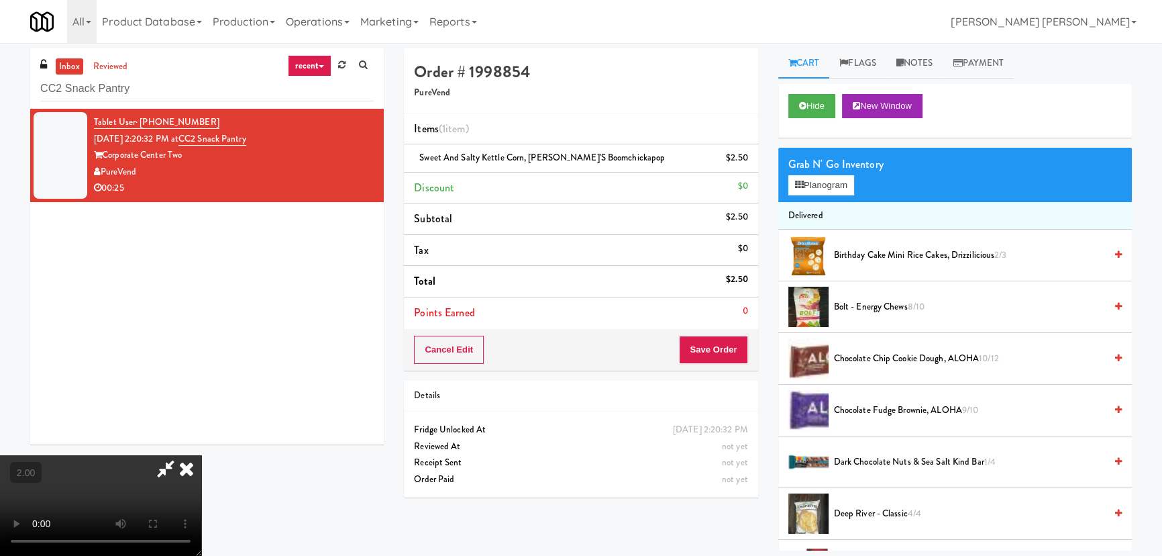
click at [201, 455] on icon at bounding box center [187, 468] width 30 height 27
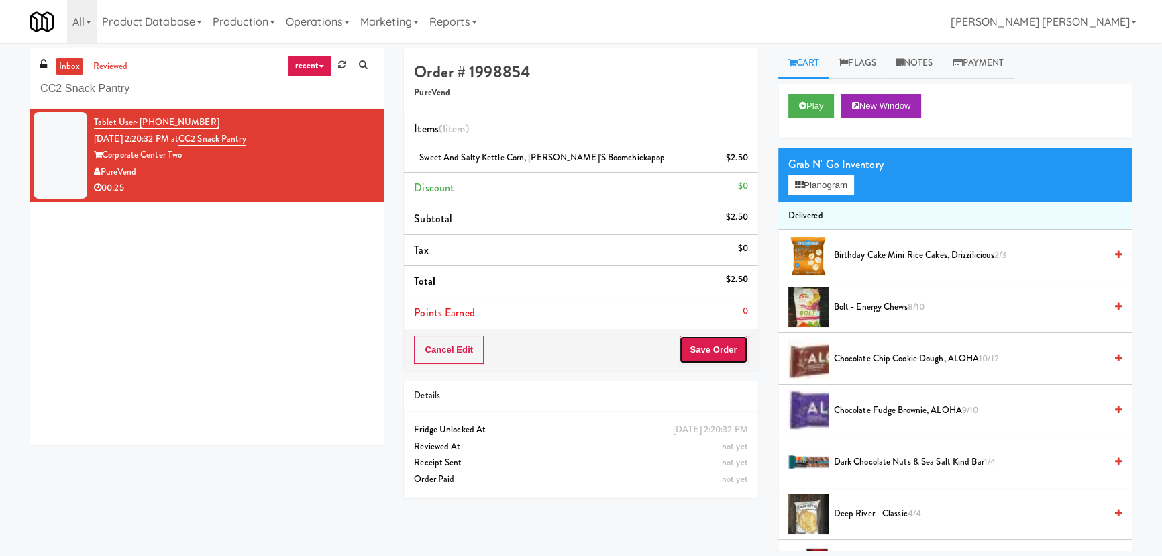
click at [729, 352] on button "Save Order" at bounding box center [713, 349] width 68 height 28
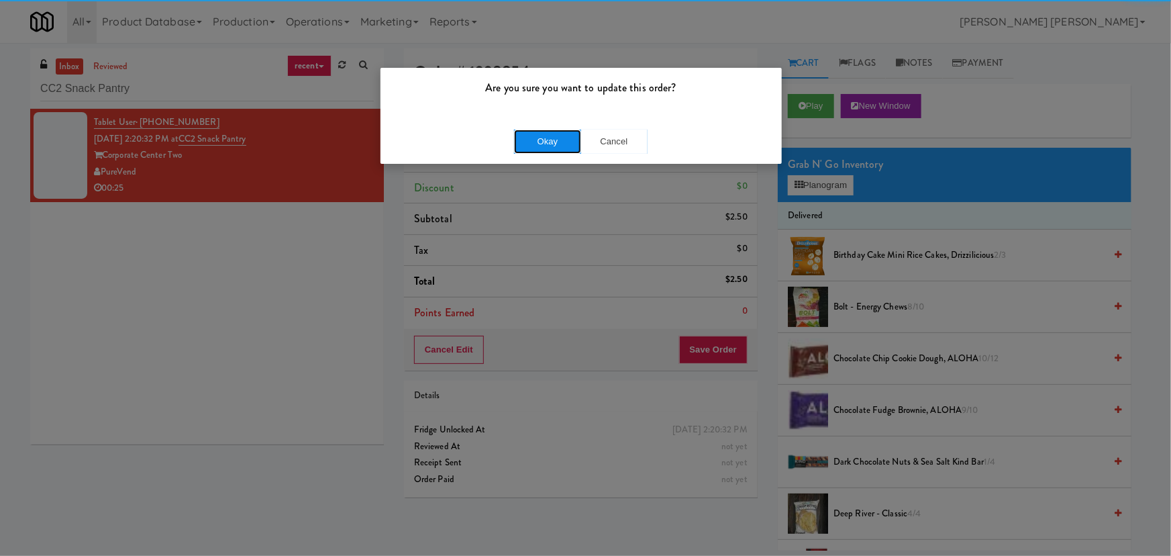
click at [536, 136] on button "Okay" at bounding box center [547, 141] width 67 height 24
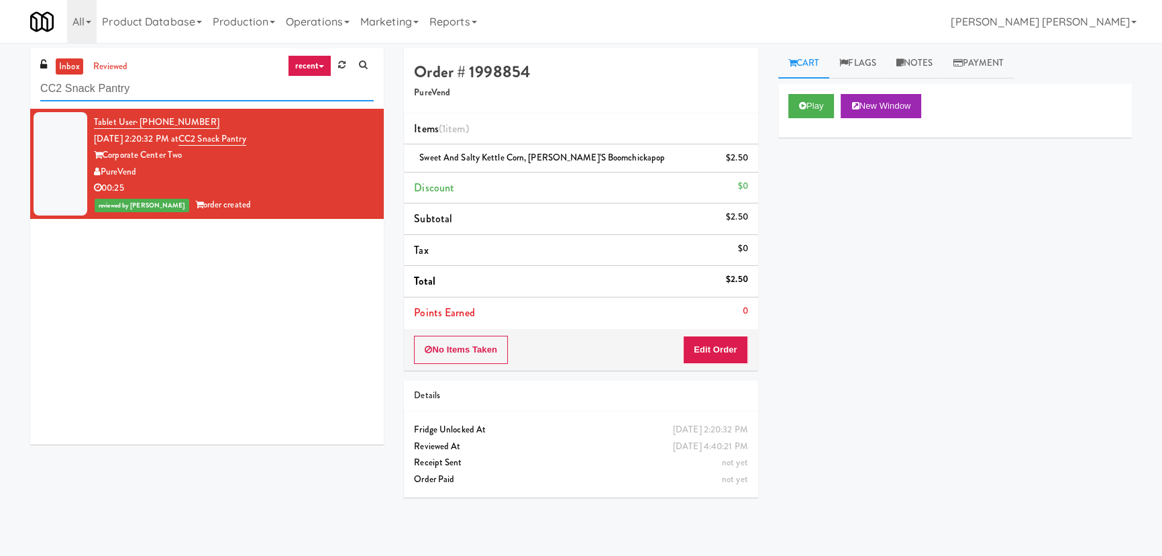
drag, startPoint x: 147, startPoint y: 87, endPoint x: 19, endPoint y: 77, distance: 128.5
click at [51, 83] on input "CC2 Snack Pantry" at bounding box center [206, 88] width 333 height 25
click at [24, 77] on div "inbox reviewed recent all unclear take inventory issue suspicious failed recent…" at bounding box center [207, 251] width 374 height 406
click at [17, 77] on div "inbox reviewed recent all unclear take inventory issue suspicious failed recent…" at bounding box center [581, 299] width 1162 height 502
click at [162, 90] on input "CC2 Snack Pantry" at bounding box center [206, 88] width 333 height 25
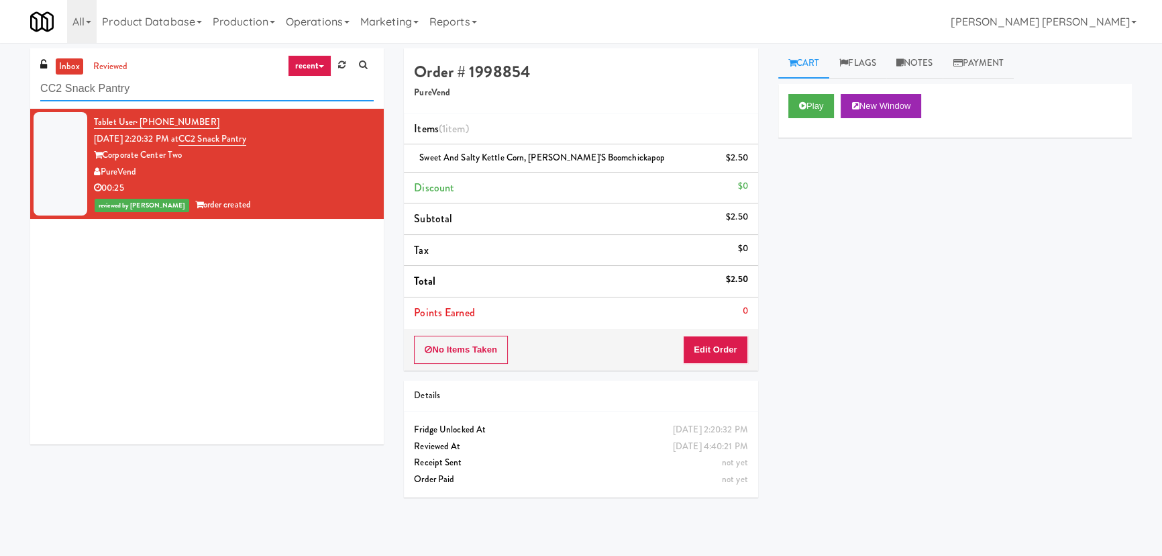
drag, startPoint x: 162, startPoint y: 90, endPoint x: 37, endPoint y: 88, distance: 124.8
click at [37, 88] on div "inbox reviewed recent all unclear take inventory issue suspicious failed recent…" at bounding box center [207, 78] width 354 height 60
paste input "1140 S Wabash - Left - Fridge"
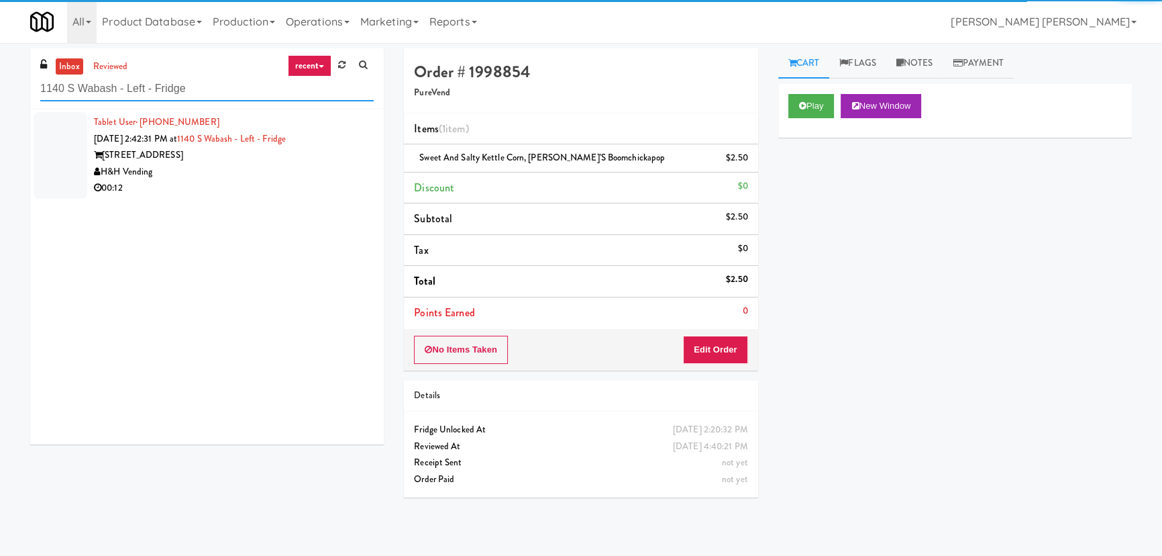
type input "1140 S Wabash - Left - Fridge"
click at [248, 168] on div "H&H Vending" at bounding box center [234, 172] width 280 height 17
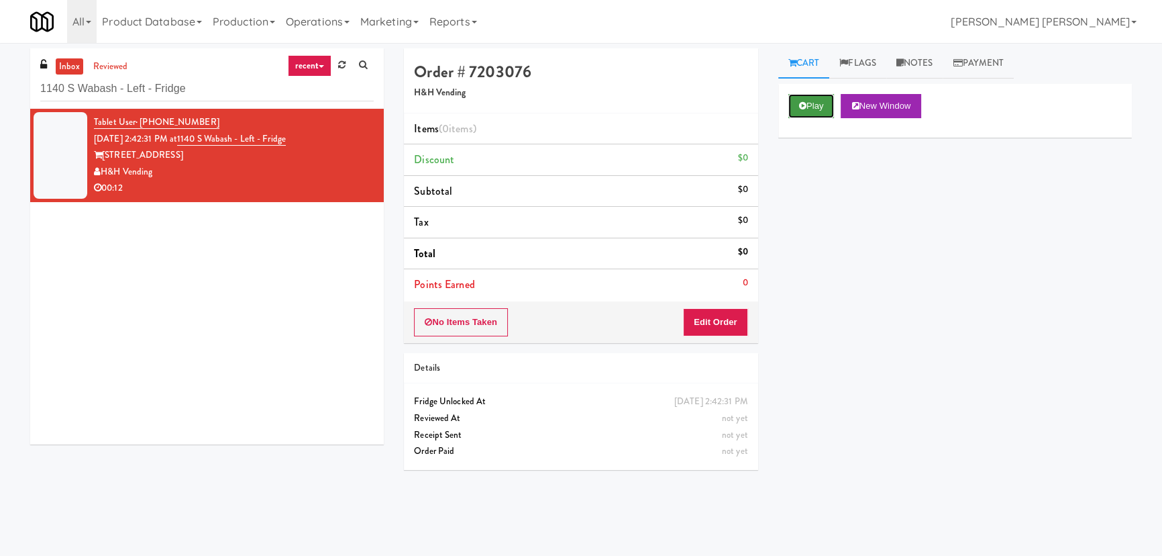
click at [835, 98] on button "Play" at bounding box center [811, 106] width 46 height 24
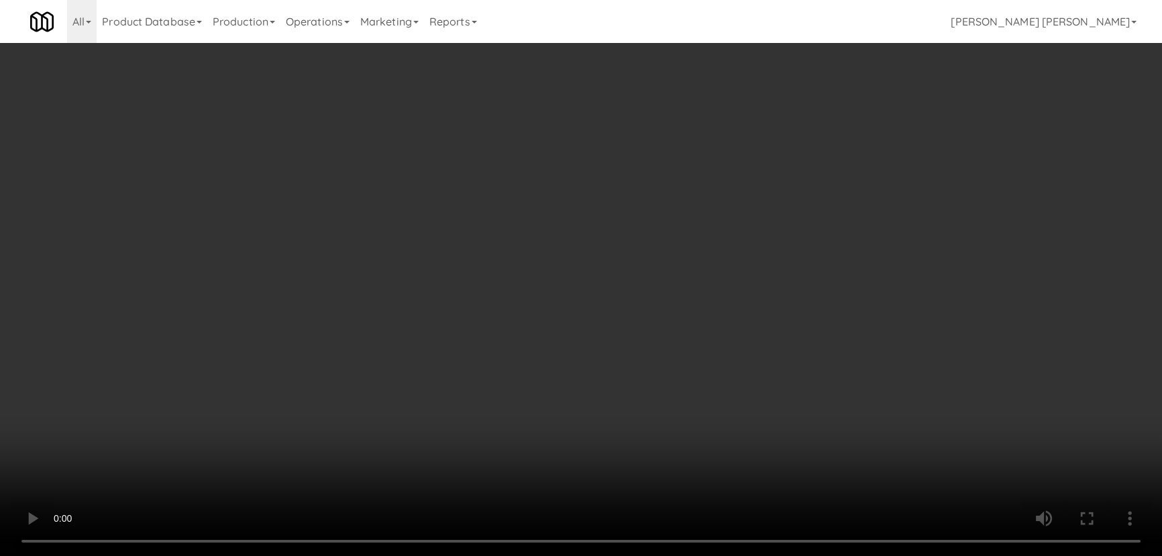
drag, startPoint x: 649, startPoint y: 592, endPoint x: 857, endPoint y: 575, distance: 209.4
click at [670, 555] on video at bounding box center [581, 278] width 1162 height 556
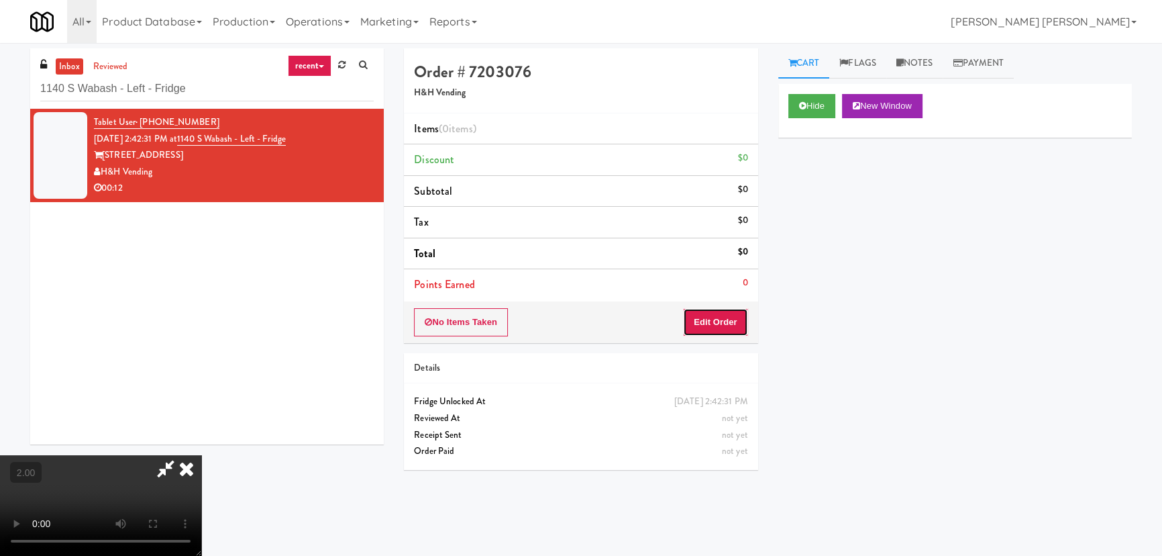
click at [727, 308] on button "Edit Order" at bounding box center [715, 322] width 65 height 28
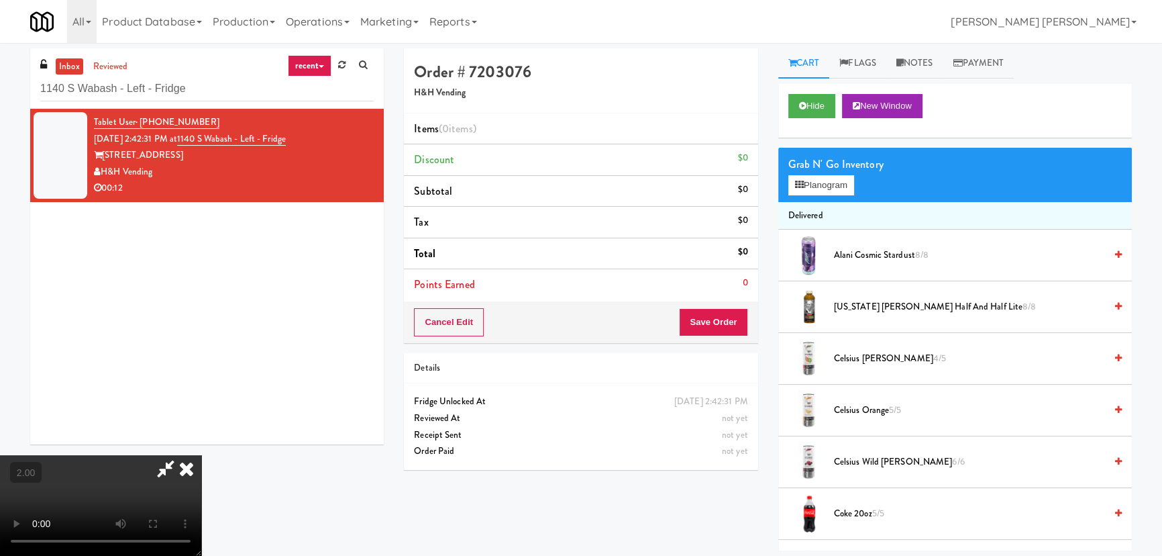
click at [857, 359] on span "Celsius Kiwi Guava 4/5" at bounding box center [969, 358] width 271 height 17
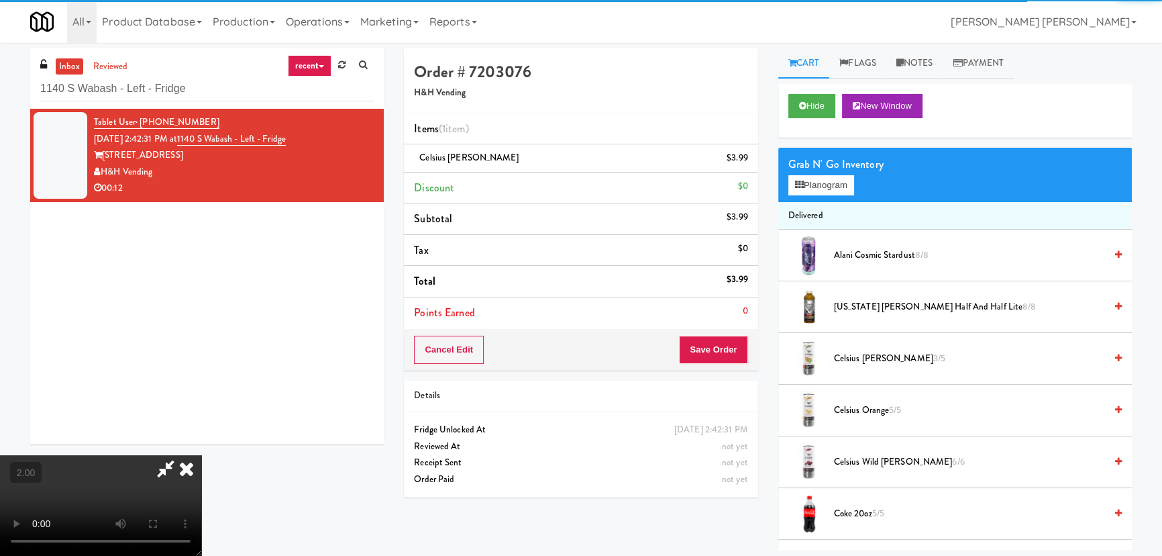
click at [201, 455] on icon at bounding box center [187, 468] width 30 height 27
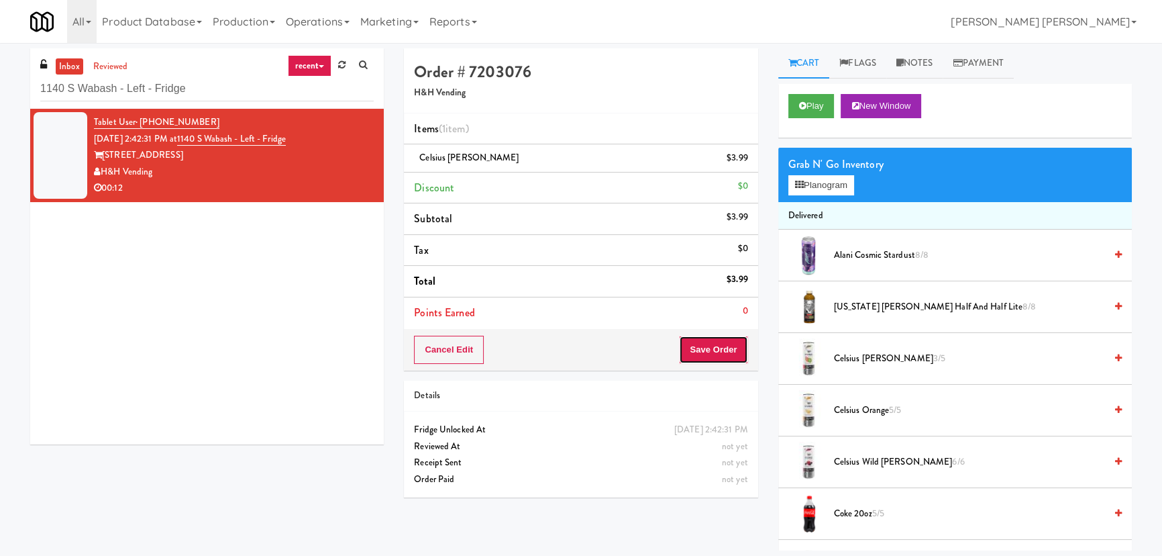
click at [742, 345] on button "Save Order" at bounding box center [713, 349] width 68 height 28
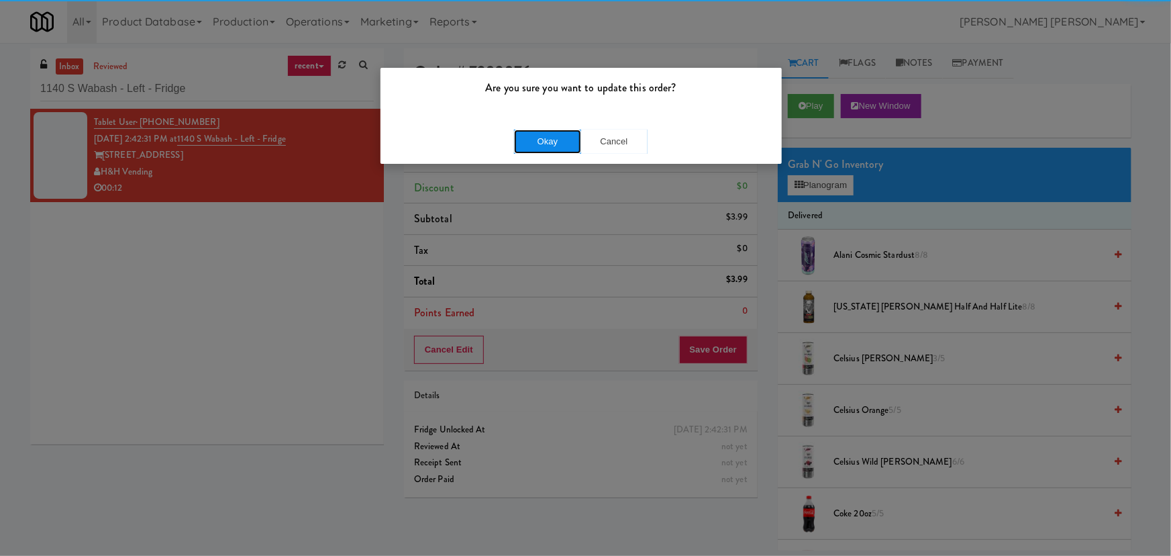
click at [535, 140] on button "Okay" at bounding box center [547, 141] width 67 height 24
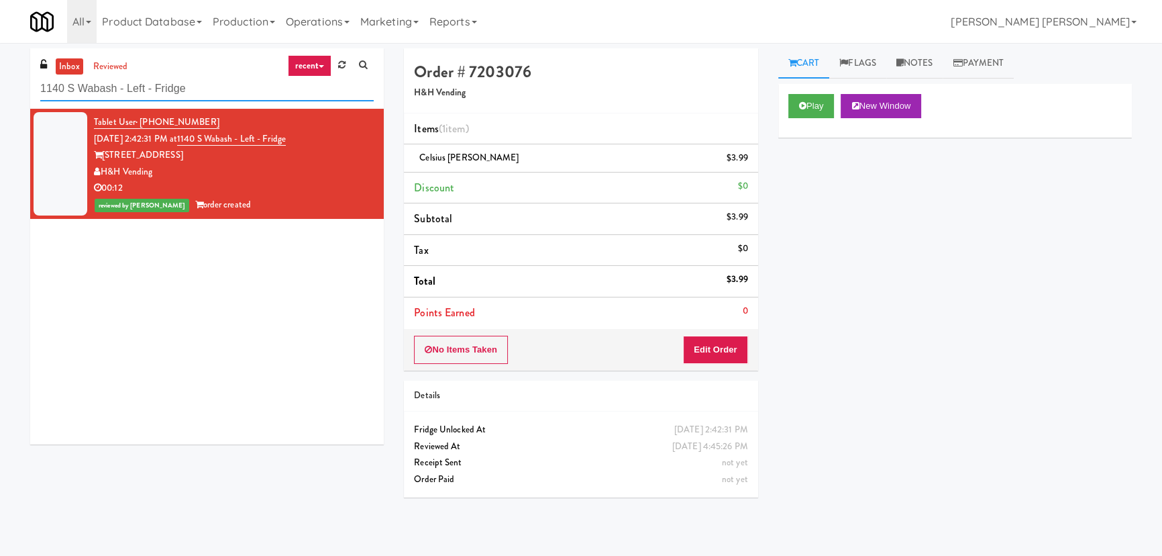
drag, startPoint x: 203, startPoint y: 87, endPoint x: 19, endPoint y: 85, distance: 183.9
click at [20, 85] on div "inbox reviewed recent all unclear take inventory issue suspicious failed recent…" at bounding box center [207, 251] width 374 height 406
paste input "Metro Wall - Combo cooler"
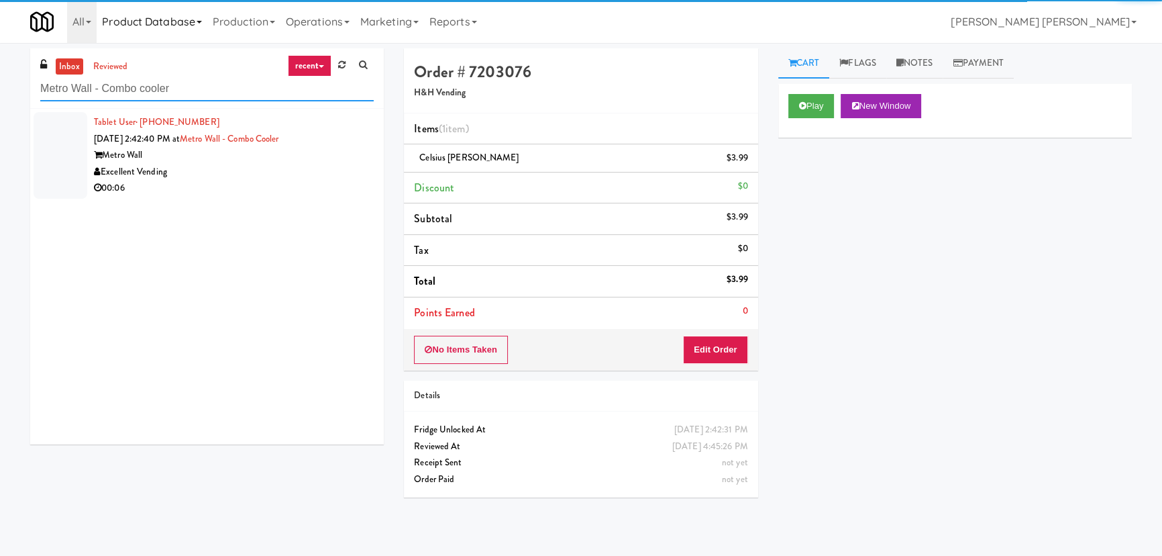
type input "Metro Wall - Combo cooler"
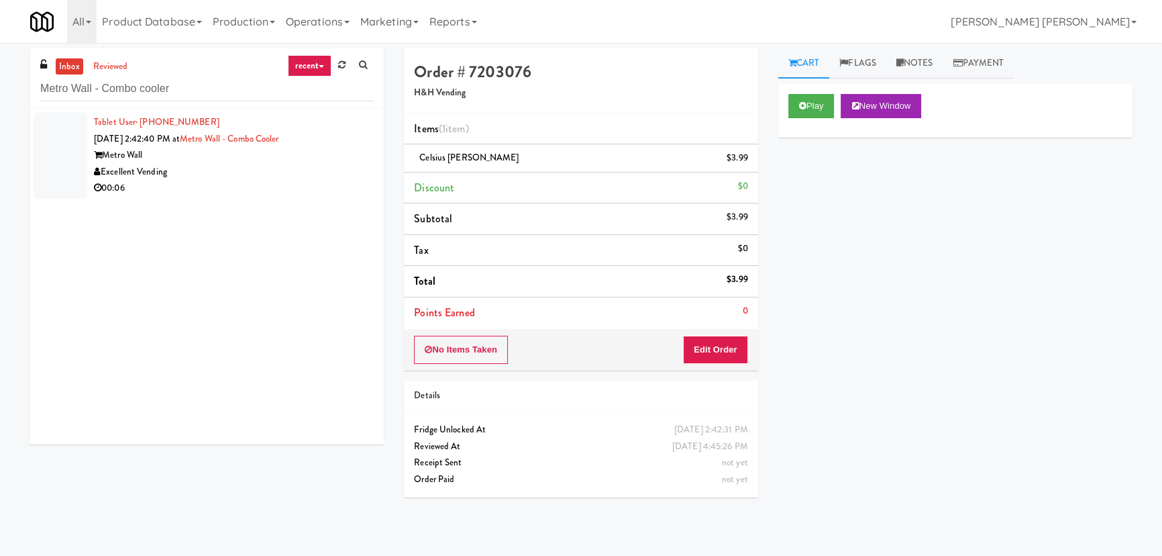
click at [238, 166] on div "Excellent Vending" at bounding box center [234, 172] width 280 height 17
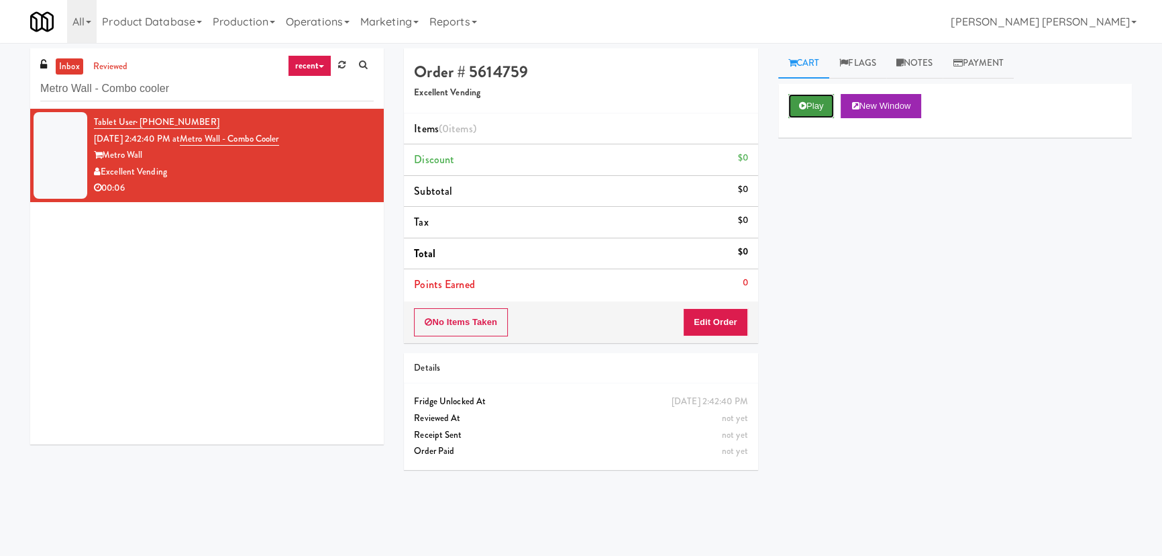
click at [811, 109] on button "Play" at bounding box center [811, 106] width 46 height 24
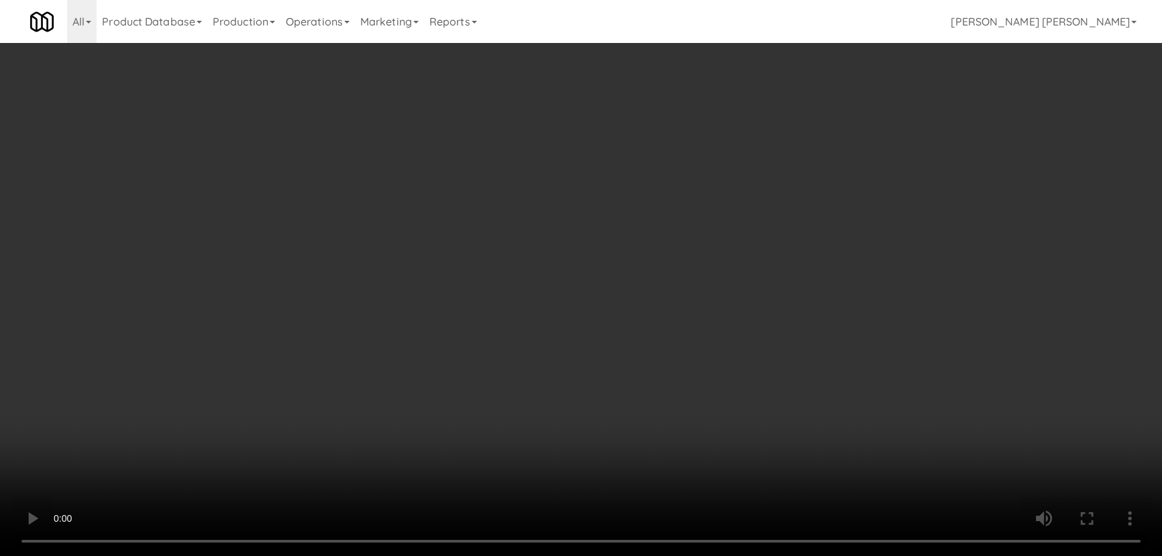
click at [633, 555] on video at bounding box center [581, 278] width 1162 height 556
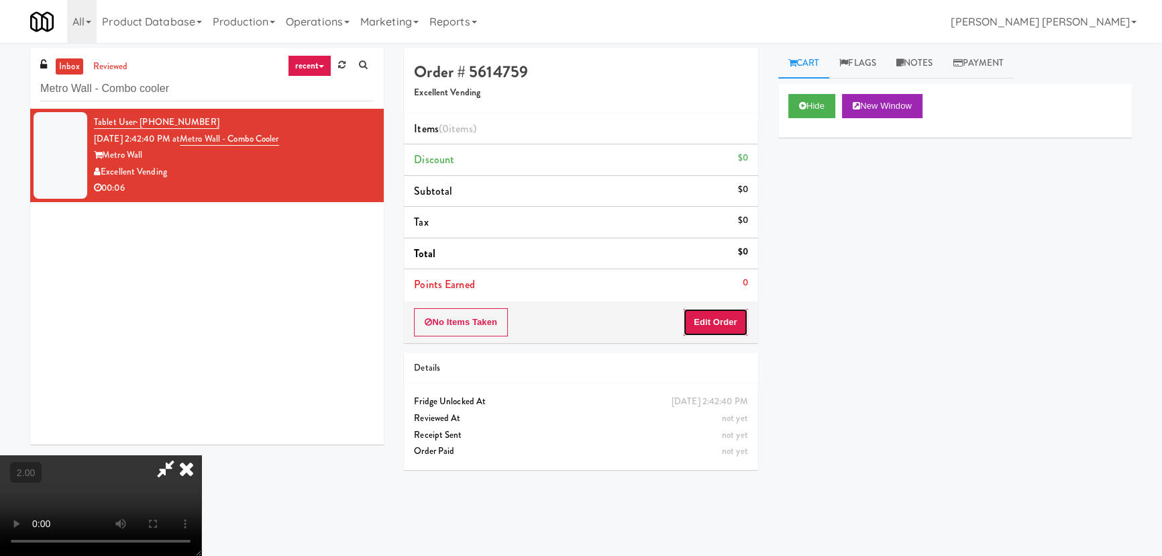
click at [731, 322] on button "Edit Order" at bounding box center [715, 322] width 65 height 28
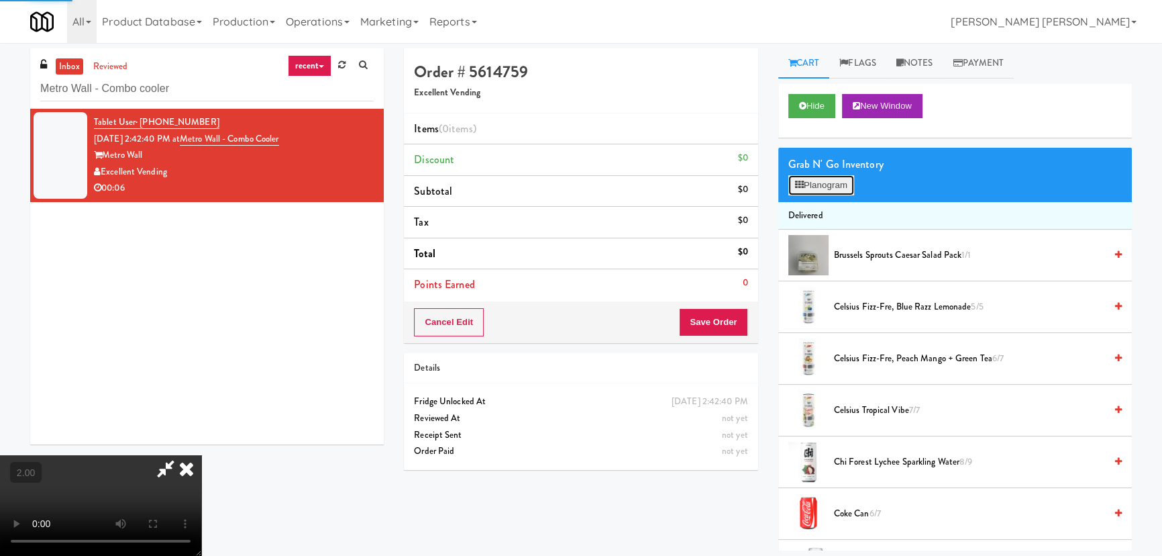
click at [812, 178] on button "Planogram" at bounding box center [821, 185] width 66 height 20
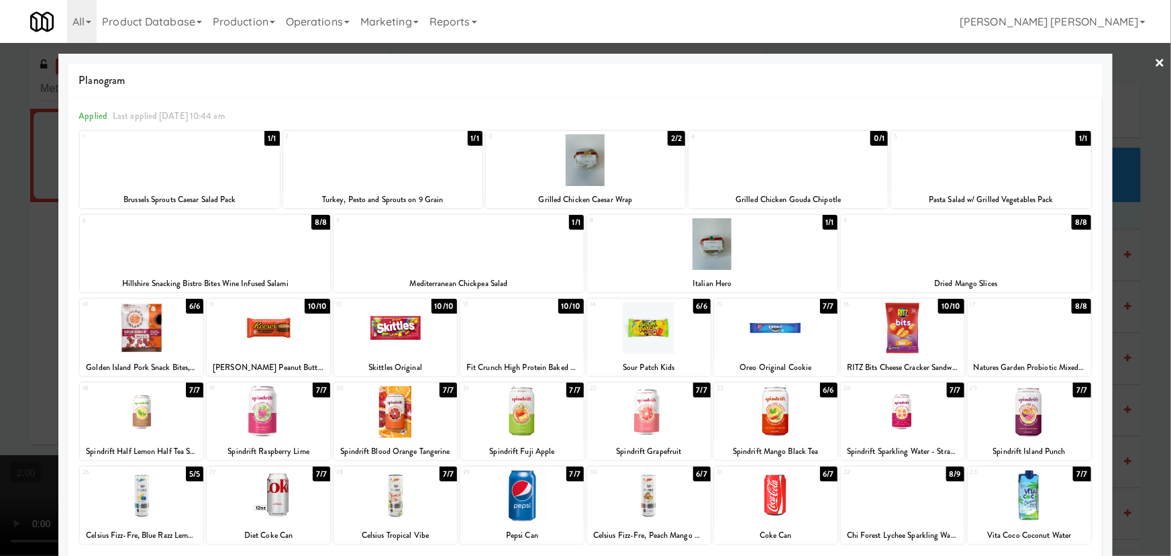
click at [189, 260] on div at bounding box center [205, 244] width 250 height 52
click at [1156, 62] on link "×" at bounding box center [1160, 64] width 11 height 42
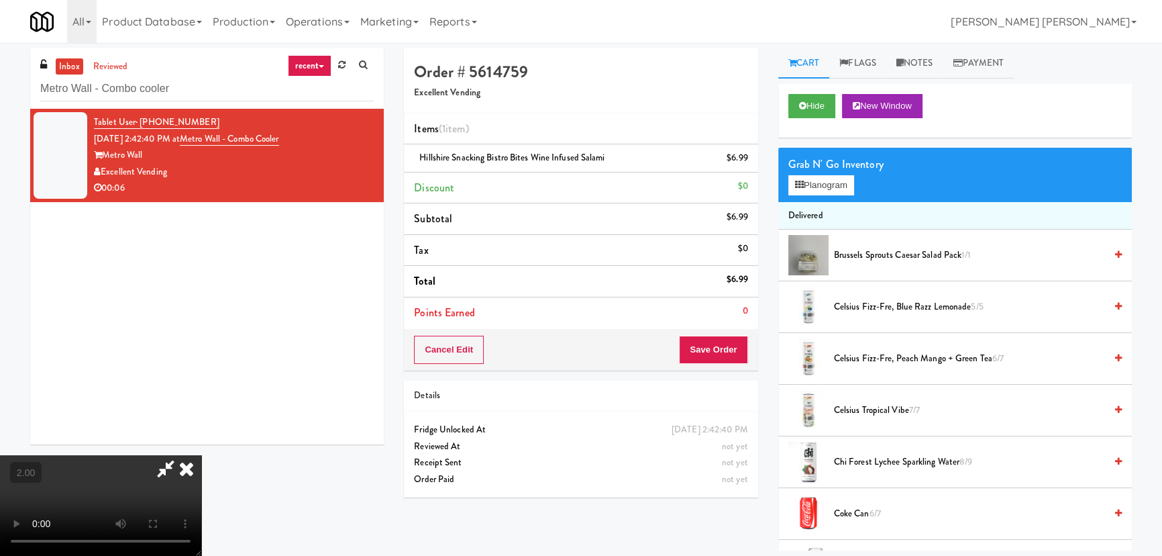
click at [201, 455] on icon at bounding box center [187, 468] width 30 height 27
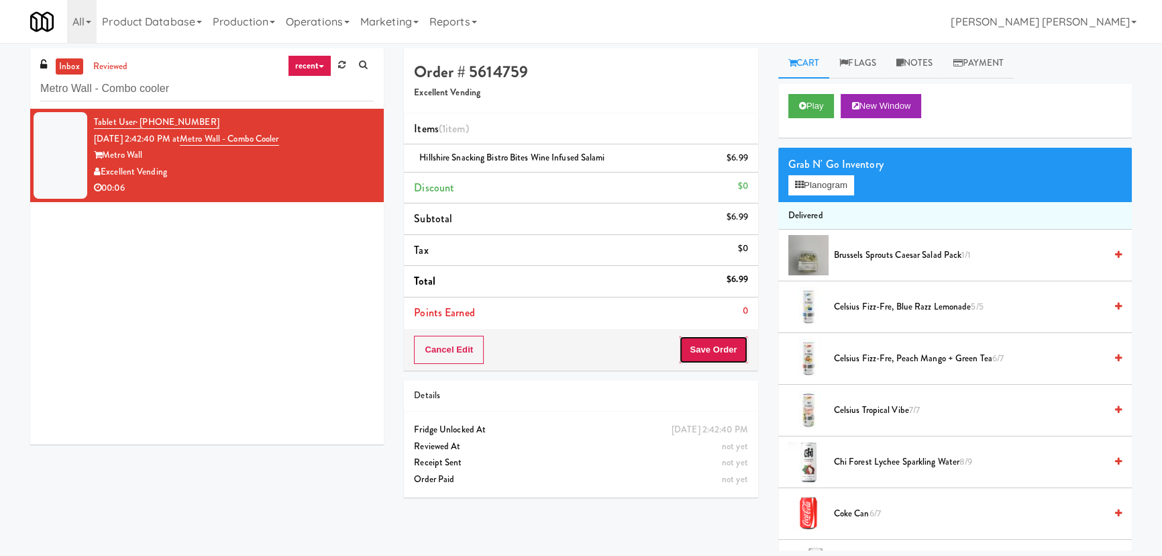
click at [702, 346] on button "Save Order" at bounding box center [713, 349] width 68 height 28
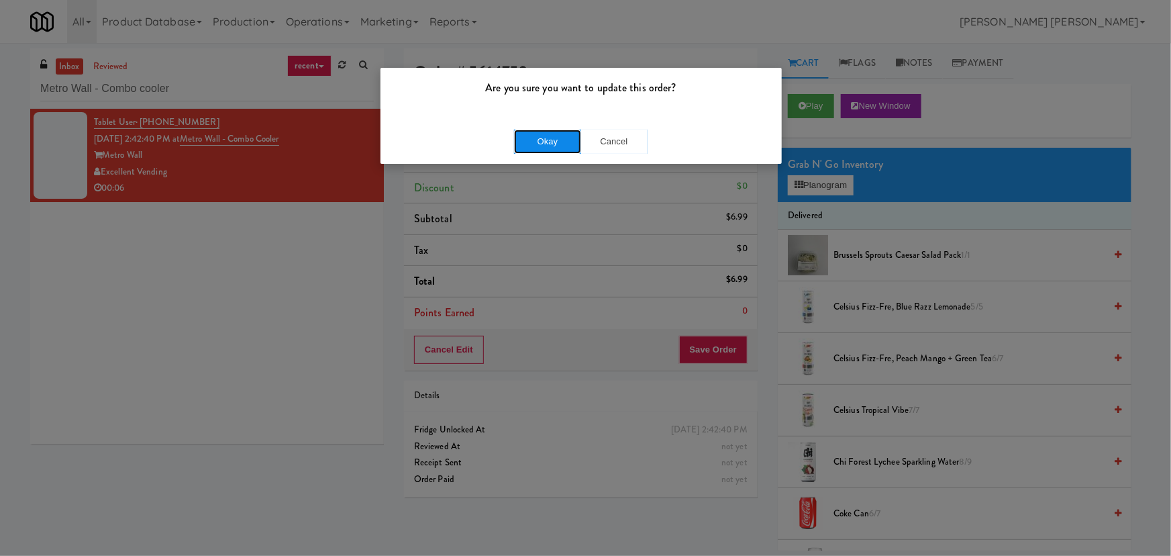
click at [545, 138] on button "Okay" at bounding box center [547, 141] width 67 height 24
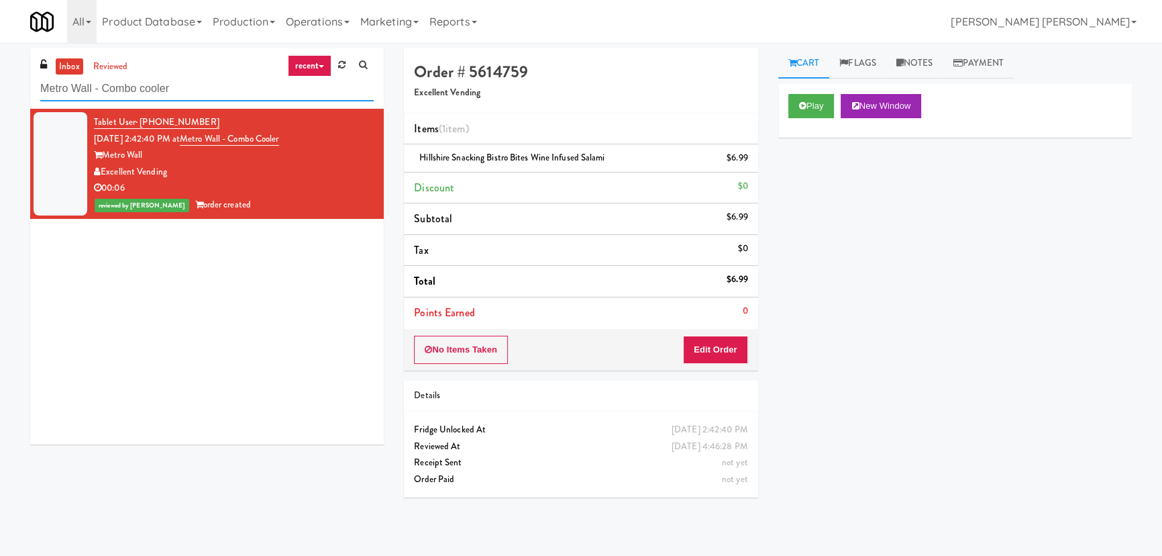
drag, startPoint x: -68, startPoint y: 80, endPoint x: -89, endPoint y: 80, distance: 20.8
click at [0, 80] on html "Are you sure you want to update this order? Okay Cancel Okay Are you sure you w…" at bounding box center [581, 278] width 1162 height 556
paste input "attr (formerly Shawcor)"
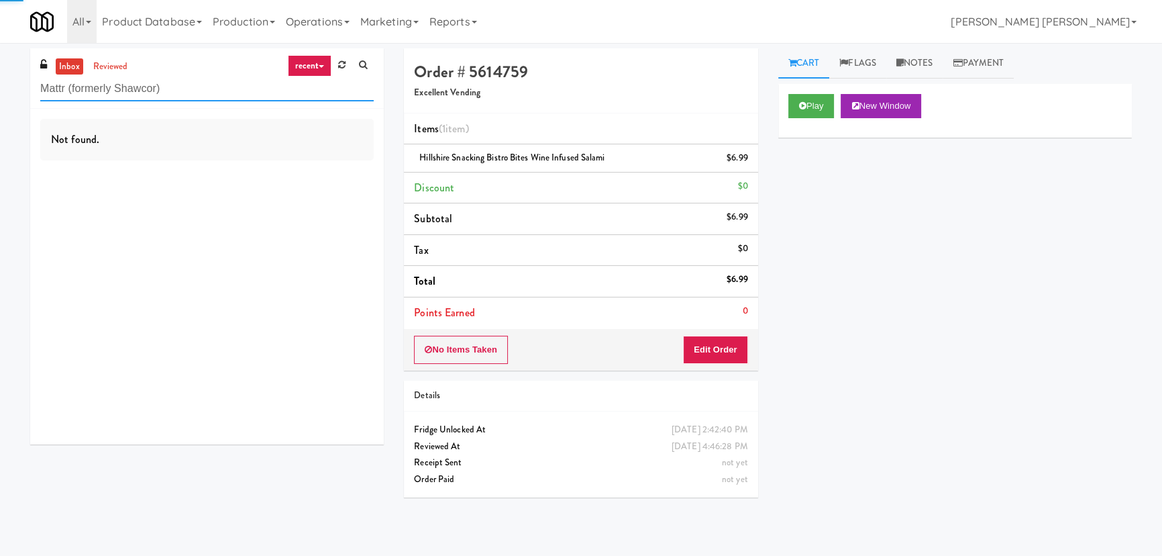
type input "Mattr (formerly Shawcor)"
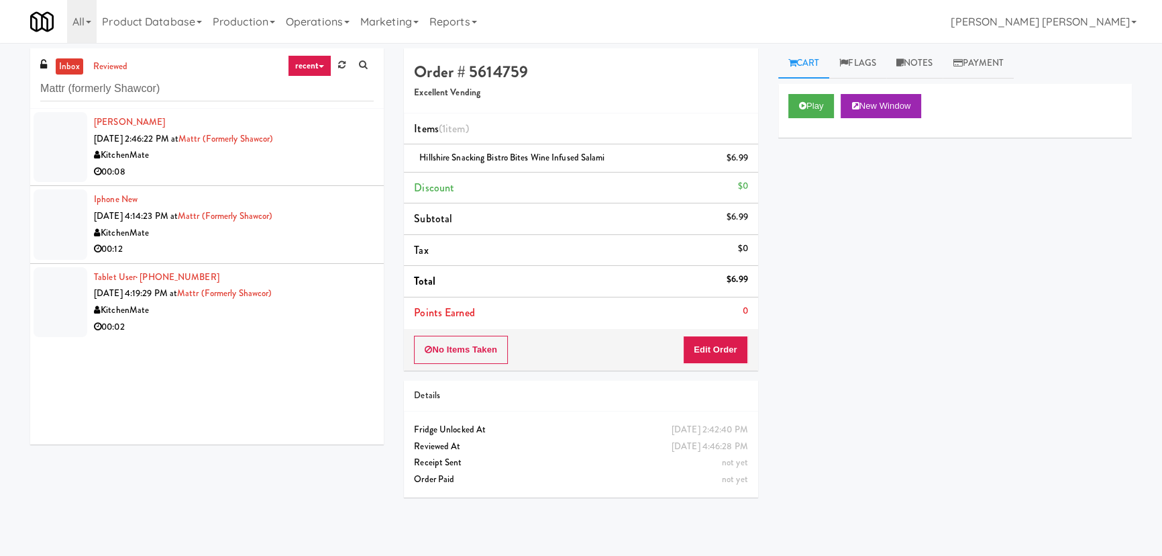
click at [317, 164] on div "00:08" at bounding box center [234, 172] width 280 height 17
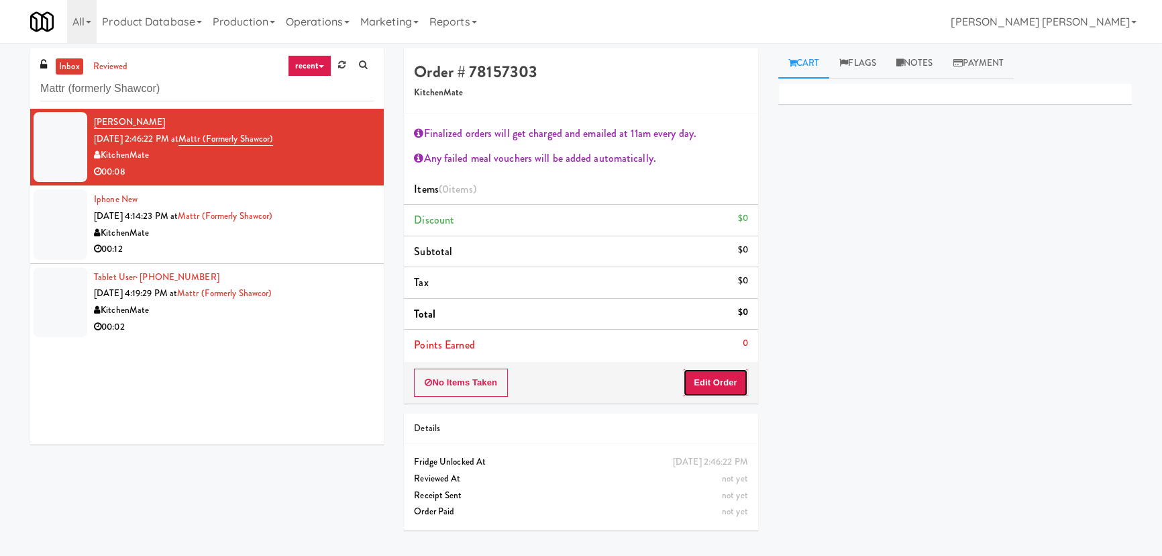
click at [713, 380] on button "Edit Order" at bounding box center [715, 382] width 65 height 28
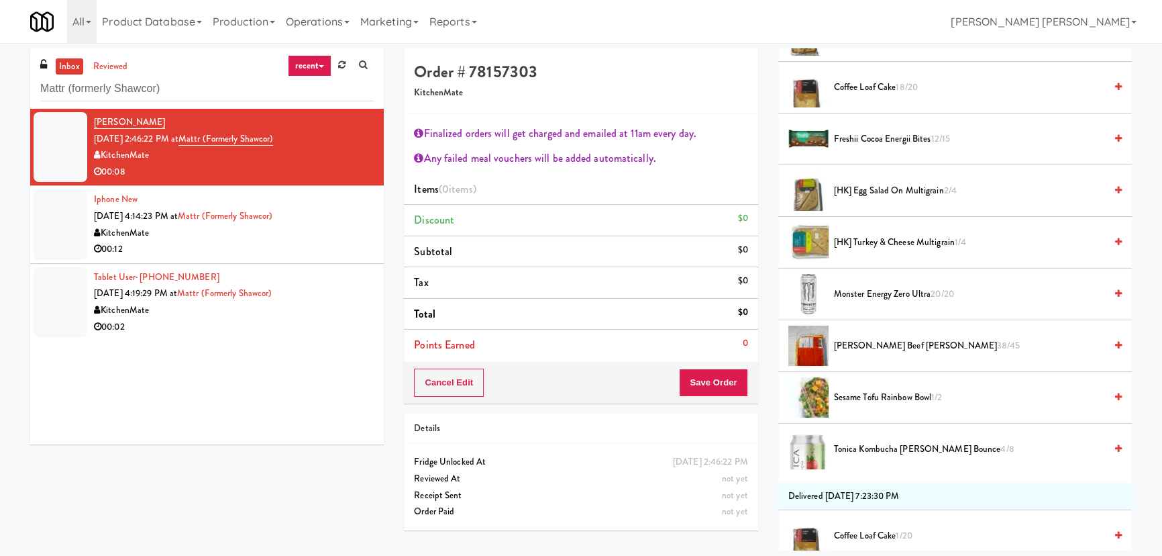
scroll to position [427, 0]
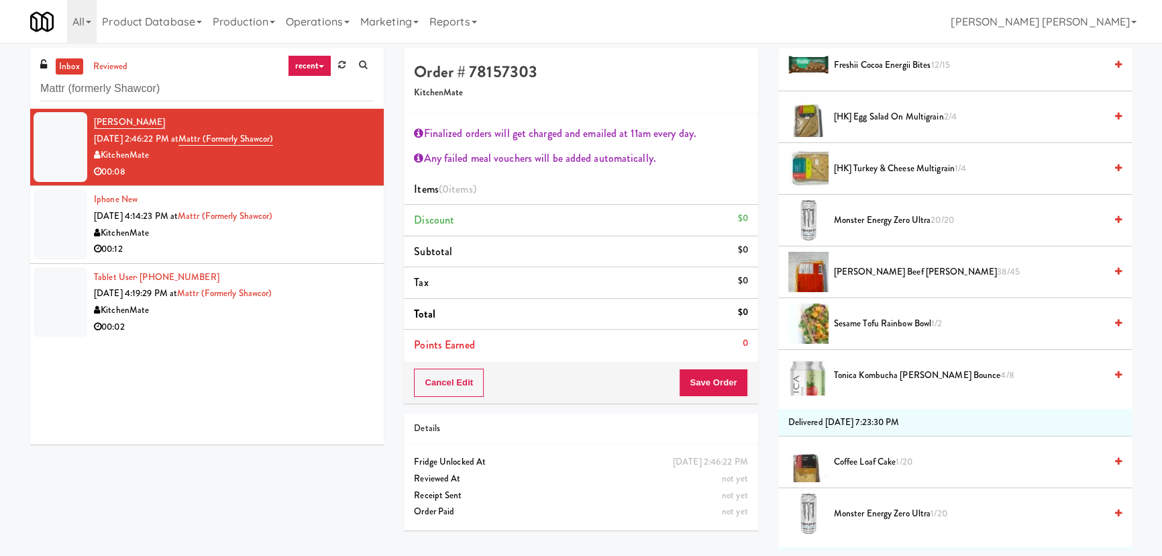
click at [868, 322] on span "Sesame Tofu Rainbow Bowl 1/2" at bounding box center [969, 323] width 271 height 17
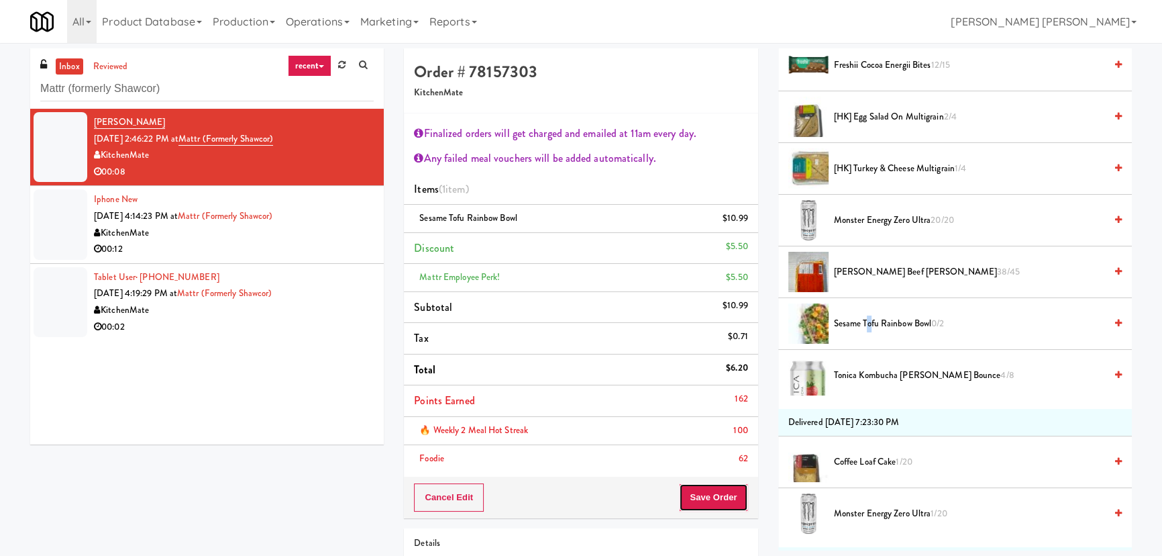
click at [729, 502] on button "Save Order" at bounding box center [713, 497] width 68 height 28
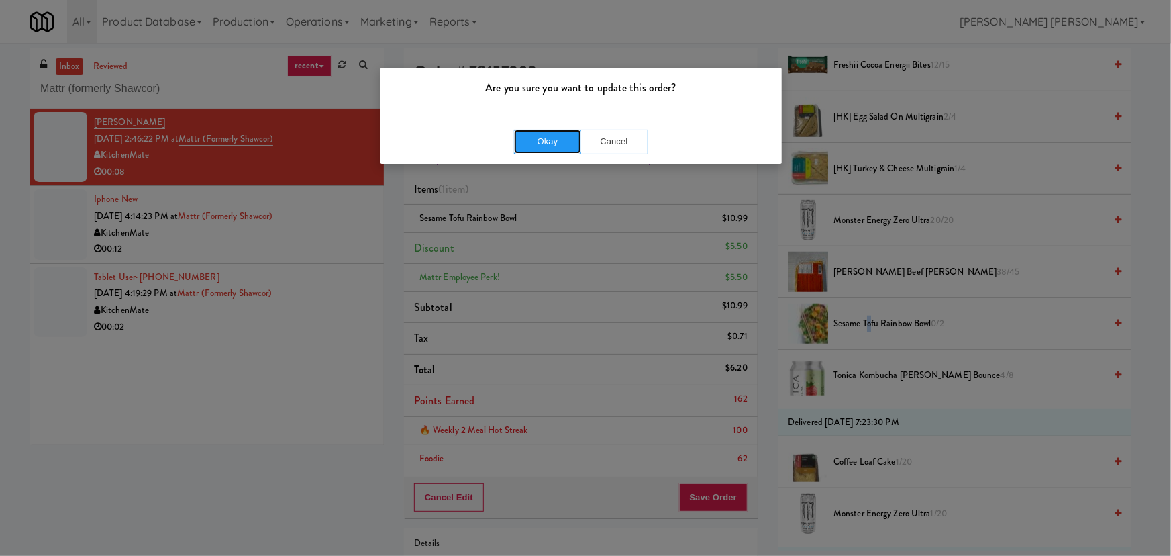
drag, startPoint x: 537, startPoint y: 141, endPoint x: 434, endPoint y: 68, distance: 126.0
click at [537, 141] on button "Okay" at bounding box center [547, 141] width 67 height 24
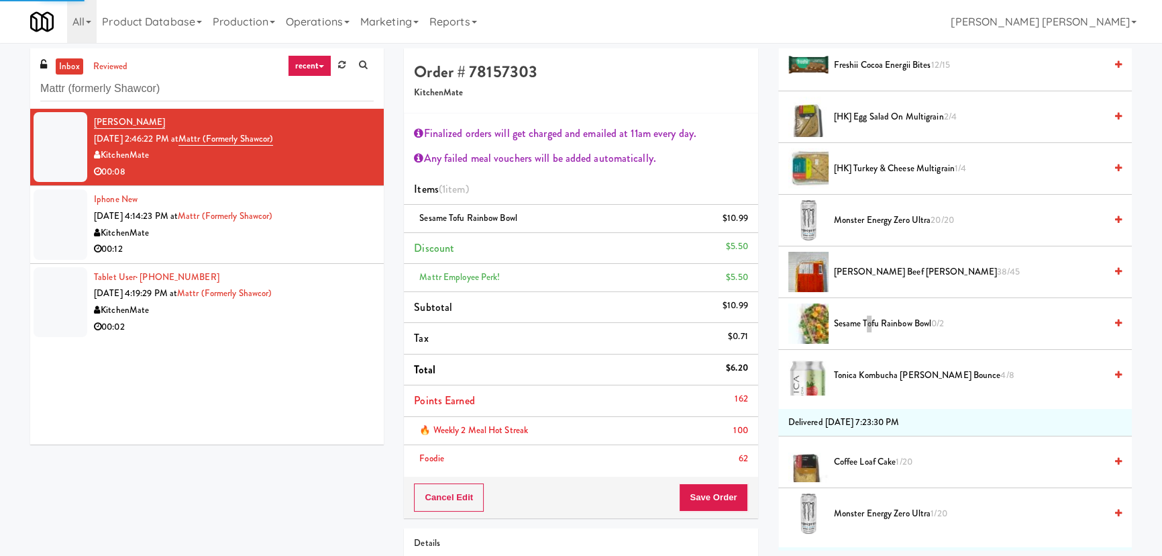
scroll to position [36, 0]
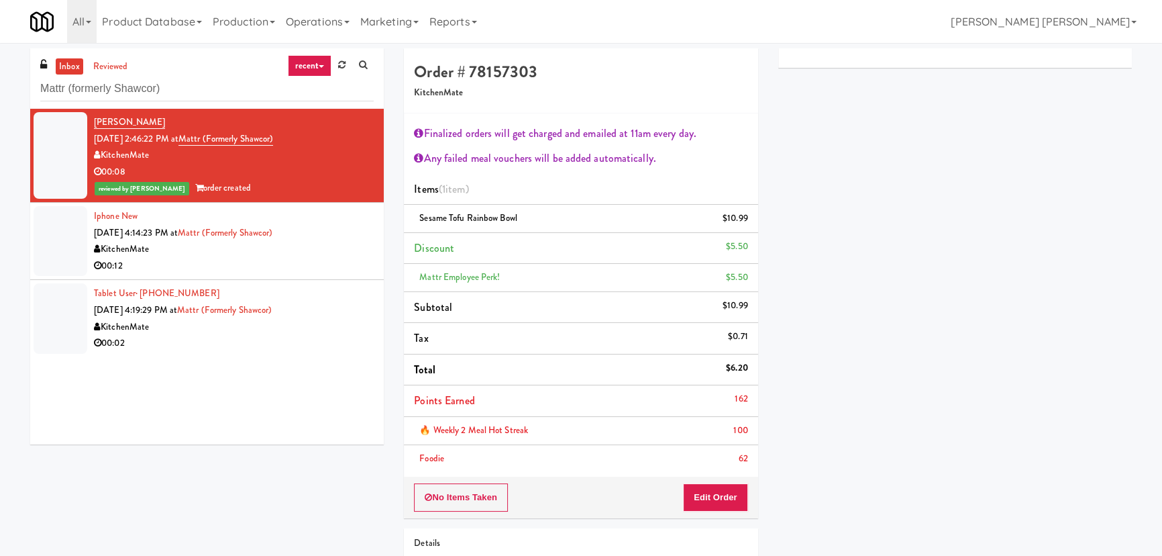
drag, startPoint x: 319, startPoint y: 254, endPoint x: 328, endPoint y: 254, distance: 9.4
click at [319, 254] on div "KitchenMate" at bounding box center [234, 249] width 280 height 17
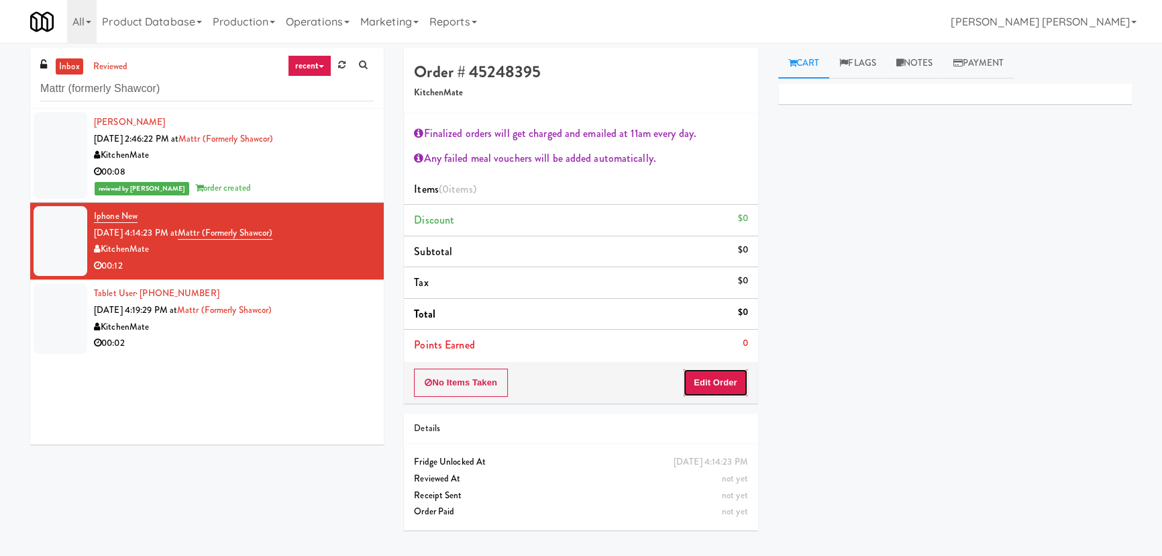
click at [717, 382] on button "Edit Order" at bounding box center [715, 382] width 65 height 28
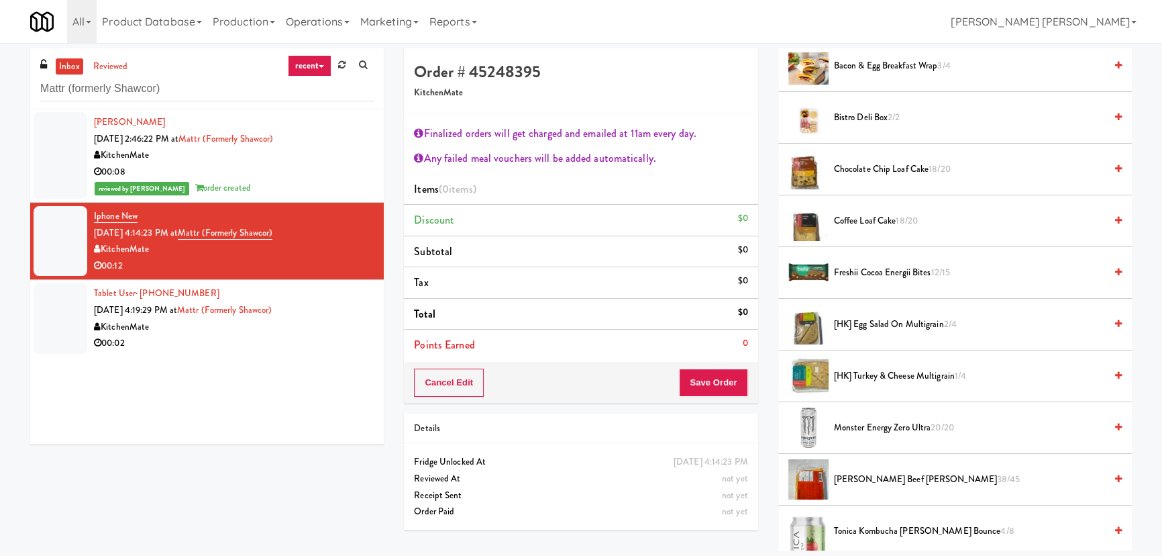
scroll to position [366, 0]
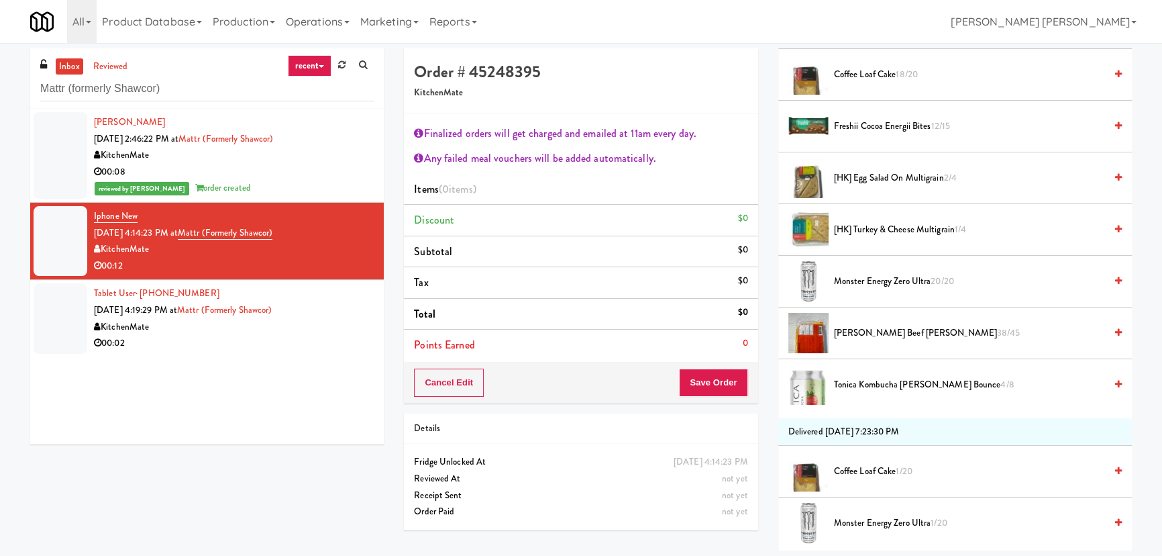
click at [847, 326] on span "Patty King Beef Patty 38/45" at bounding box center [969, 333] width 271 height 17
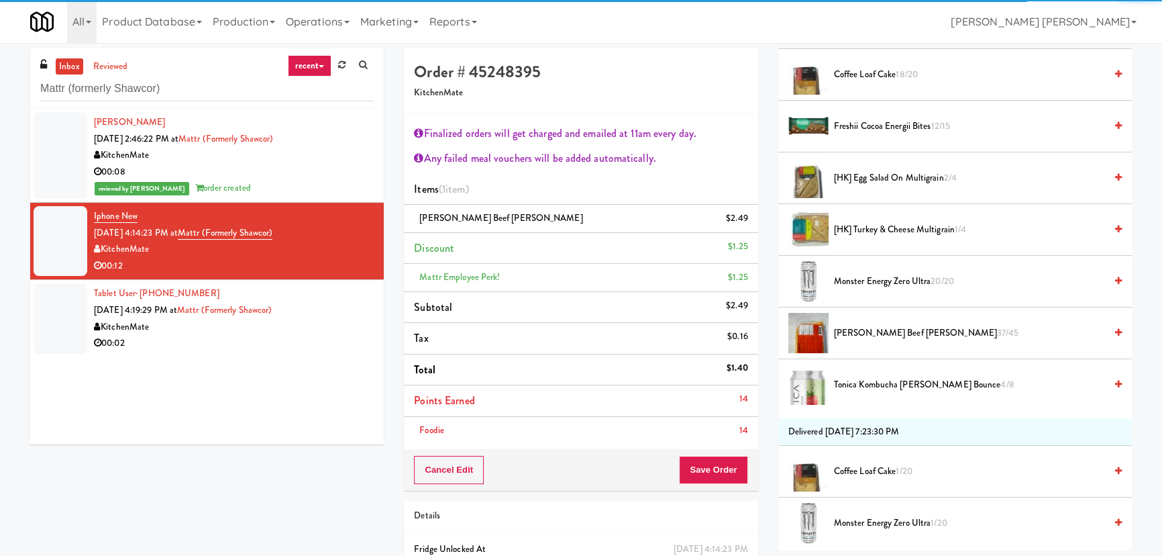
click at [707, 415] on li "Points Earned 14" at bounding box center [581, 401] width 354 height 32
click at [707, 459] on button "Save Order" at bounding box center [713, 470] width 68 height 28
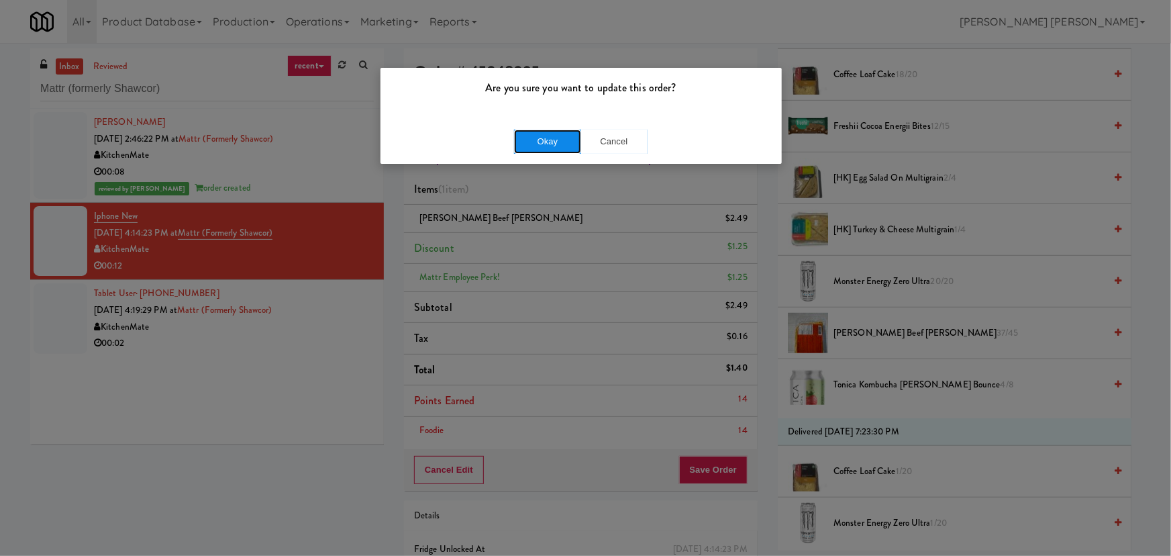
click at [539, 151] on button "Okay" at bounding box center [547, 141] width 67 height 24
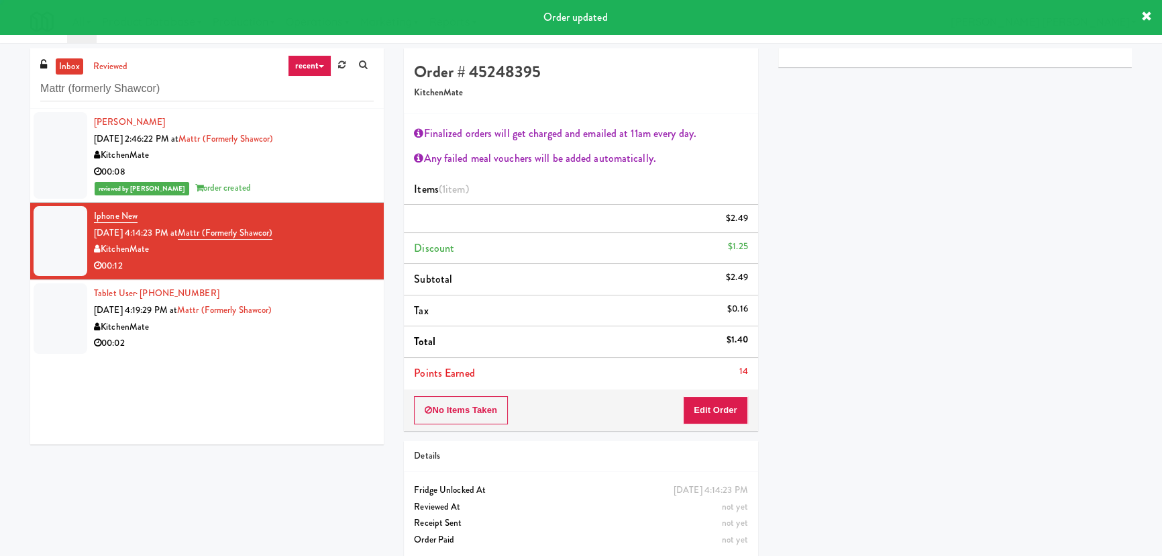
scroll to position [36, 0]
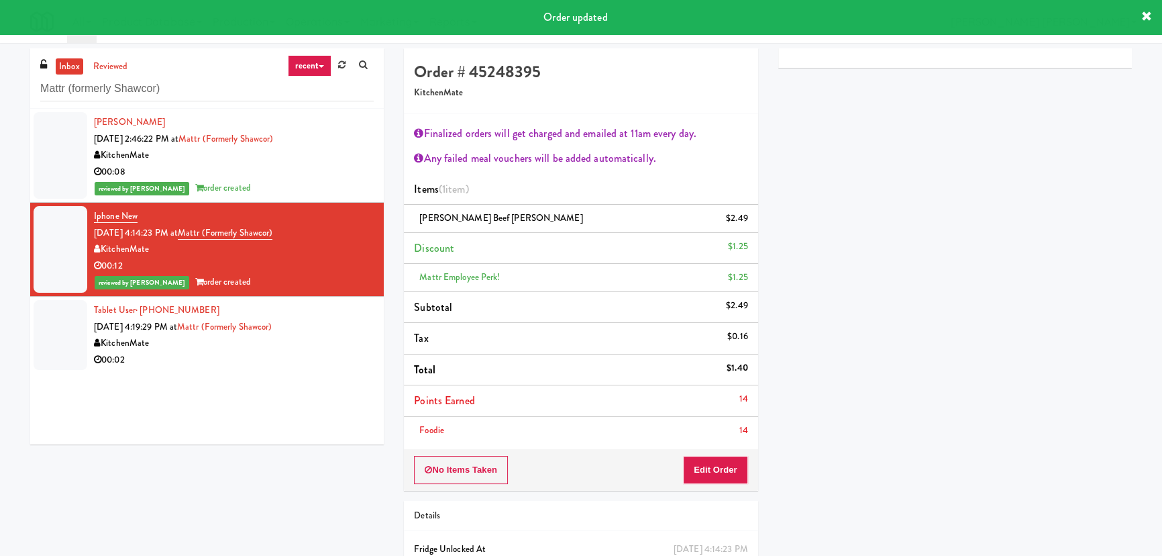
click at [212, 365] on div "00:02" at bounding box center [234, 360] width 280 height 17
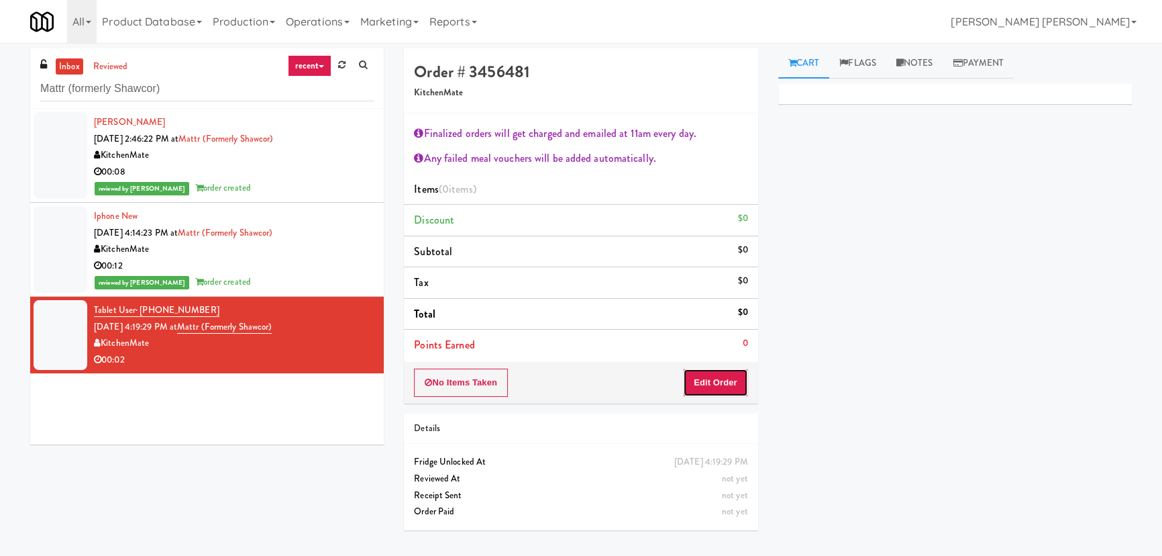
click at [729, 377] on button "Edit Order" at bounding box center [715, 382] width 65 height 28
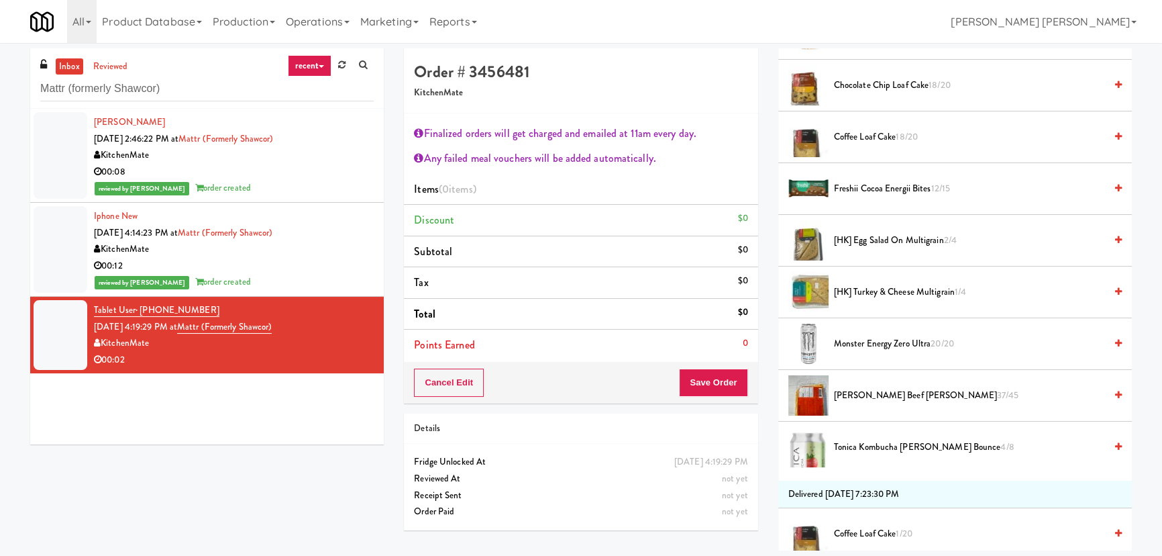
scroll to position [305, 0]
click at [870, 393] on span "Patty King Beef Patty 37/45" at bounding box center [969, 394] width 271 height 17
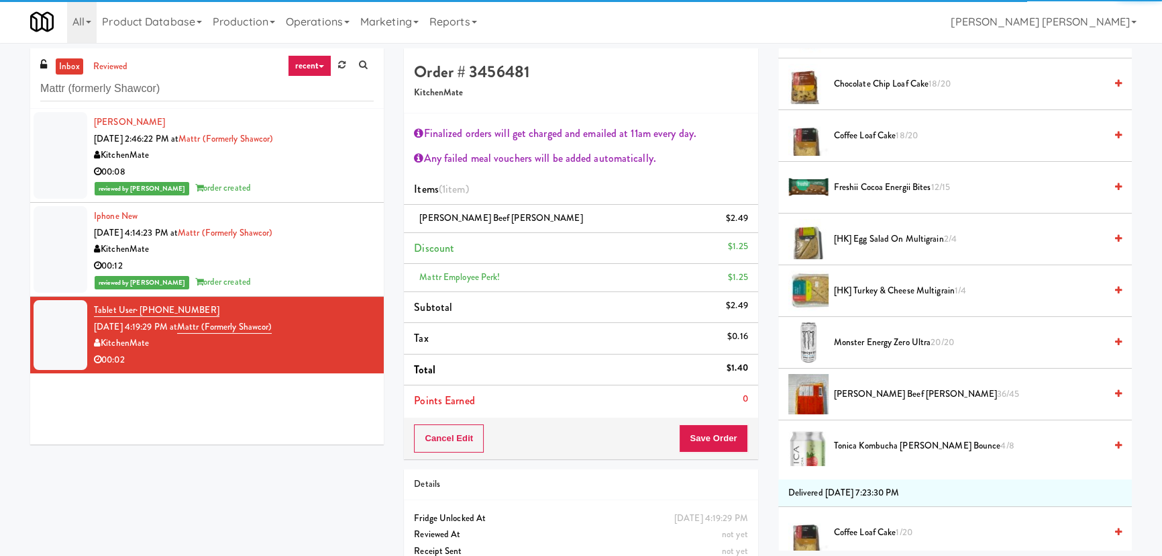
click at [722, 407] on li "Points Earned 0" at bounding box center [581, 400] width 354 height 31
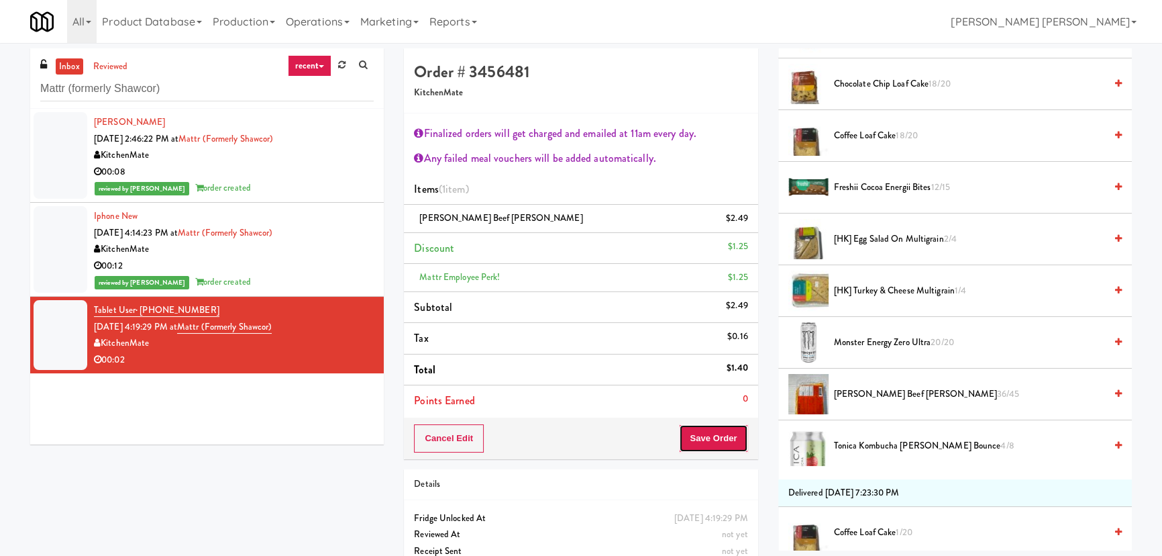
click at [718, 442] on button "Save Order" at bounding box center [713, 438] width 68 height 28
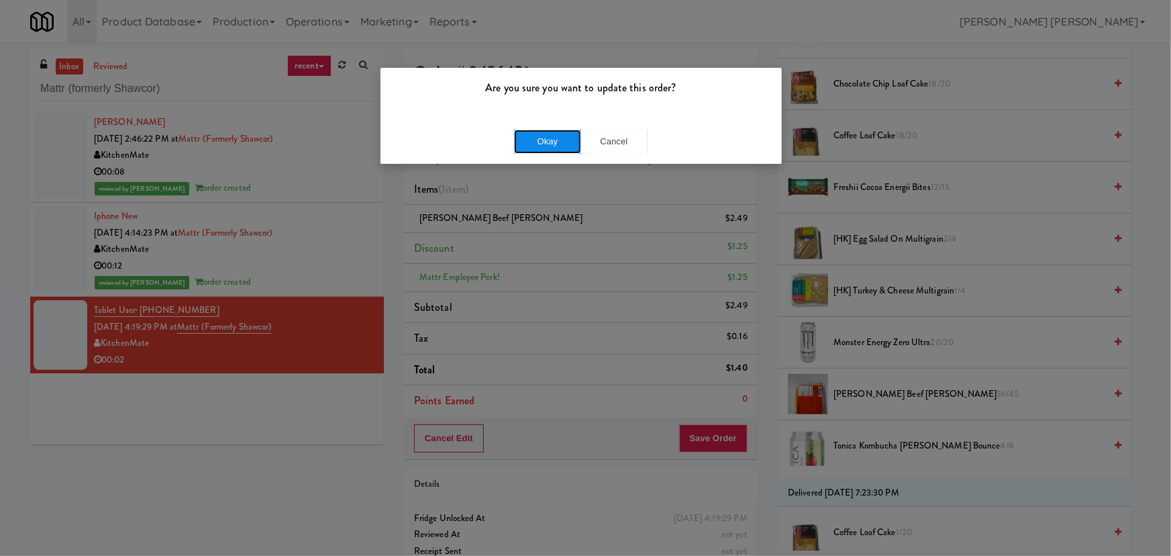
click at [543, 134] on button "Okay" at bounding box center [547, 141] width 67 height 24
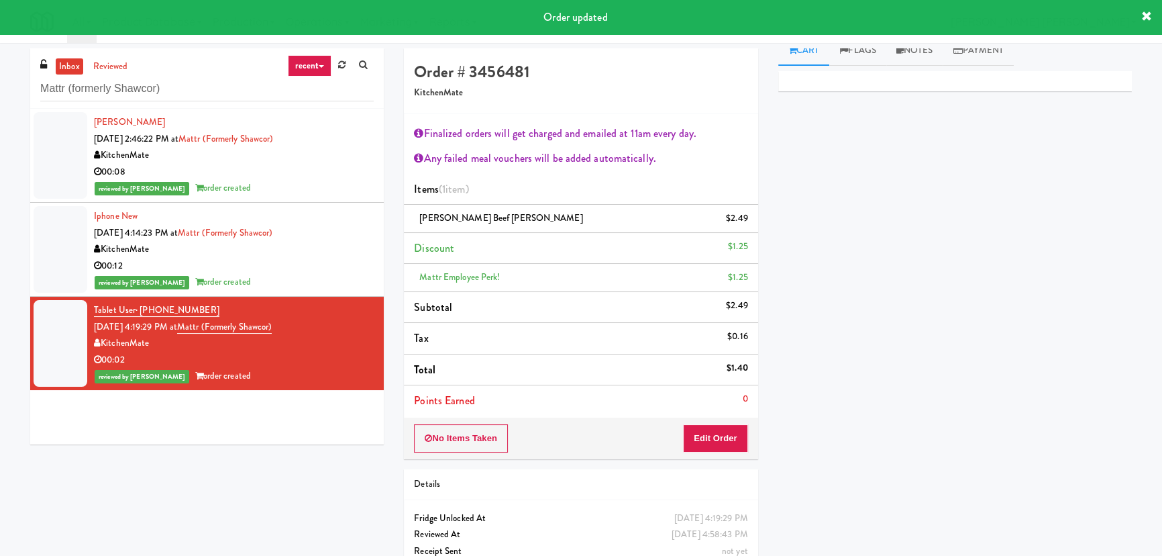
scroll to position [0, 0]
drag, startPoint x: 904, startPoint y: 58, endPoint x: 915, endPoint y: 86, distance: 29.8
click at [904, 58] on icon at bounding box center [899, 62] width 7 height 9
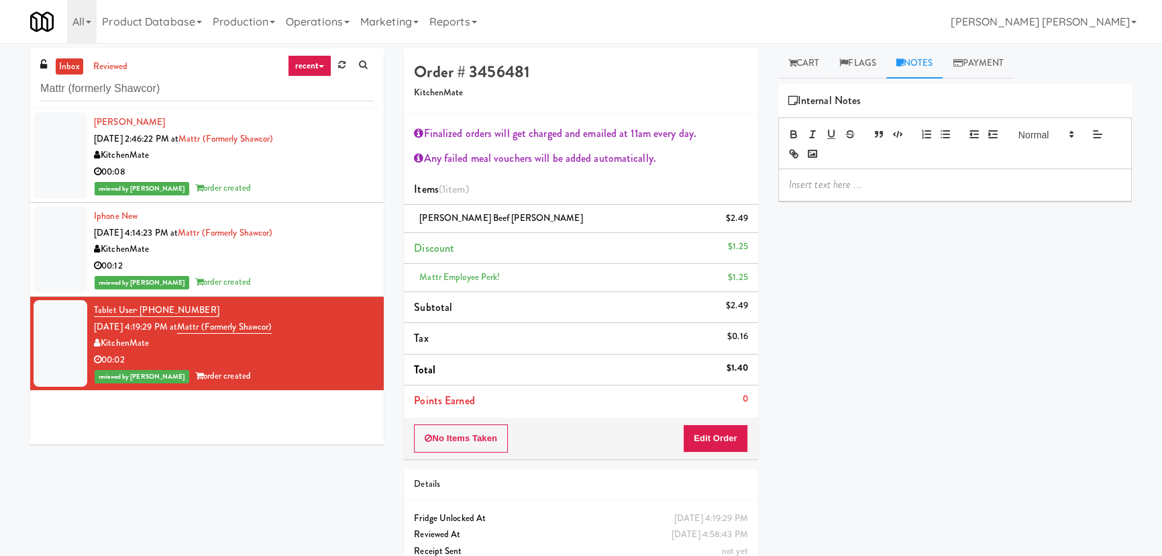
click at [880, 185] on p at bounding box center [955, 184] width 332 height 15
click at [265, 270] on div "00:12" at bounding box center [234, 266] width 280 height 17
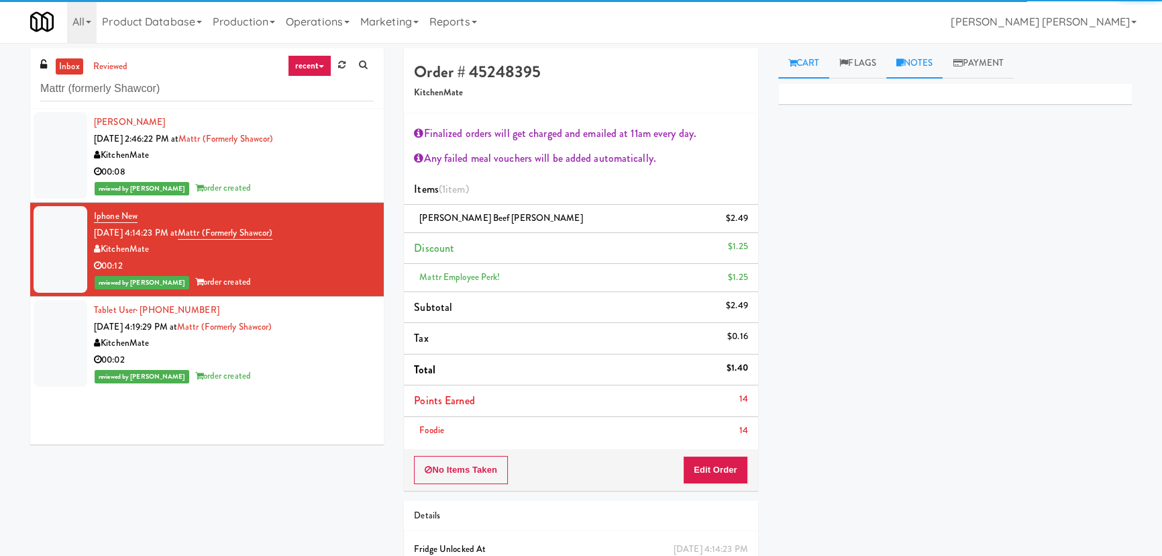
click at [926, 60] on link "Notes" at bounding box center [914, 63] width 57 height 30
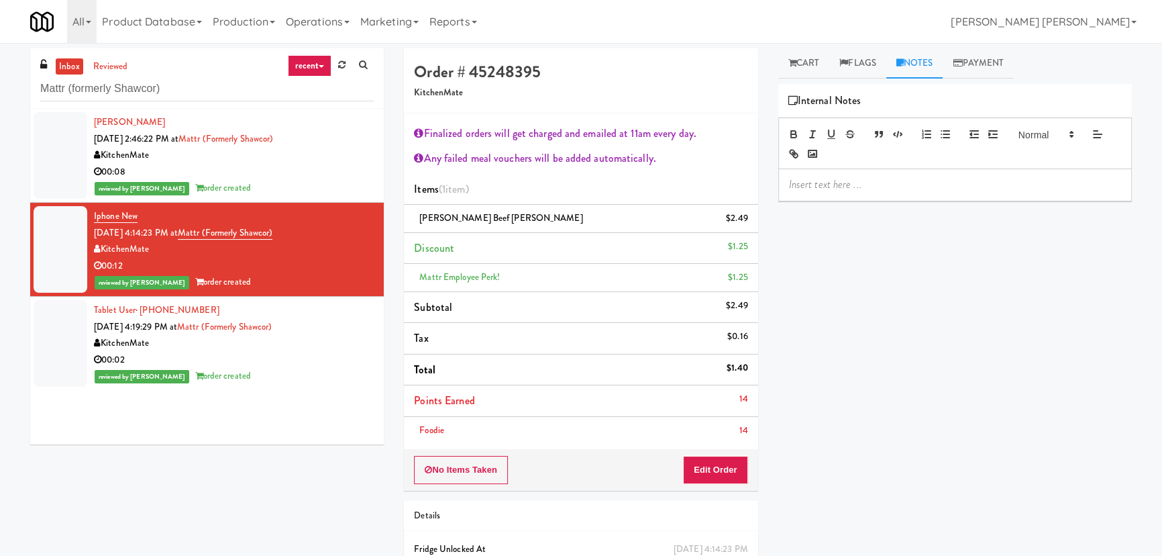
click at [842, 182] on p at bounding box center [955, 184] width 332 height 15
drag, startPoint x: 906, startPoint y: 185, endPoint x: 760, endPoint y: 171, distance: 146.9
click at [760, 171] on div "Order # 45248395 KitchenMate Finalized orders will get charged and emailed at 1…" at bounding box center [768, 337] width 748 height 579
copy p "Erick- Reviewed via wyze"
click at [320, 180] on div "reviewed by Frederick G order created" at bounding box center [234, 188] width 280 height 17
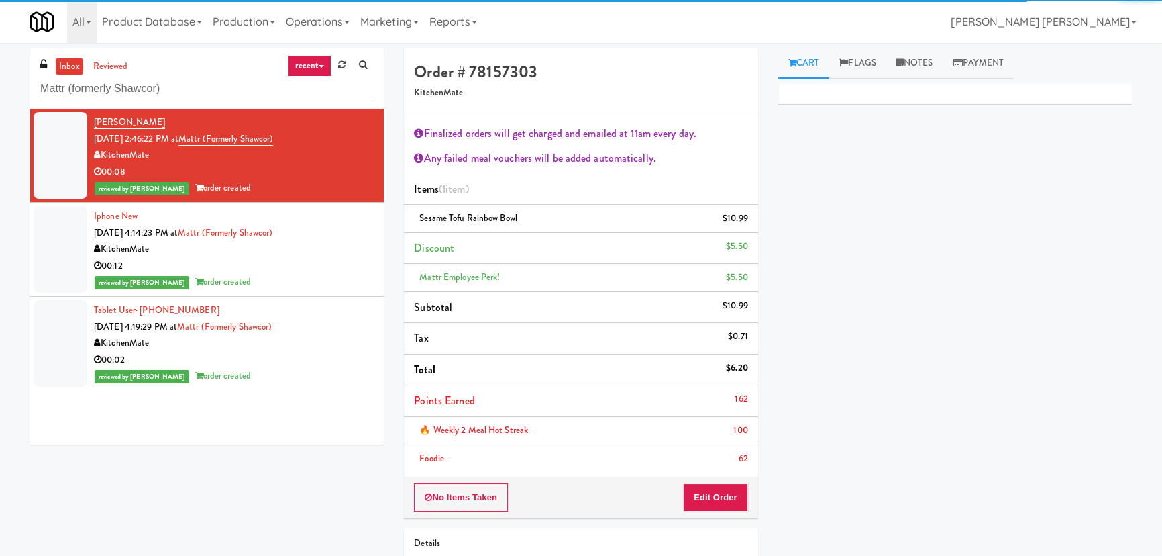
drag, startPoint x: 930, startPoint y: 60, endPoint x: 854, endPoint y: 201, distance: 160.0
click at [929, 60] on link "Notes" at bounding box center [914, 63] width 57 height 30
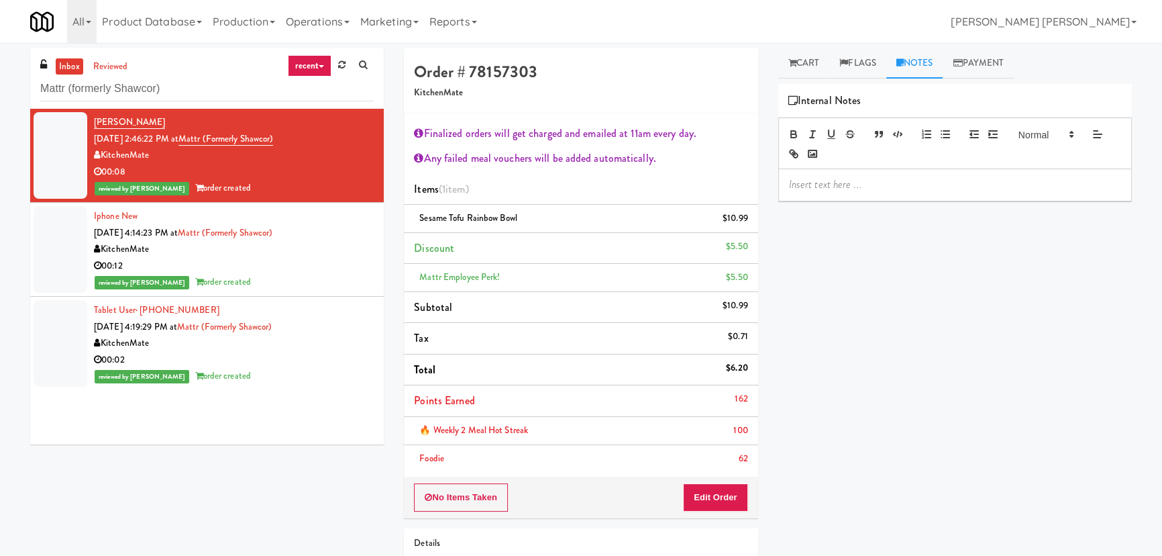
click at [852, 182] on p at bounding box center [955, 184] width 332 height 15
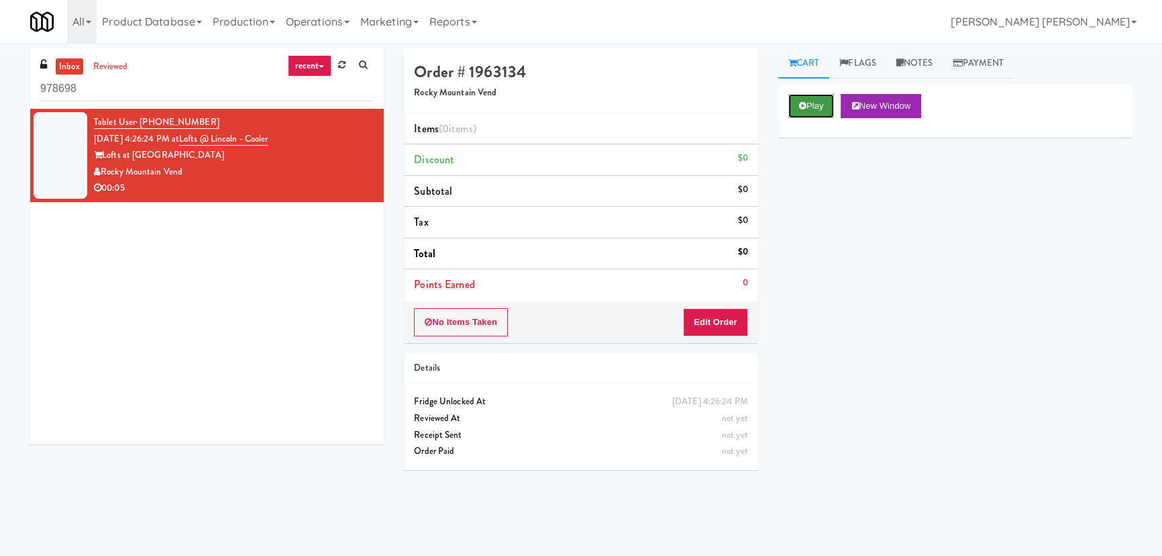
click at [798, 103] on button "Play" at bounding box center [811, 106] width 46 height 24
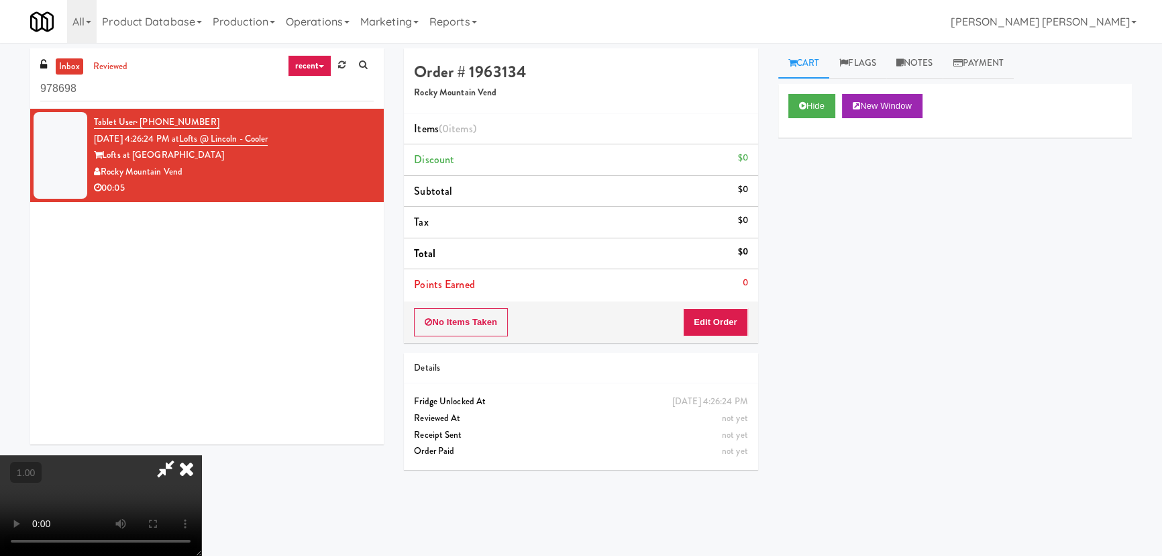
scroll to position [28, 0]
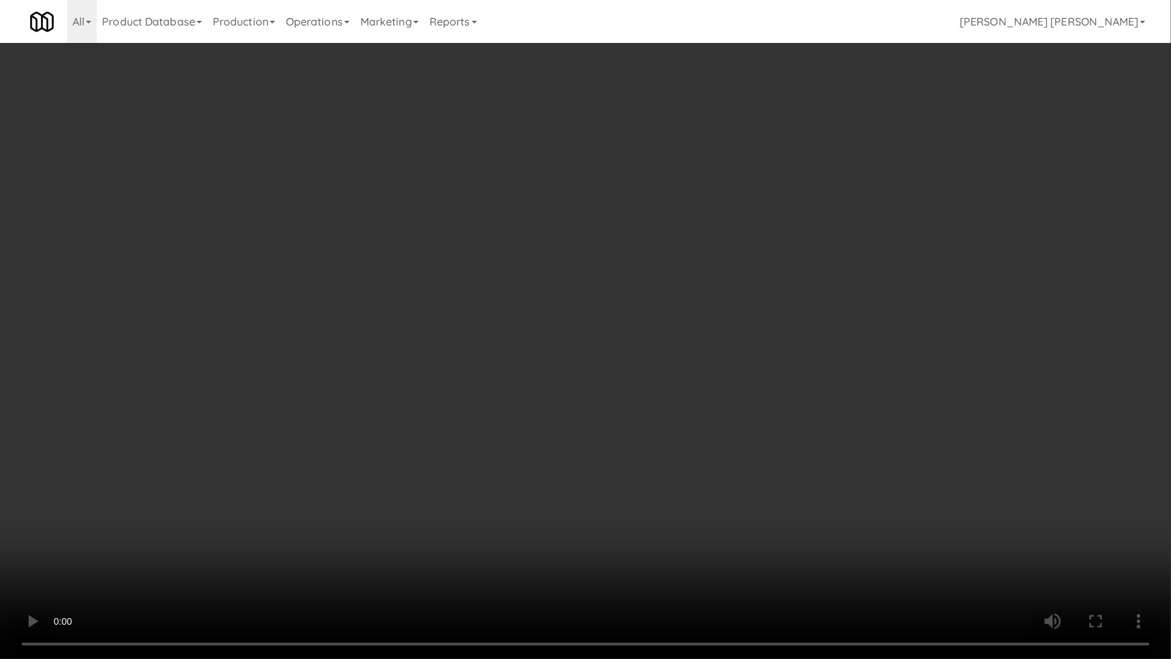
drag, startPoint x: 876, startPoint y: 496, endPoint x: 778, endPoint y: 456, distance: 105.7
click at [874, 495] on video at bounding box center [585, 329] width 1171 height 659
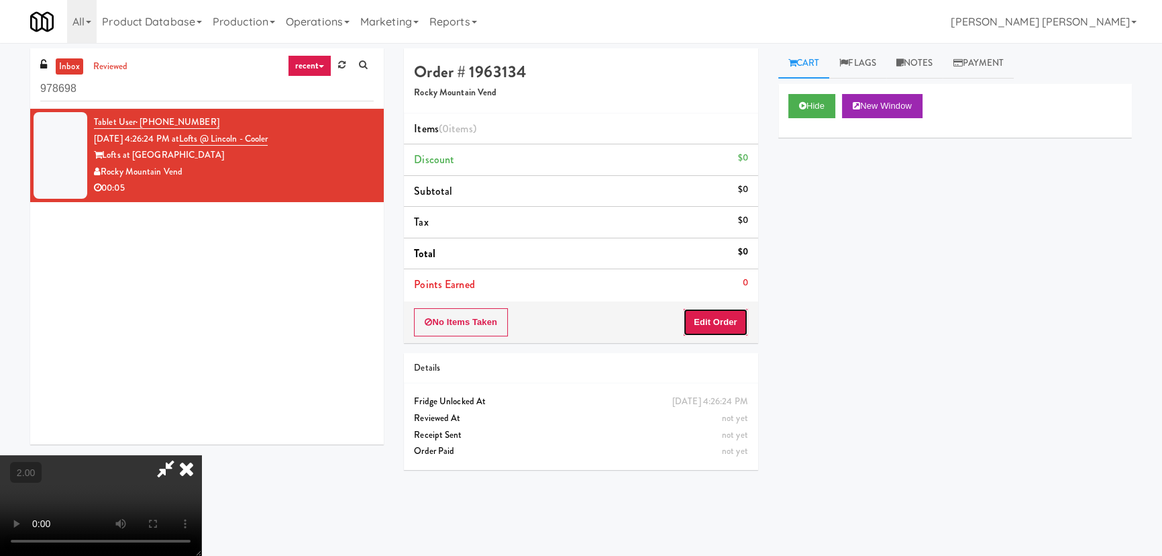
click at [715, 320] on button "Edit Order" at bounding box center [715, 322] width 65 height 28
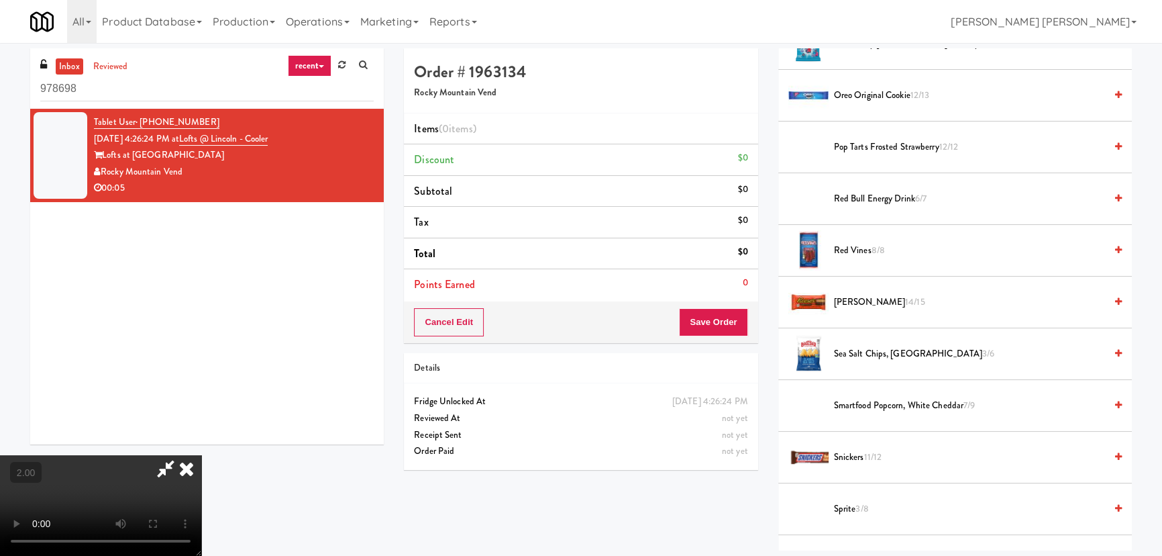
scroll to position [1463, 0]
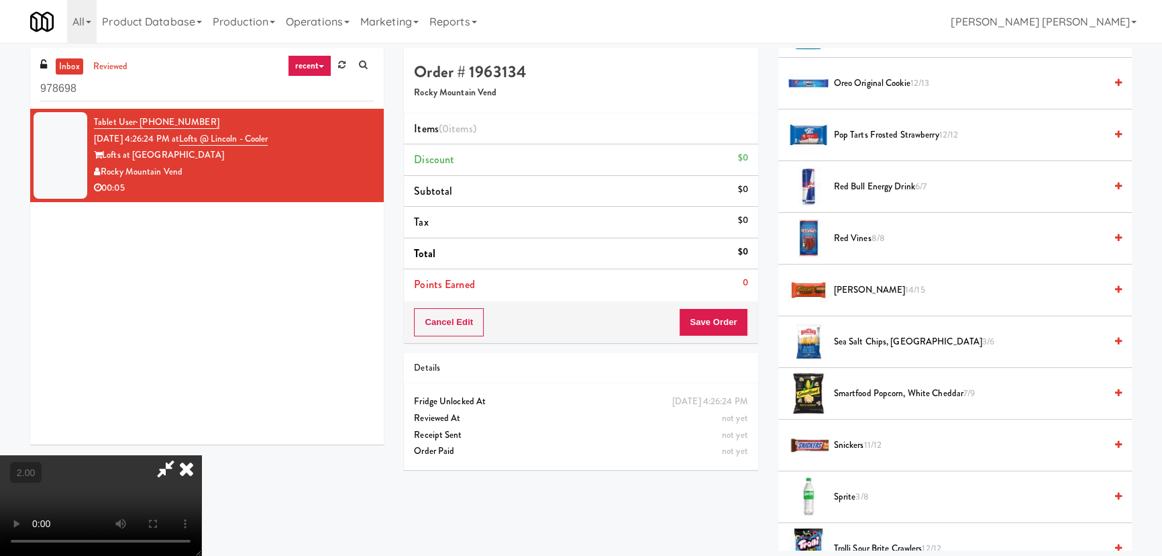
click at [851, 443] on span "Snickers 11/12" at bounding box center [969, 445] width 271 height 17
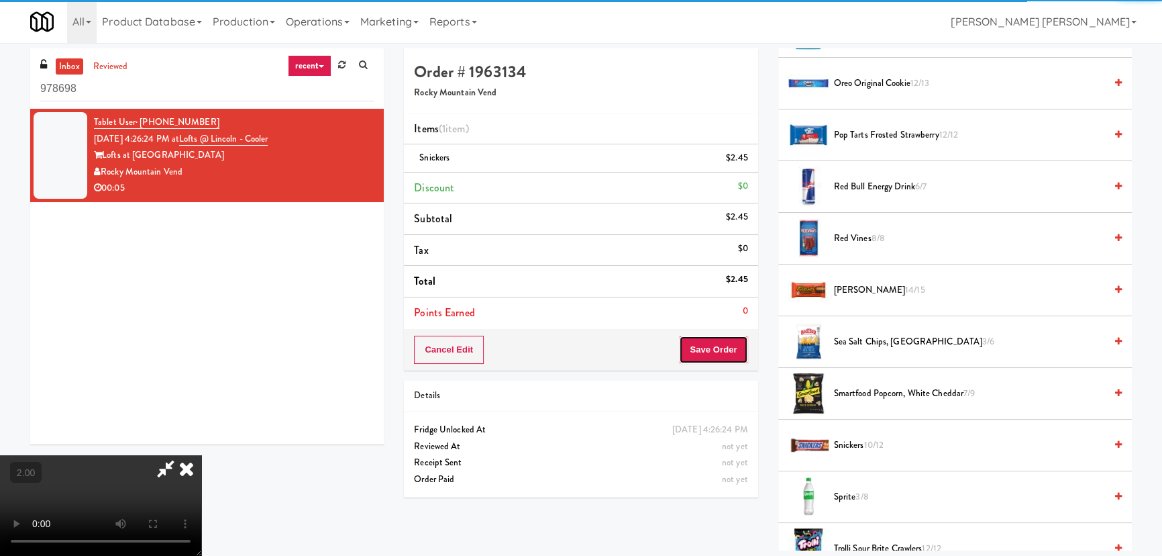
click at [728, 358] on button "Save Order" at bounding box center [713, 349] width 68 height 28
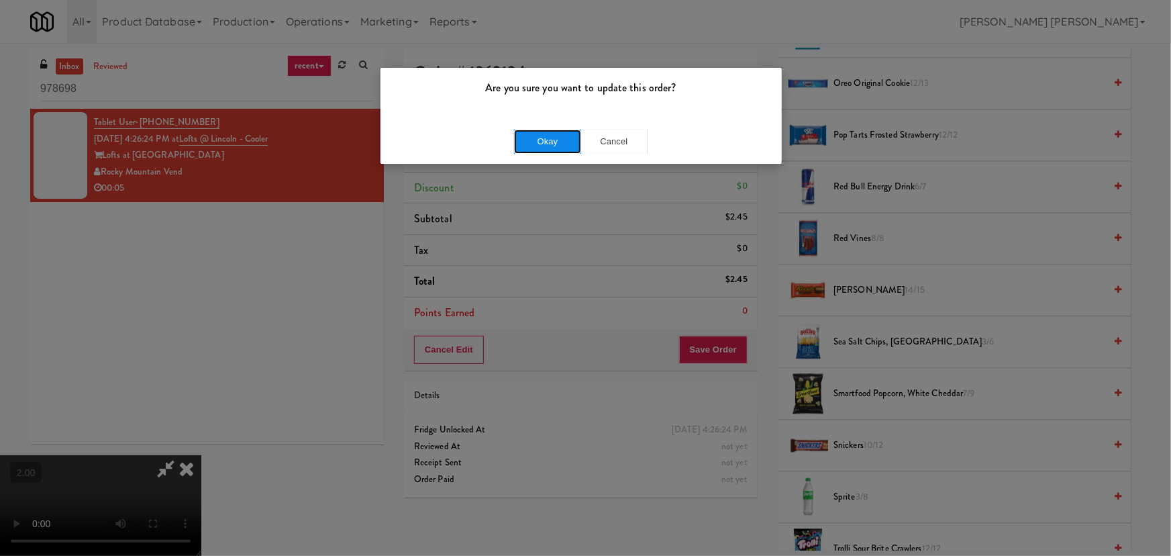
click at [531, 143] on button "Okay" at bounding box center [547, 141] width 67 height 24
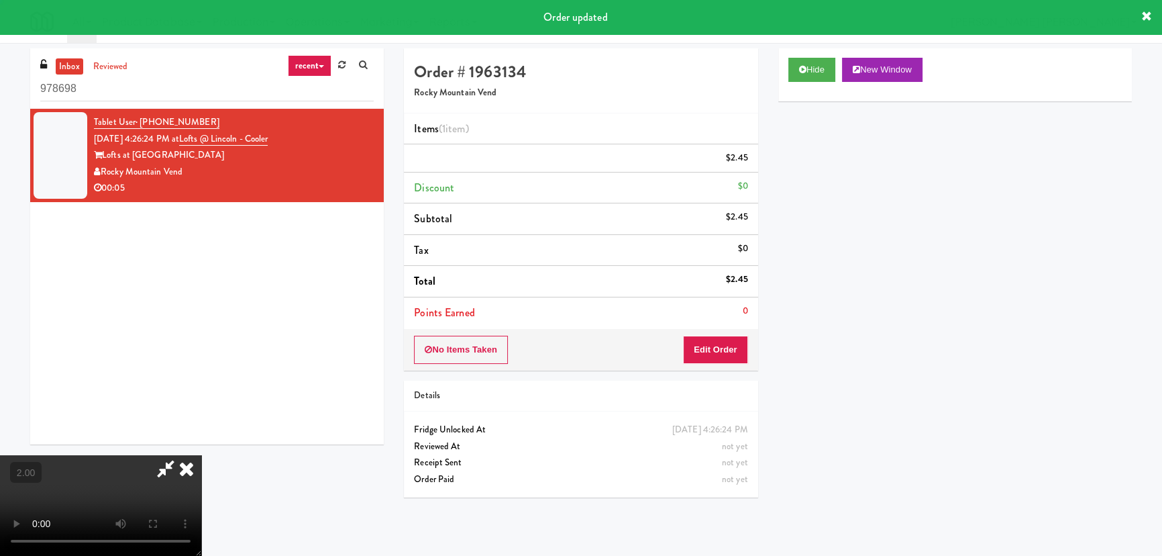
scroll to position [0, 0]
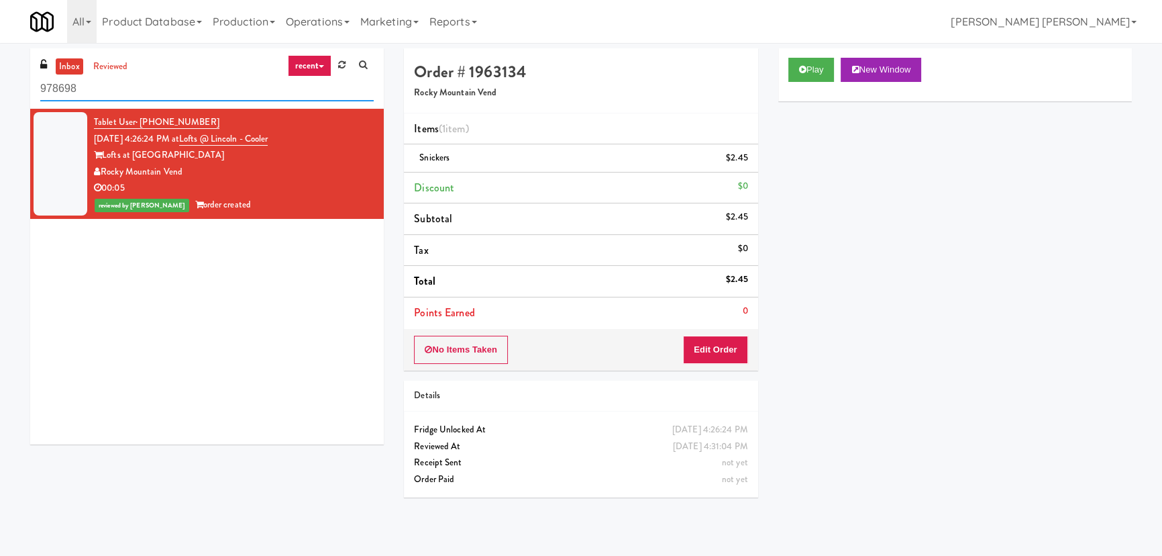
drag, startPoint x: 90, startPoint y: 94, endPoint x: 26, endPoint y: 97, distance: 63.8
click at [26, 97] on div "inbox reviewed recent all unclear take inventory issue suspicious failed recent…" at bounding box center [207, 251] width 374 height 406
paste input "CC2 Snack Pantry"
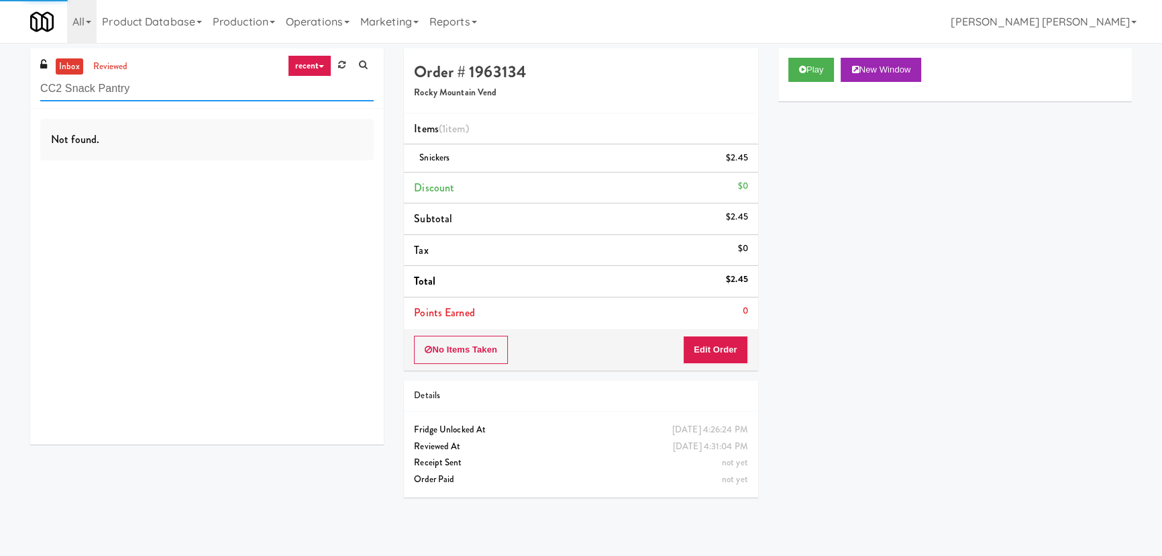
type input "CC2 Snack Pantry"
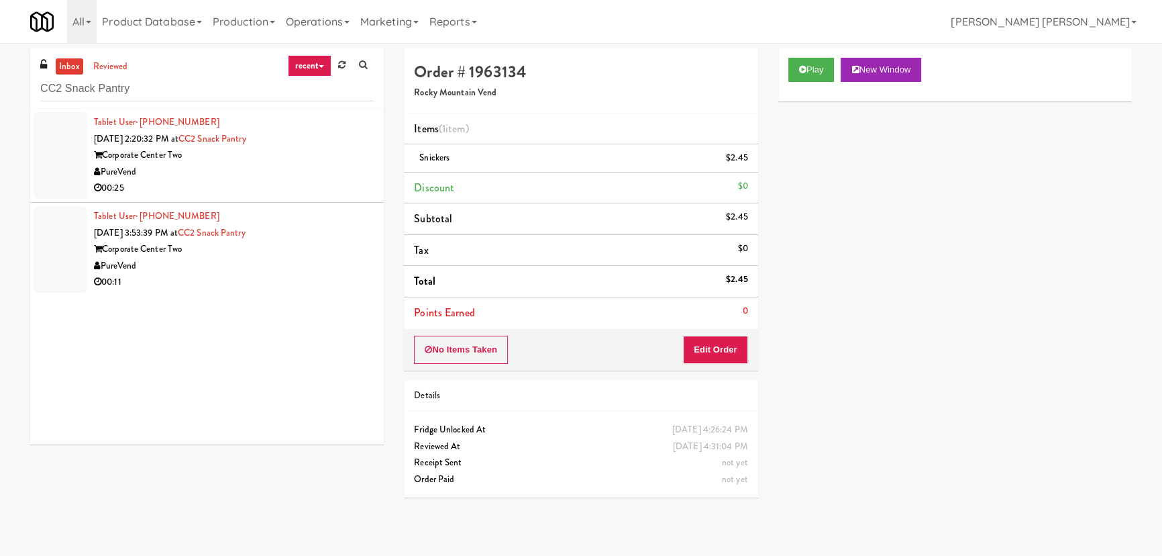
click at [232, 180] on div "00:25" at bounding box center [234, 188] width 280 height 17
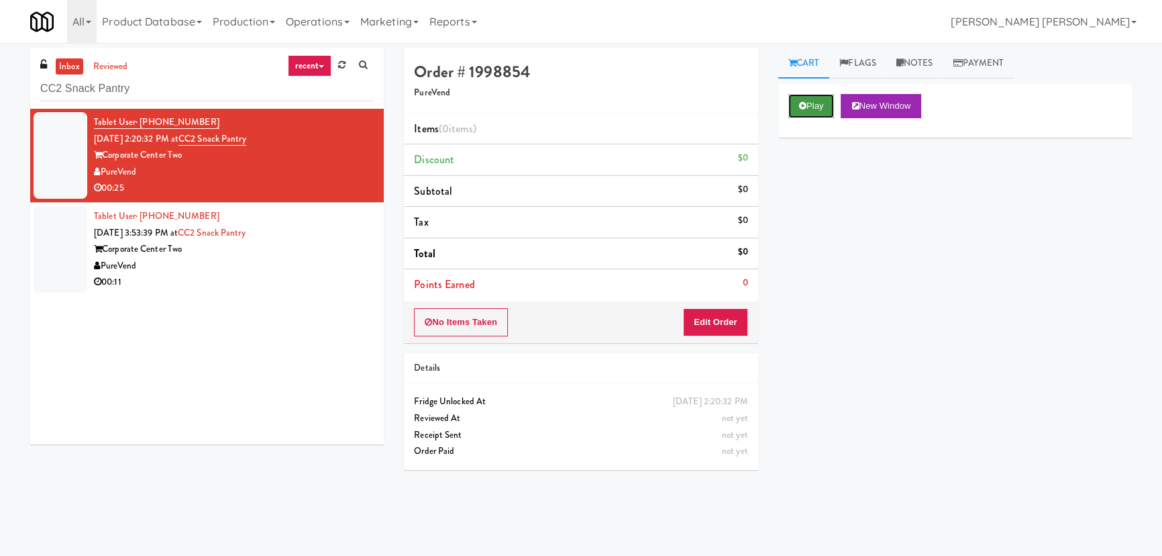
click at [813, 101] on button "Play" at bounding box center [811, 106] width 46 height 24
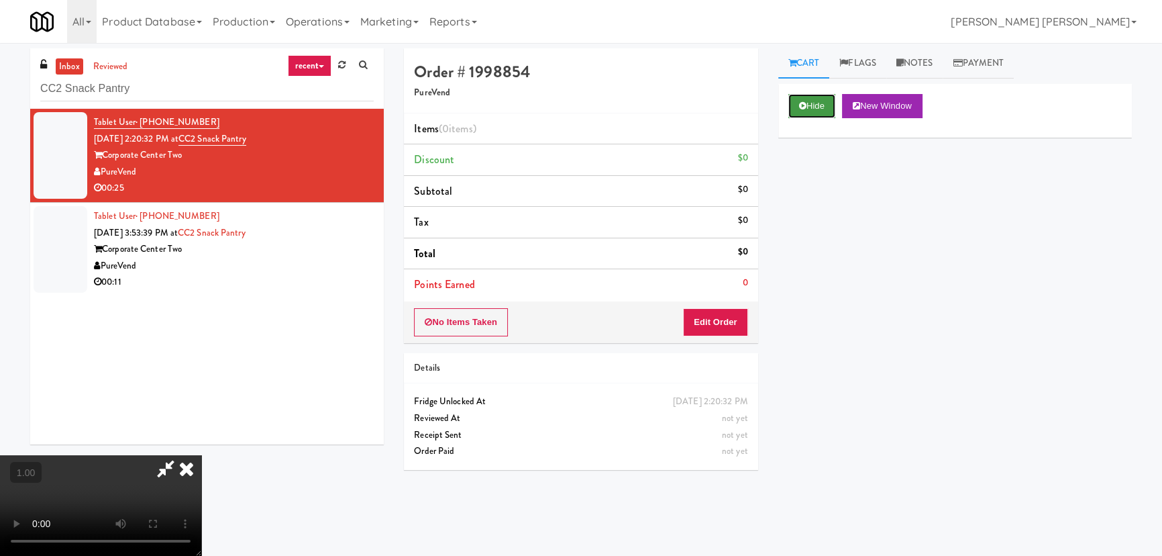
click at [818, 97] on button "Hide" at bounding box center [811, 106] width 47 height 24
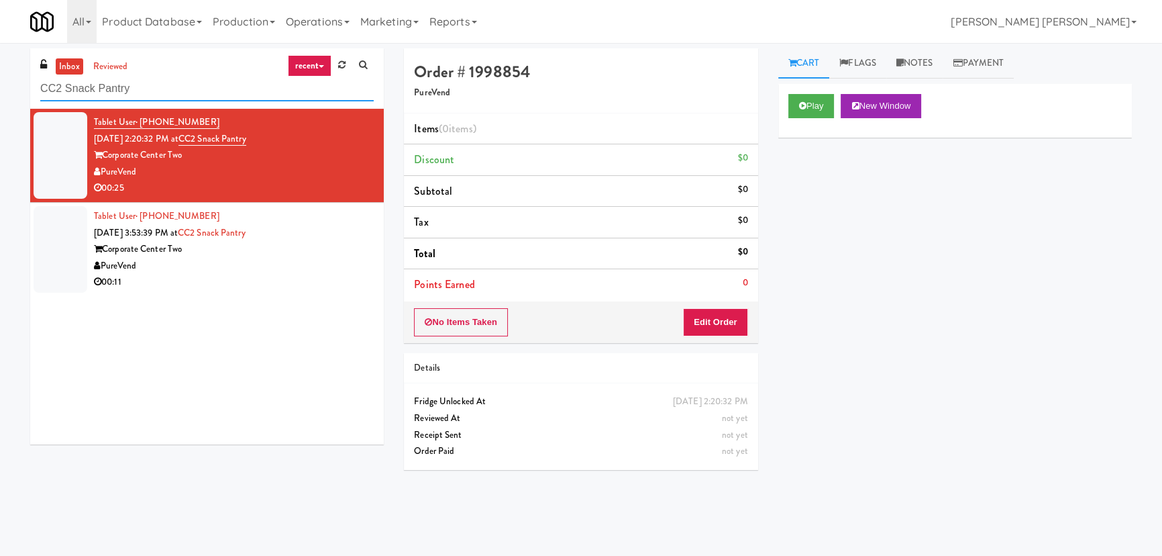
drag, startPoint x: 144, startPoint y: 91, endPoint x: 56, endPoint y: 86, distance: 88.7
click at [72, 88] on input "CC2 Snack Pantry" at bounding box center [206, 88] width 333 height 25
click at [21, 82] on div "inbox reviewed recent all unclear take inventory issue suspicious failed recent…" at bounding box center [207, 251] width 374 height 406
drag, startPoint x: 32, startPoint y: 79, endPoint x: 107, endPoint y: 83, distance: 74.6
click at [107, 83] on div "inbox reviewed recent all unclear take inventory issue suspicious failed recent…" at bounding box center [207, 78] width 354 height 60
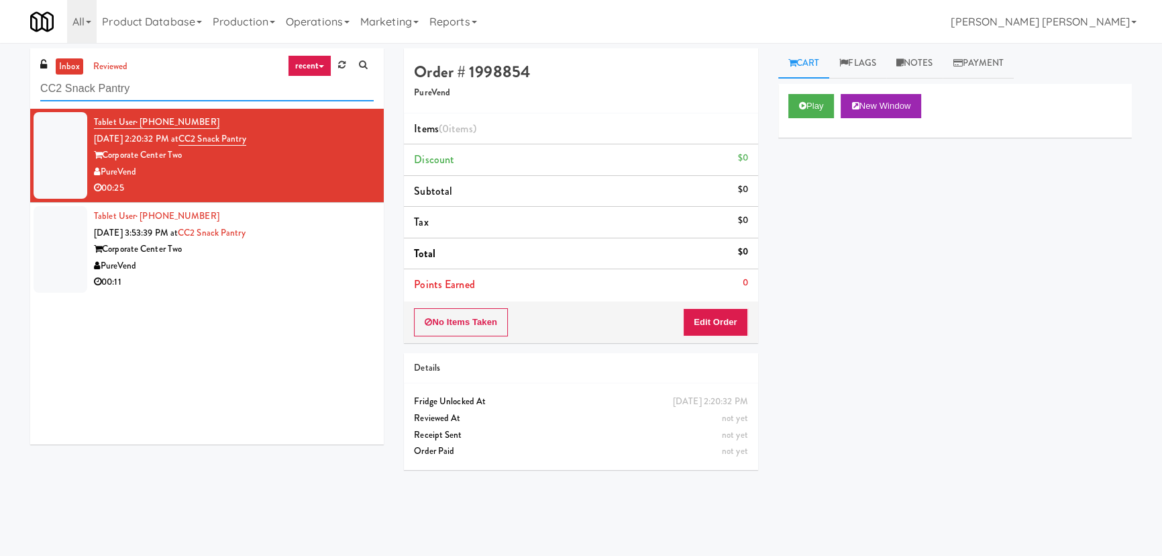
drag, startPoint x: 140, startPoint y: 94, endPoint x: 40, endPoint y: 95, distance: 100.0
click at [40, 95] on div "inbox reviewed recent all unclear take inventory issue suspicious failed recent…" at bounding box center [207, 78] width 354 height 60
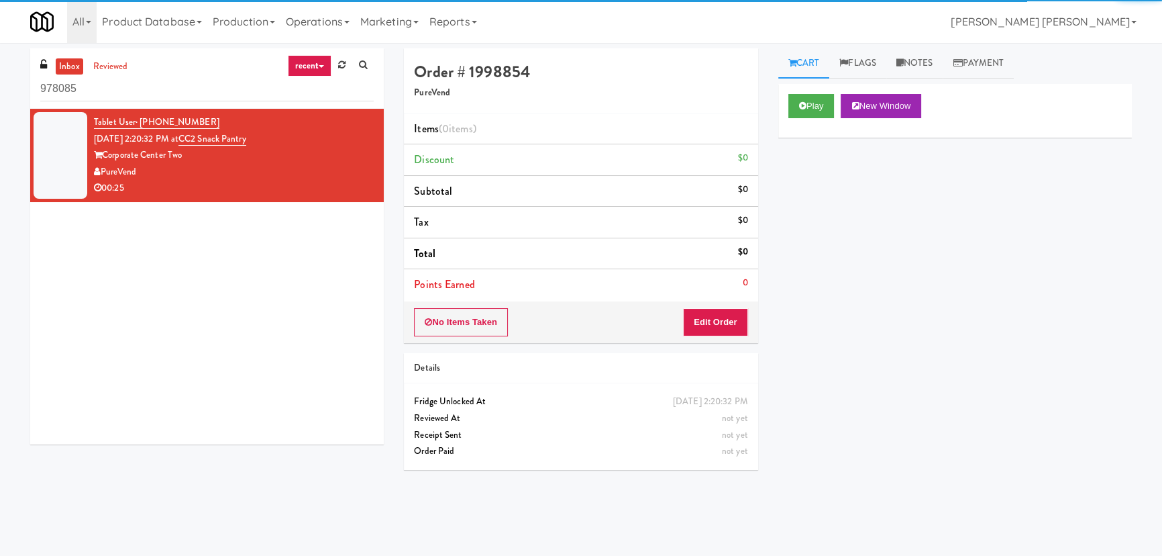
drag, startPoint x: 97, startPoint y: 87, endPoint x: 4, endPoint y: 91, distance: 92.7
click at [4, 91] on div "inbox reviewed recent all unclear take inventory issue suspicious failed recent…" at bounding box center [581, 299] width 1162 height 502
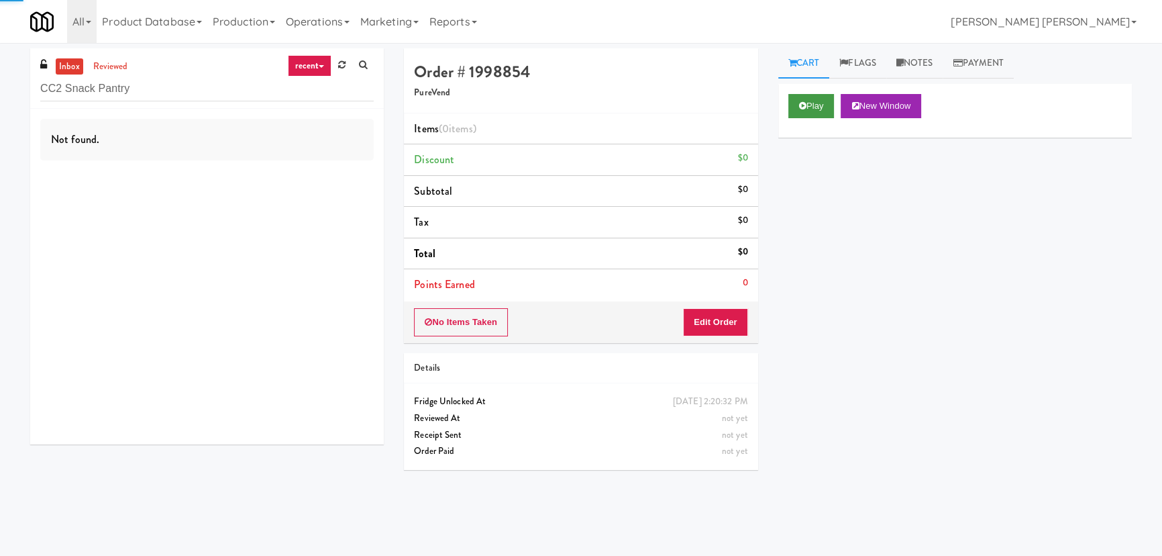
type input "CC2 Snack Pantry"
click at [808, 105] on button "Play" at bounding box center [811, 106] width 46 height 24
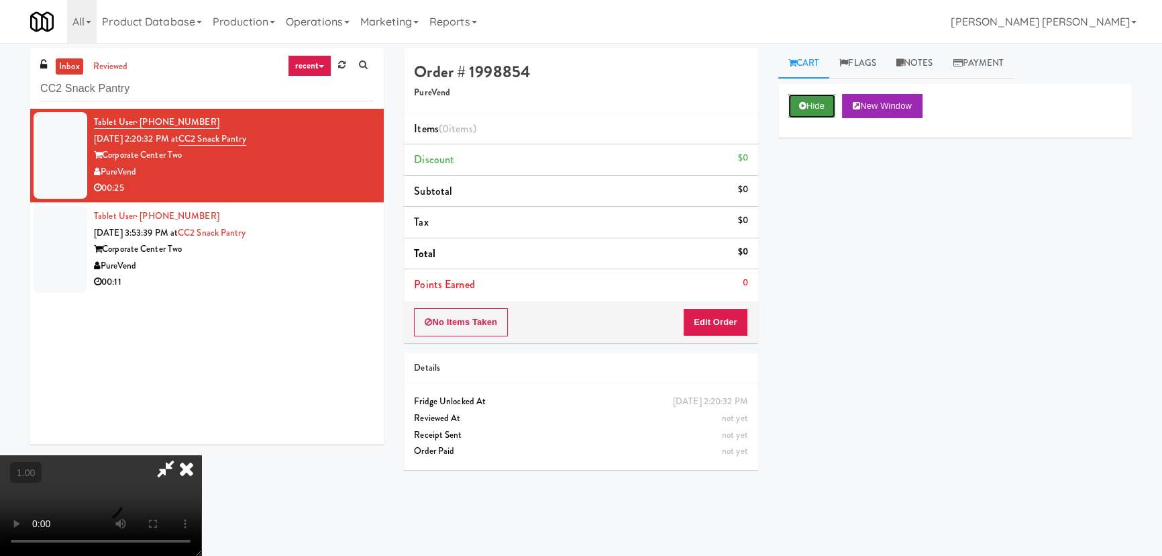
drag, startPoint x: 804, startPoint y: 110, endPoint x: 801, endPoint y: 101, distance: 9.1
click at [804, 110] on button "Hide" at bounding box center [811, 106] width 47 height 24
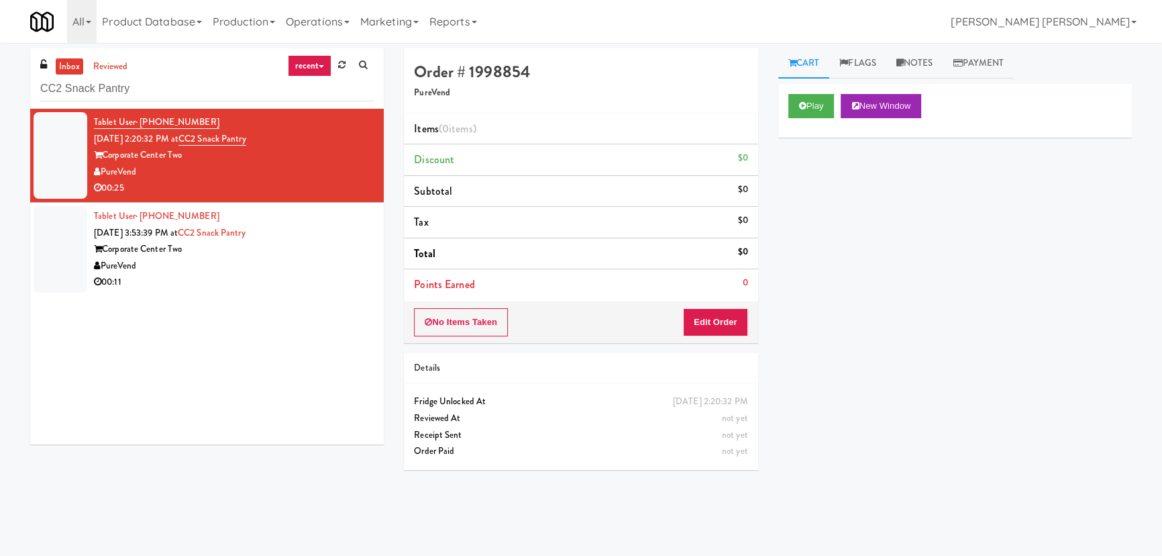
click at [299, 246] on div "Corporate Center Two" at bounding box center [234, 249] width 280 height 17
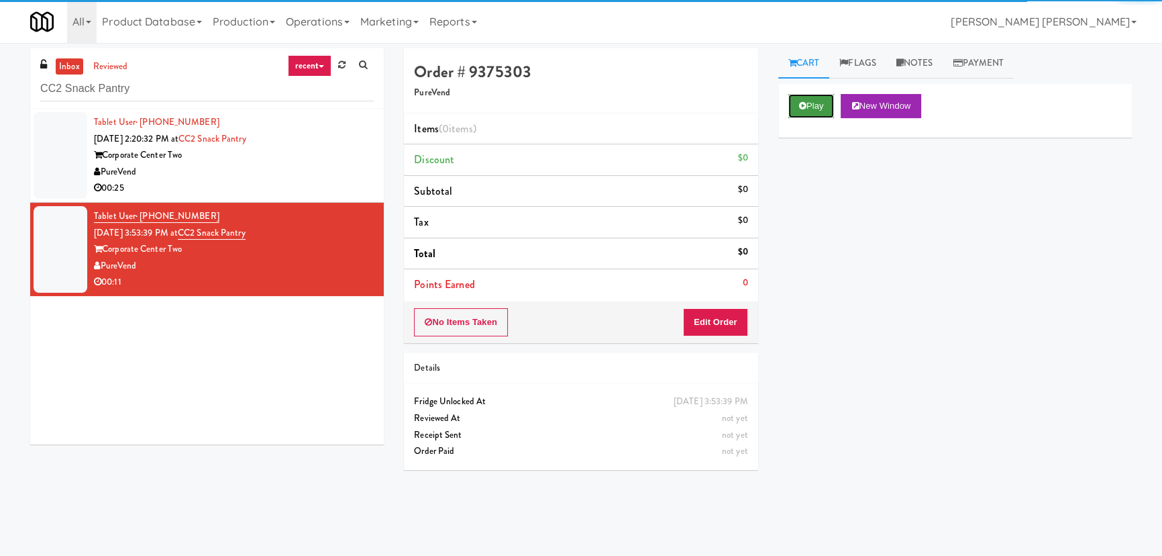
click at [804, 99] on button "Play" at bounding box center [811, 106] width 46 height 24
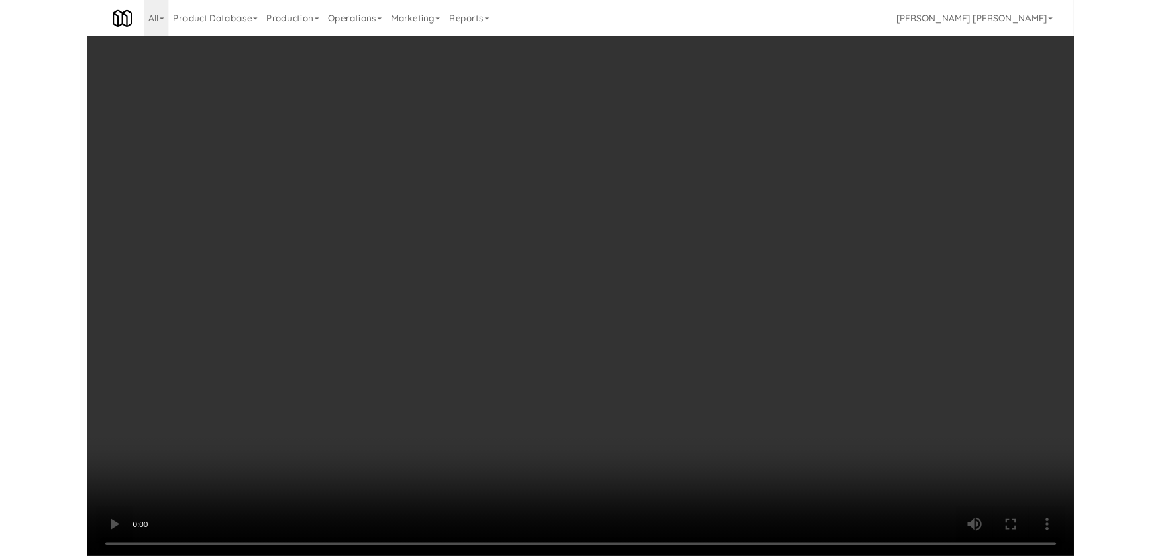
scroll to position [28, 0]
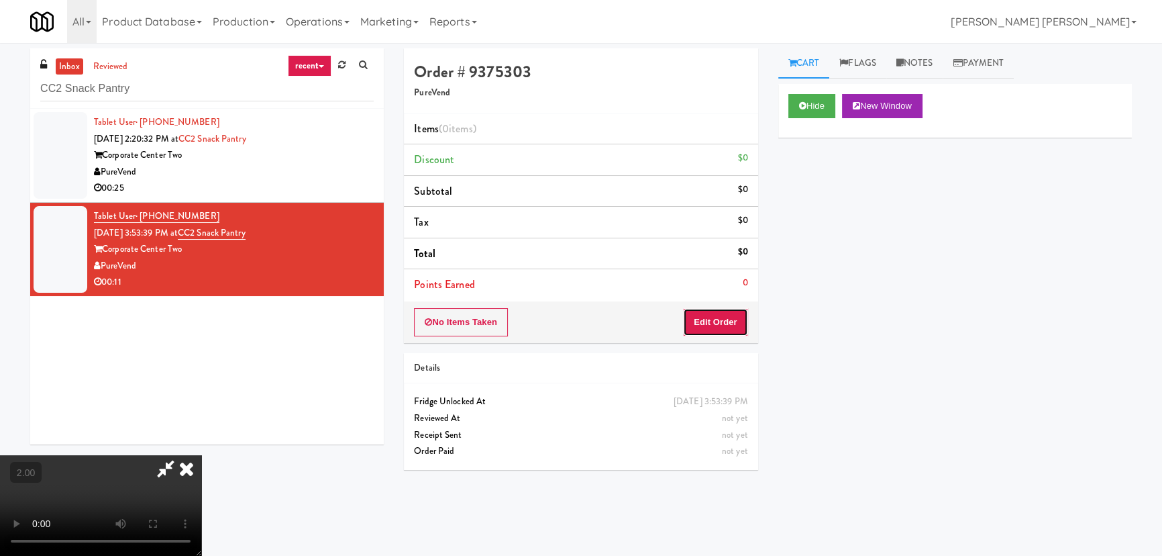
click at [726, 317] on button "Edit Order" at bounding box center [715, 322] width 65 height 28
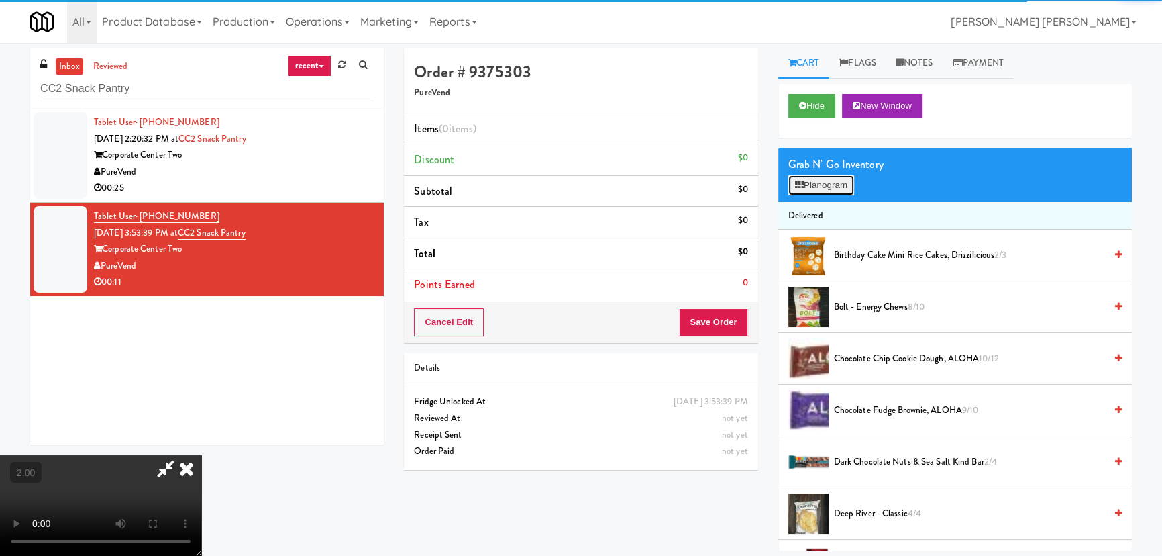
click at [835, 176] on button "Planogram" at bounding box center [821, 185] width 66 height 20
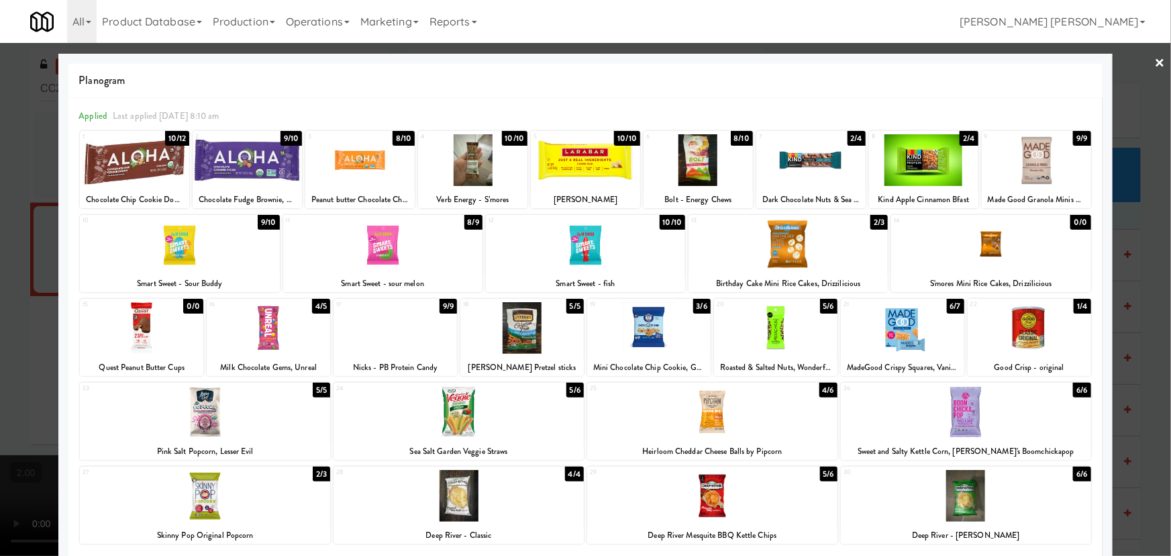
click at [803, 160] on div at bounding box center [810, 160] width 109 height 52
click at [1157, 57] on div at bounding box center [585, 278] width 1171 height 556
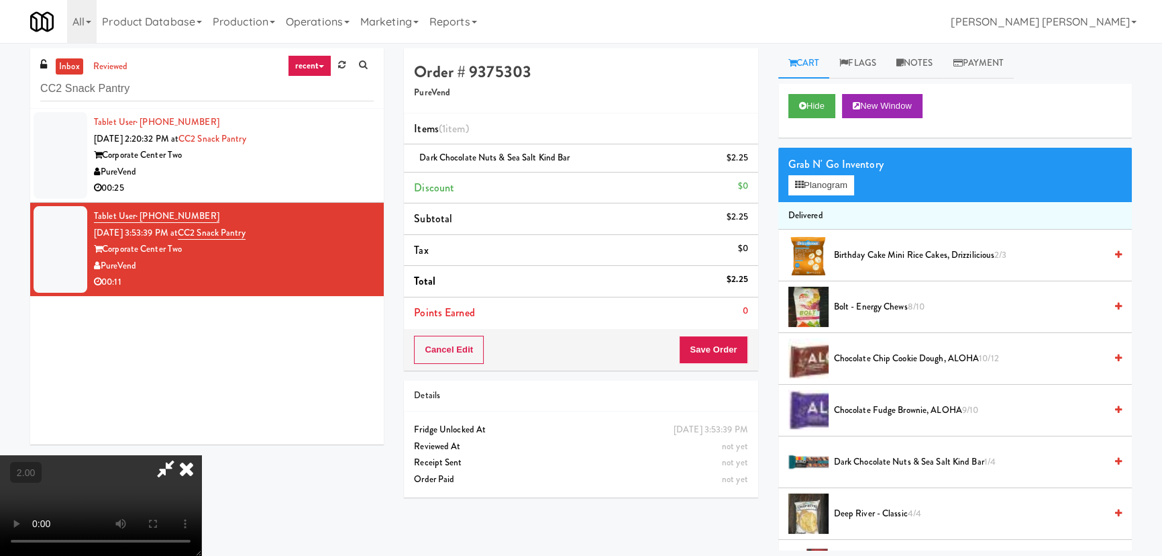
click at [201, 455] on icon at bounding box center [187, 468] width 30 height 27
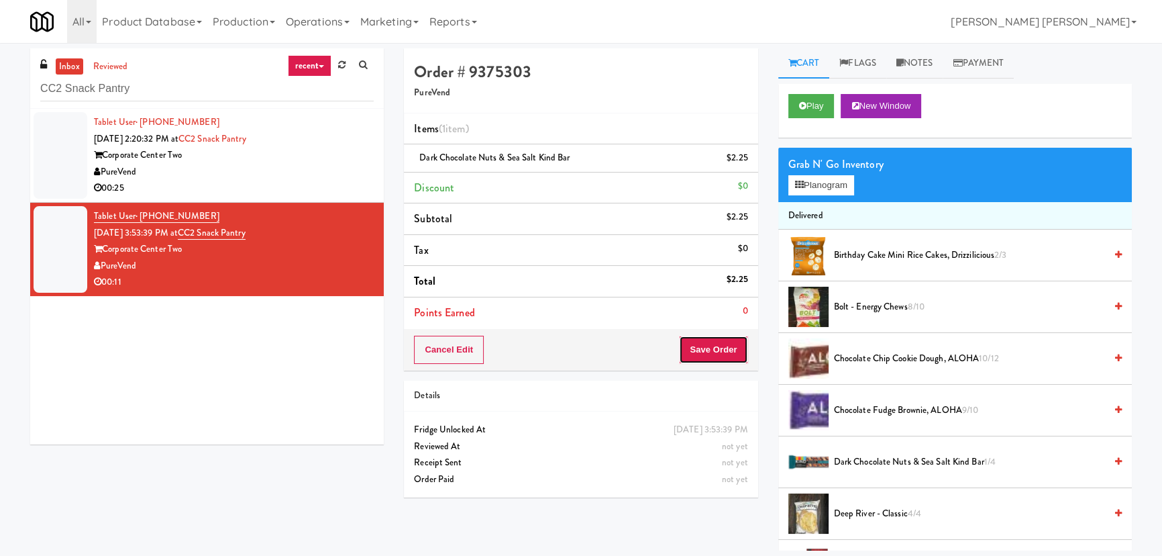
click at [722, 348] on button "Save Order" at bounding box center [713, 349] width 68 height 28
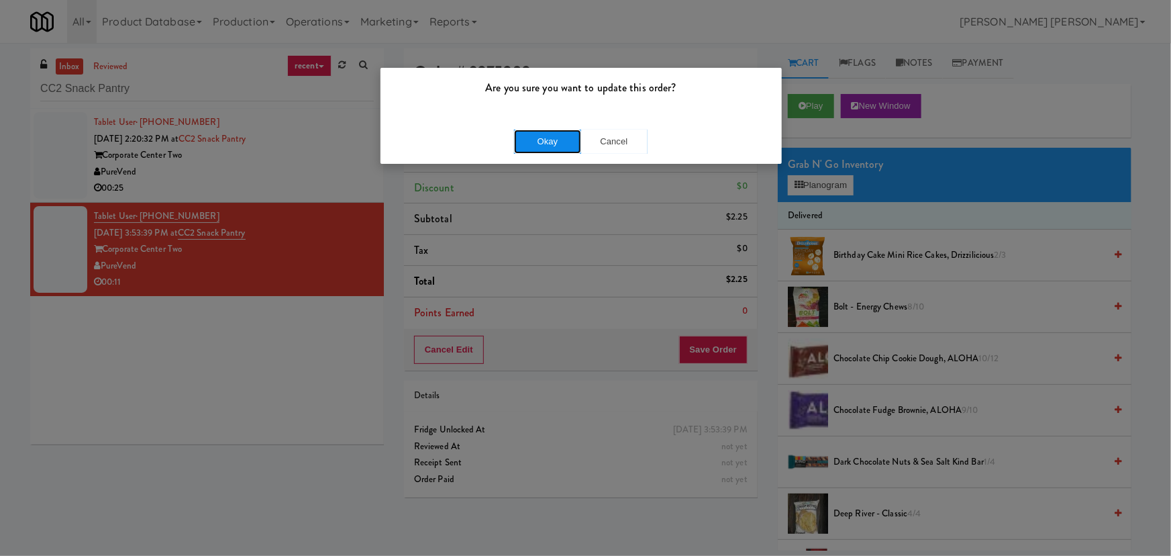
click at [556, 144] on button "Okay" at bounding box center [547, 141] width 67 height 24
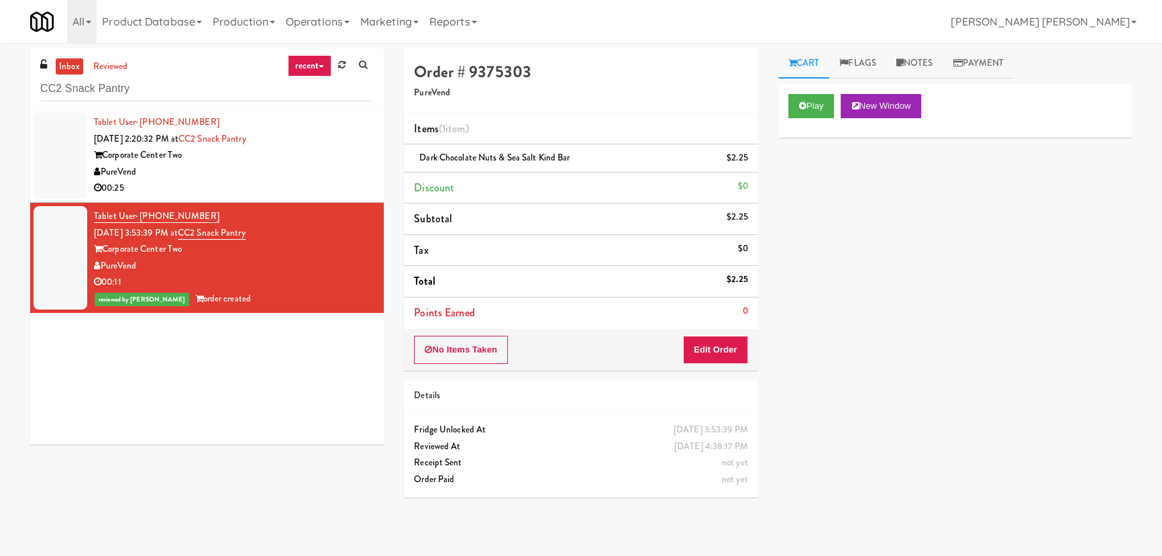
drag, startPoint x: 280, startPoint y: 154, endPoint x: 289, endPoint y: 154, distance: 9.4
click at [280, 154] on div "Corporate Center Two" at bounding box center [234, 155] width 280 height 17
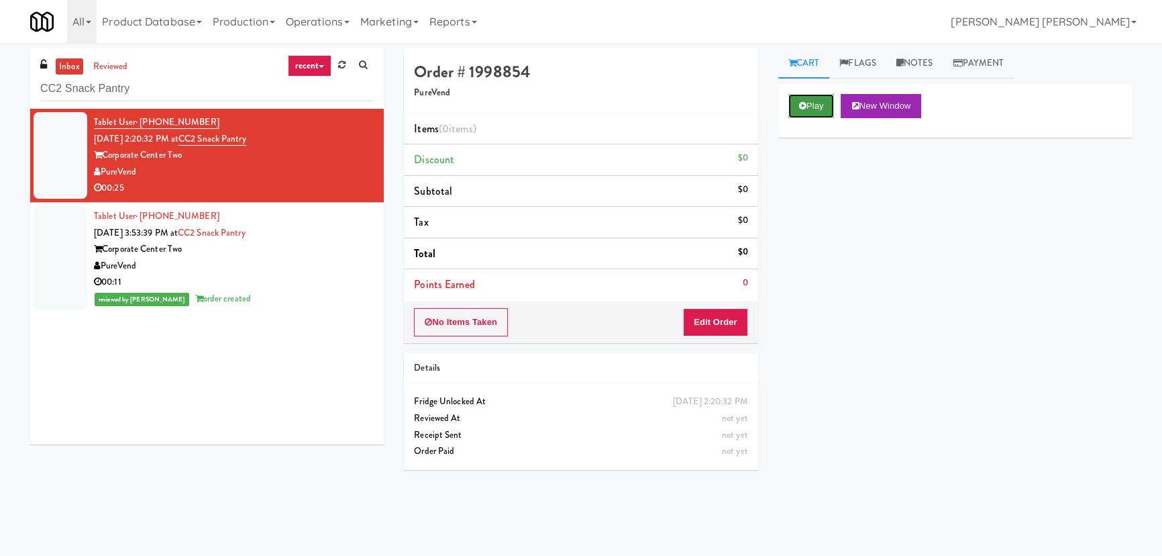
click at [825, 109] on button "Play" at bounding box center [811, 106] width 46 height 24
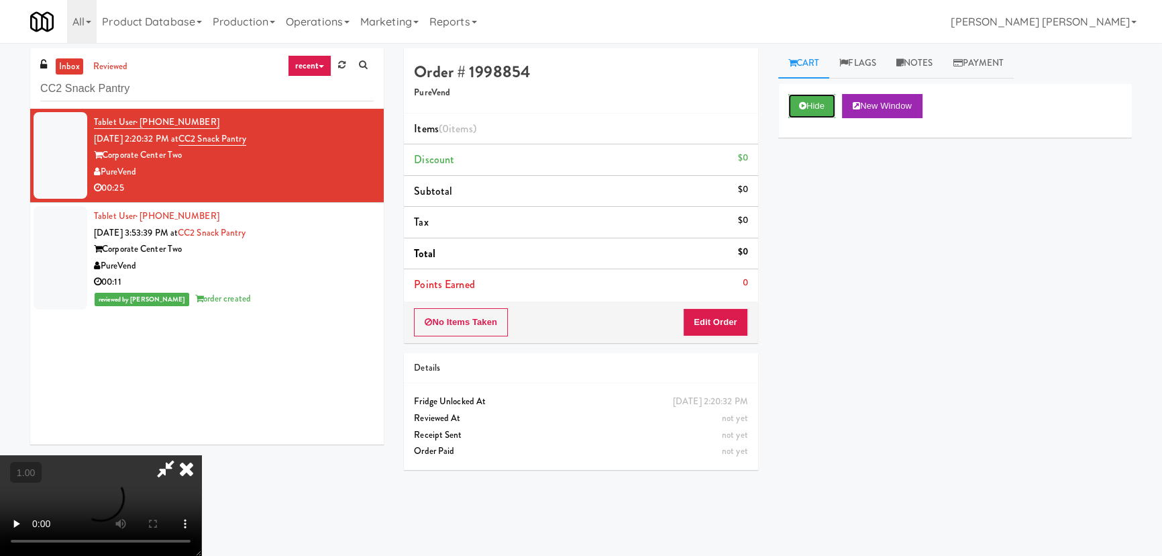
scroll to position [213, 0]
click at [6, 541] on video at bounding box center [100, 505] width 201 height 101
click at [804, 107] on icon at bounding box center [802, 105] width 7 height 9
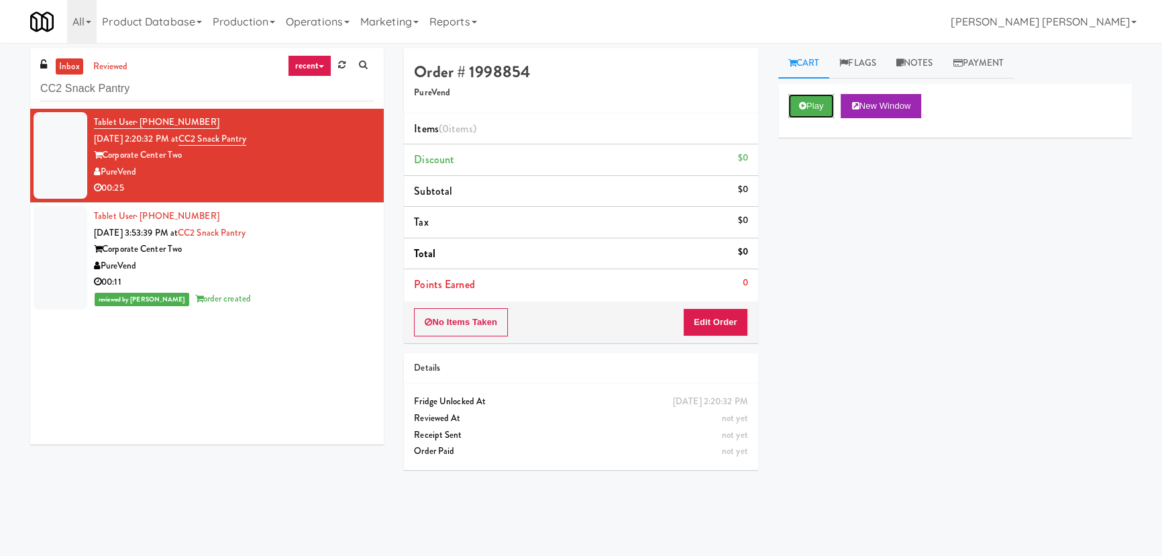
scroll to position [0, 0]
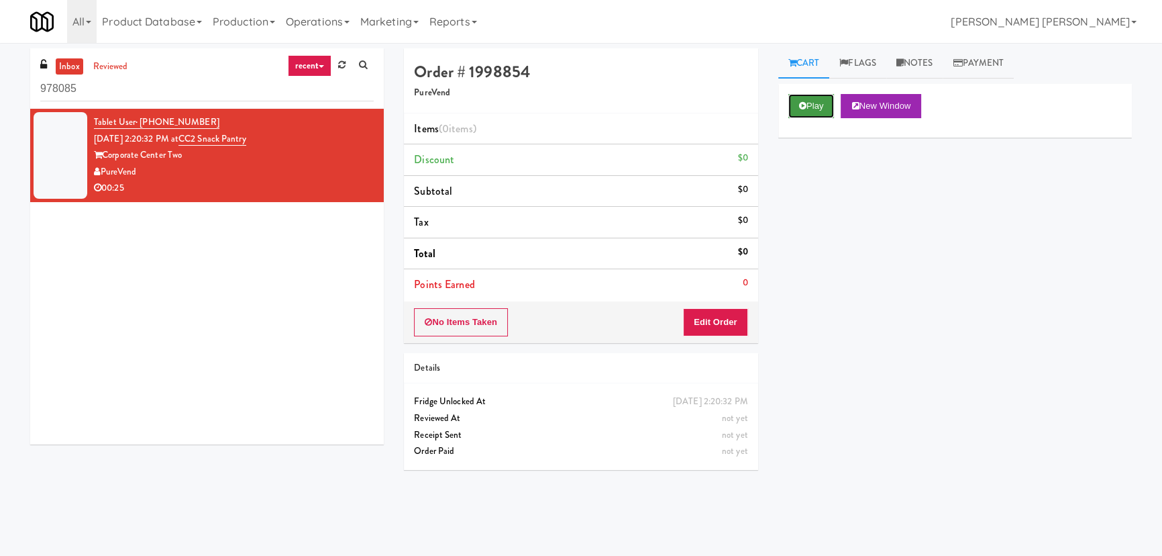
click at [830, 110] on button "Play" at bounding box center [811, 106] width 46 height 24
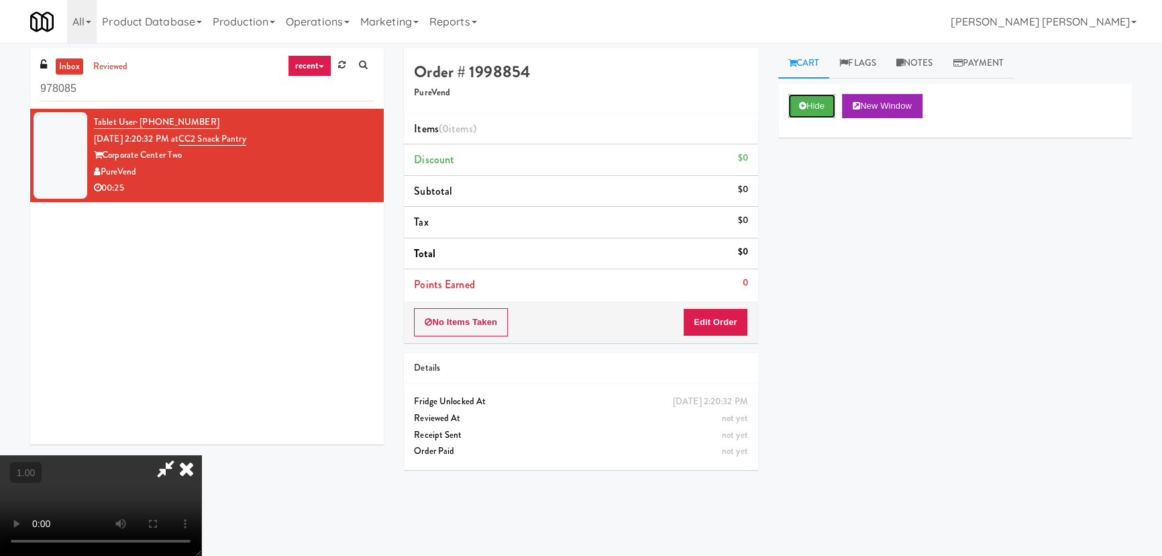
scroll to position [213, 0]
click at [803, 111] on button "Hide" at bounding box center [811, 106] width 47 height 24
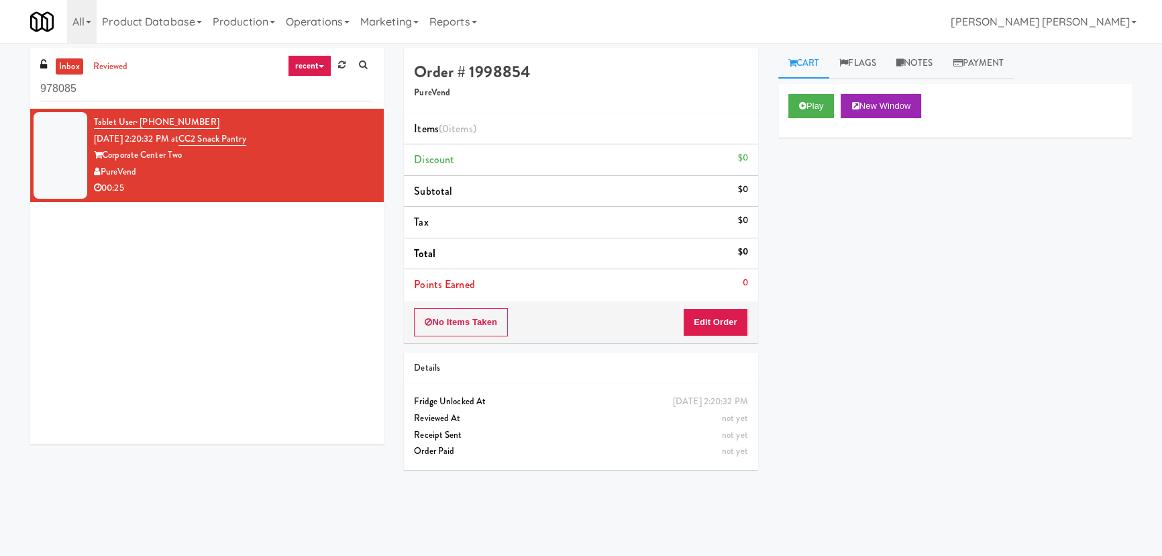
drag, startPoint x: 282, startPoint y: 134, endPoint x: 195, endPoint y: 133, distance: 87.2
click at [195, 133] on div "Tablet User · (832) 692-7309 Sep 4, 2025 2:20:32 PM at CC2 Snack Pantry Corpora…" at bounding box center [234, 155] width 280 height 83
copy span "CC2 Snack Pantry"
drag, startPoint x: 116, startPoint y: 90, endPoint x: 1, endPoint y: 87, distance: 114.8
click at [1, 87] on div "inbox reviewed recent all unclear take inventory issue suspicious failed recent…" at bounding box center [581, 299] width 1162 height 502
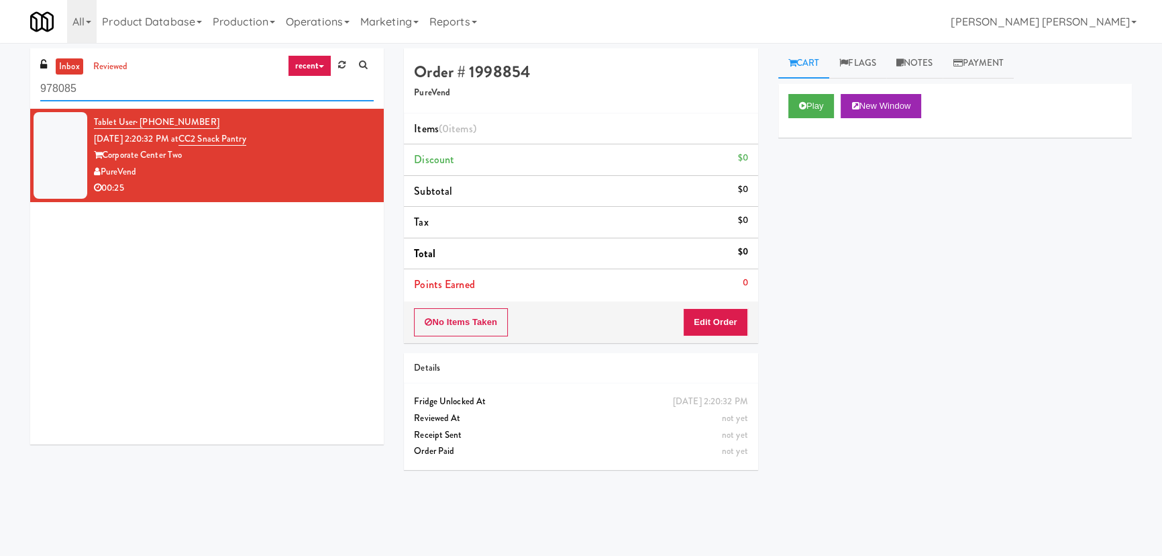
paste input "Phase I - Ambient Pantry"
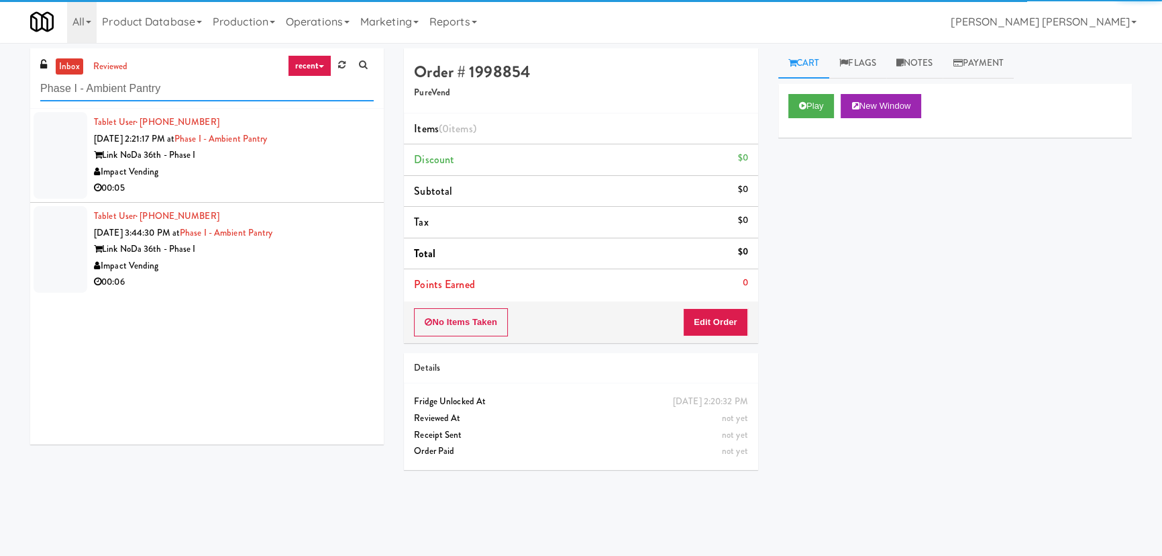
type input "Phase I - Ambient Pantry"
click at [283, 166] on div "Impact Vending" at bounding box center [234, 172] width 280 height 17
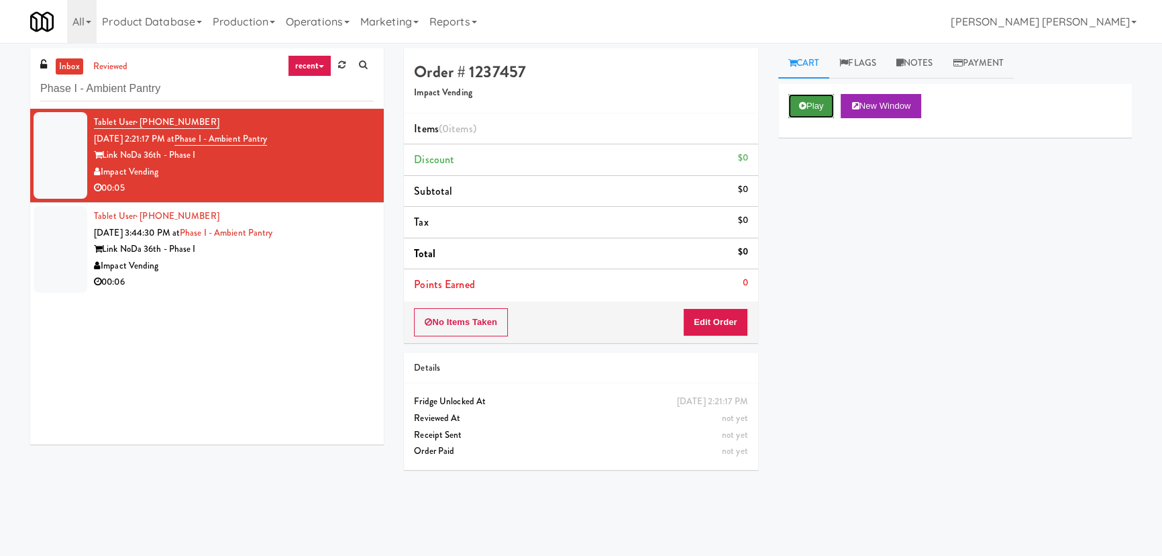
click at [815, 107] on button "Play" at bounding box center [811, 106] width 46 height 24
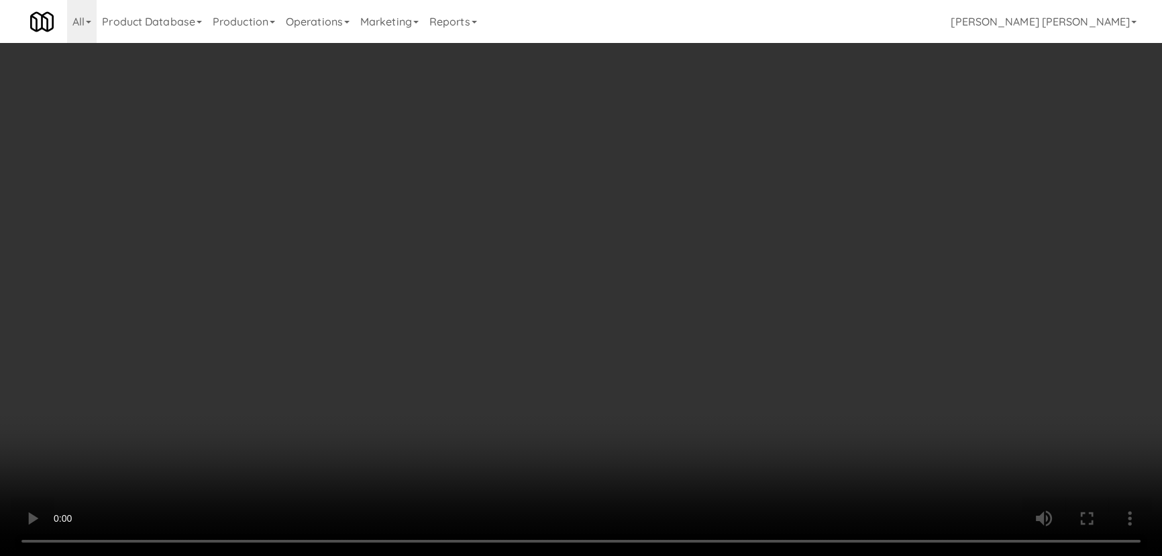
scroll to position [28, 0]
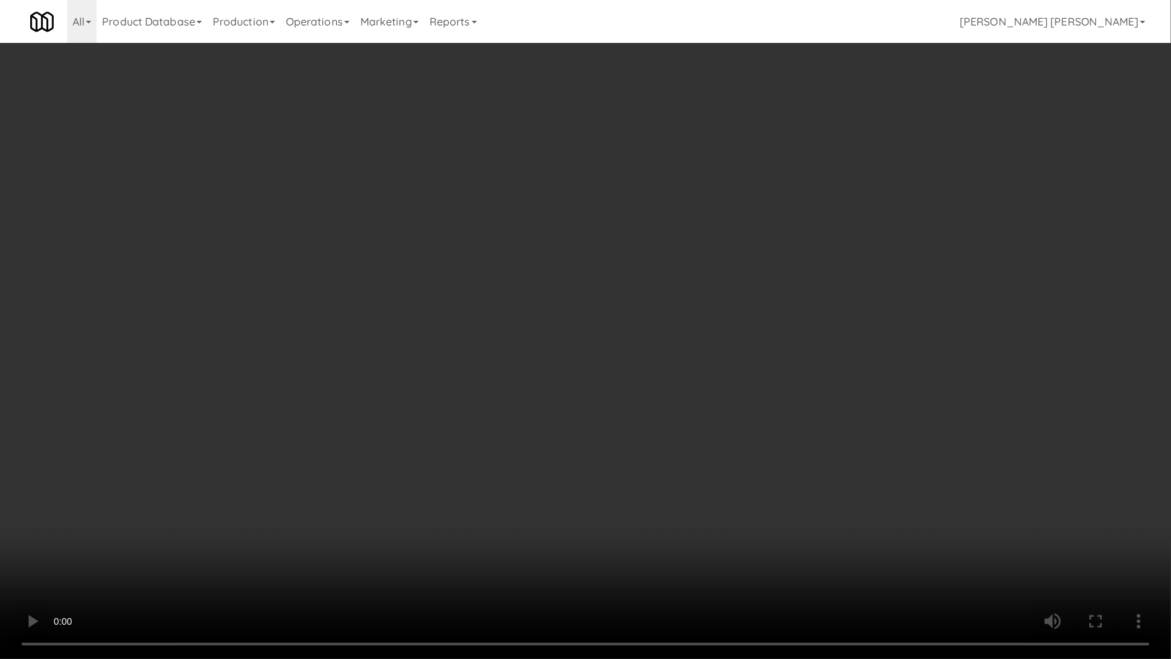
click at [645, 555] on video at bounding box center [585, 329] width 1171 height 659
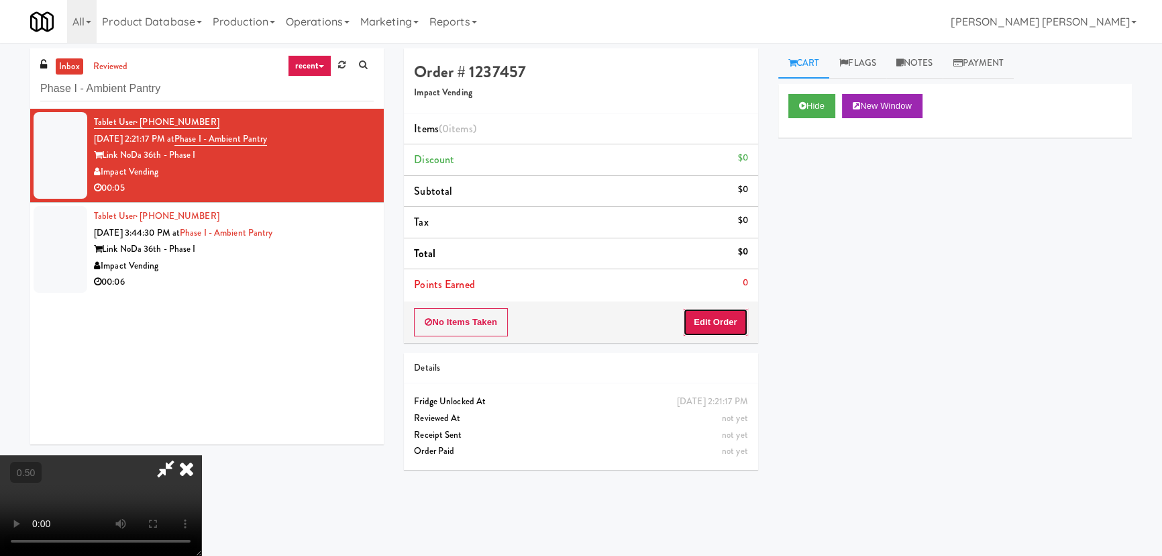
click at [711, 320] on button "Edit Order" at bounding box center [715, 322] width 65 height 28
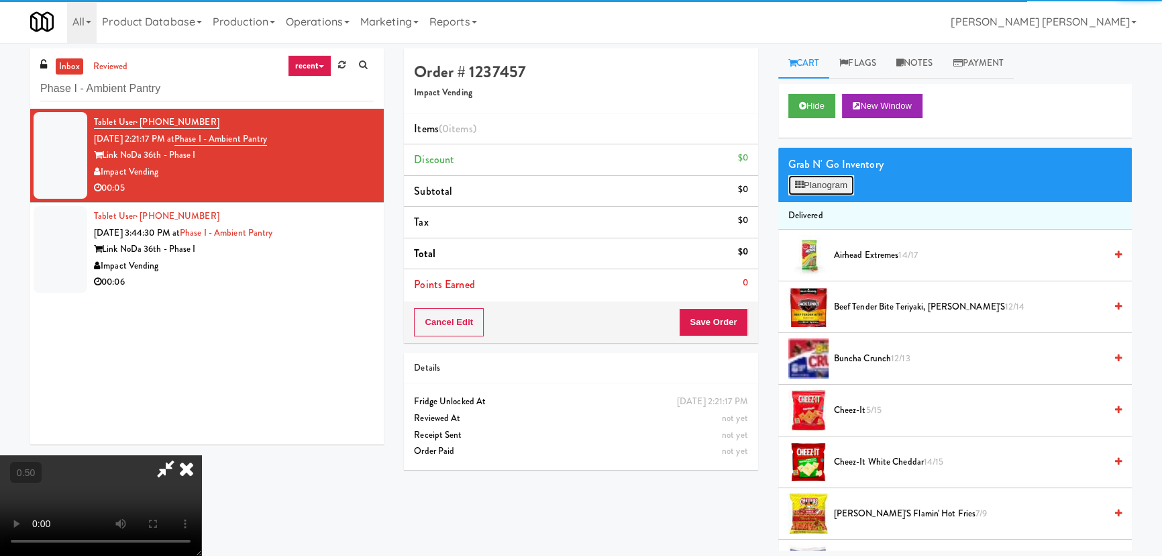
click at [816, 190] on button "Planogram" at bounding box center [821, 185] width 66 height 20
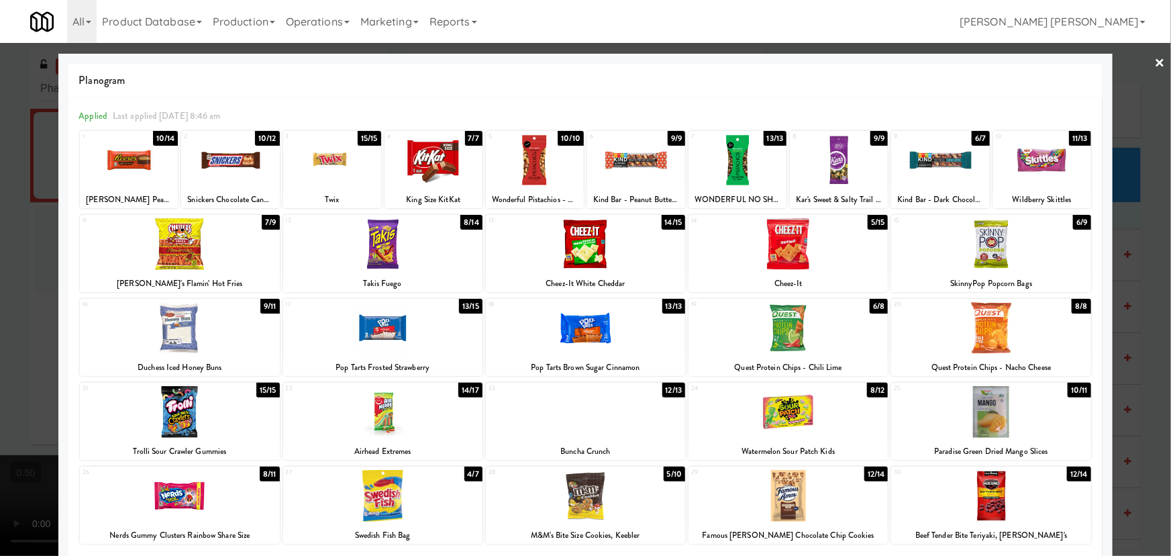
click at [375, 508] on div at bounding box center [382, 496] width 199 height 52
click at [375, 507] on div at bounding box center [382, 496] width 199 height 52
click at [1155, 65] on link "×" at bounding box center [1160, 64] width 11 height 42
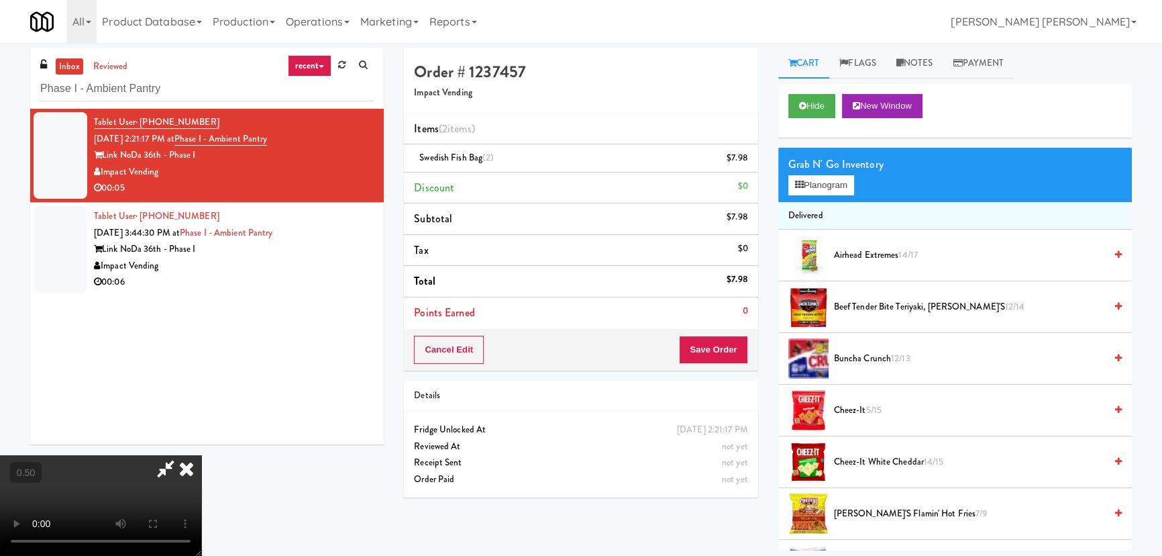
click at [201, 455] on icon at bounding box center [187, 468] width 30 height 27
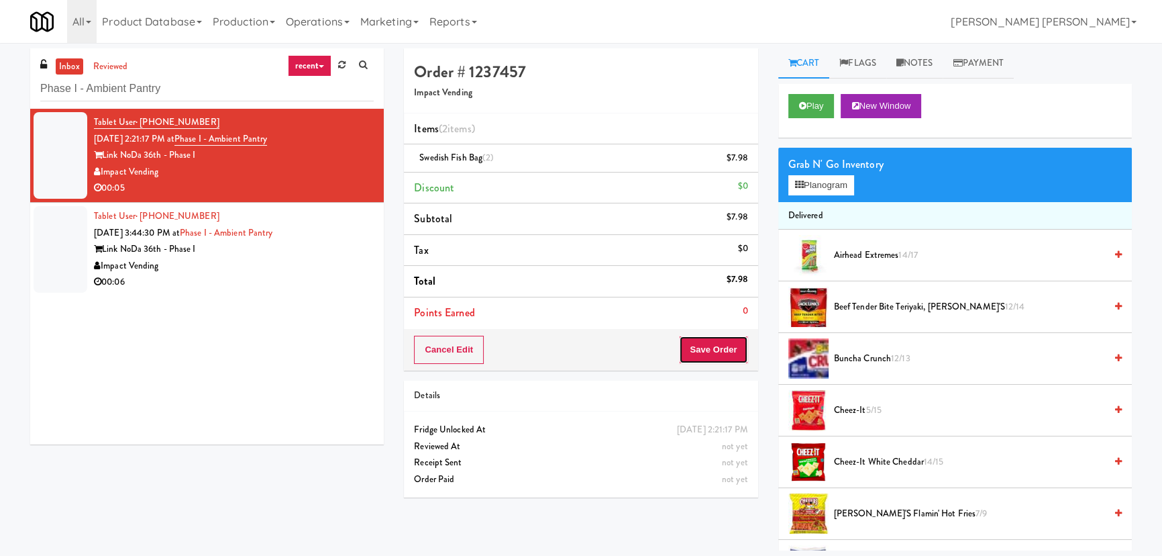
click at [725, 354] on button "Save Order" at bounding box center [713, 349] width 68 height 28
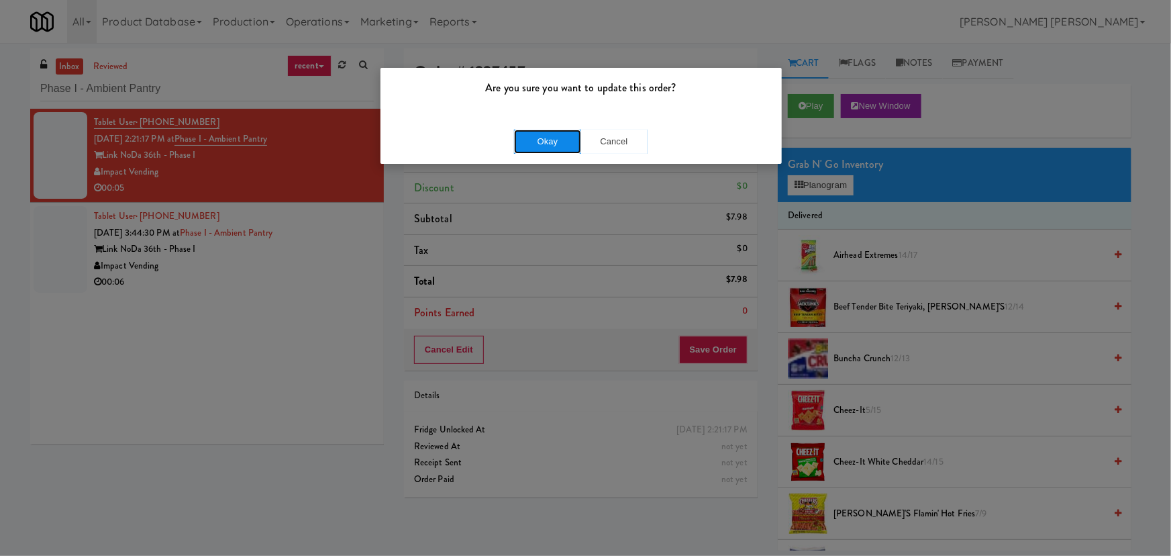
click at [579, 139] on button "Okay" at bounding box center [547, 141] width 67 height 24
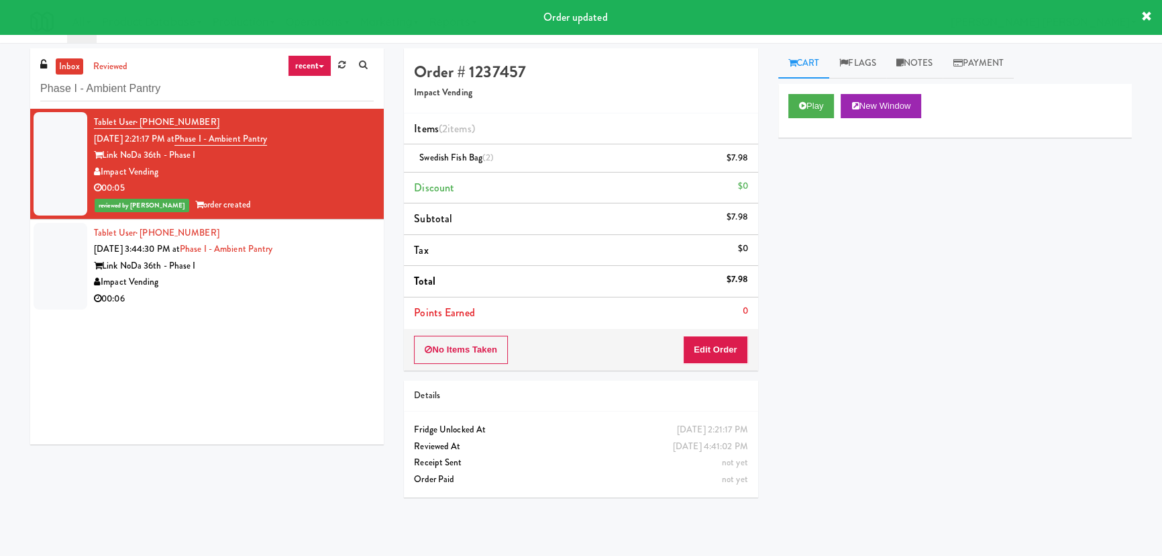
click at [259, 280] on div "Impact Vending" at bounding box center [234, 282] width 280 height 17
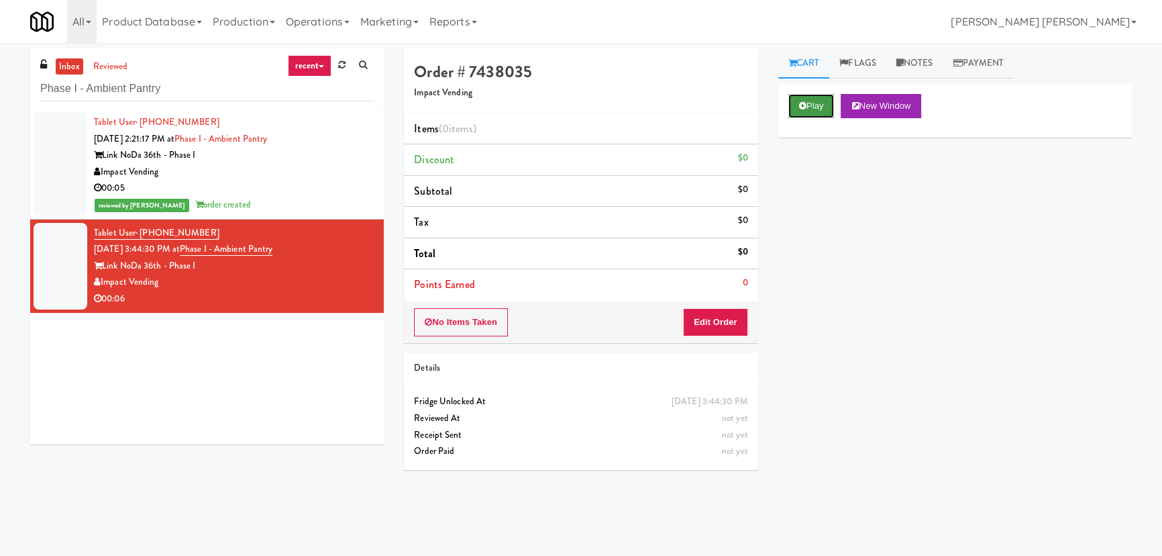
click at [798, 115] on button "Play" at bounding box center [811, 106] width 46 height 24
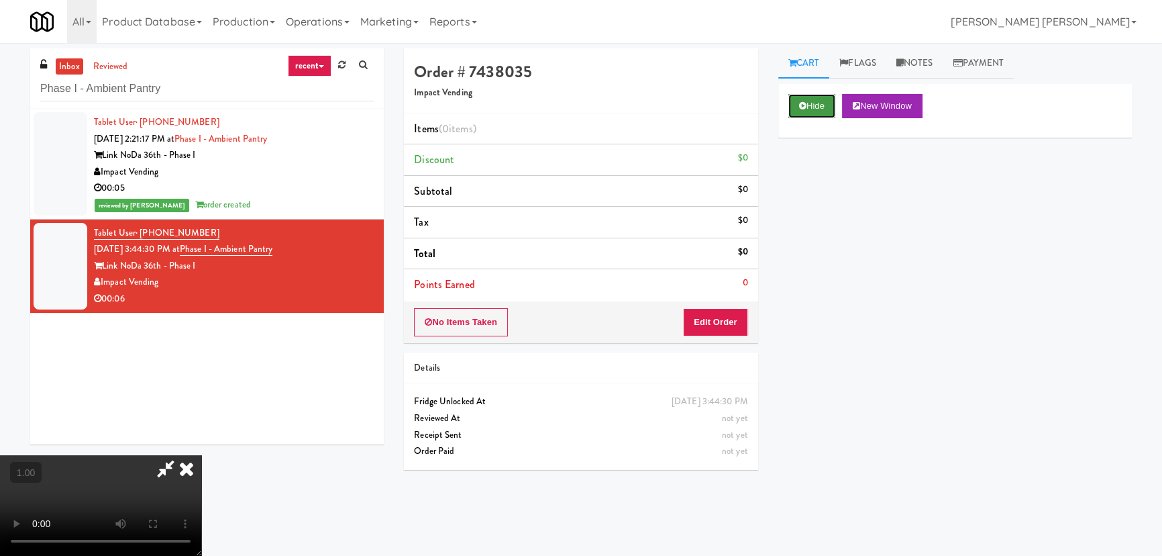
click at [809, 109] on button "Hide" at bounding box center [811, 106] width 47 height 24
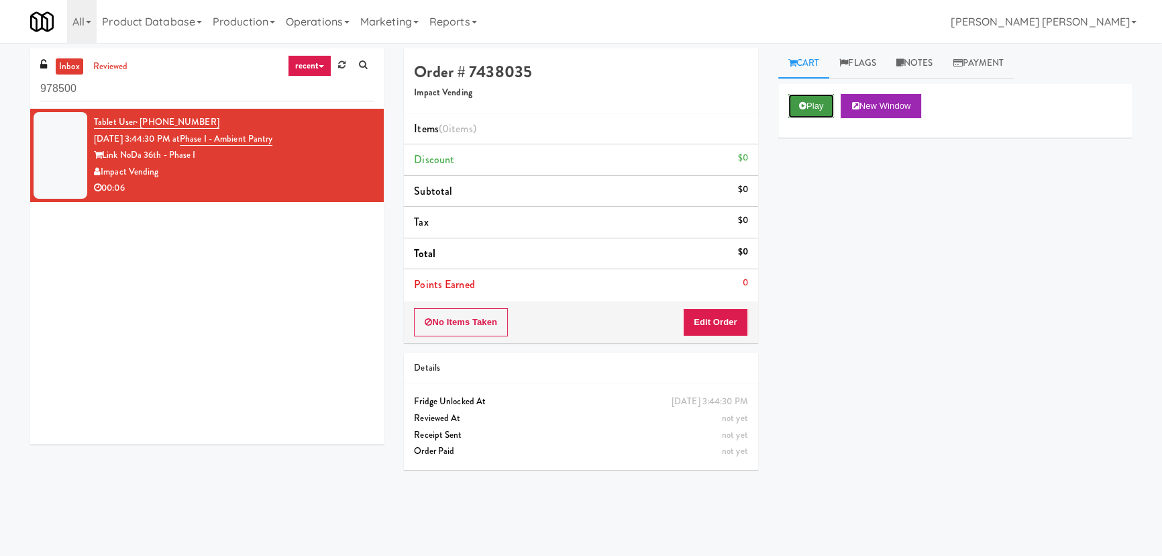
click at [799, 107] on icon at bounding box center [802, 105] width 7 height 9
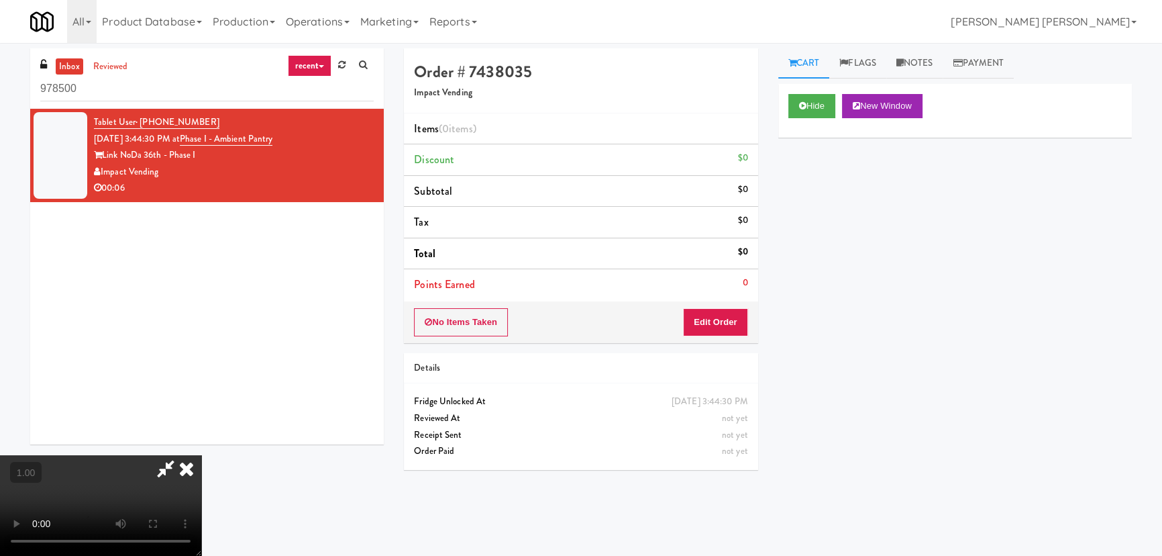
scroll to position [28, 0]
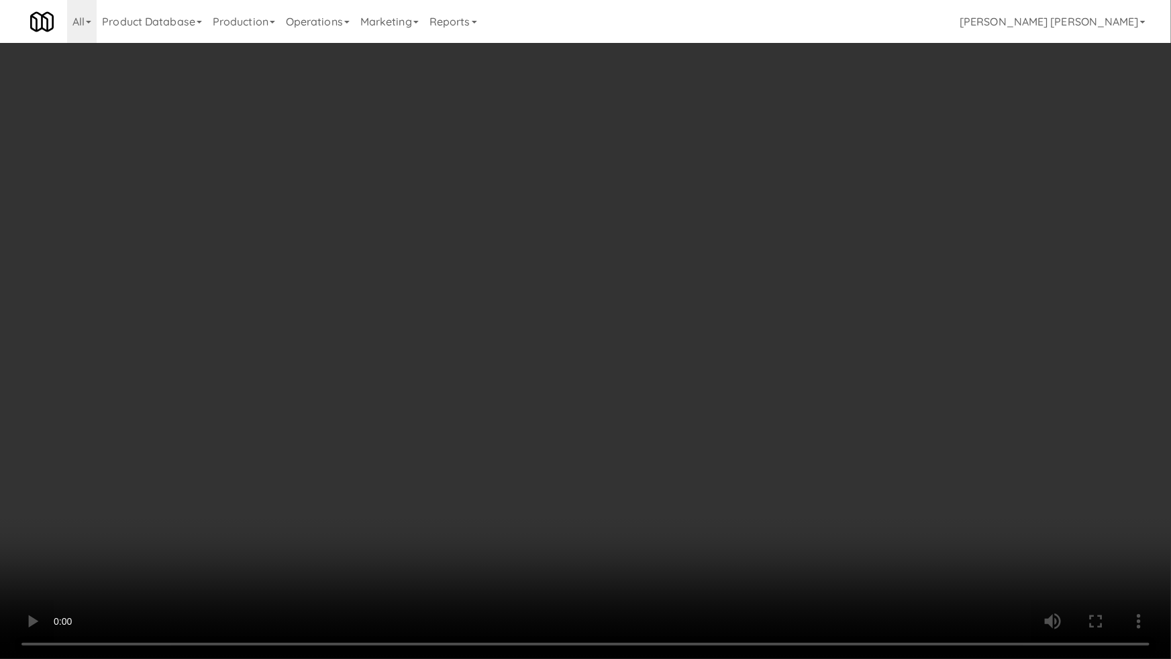
drag, startPoint x: 890, startPoint y: 545, endPoint x: 547, endPoint y: 490, distance: 347.1
click at [885, 545] on video at bounding box center [585, 329] width 1171 height 659
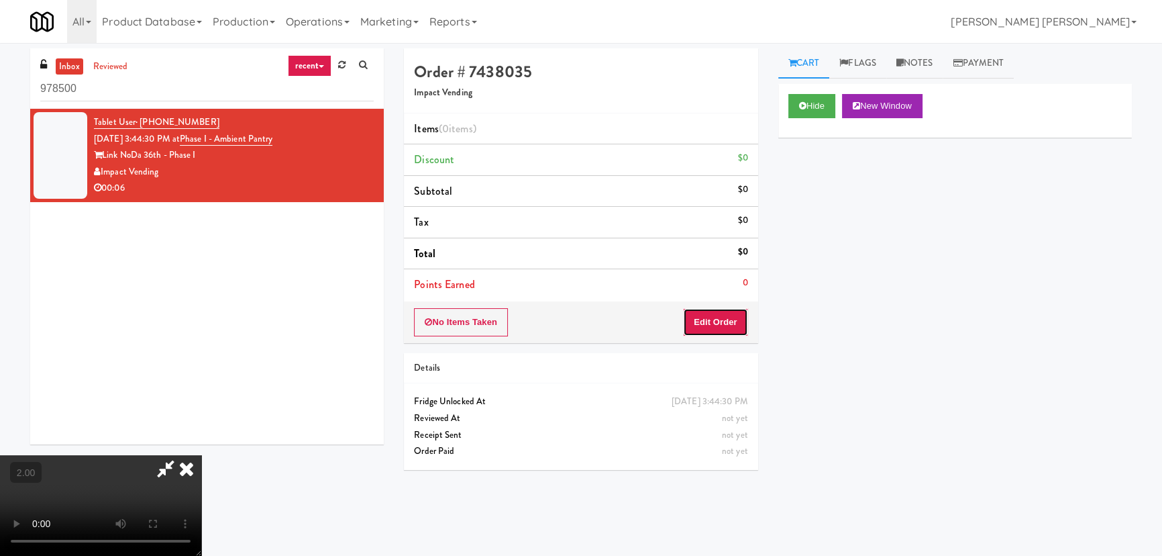
click at [706, 318] on button "Edit Order" at bounding box center [715, 322] width 65 height 28
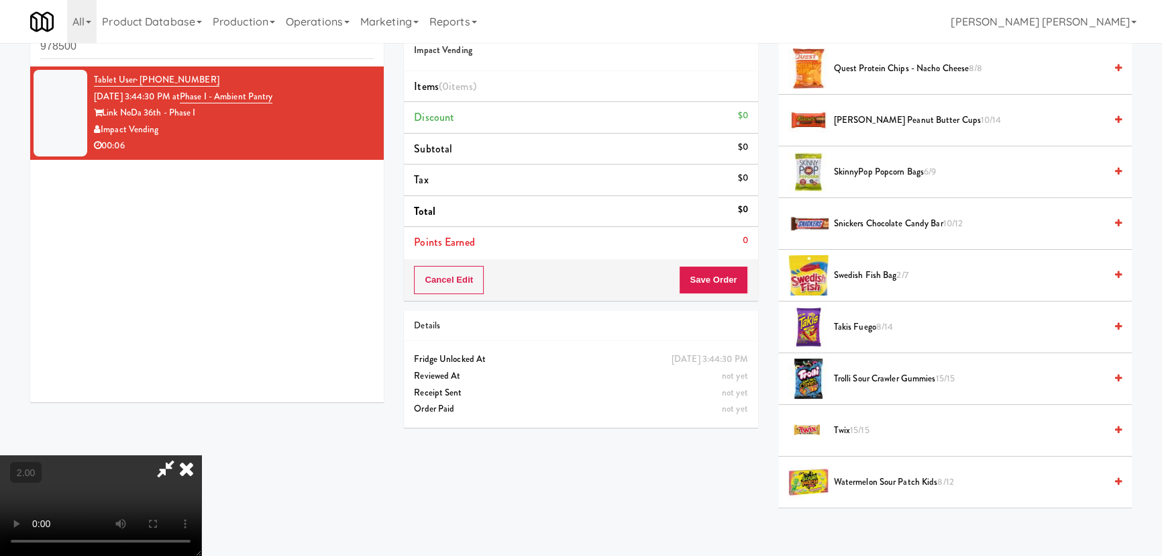
scroll to position [1016, 0]
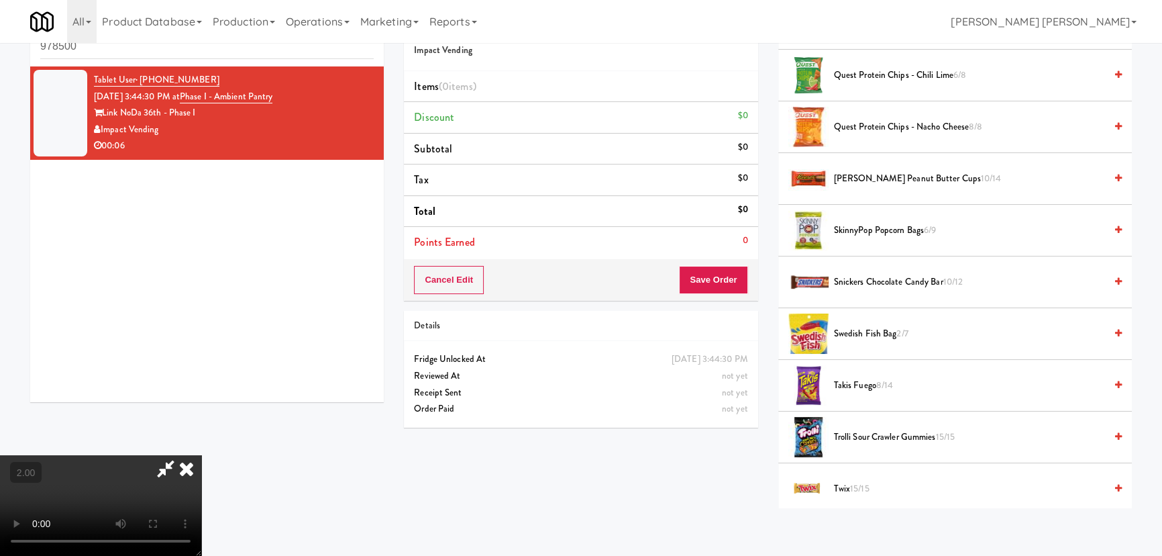
drag, startPoint x: 844, startPoint y: 274, endPoint x: 714, endPoint y: 285, distance: 130.6
click at [844, 275] on span "Snickers Chocolate Candy Bar 10/12" at bounding box center [969, 282] width 271 height 17
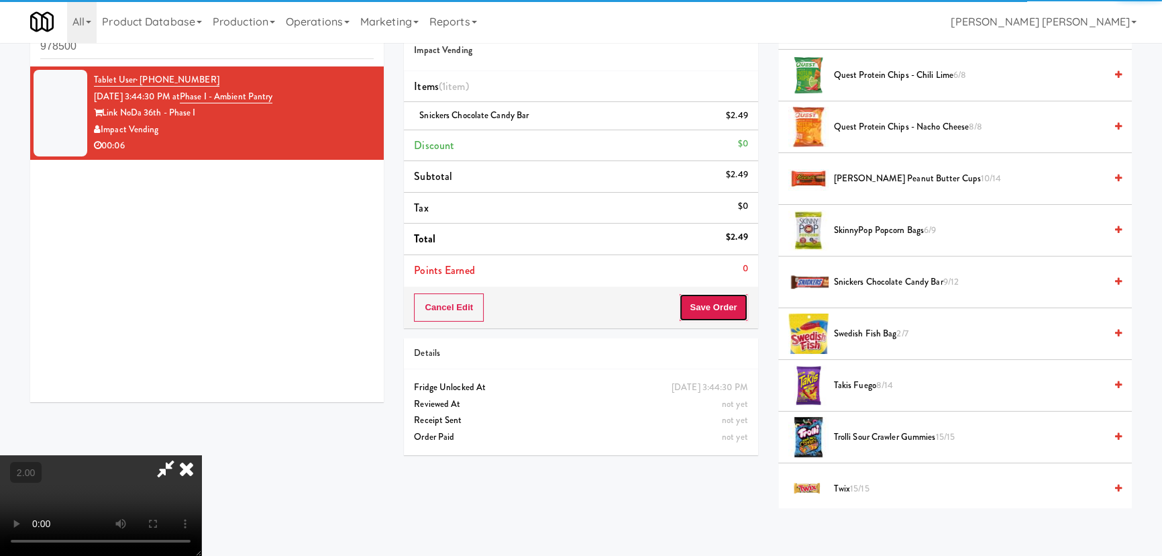
click at [717, 311] on button "Save Order" at bounding box center [713, 307] width 68 height 28
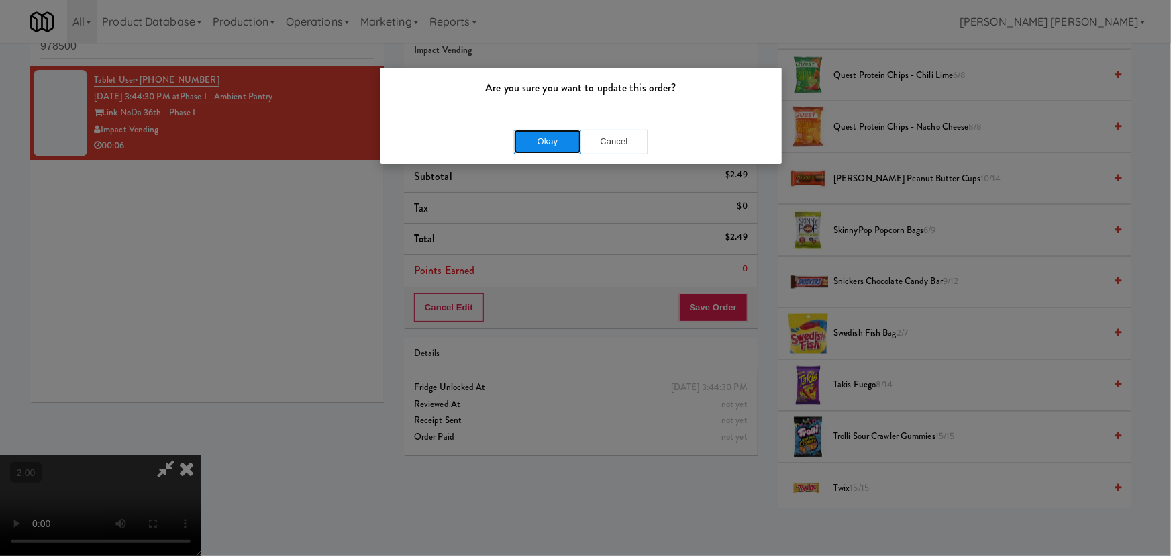
click at [537, 148] on button "Okay" at bounding box center [547, 141] width 67 height 24
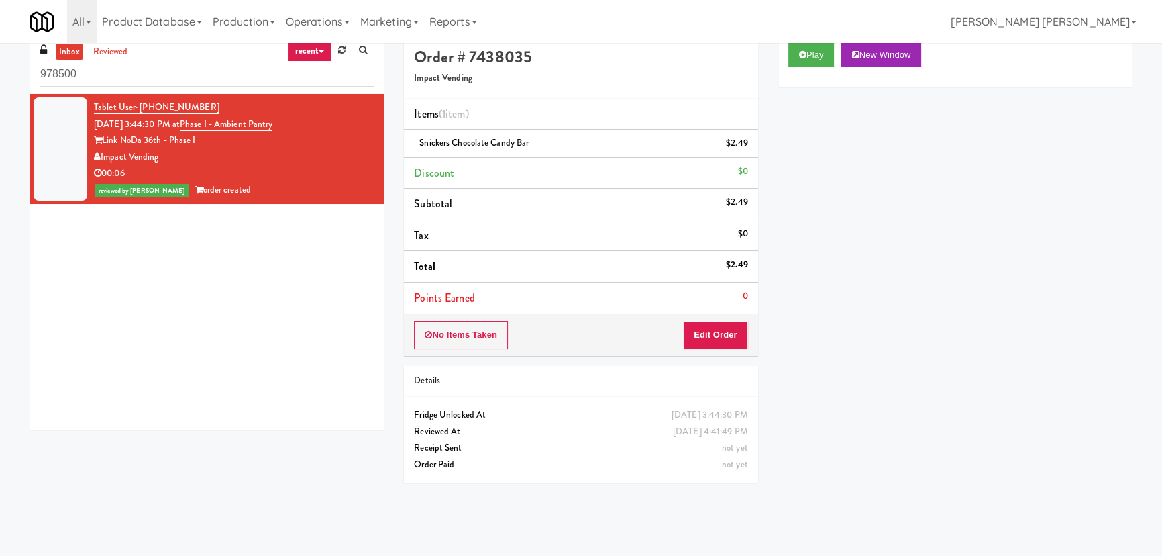
scroll to position [0, 0]
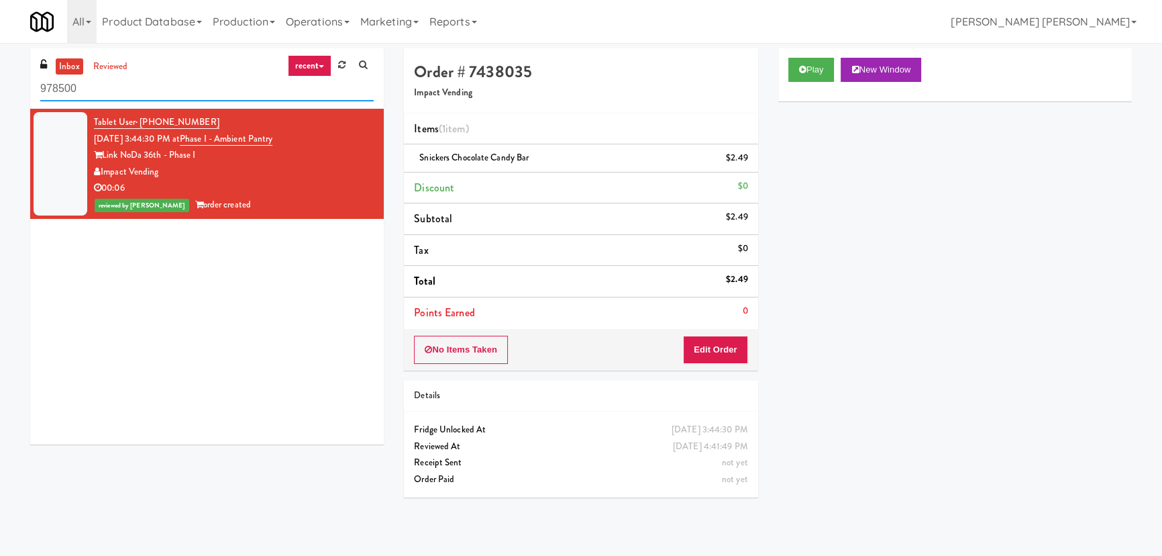
drag, startPoint x: 50, startPoint y: 89, endPoint x: 0, endPoint y: 83, distance: 49.9
click at [0, 83] on div "inbox reviewed recent all unclear take inventory issue suspicious failed recent…" at bounding box center [581, 299] width 1162 height 502
paste input "1140 S Wabash - Right - Ambient"
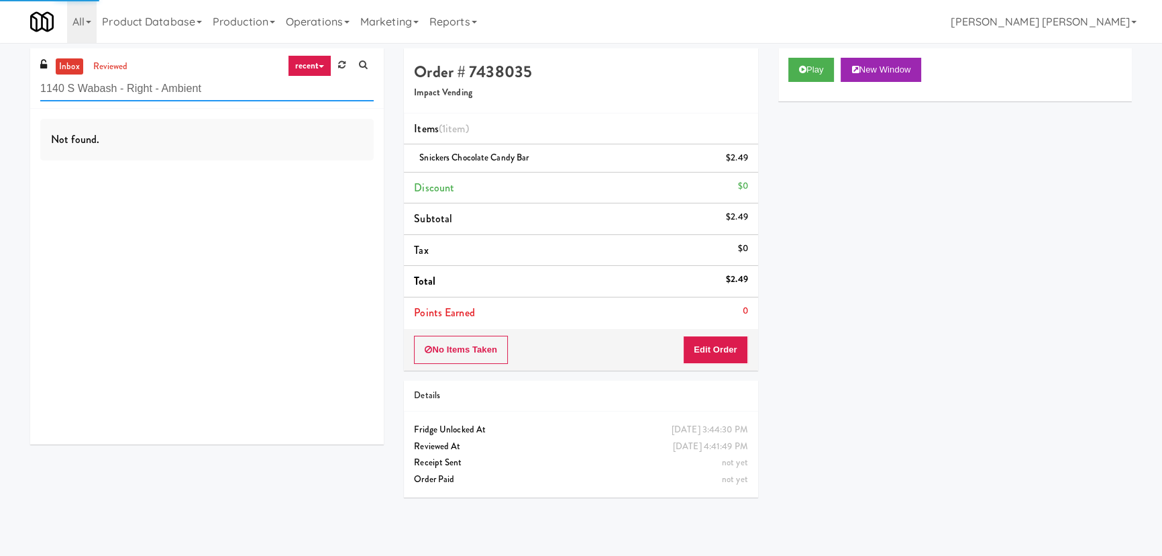
type input "1140 S Wabash - Right - Ambient"
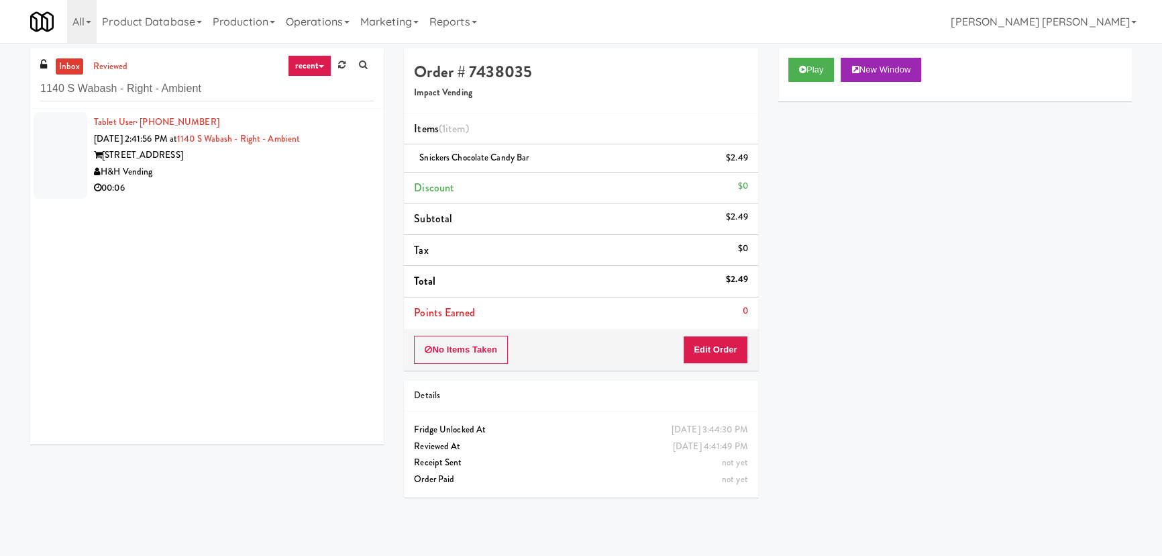
click at [276, 170] on div "H&H Vending" at bounding box center [234, 172] width 280 height 17
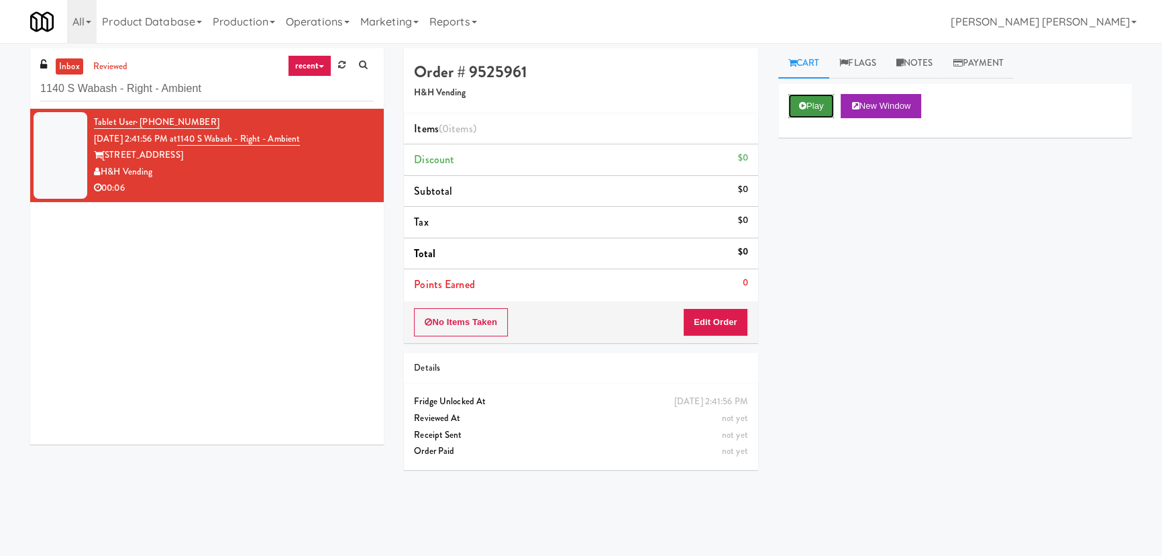
click at [825, 103] on button "Play" at bounding box center [811, 106] width 46 height 24
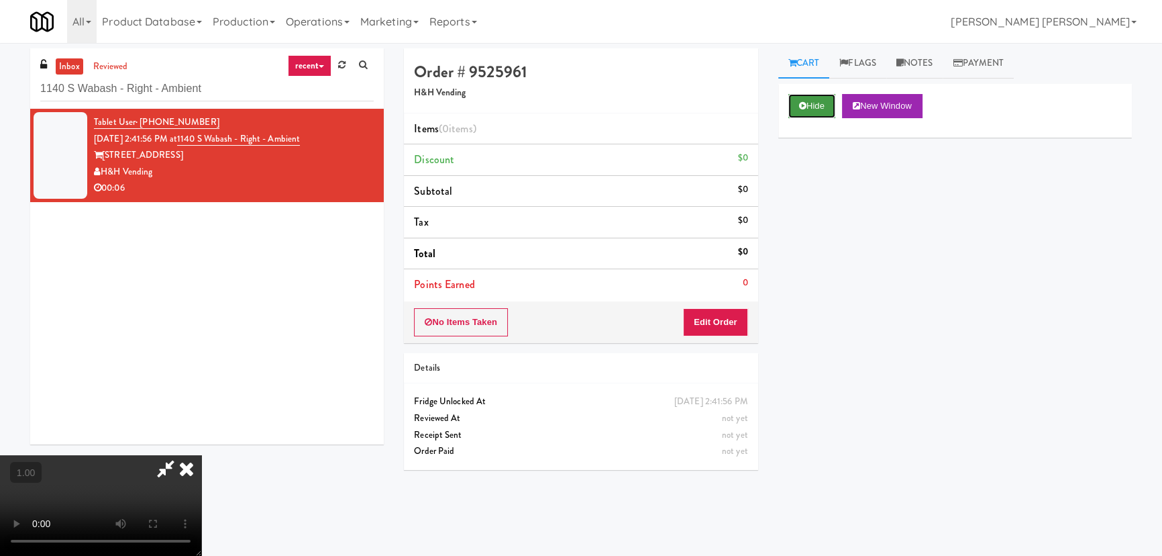
click at [811, 101] on button "Hide" at bounding box center [811, 106] width 47 height 24
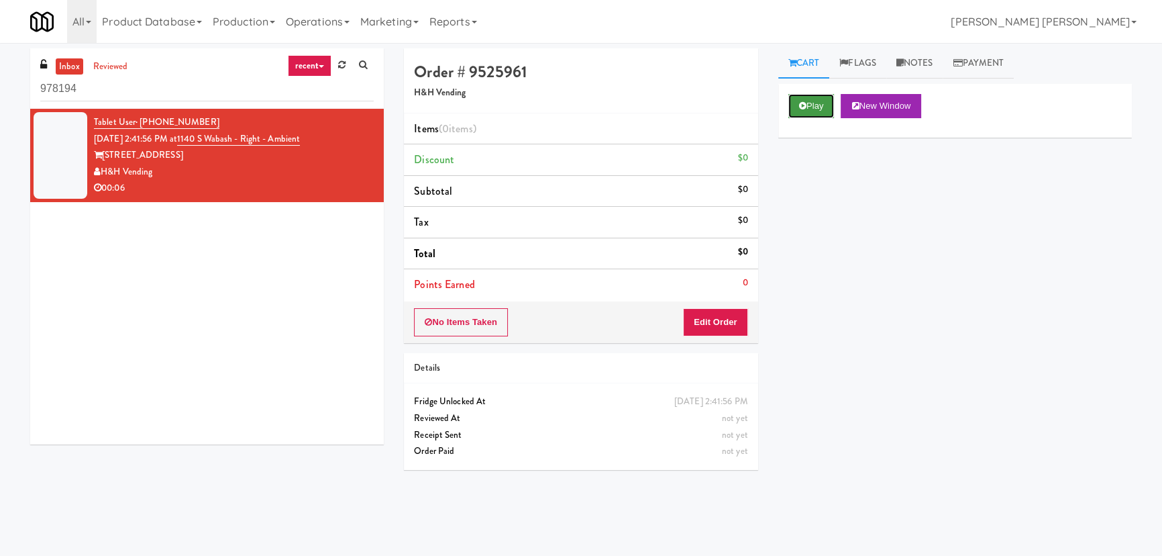
click at [815, 107] on button "Play" at bounding box center [811, 106] width 46 height 24
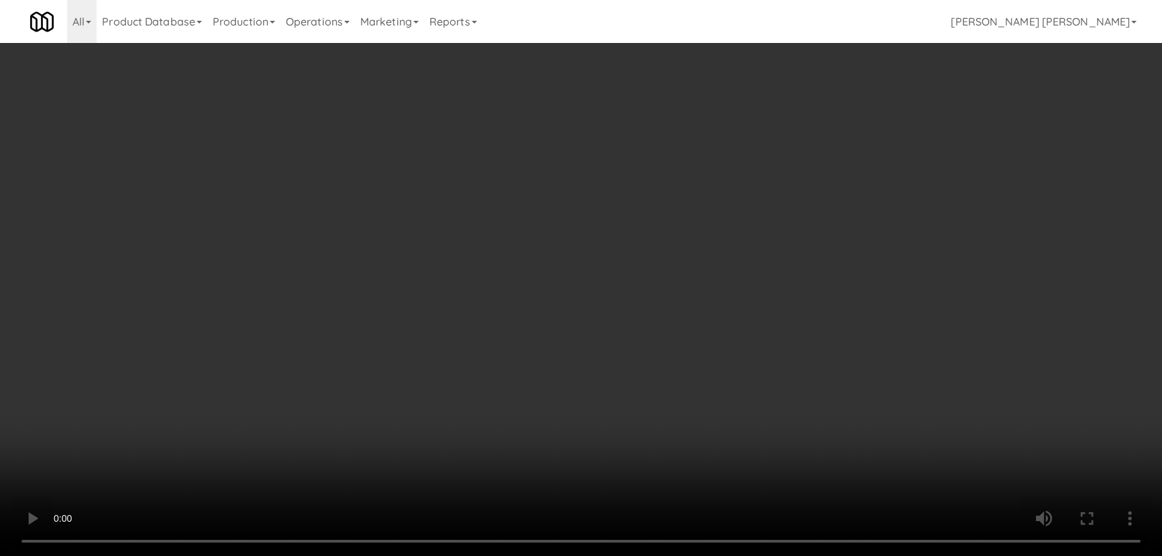
click at [684, 555] on video at bounding box center [581, 278] width 1162 height 556
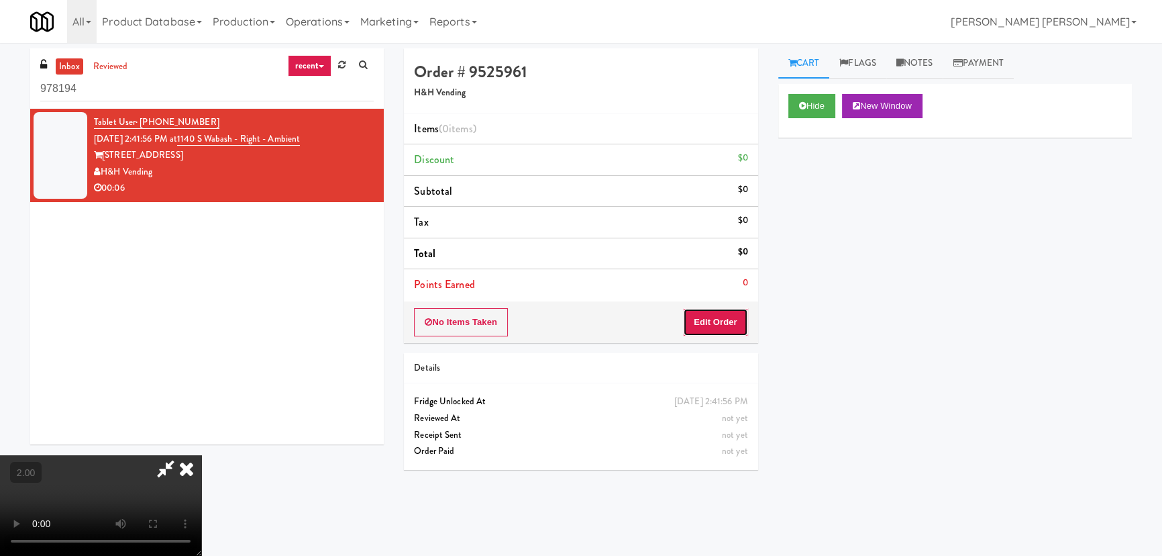
click at [732, 324] on button "Edit Order" at bounding box center [715, 322] width 65 height 28
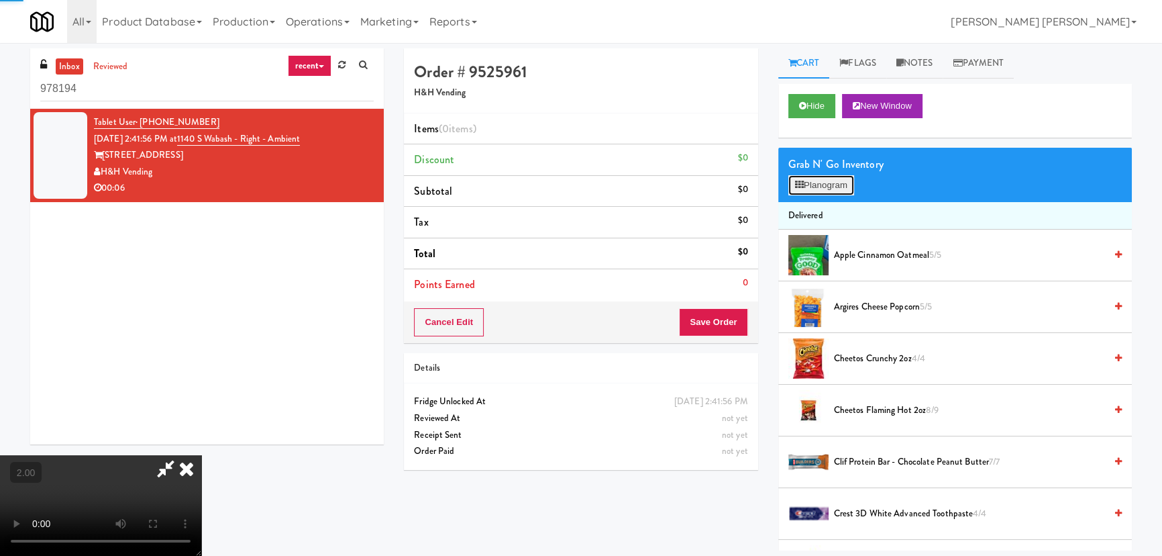
click at [802, 182] on icon at bounding box center [799, 184] width 9 height 9
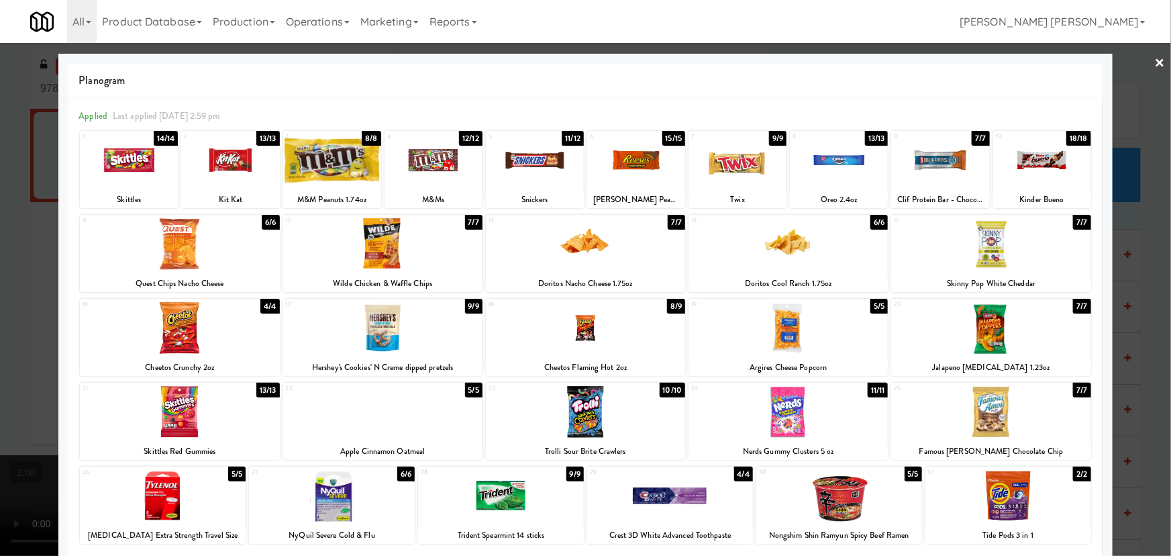
click at [1000, 511] on div at bounding box center [1008, 496] width 166 height 52
click at [174, 412] on div at bounding box center [179, 412] width 199 height 52
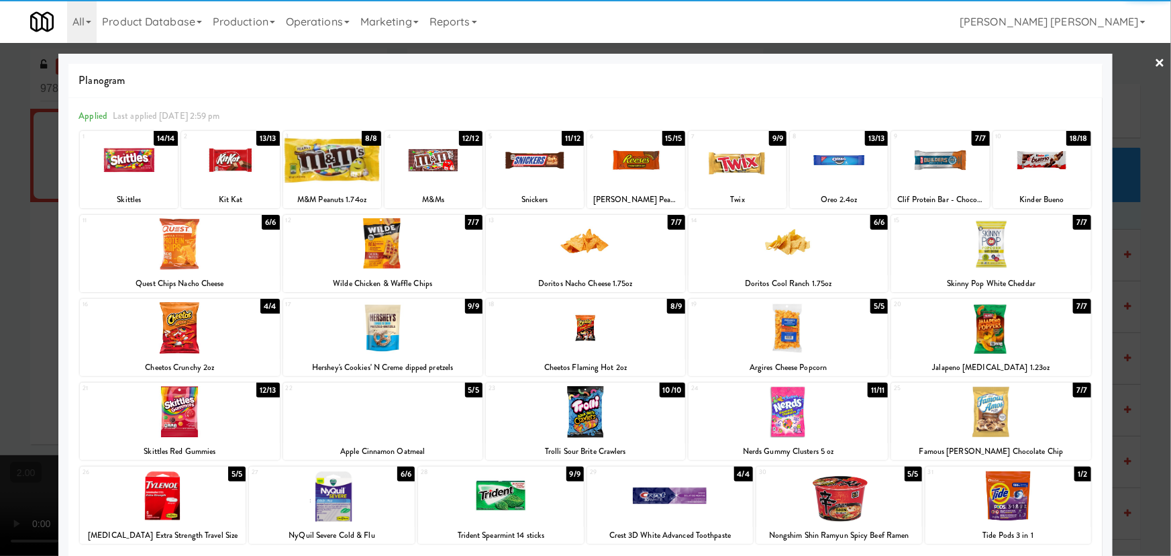
click at [1155, 60] on link "×" at bounding box center [1160, 64] width 11 height 42
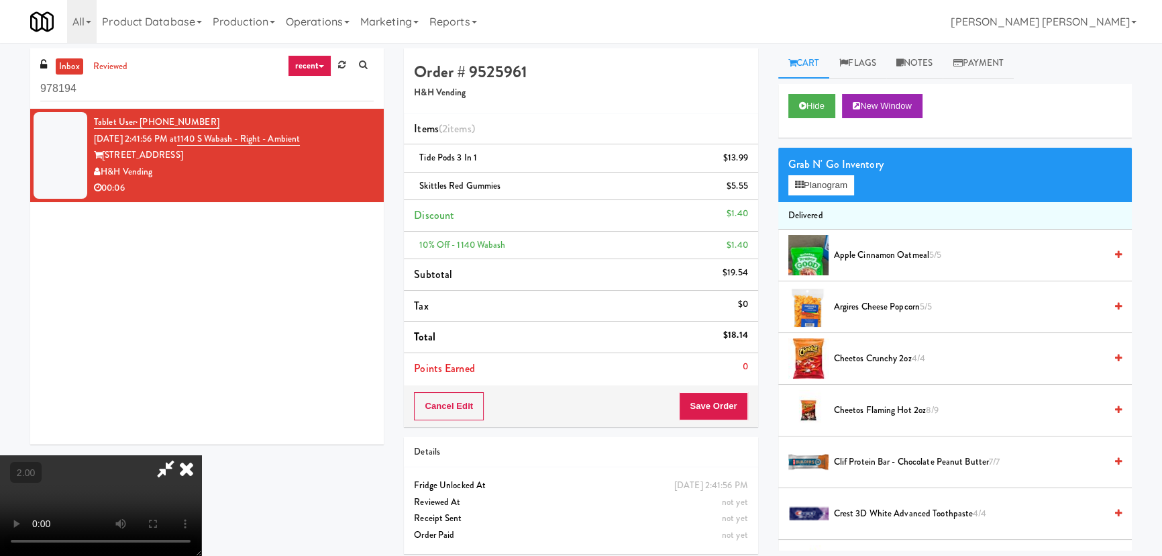
click at [201, 455] on video at bounding box center [100, 505] width 201 height 101
click at [201, 455] on icon at bounding box center [187, 468] width 30 height 27
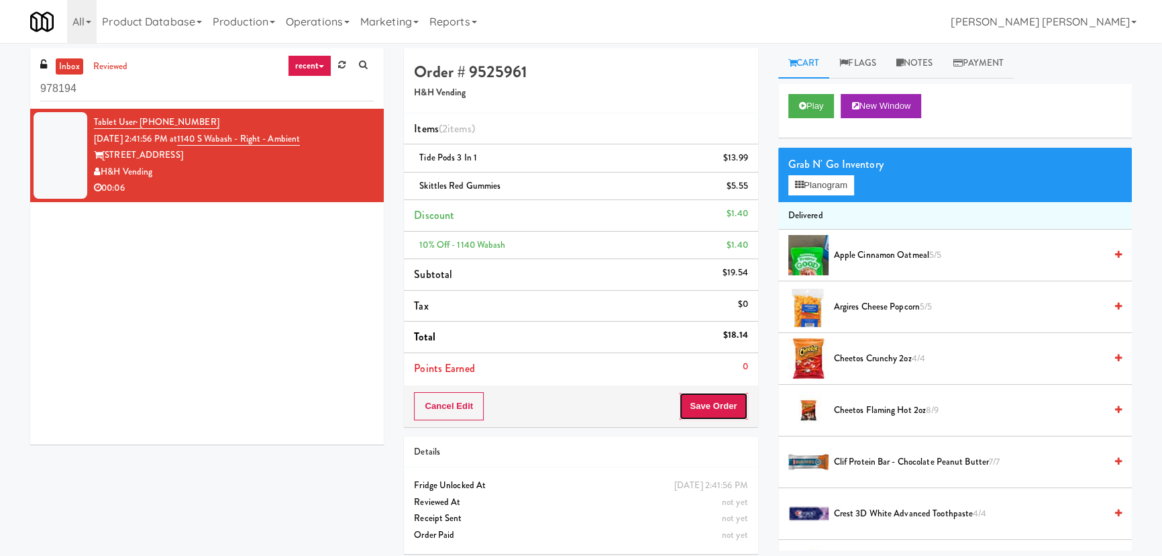
click at [721, 398] on button "Save Order" at bounding box center [713, 406] width 68 height 28
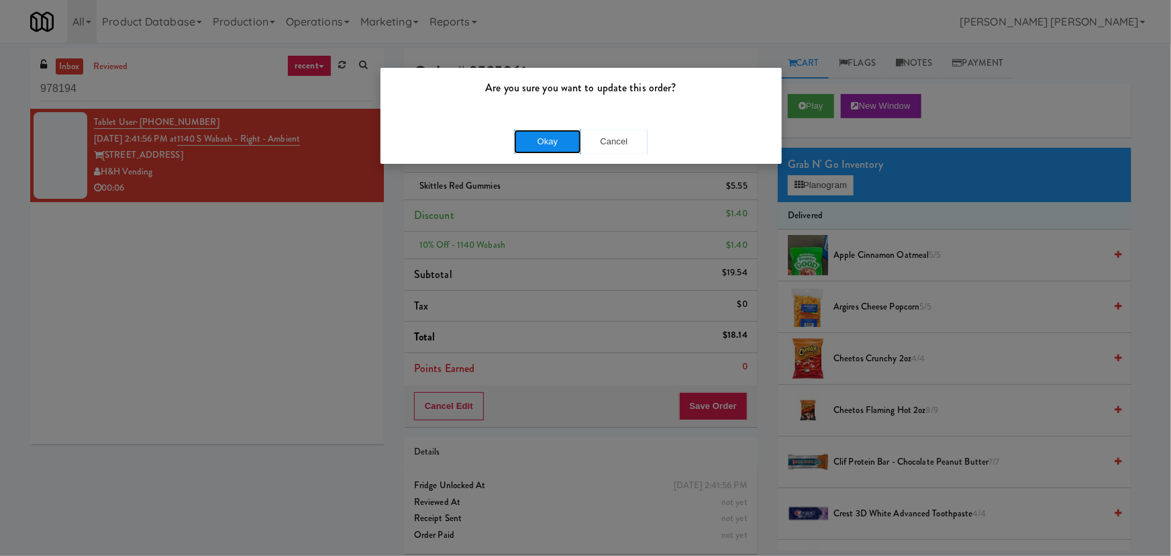
click at [552, 146] on button "Okay" at bounding box center [547, 141] width 67 height 24
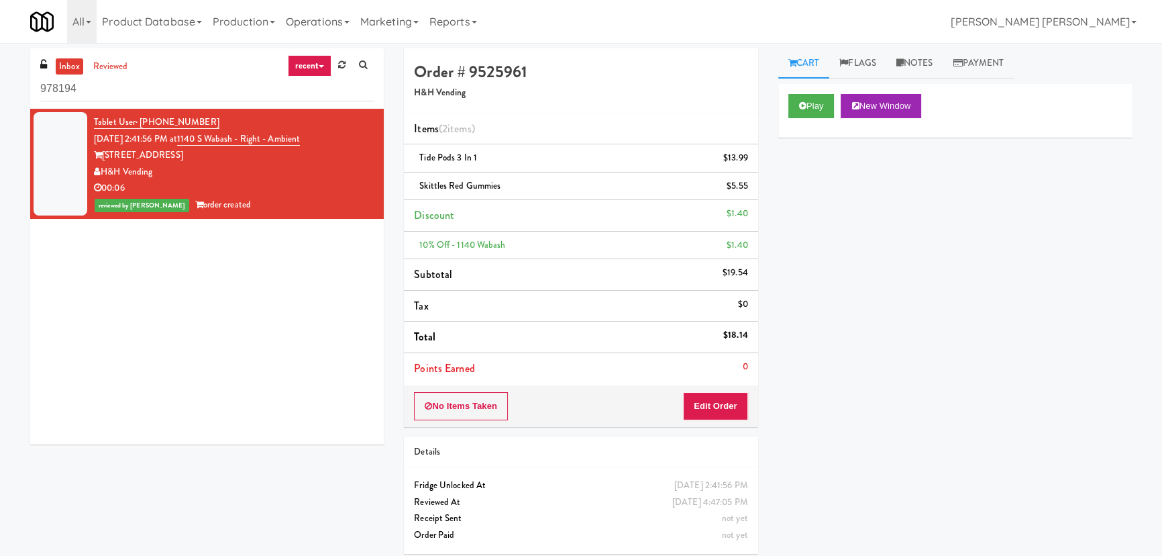
drag, startPoint x: 919, startPoint y: 67, endPoint x: 893, endPoint y: 101, distance: 42.5
click at [919, 67] on link "Notes" at bounding box center [914, 63] width 57 height 30
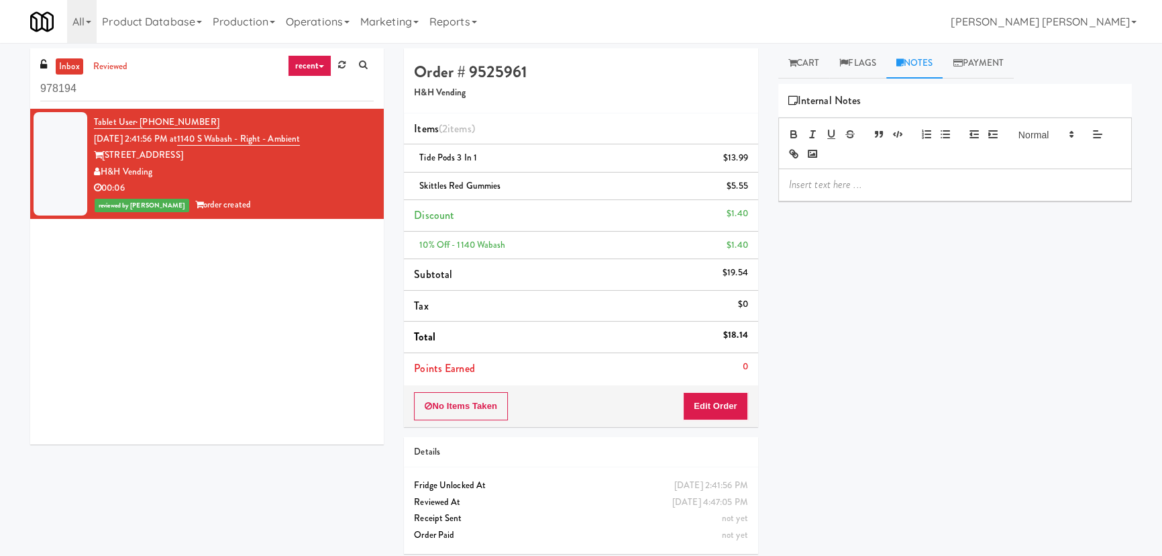
click at [870, 181] on p at bounding box center [955, 184] width 332 height 15
click at [790, 183] on p "#DisabledCamera #BottomLeft" at bounding box center [955, 184] width 332 height 15
drag, startPoint x: 904, startPoint y: 187, endPoint x: 933, endPoint y: 186, distance: 29.5
click at [933, 186] on p "Erick- #DisabledCamera #BottomLeft" at bounding box center [955, 184] width 332 height 15
click at [800, 53] on link "Cart" at bounding box center [804, 63] width 52 height 30
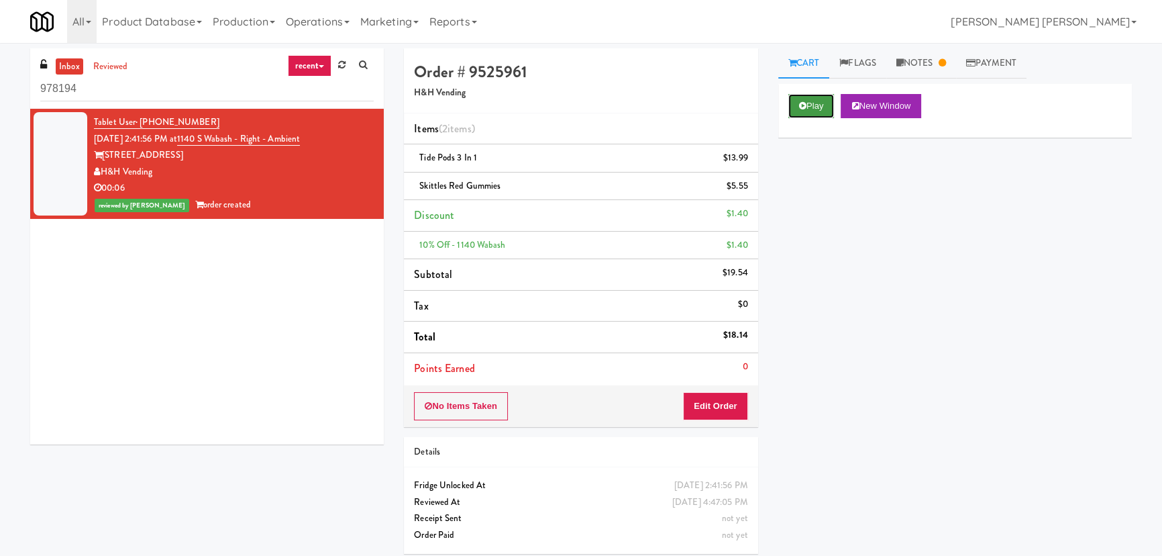
click at [795, 101] on button "Play" at bounding box center [811, 106] width 46 height 24
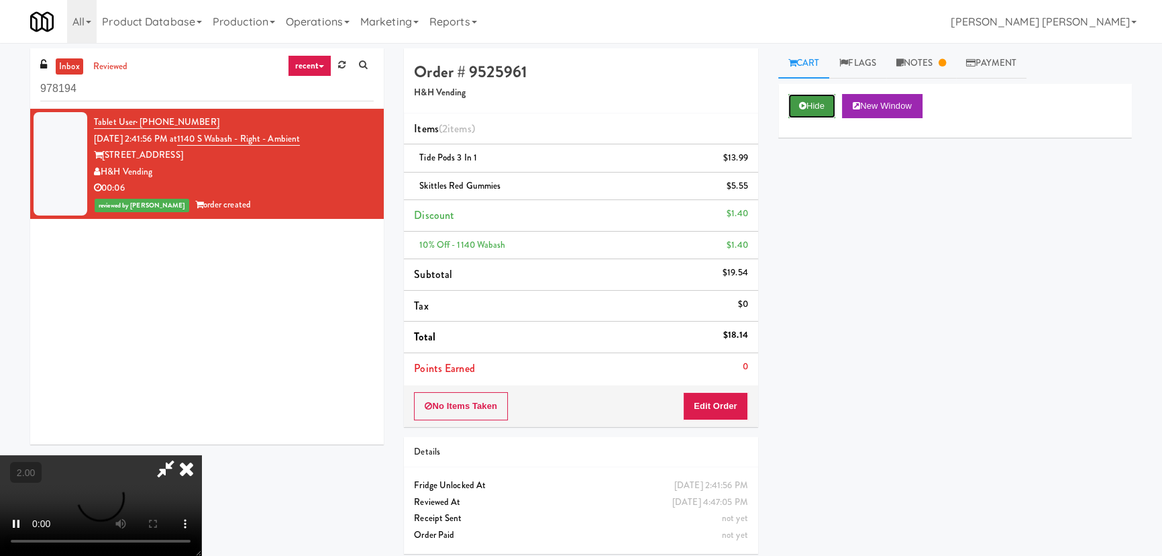
click at [805, 103] on icon at bounding box center [802, 105] width 7 height 9
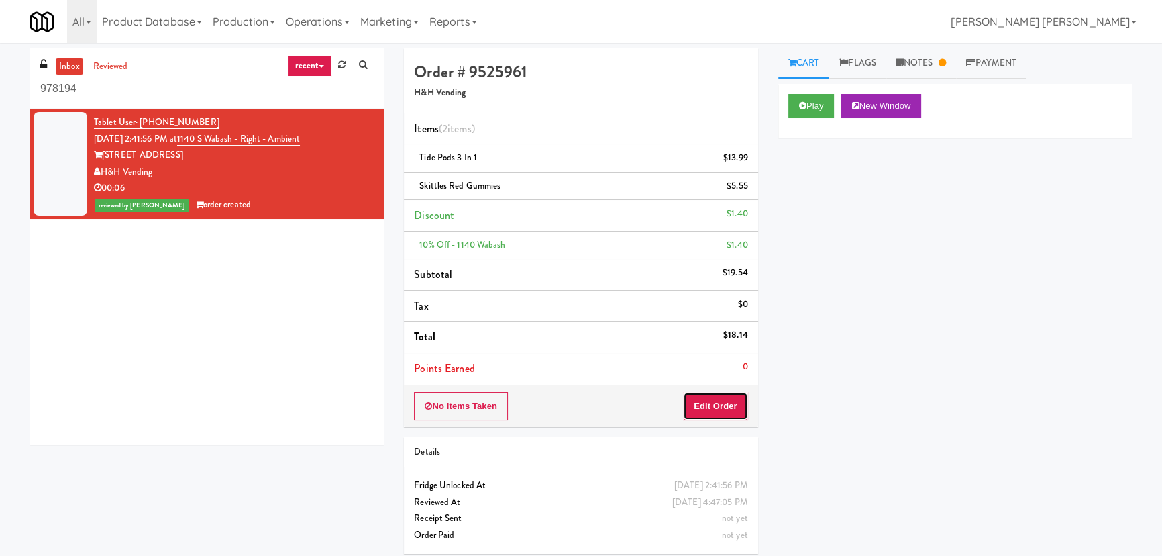
drag, startPoint x: 715, startPoint y: 409, endPoint x: 467, endPoint y: 284, distance: 277.0
click at [697, 327] on div "Order # 9525961 H&H Vending Items (2 items ) Tide Pods 3 in 1 $13.99 Skittles R…" at bounding box center [581, 237] width 354 height 378
click at [60, 67] on link "inbox" at bounding box center [70, 66] width 28 height 17
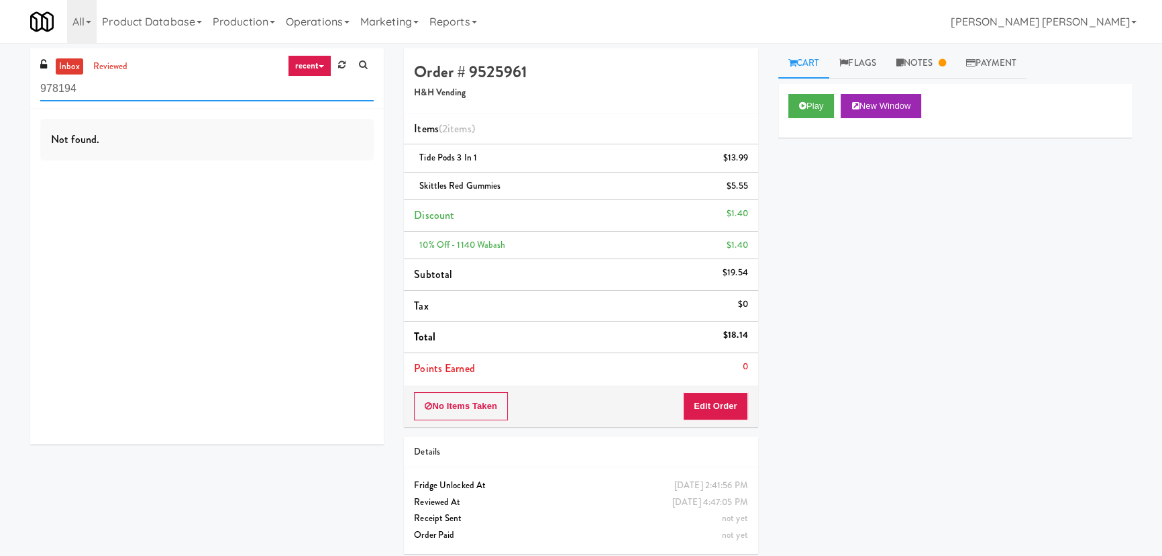
drag, startPoint x: 124, startPoint y: 91, endPoint x: -15, endPoint y: 91, distance: 139.6
click at [0, 91] on html "Are you sure you want to update this order? Okay Cancel Okay Are you sure you w…" at bounding box center [581, 278] width 1162 height 556
paste input "Queen St. Cargo Planogram"
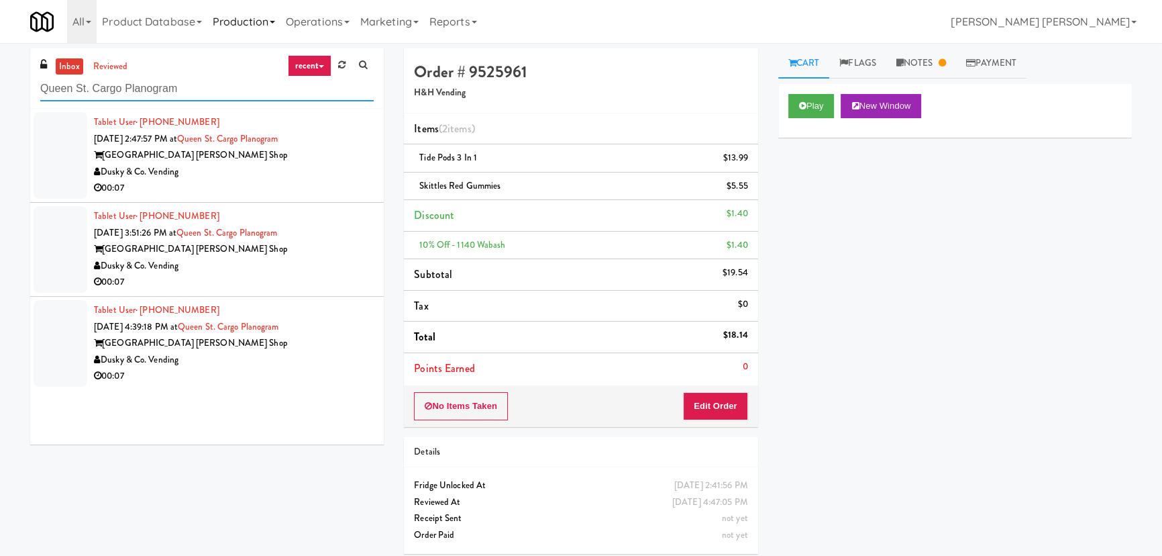
type input "Queen St. Cargo Planogram"
click at [273, 174] on div "Dusky & Co. Vending" at bounding box center [234, 172] width 280 height 17
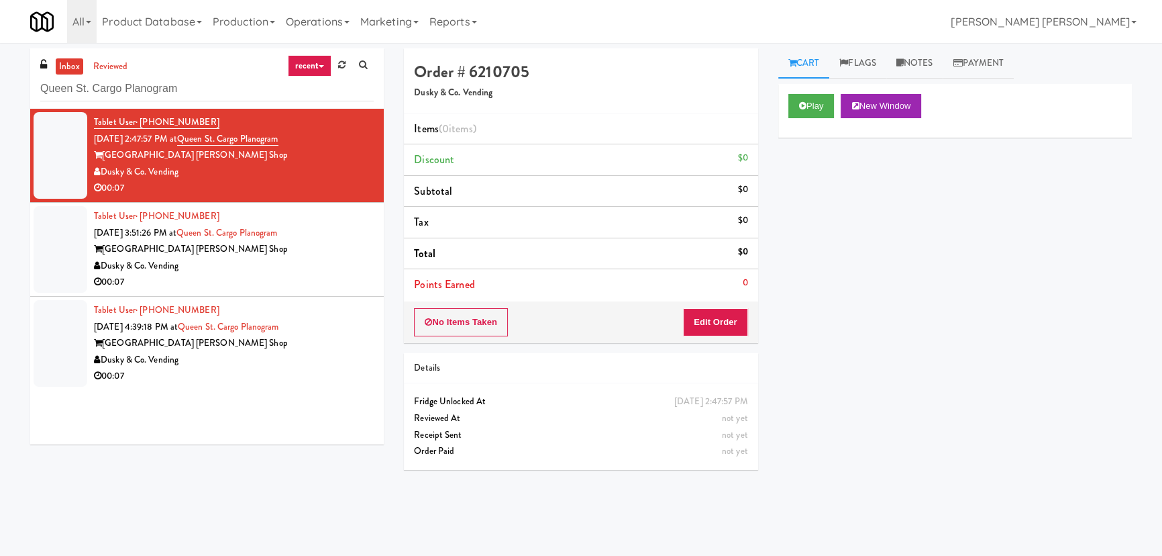
click at [244, 382] on div "00:07" at bounding box center [234, 376] width 280 height 17
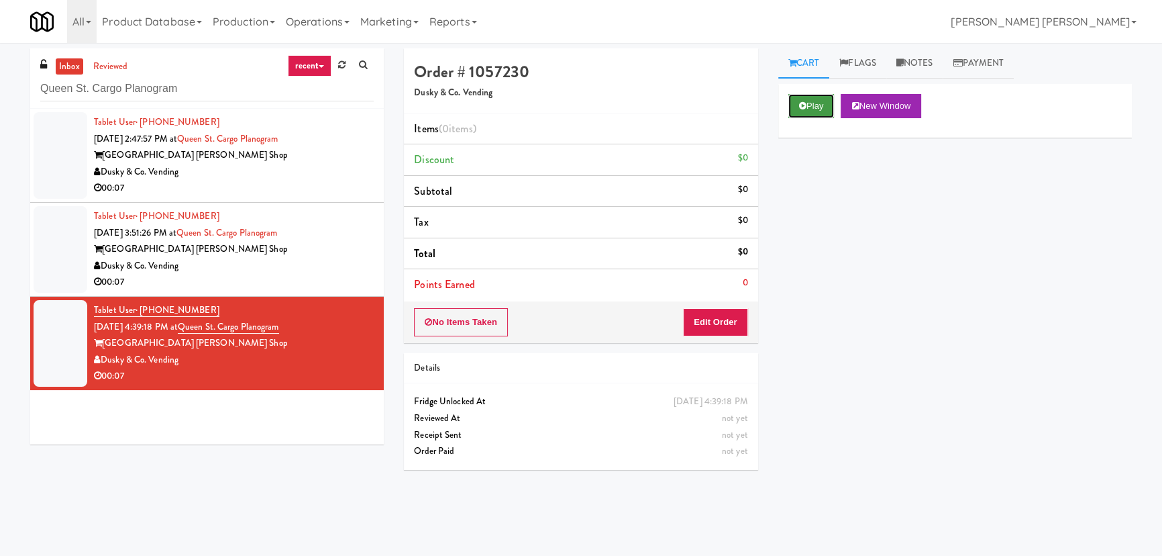
click at [822, 107] on button "Play" at bounding box center [811, 106] width 46 height 24
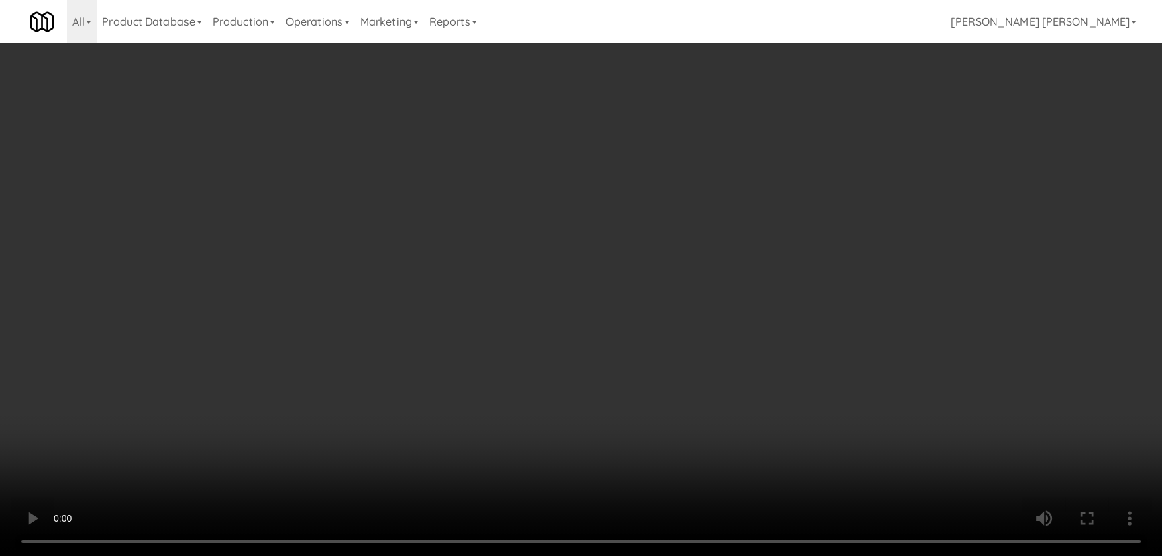
click at [644, 555] on video at bounding box center [581, 278] width 1162 height 556
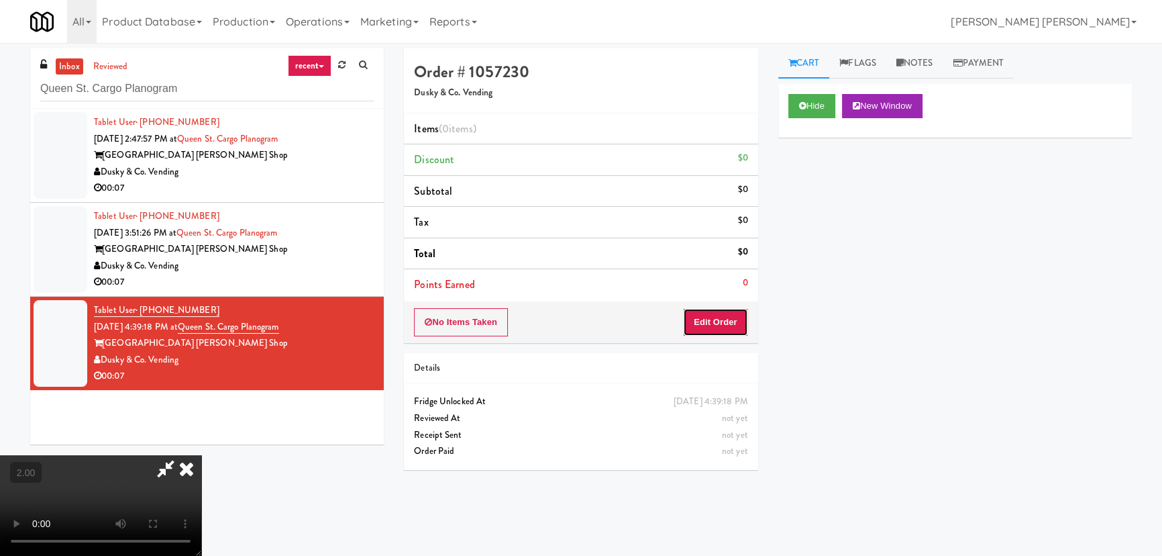
click at [745, 317] on button "Edit Order" at bounding box center [715, 322] width 65 height 28
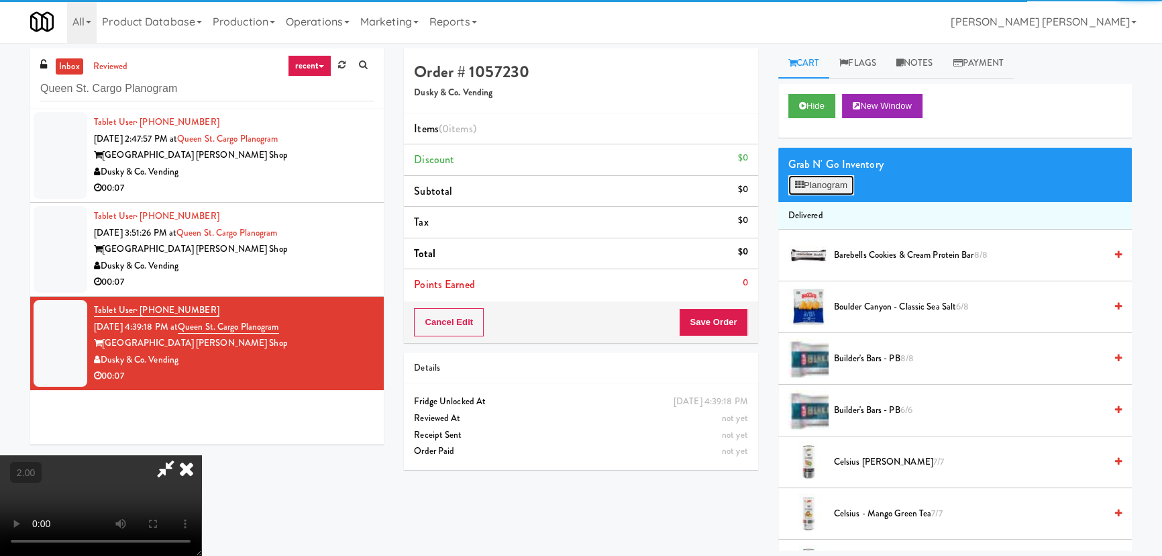
click at [835, 183] on button "Planogram" at bounding box center [821, 185] width 66 height 20
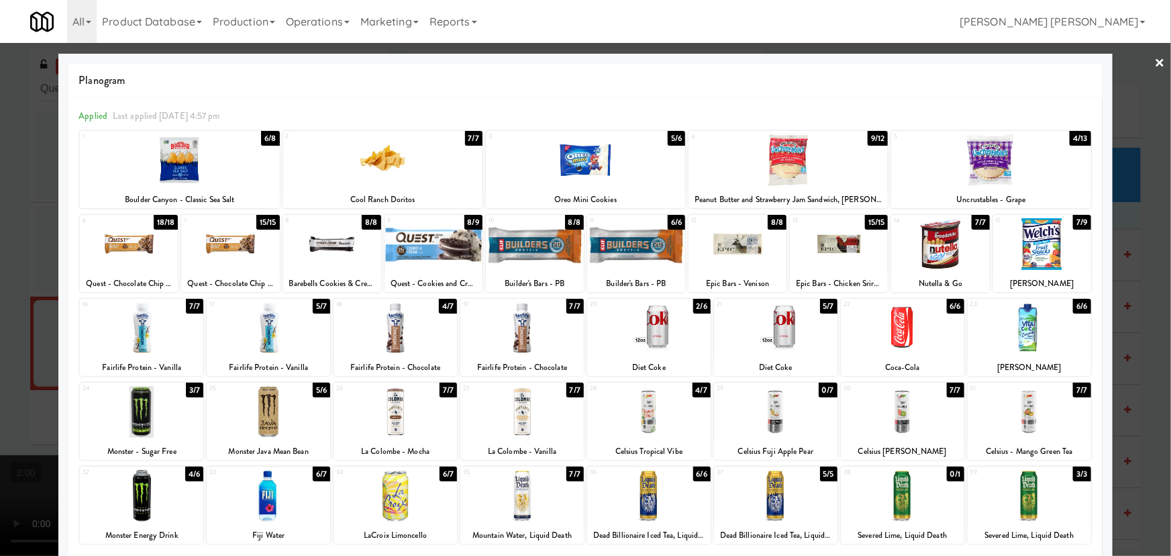
click at [174, 154] on div at bounding box center [179, 160] width 199 height 52
drag, startPoint x: 986, startPoint y: 160, endPoint x: 1170, endPoint y: 73, distance: 203.5
click at [986, 160] on div at bounding box center [990, 160] width 199 height 52
click at [1155, 59] on link "×" at bounding box center [1160, 64] width 11 height 42
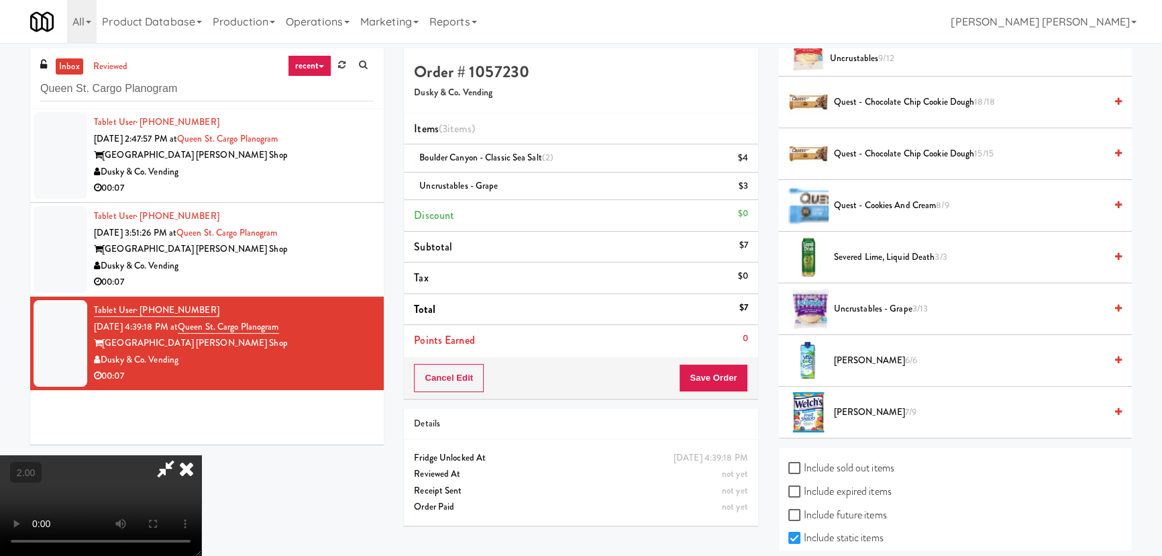
scroll to position [1743, 0]
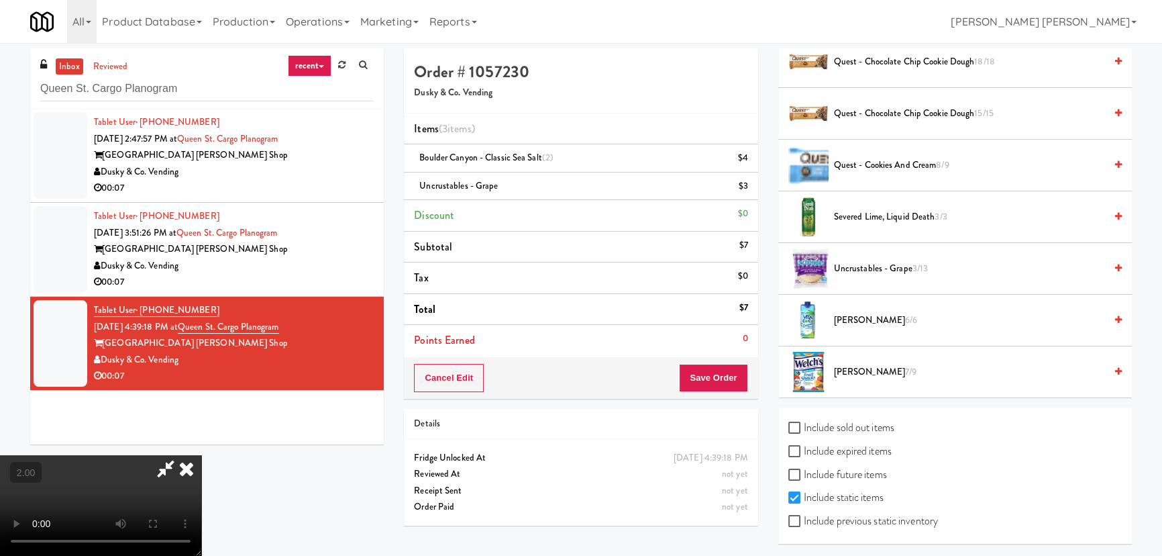
click at [831, 511] on label "Include previous static inventory" at bounding box center [863, 521] width 150 height 20
click at [804, 516] on input "Include previous static inventory" at bounding box center [795, 521] width 15 height 11
checkbox input "true"
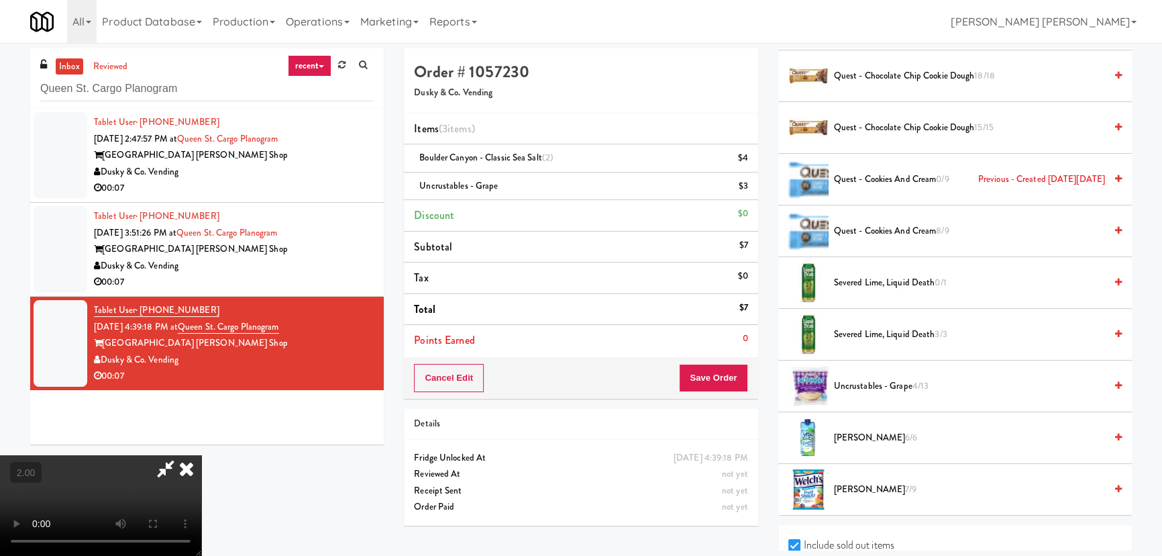
scroll to position [2569, 0]
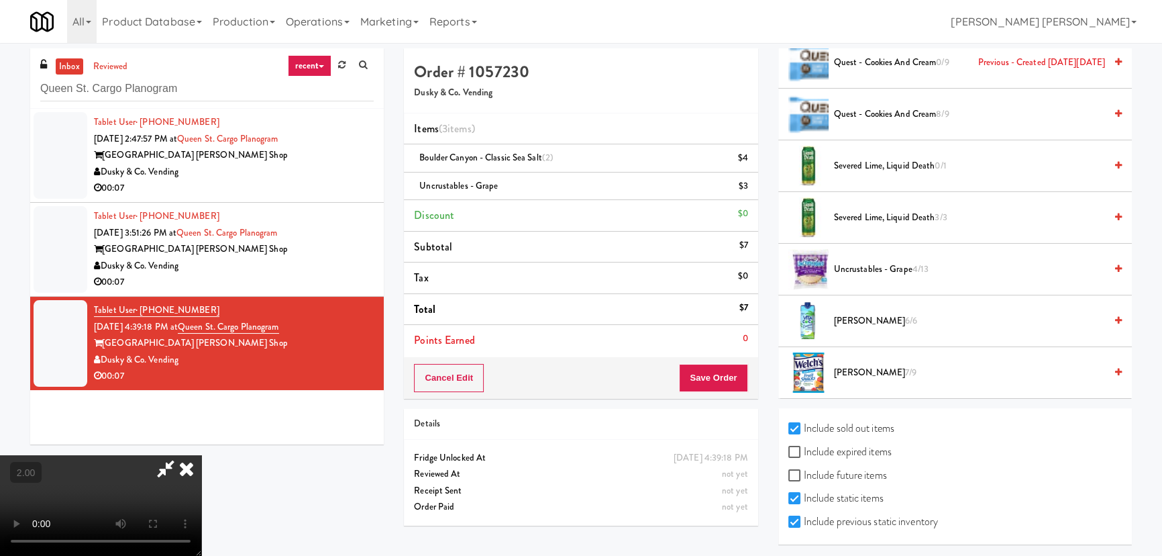
click at [837, 447] on label "Include expired items" at bounding box center [839, 451] width 103 height 20
click at [804, 447] on input "Include expired items" at bounding box center [795, 452] width 15 height 11
checkbox input "true"
click at [837, 474] on label "Include future items" at bounding box center [837, 475] width 99 height 20
click at [804, 474] on input "Include future items" at bounding box center [795, 475] width 15 height 11
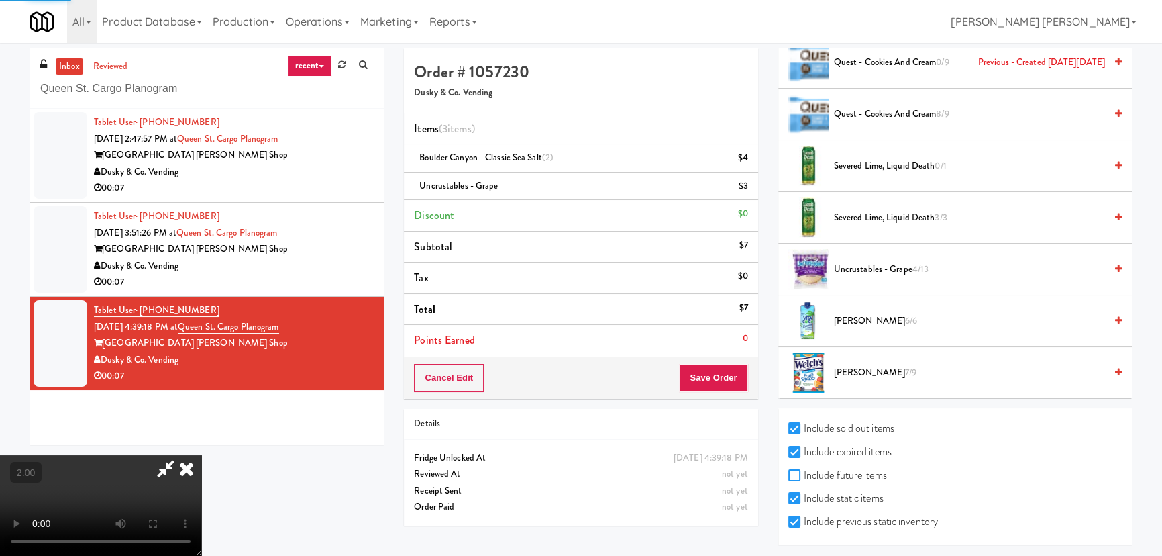
checkbox input "true"
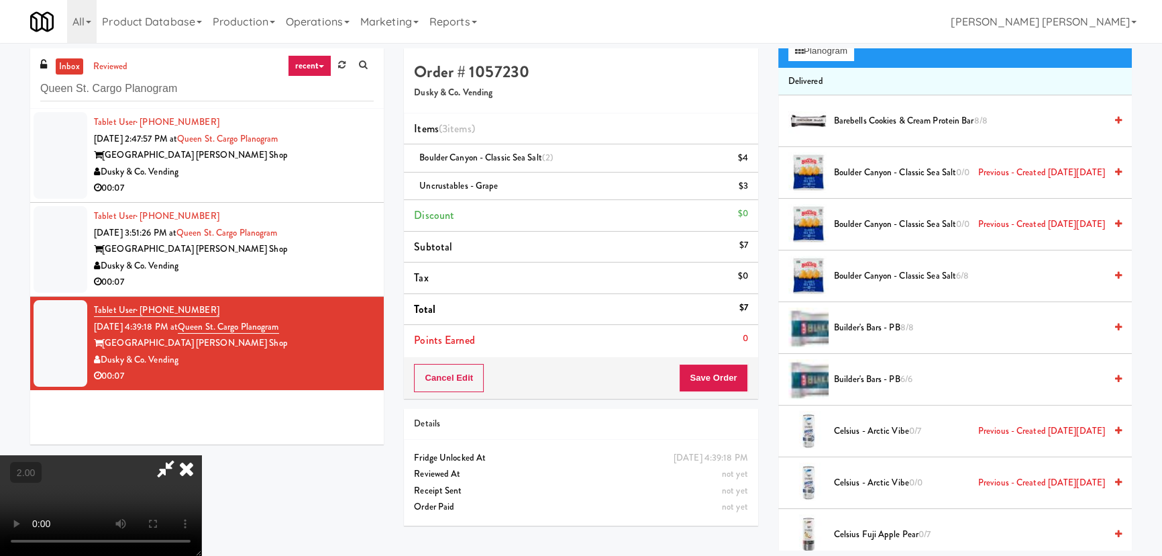
scroll to position [7, 0]
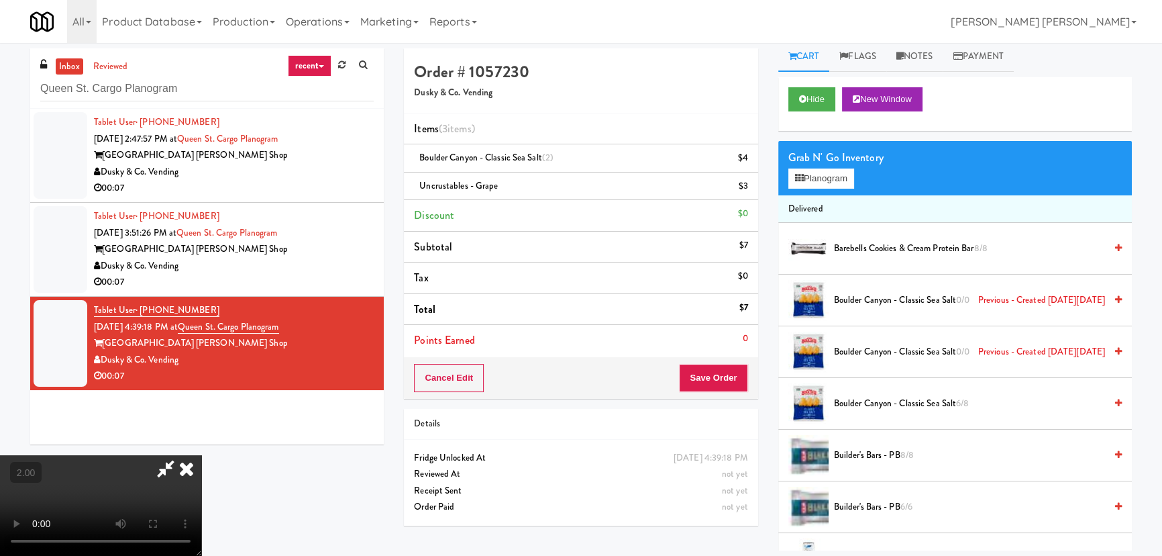
click at [181, 455] on icon at bounding box center [165, 468] width 31 height 27
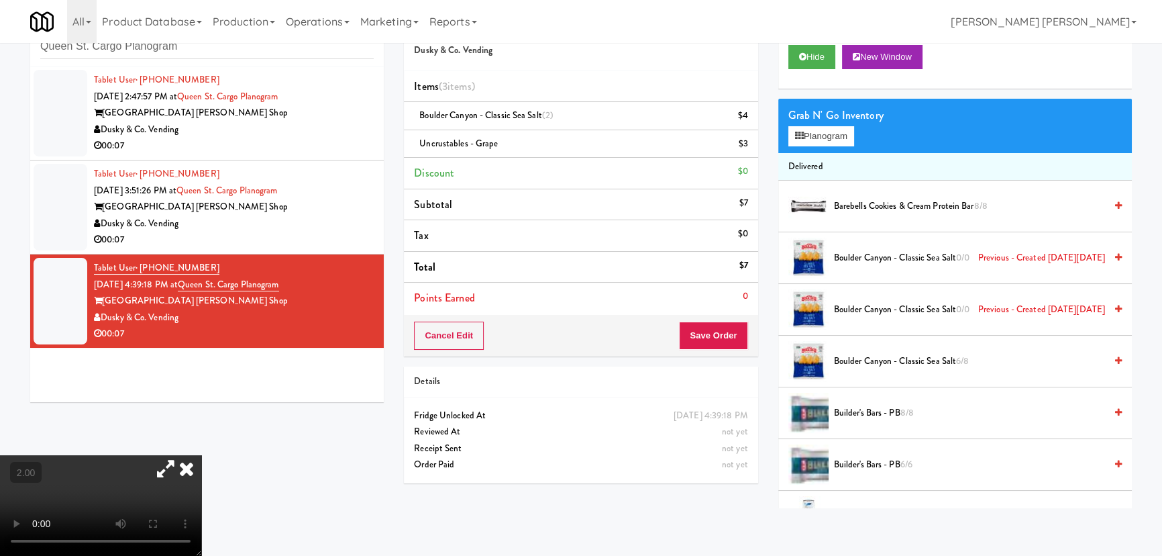
drag, startPoint x: 193, startPoint y: 123, endPoint x: 103, endPoint y: 122, distance: 89.2
click at [103, 122] on div "Dusky & Co. Vending" at bounding box center [234, 129] width 280 height 17
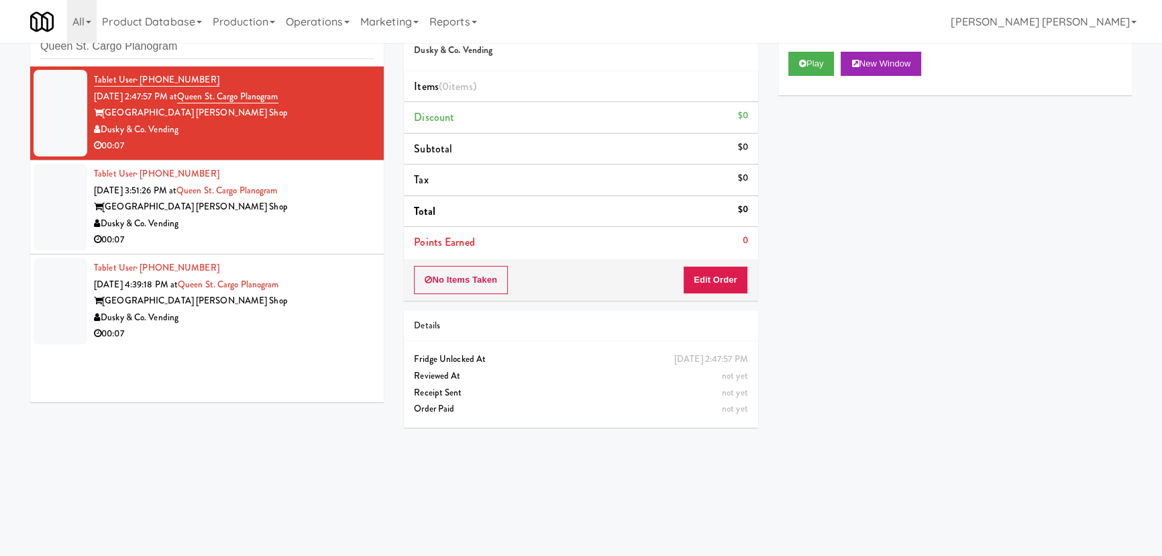
click at [309, 306] on div "Queen Street Barber Shop" at bounding box center [234, 301] width 280 height 17
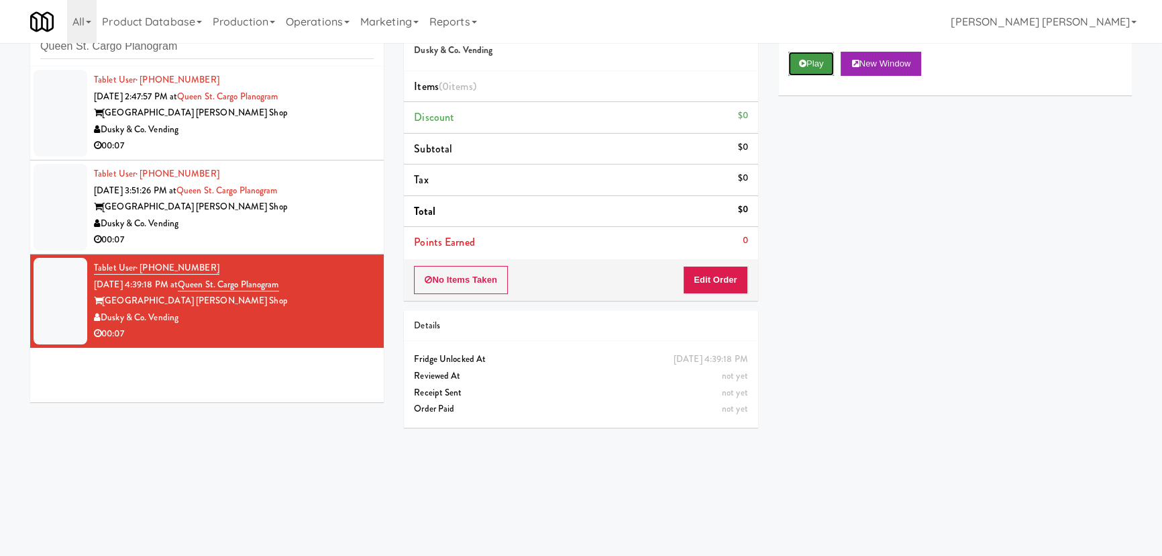
click at [802, 63] on icon at bounding box center [802, 63] width 7 height 9
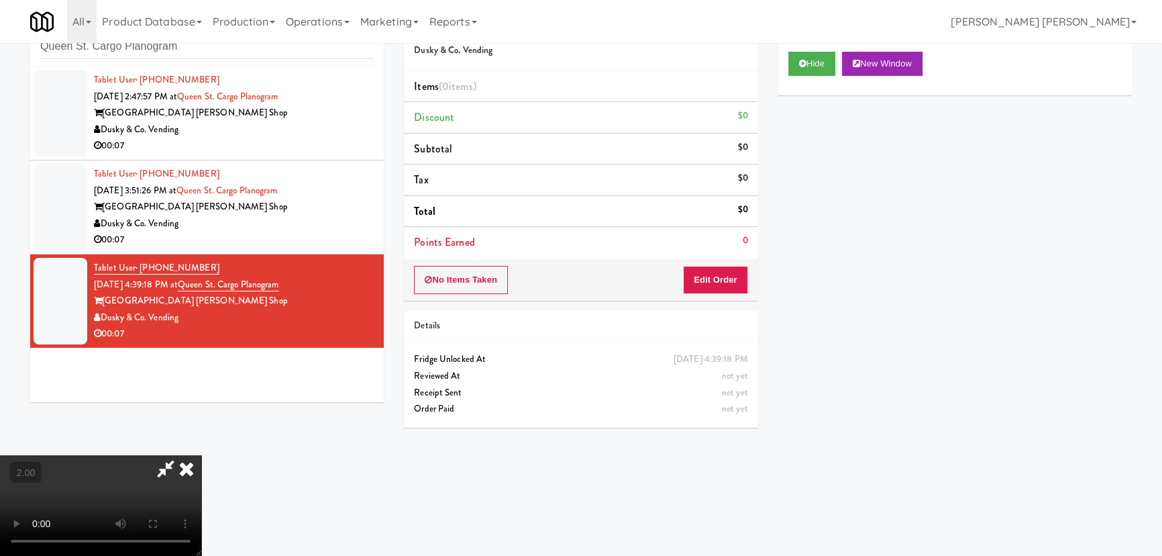
click at [201, 455] on video at bounding box center [100, 505] width 201 height 101
click at [181, 455] on icon at bounding box center [165, 468] width 31 height 27
drag, startPoint x: 391, startPoint y: 139, endPoint x: 637, endPoint y: 205, distance: 255.0
click at [201, 455] on icon at bounding box center [187, 468] width 30 height 27
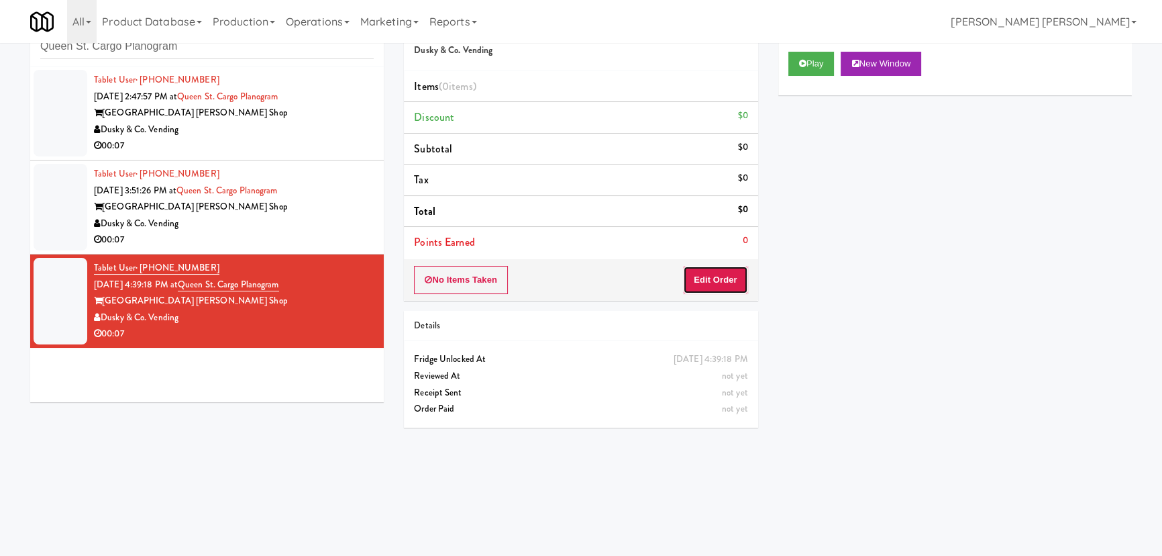
click at [726, 273] on button "Edit Order" at bounding box center [715, 280] width 65 height 28
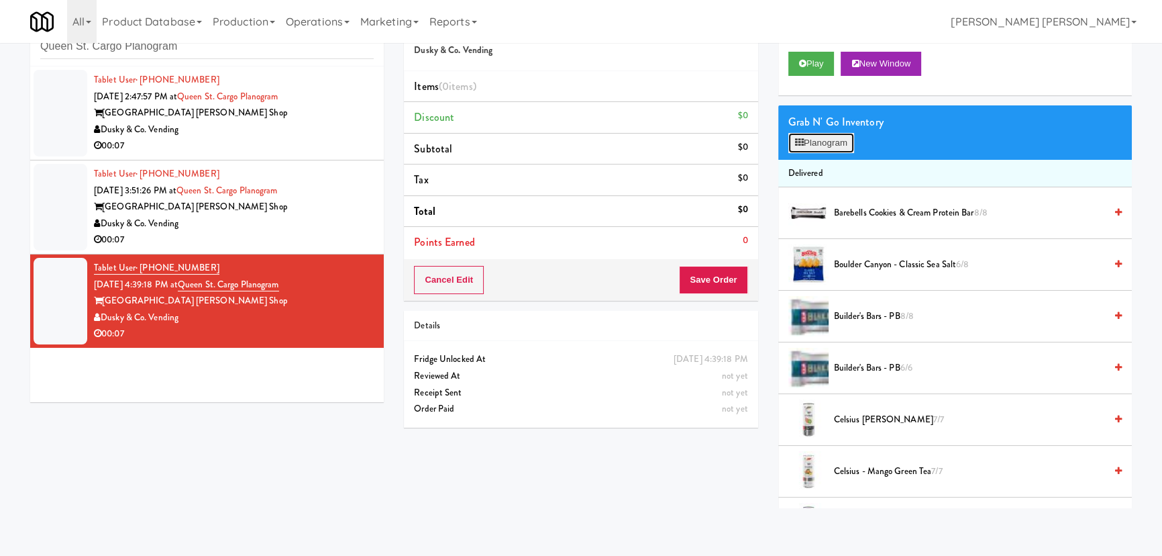
click at [813, 133] on button "Planogram" at bounding box center [821, 143] width 66 height 20
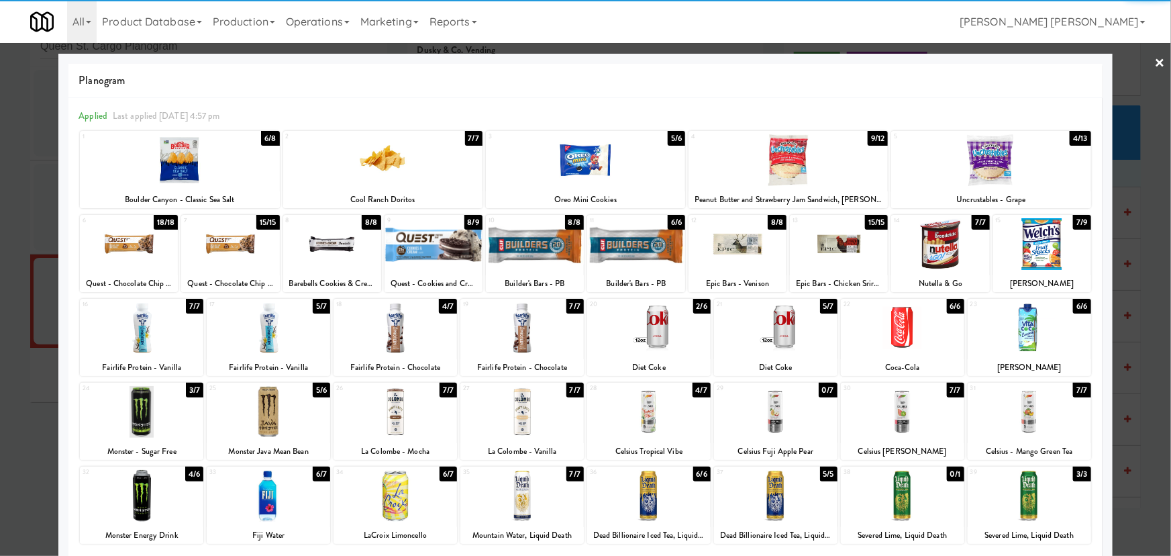
click at [194, 152] on div at bounding box center [179, 160] width 199 height 52
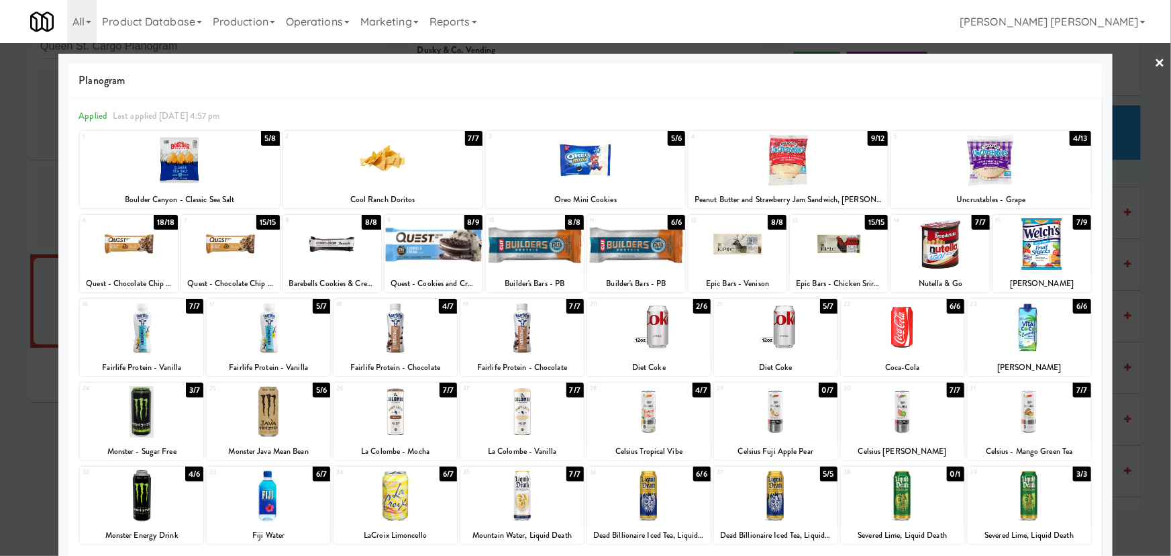
click at [994, 160] on div at bounding box center [990, 160] width 199 height 52
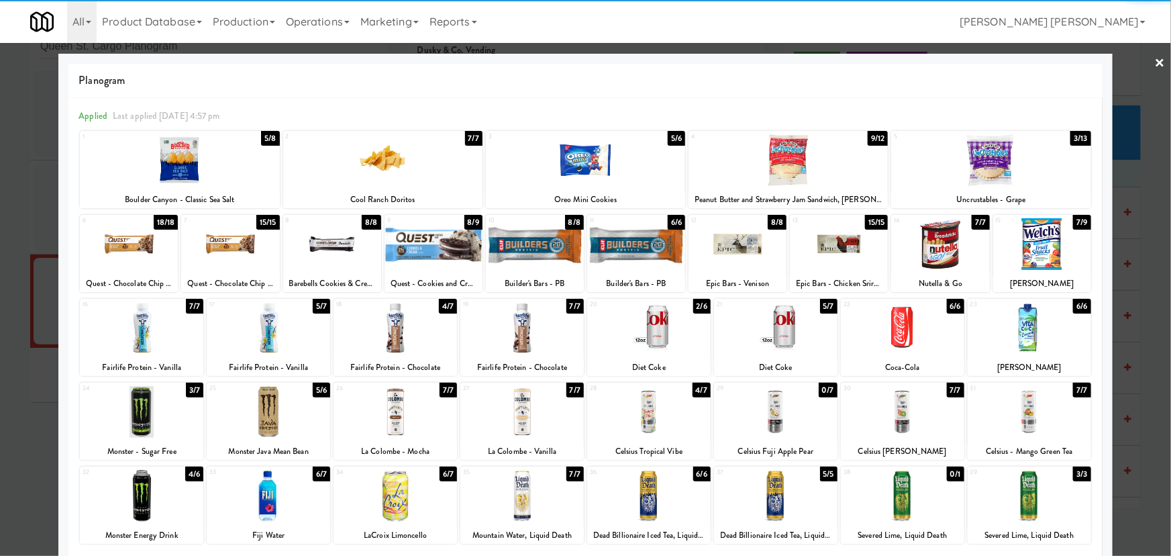
click at [1155, 58] on link "×" at bounding box center [1160, 64] width 11 height 42
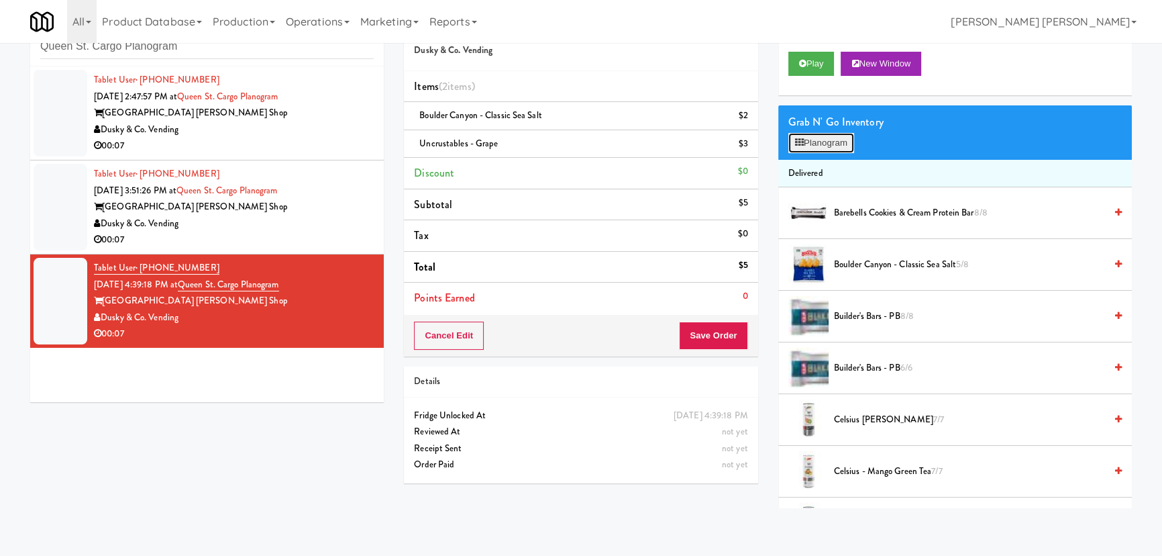
click at [833, 147] on button "Planogram" at bounding box center [821, 143] width 66 height 20
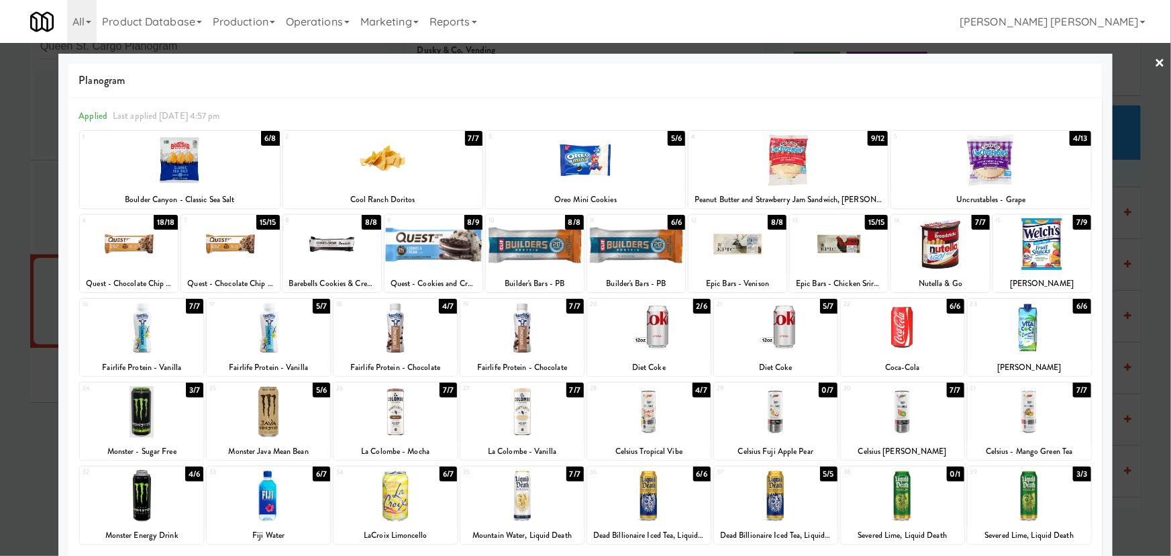
click at [1157, 64] on div at bounding box center [585, 278] width 1171 height 556
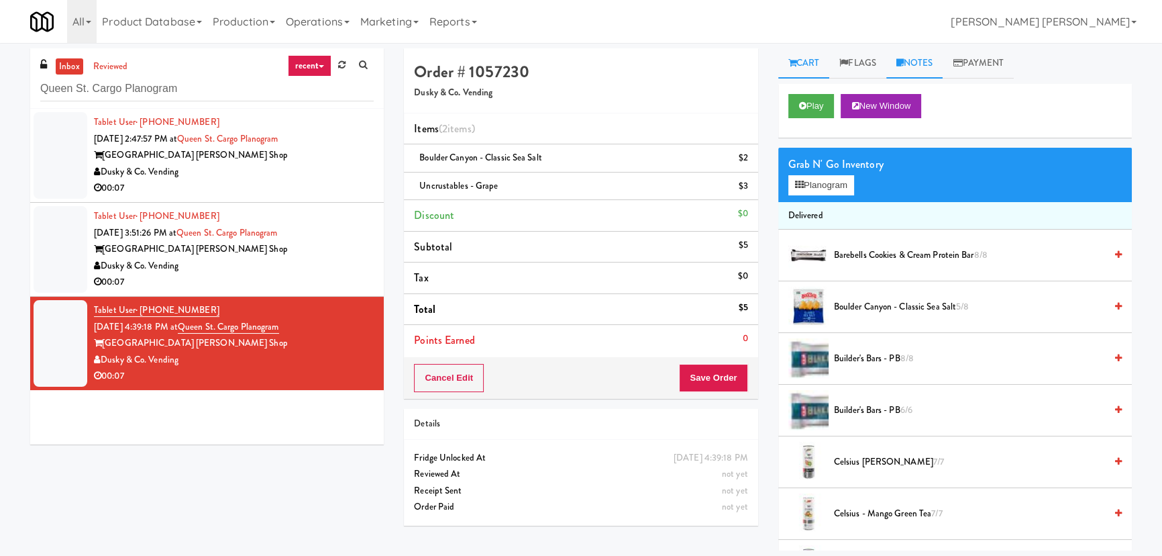
click at [903, 63] on icon at bounding box center [899, 62] width 7 height 9
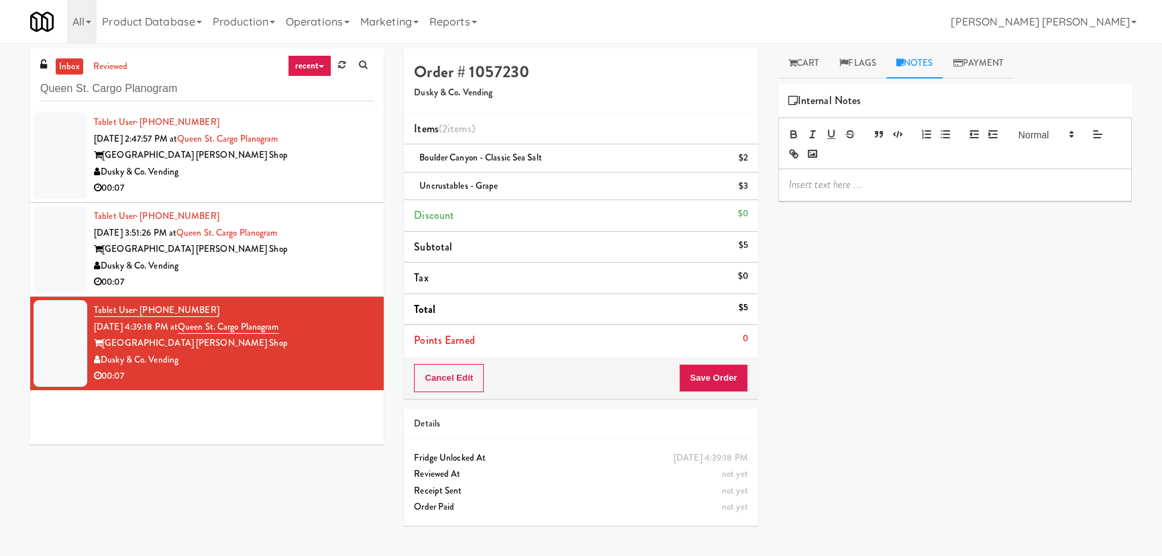
click at [853, 182] on p at bounding box center [955, 184] width 332 height 15
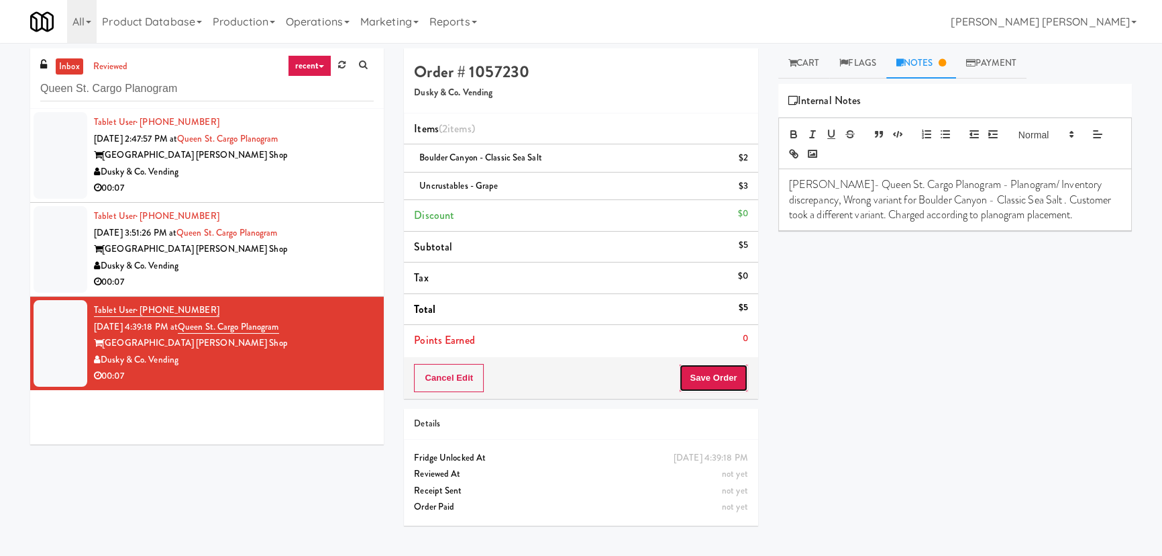
click at [735, 383] on button "Save Order" at bounding box center [713, 378] width 68 height 28
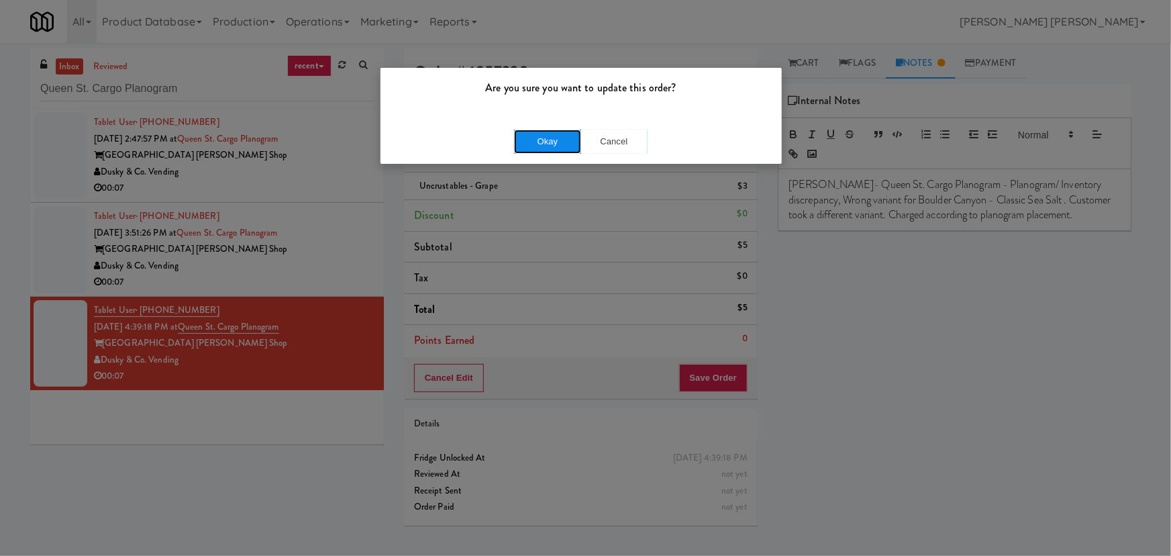
click at [559, 139] on button "Okay" at bounding box center [547, 141] width 67 height 24
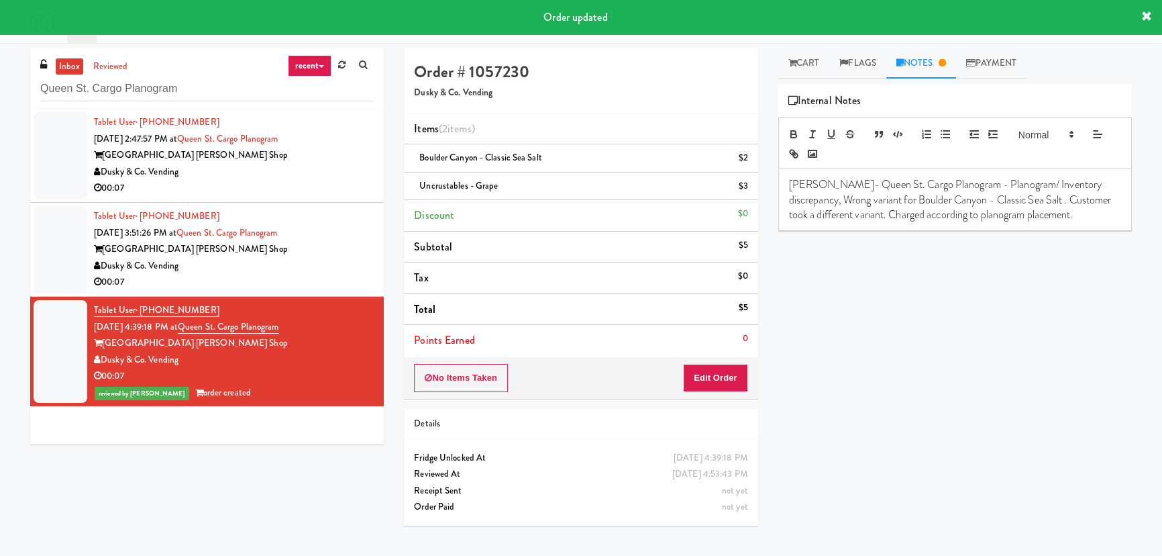
click at [311, 255] on div "Queen Street Barber Shop" at bounding box center [234, 249] width 280 height 17
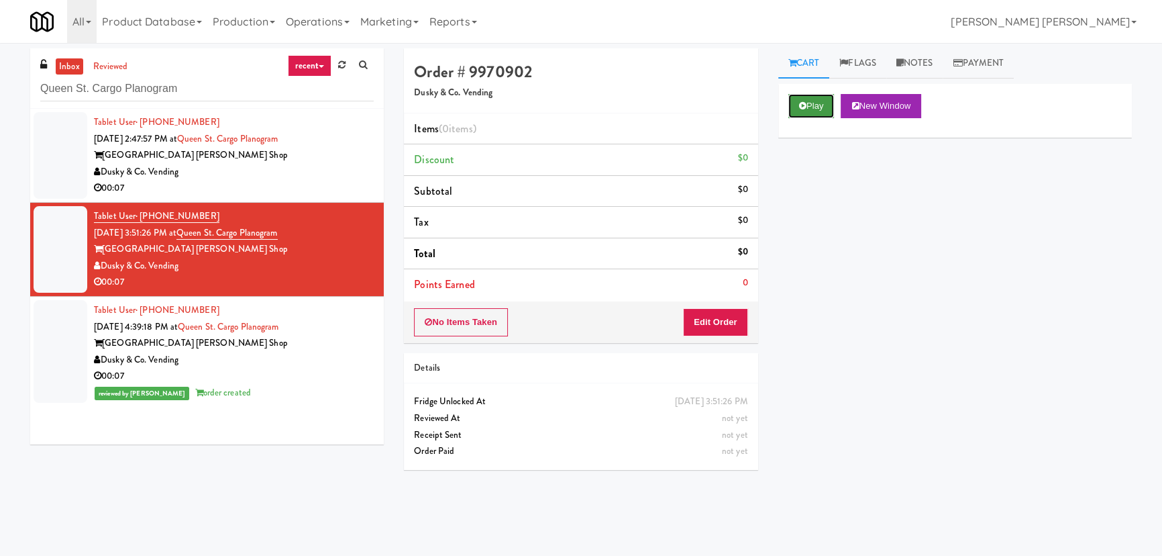
click at [815, 105] on button "Play" at bounding box center [811, 106] width 46 height 24
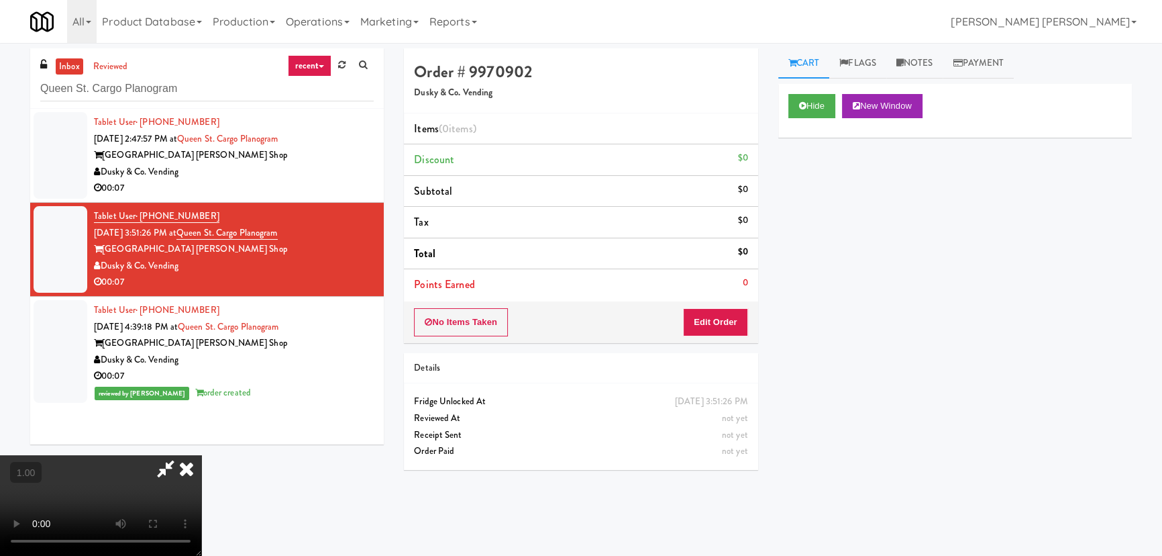
scroll to position [28, 0]
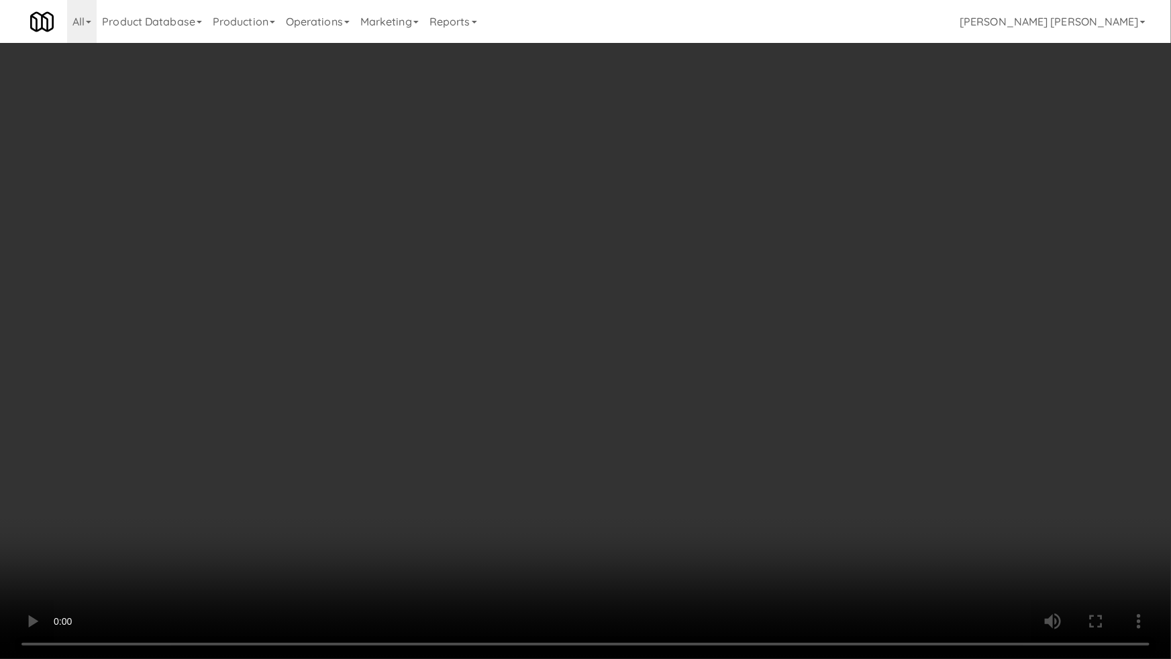
click at [668, 555] on video at bounding box center [585, 329] width 1171 height 659
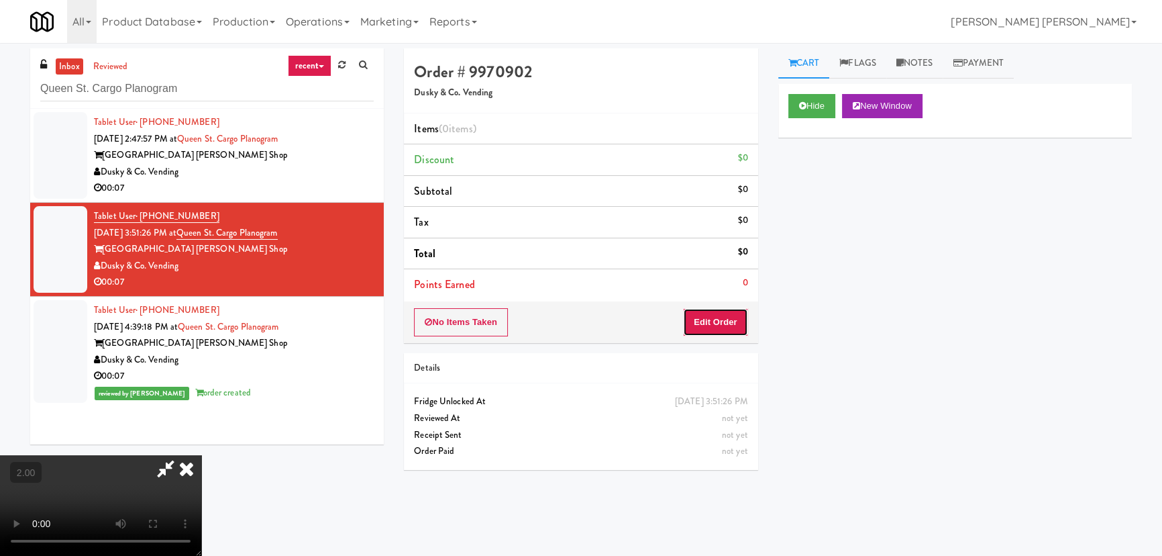
click at [737, 321] on button "Edit Order" at bounding box center [715, 322] width 65 height 28
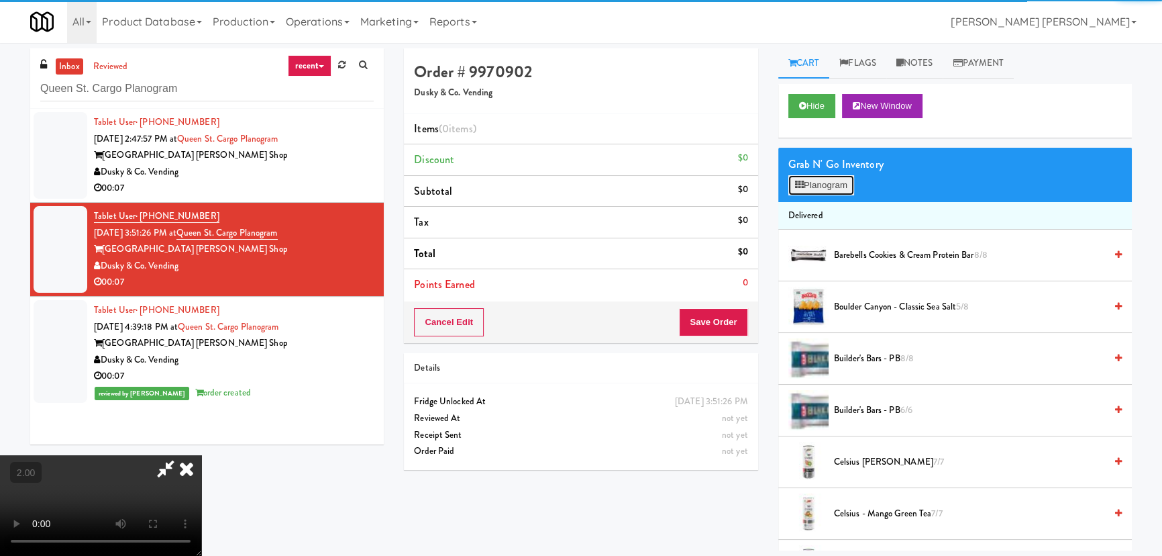
click at [828, 185] on button "Planogram" at bounding box center [821, 185] width 66 height 20
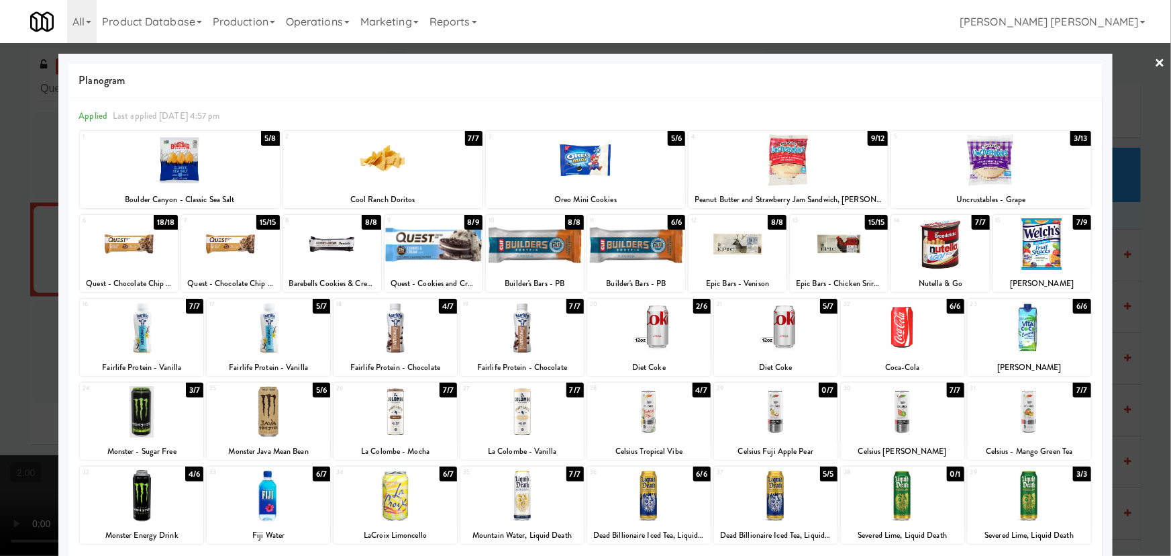
click at [641, 427] on div at bounding box center [648, 412] width 123 height 52
click at [1158, 57] on div at bounding box center [585, 278] width 1171 height 556
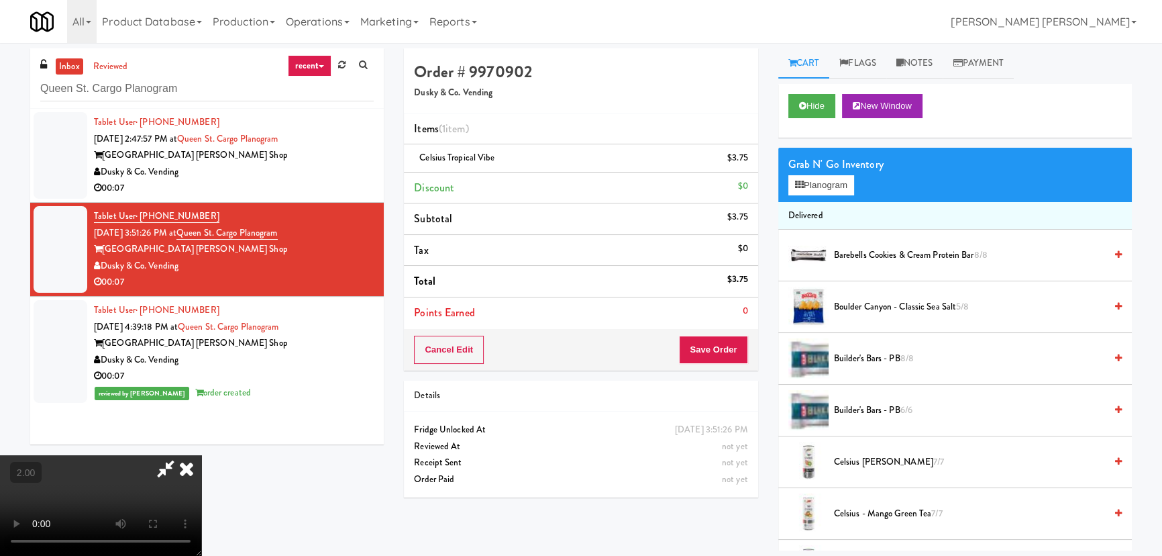
click at [201, 455] on icon at bounding box center [187, 468] width 30 height 27
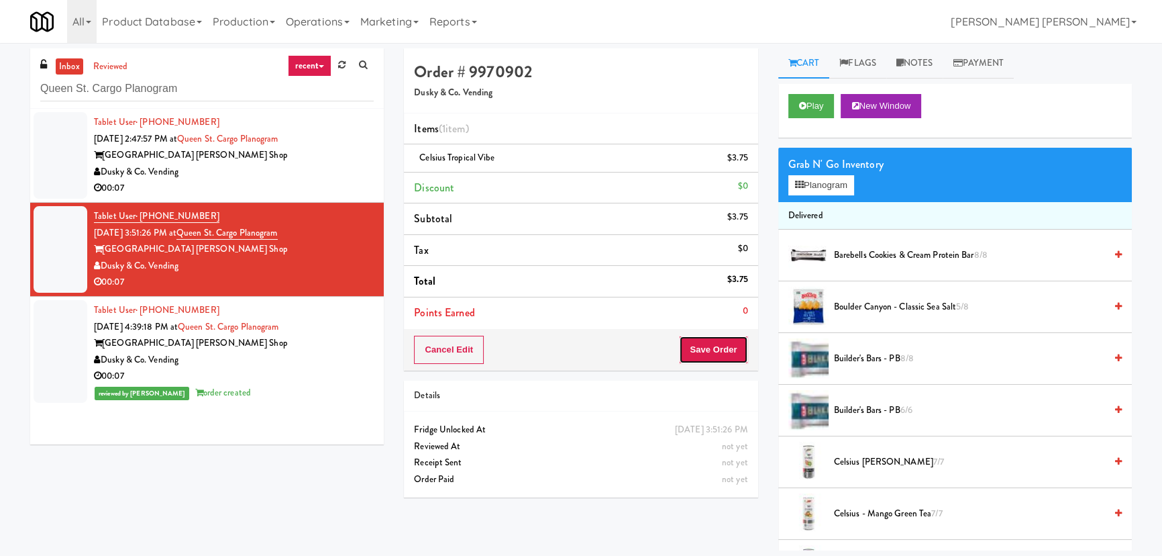
click at [702, 342] on button "Save Order" at bounding box center [713, 349] width 68 height 28
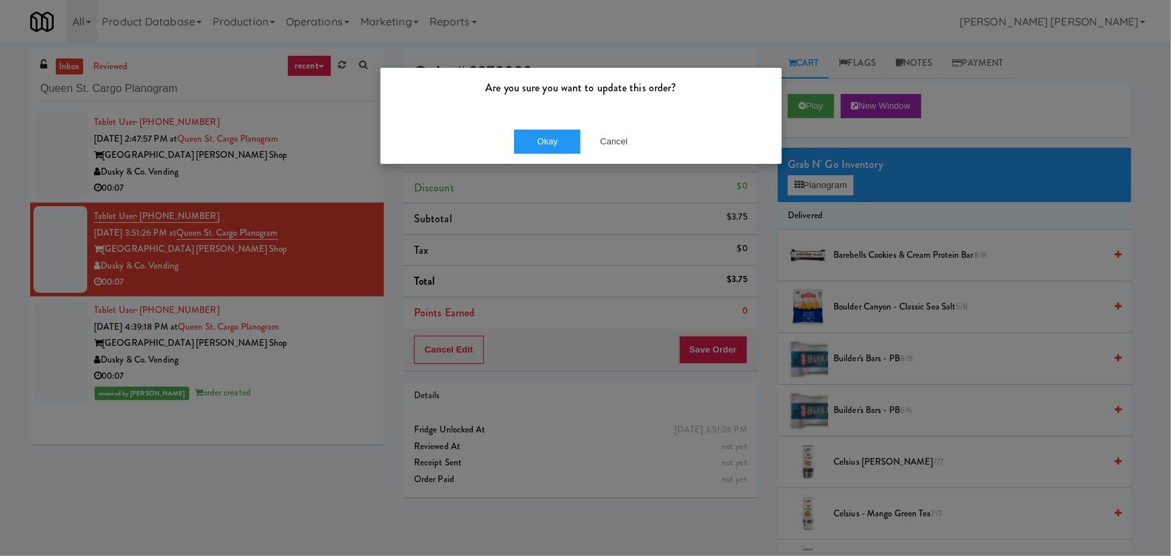
click at [569, 127] on div "Okay Cancel" at bounding box center [580, 141] width 401 height 45
click at [558, 140] on button "Okay" at bounding box center [547, 141] width 67 height 24
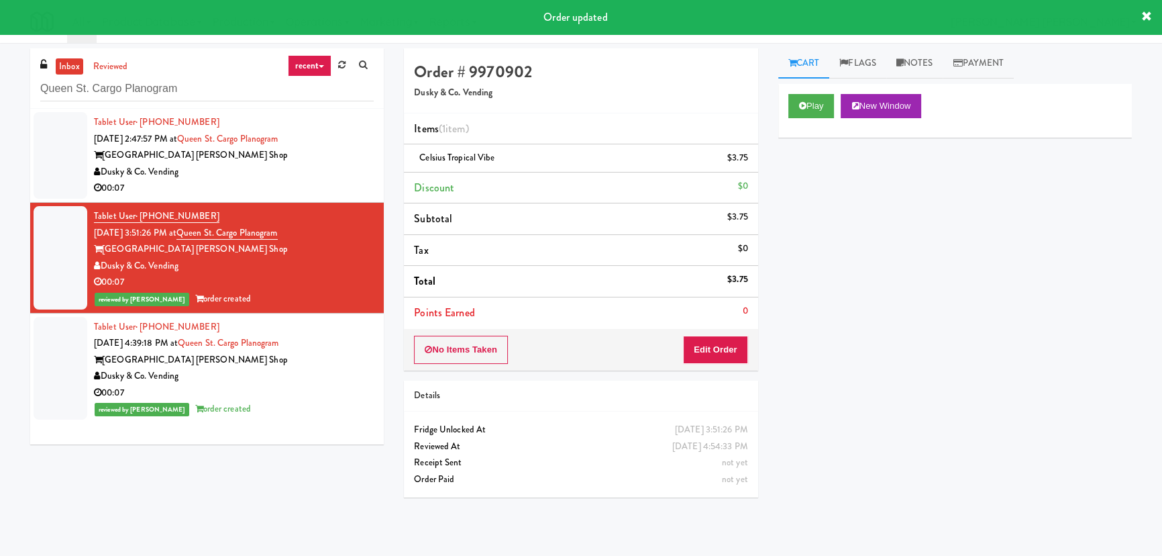
click at [287, 175] on div "Dusky & Co. Vending" at bounding box center [234, 172] width 280 height 17
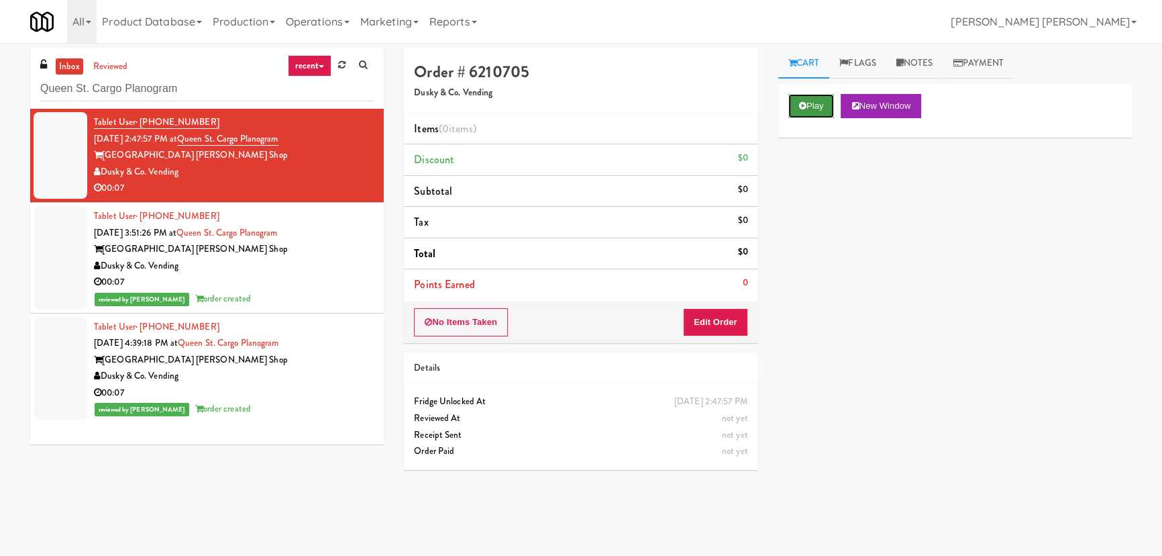
click at [805, 99] on button "Play" at bounding box center [811, 106] width 46 height 24
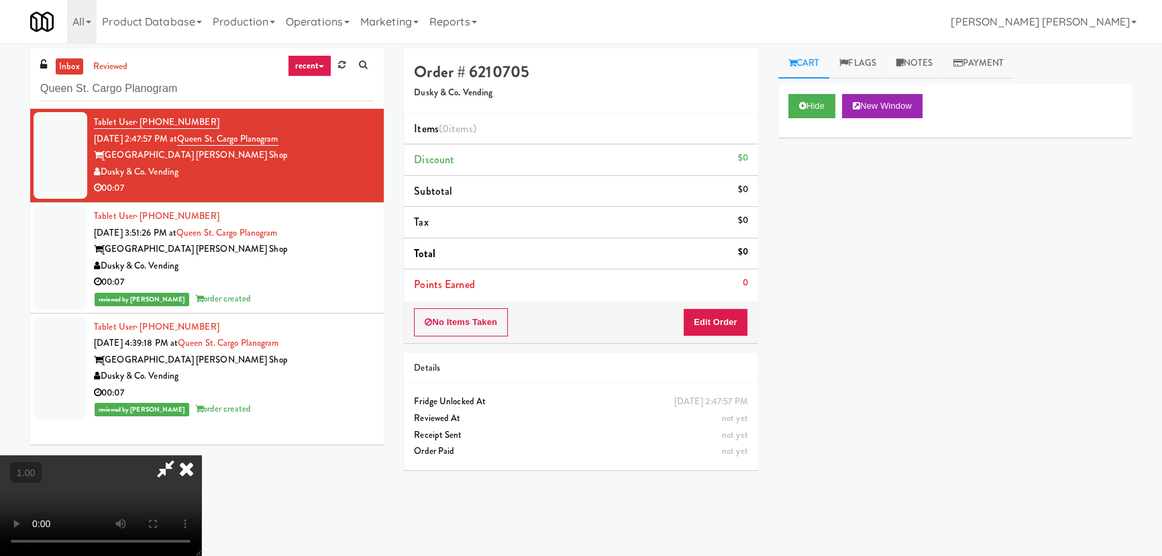
scroll to position [28, 0]
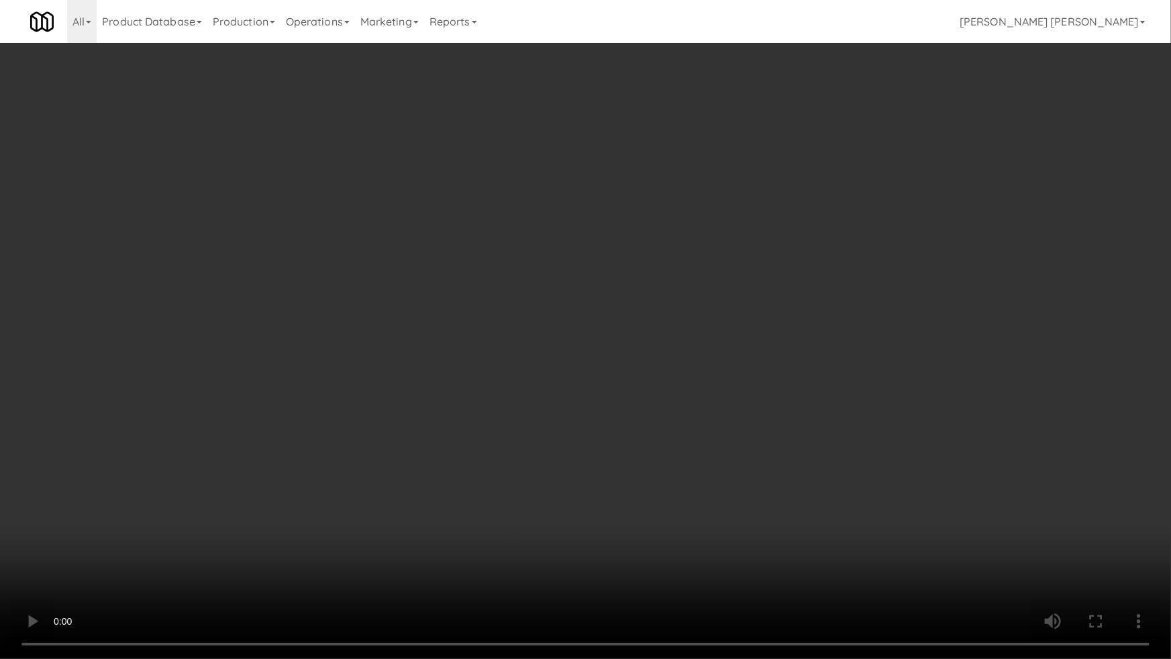
click at [654, 555] on video at bounding box center [585, 329] width 1171 height 659
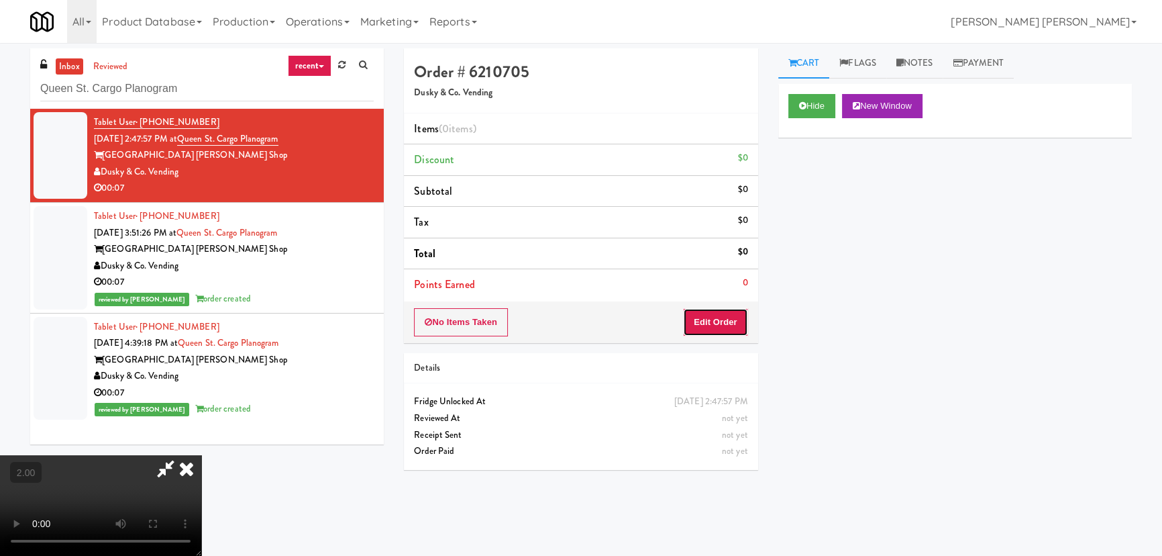
click at [731, 328] on button "Edit Order" at bounding box center [715, 322] width 65 height 28
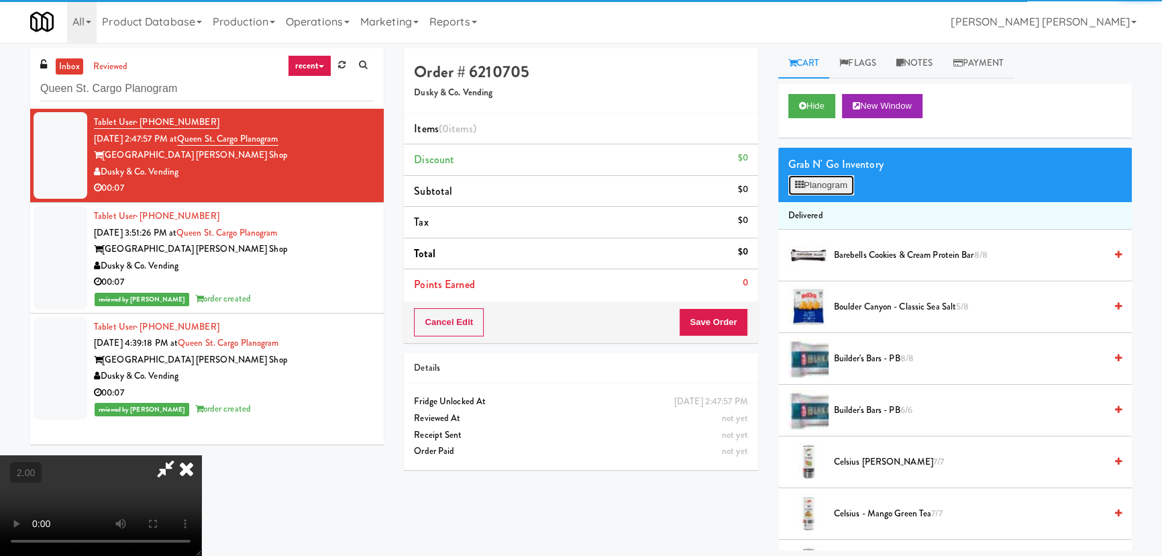
click at [816, 188] on button "Planogram" at bounding box center [821, 185] width 66 height 20
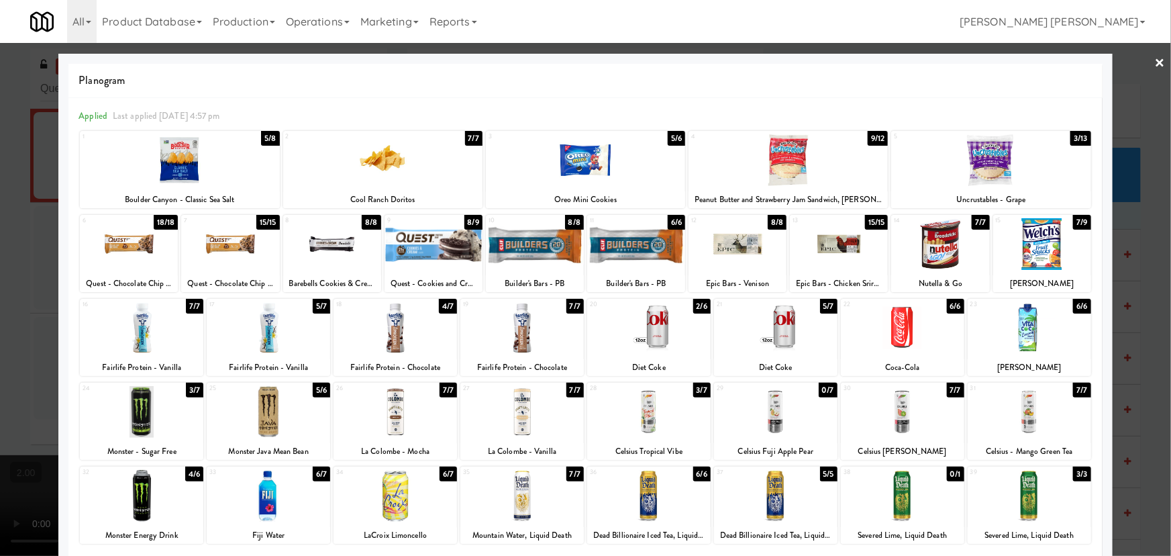
click at [899, 409] on div at bounding box center [902, 412] width 123 height 52
click at [1155, 61] on link "×" at bounding box center [1160, 64] width 11 height 42
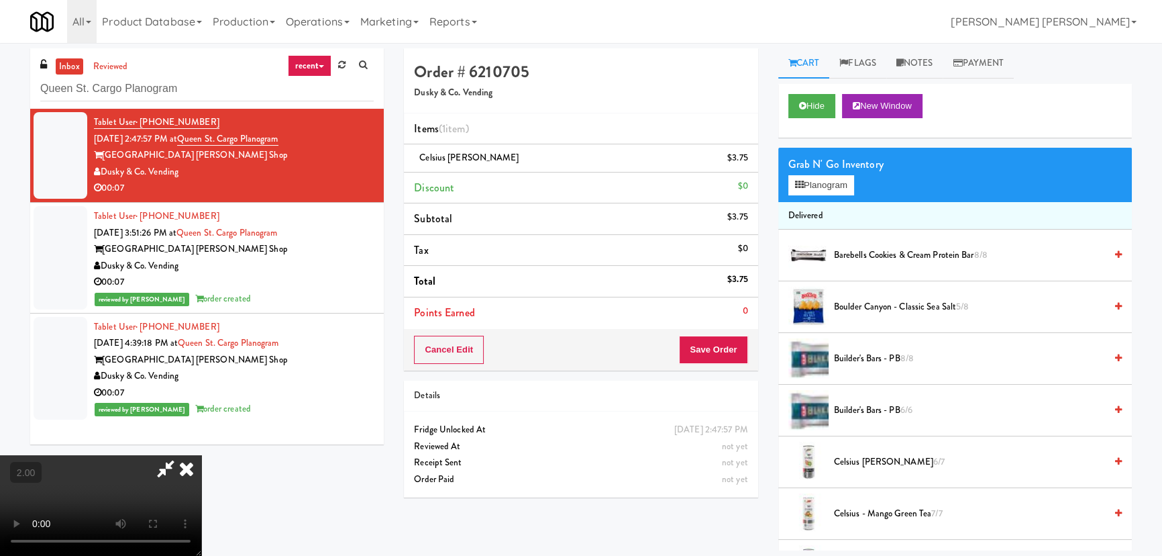
click at [201, 455] on icon at bounding box center [187, 468] width 30 height 27
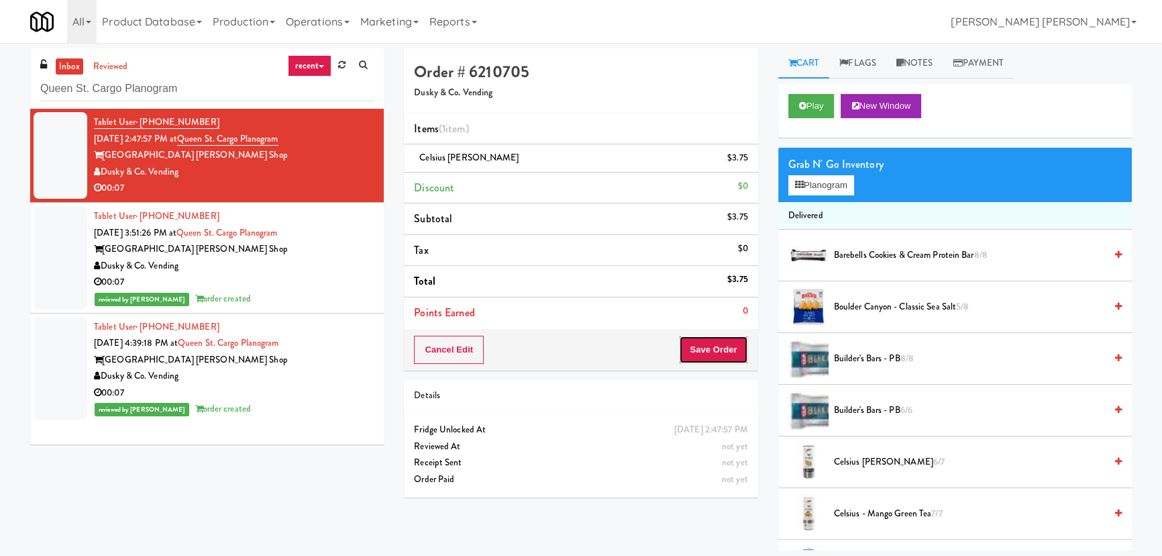
click at [731, 354] on button "Save Order" at bounding box center [713, 349] width 68 height 28
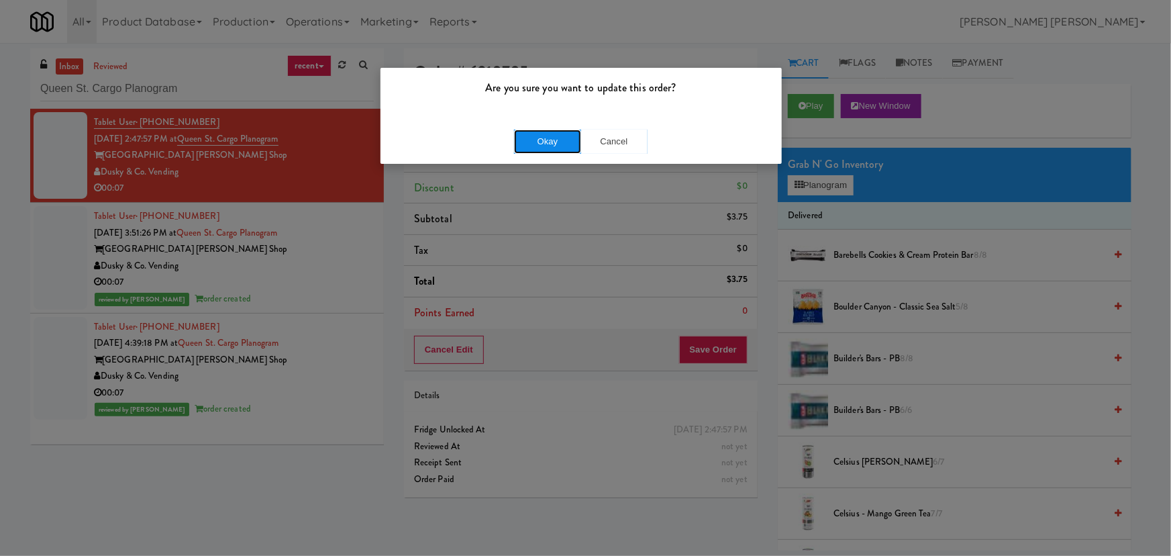
click at [538, 132] on button "Okay" at bounding box center [547, 141] width 67 height 24
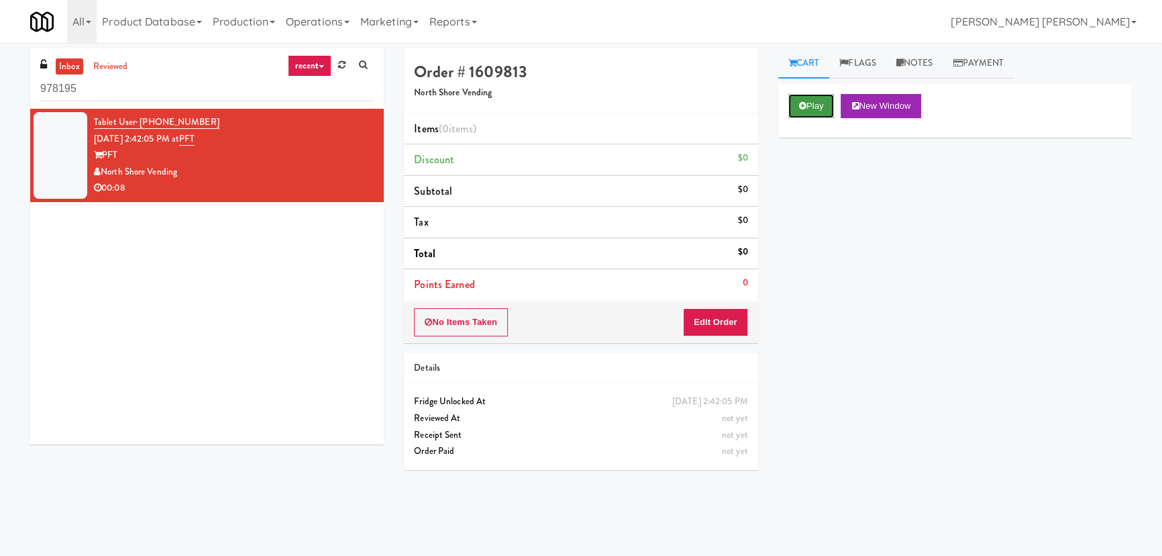
click at [805, 107] on icon at bounding box center [802, 105] width 7 height 9
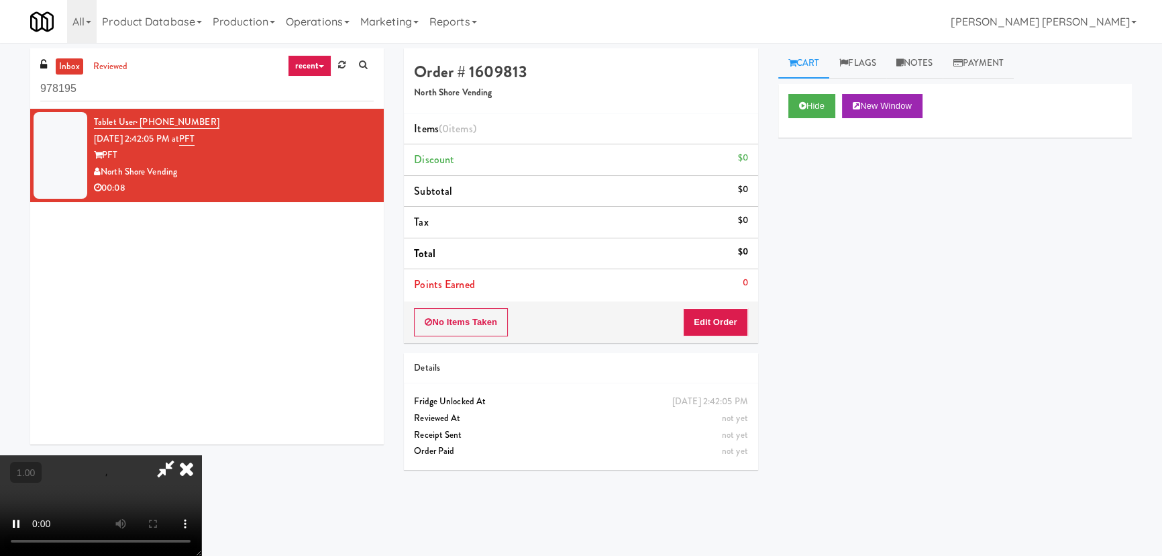
scroll to position [213, 0]
click at [927, 63] on link "Notes" at bounding box center [914, 63] width 57 height 30
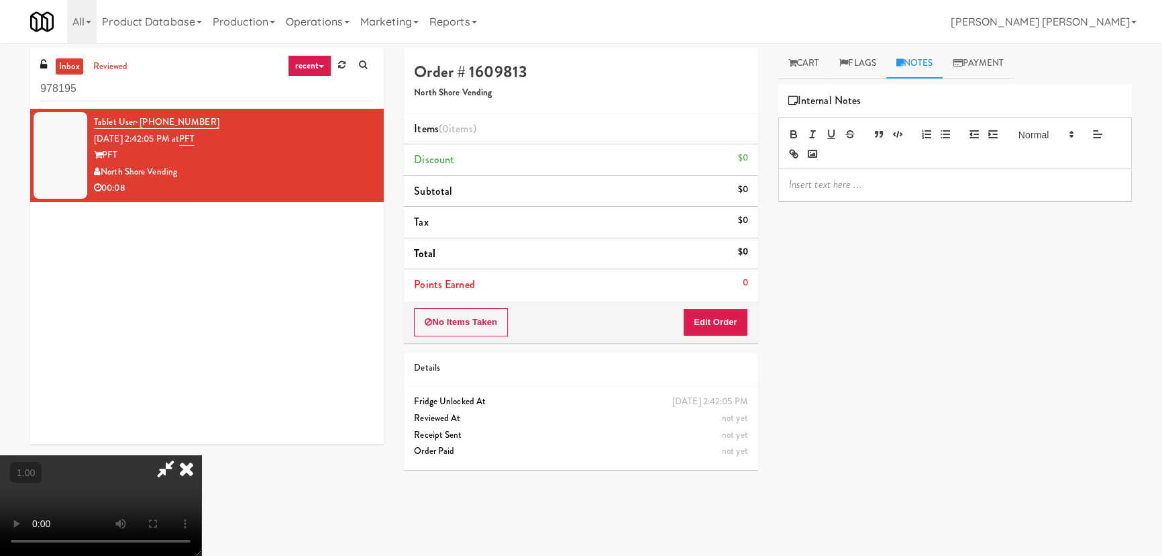
click at [837, 185] on p at bounding box center [955, 184] width 332 height 15
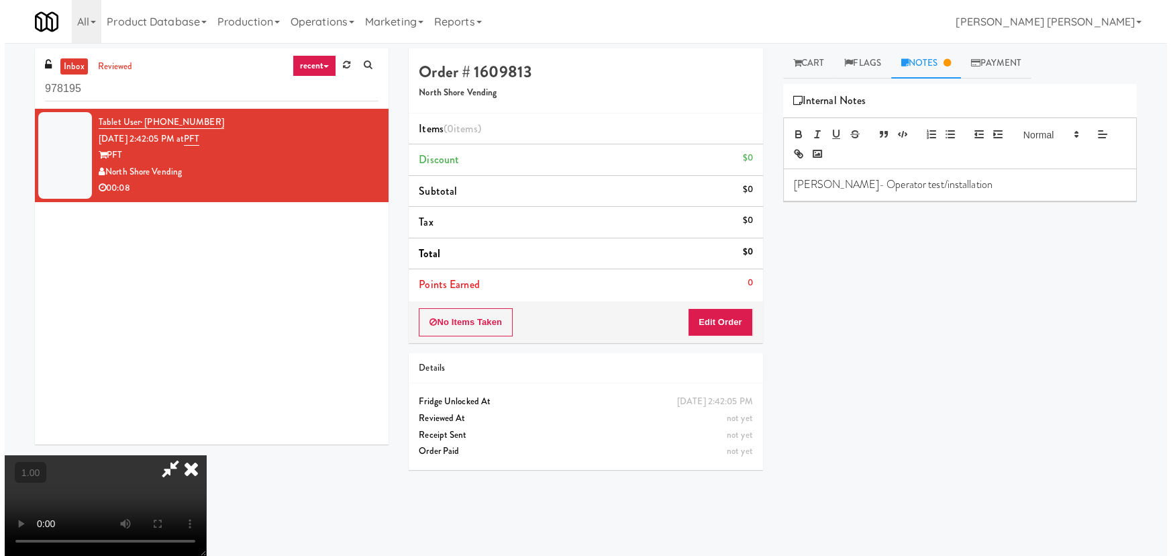
scroll to position [0, 0]
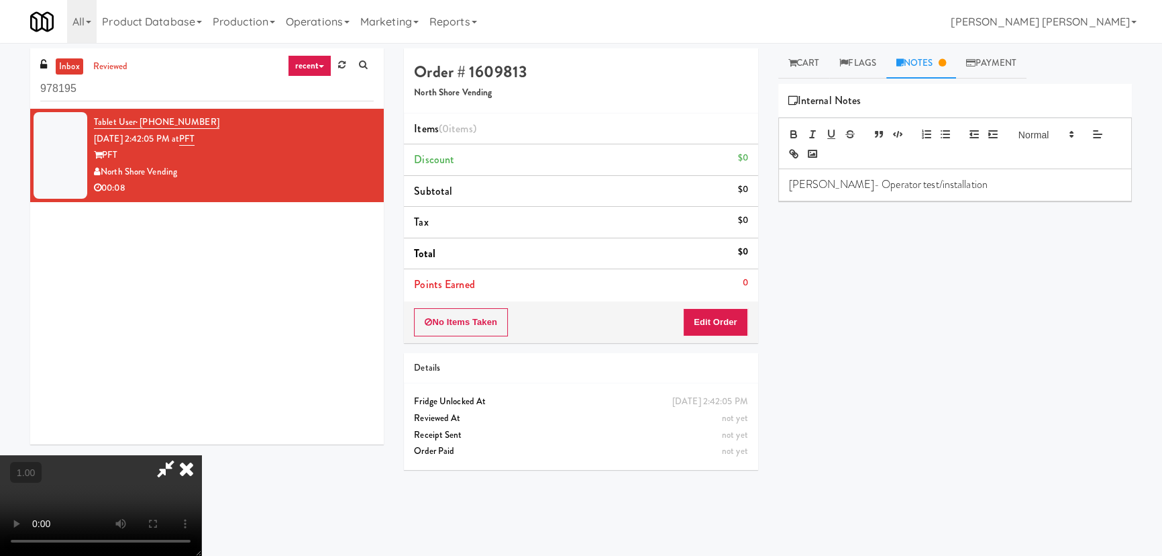
click at [201, 455] on icon at bounding box center [187, 468] width 30 height 27
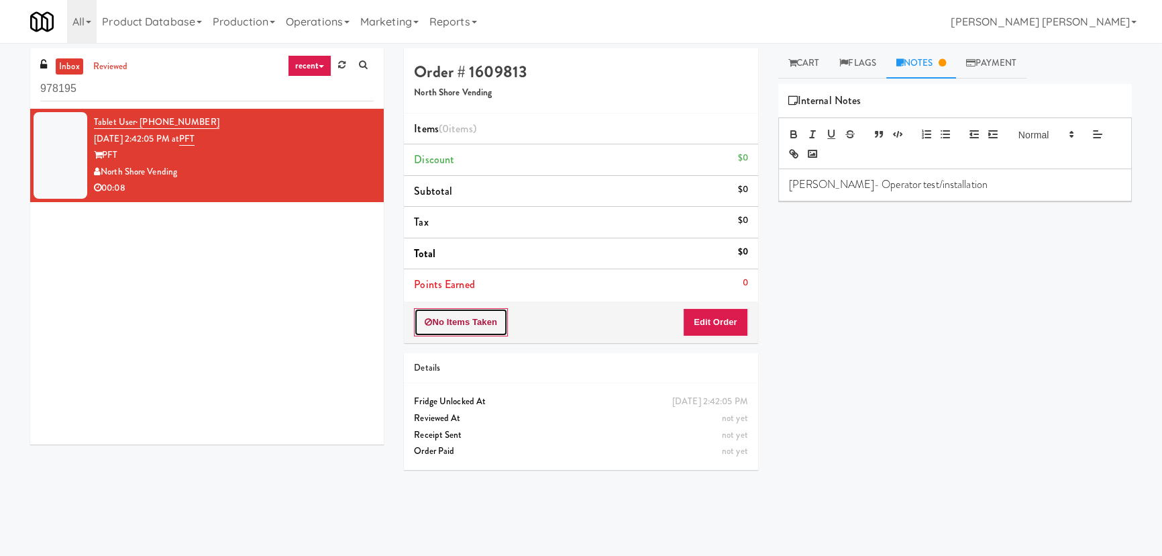
click at [464, 315] on button "No Items Taken" at bounding box center [461, 322] width 94 height 28
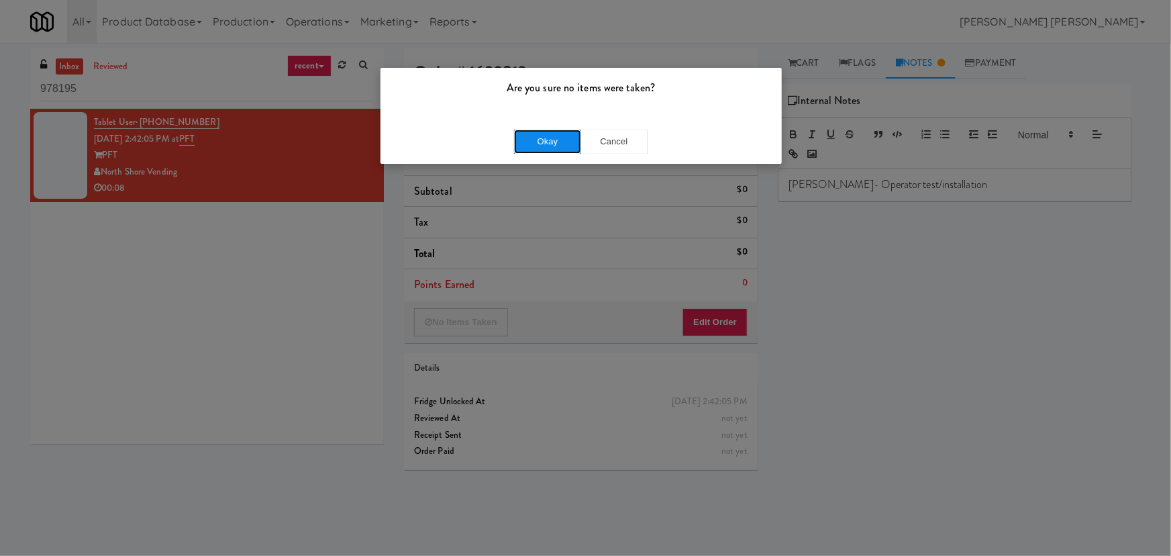
click at [574, 142] on button "Okay" at bounding box center [547, 141] width 67 height 24
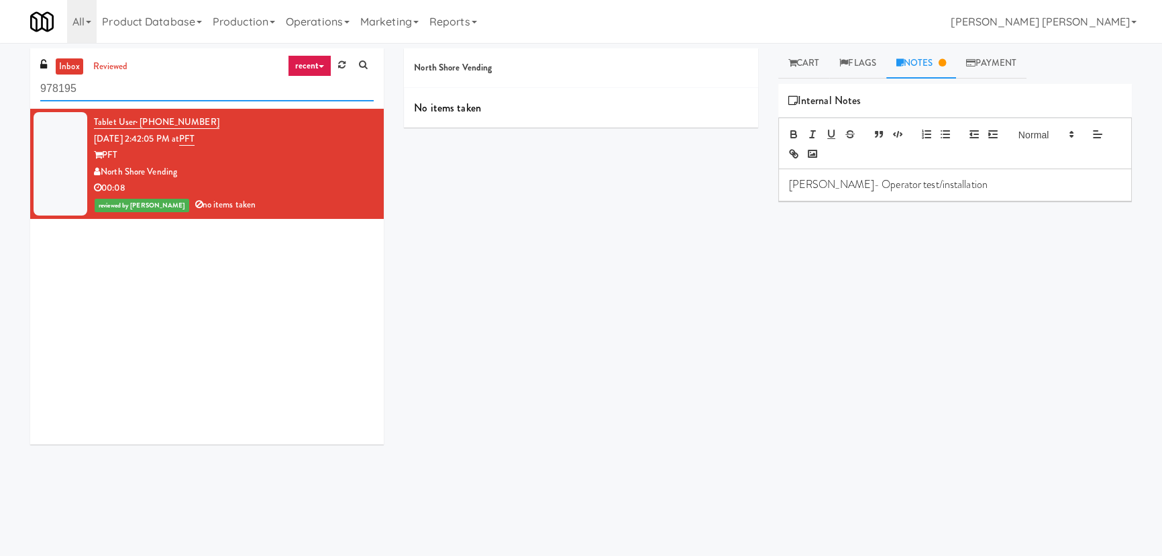
drag, startPoint x: 134, startPoint y: 83, endPoint x: -85, endPoint y: 91, distance: 218.9
click at [0, 91] on html "Are you sure no items were taken? Okay Cancel Okay Are you sure no items were t…" at bounding box center [581, 278] width 1162 height 556
paste input "(Food, Snack & Drink) MT OLIVE-"
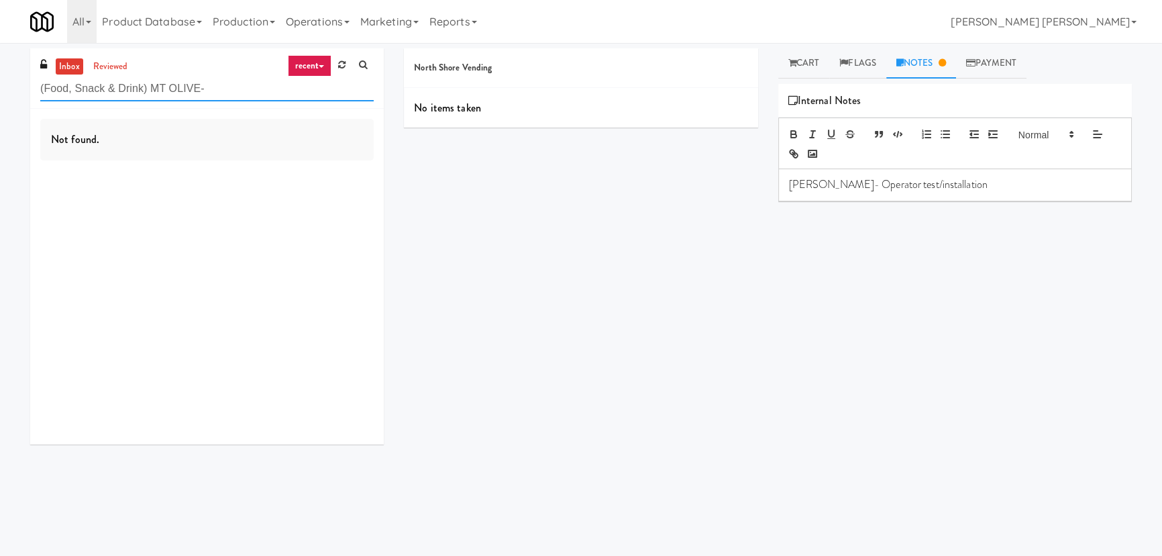
drag, startPoint x: 148, startPoint y: 89, endPoint x: -75, endPoint y: 94, distance: 223.5
click at [0, 94] on html "Are you sure no items were taken? Okay Cancel Okay Are you sure no items were t…" at bounding box center [581, 278] width 1162 height 556
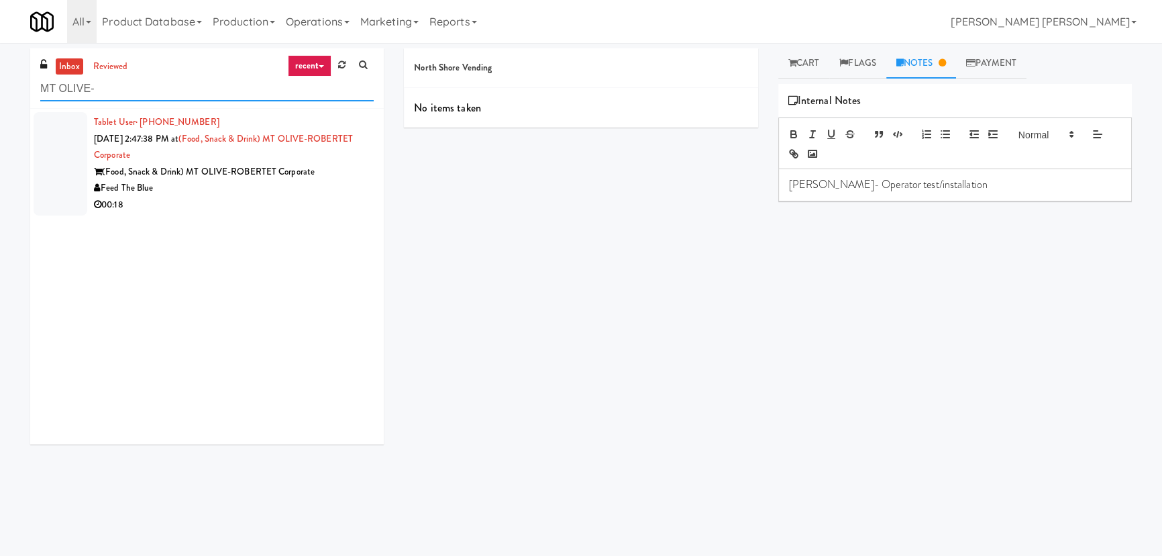
type input "MT OLIVE-"
click at [276, 207] on div "00:18" at bounding box center [234, 205] width 280 height 17
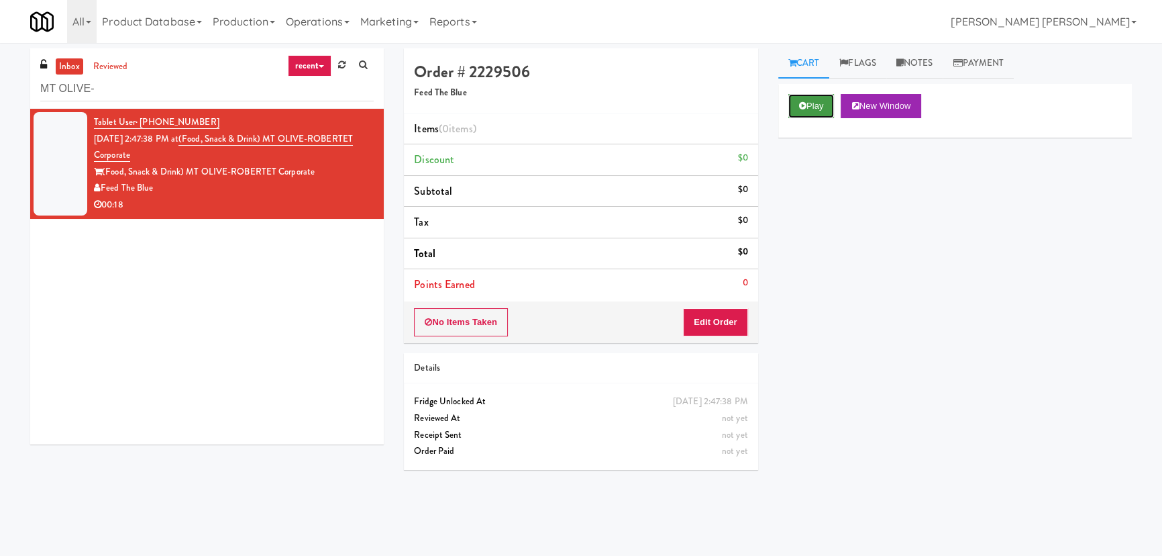
click at [807, 104] on button "Play" at bounding box center [811, 106] width 46 height 24
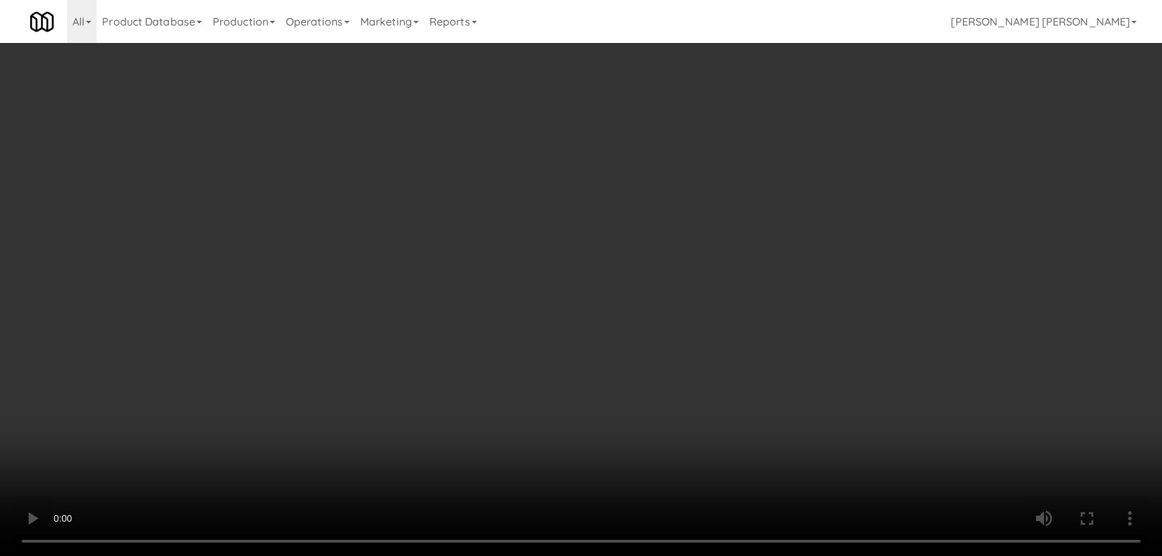
drag, startPoint x: 652, startPoint y: 597, endPoint x: 1100, endPoint y: 588, distance: 448.3
click at [692, 555] on video at bounding box center [581, 278] width 1162 height 556
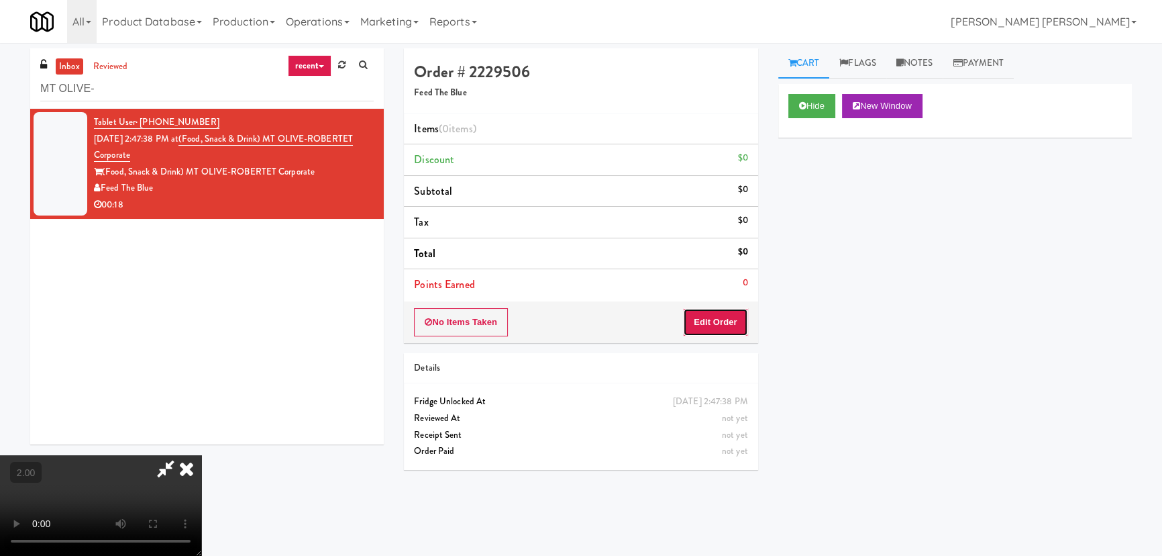
click at [706, 324] on button "Edit Order" at bounding box center [715, 322] width 65 height 28
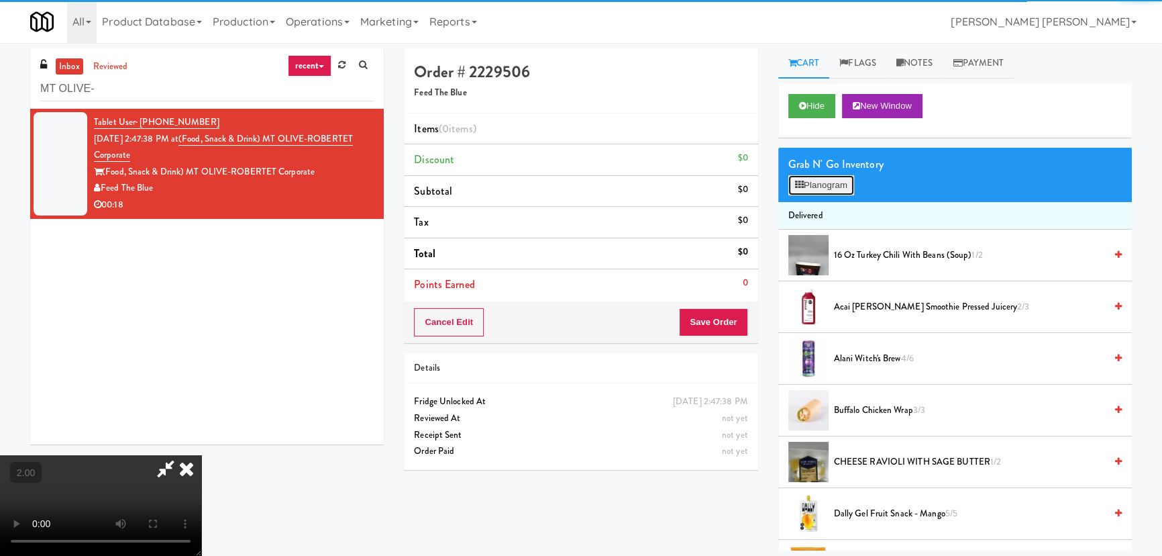
click at [811, 185] on button "Planogram" at bounding box center [821, 185] width 66 height 20
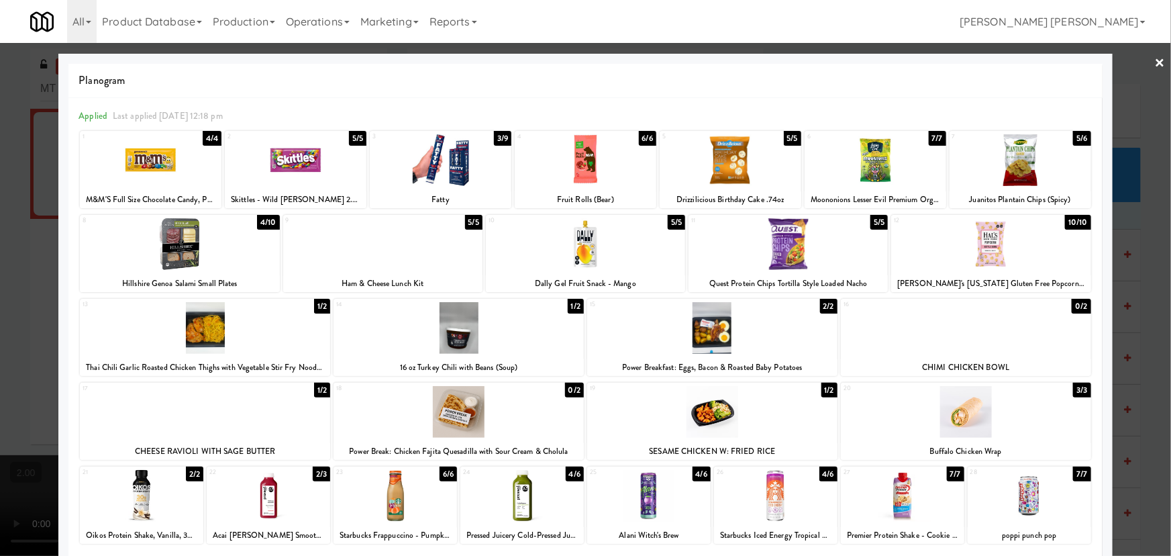
click at [971, 416] on div at bounding box center [966, 412] width 250 height 52
click at [268, 497] on div at bounding box center [268, 496] width 123 height 52
click at [1155, 62] on link "×" at bounding box center [1160, 64] width 11 height 42
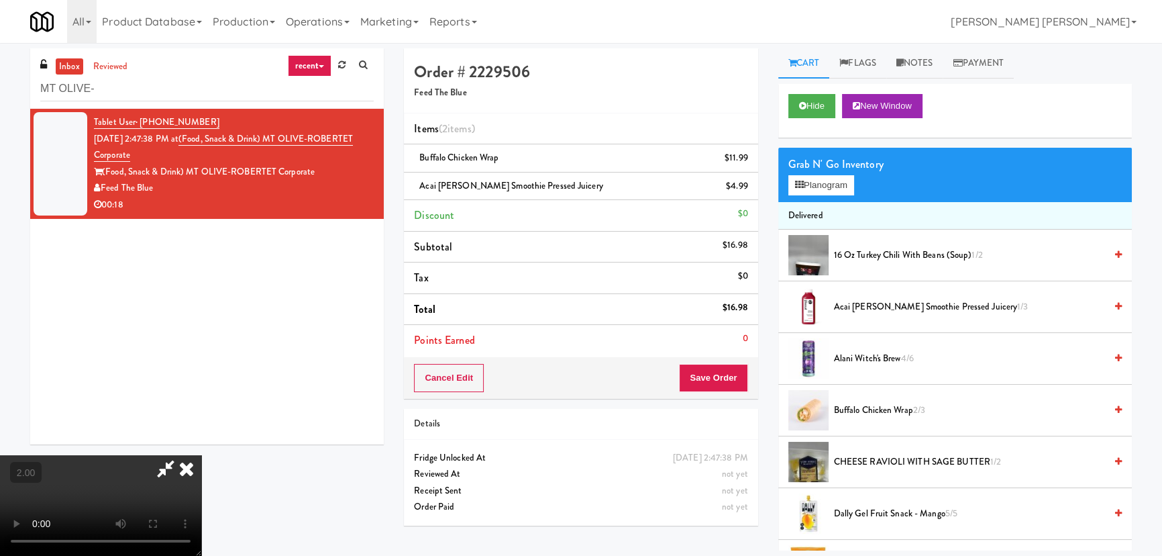
click at [201, 455] on video at bounding box center [100, 505] width 201 height 101
click at [201, 455] on icon at bounding box center [187, 468] width 30 height 27
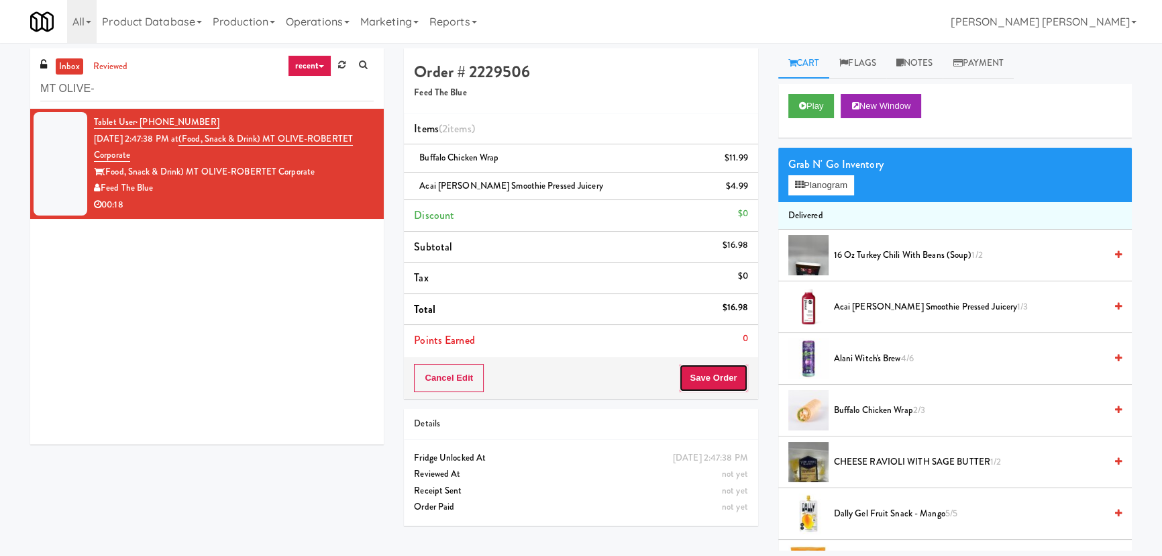
click at [707, 377] on button "Save Order" at bounding box center [713, 378] width 68 height 28
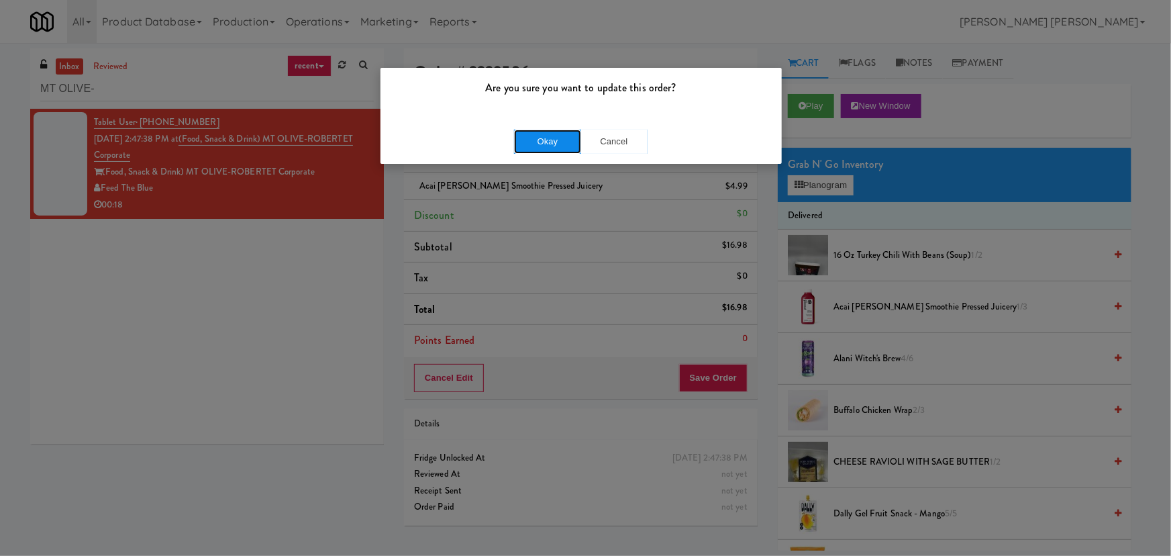
click at [550, 140] on button "Okay" at bounding box center [547, 141] width 67 height 24
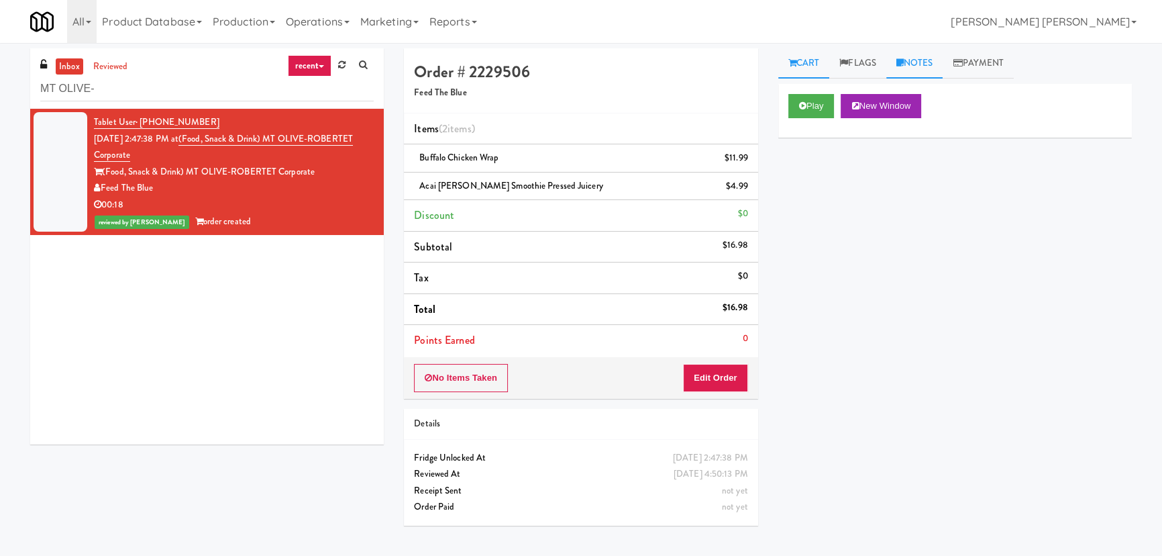
click at [933, 62] on link "Notes" at bounding box center [914, 63] width 57 height 30
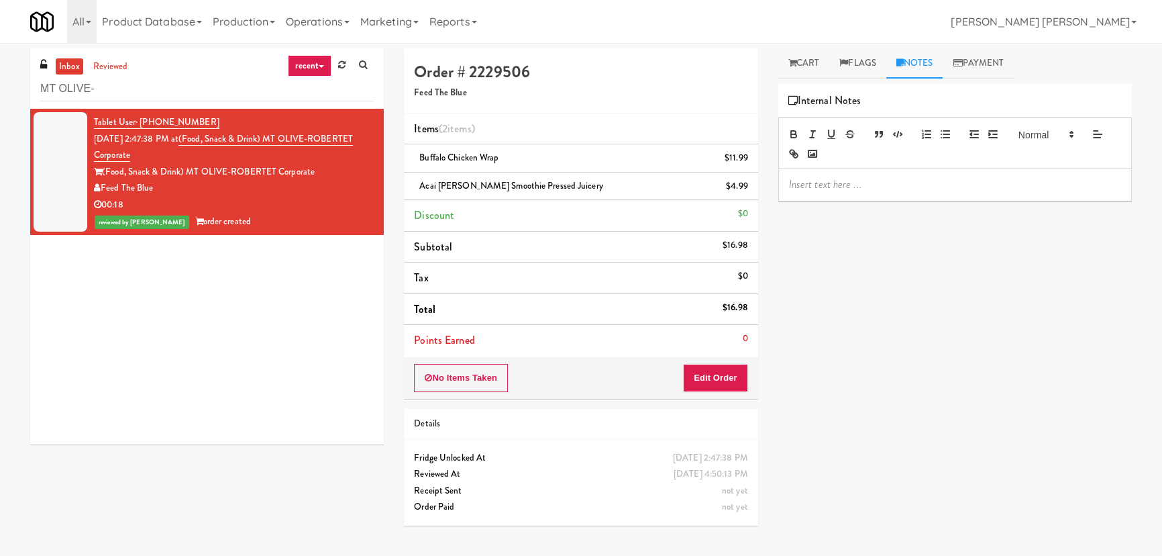
click at [868, 187] on p at bounding box center [955, 184] width 332 height 15
drag, startPoint x: 147, startPoint y: 88, endPoint x: -7, endPoint y: 93, distance: 153.7
click at [0, 93] on html "Are you sure you want to update this order? Okay Cancel Okay Are you sure you w…" at bounding box center [581, 278] width 1162 height 556
paste input "[PERSON_NAME] - Cooler - Left"
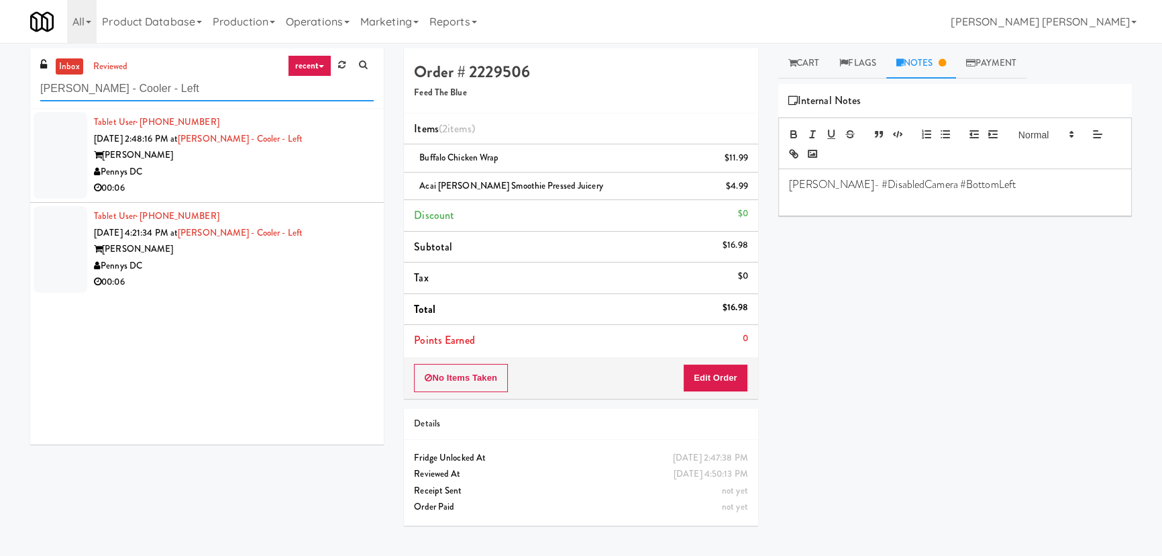
type input "[PERSON_NAME] - Cooler - Left"
click at [262, 266] on div "Pennys DC" at bounding box center [234, 266] width 280 height 17
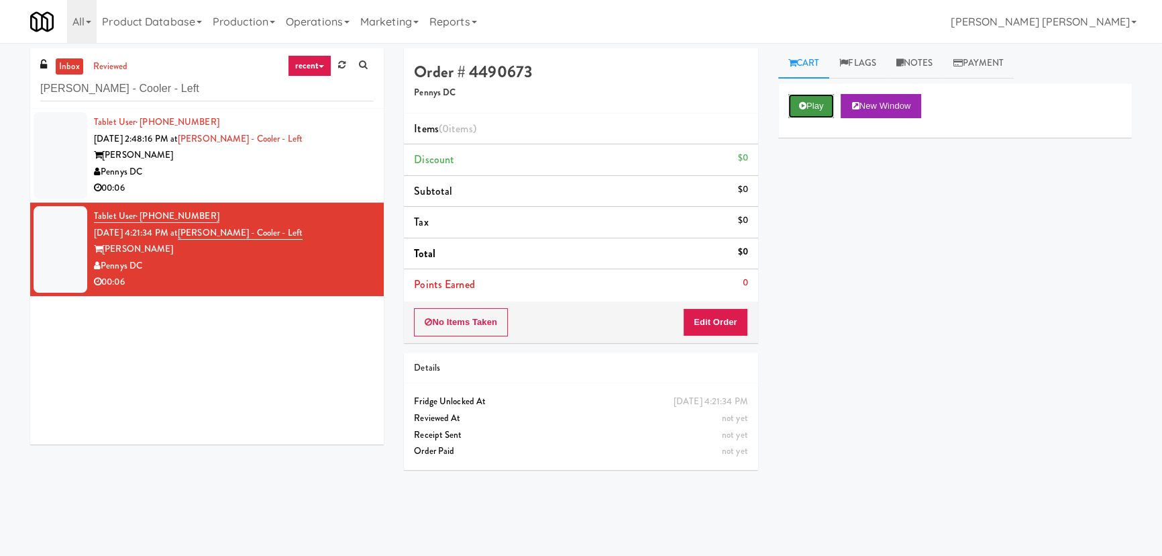
click at [816, 102] on button "Play" at bounding box center [811, 106] width 46 height 24
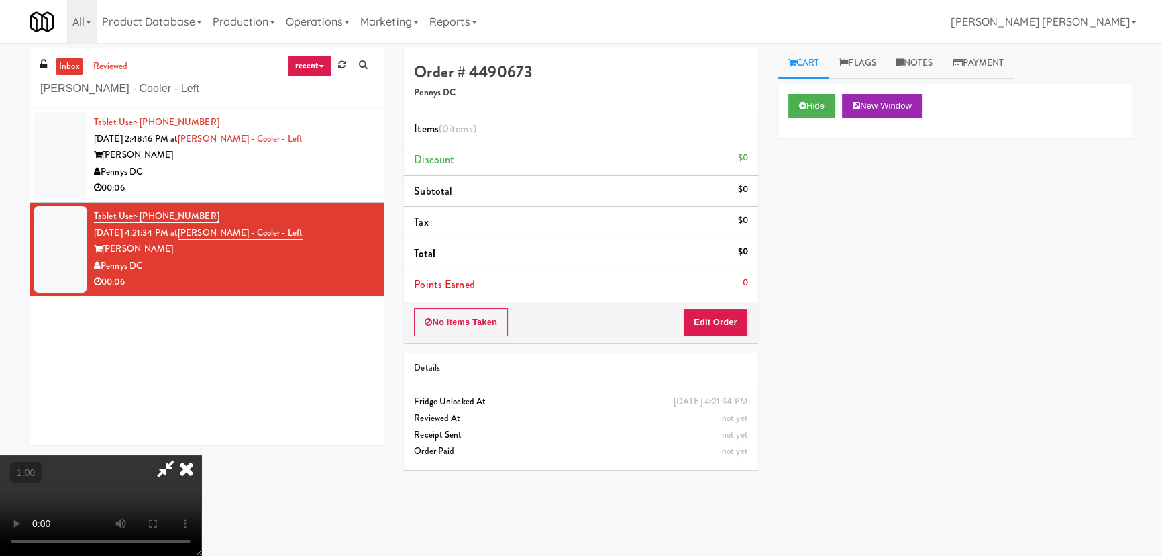
drag, startPoint x: 645, startPoint y: 592, endPoint x: 657, endPoint y: 590, distance: 12.2
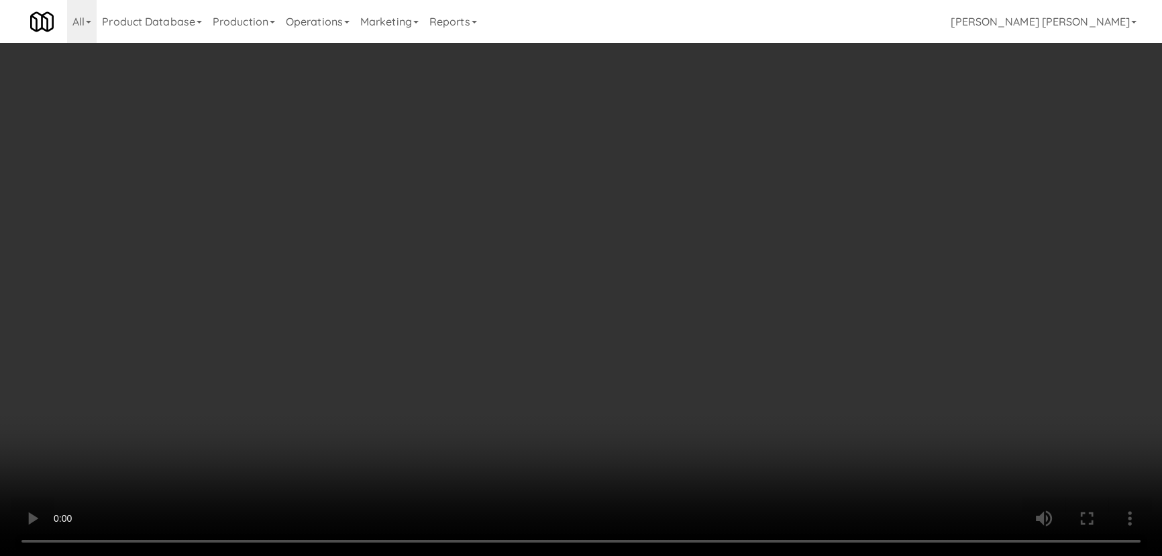
click at [651, 555] on video at bounding box center [581, 278] width 1162 height 556
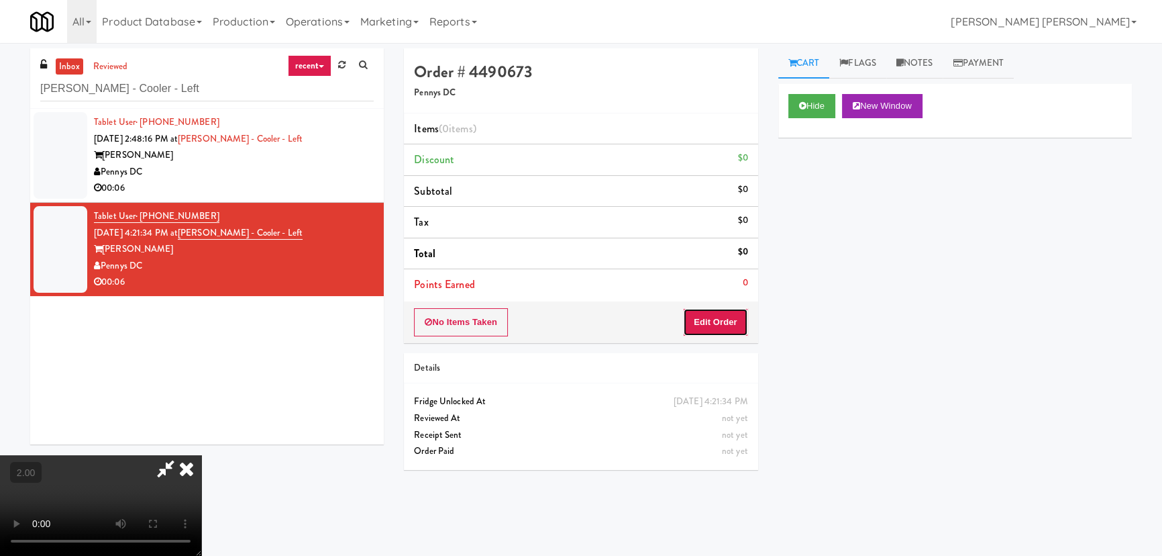
click at [725, 325] on button "Edit Order" at bounding box center [715, 322] width 65 height 28
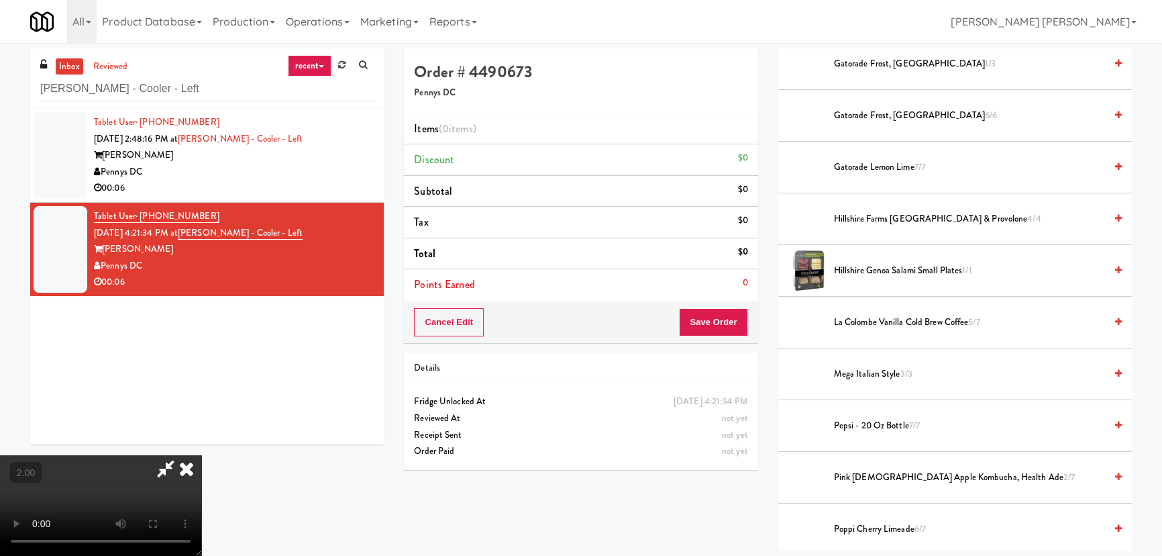
scroll to position [1281, 0]
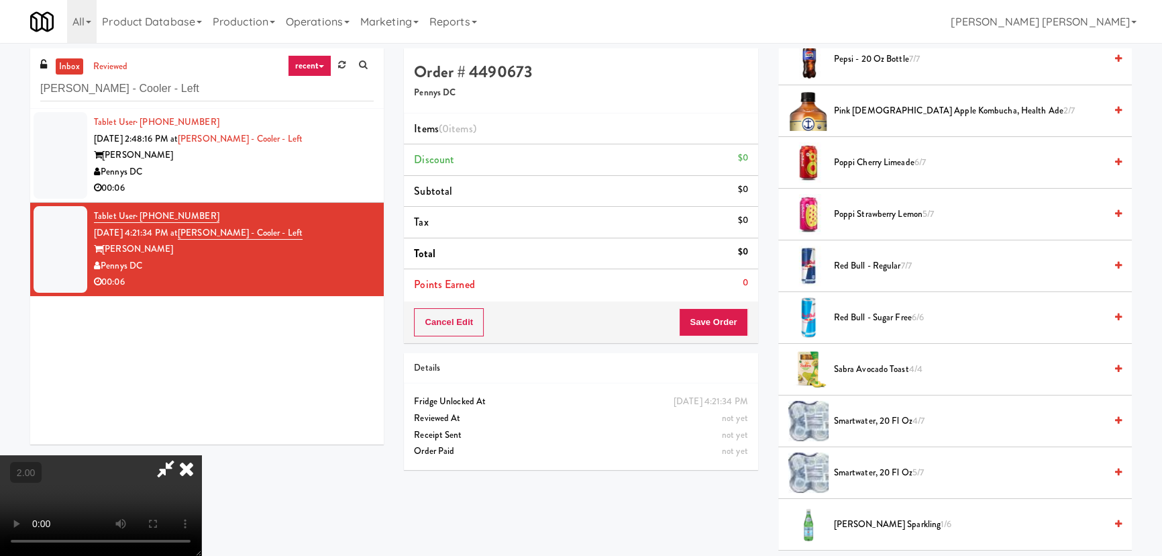
click at [862, 211] on span "Poppi Strawberry Lemon 5/7" at bounding box center [969, 214] width 271 height 17
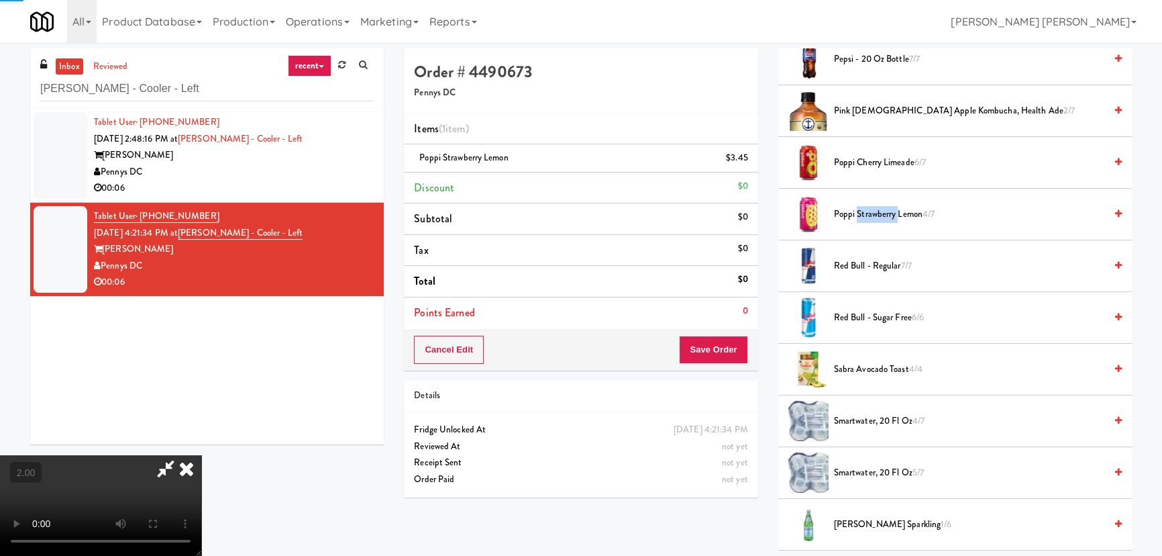
click at [862, 211] on span "Poppi Strawberry Lemon 4/7" at bounding box center [969, 214] width 271 height 17
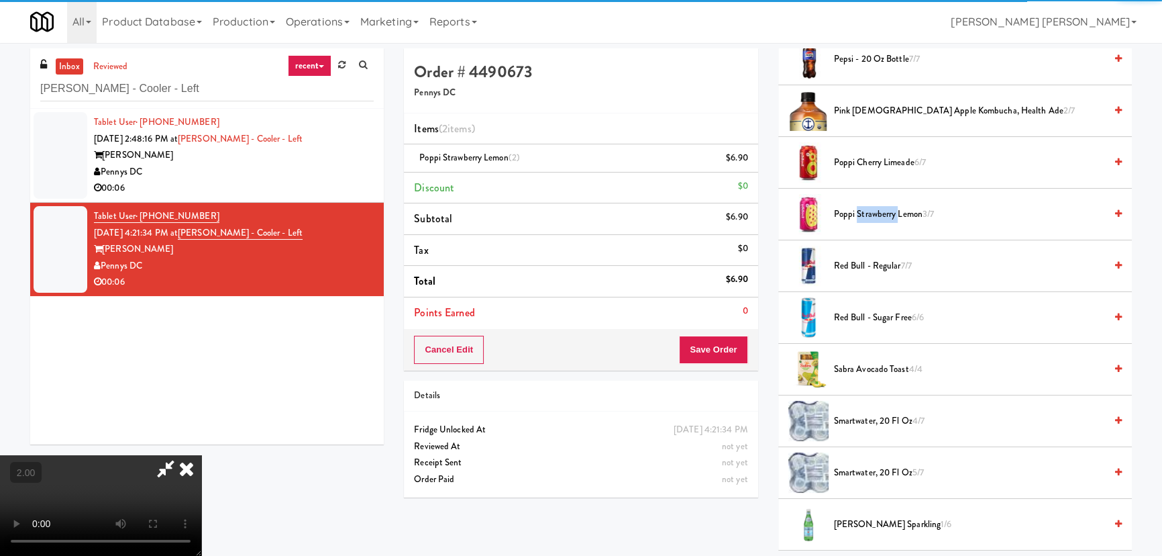
scroll to position [0, 0]
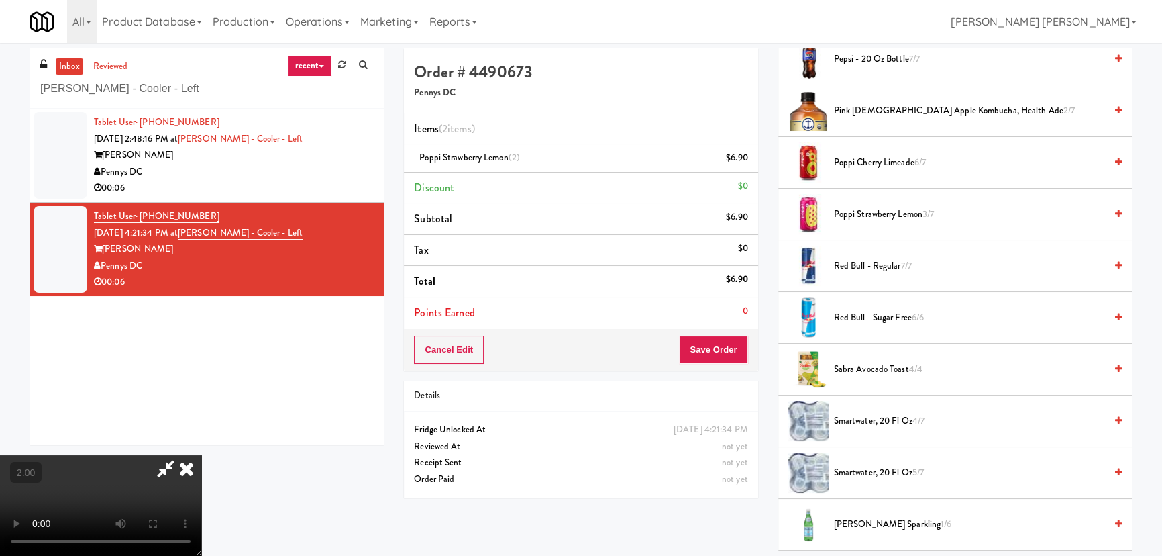
click at [201, 455] on icon at bounding box center [187, 468] width 30 height 27
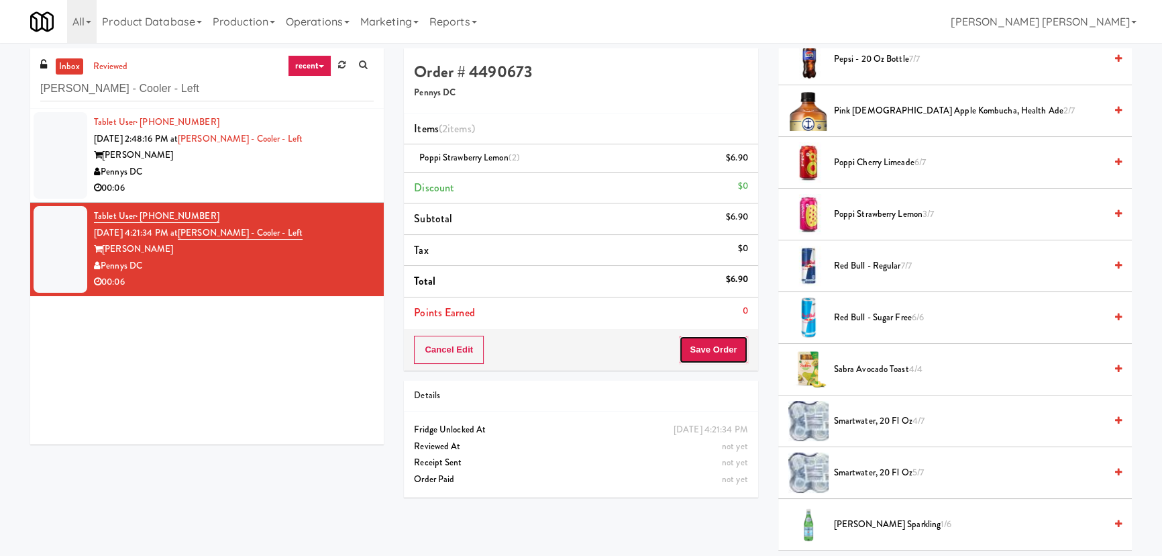
click at [719, 344] on button "Save Order" at bounding box center [713, 349] width 68 height 28
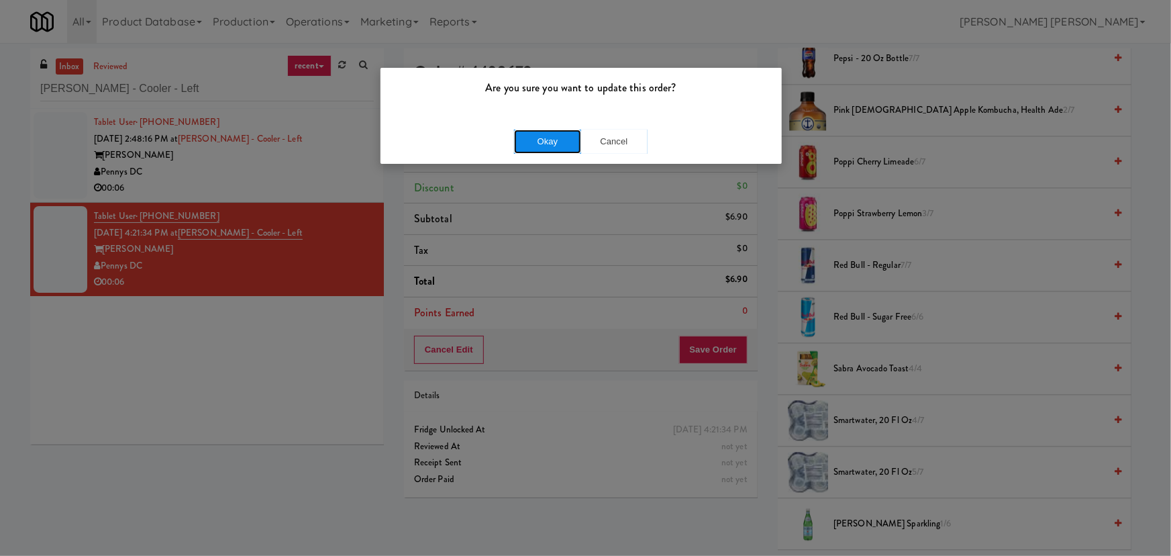
click at [558, 129] on button "Okay" at bounding box center [547, 141] width 67 height 24
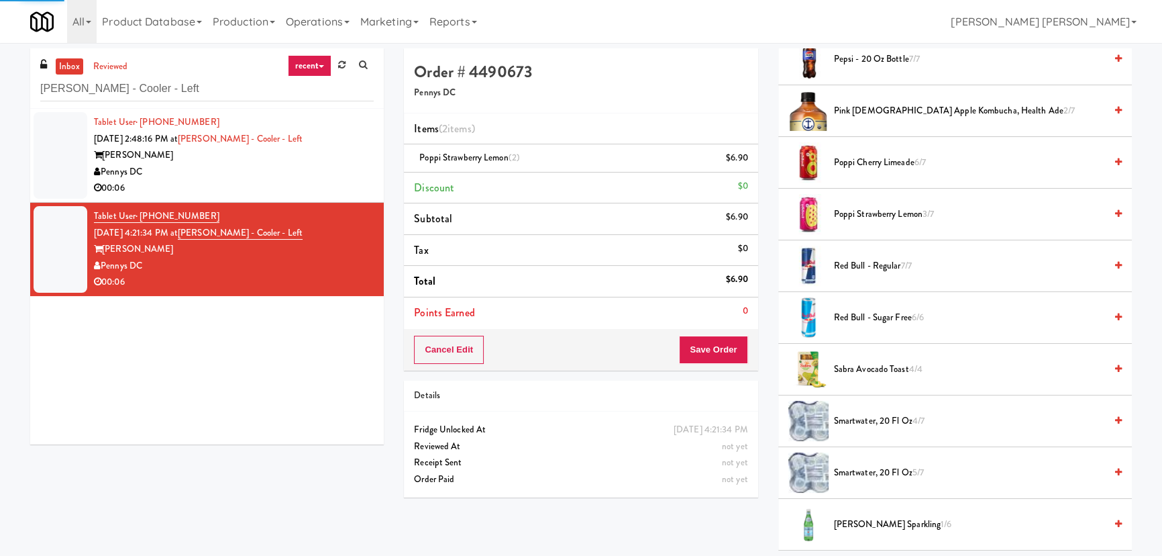
scroll to position [36, 0]
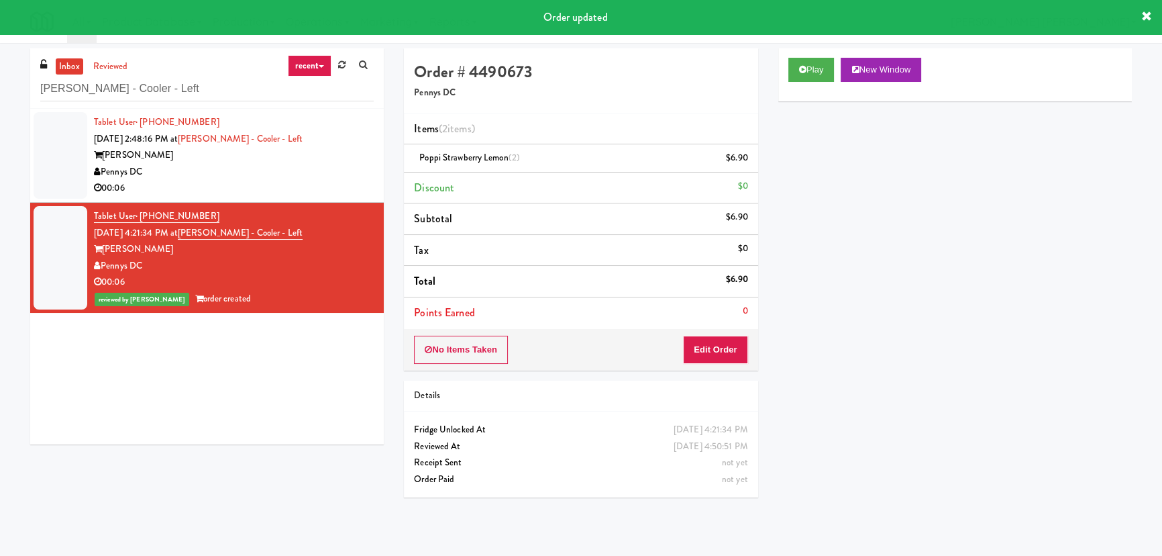
click at [309, 183] on div "00:06" at bounding box center [234, 188] width 280 height 17
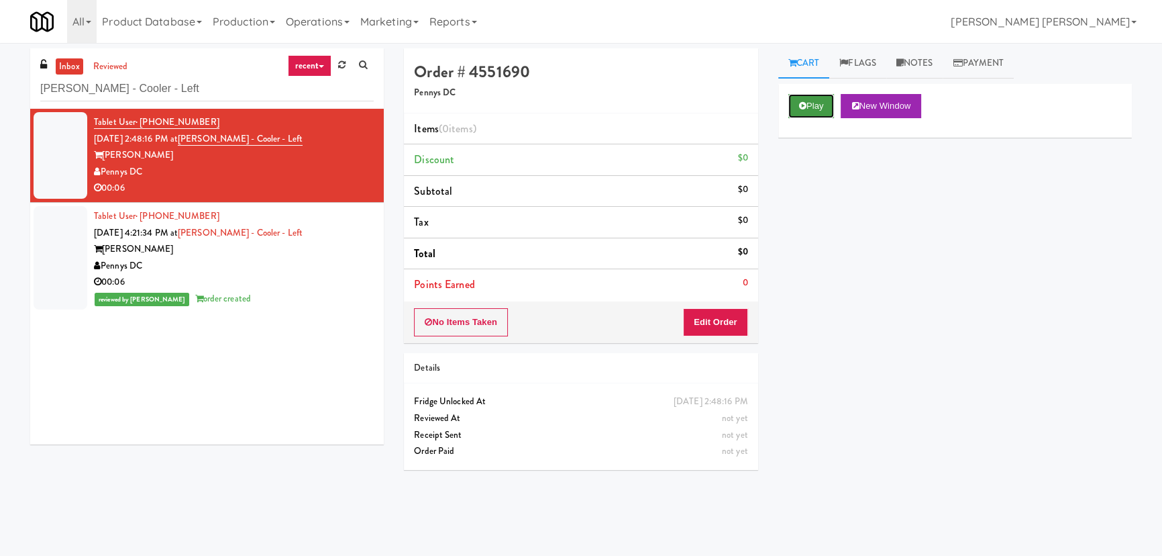
click at [821, 107] on button "Play" at bounding box center [811, 106] width 46 height 24
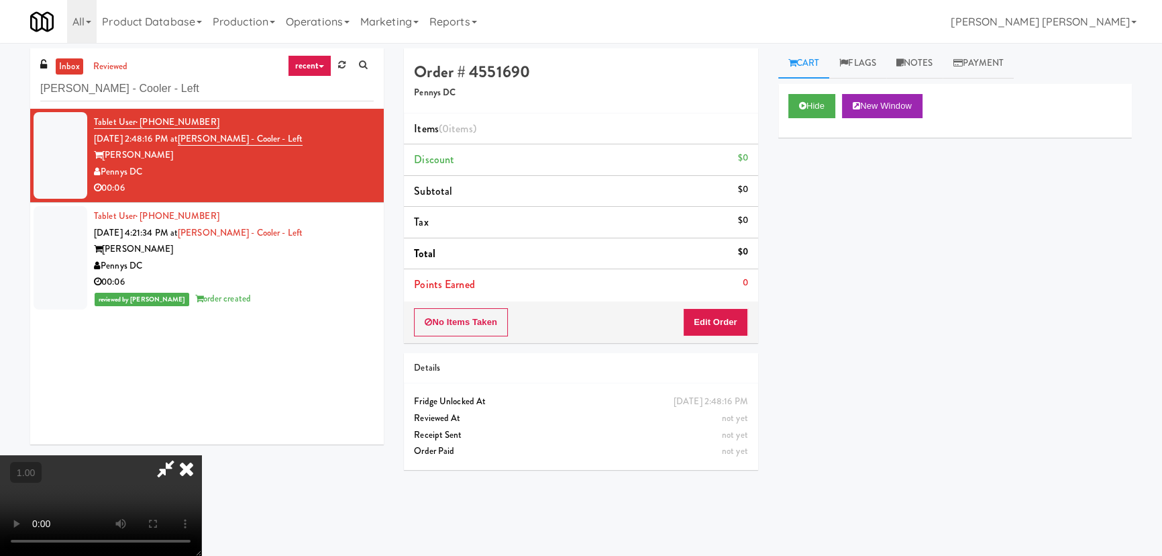
click at [201, 555] on video at bounding box center [100, 505] width 201 height 101
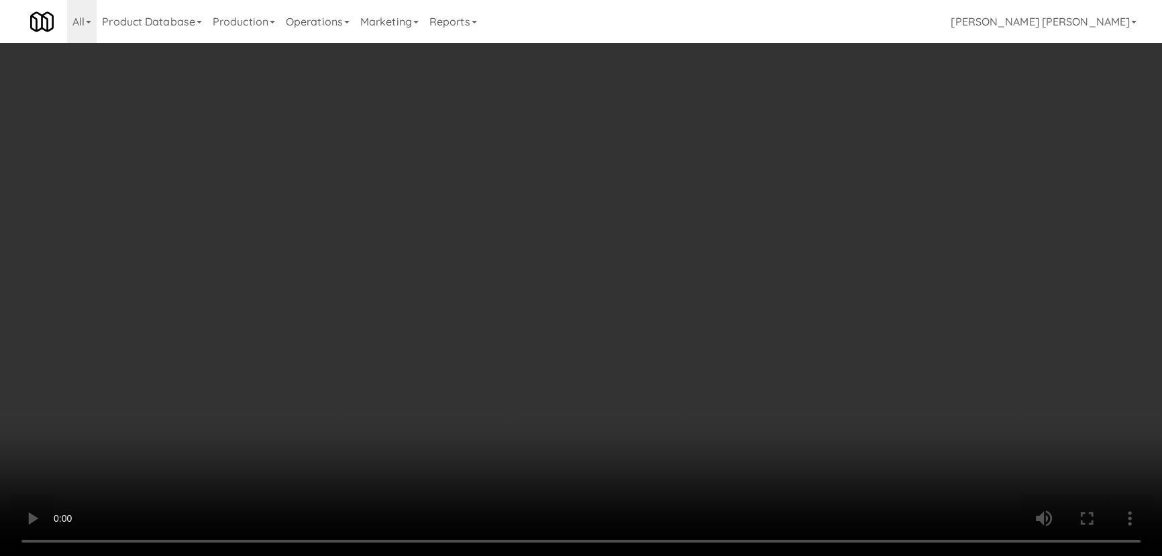
scroll to position [28, 0]
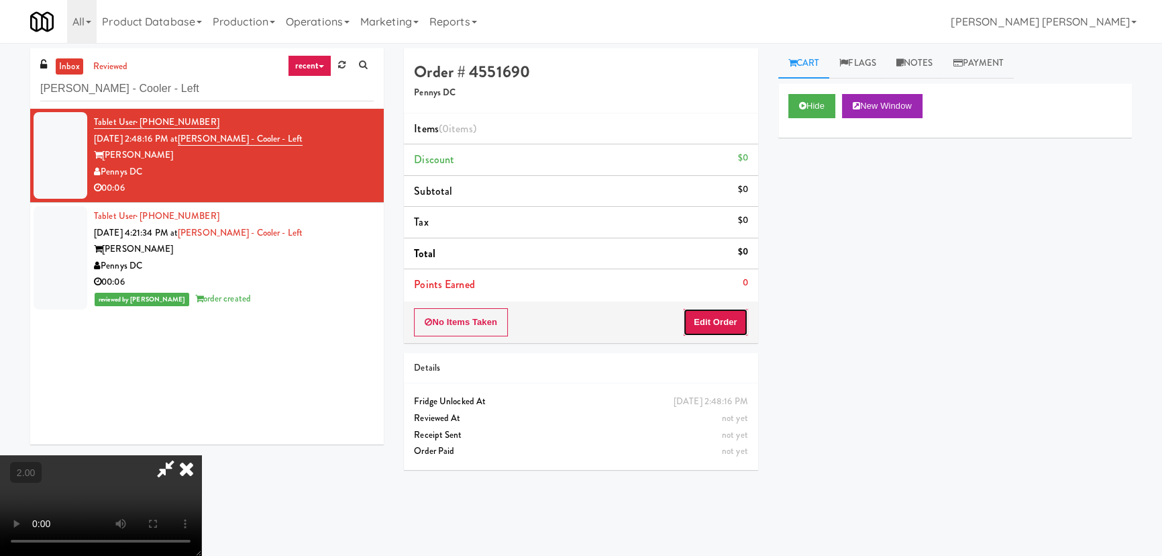
click at [727, 317] on button "Edit Order" at bounding box center [715, 322] width 65 height 28
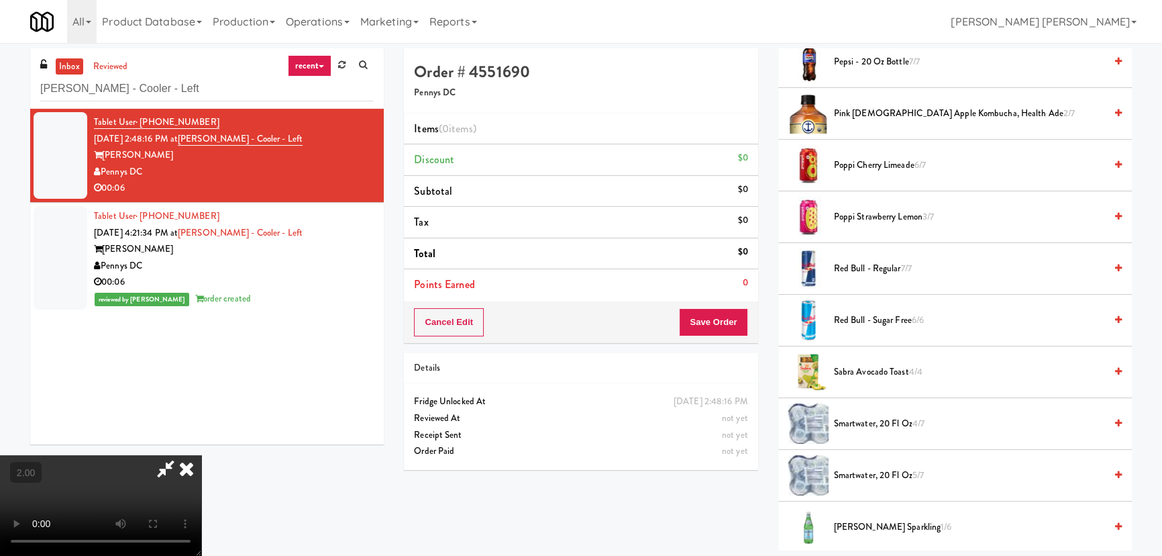
scroll to position [1463, 0]
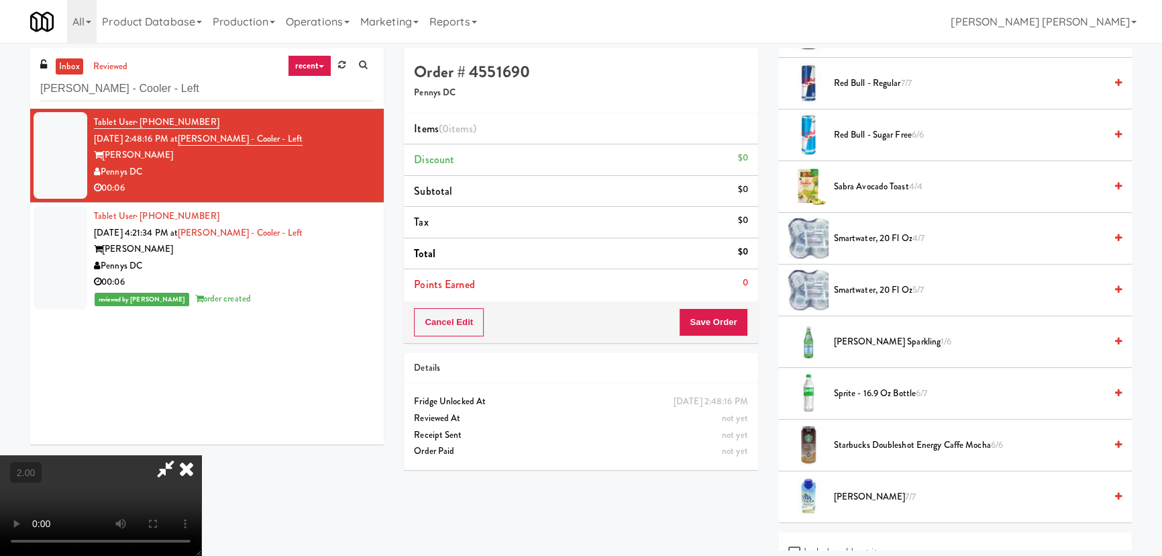
click at [868, 234] on span "smartwater, 20 fl oz 4/7" at bounding box center [969, 238] width 271 height 17
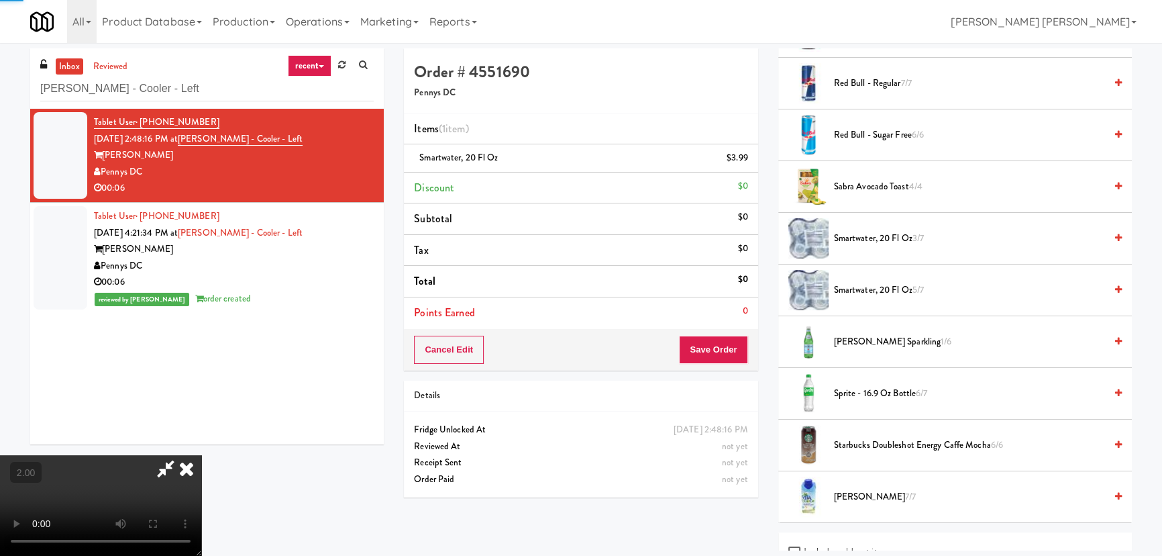
click at [865, 291] on span "smartwater, 20 fl oz 5/7" at bounding box center [969, 290] width 271 height 17
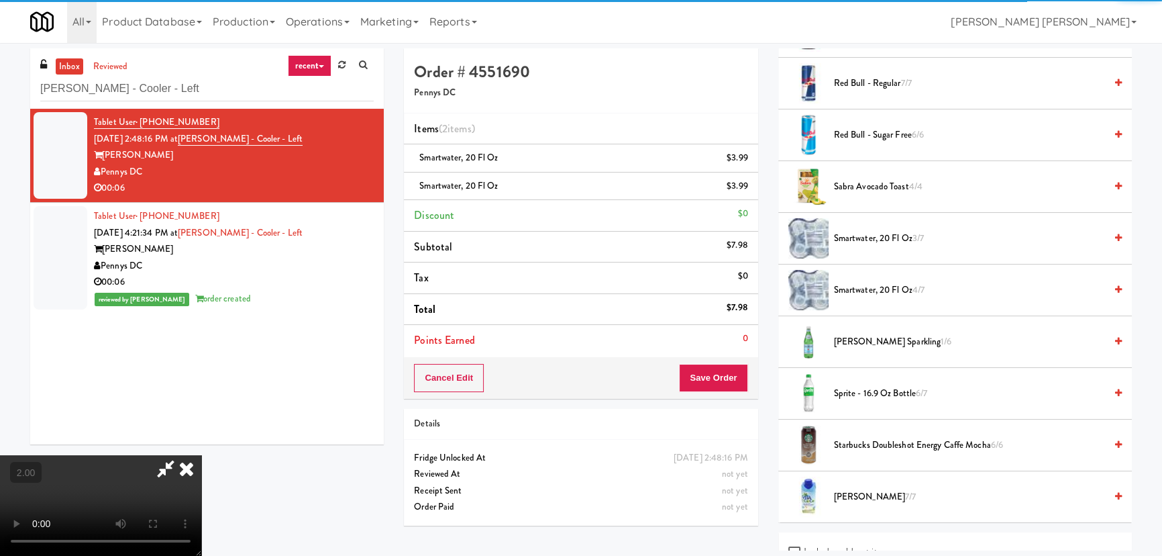
scroll to position [0, 0]
click at [201, 455] on icon at bounding box center [187, 468] width 30 height 27
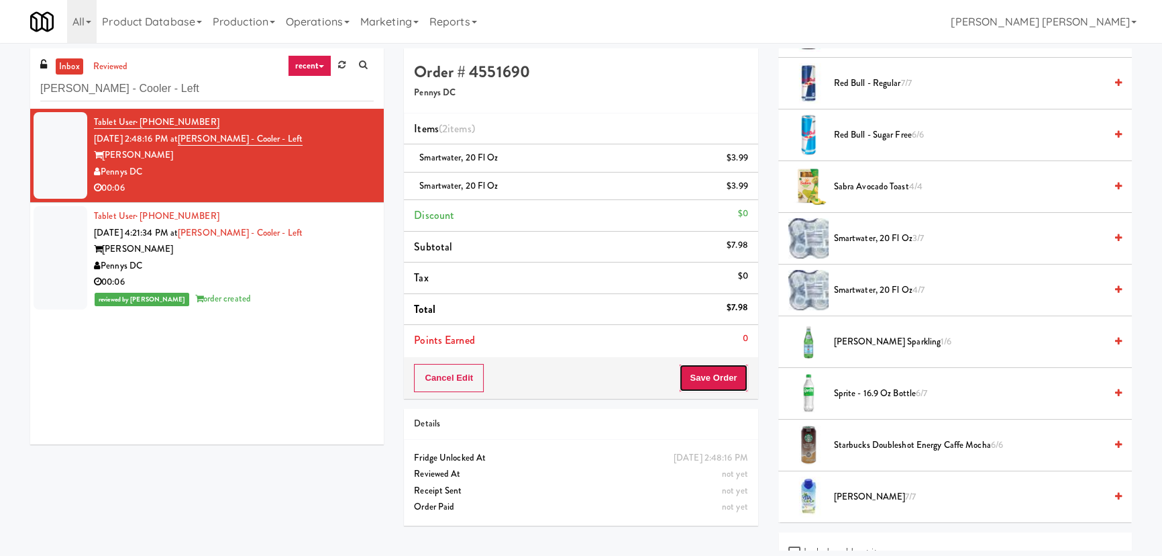
click at [700, 384] on button "Save Order" at bounding box center [713, 378] width 68 height 28
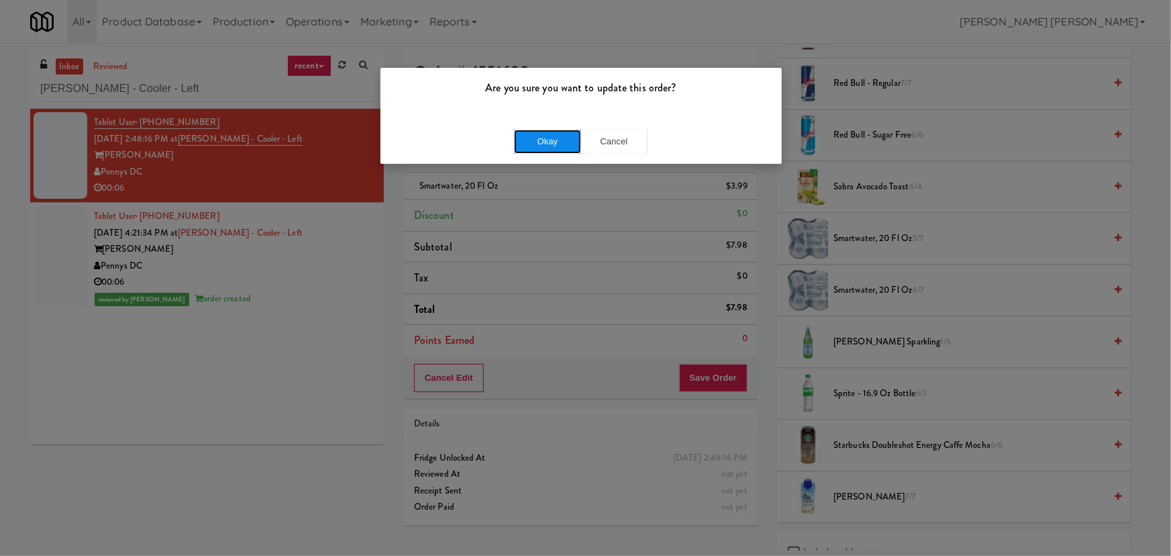
click at [537, 138] on button "Okay" at bounding box center [547, 141] width 67 height 24
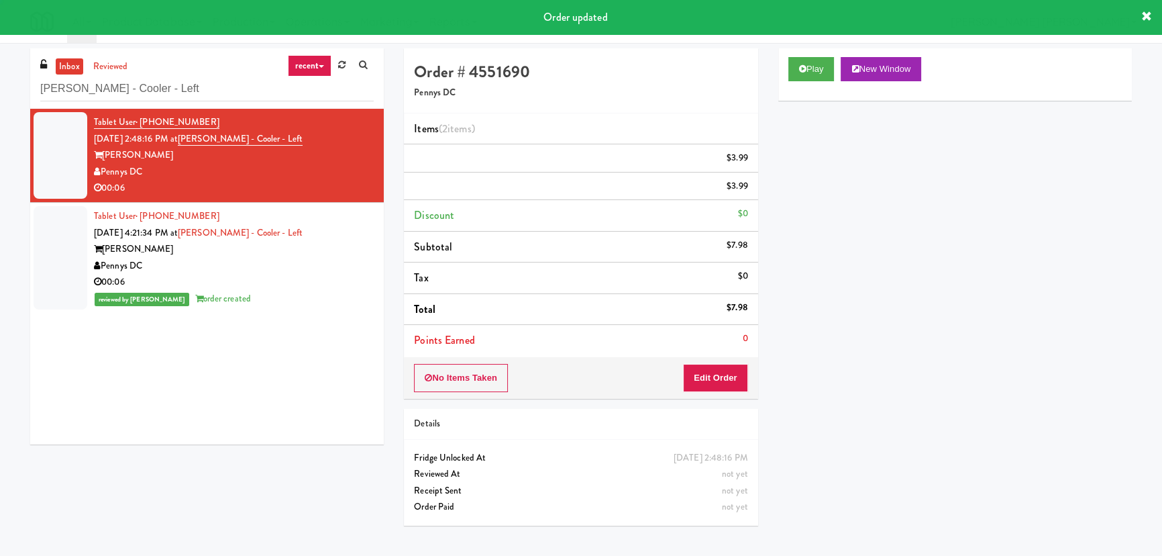
scroll to position [36, 0]
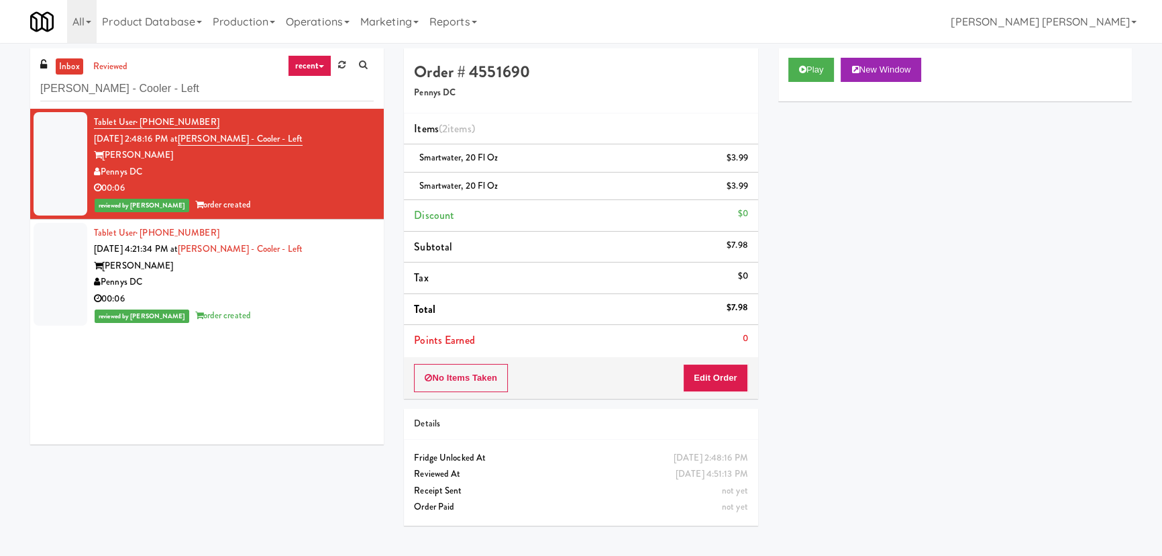
click at [66, 63] on link "inbox" at bounding box center [70, 66] width 28 height 17
